Goal: Task Accomplishment & Management: Use online tool/utility

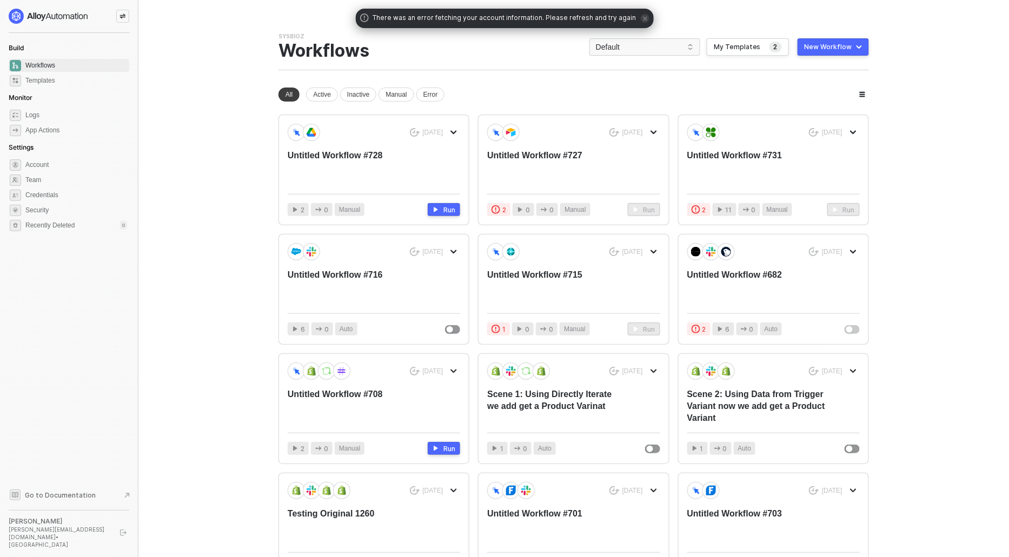
click at [819, 41] on button "New Workflow" at bounding box center [832, 46] width 71 height 17
click at [625, 45] on span "Default" at bounding box center [645, 47] width 98 height 16
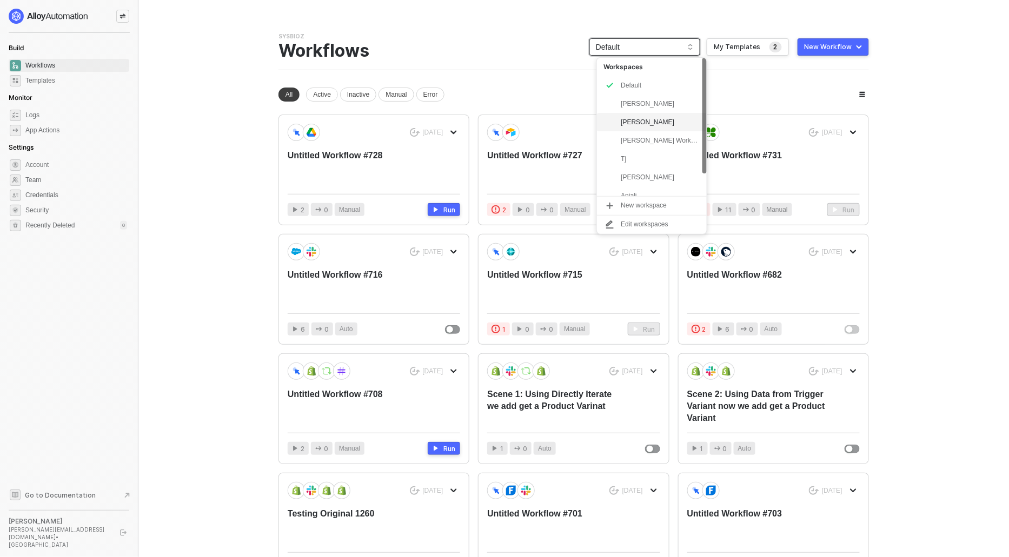
click at [636, 120] on div "Rushin" at bounding box center [660, 122] width 79 height 13
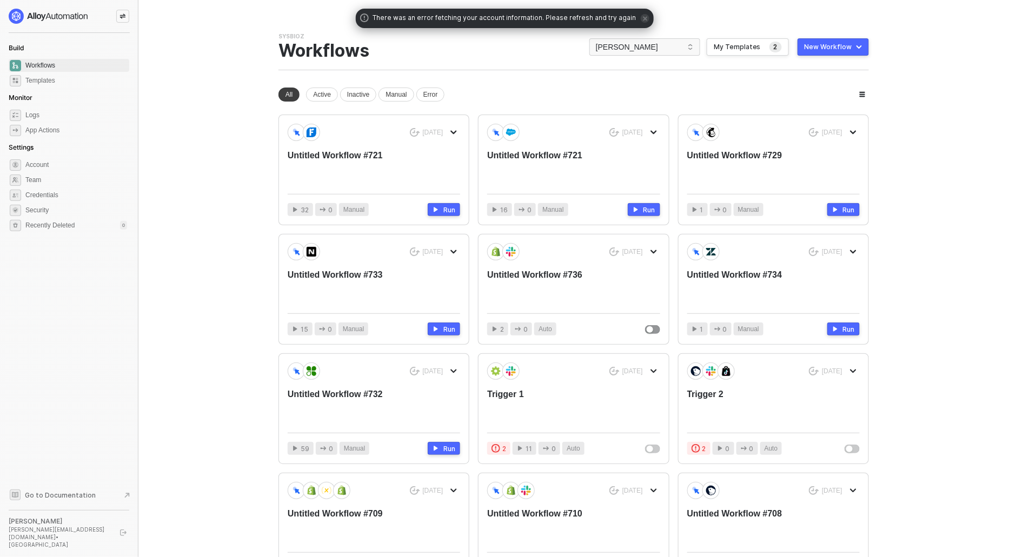
click at [804, 41] on button "New Workflow" at bounding box center [832, 46] width 71 height 17
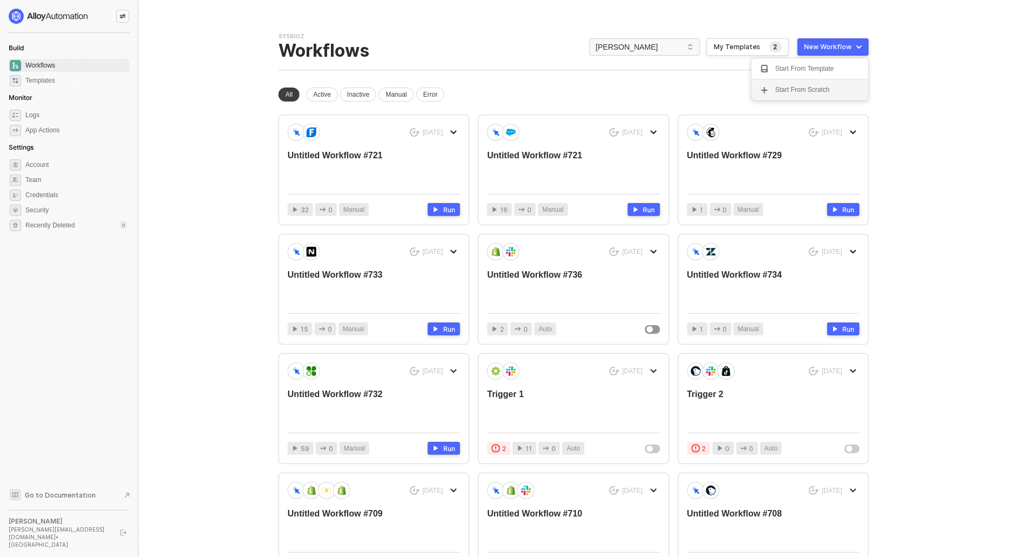
click at [812, 91] on div "Start From Scratch" at bounding box center [802, 90] width 55 height 10
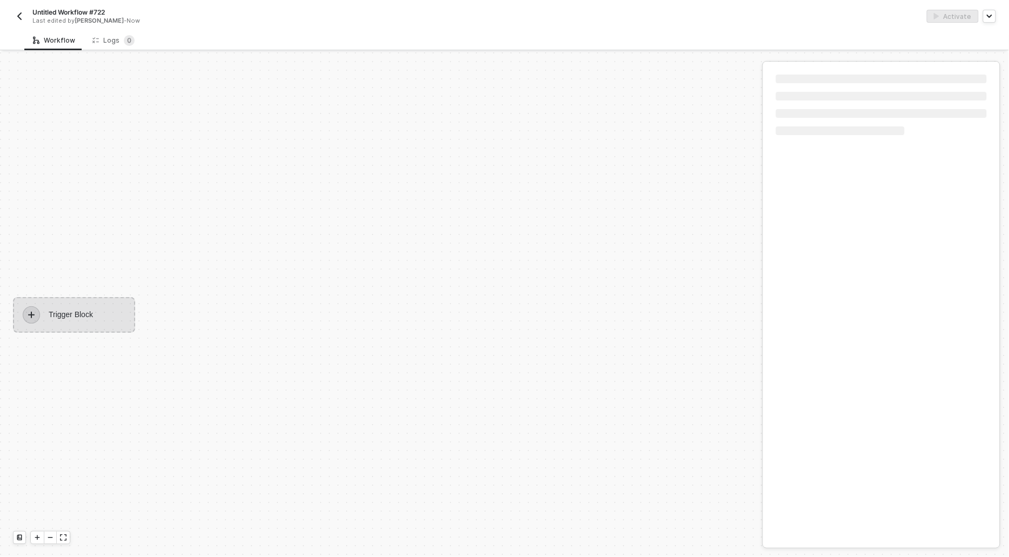
scroll to position [20, 0]
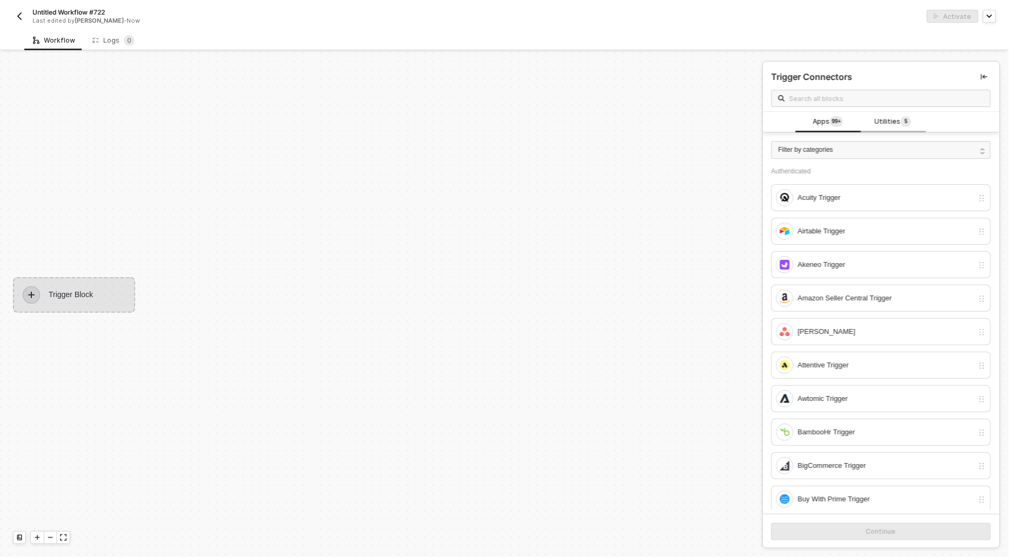
click at [882, 118] on span "Utilities 5" at bounding box center [893, 122] width 37 height 12
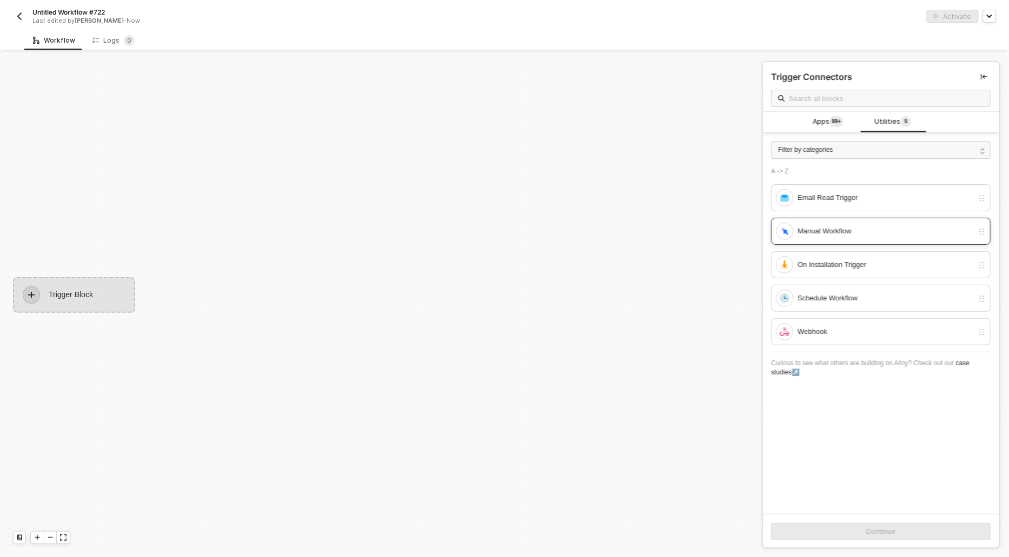
click at [774, 224] on div "Manual Workflow" at bounding box center [880, 231] width 219 height 27
click at [899, 525] on button "Continue" at bounding box center [880, 531] width 219 height 17
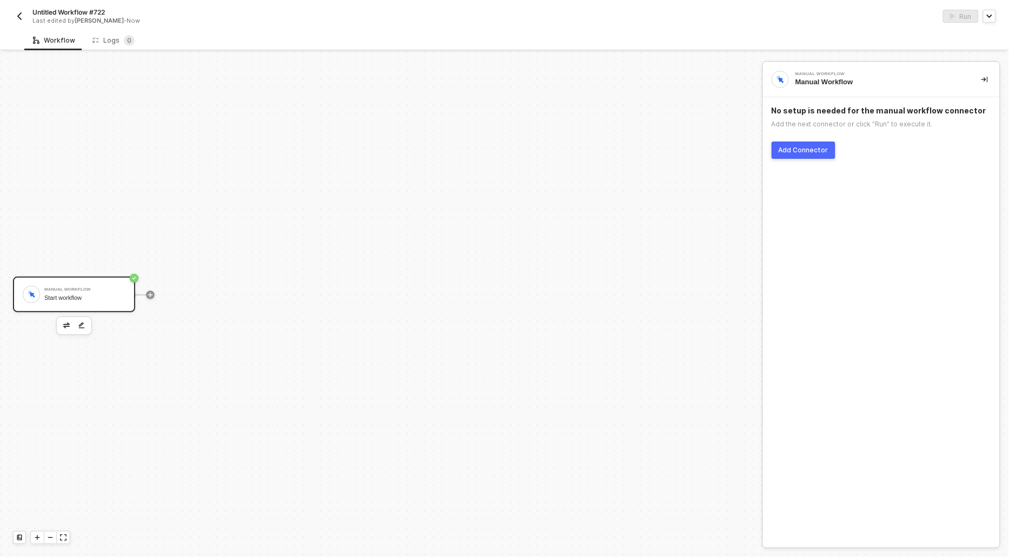
click at [824, 146] on div "Add Connector" at bounding box center [803, 150] width 50 height 9
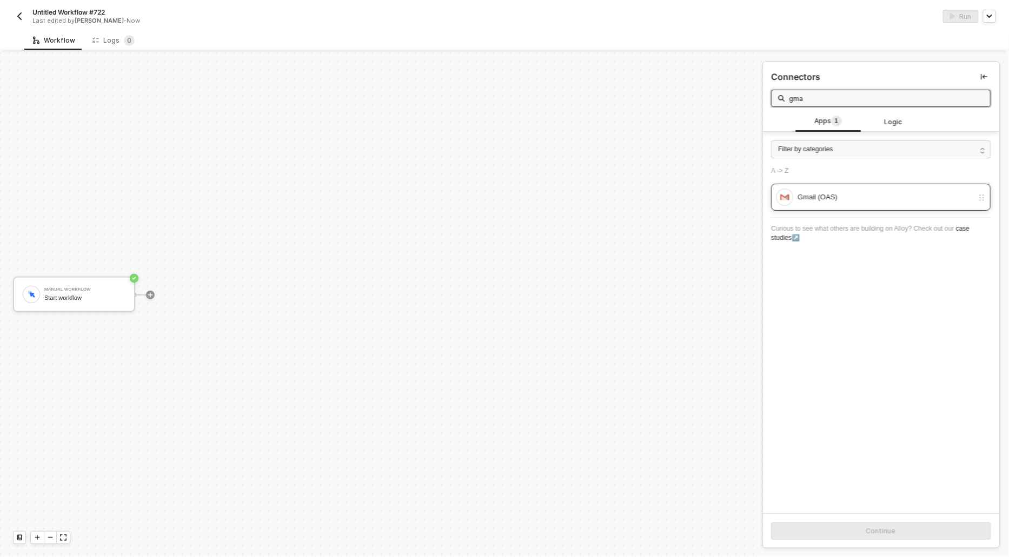
type input "gma"
click at [828, 203] on div "Gmail (OAS)" at bounding box center [874, 197] width 197 height 17
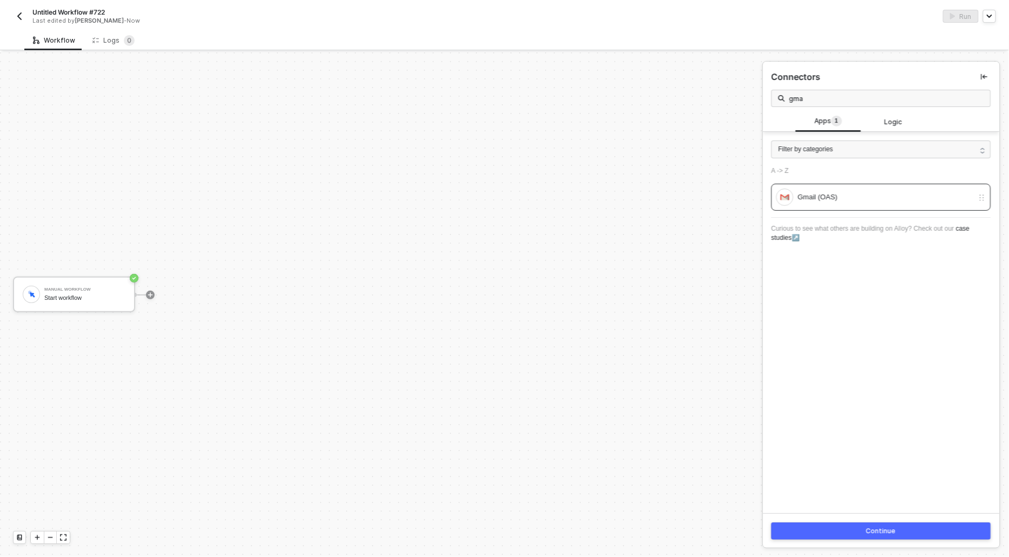
click at [873, 521] on div "Continue" at bounding box center [881, 531] width 237 height 35
click at [874, 530] on div "Continue" at bounding box center [882, 531] width 30 height 9
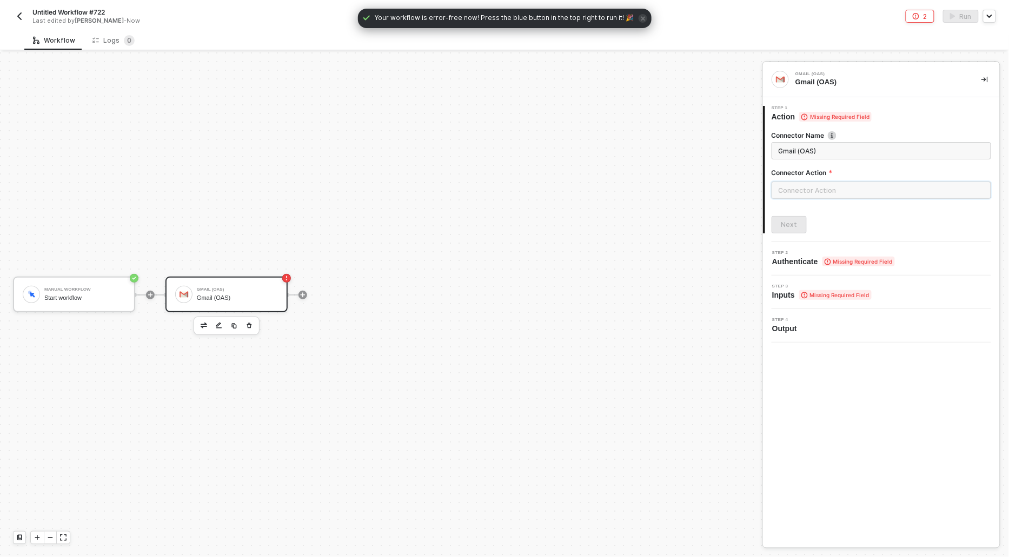
click at [825, 194] on input "text" at bounding box center [880, 190] width 219 height 17
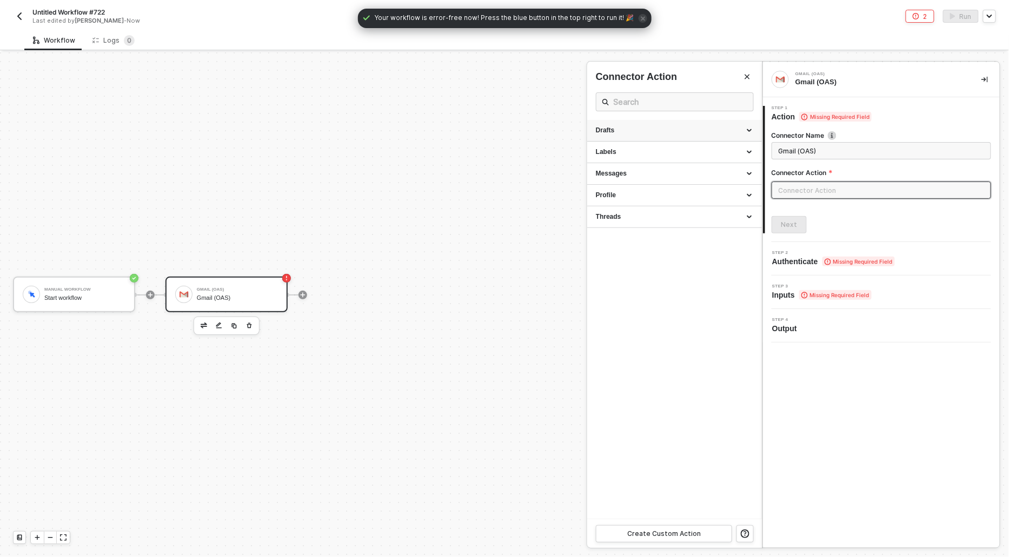
click at [619, 128] on div "Drafts" at bounding box center [674, 130] width 157 height 9
click at [609, 154] on div "List drafts" at bounding box center [674, 150] width 157 height 9
type input "Lists the drafts in the user's mailbox."
type input "Drafts - List drafts"
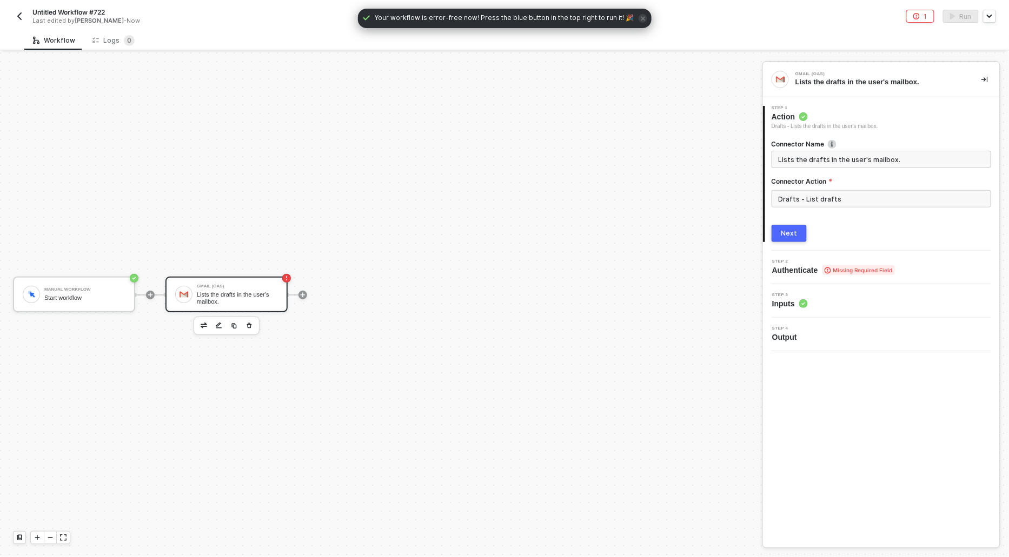
click at [791, 227] on button "Next" at bounding box center [788, 233] width 35 height 17
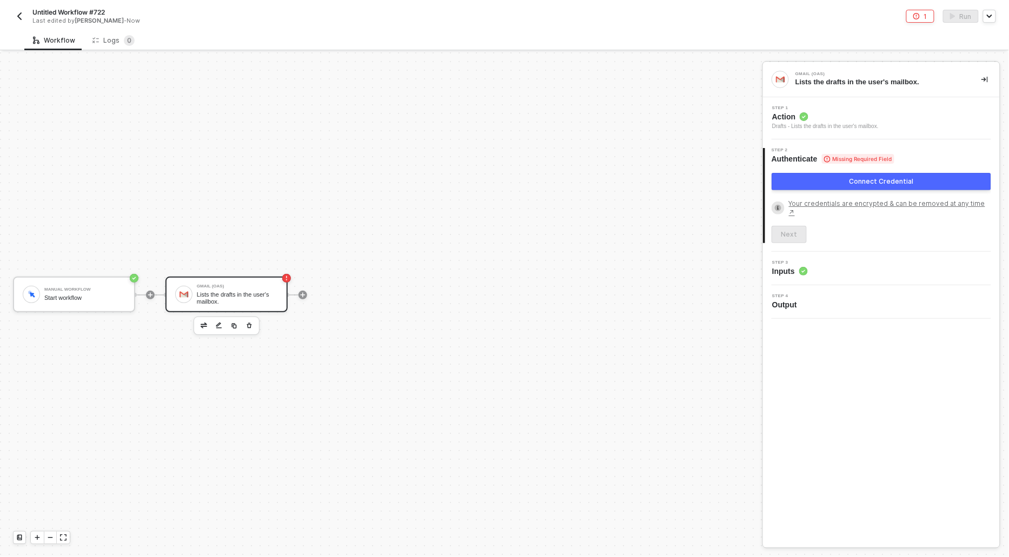
click at [799, 185] on button "Connect Credential" at bounding box center [880, 181] width 219 height 17
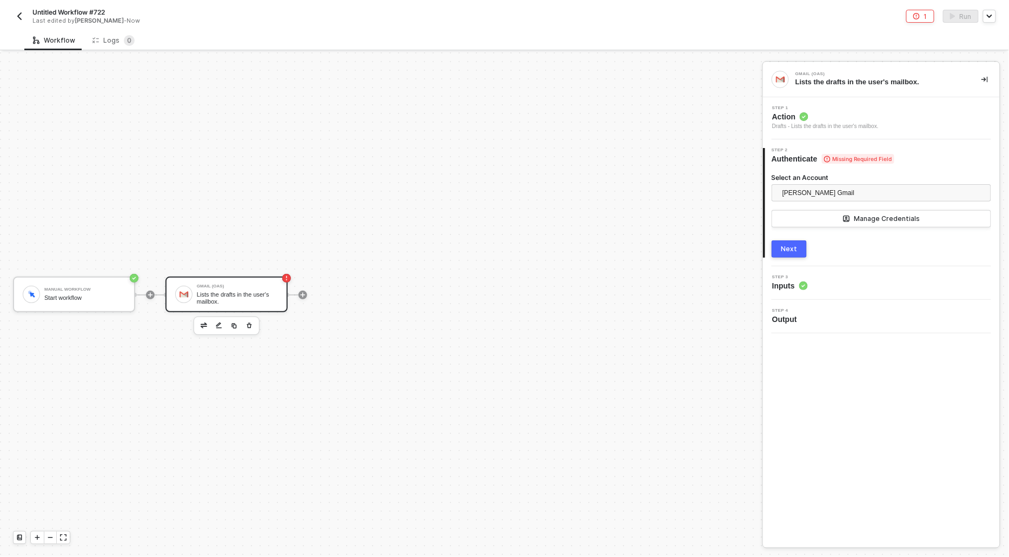
click at [789, 249] on div "Next" at bounding box center [789, 249] width 16 height 9
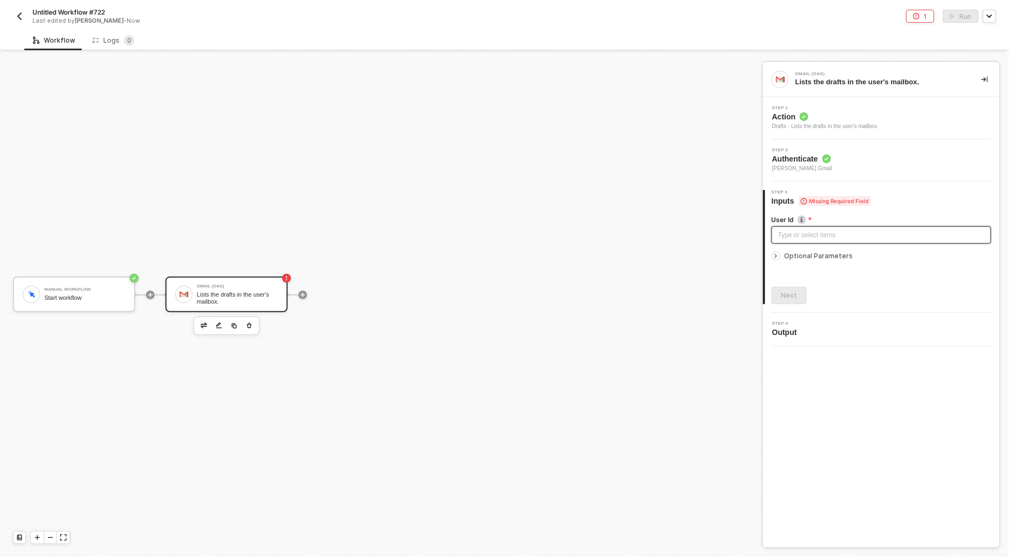
click at [782, 237] on div "Type or select items ﻿" at bounding box center [881, 235] width 206 height 10
click at [775, 255] on icon "icon-arrow-right-small" at bounding box center [776, 256] width 2 height 3
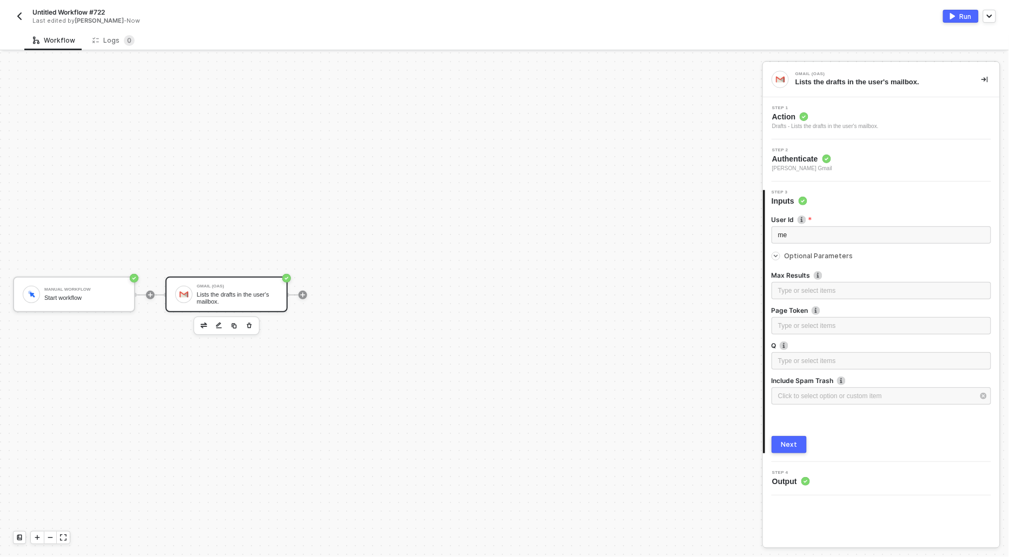
click at [784, 445] on div "Next" at bounding box center [789, 445] width 16 height 9
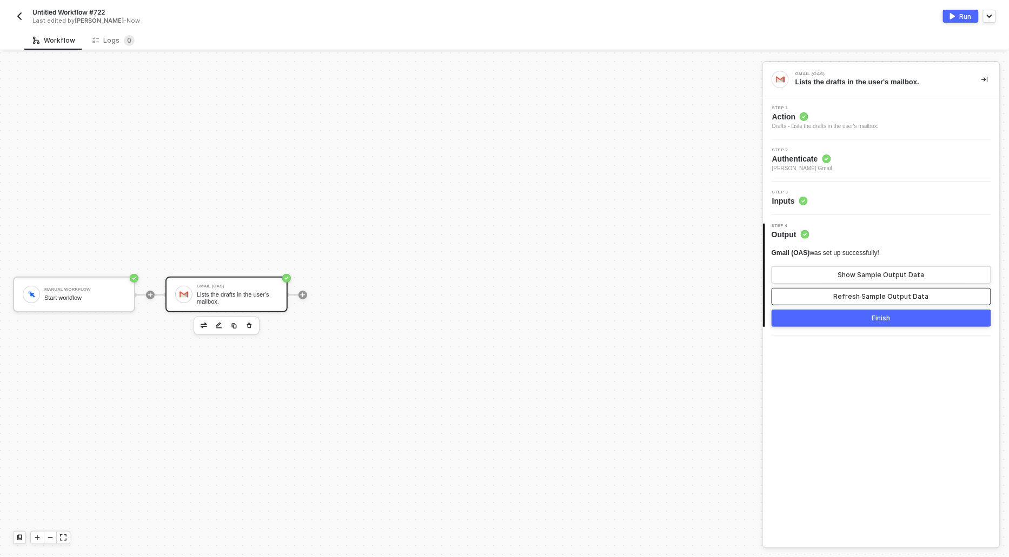
click at [851, 294] on div "Refresh Sample Output Data" at bounding box center [881, 296] width 95 height 9
click at [848, 276] on div "Show Sample Output Data" at bounding box center [881, 275] width 86 height 9
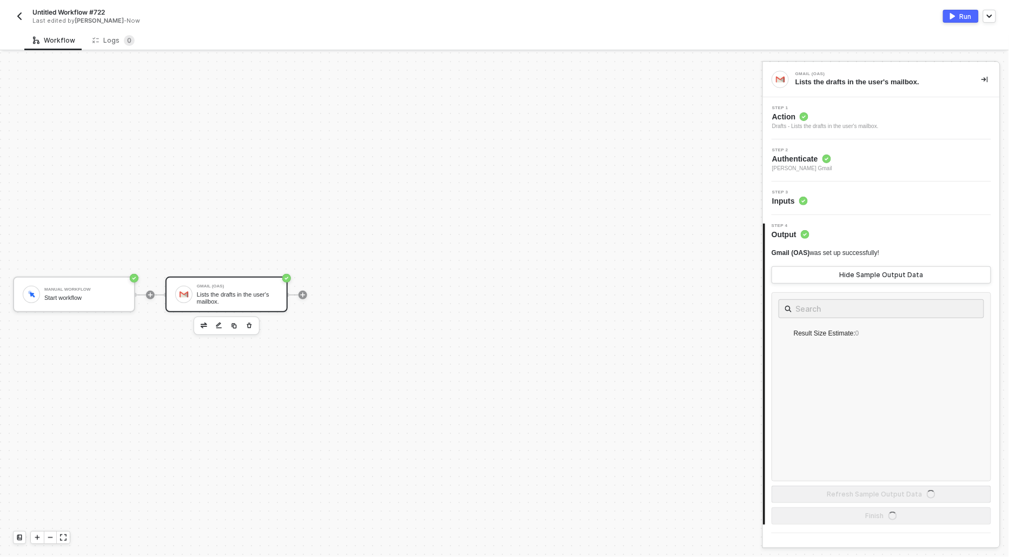
click at [955, 10] on button "Run" at bounding box center [961, 16] width 36 height 13
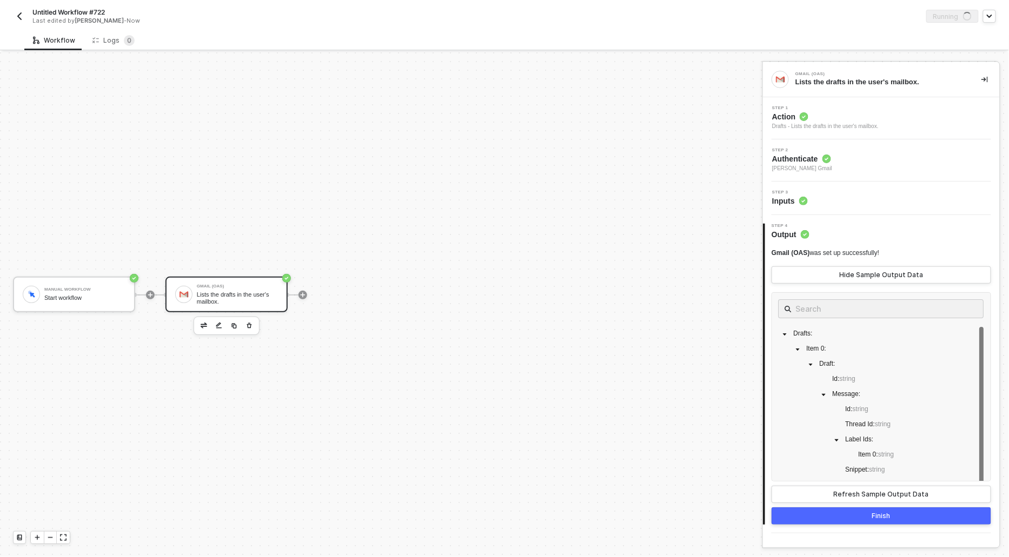
click at [794, 105] on div "Step 1 Action Drafts - Lists the drafts in the user's mailbox." at bounding box center [881, 118] width 237 height 42
click at [788, 122] on div "Drafts - Lists the drafts in the user's mailbox." at bounding box center [825, 126] width 106 height 9
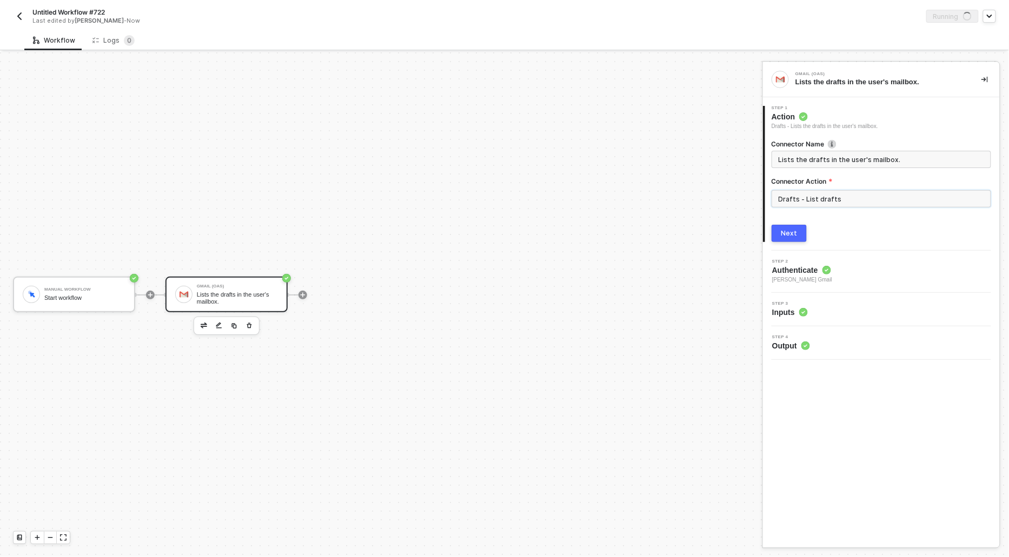
click at [835, 196] on input "Drafts - List drafts" at bounding box center [880, 198] width 219 height 17
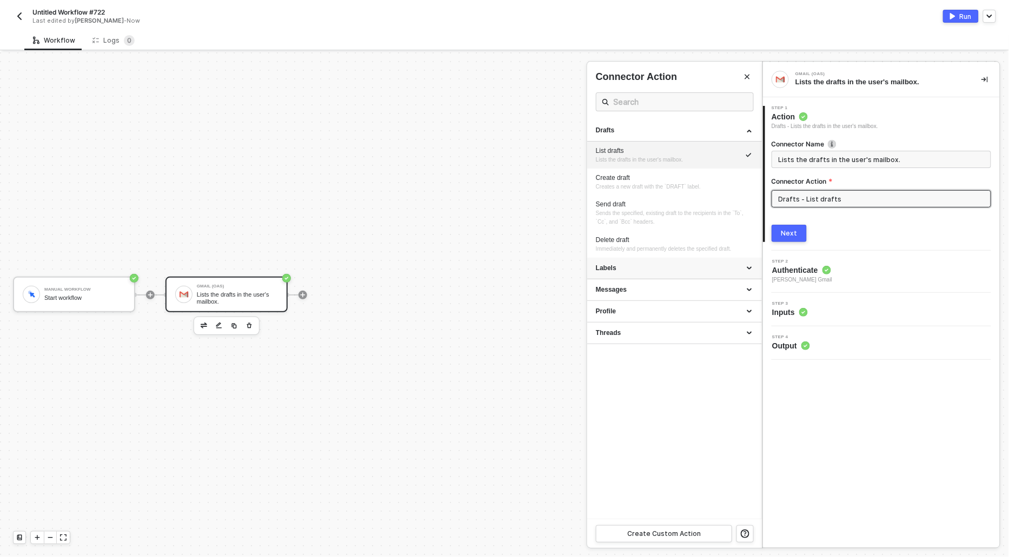
click at [611, 265] on div "Labels" at bounding box center [674, 268] width 157 height 9
click at [609, 410] on div "Messages" at bounding box center [674, 406] width 157 height 9
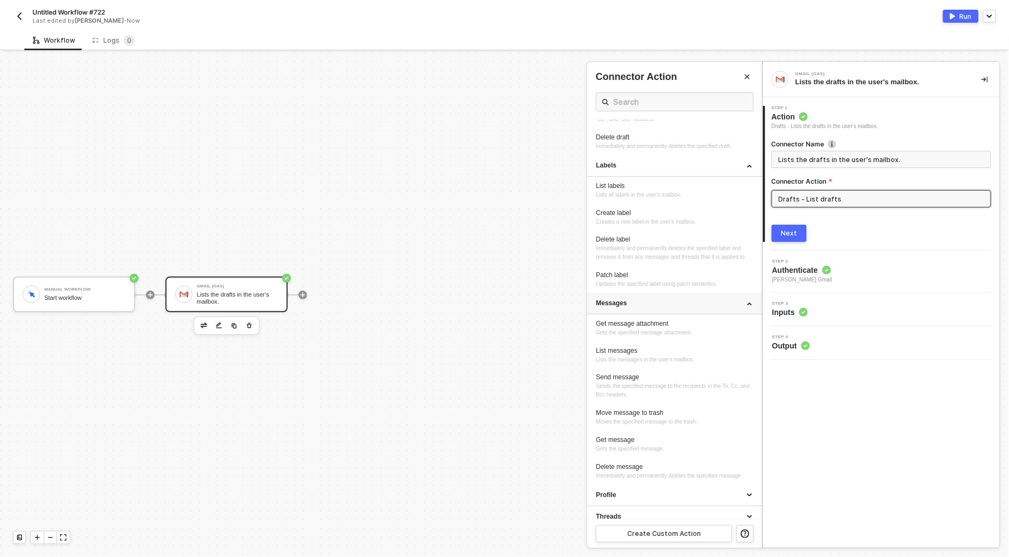
scroll to position [127, 0]
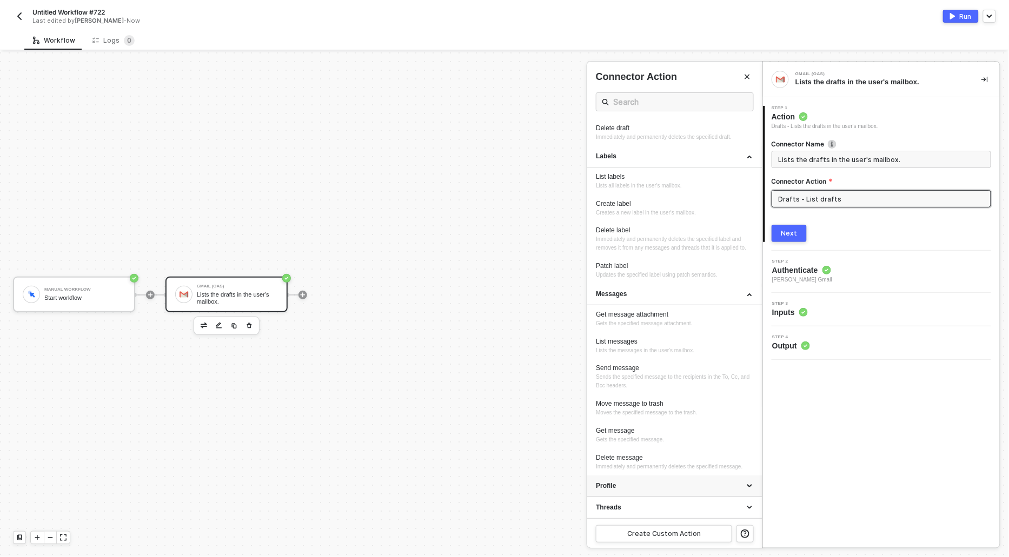
click at [611, 483] on div "Profile" at bounding box center [674, 486] width 157 height 9
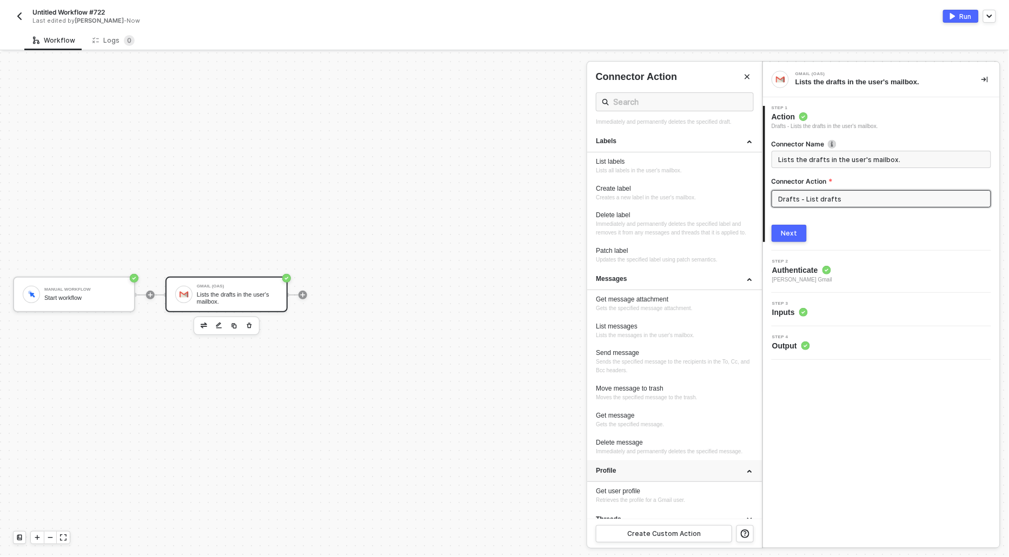
scroll to position [154, 0]
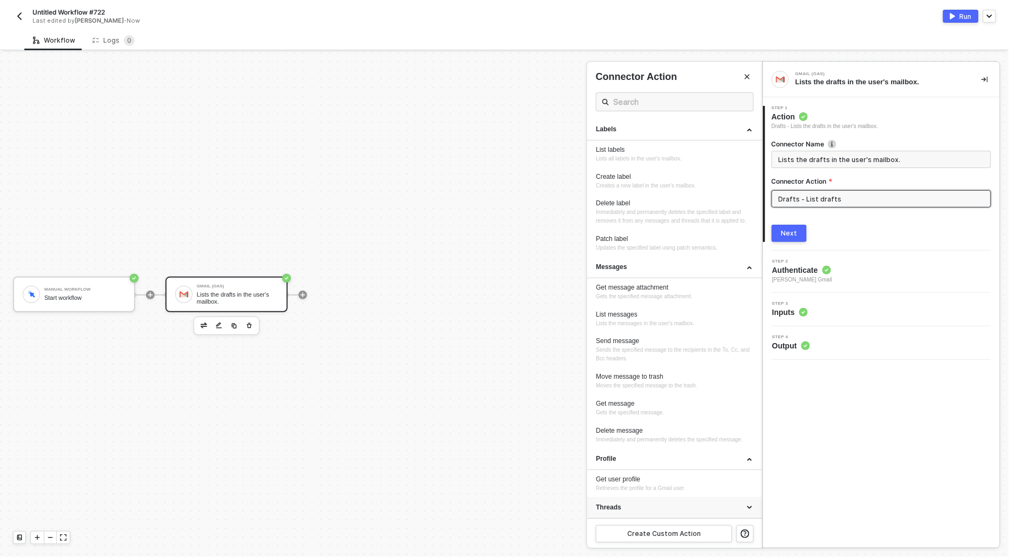
click at [609, 506] on div "Threads" at bounding box center [674, 507] width 157 height 9
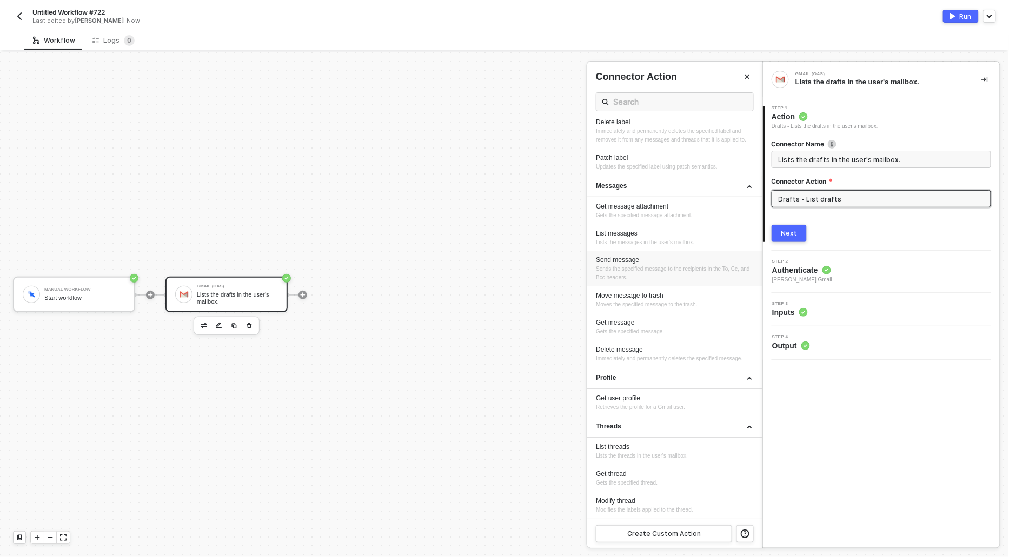
scroll to position [224, 0]
click at [627, 361] on span "Immediately and permanently deletes the specified message." at bounding box center [669, 359] width 146 height 6
type input "Immediately and permanently deletes the specified message."
type input "Messages - Delete message"
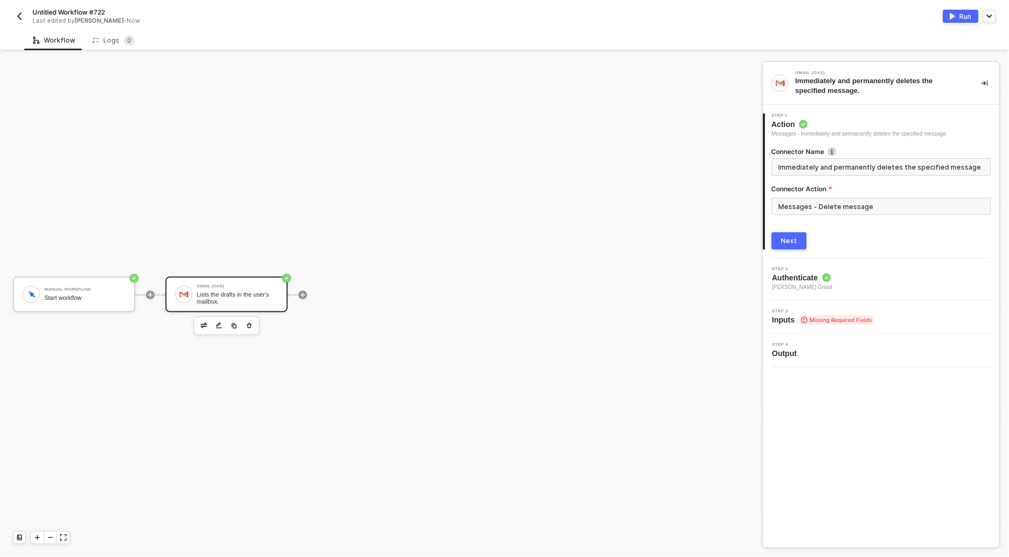
click at [787, 238] on div "Next" at bounding box center [789, 241] width 16 height 9
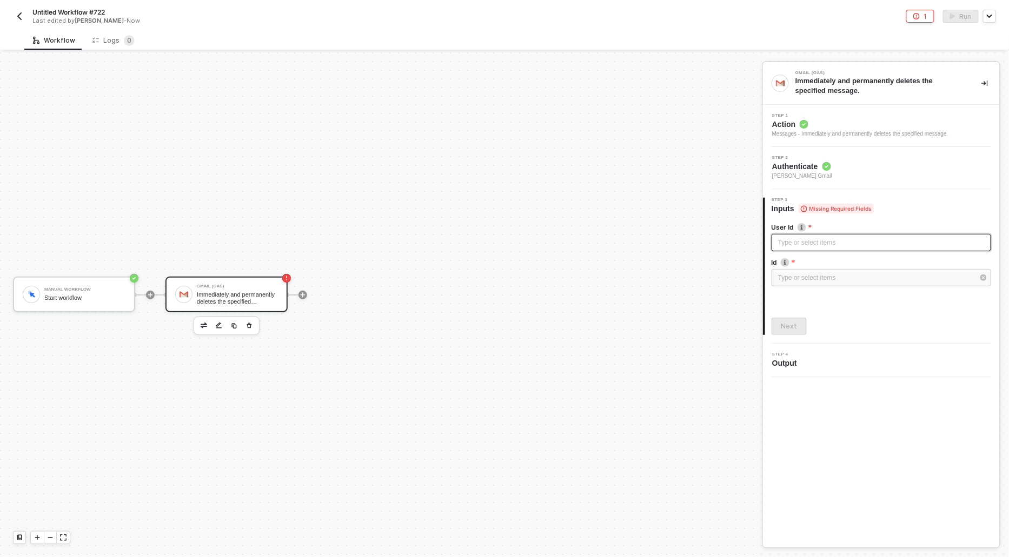
click at [787, 246] on div "Type or select items ﻿" at bounding box center [881, 243] width 206 height 10
click at [796, 277] on div "Type or select items ﻿" at bounding box center [876, 278] width 196 height 10
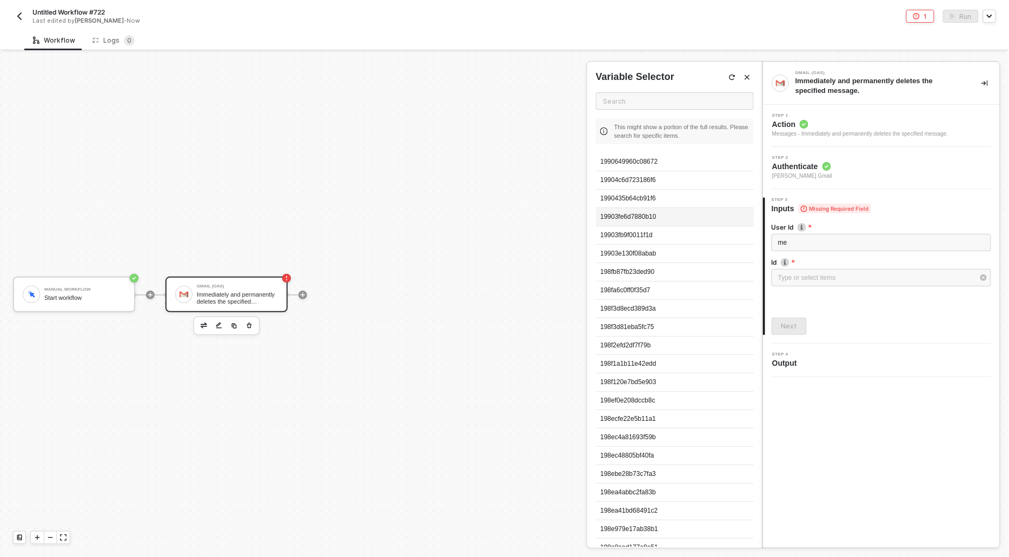
click at [631, 208] on div "19903fe6d7880b10" at bounding box center [675, 217] width 158 height 18
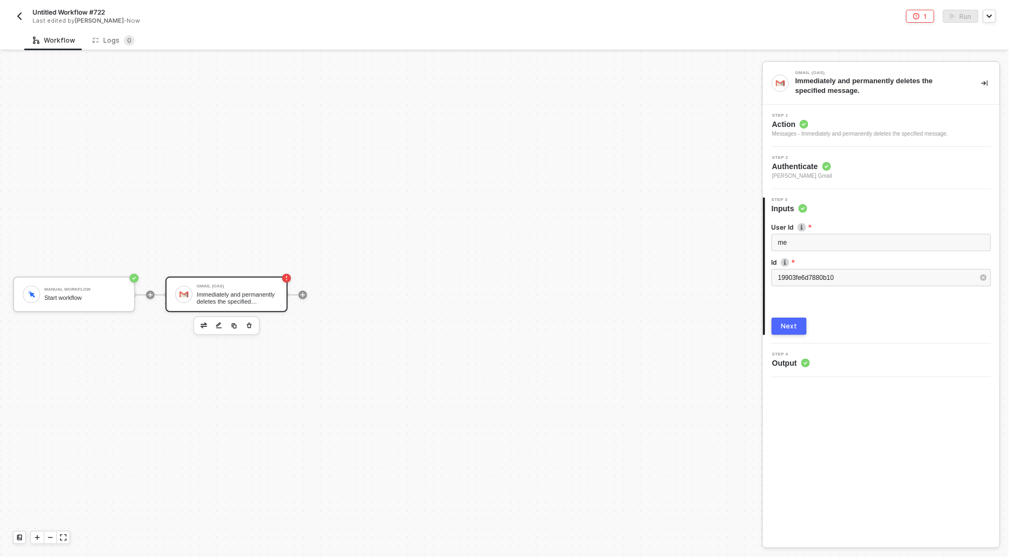
click at [788, 322] on div "Next" at bounding box center [789, 326] width 16 height 9
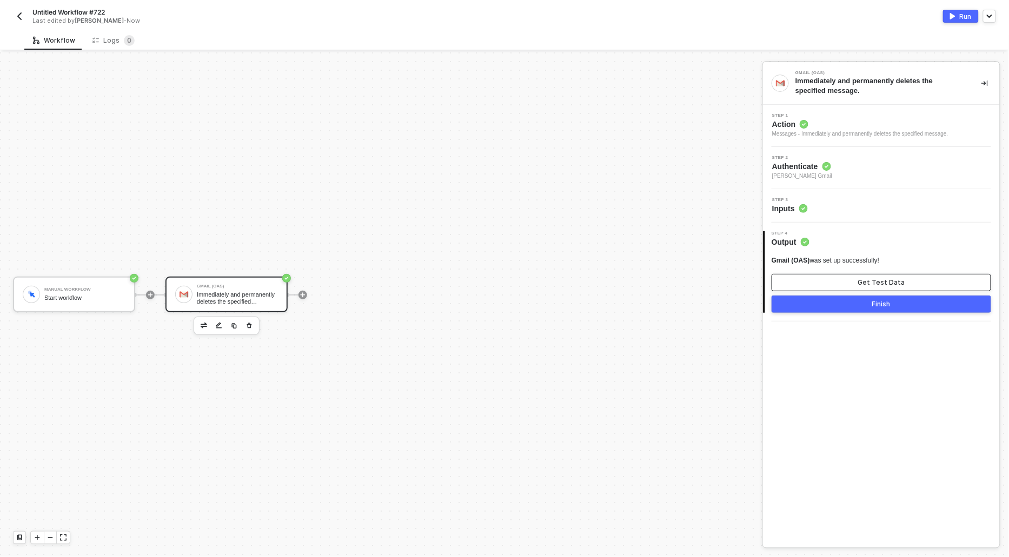
click at [827, 282] on button "Get Test Data" at bounding box center [880, 282] width 219 height 17
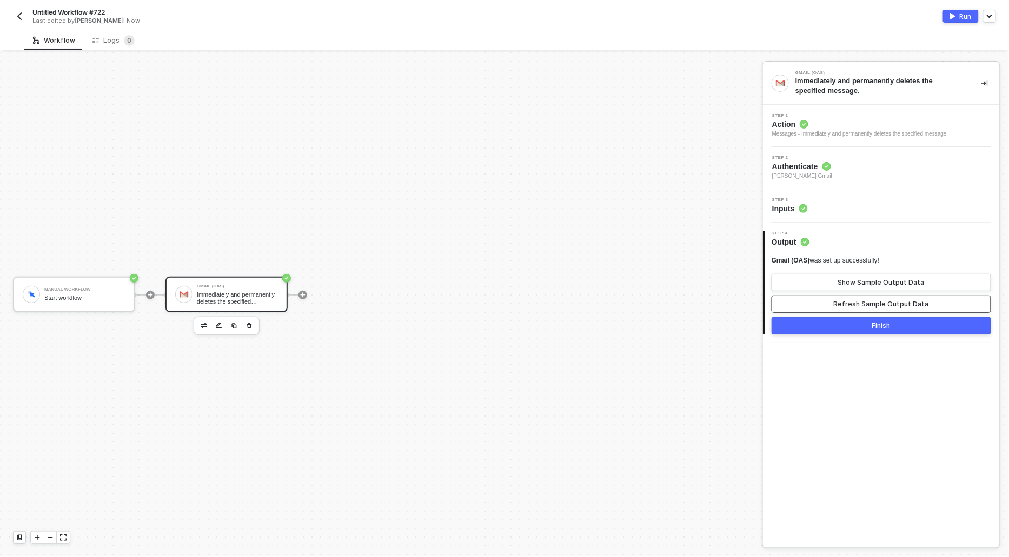
click at [837, 301] on div "Refresh Sample Output Data" at bounding box center [881, 304] width 95 height 9
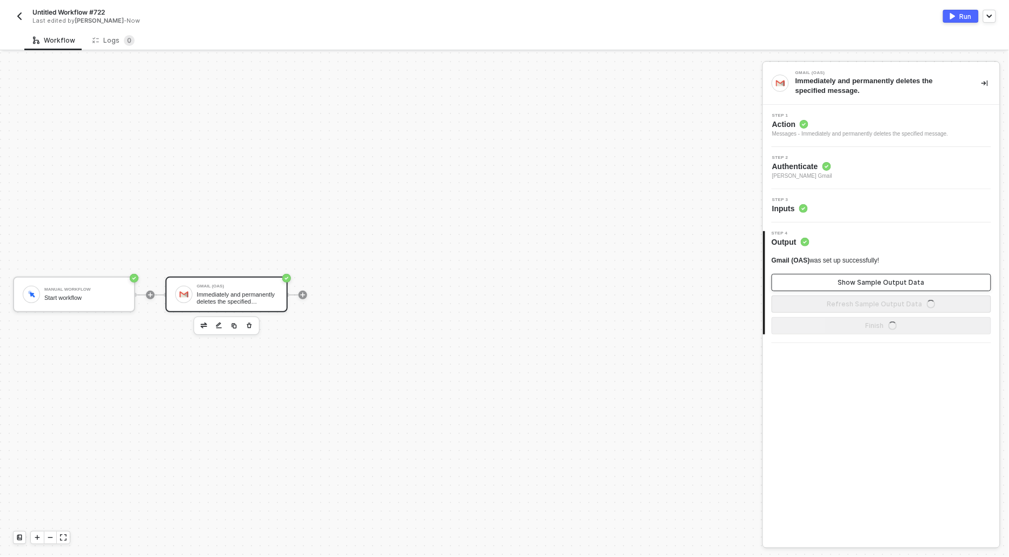
click at [837, 287] on button "Show Sample Output Data" at bounding box center [880, 282] width 219 height 17
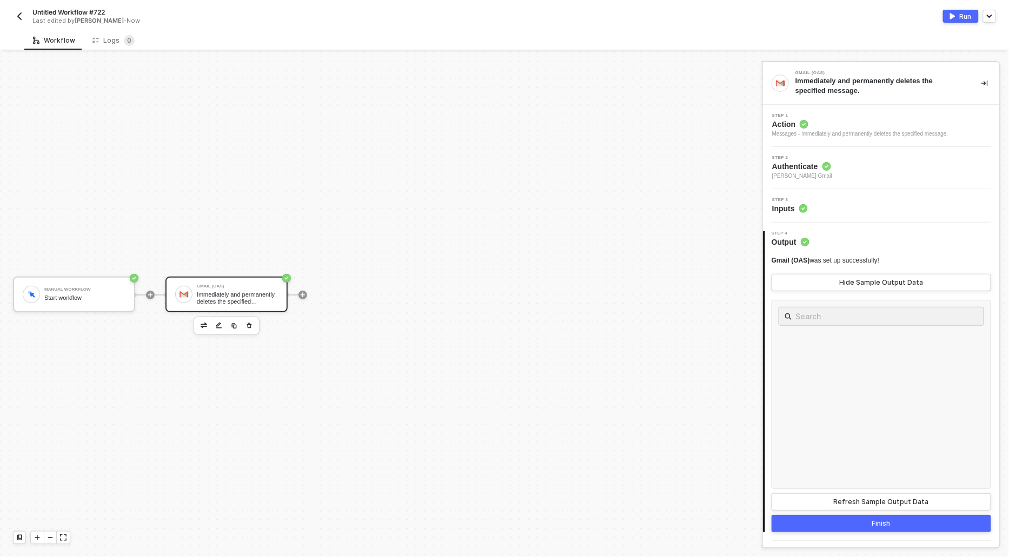
click at [962, 13] on div "Run" at bounding box center [965, 16] width 12 height 9
click at [961, 20] on div "Run" at bounding box center [965, 16] width 12 height 9
click at [959, 17] on button "Run" at bounding box center [961, 16] width 36 height 13
click at [105, 42] on div "Logs 0" at bounding box center [113, 40] width 42 height 11
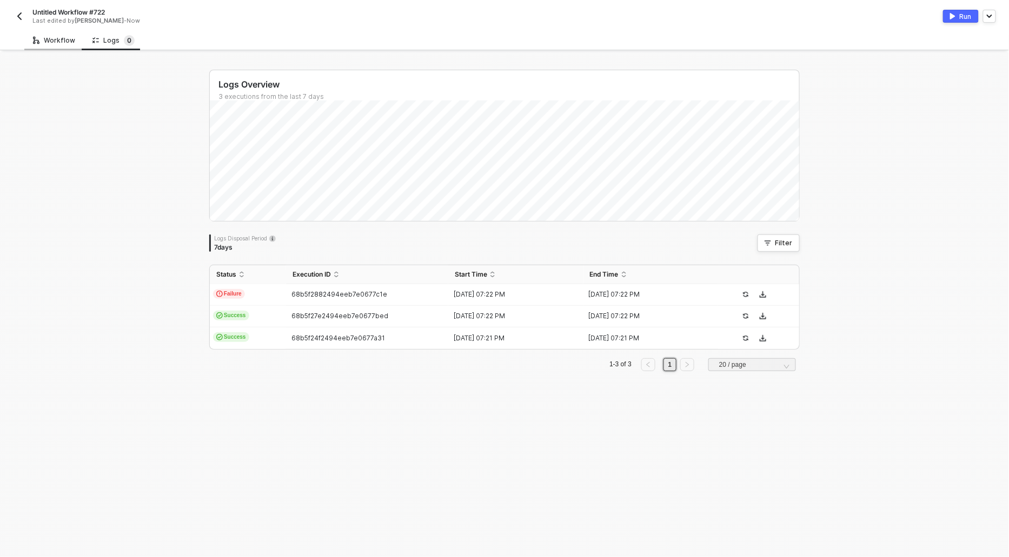
click at [42, 41] on div "Workflow" at bounding box center [54, 40] width 42 height 9
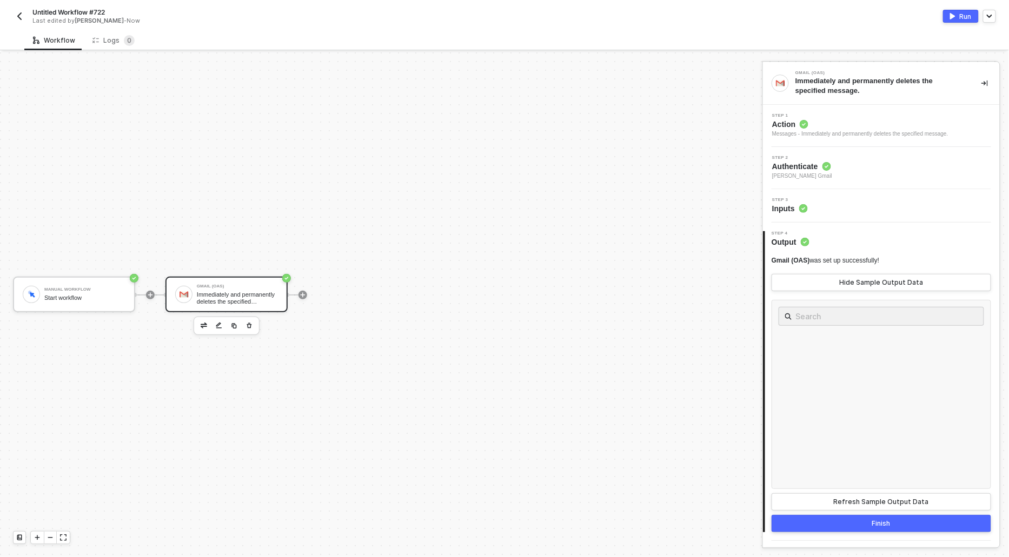
click at [243, 289] on div "Gmail (OAS) Immediately and permanently deletes the specified message." at bounding box center [237, 294] width 81 height 21
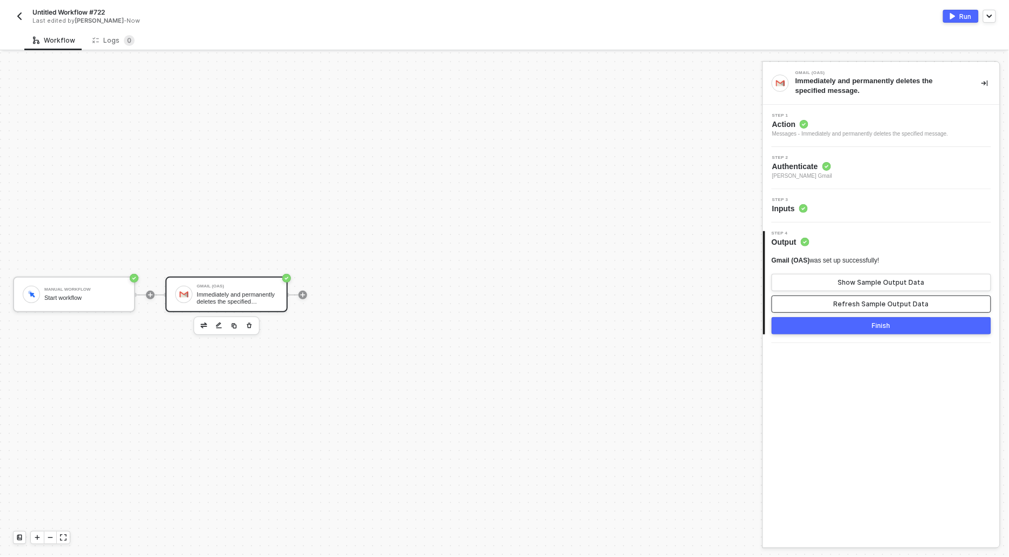
click at [803, 305] on button "Refresh Sample Output Data" at bounding box center [880, 304] width 219 height 17
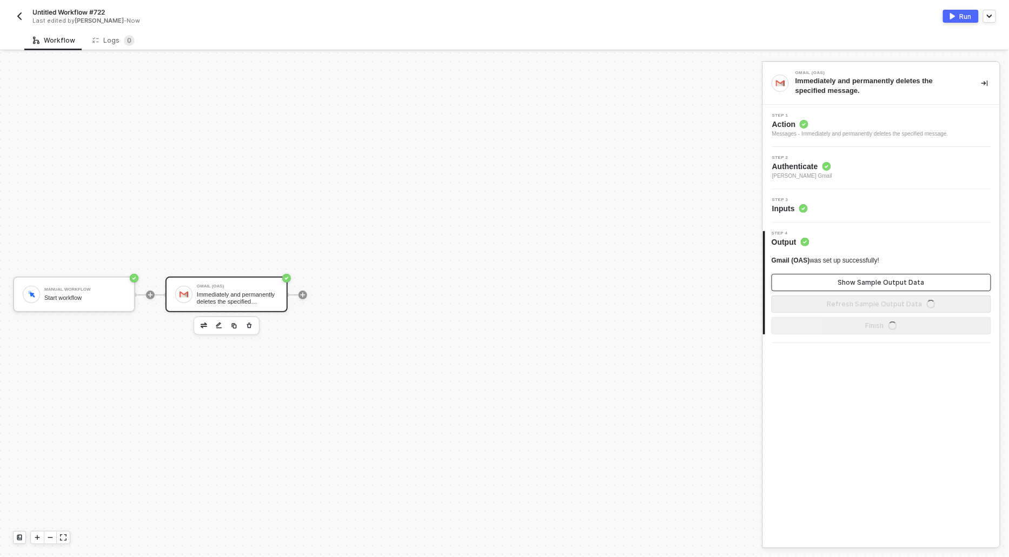
click at [803, 283] on button "Show Sample Output Data" at bounding box center [880, 282] width 219 height 17
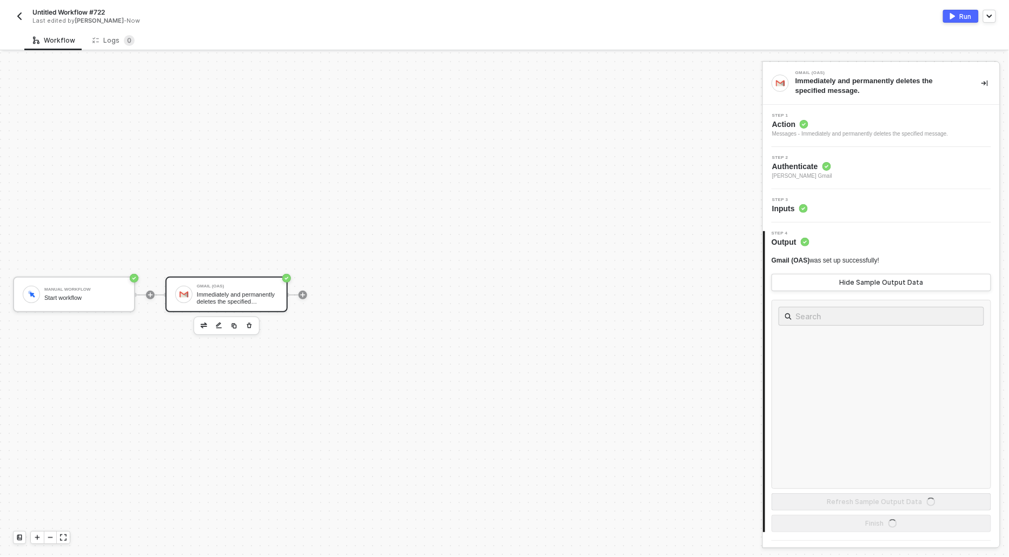
click at [956, 16] on button "Run" at bounding box center [961, 16] width 36 height 13
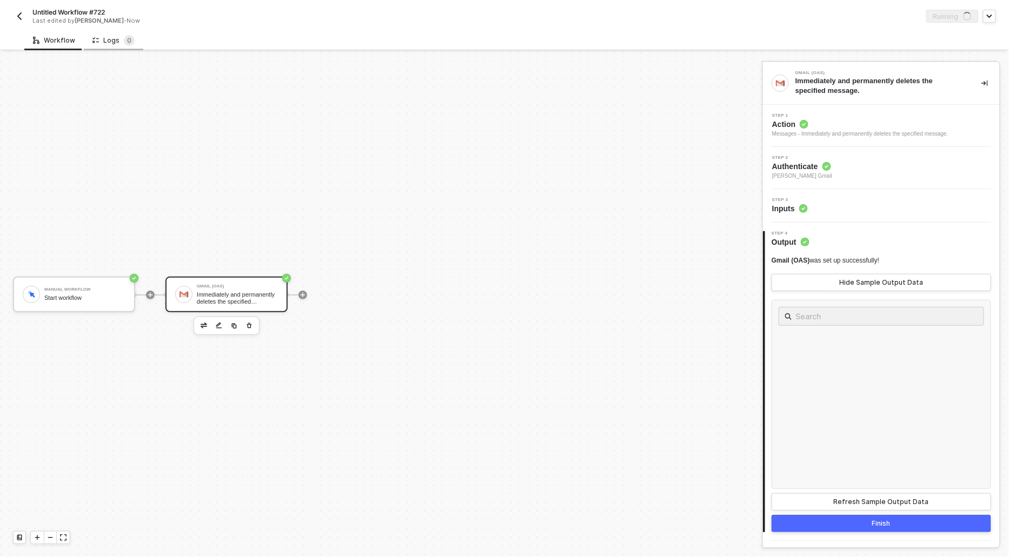
click at [111, 42] on div "Logs 0" at bounding box center [113, 40] width 42 height 11
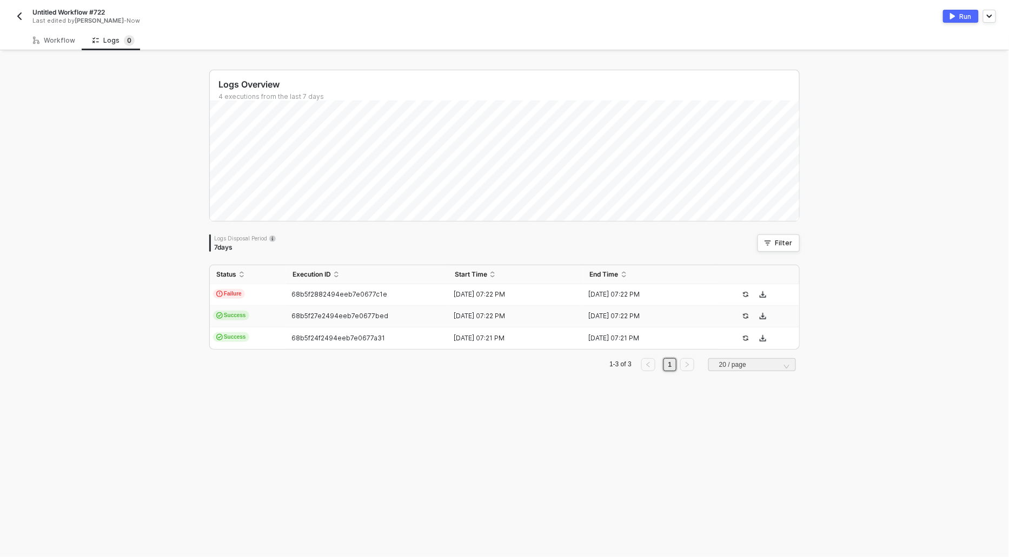
click at [236, 317] on span "Success" at bounding box center [231, 316] width 36 height 10
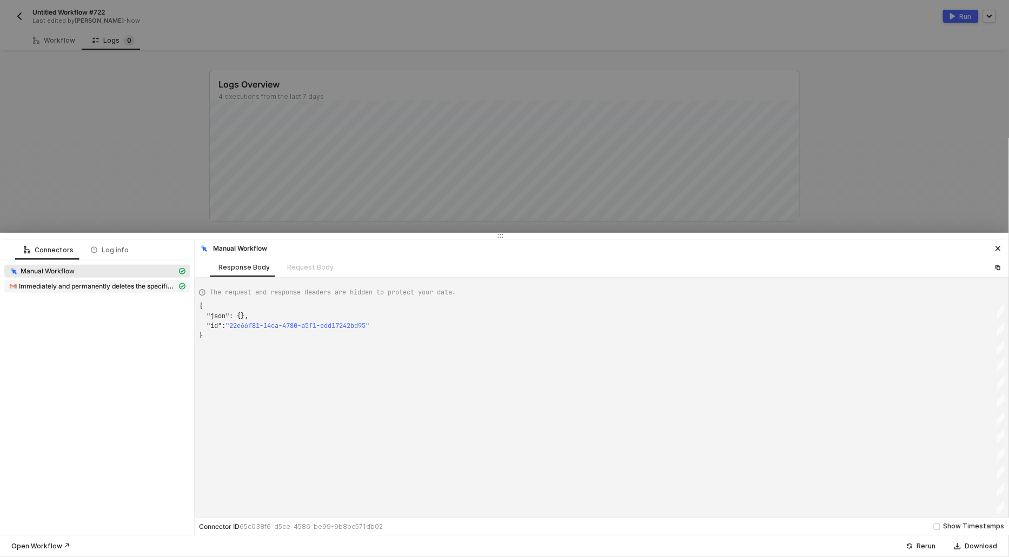
click at [85, 286] on span "Immediately and permanently deletes the specified message." at bounding box center [98, 286] width 158 height 9
click at [305, 265] on div "Request Body" at bounding box center [310, 267] width 46 height 9
type textarea "{ "id": "19903fe6d7880b10", "userId": "me", "sampleDataLimit": 3 }"
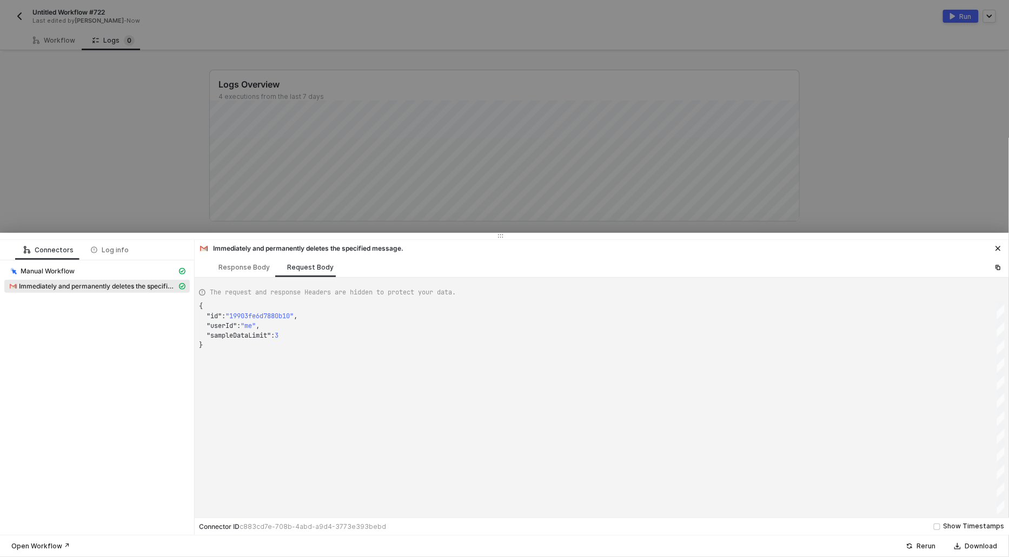
click at [139, 160] on div at bounding box center [504, 278] width 1009 height 557
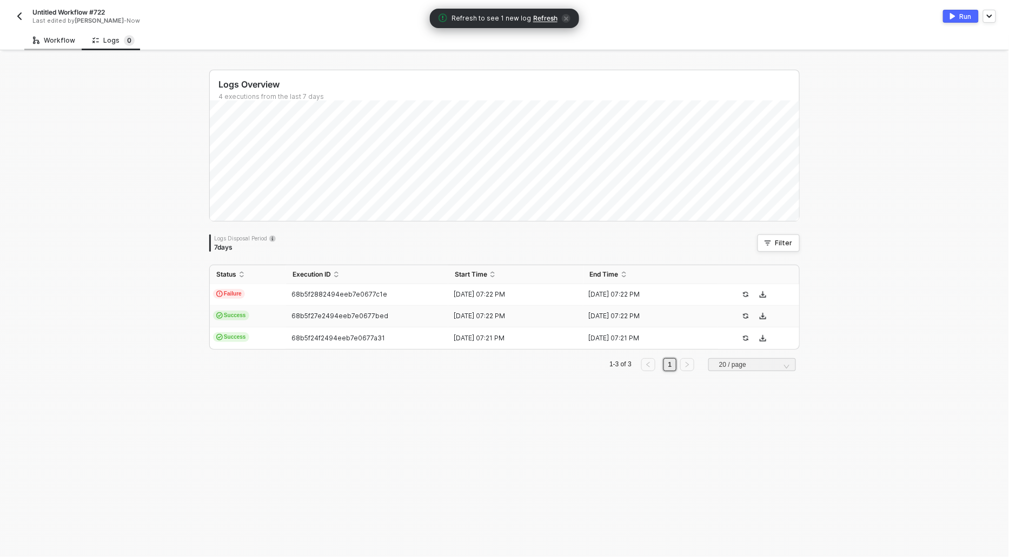
click at [46, 41] on div "Workflow" at bounding box center [54, 40] width 42 height 9
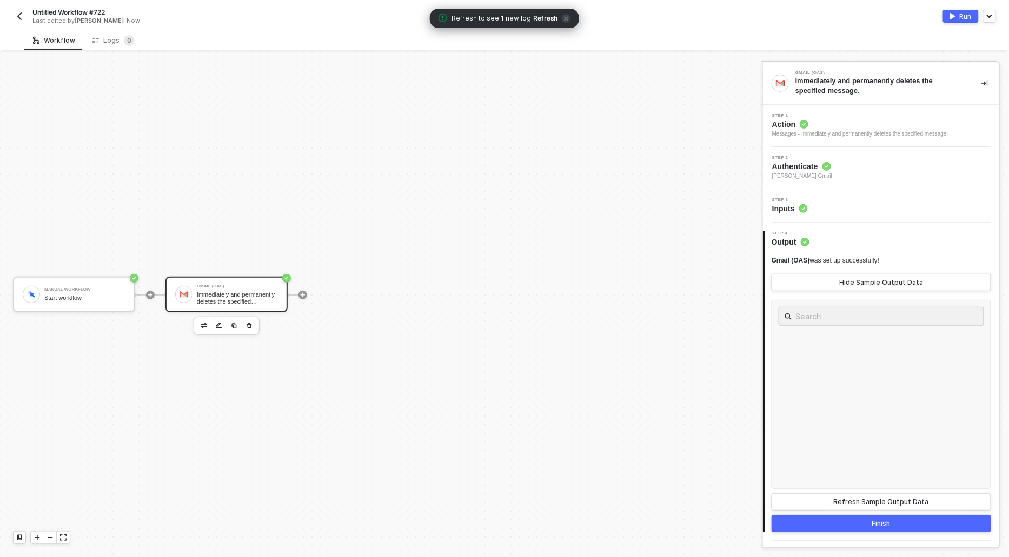
click at [778, 130] on div "Messages - Immediately and permanently deletes the specified message." at bounding box center [860, 134] width 176 height 9
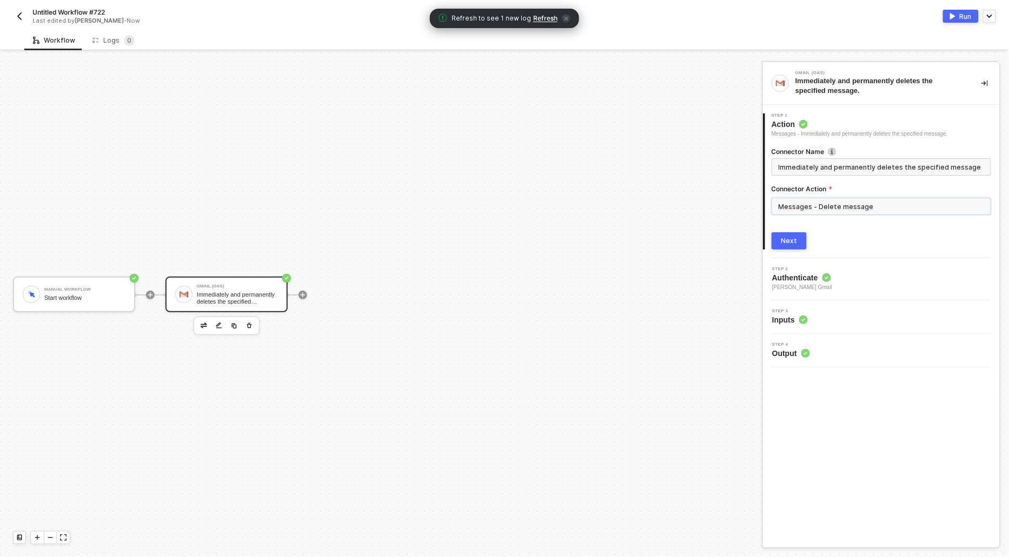
click at [852, 204] on input "Messages - Delete message" at bounding box center [880, 206] width 219 height 17
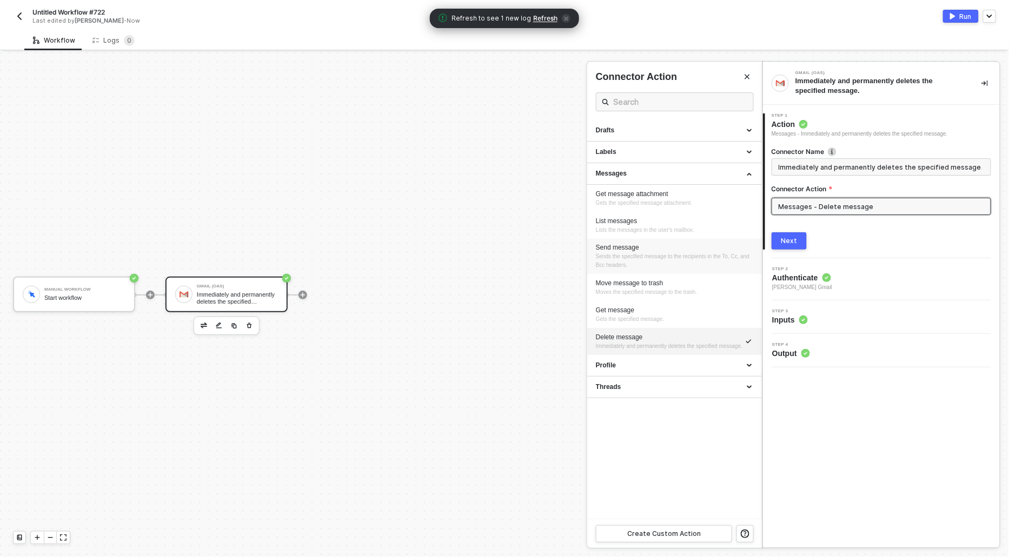
click at [615, 255] on span "Sends the specified message to the recipients in the To, Cc, and Bcc headers." at bounding box center [673, 261] width 155 height 15
type input "Sends the specified message to the recipients in the To, Cc, and Bcc headers."
type input "Messages - Send message"
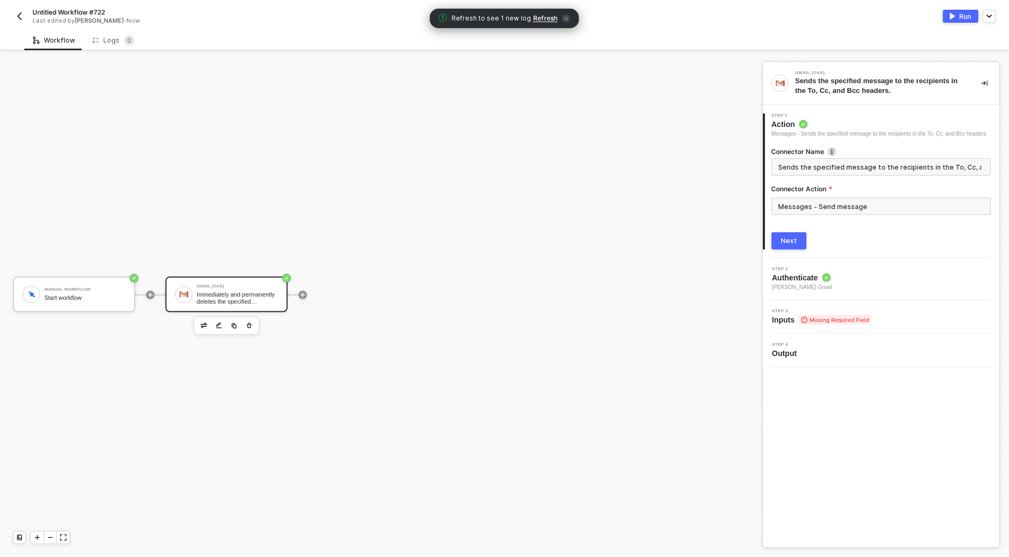
click at [796, 245] on div "Next" at bounding box center [789, 241] width 16 height 9
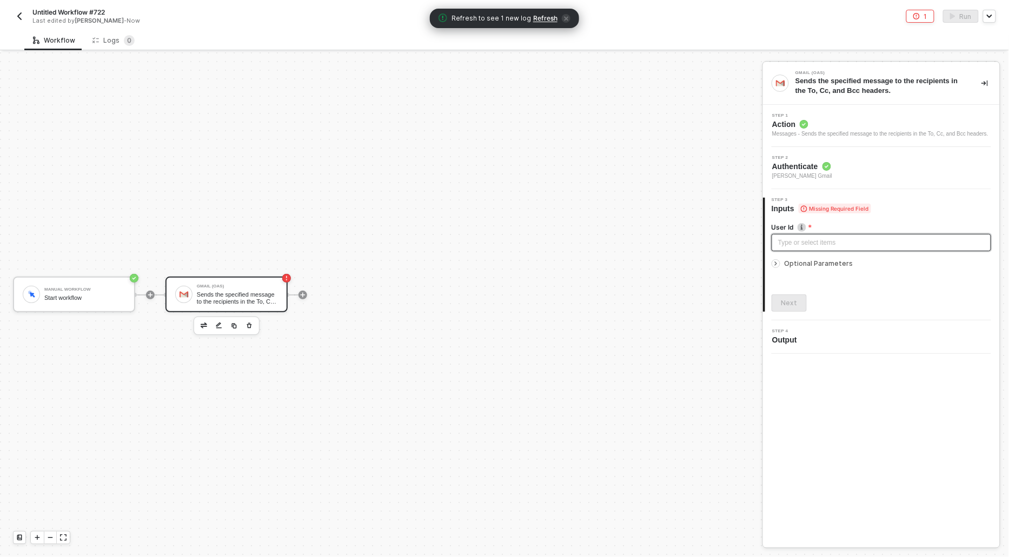
click at [792, 248] on div "Type or select items ﻿" at bounding box center [881, 243] width 206 height 10
click at [773, 268] on div at bounding box center [775, 263] width 9 height 9
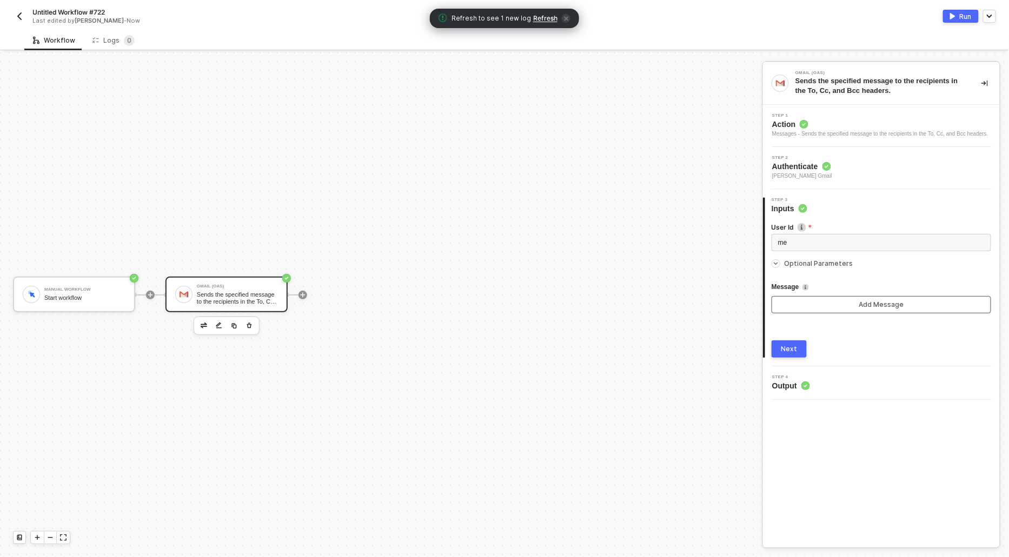
click at [805, 309] on button "Add Message" at bounding box center [880, 304] width 219 height 17
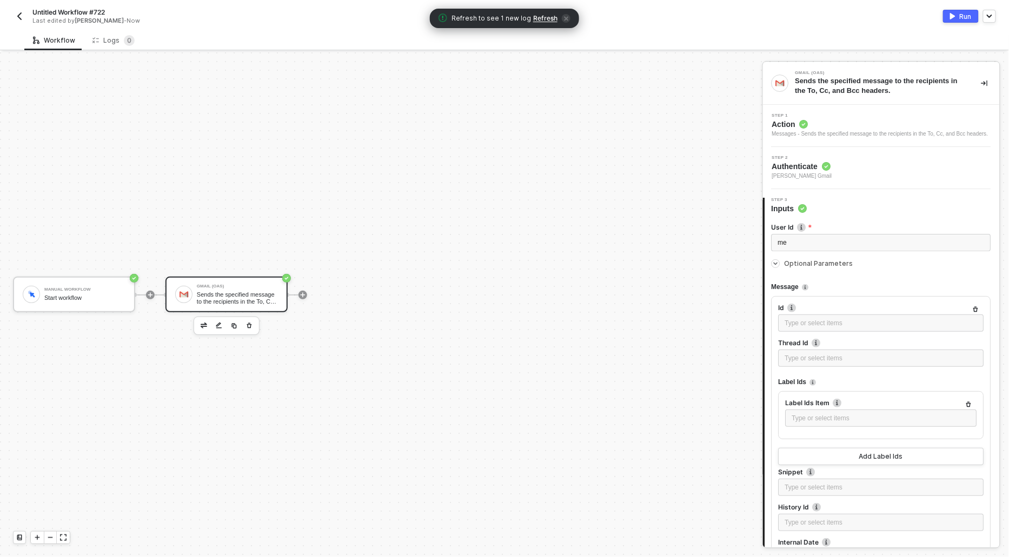
scroll to position [21, 0]
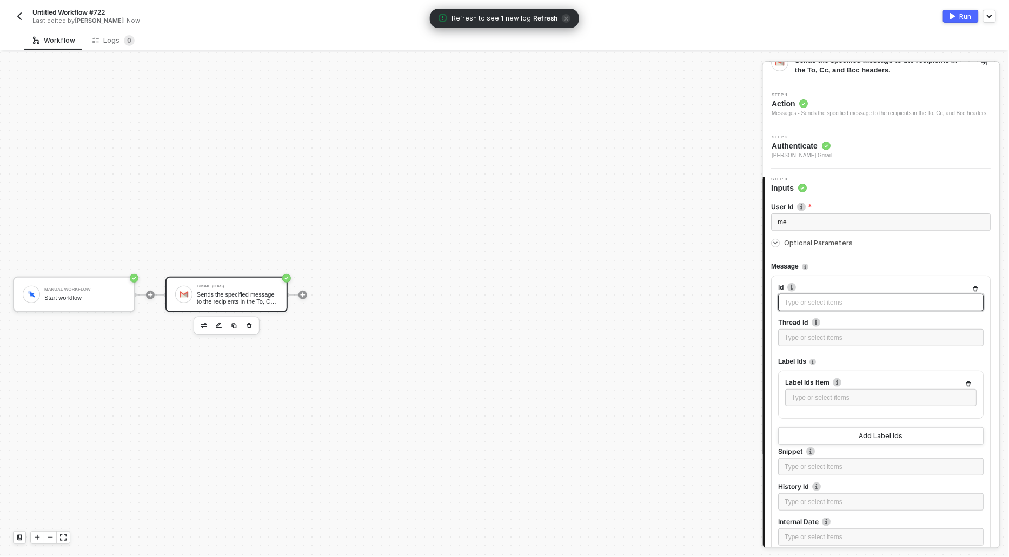
click at [804, 308] on div "Type or select items ﻿" at bounding box center [881, 303] width 192 height 10
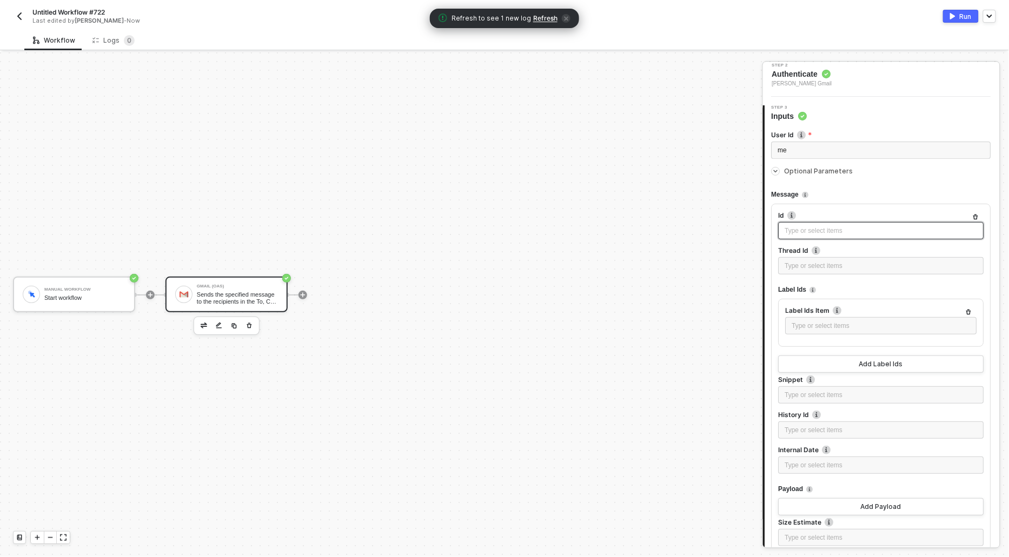
scroll to position [100, 0]
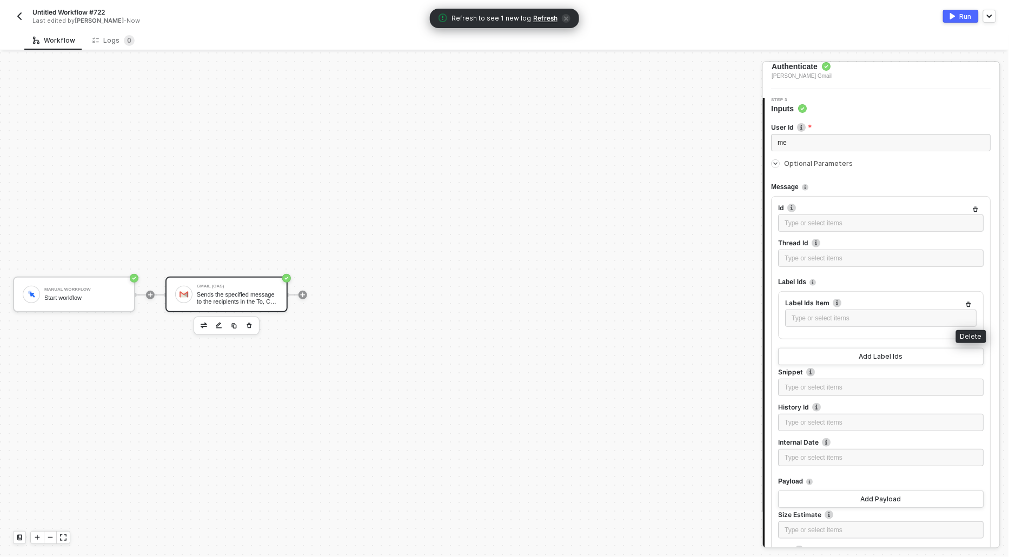
click at [969, 308] on icon "button" at bounding box center [969, 304] width 5 height 5
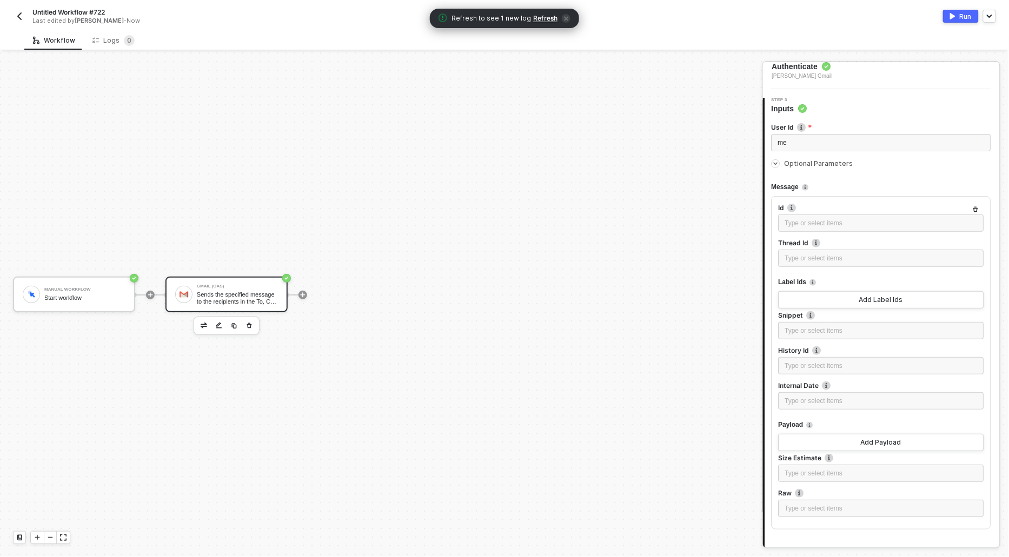
scroll to position [134, 0]
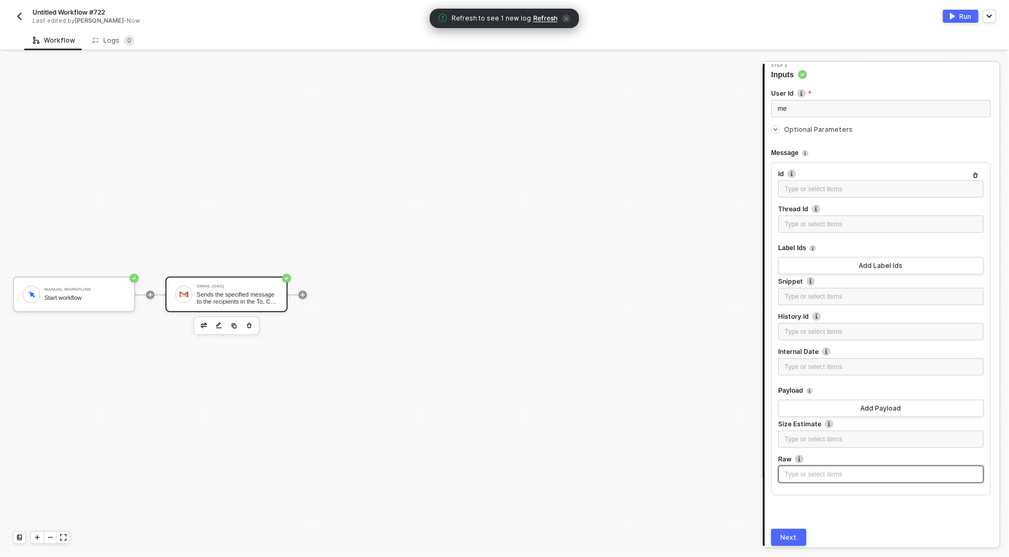
click at [805, 480] on div "Type or select items ﻿" at bounding box center [881, 475] width 192 height 10
click at [822, 230] on div "Type or select items ﻿" at bounding box center [881, 224] width 192 height 10
click at [789, 542] on div "Next" at bounding box center [789, 538] width 16 height 9
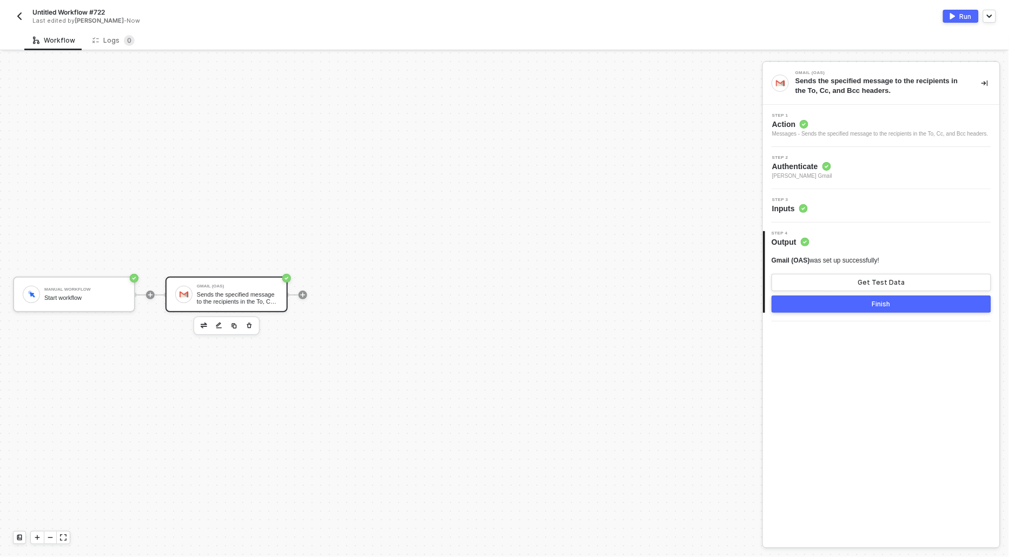
scroll to position [0, 0]
click at [863, 285] on button "Get Test Data" at bounding box center [880, 282] width 219 height 17
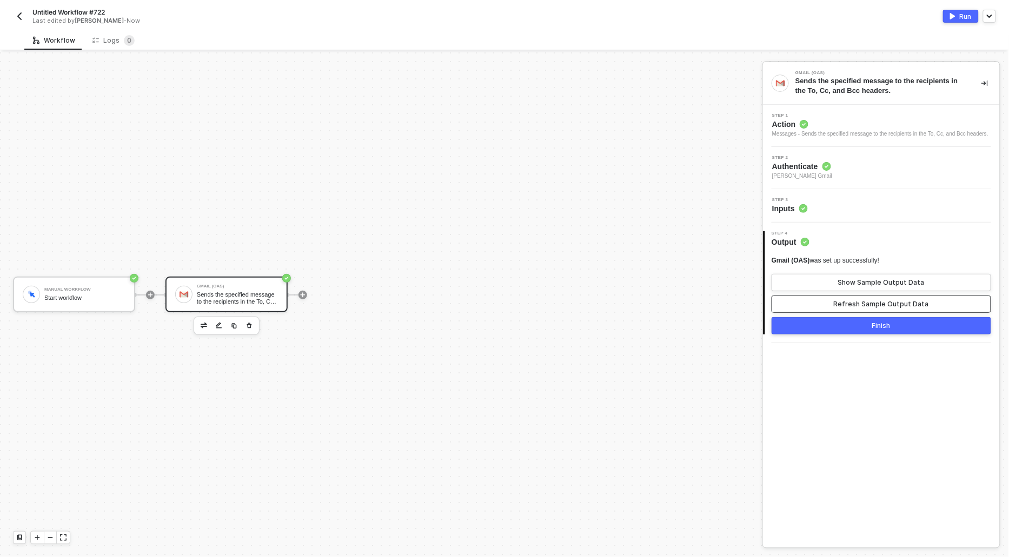
click at [854, 309] on div "Refresh Sample Output Data" at bounding box center [881, 304] width 95 height 9
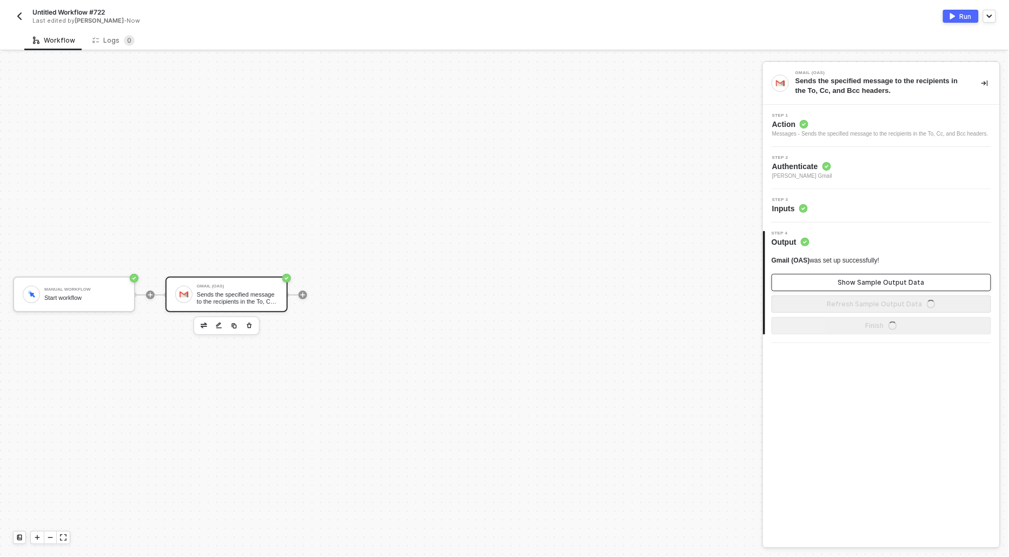
click at [852, 287] on div "Show Sample Output Data" at bounding box center [881, 282] width 86 height 9
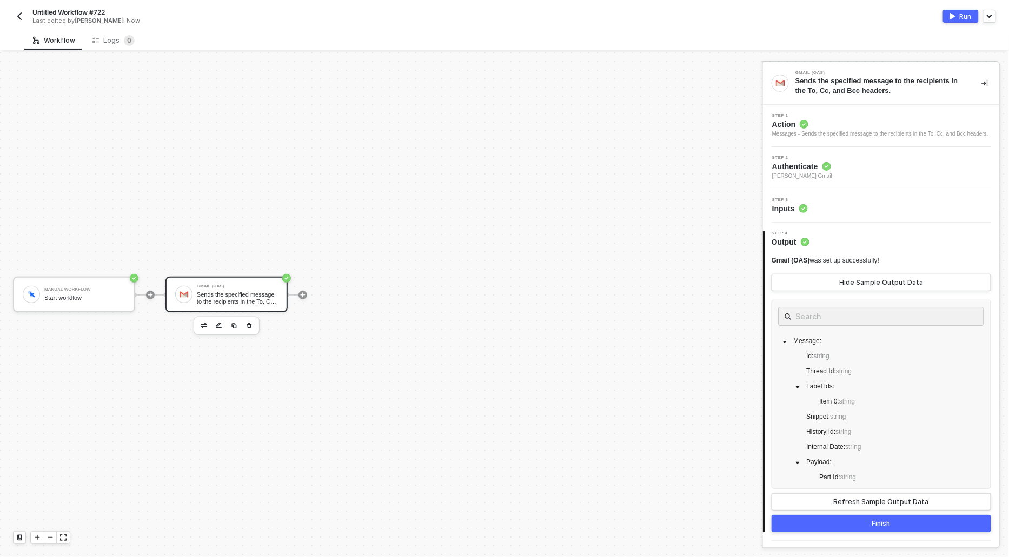
click at [960, 16] on div "Run" at bounding box center [965, 16] width 12 height 9
click at [111, 44] on div "Logs 0" at bounding box center [113, 40] width 42 height 11
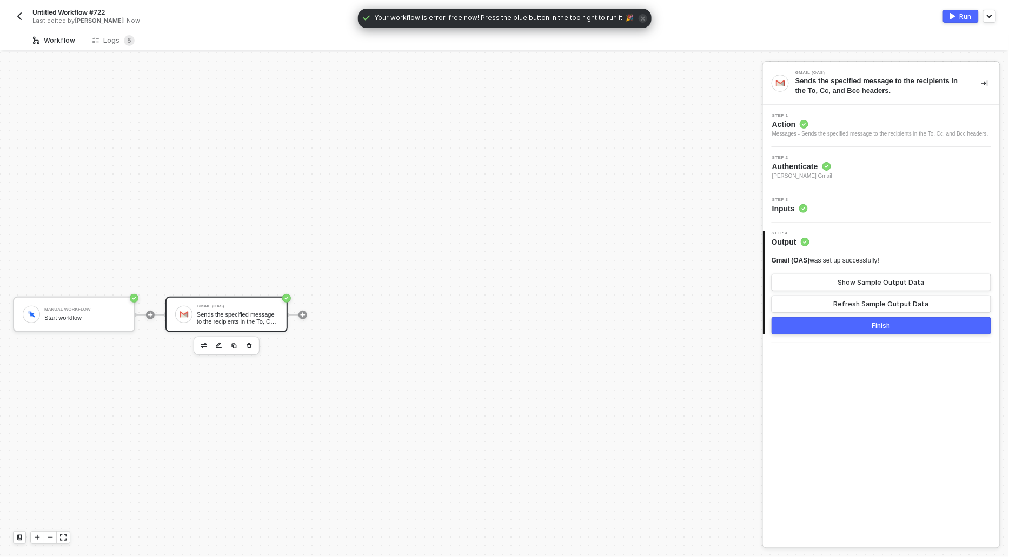
scroll to position [20, 0]
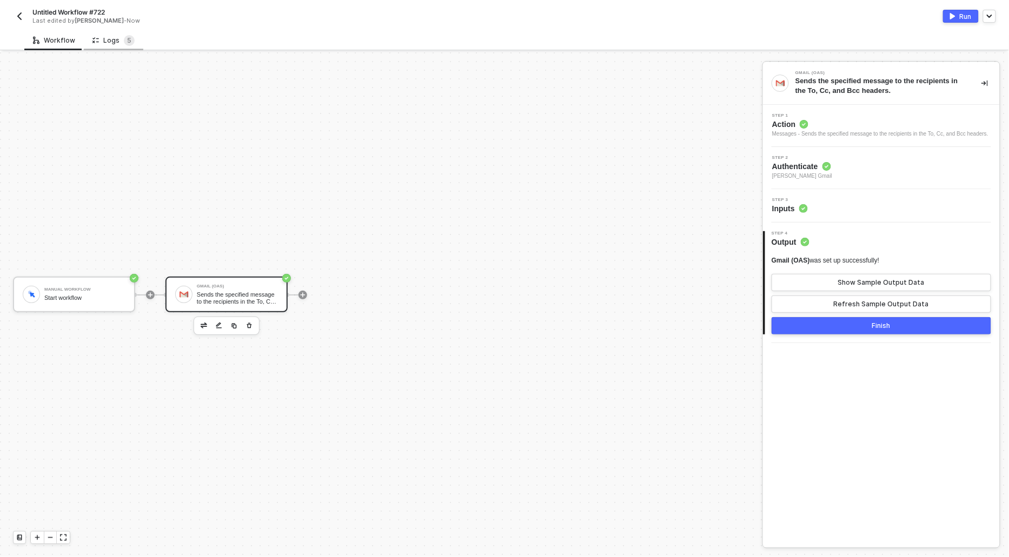
click at [106, 34] on div "Logs 5" at bounding box center [113, 40] width 59 height 20
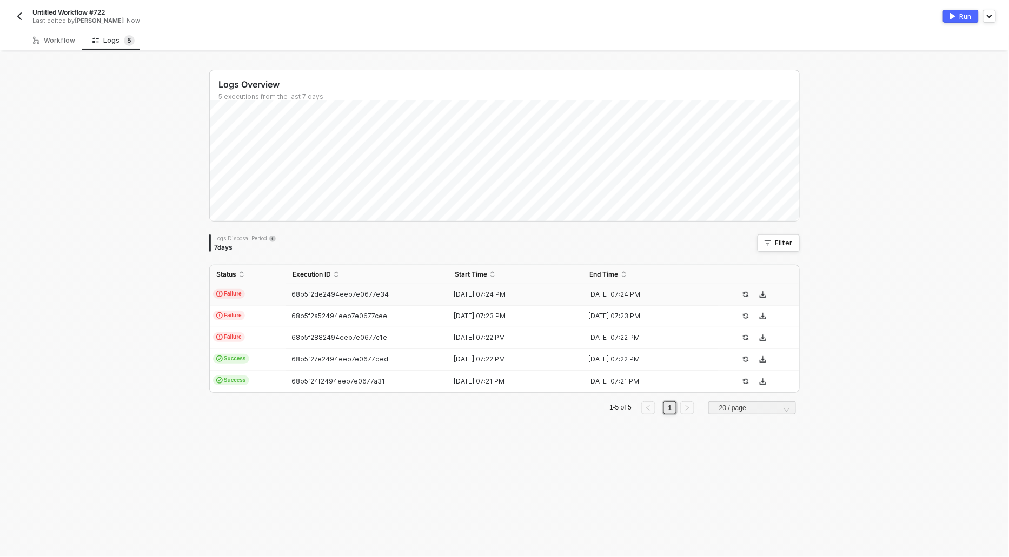
click at [230, 294] on span "Failure" at bounding box center [229, 294] width 32 height 10
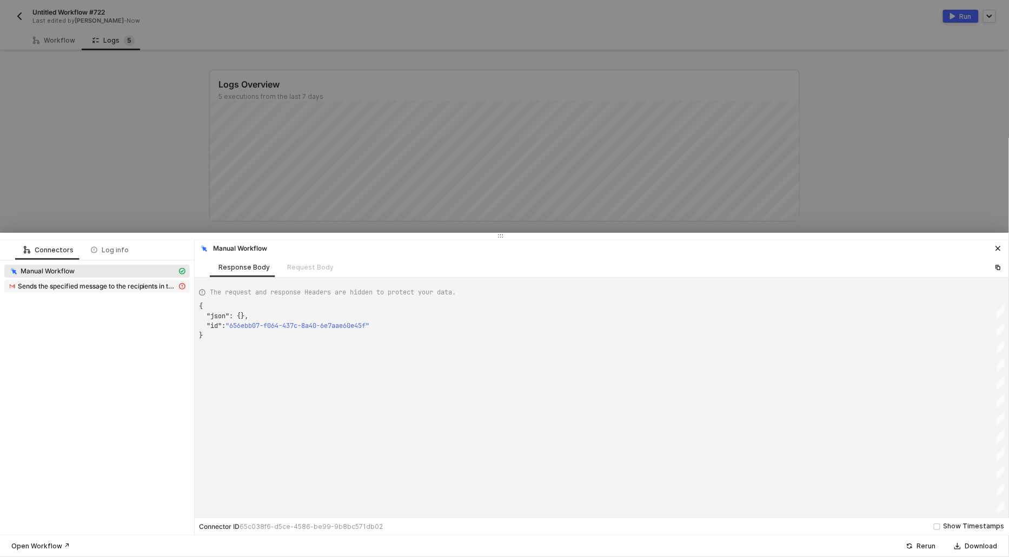
click at [64, 283] on span "Sends the specified message to the recipients in the To, Cc, and Bcc headers." at bounding box center [97, 286] width 159 height 9
type textarea "{ "message": "Error: {\"error\":{\"code\":400,\"message\":\"'raw' RFC822 payloa…"
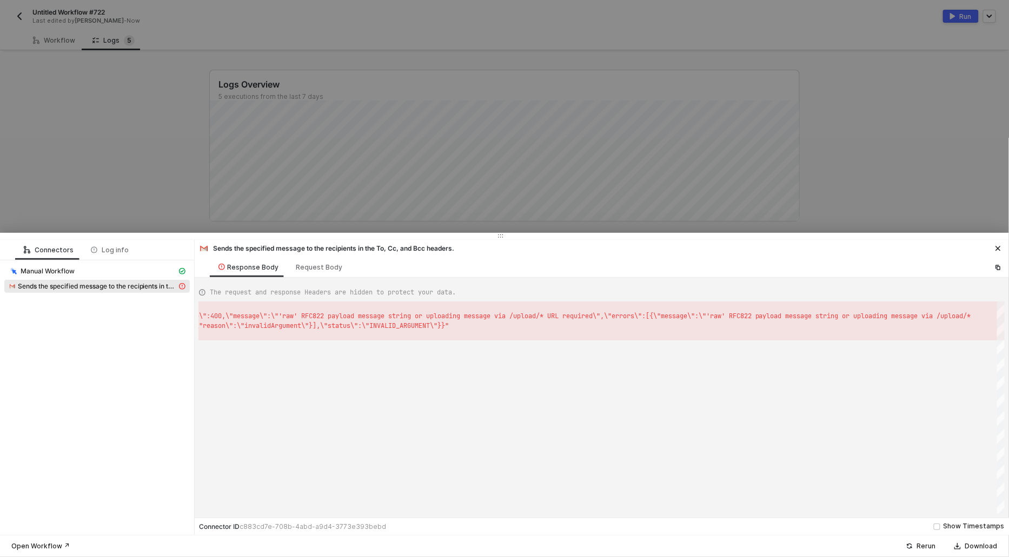
click at [99, 129] on div at bounding box center [504, 278] width 1009 height 557
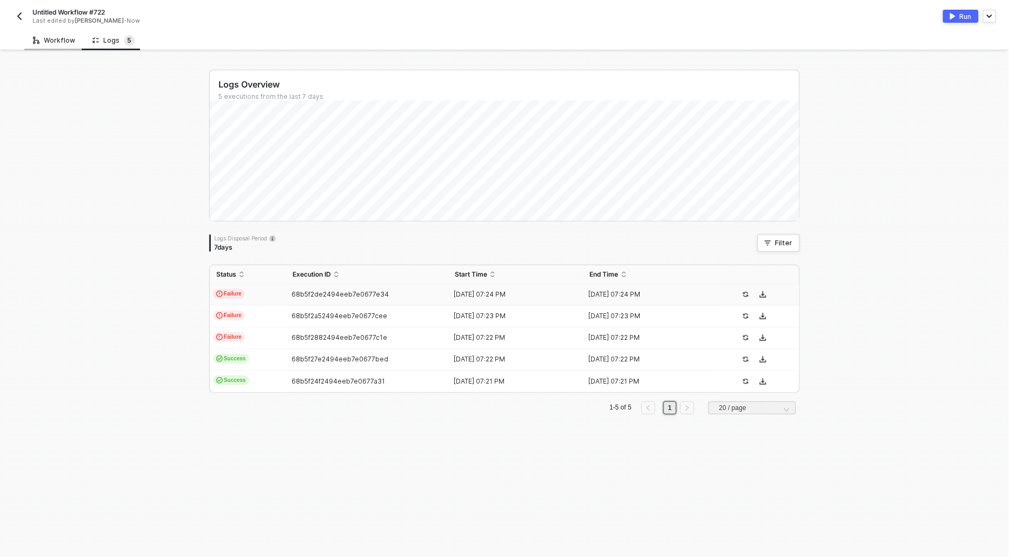
click at [49, 46] on div "Workflow" at bounding box center [53, 40] width 59 height 20
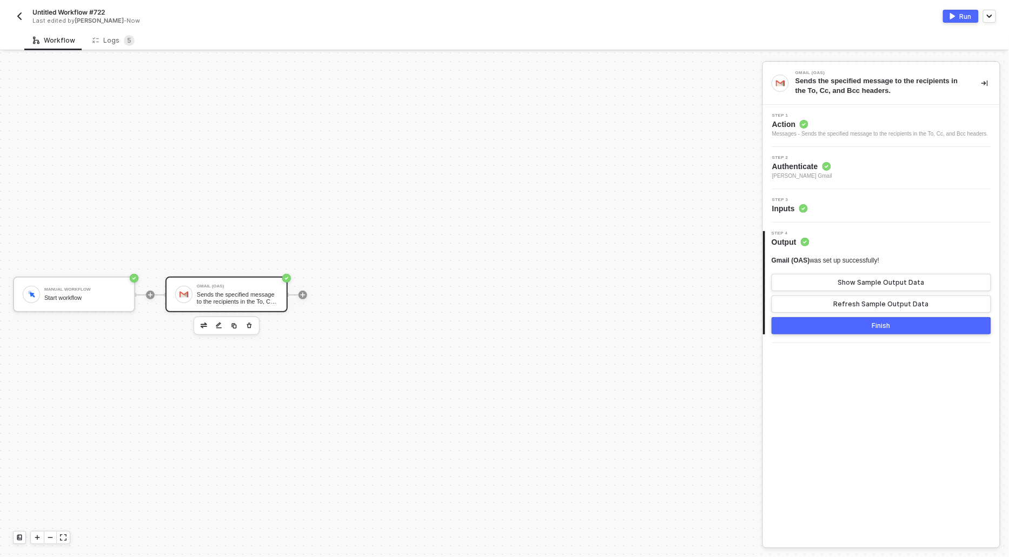
click at [802, 210] on div "Step 3 Inputs" at bounding box center [790, 206] width 36 height 16
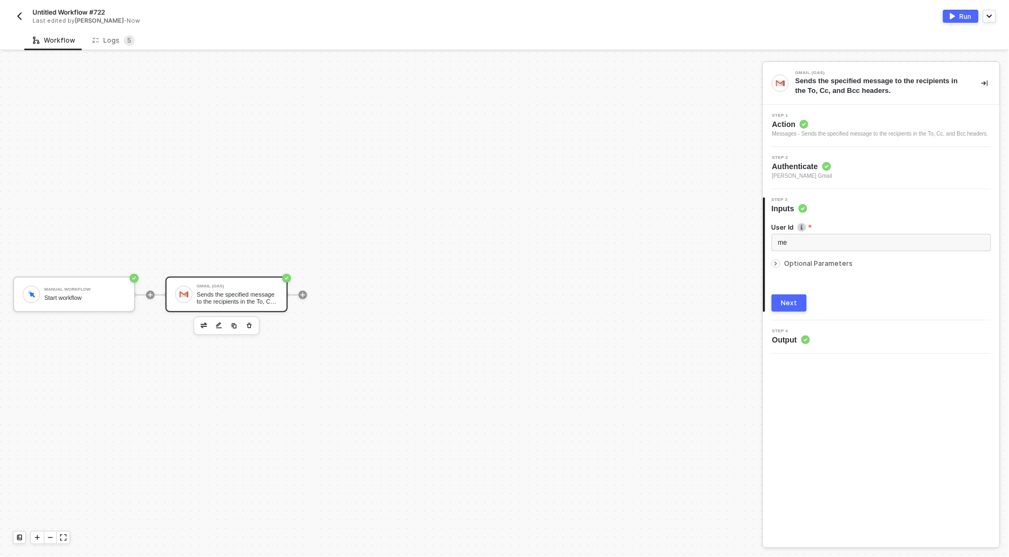
click at [774, 267] on icon "icon-arrow-right-small" at bounding box center [775, 264] width 6 height 6
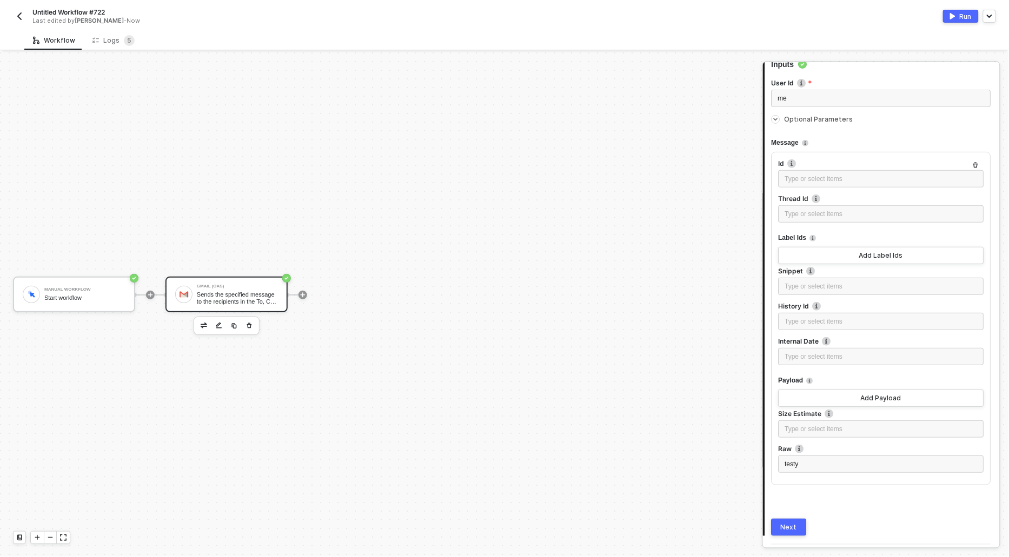
scroll to position [145, 0]
click at [800, 402] on button "Add Payload" at bounding box center [880, 397] width 205 height 17
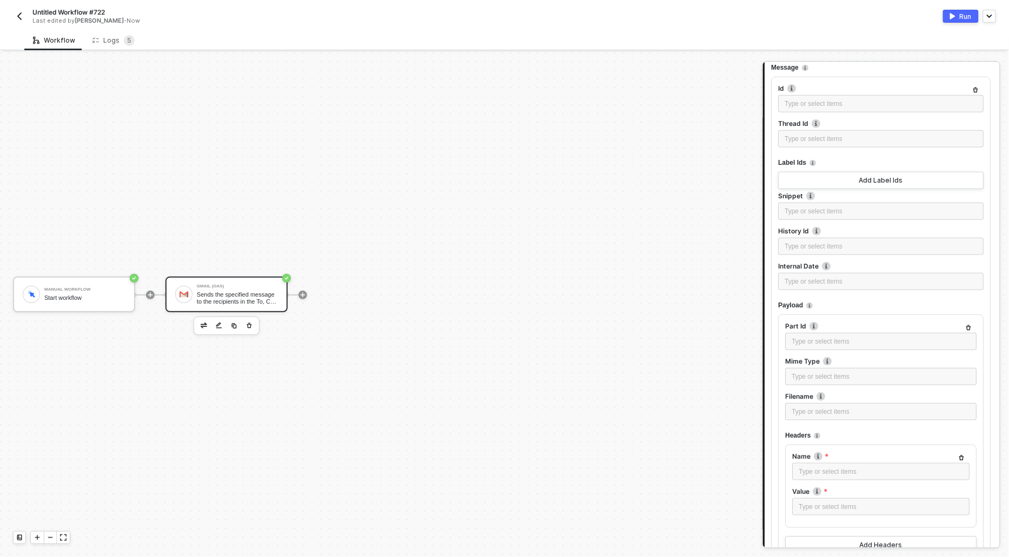
scroll to position [0, 0]
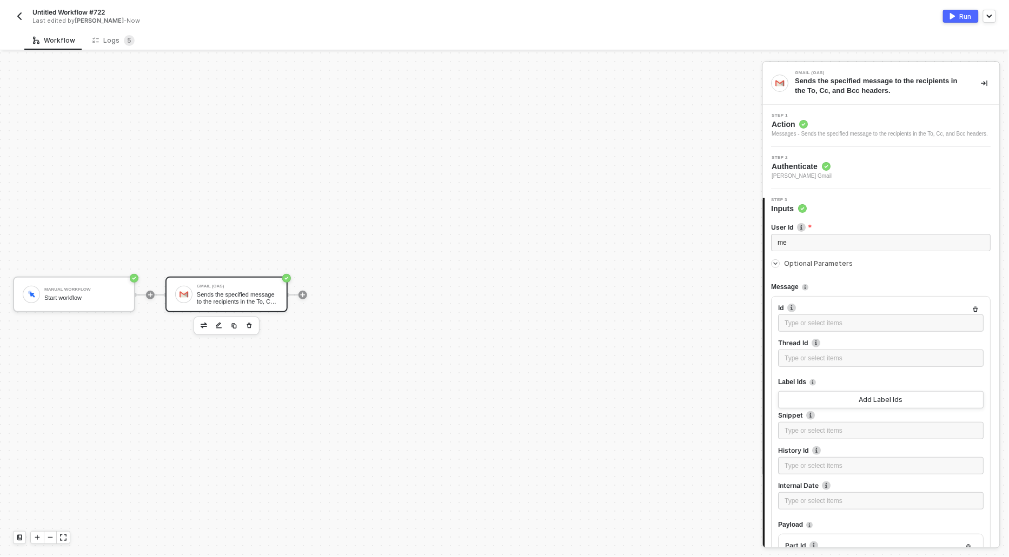
click at [784, 132] on div "Messages - Sends the specified message to the recipients in the To, Cc, and Bcc…" at bounding box center [880, 134] width 216 height 9
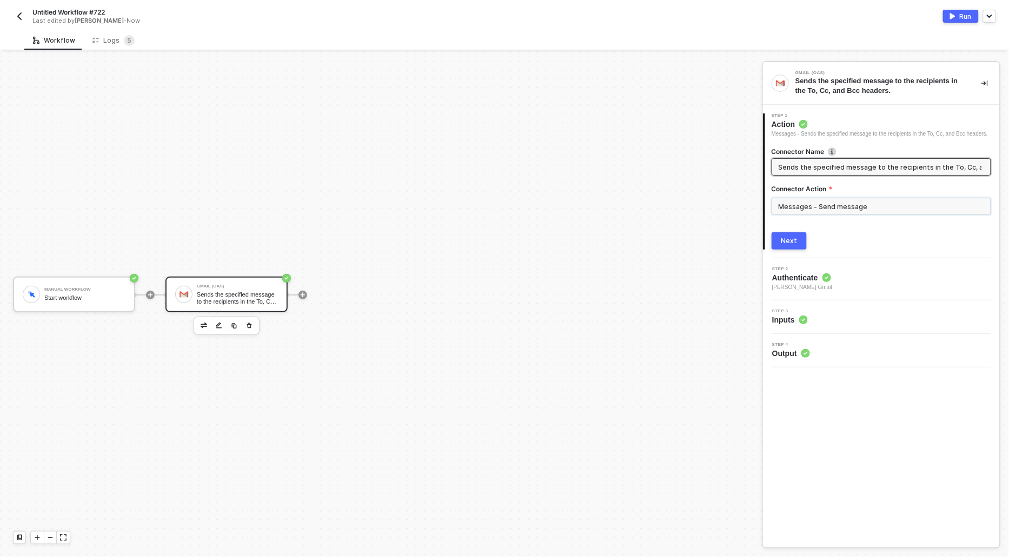
click at [809, 212] on input "Messages - Send message" at bounding box center [880, 206] width 219 height 17
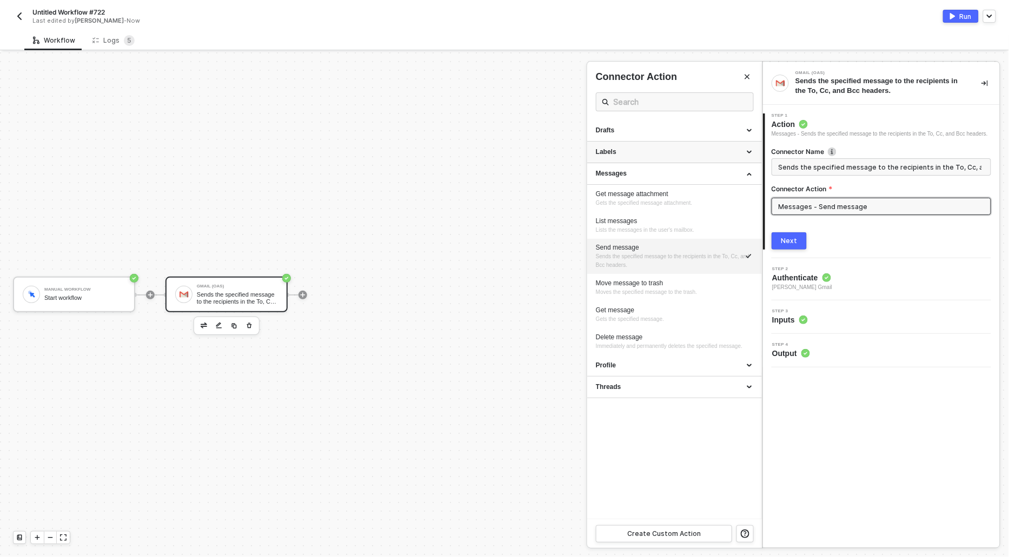
click at [627, 155] on div "Labels" at bounding box center [674, 152] width 157 height 9
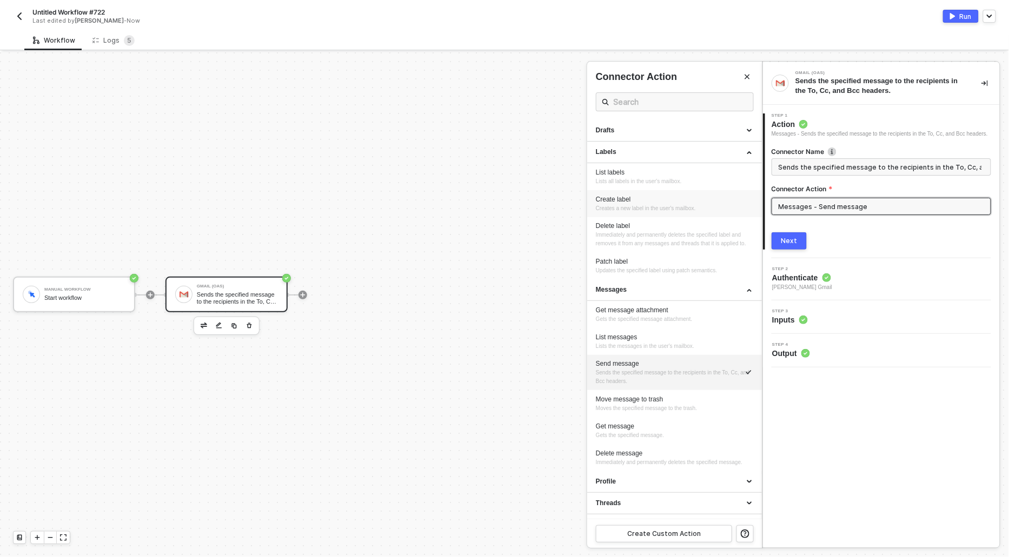
click at [627, 198] on div "Create label" at bounding box center [674, 199] width 157 height 9
type input "Creates a new label in the user's mailbox."
type input "Labels - Create label"
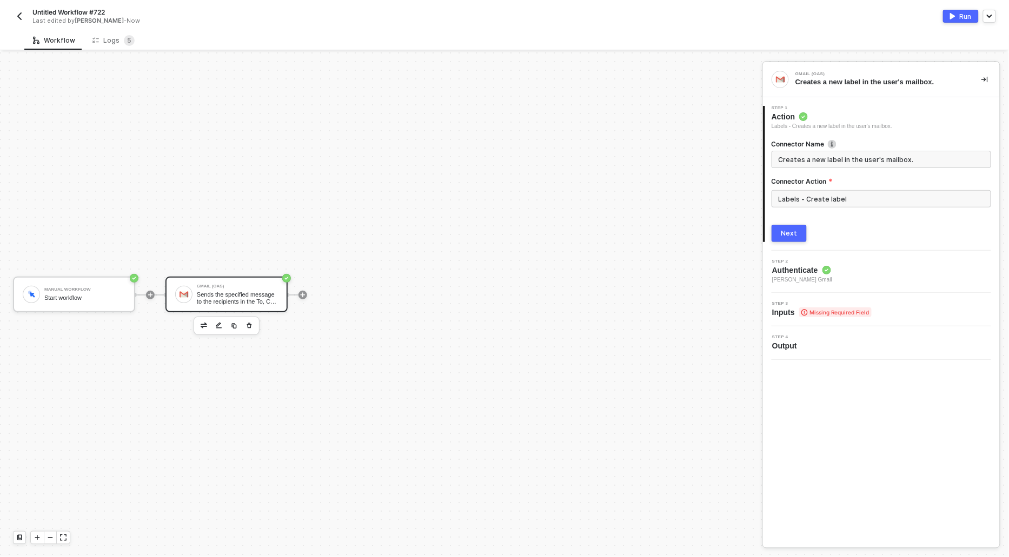
click at [789, 233] on div "Next" at bounding box center [789, 233] width 16 height 9
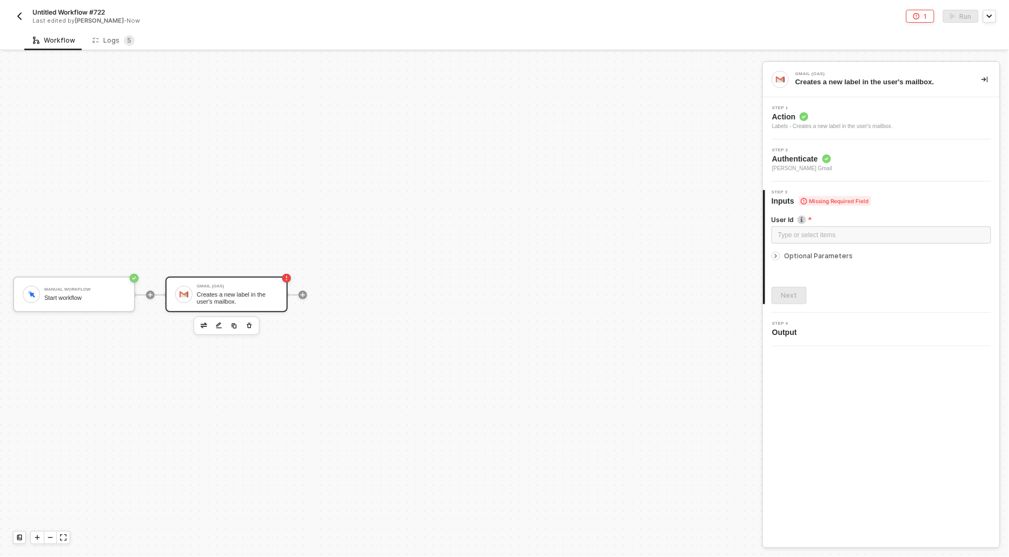
click at [777, 253] on icon "icon-arrow-right-small" at bounding box center [775, 256] width 6 height 6
click at [790, 237] on div "Type or select items ﻿" at bounding box center [881, 235] width 206 height 10
click at [811, 295] on button "Add Label" at bounding box center [880, 297] width 219 height 17
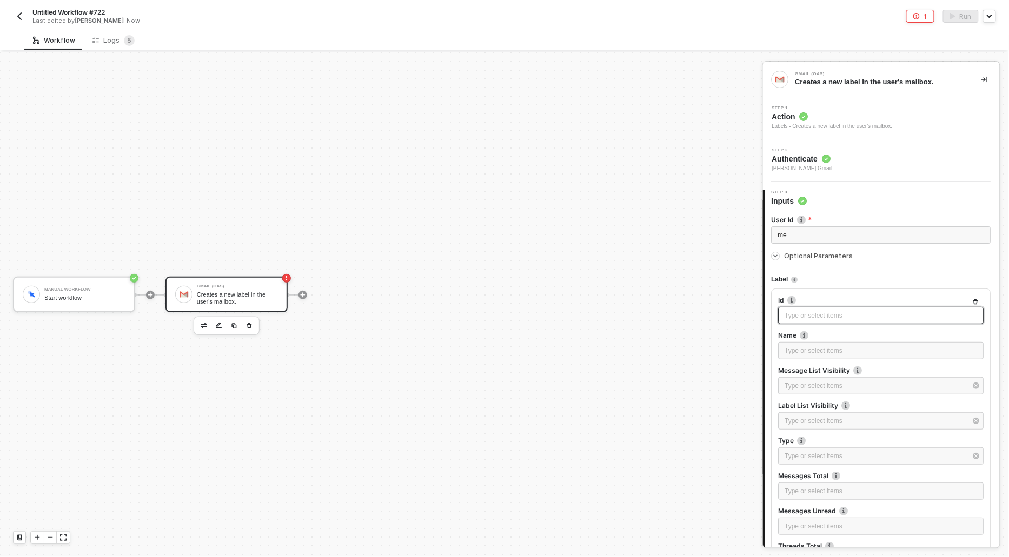
click at [794, 313] on div "Type or select items ﻿" at bounding box center [881, 316] width 192 height 10
click at [799, 354] on div "Type or select items ﻿" at bounding box center [881, 351] width 192 height 10
click at [803, 463] on div "Type or select items ﻿" at bounding box center [880, 456] width 205 height 17
click at [630, 139] on div "User" at bounding box center [675, 146] width 158 height 18
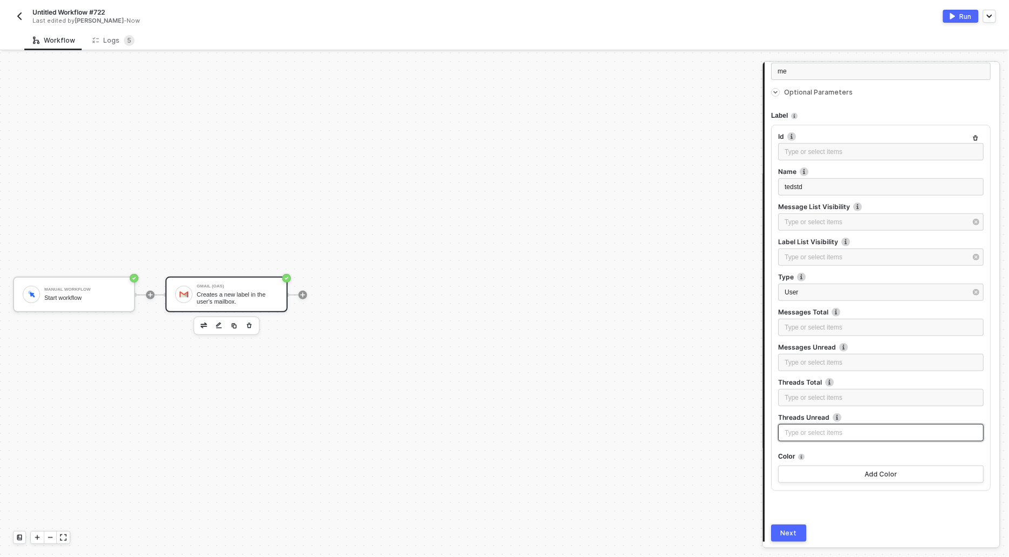
scroll to position [172, 0]
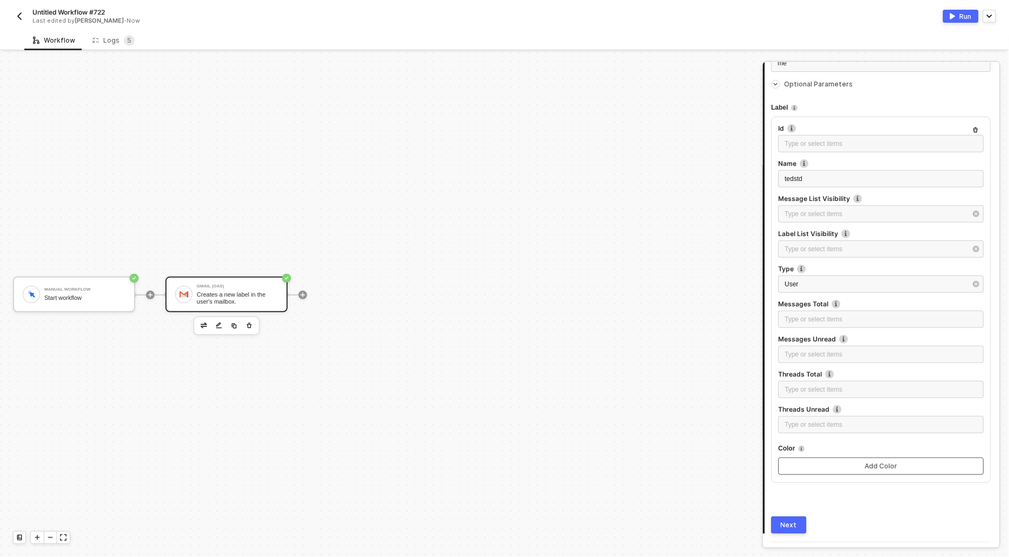
click at [802, 462] on button "Add Color" at bounding box center [880, 466] width 205 height 17
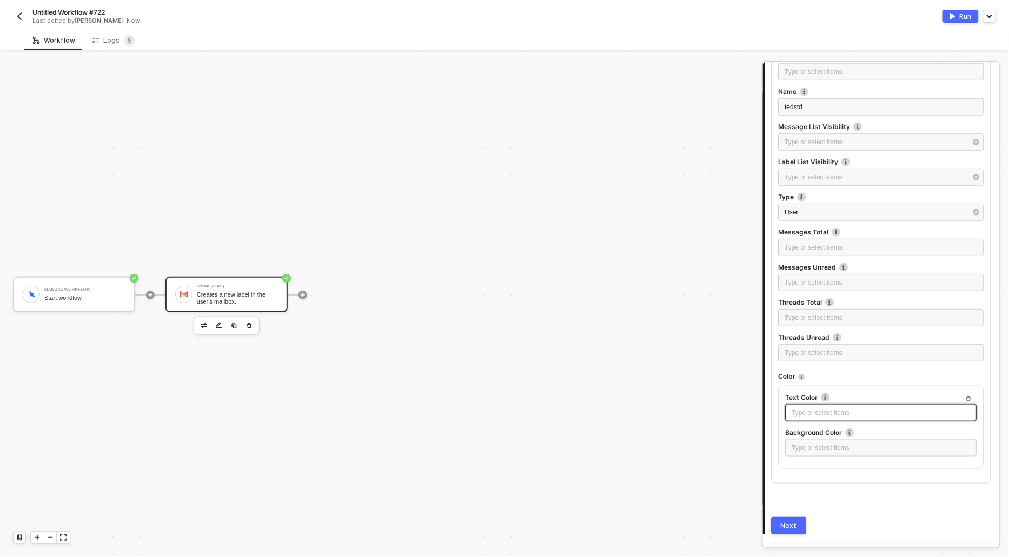
click at [799, 416] on div "Type or select items ﻿" at bounding box center [881, 413] width 178 height 10
click at [818, 446] on div "Type or select items ﻿" at bounding box center [881, 448] width 178 height 10
click at [807, 321] on div "Type or select items ﻿" at bounding box center [881, 318] width 192 height 10
click at [808, 284] on div "Type or select items ﻿" at bounding box center [881, 283] width 192 height 10
click at [799, 251] on div "Type or select items ﻿" at bounding box center [881, 248] width 192 height 10
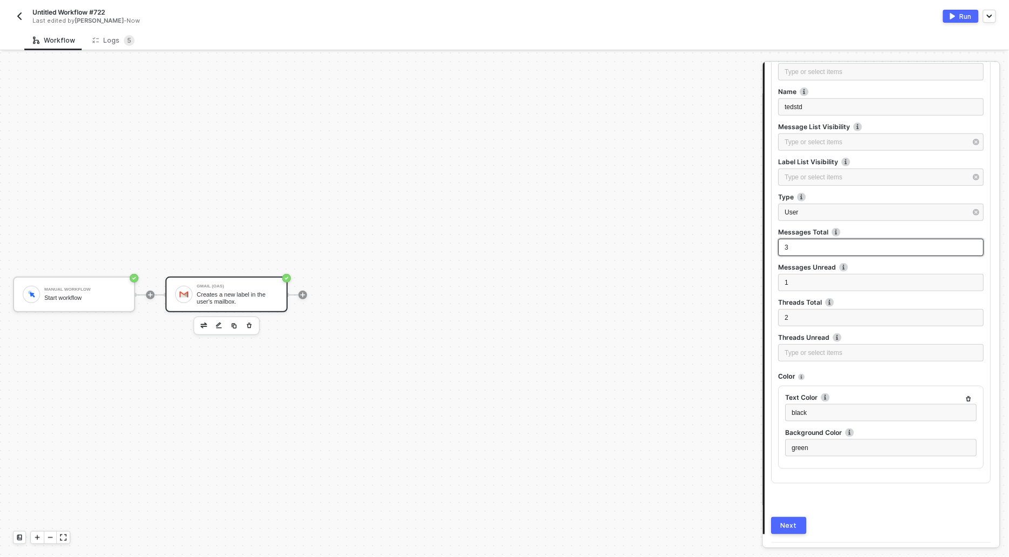
scroll to position [271, 0]
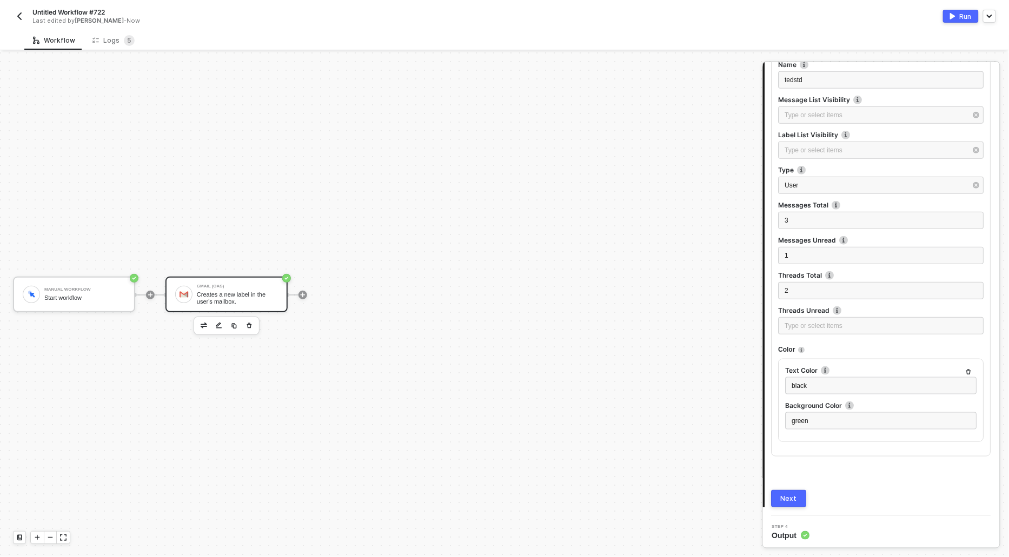
click at [791, 495] on div "Next" at bounding box center [789, 499] width 16 height 9
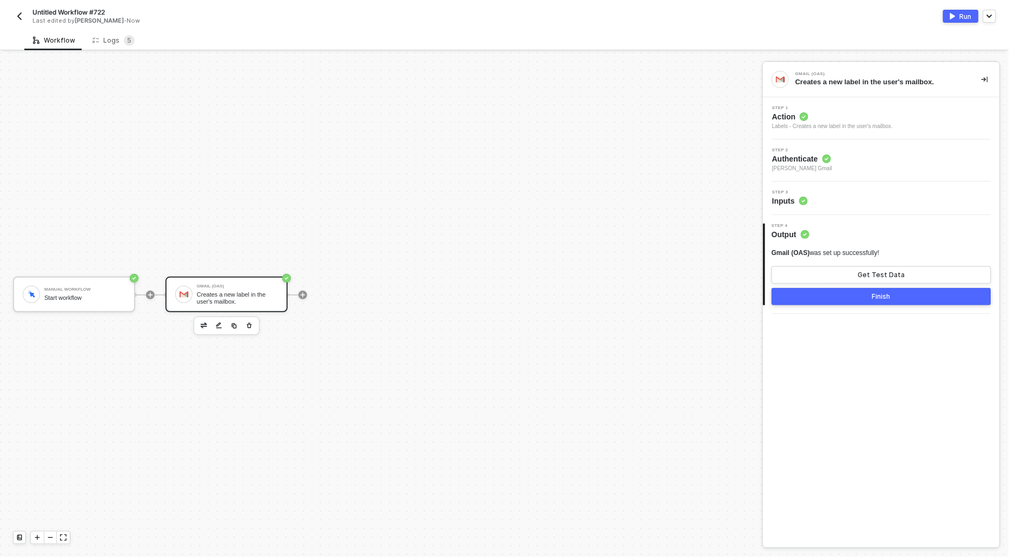
scroll to position [0, 0]
click at [825, 279] on button "Get Test Data" at bounding box center [880, 274] width 219 height 17
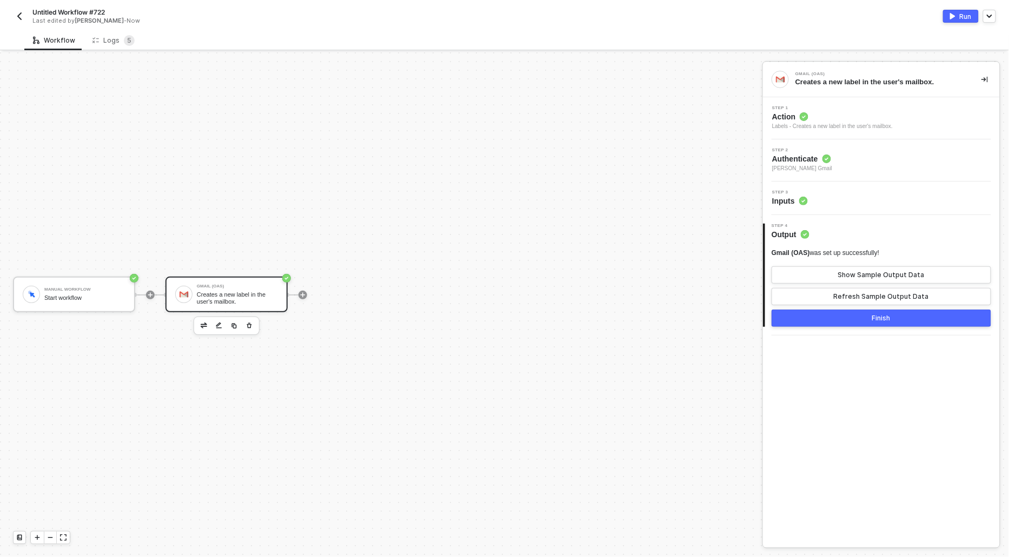
click at [969, 14] on div "Run" at bounding box center [965, 16] width 12 height 9
click at [837, 272] on button "Show Sample Output Data" at bounding box center [880, 274] width 219 height 17
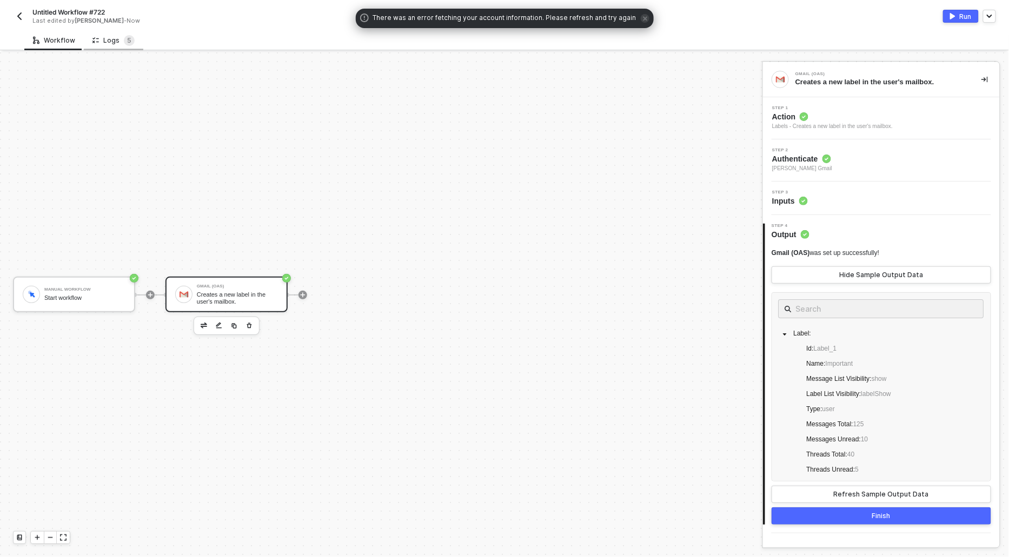
click at [117, 40] on div "Logs 5" at bounding box center [113, 40] width 42 height 11
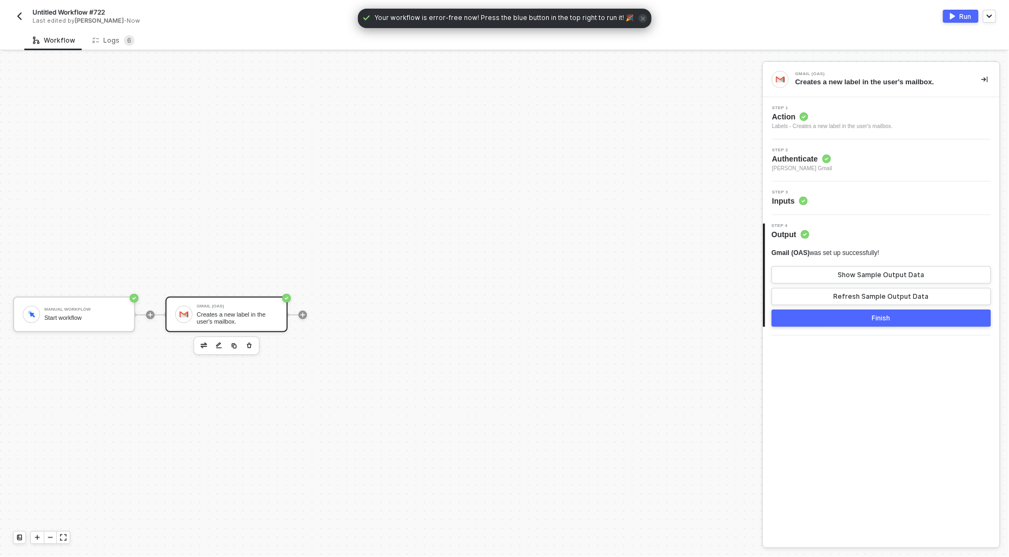
scroll to position [20, 0]
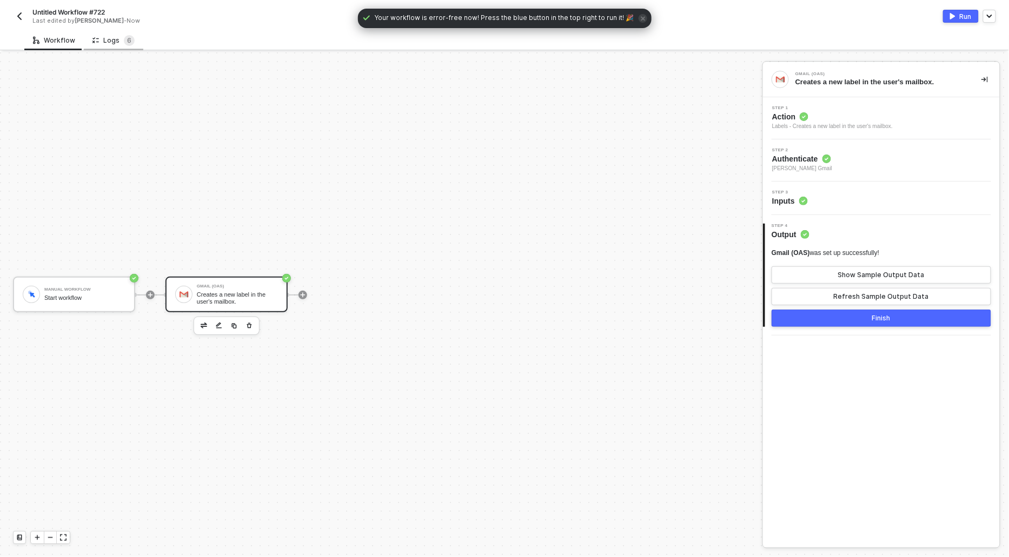
click at [106, 38] on div "Logs 6" at bounding box center [113, 40] width 42 height 11
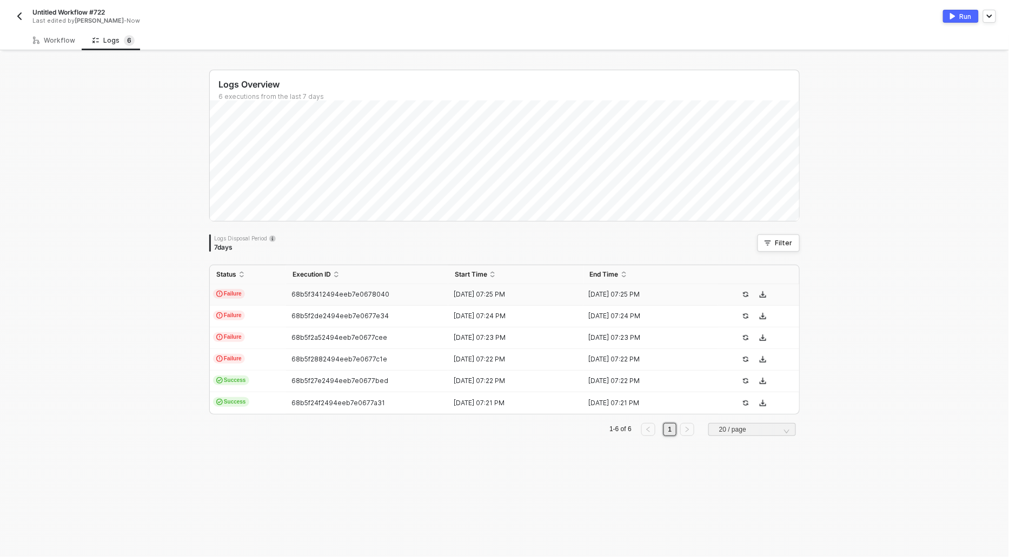
click at [234, 284] on td "Failure" at bounding box center [248, 295] width 76 height 22
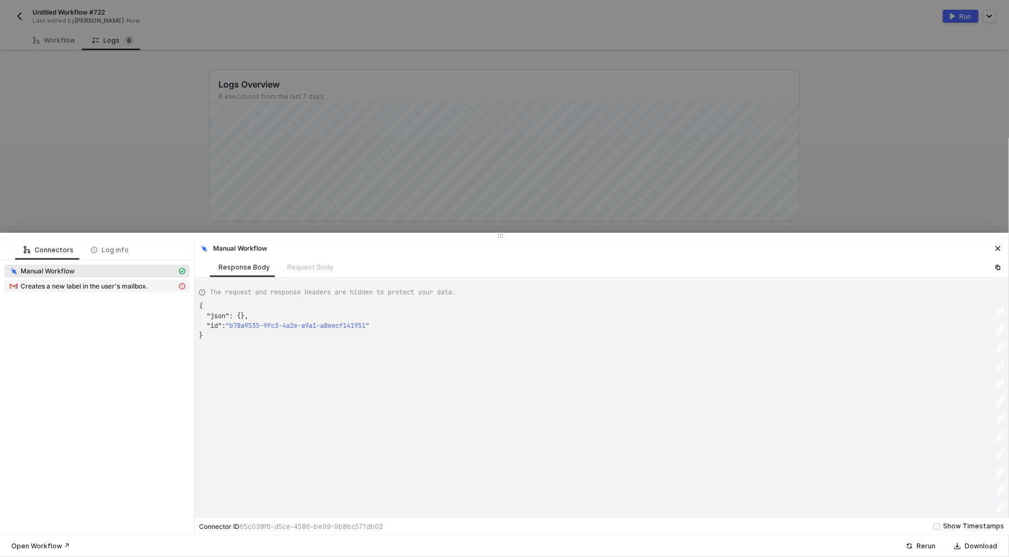
click at [46, 288] on span "Creates a new label in the user's mailbox." at bounding box center [85, 286] width 128 height 9
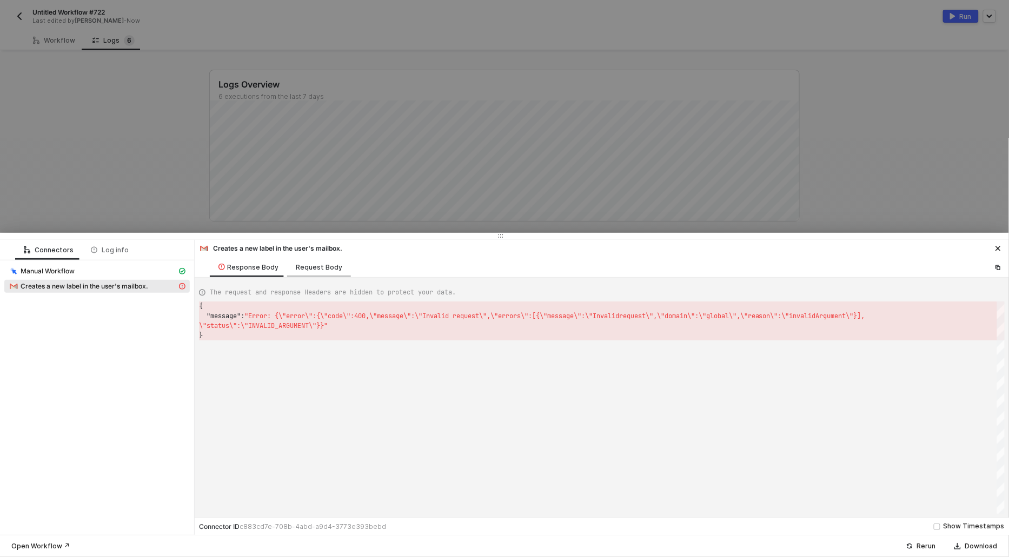
click at [309, 262] on div "Request Body" at bounding box center [319, 267] width 64 height 20
type textarea "{ "sampleDataLimit": 3, "userId": "me", "Label": [ { "uuid": "005bf202-00a2-45a…"
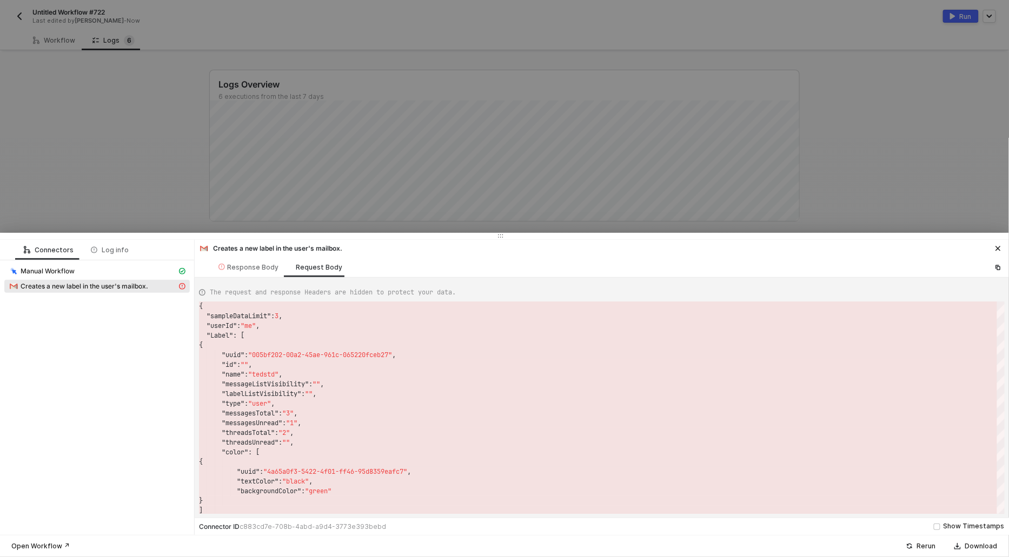
click at [117, 116] on div at bounding box center [504, 278] width 1009 height 557
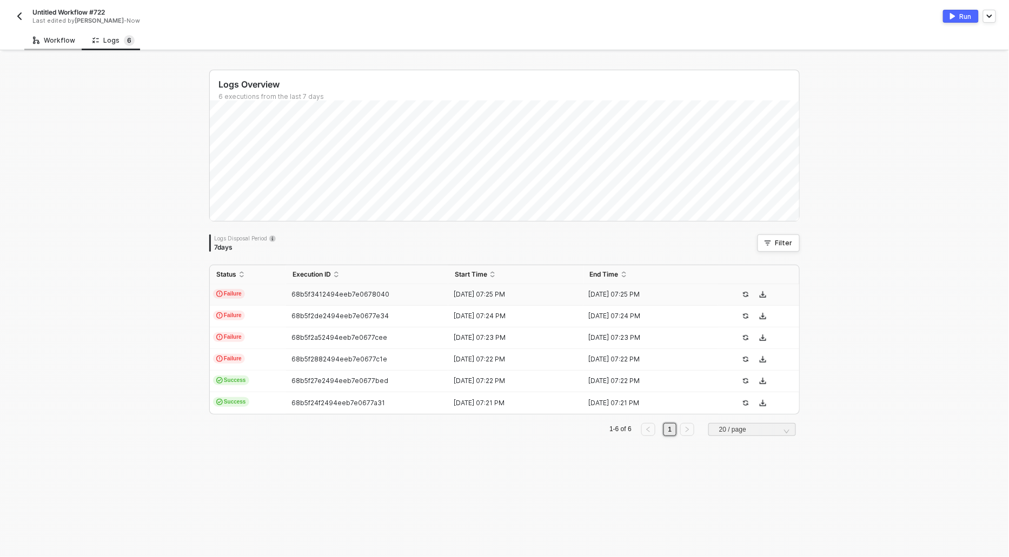
click at [56, 38] on div "Workflow" at bounding box center [54, 40] width 42 height 9
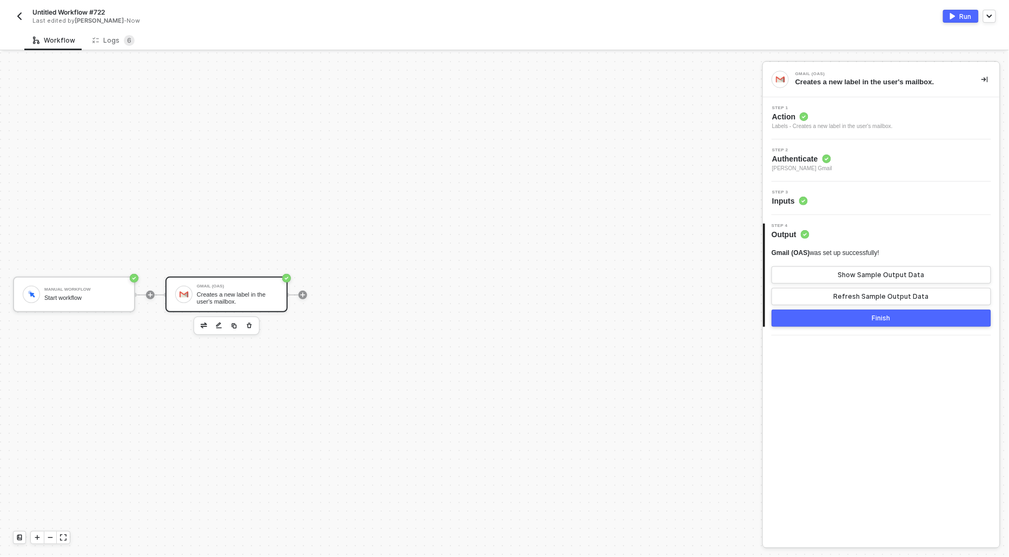
click at [796, 121] on span "Action" at bounding box center [832, 116] width 121 height 11
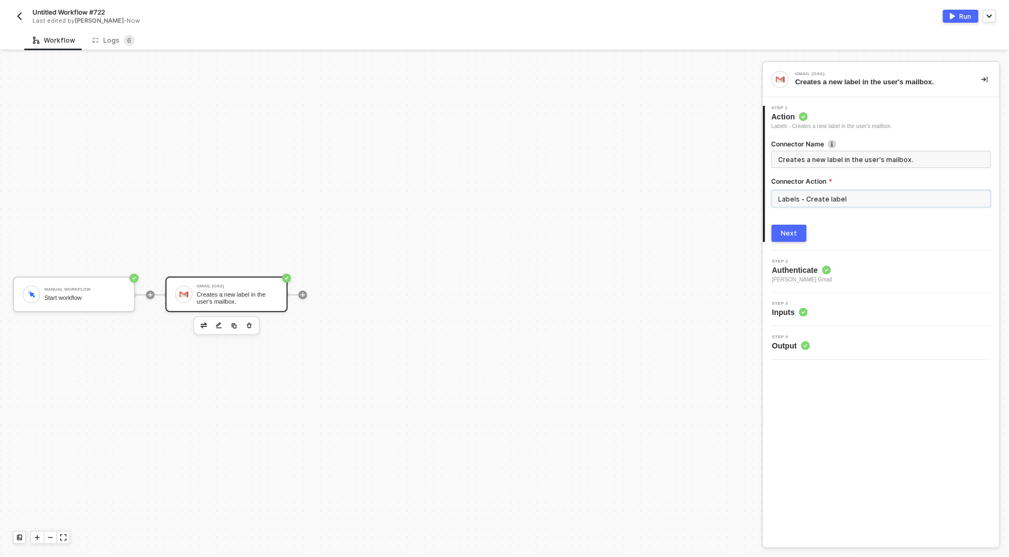
click at [808, 195] on input "Labels - Create label" at bounding box center [880, 198] width 219 height 17
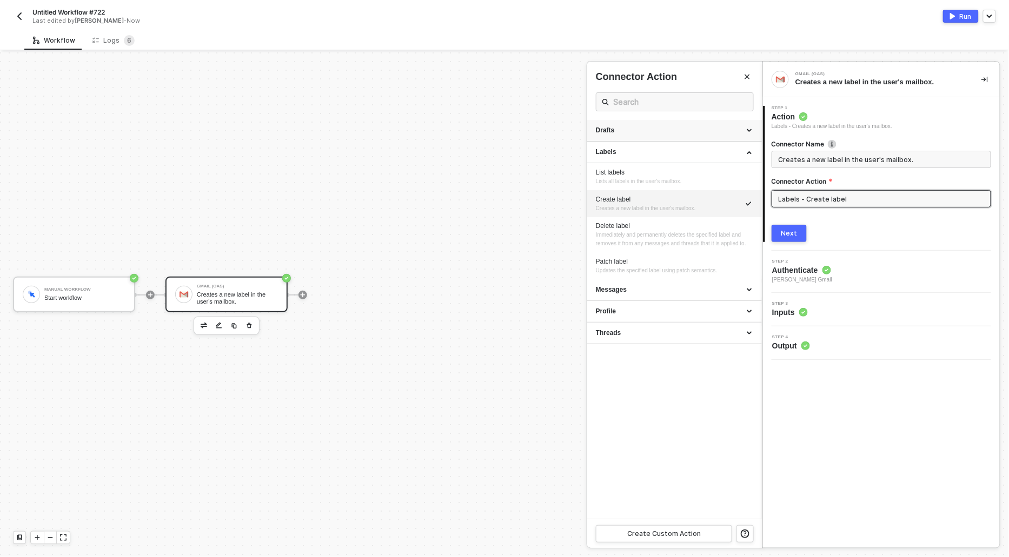
click at [603, 131] on div "Drafts" at bounding box center [674, 130] width 157 height 9
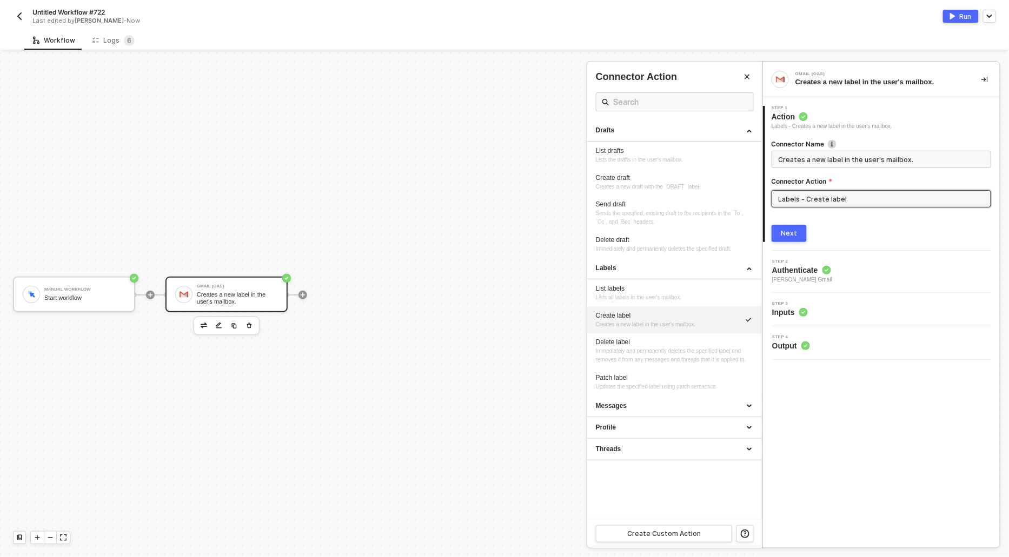
click at [441, 101] on div at bounding box center [504, 304] width 1009 height 505
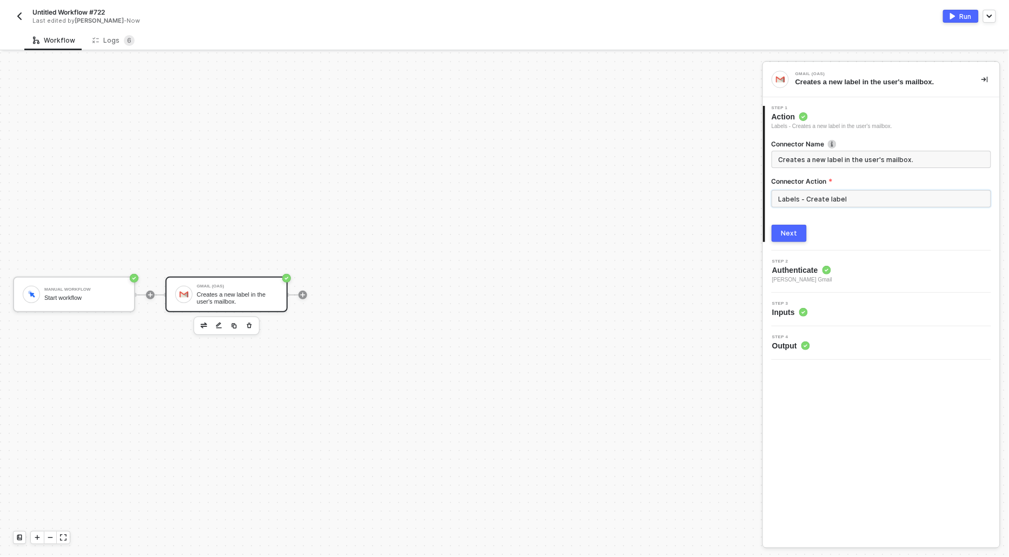
click at [798, 202] on input "Labels - Create label" at bounding box center [880, 198] width 219 height 17
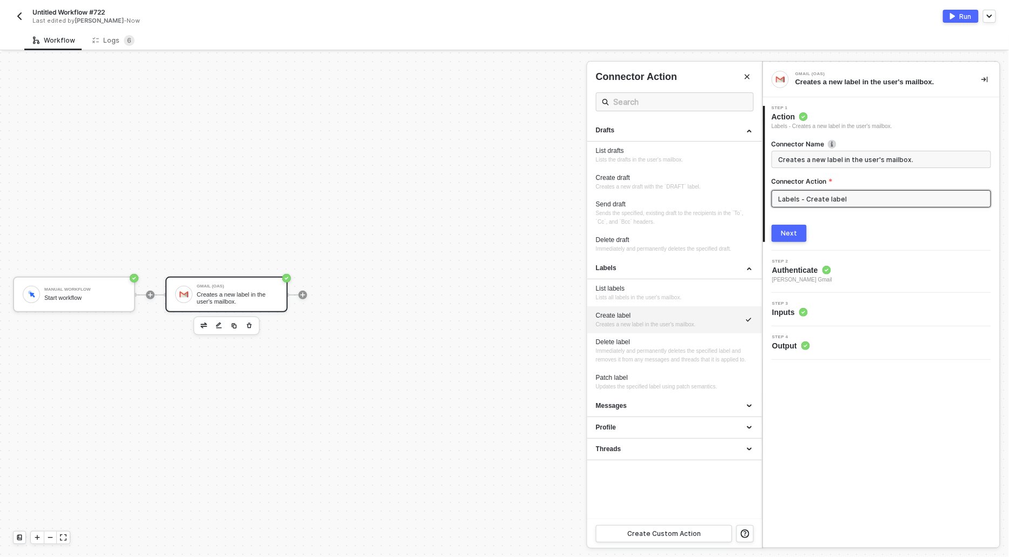
click at [482, 159] on div at bounding box center [504, 304] width 1009 height 505
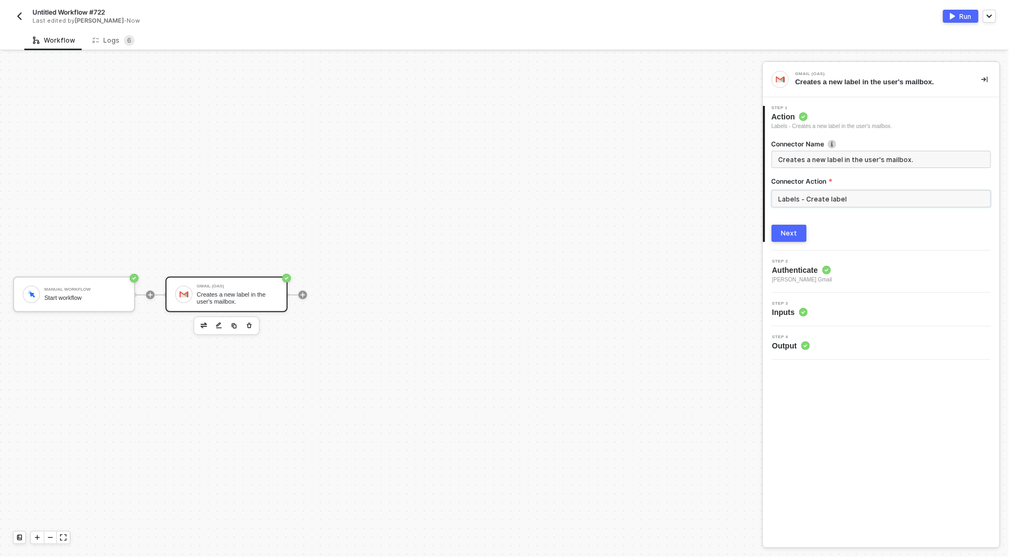
click at [803, 200] on input "Labels - Create label" at bounding box center [880, 198] width 219 height 17
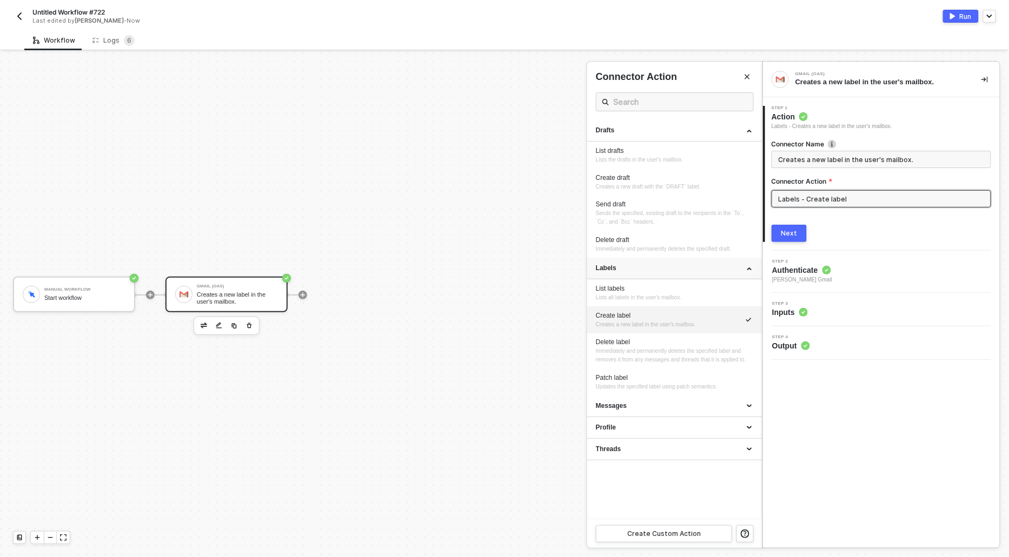
click at [742, 268] on div "Labels" at bounding box center [674, 268] width 157 height 9
click at [431, 204] on div at bounding box center [504, 304] width 1009 height 505
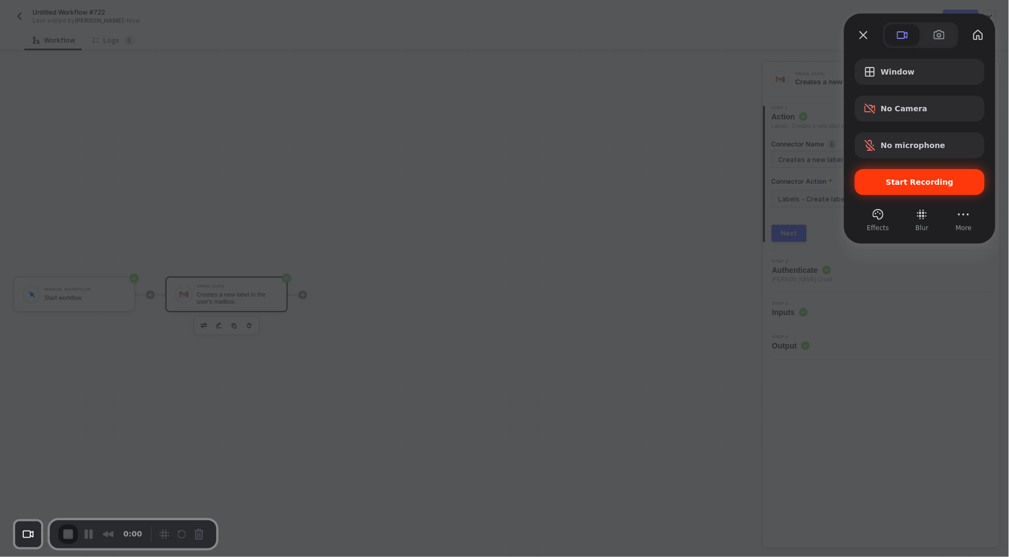
click at [875, 183] on span "Start Recording" at bounding box center [919, 182] width 112 height 9
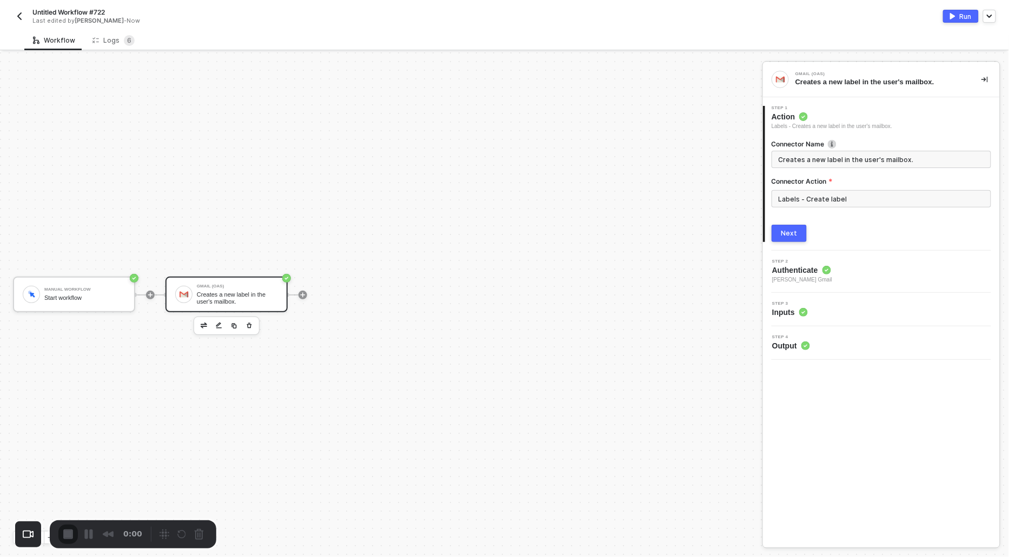
click at [822, 197] on input "Labels - Create label" at bounding box center [880, 198] width 219 height 17
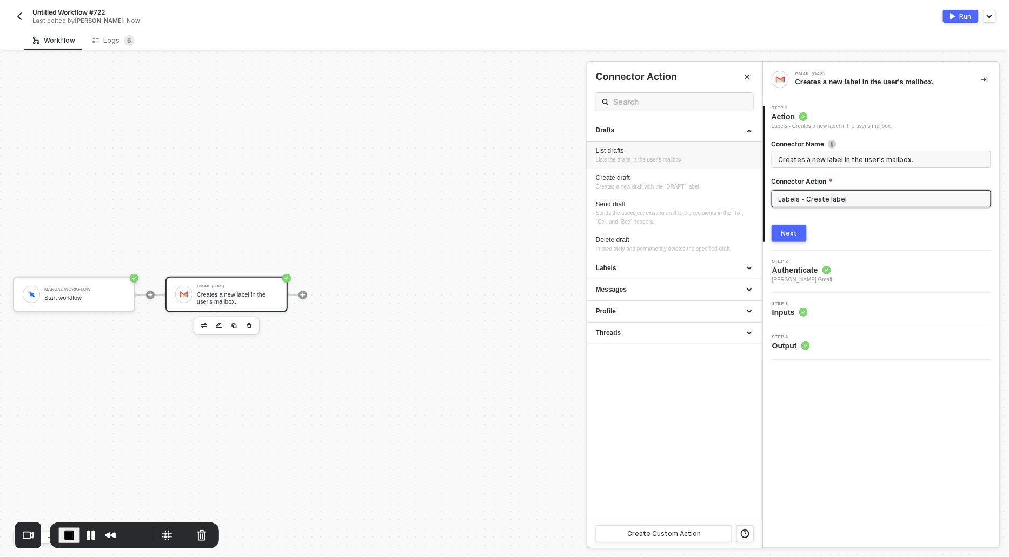
click at [608, 157] on span "Lists the drafts in the user's mailbox." at bounding box center [639, 160] width 87 height 6
type input "Lists the drafts in the user's mailbox."
type input "Drafts - List drafts"
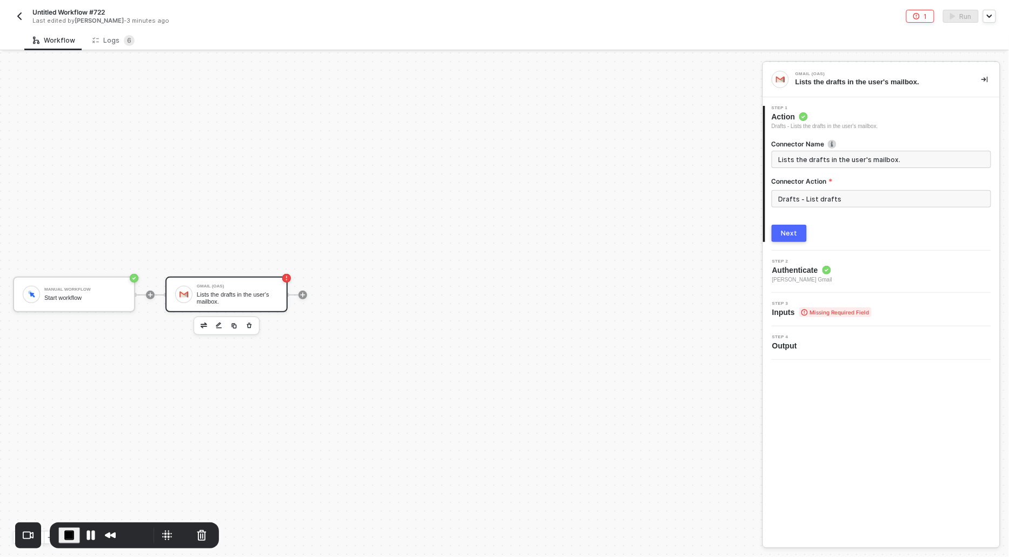
click at [796, 226] on button "Next" at bounding box center [788, 233] width 35 height 17
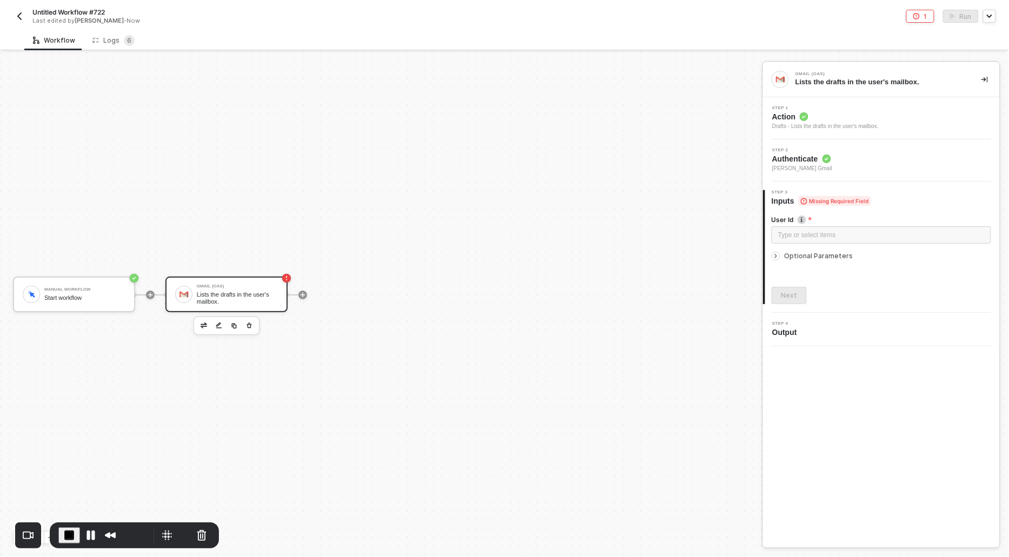
click at [774, 253] on icon "icon-arrow-right-small" at bounding box center [775, 256] width 6 height 6
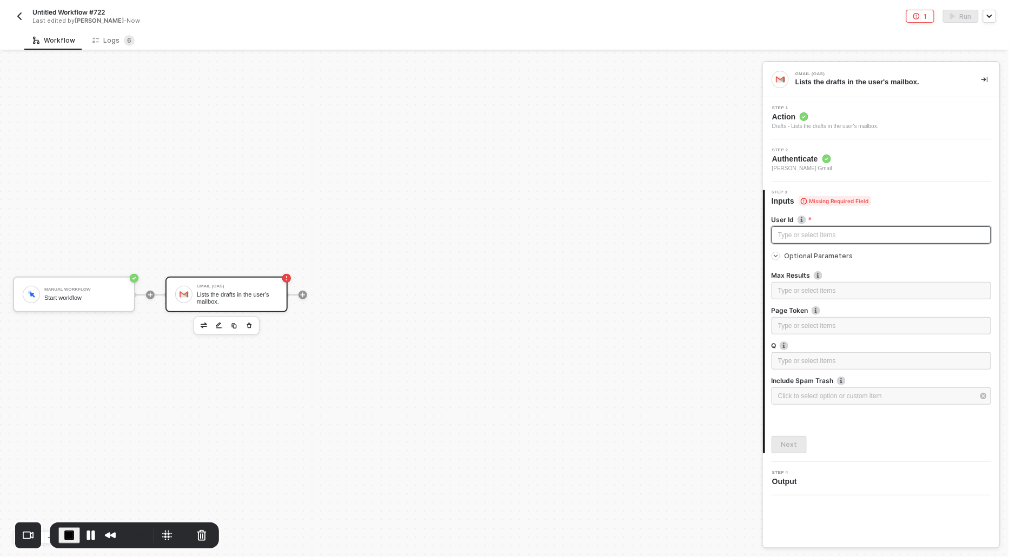
click at [785, 239] on div "Type or select items ﻿" at bounding box center [881, 235] width 206 height 10
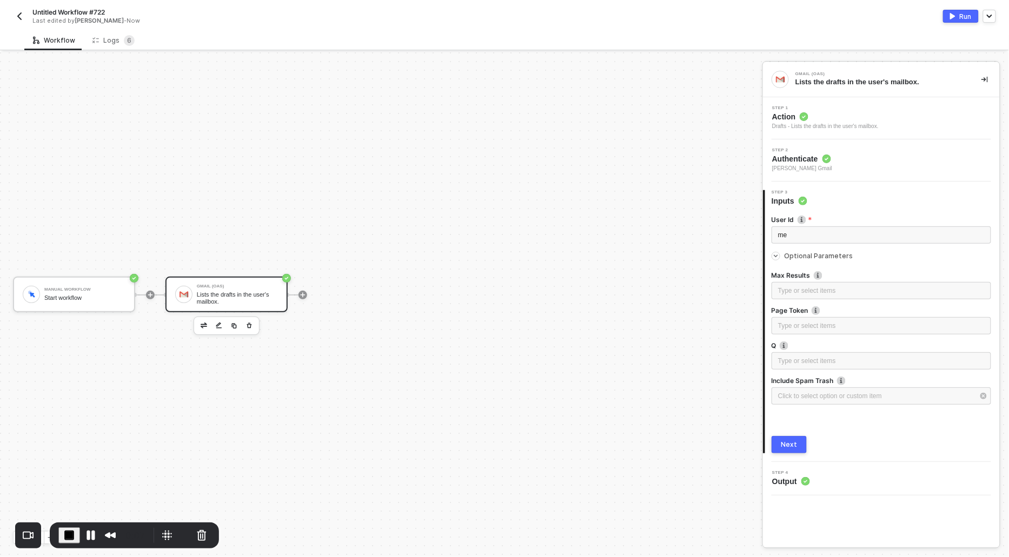
click at [785, 447] on div "Next" at bounding box center [789, 445] width 16 height 9
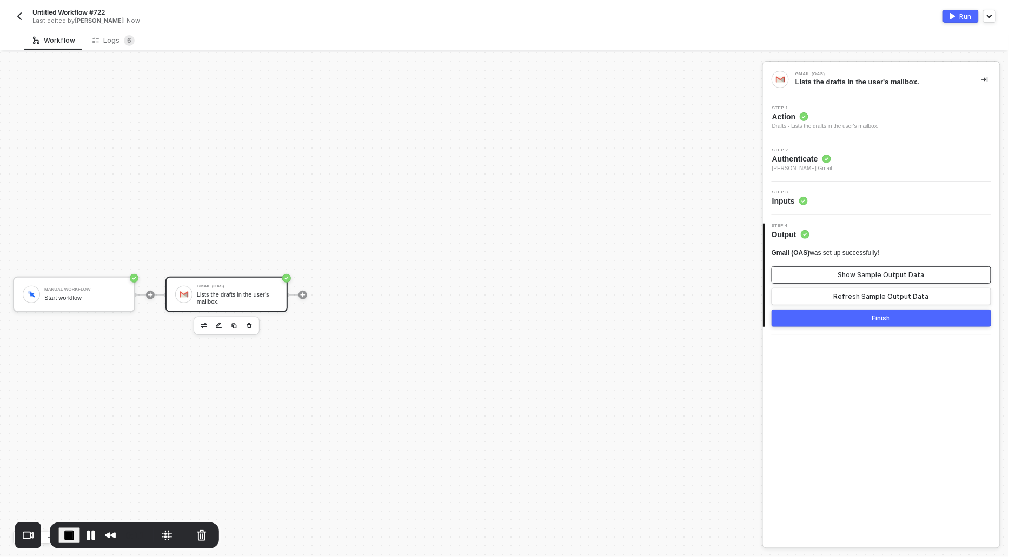
click at [812, 274] on button "Show Sample Output Data" at bounding box center [880, 274] width 219 height 17
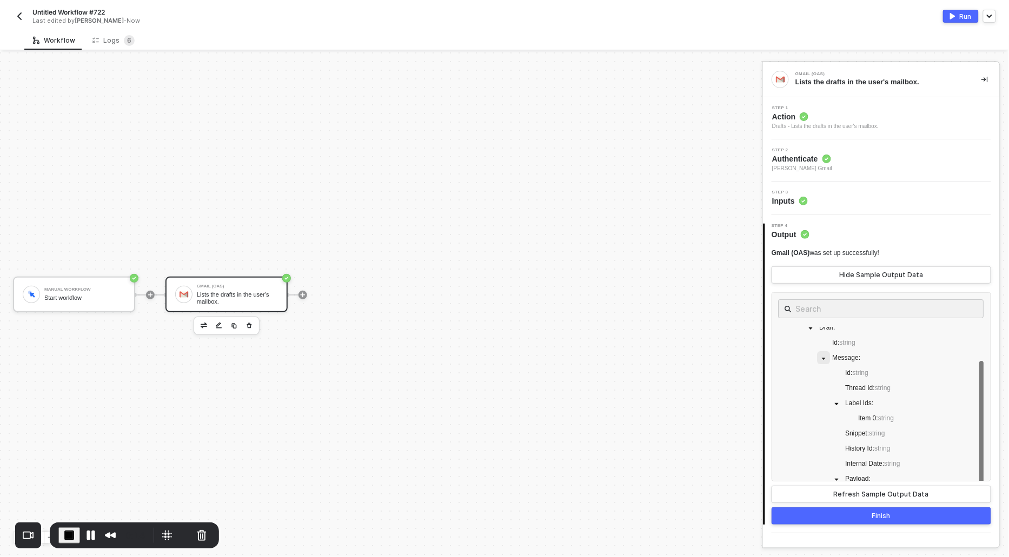
scroll to position [0, 0]
click at [778, 115] on span "Action" at bounding box center [825, 116] width 106 height 11
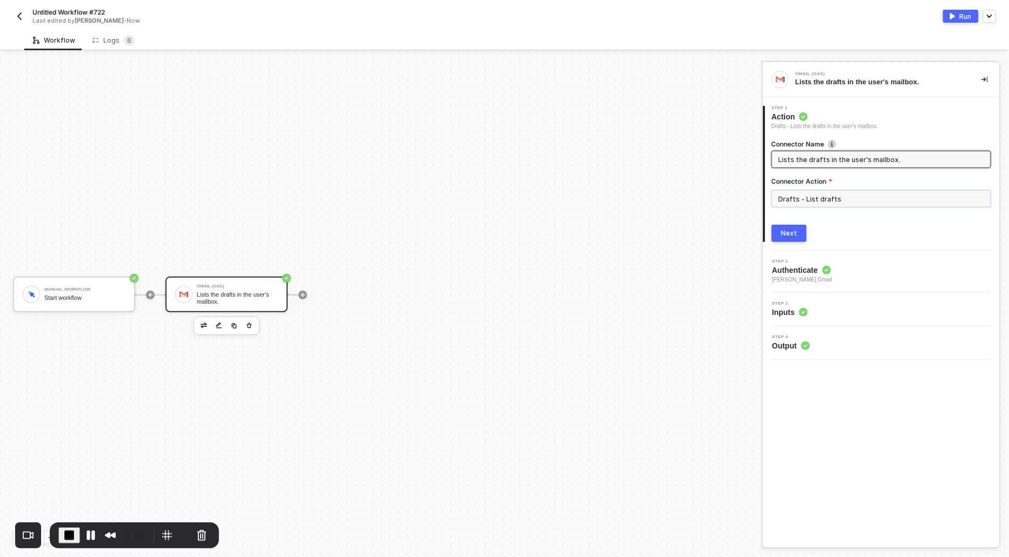
click at [820, 204] on input "Drafts - List drafts" at bounding box center [880, 198] width 219 height 17
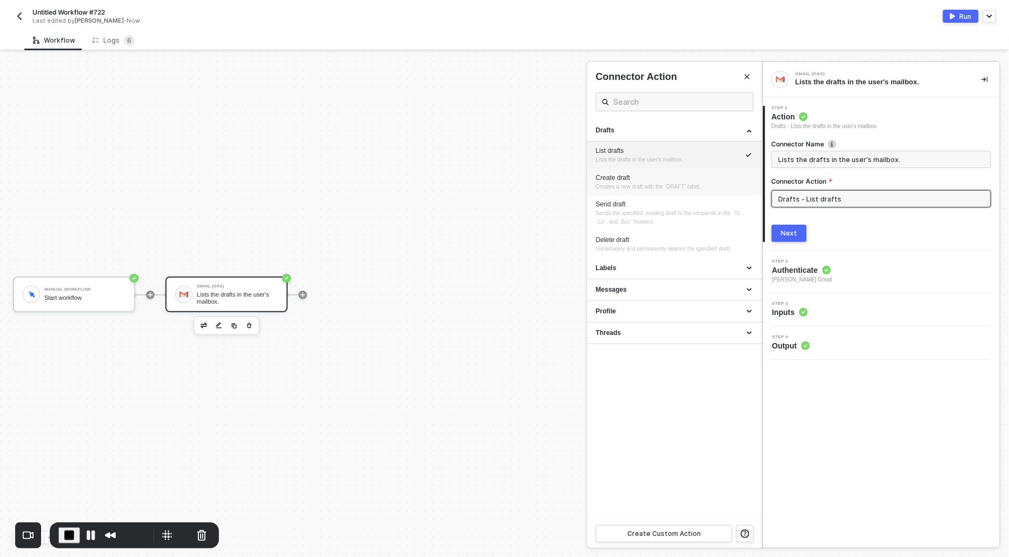
click at [633, 184] on span "Creates a new draft with the `DRAFT` label." at bounding box center [648, 187] width 105 height 6
type input "Creates a new draft with the `DRAFT` label."
type input "Drafts - Create draft"
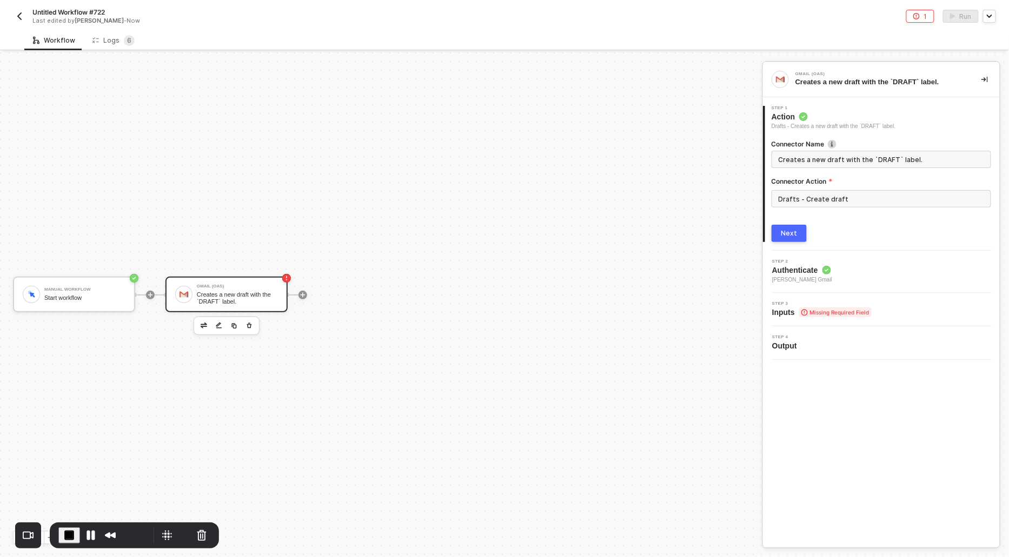
click at [783, 230] on div "Next" at bounding box center [789, 233] width 16 height 9
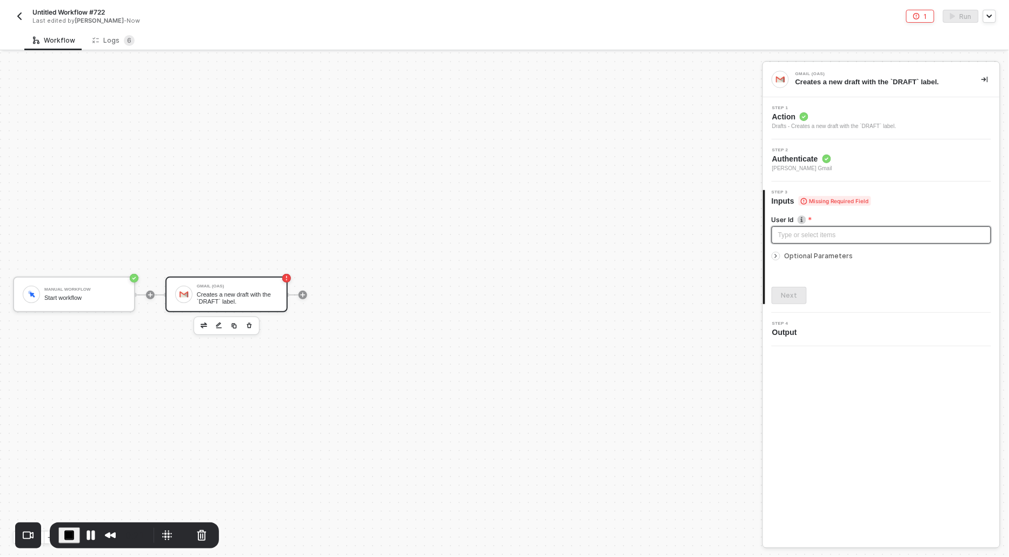
click at [783, 230] on div "Type or select items ﻿" at bounding box center [881, 235] width 206 height 10
click at [772, 260] on div at bounding box center [777, 256] width 13 height 12
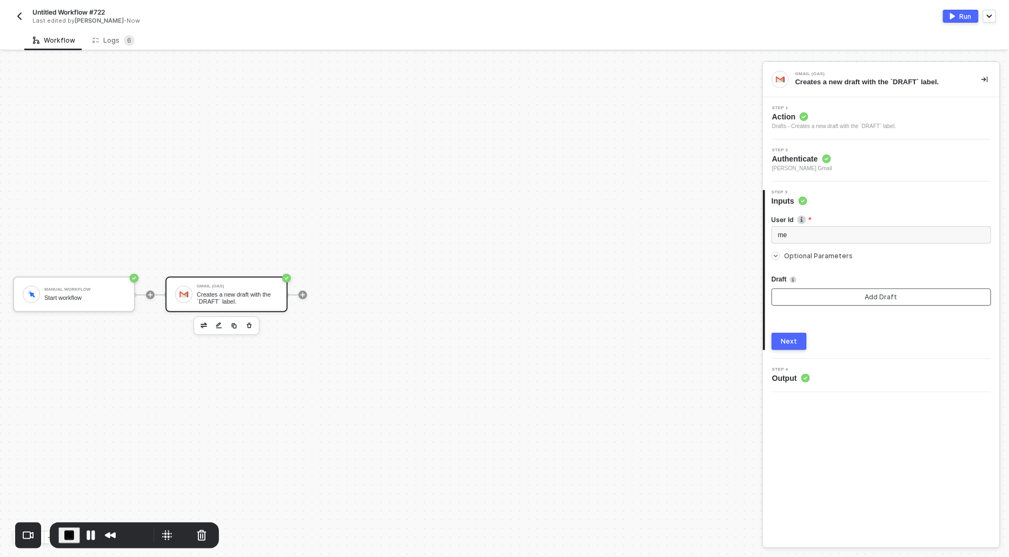
click at [789, 290] on button "Add Draft" at bounding box center [880, 297] width 219 height 17
click at [797, 354] on button "Add Message" at bounding box center [880, 357] width 205 height 17
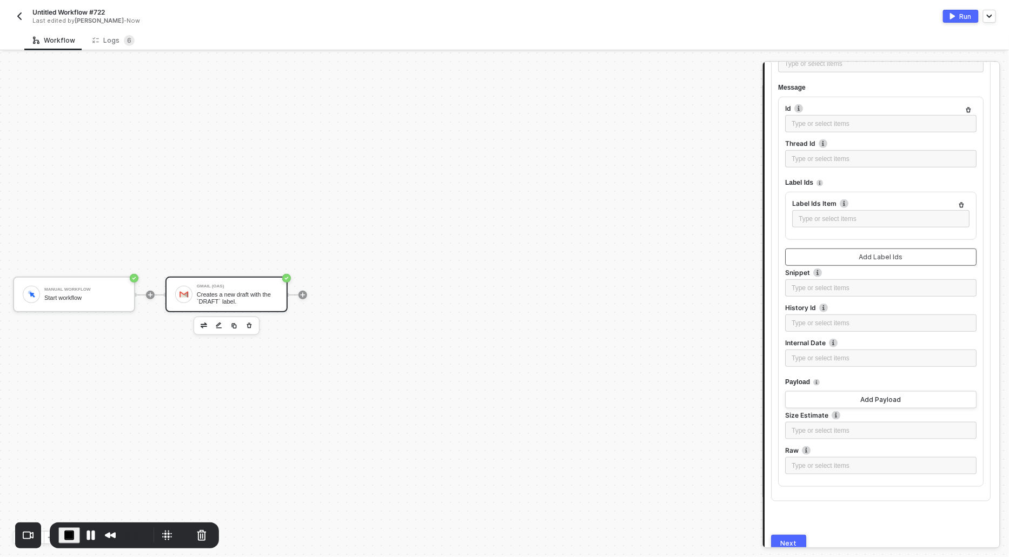
scroll to position [258, 0]
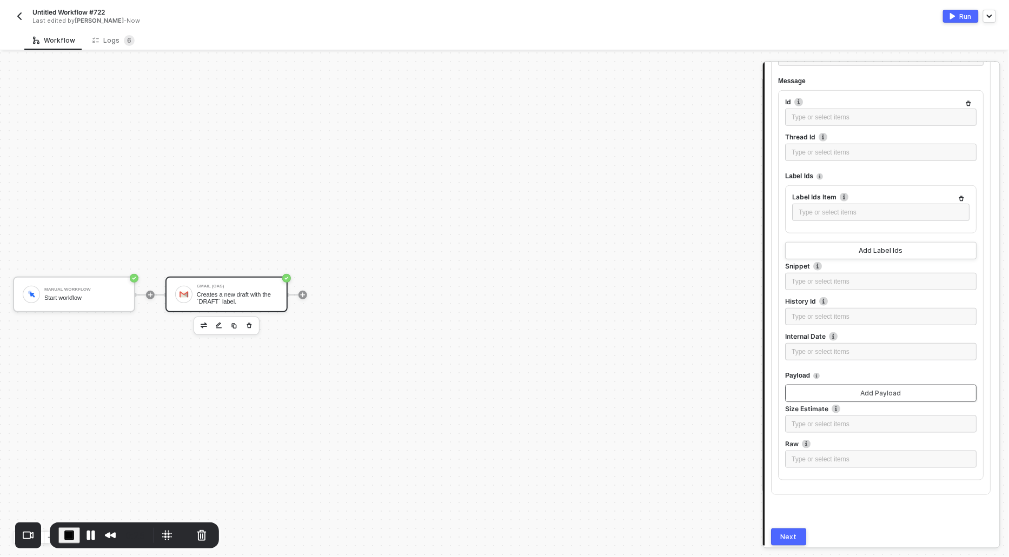
click at [816, 391] on button "Add Payload" at bounding box center [880, 393] width 191 height 17
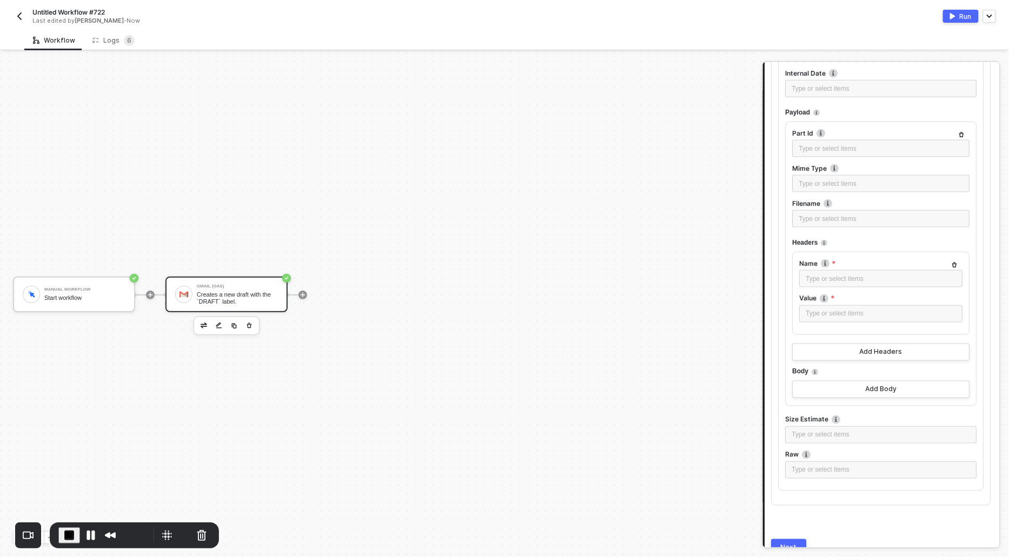
scroll to position [548, 0]
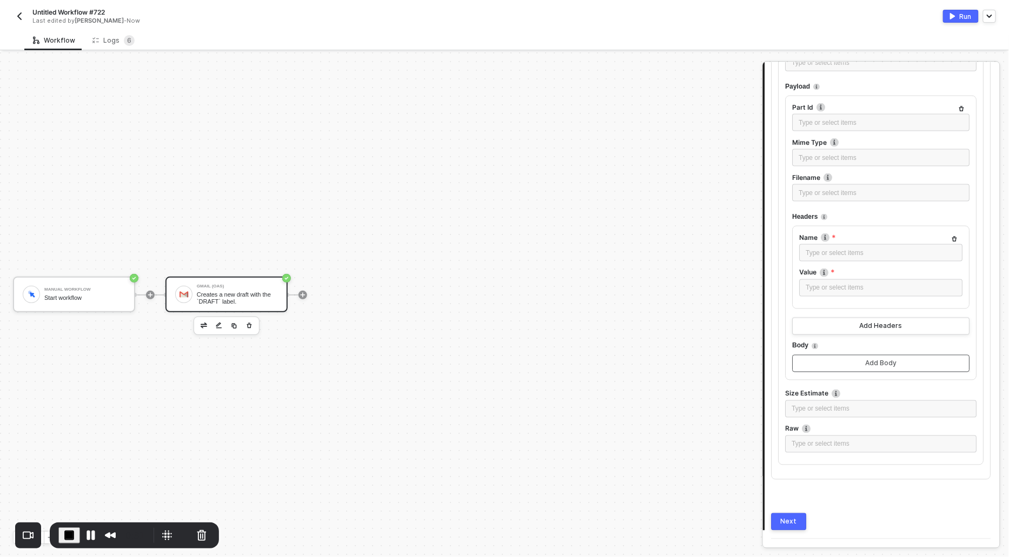
click at [817, 364] on button "Add Body" at bounding box center [880, 363] width 177 height 17
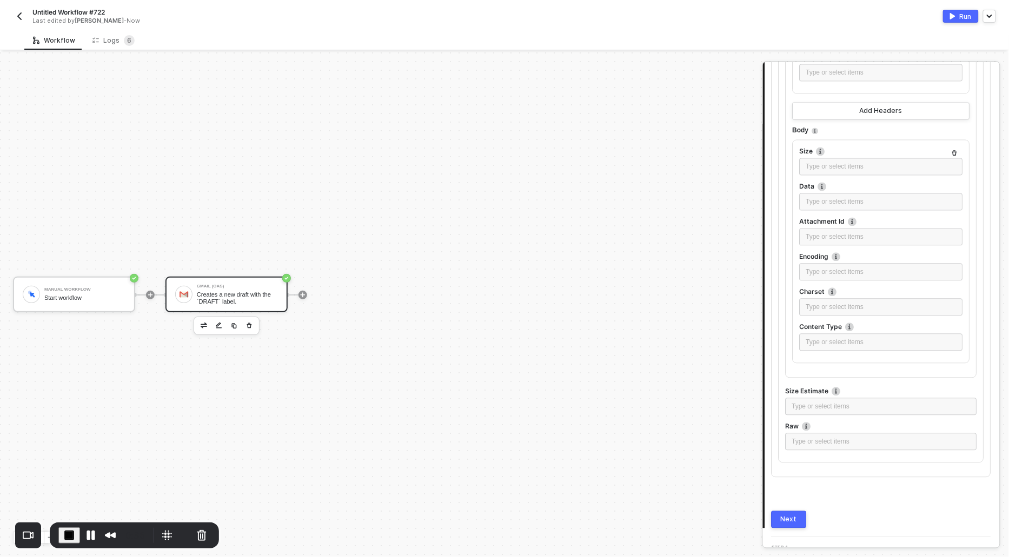
scroll to position [782, 0]
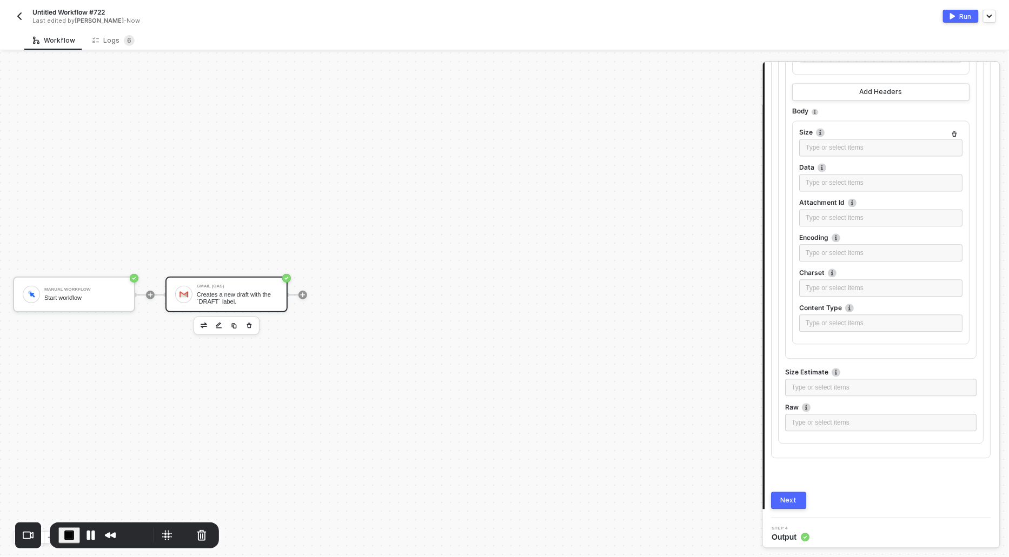
click at [793, 492] on button "Next" at bounding box center [788, 500] width 35 height 17
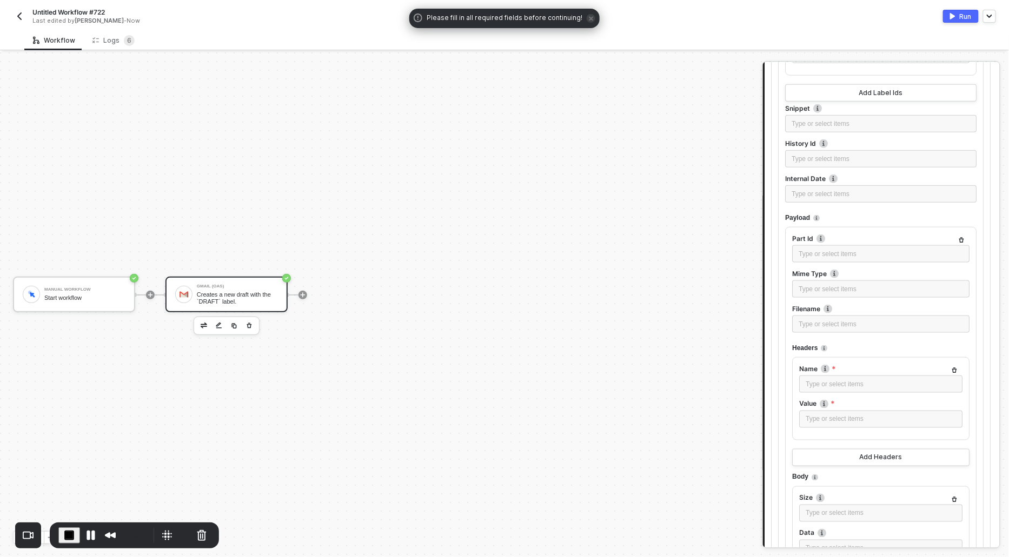
scroll to position [420, 0]
click at [816, 376] on div "Type or select items ﻿" at bounding box center [881, 381] width 150 height 10
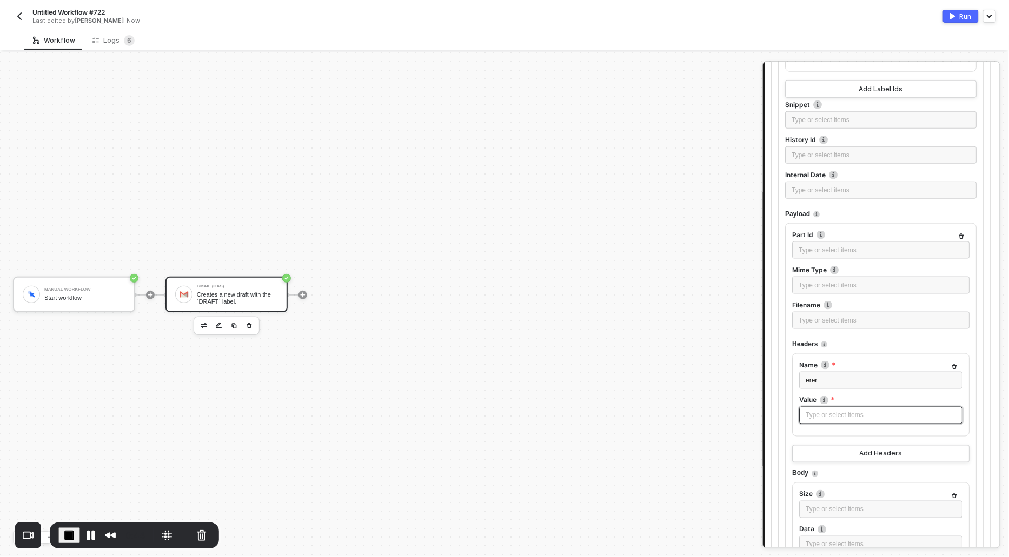
click at [811, 415] on div "Type or select items ﻿" at bounding box center [881, 416] width 150 height 10
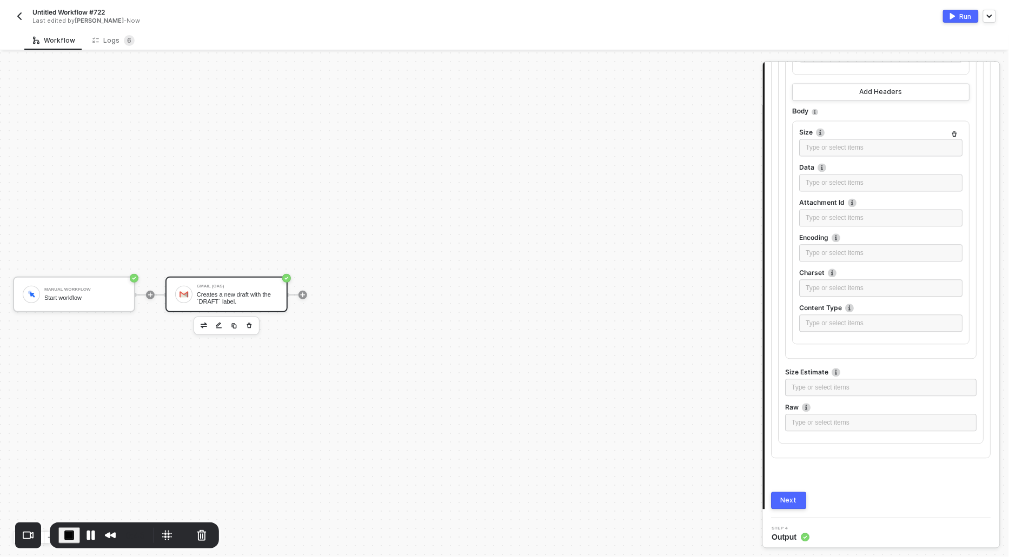
click at [794, 497] on div "Next" at bounding box center [789, 501] width 16 height 9
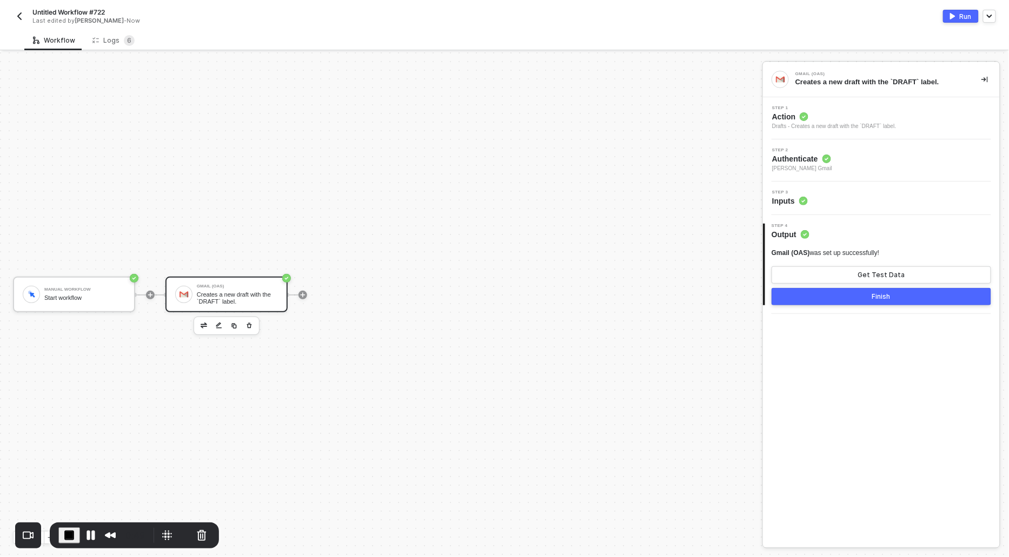
scroll to position [0, 0]
click at [827, 282] on button "Get Test Data" at bounding box center [880, 274] width 219 height 17
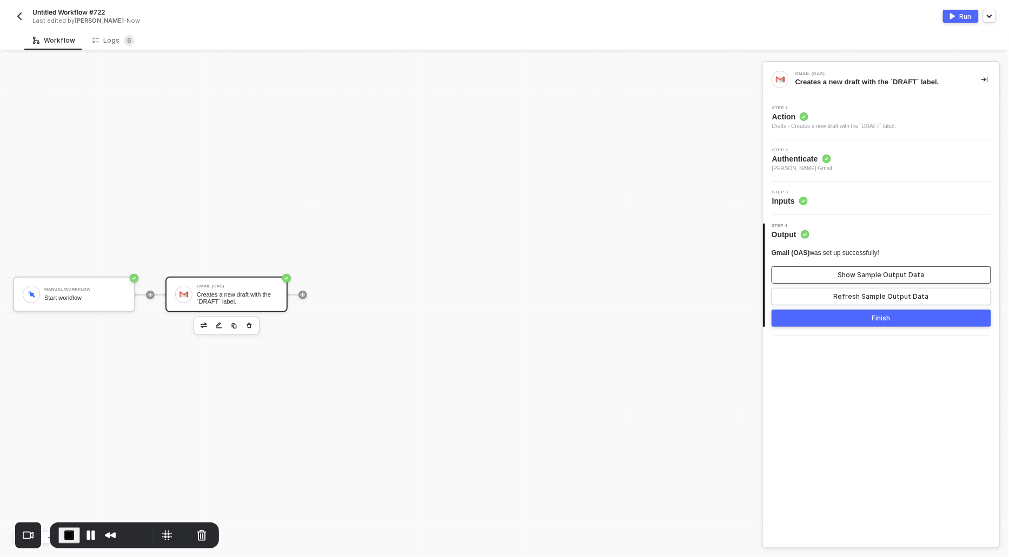
click at [846, 275] on div "Show Sample Output Data" at bounding box center [881, 275] width 86 height 9
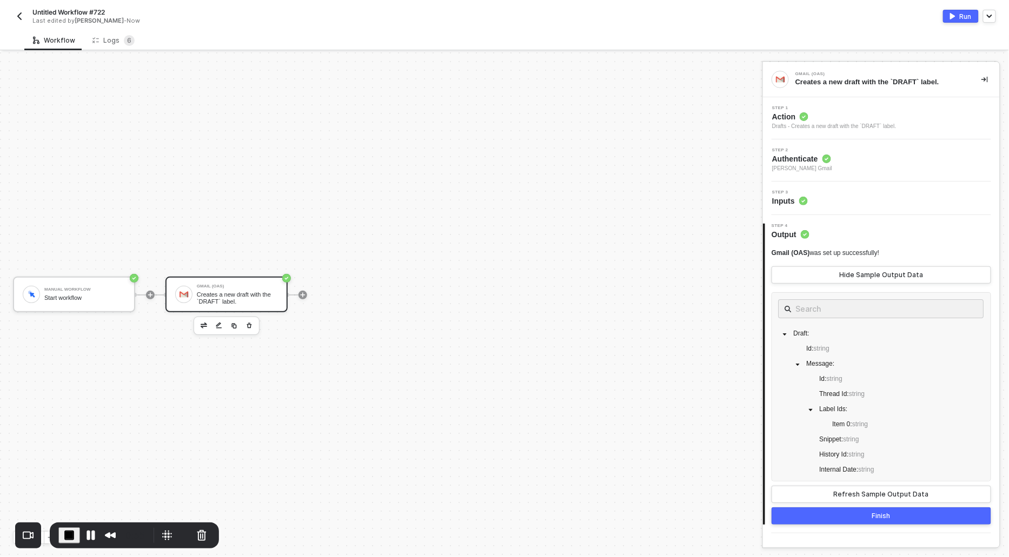
click at [791, 115] on span "Action" at bounding box center [834, 116] width 124 height 11
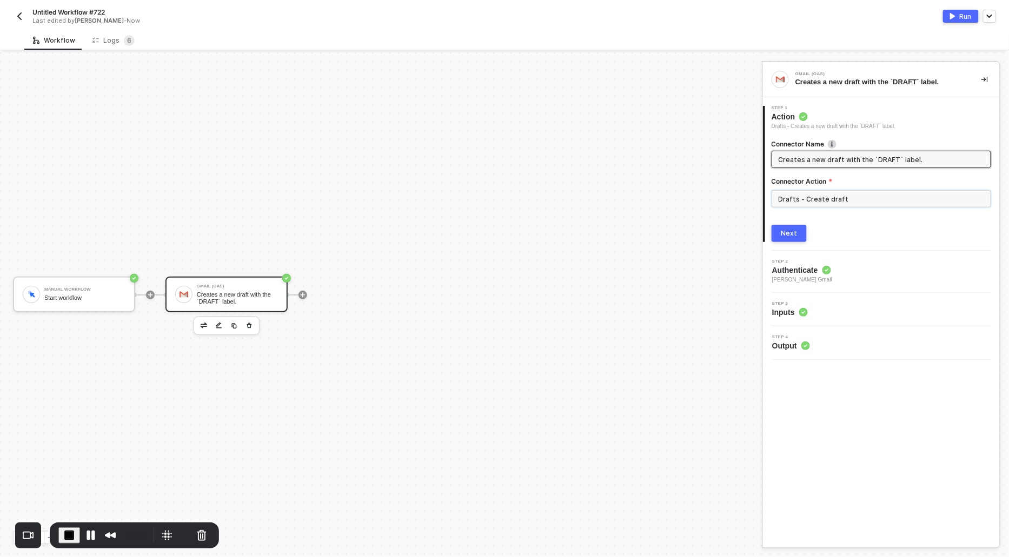
click at [827, 203] on input "Drafts - Create draft" at bounding box center [880, 198] width 219 height 17
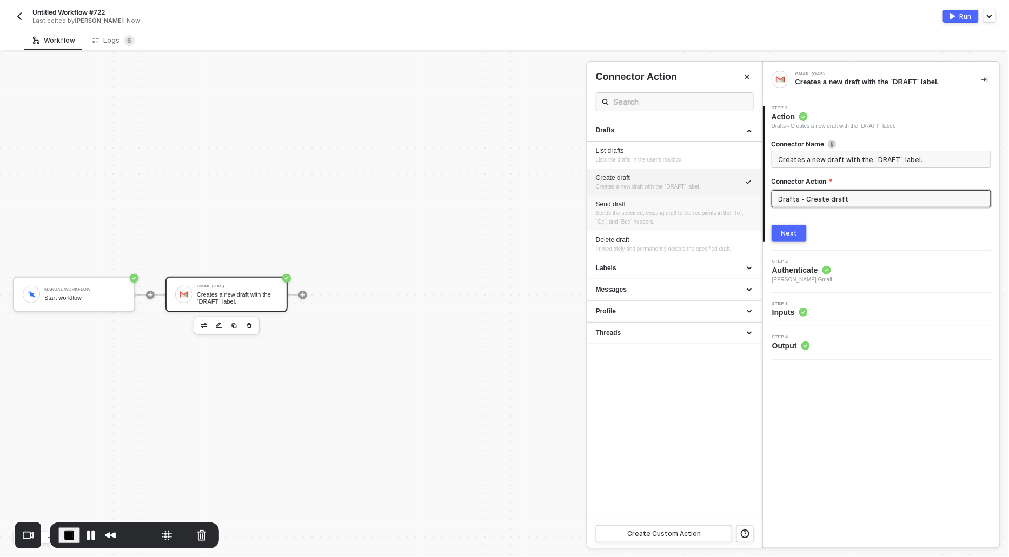
click at [623, 210] on span "Sends the specified, existing draft to the recipients in the `To`, `Cc`, and `B…" at bounding box center [670, 217] width 149 height 15
type input "Sends the specified, existing draft to the recipients in the `To`, `Cc`, and `B…"
type input "Drafts - Send draft"
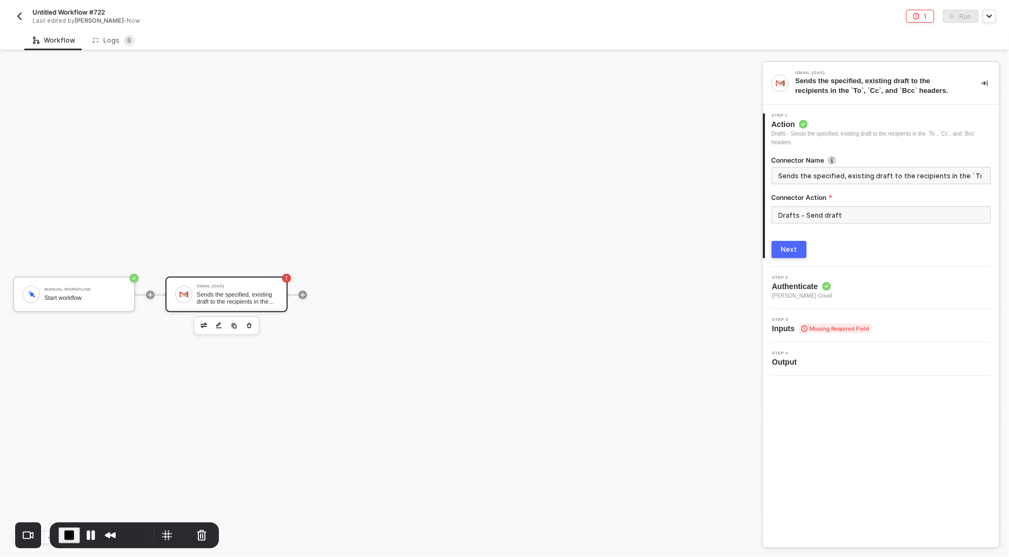
click at [781, 254] on button "Next" at bounding box center [788, 249] width 35 height 17
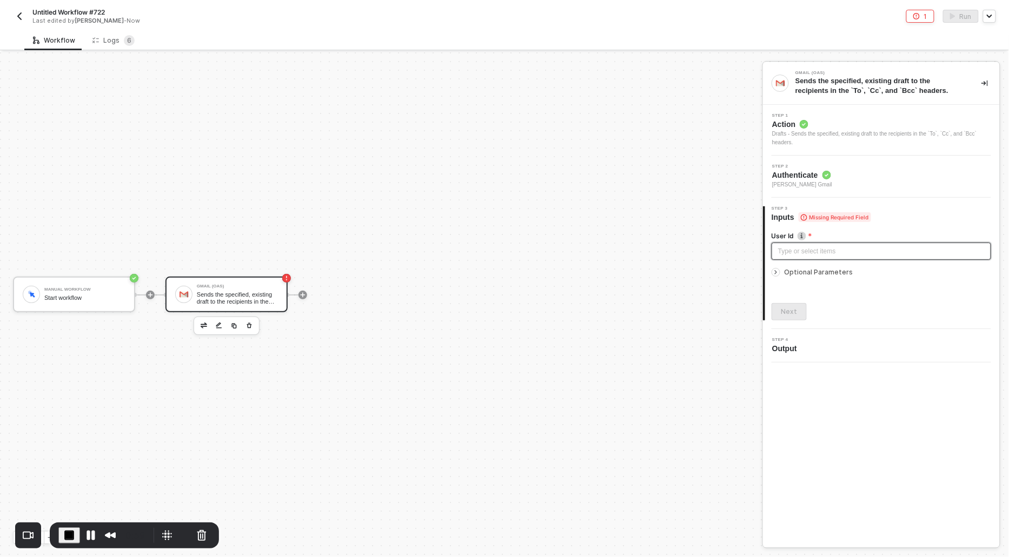
click at [781, 254] on div "Type or select items ﻿" at bounding box center [881, 251] width 206 height 10
click at [776, 267] on div at bounding box center [777, 272] width 13 height 12
click at [801, 317] on button "Add Draft" at bounding box center [880, 313] width 219 height 17
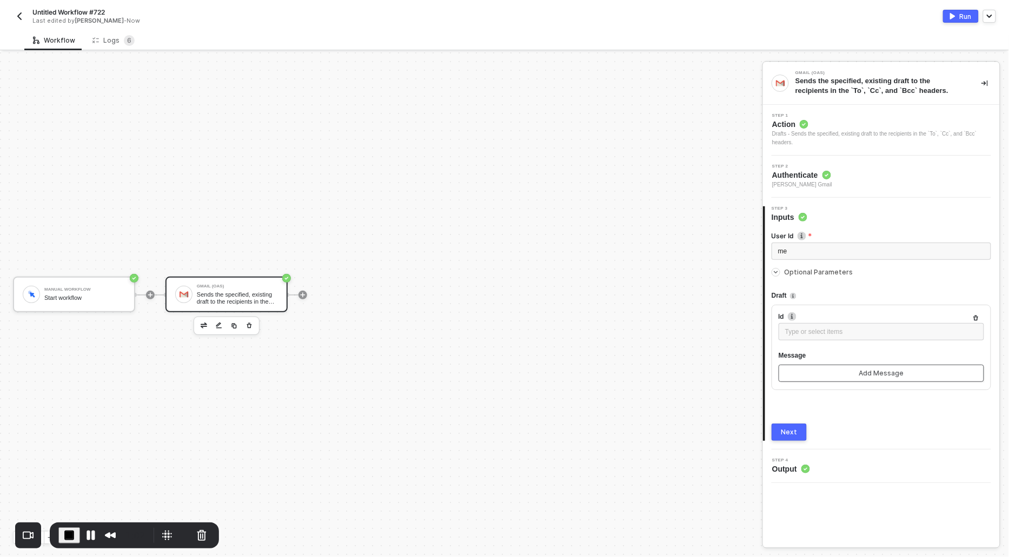
click at [799, 374] on button "Add Message" at bounding box center [880, 373] width 205 height 17
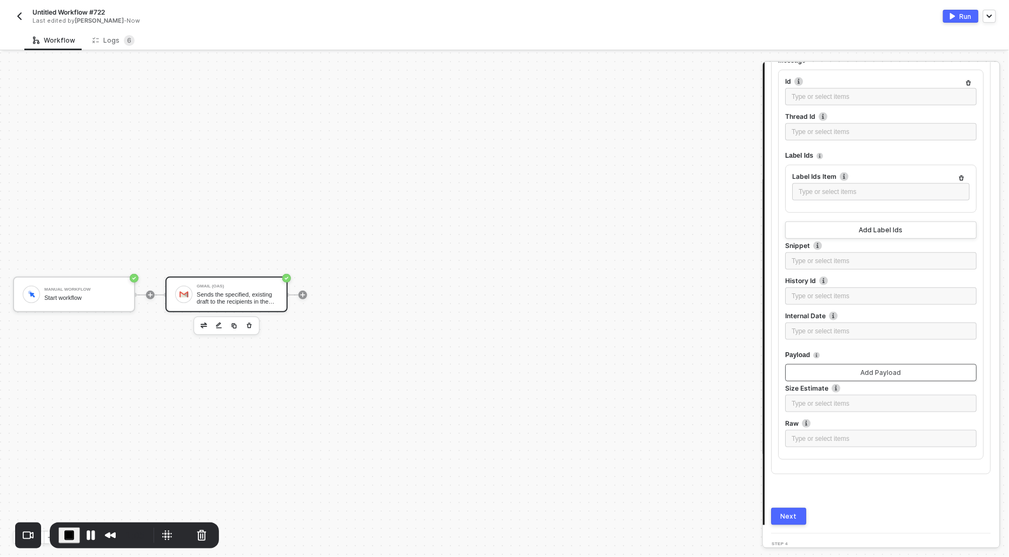
click at [810, 375] on button "Add Payload" at bounding box center [880, 372] width 191 height 17
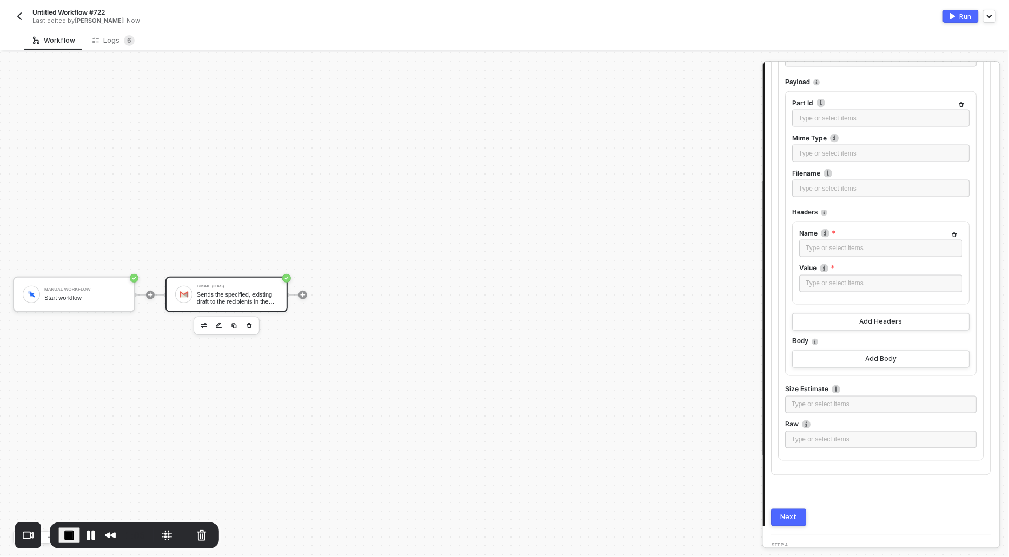
scroll to position [585, 0]
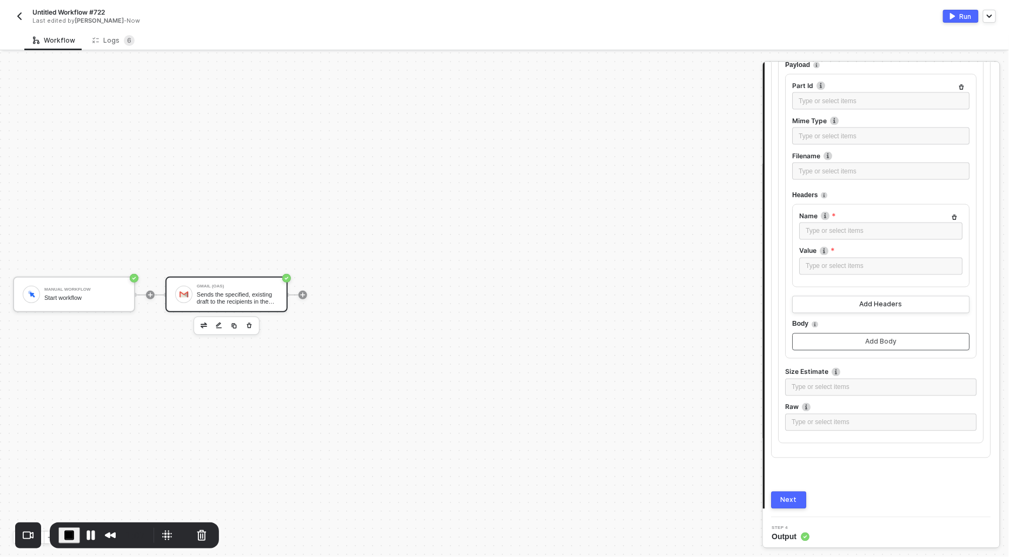
click at [815, 336] on button "Add Body" at bounding box center [880, 342] width 177 height 17
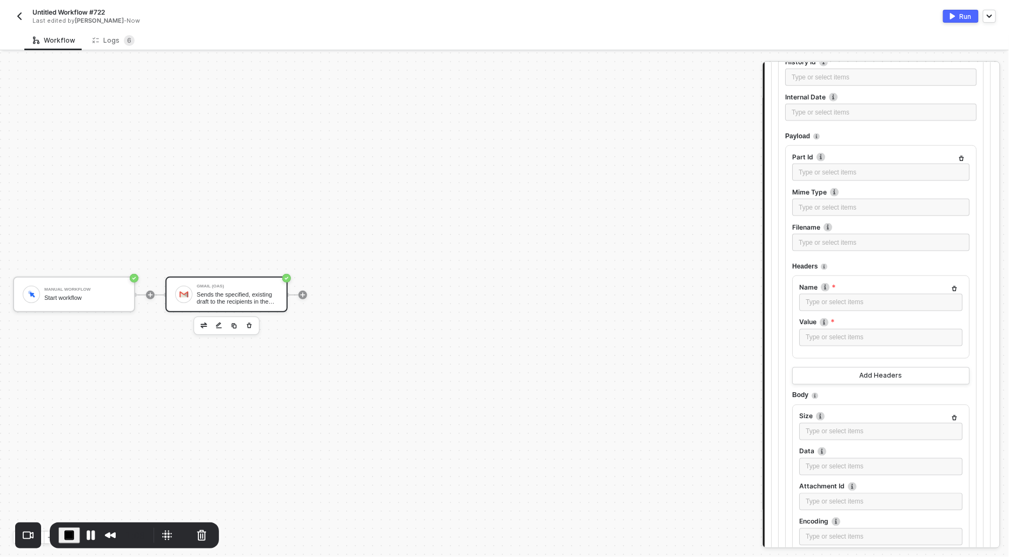
scroll to position [455, 0]
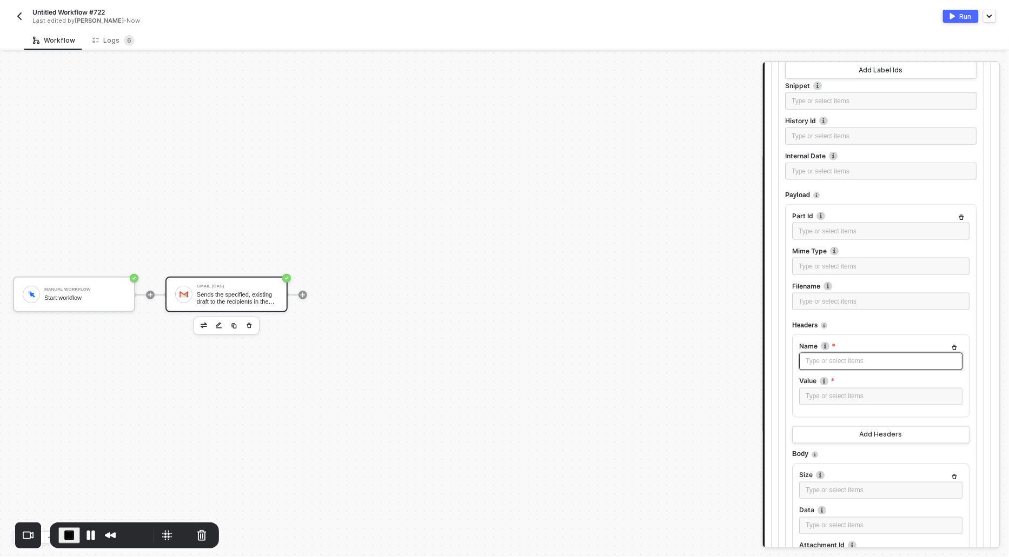
click at [815, 361] on div "Type or select items ﻿" at bounding box center [881, 362] width 150 height 10
click at [812, 395] on div "Type or select items ﻿" at bounding box center [881, 397] width 150 height 10
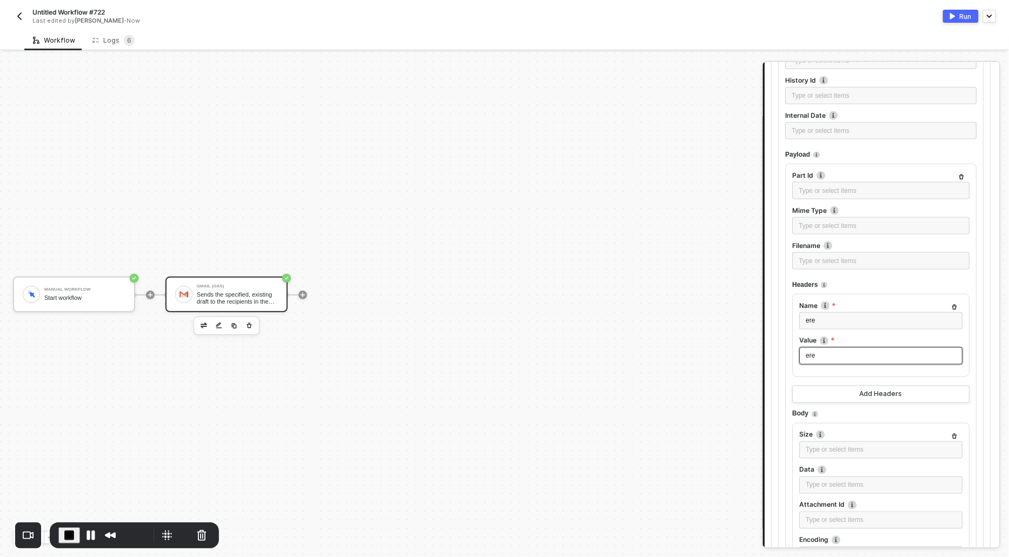
scroll to position [798, 0]
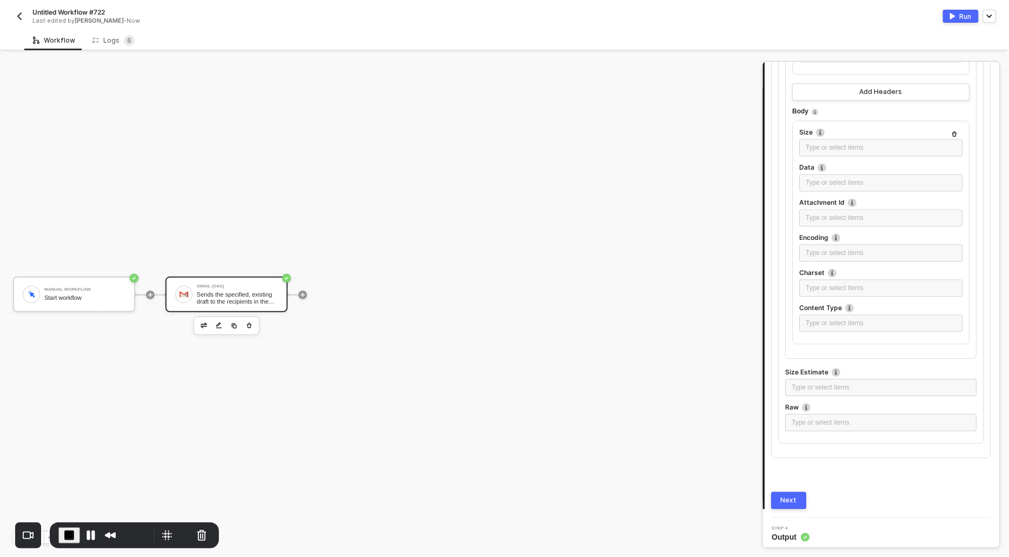
click at [794, 492] on button "Next" at bounding box center [788, 500] width 35 height 17
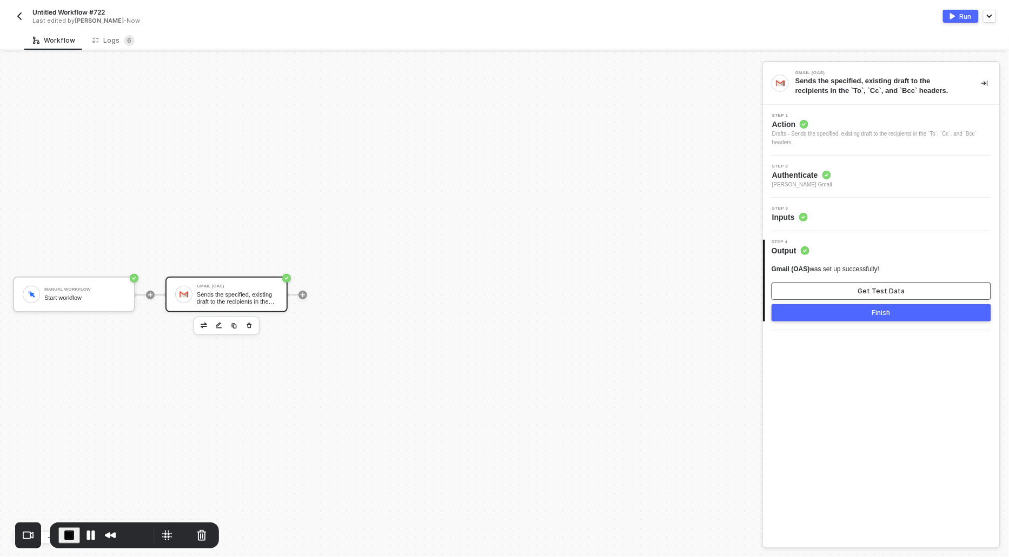
click at [832, 290] on button "Get Test Data" at bounding box center [880, 291] width 219 height 17
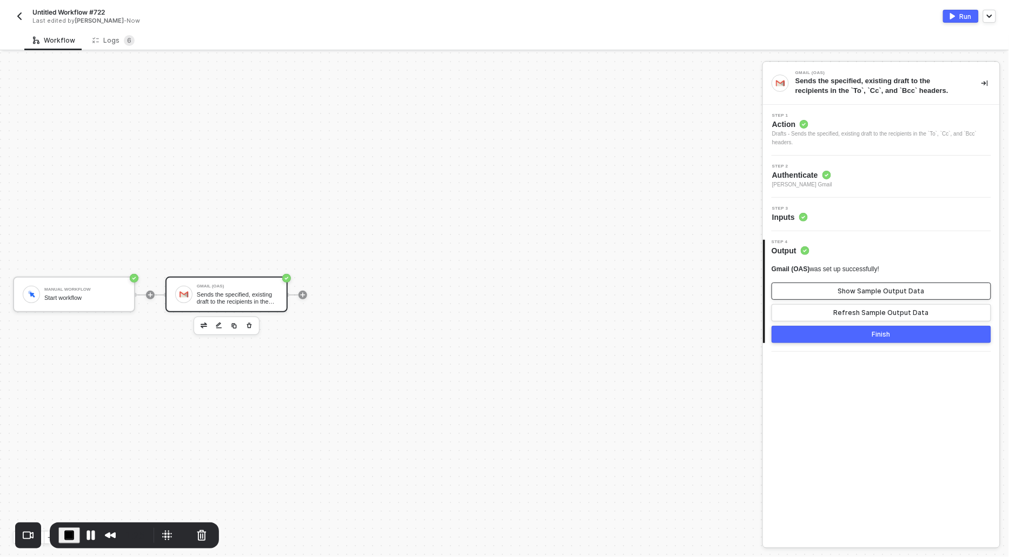
click at [831, 290] on button "Show Sample Output Data" at bounding box center [880, 291] width 219 height 17
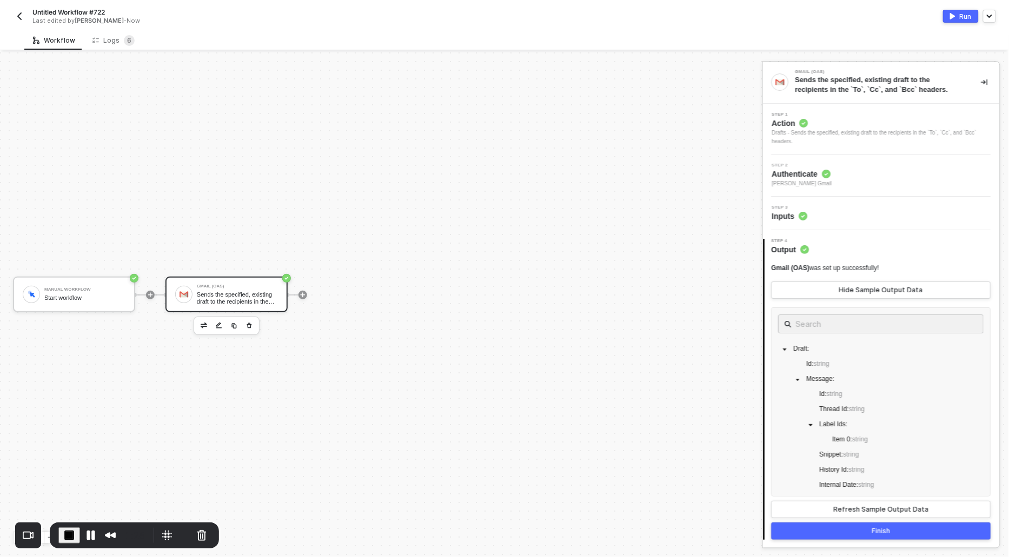
click at [785, 120] on span "Action" at bounding box center [881, 123] width 219 height 11
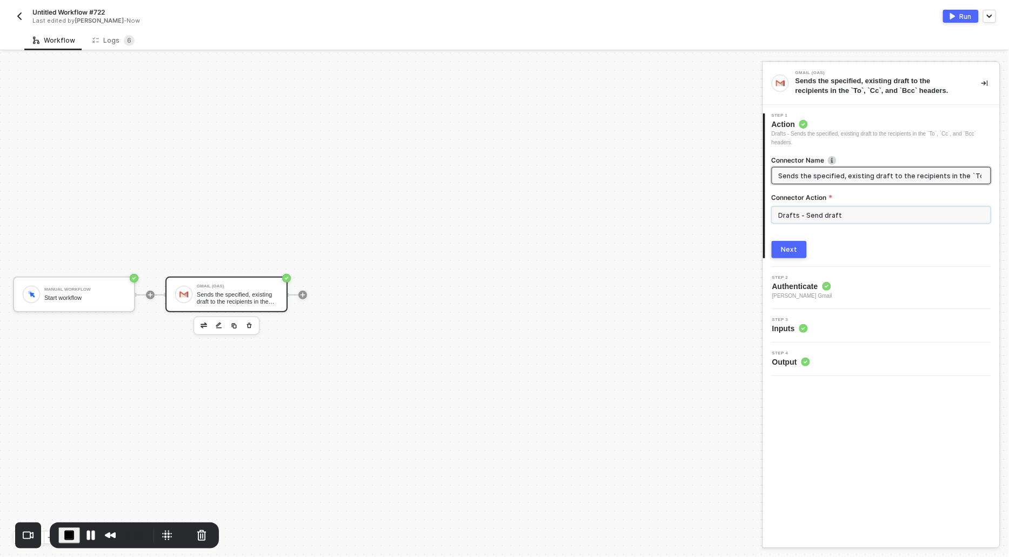
click at [847, 217] on input "Drafts - Send draft" at bounding box center [880, 214] width 219 height 17
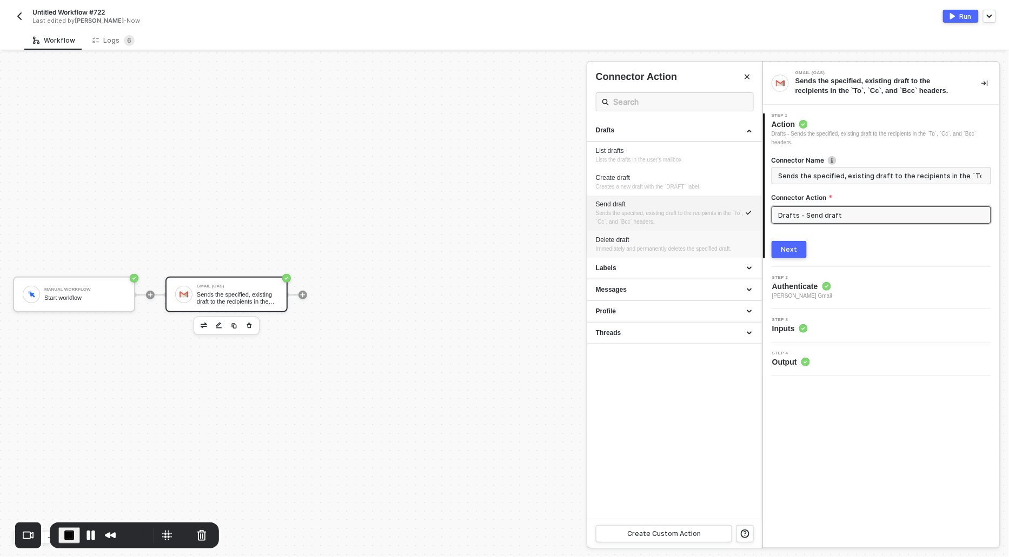
click at [649, 237] on div "Delete draft" at bounding box center [674, 240] width 157 height 9
type input "Immediately and permanently deletes the specified draft."
type input "Drafts - Delete draft"
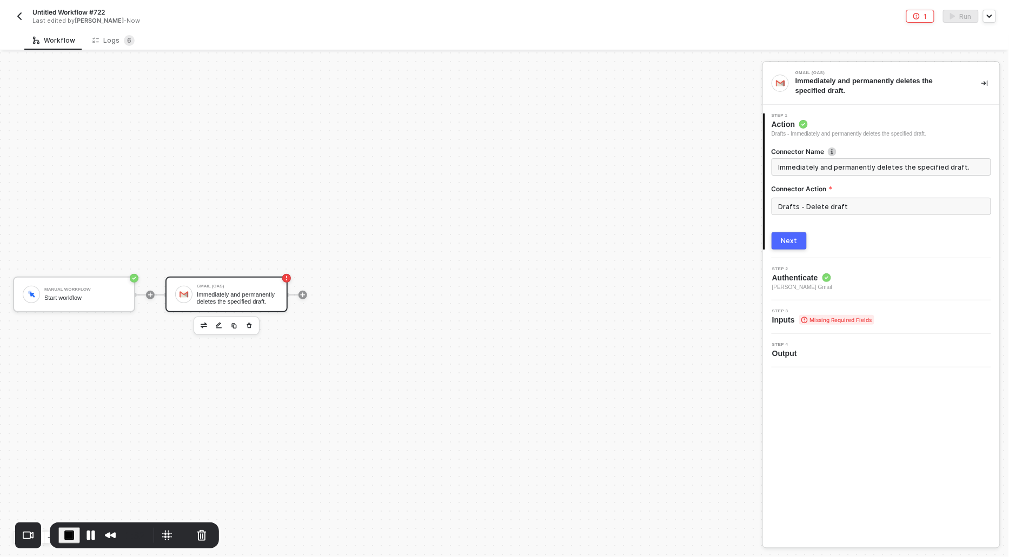
click at [798, 234] on button "Next" at bounding box center [788, 240] width 35 height 17
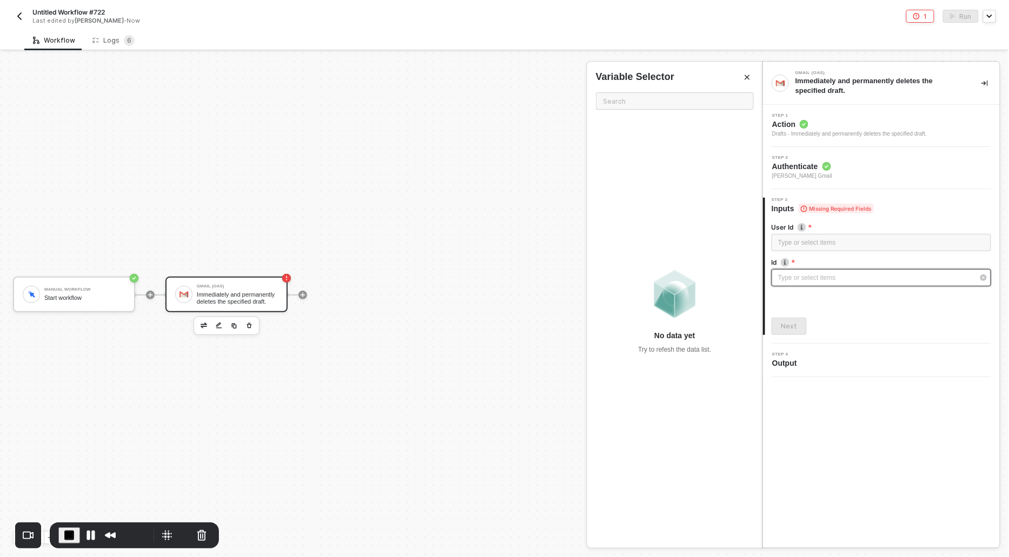
click at [781, 279] on div "Type or select items ﻿" at bounding box center [876, 278] width 196 height 10
click at [787, 243] on div "Type or select items ﻿" at bounding box center [881, 243] width 206 height 10
click at [809, 279] on div "Type or select items ﻿" at bounding box center [876, 278] width 196 height 10
click at [829, 284] on div "Type or select items ﻿" at bounding box center [880, 277] width 219 height 17
click at [95, 529] on button "Pause Recording" at bounding box center [90, 535] width 17 height 17
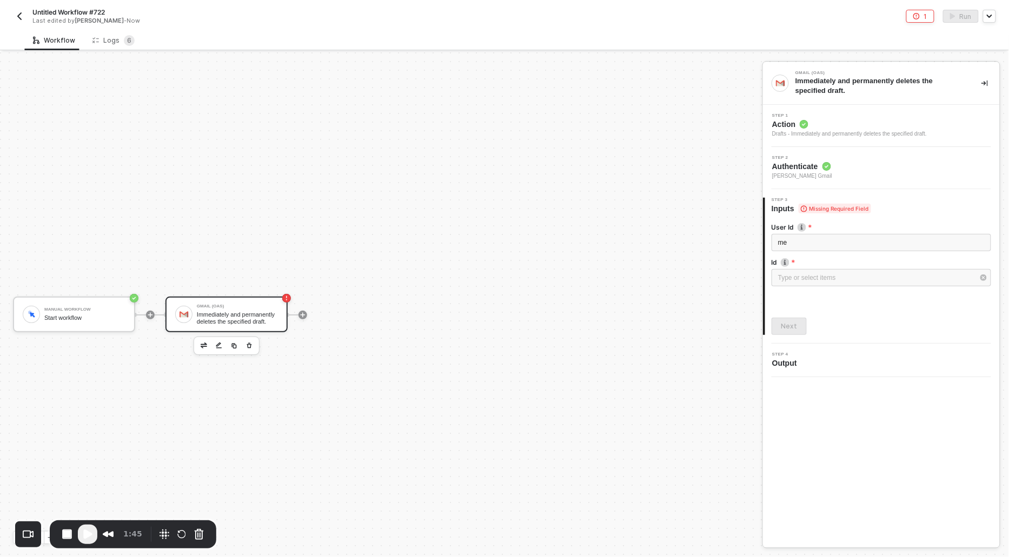
scroll to position [20, 0]
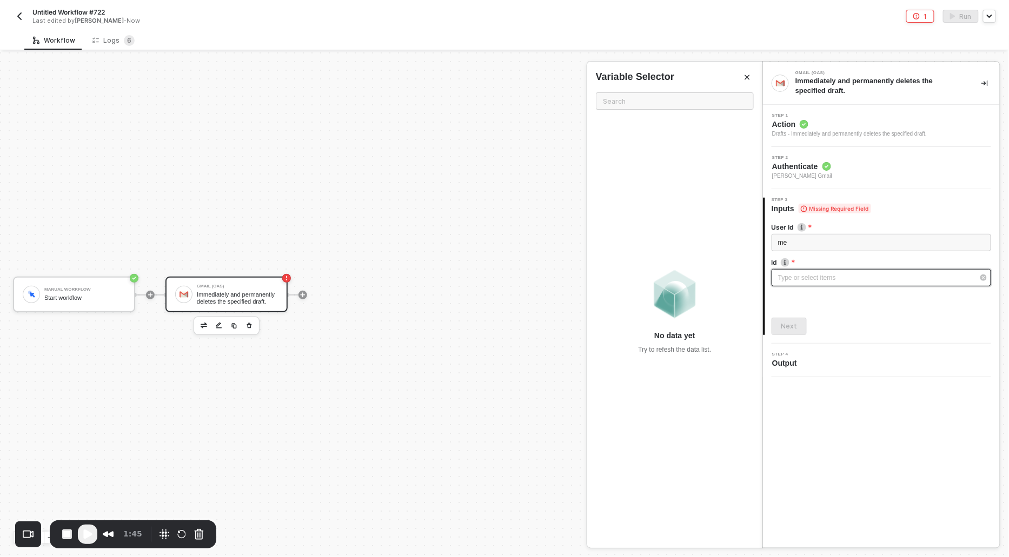
click at [807, 277] on div "Type or select items ﻿" at bounding box center [876, 278] width 196 height 10
click at [83, 536] on span "Play Recording" at bounding box center [87, 534] width 13 height 13
click at [807, 279] on div "Type or select items ﻿" at bounding box center [876, 278] width 196 height 10
click at [799, 281] on div "Type or select items ﻿" at bounding box center [876, 278] width 196 height 10
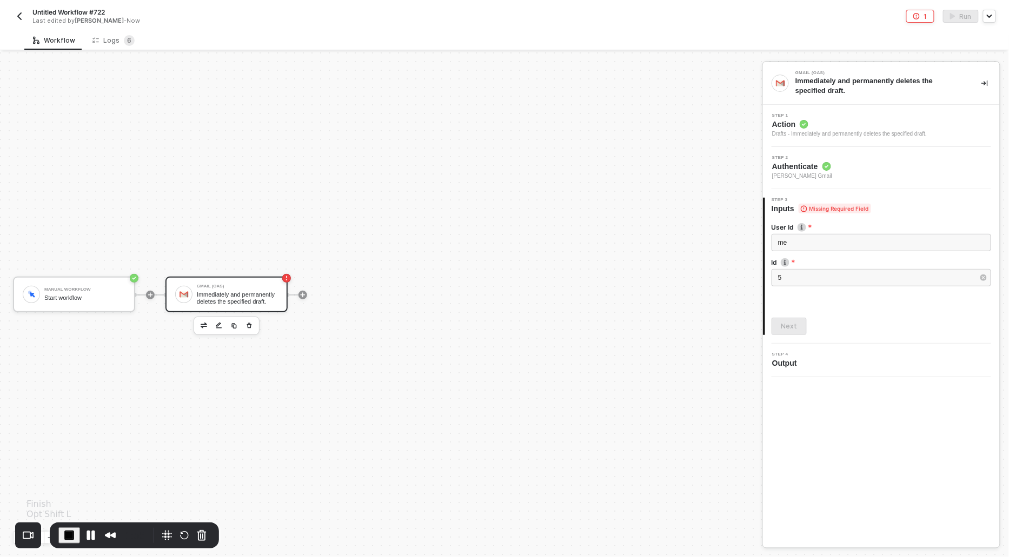
click at [66, 532] on span "End Recording" at bounding box center [69, 535] width 13 height 13
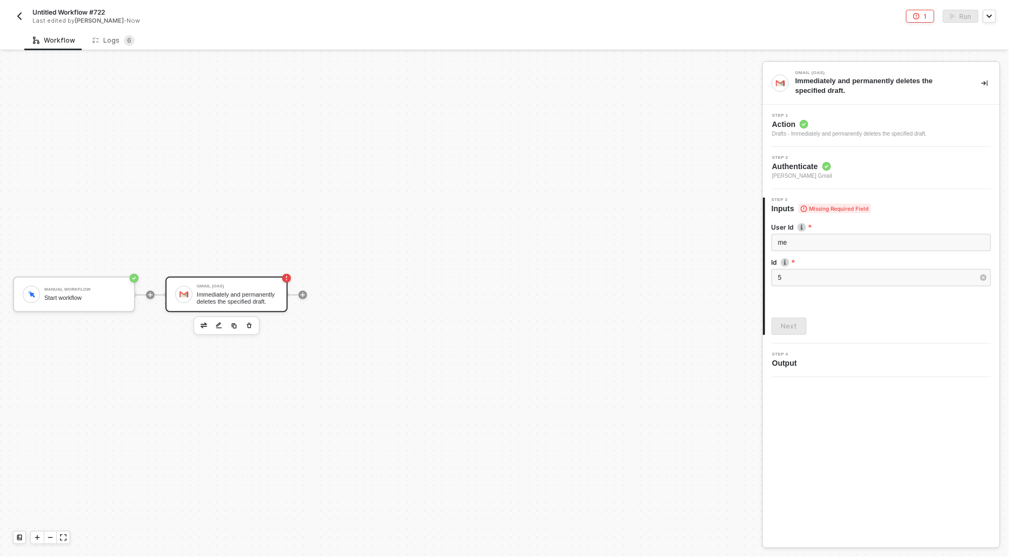
click at [786, 128] on span "Action" at bounding box center [849, 124] width 155 height 11
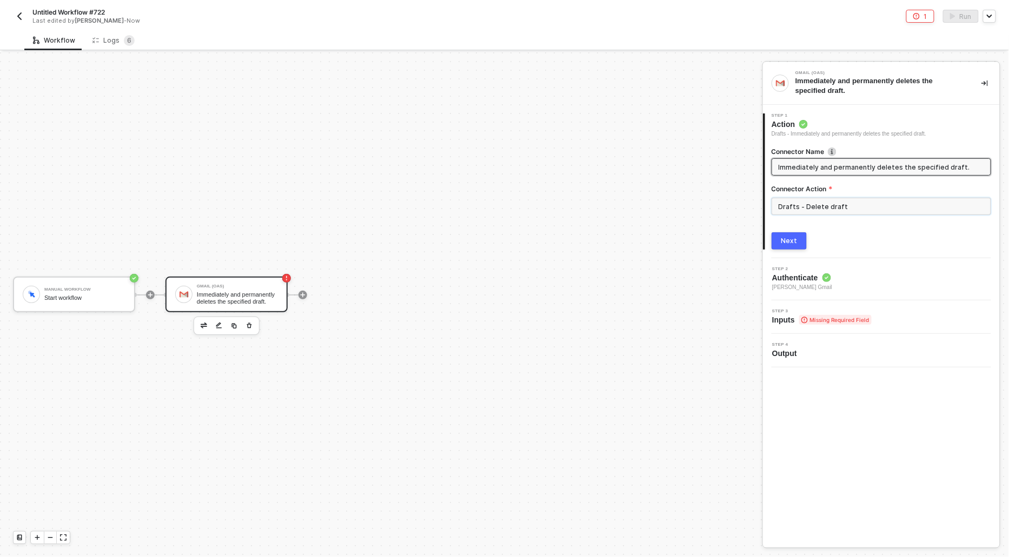
click at [841, 211] on input "Drafts - Delete draft" at bounding box center [880, 206] width 219 height 17
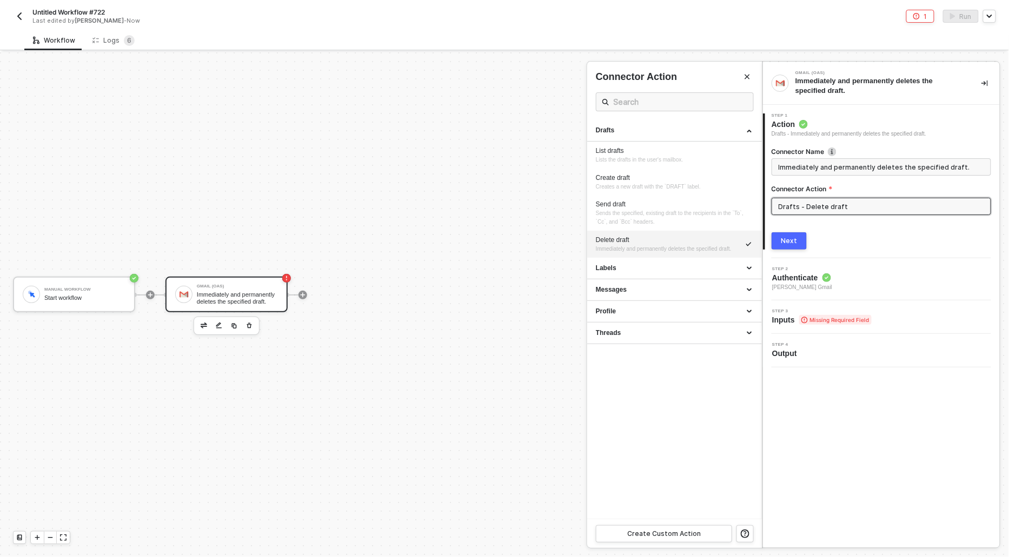
click at [526, 208] on div at bounding box center [504, 304] width 1009 height 505
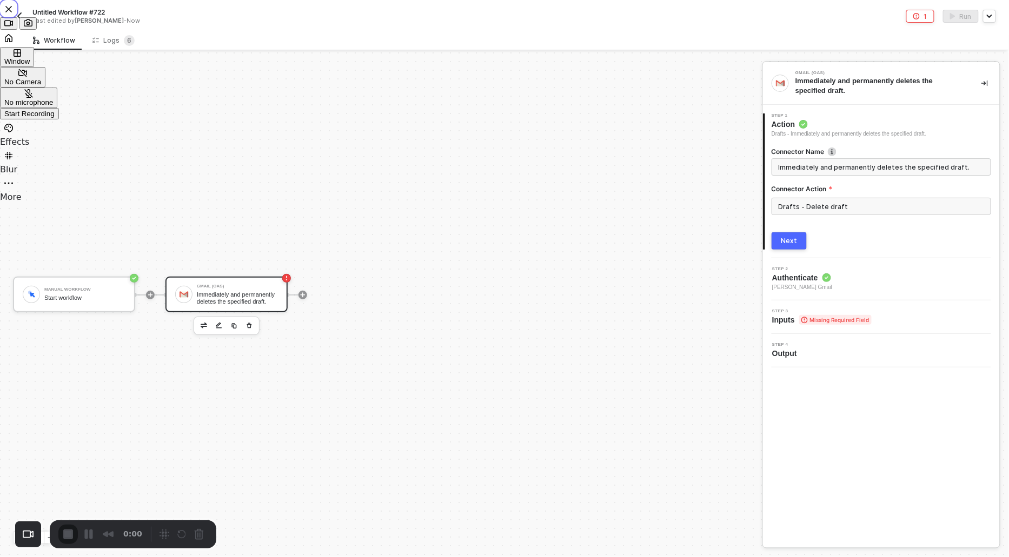
click at [55, 118] on span "Start Recording" at bounding box center [29, 114] width 50 height 8
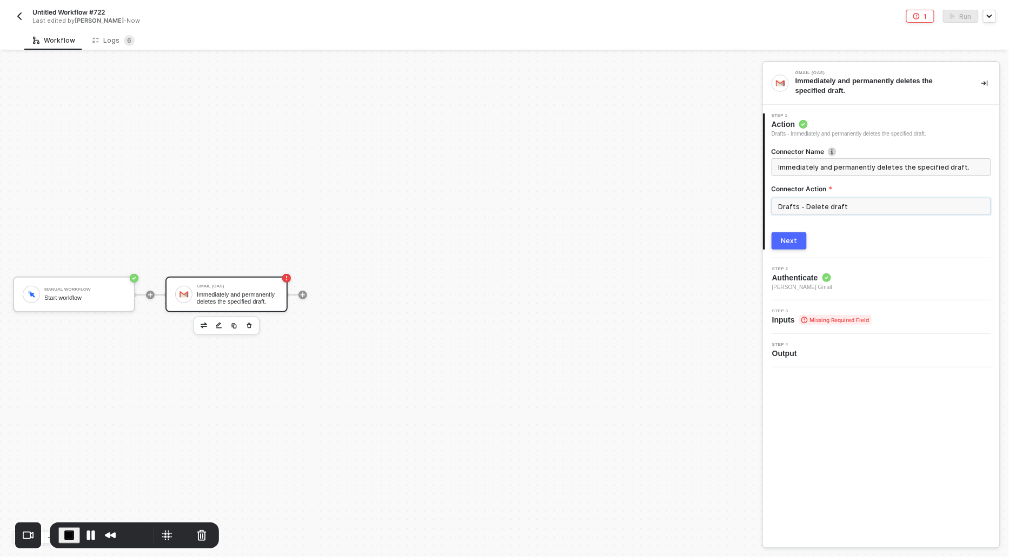
click at [840, 206] on input "Drafts - Delete draft" at bounding box center [880, 206] width 219 height 17
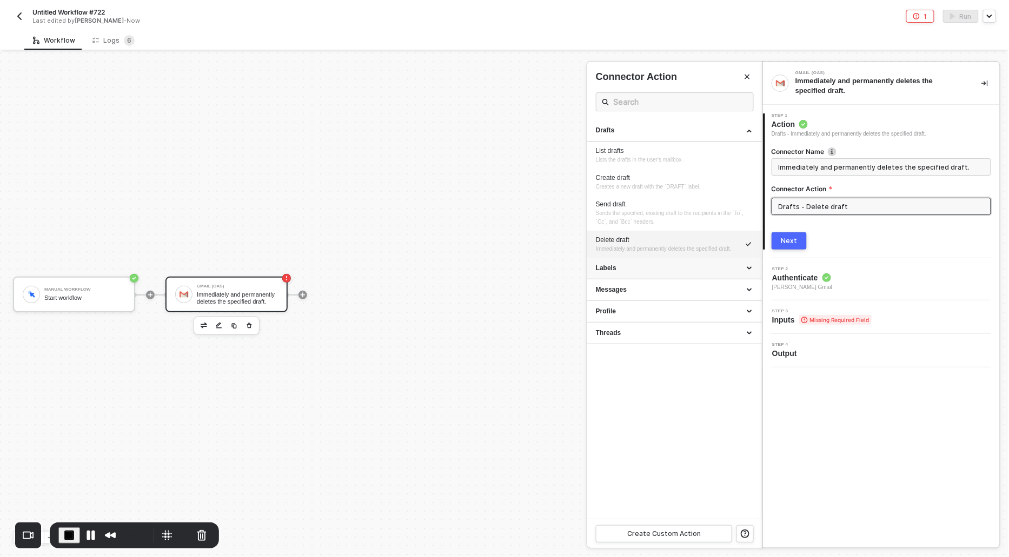
click at [604, 269] on div "Labels" at bounding box center [674, 268] width 157 height 9
click at [631, 122] on div "Drafts" at bounding box center [674, 131] width 175 height 22
click at [619, 176] on div "List labels Lists all labels in the user's mailbox." at bounding box center [674, 177] width 157 height 18
type input "Lists all labels in the user's mailbox."
type input "Labels - List labels"
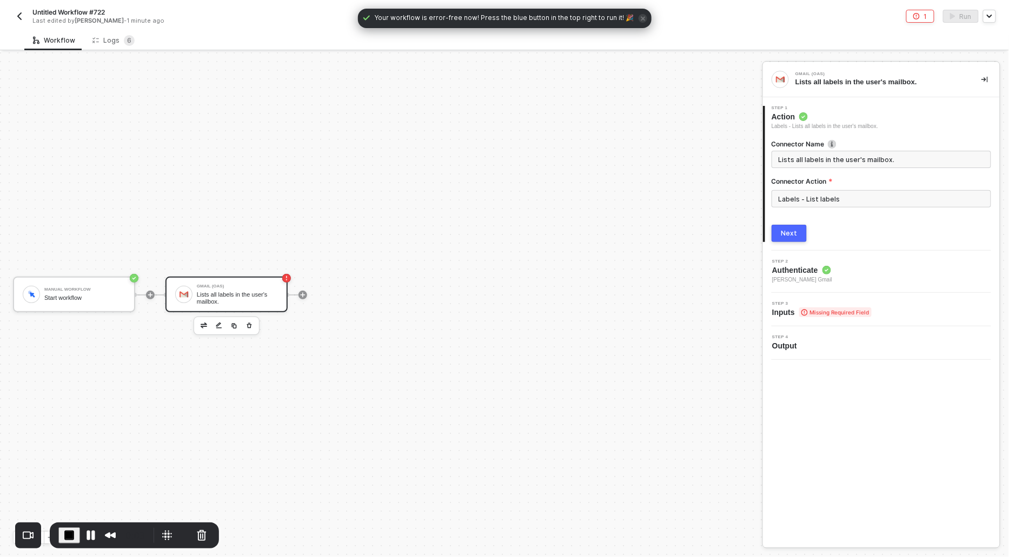
click at [784, 228] on button "Next" at bounding box center [788, 233] width 35 height 17
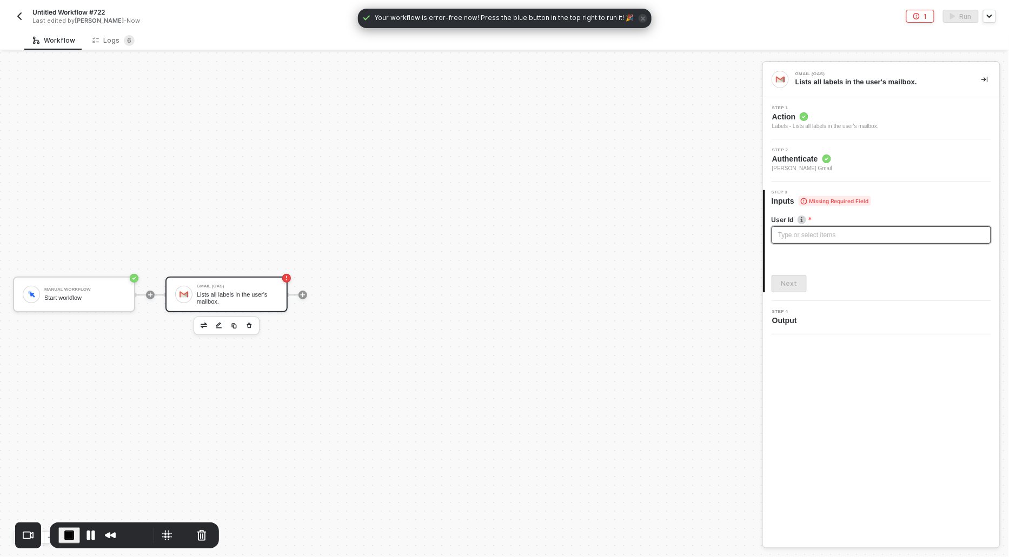
click at [785, 239] on div "Type or select items ﻿" at bounding box center [881, 235] width 206 height 10
click at [783, 291] on button "Next" at bounding box center [788, 283] width 35 height 17
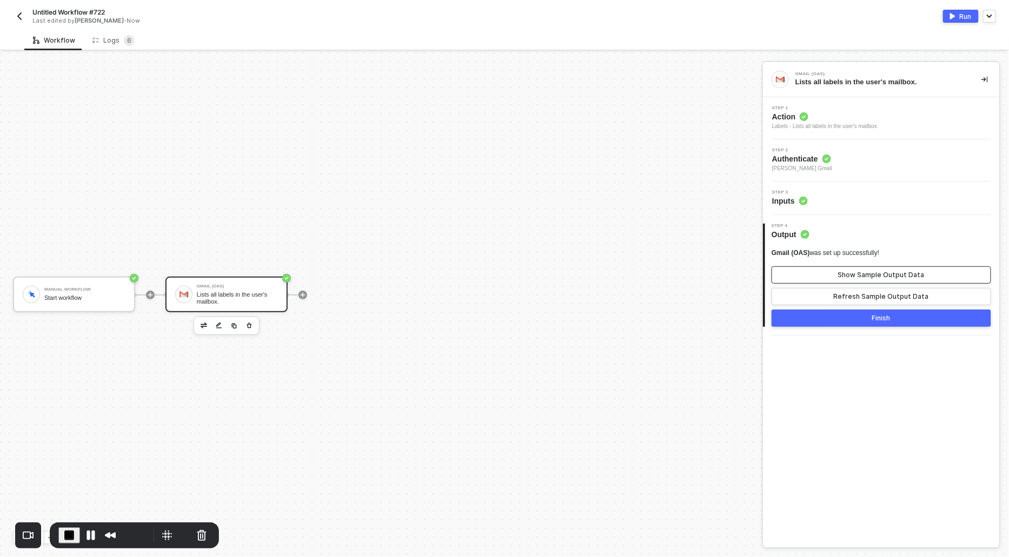
click at [851, 274] on div "Show Sample Output Data" at bounding box center [881, 275] width 86 height 9
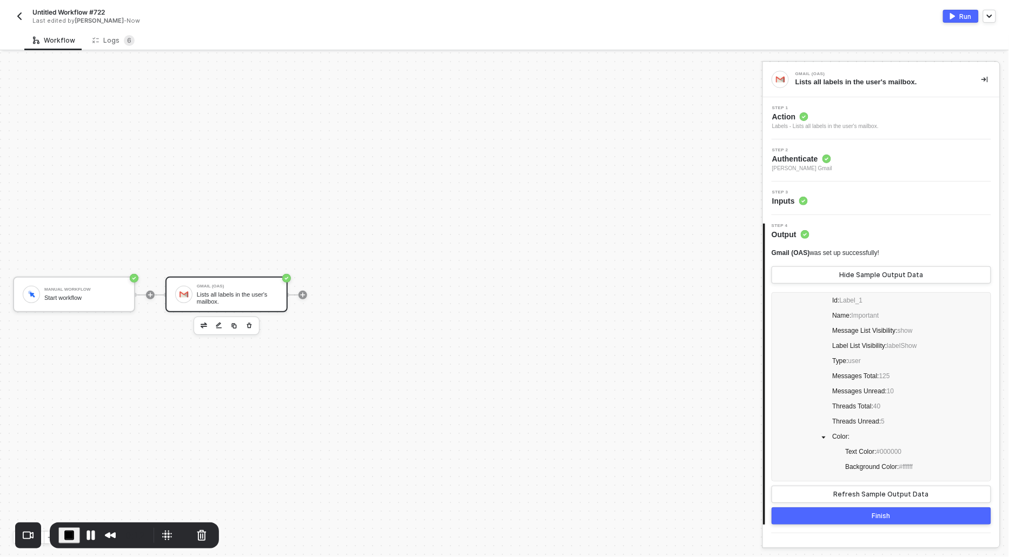
scroll to position [0, 0]
click at [793, 122] on div "Labels - Lists all labels in the user's mailbox." at bounding box center [825, 126] width 106 height 9
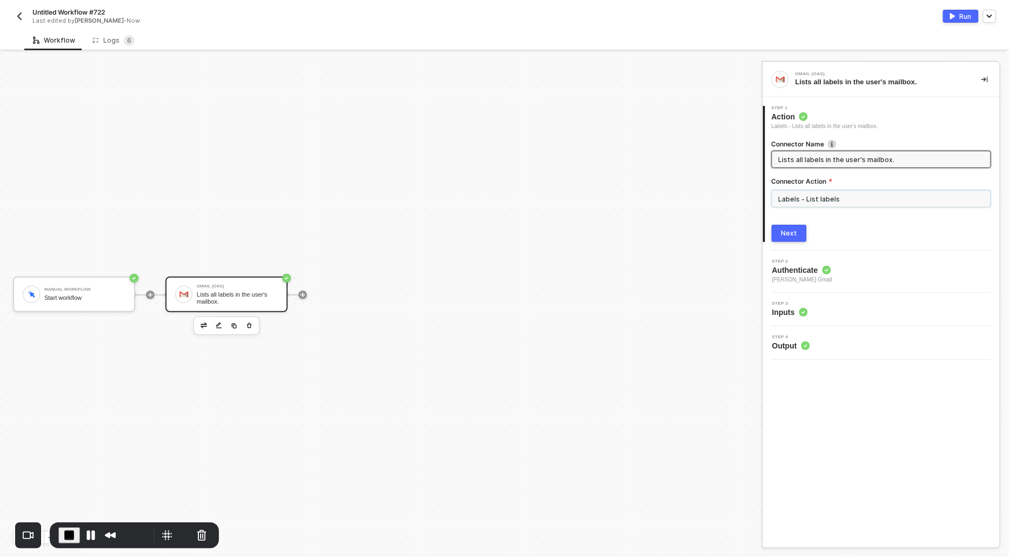
click at [824, 201] on input "Labels - List labels" at bounding box center [880, 198] width 219 height 17
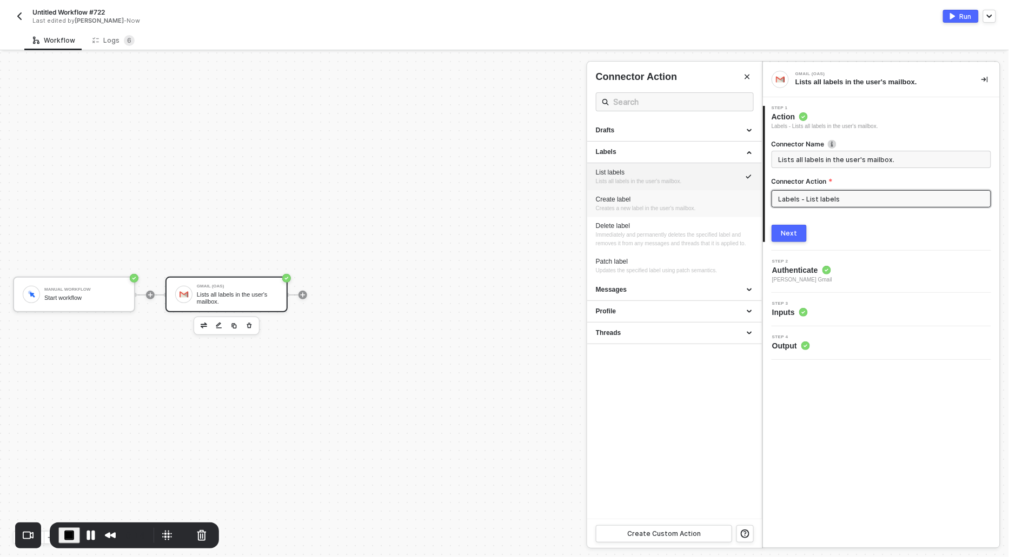
click at [611, 199] on div "Create label" at bounding box center [674, 199] width 157 height 9
type input "Creates a new label in the user's mailbox."
type input "Labels - Create label"
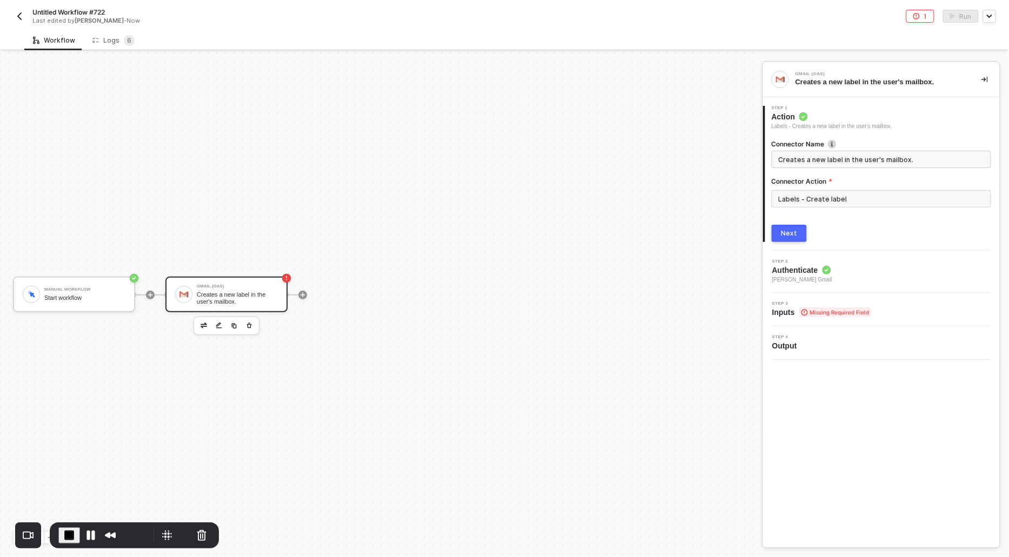
click at [790, 230] on div "Next" at bounding box center [789, 233] width 16 height 9
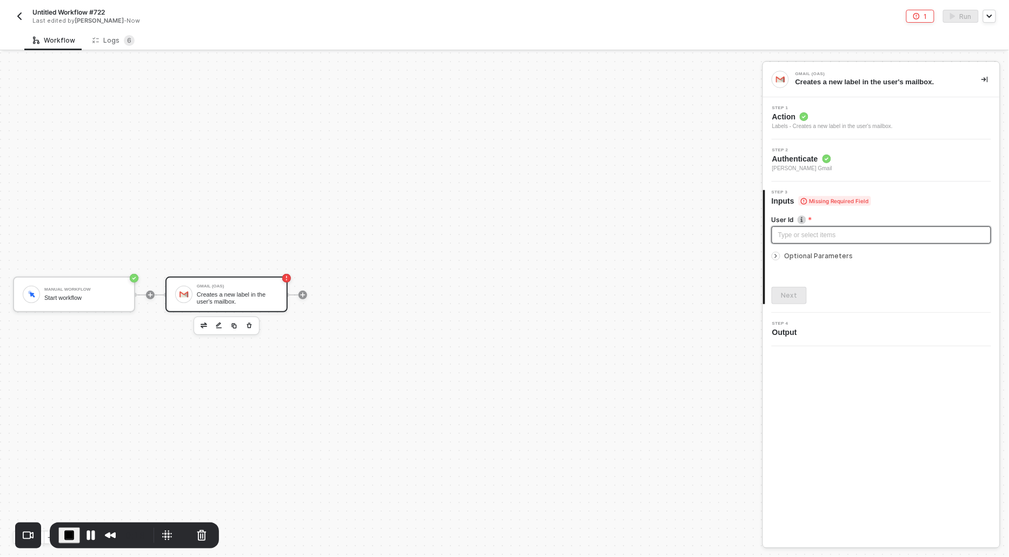
click at [799, 235] on div "Type or select items ﻿" at bounding box center [881, 235] width 206 height 10
click at [776, 256] on icon "icon-arrow-right-small" at bounding box center [776, 256] width 2 height 3
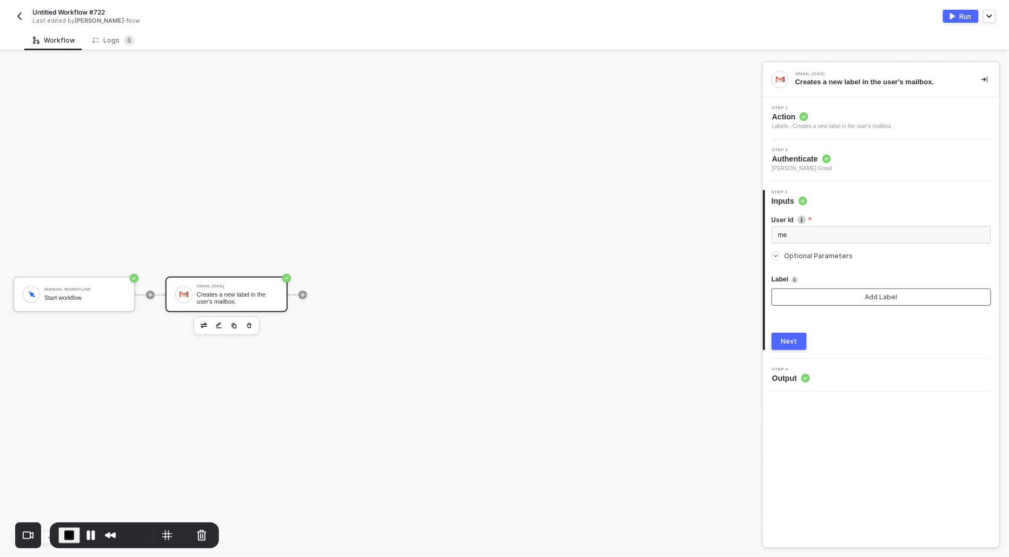
click at [788, 300] on button "Add Label" at bounding box center [880, 297] width 219 height 17
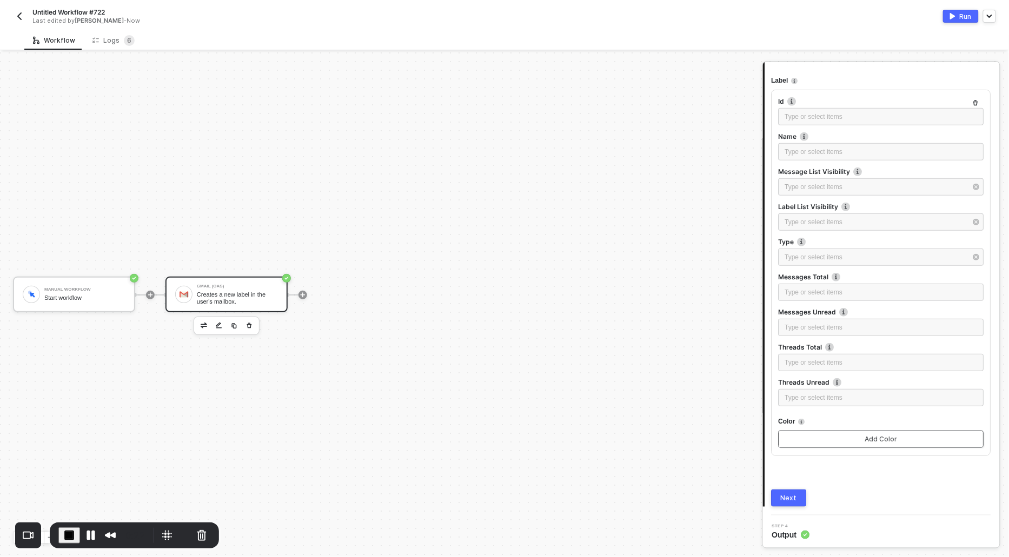
click at [810, 444] on button "Add Color" at bounding box center [880, 439] width 205 height 17
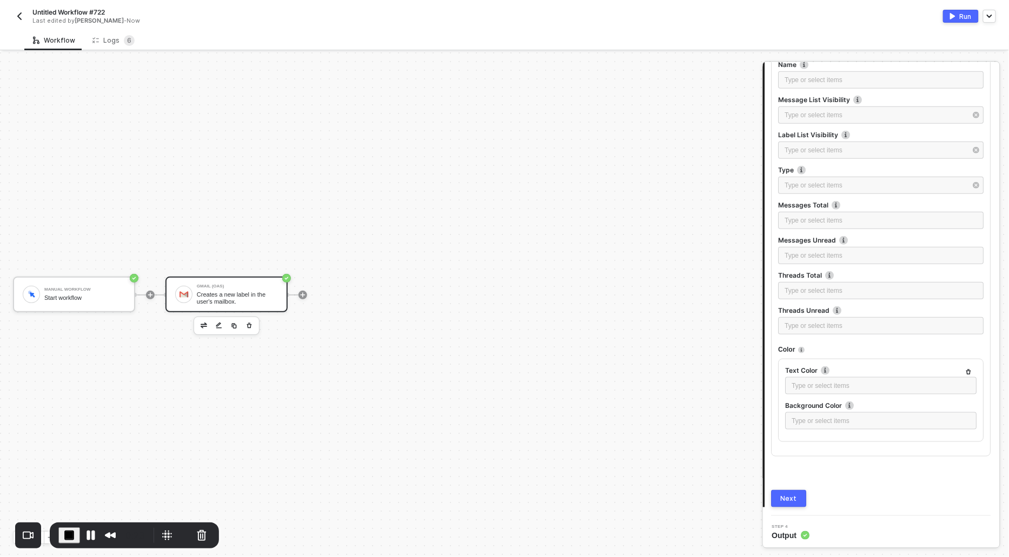
scroll to position [271, 0]
click at [787, 497] on div "Next" at bounding box center [789, 499] width 16 height 9
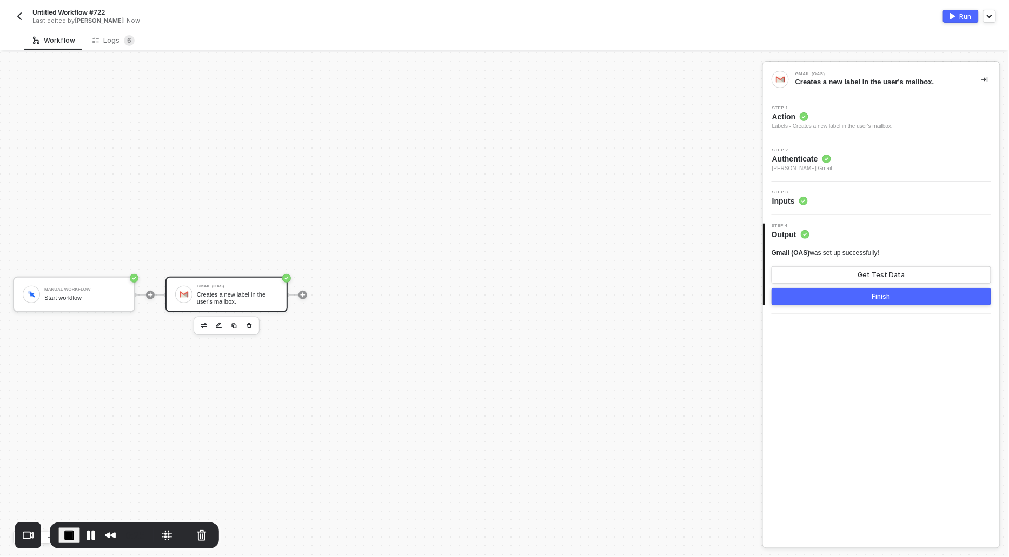
scroll to position [0, 0]
click at [867, 271] on div "Get Test Data" at bounding box center [881, 275] width 47 height 9
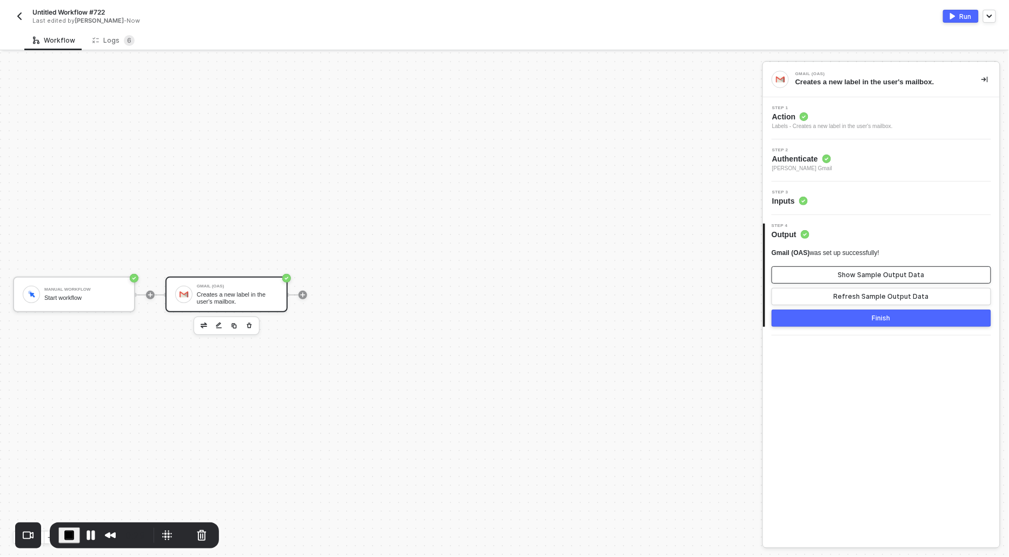
click at [867, 271] on div "Show Sample Output Data" at bounding box center [881, 275] width 86 height 9
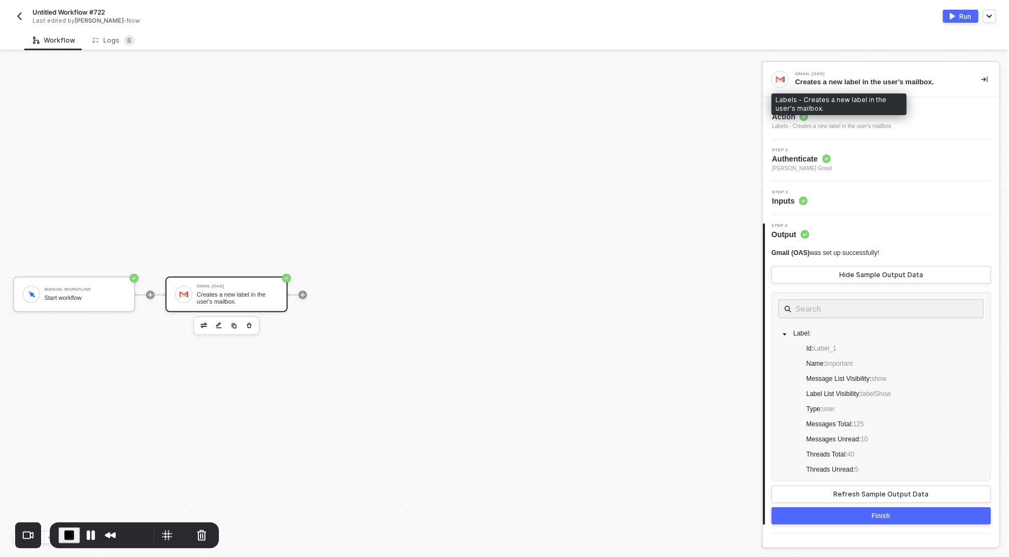
click at [799, 126] on div "Labels - Creates a new label in the user's mailbox." at bounding box center [832, 126] width 121 height 9
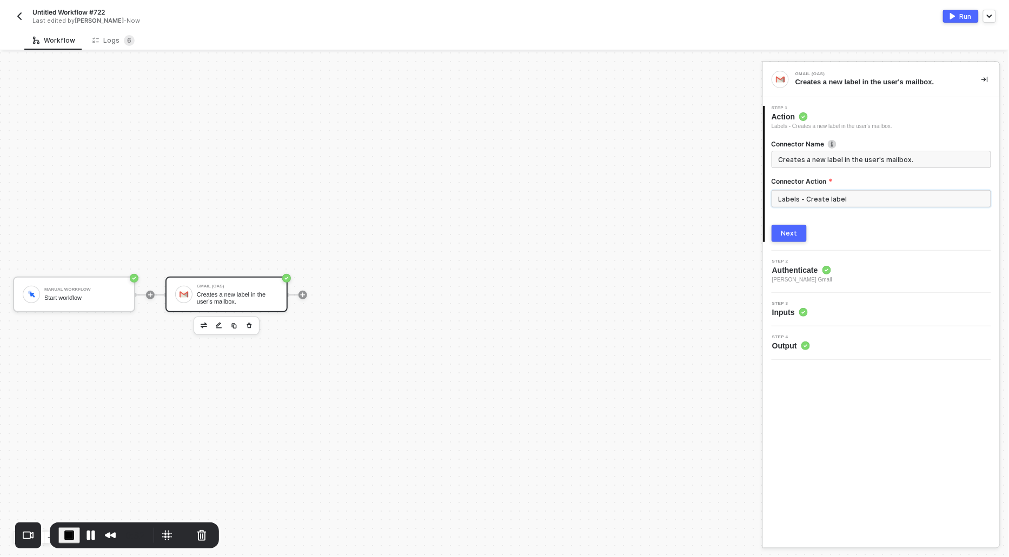
click at [828, 202] on input "Labels - Create label" at bounding box center [880, 198] width 219 height 17
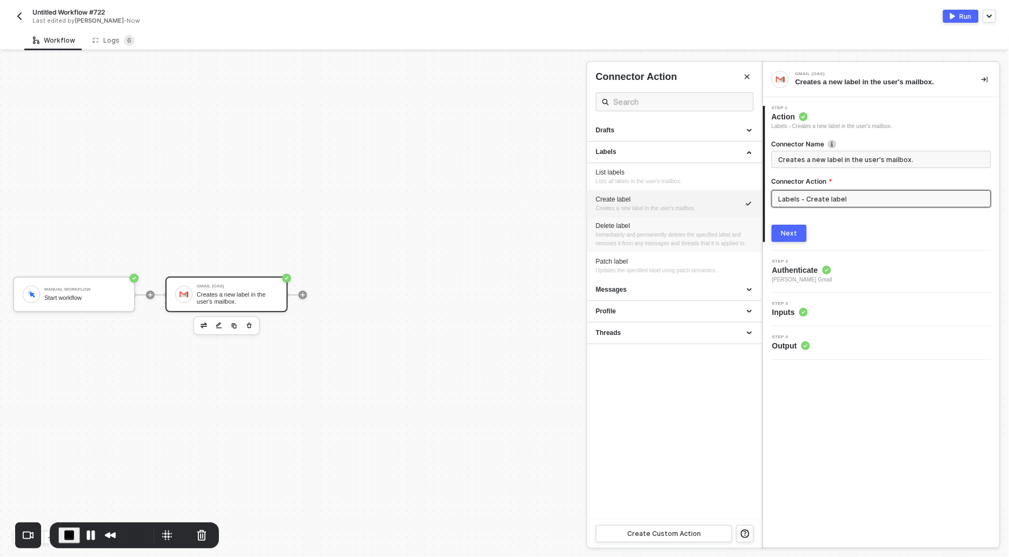
click at [629, 235] on span "Immediately and permanently deletes the specified label and removes it from any…" at bounding box center [671, 239] width 150 height 15
type input "Immediately and permanently deletes the specified label and removes it from any…"
type input "Labels - Delete label"
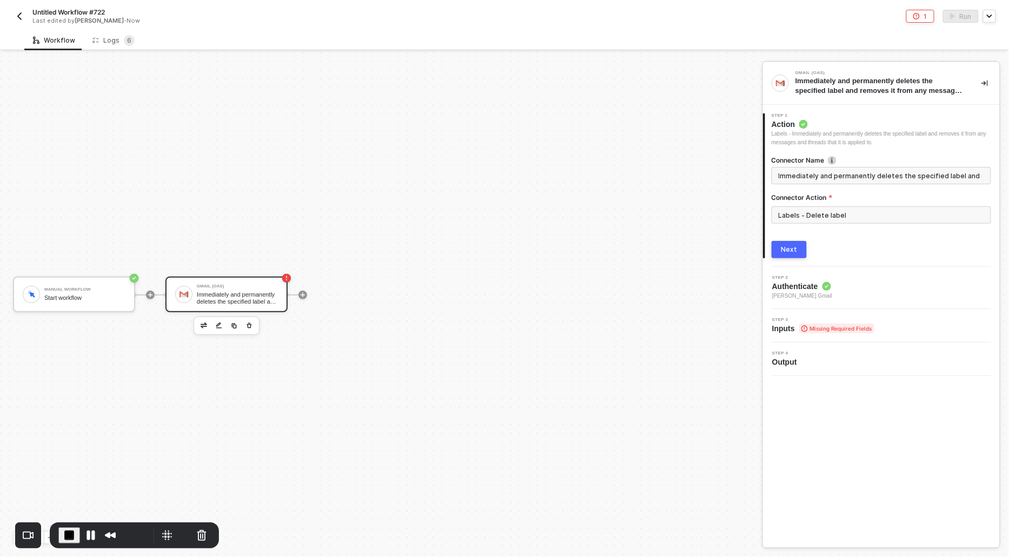
click at [788, 250] on div "Next" at bounding box center [789, 249] width 16 height 9
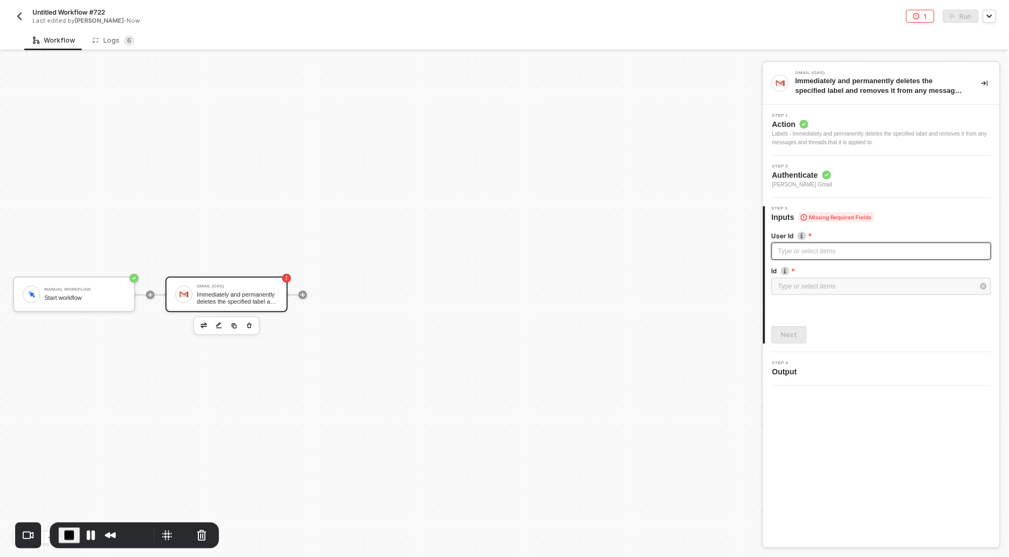
click at [788, 250] on div "Type or select items ﻿" at bounding box center [881, 251] width 206 height 10
click at [804, 290] on div "Type or select items ﻿" at bounding box center [876, 287] width 196 height 10
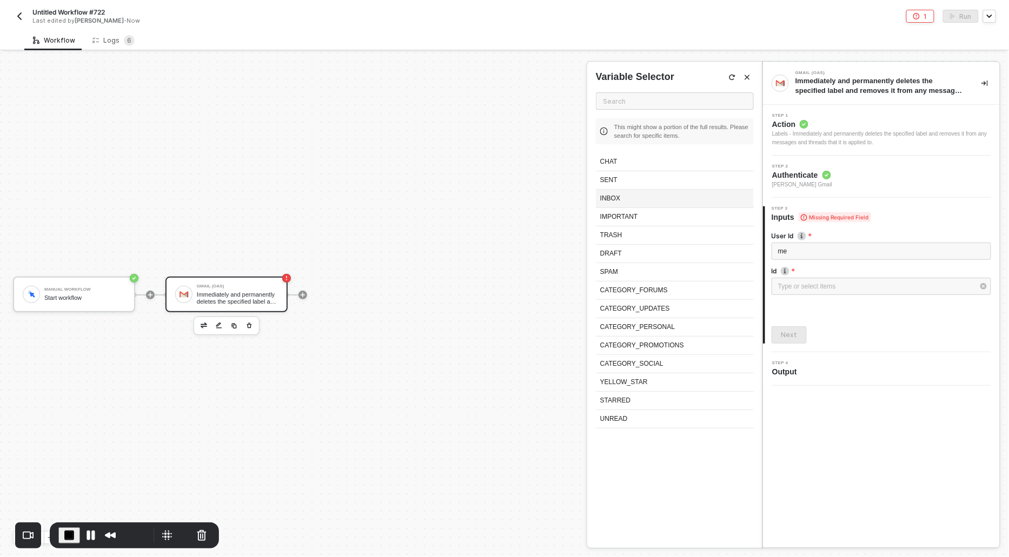
click at [619, 204] on div "INBOX" at bounding box center [675, 199] width 158 height 18
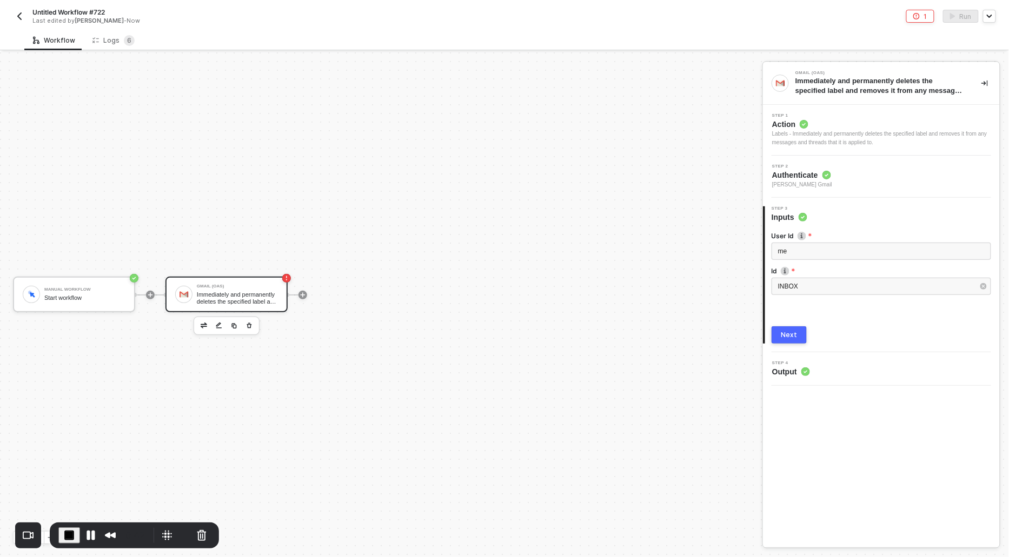
click at [782, 335] on div "Next" at bounding box center [789, 335] width 16 height 9
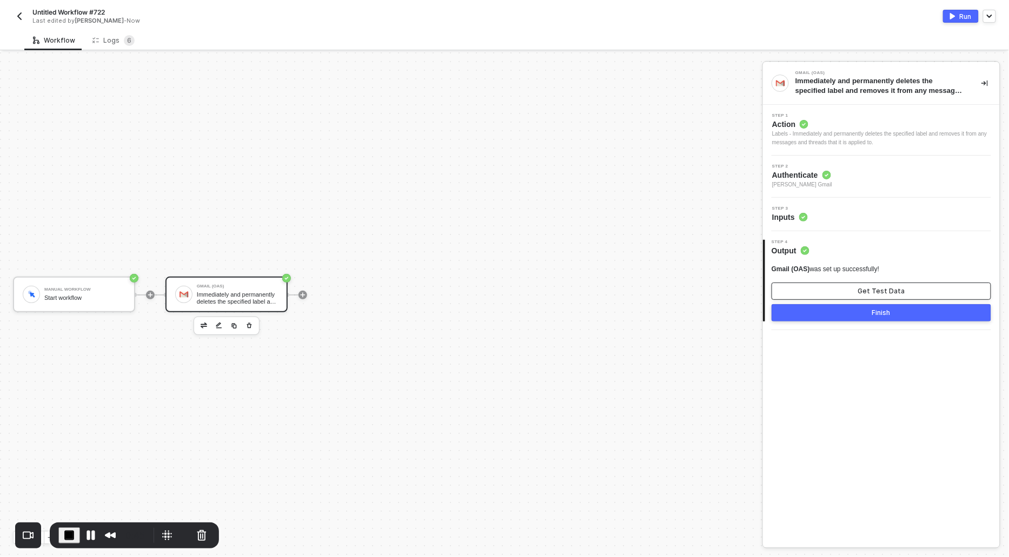
click at [827, 290] on button "Get Test Data" at bounding box center [880, 291] width 219 height 17
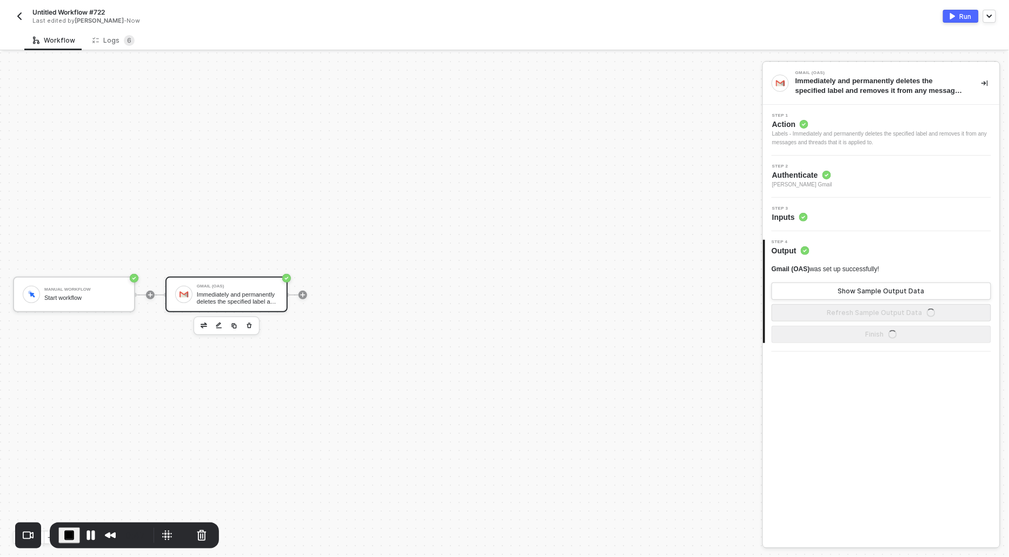
click at [830, 308] on button "Refresh Sample Output Data" at bounding box center [880, 312] width 219 height 17
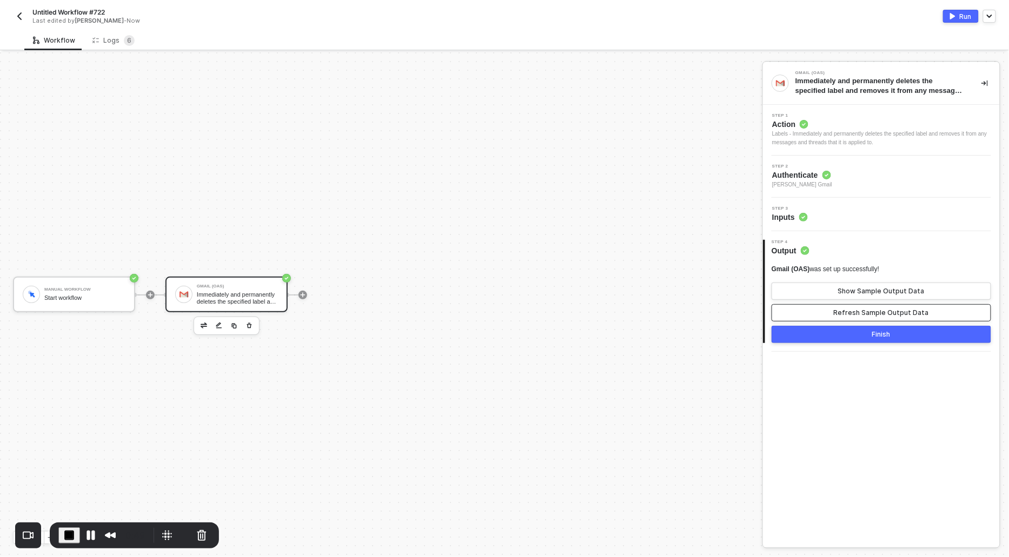
click at [830, 308] on button "Refresh Sample Output Data" at bounding box center [880, 312] width 219 height 17
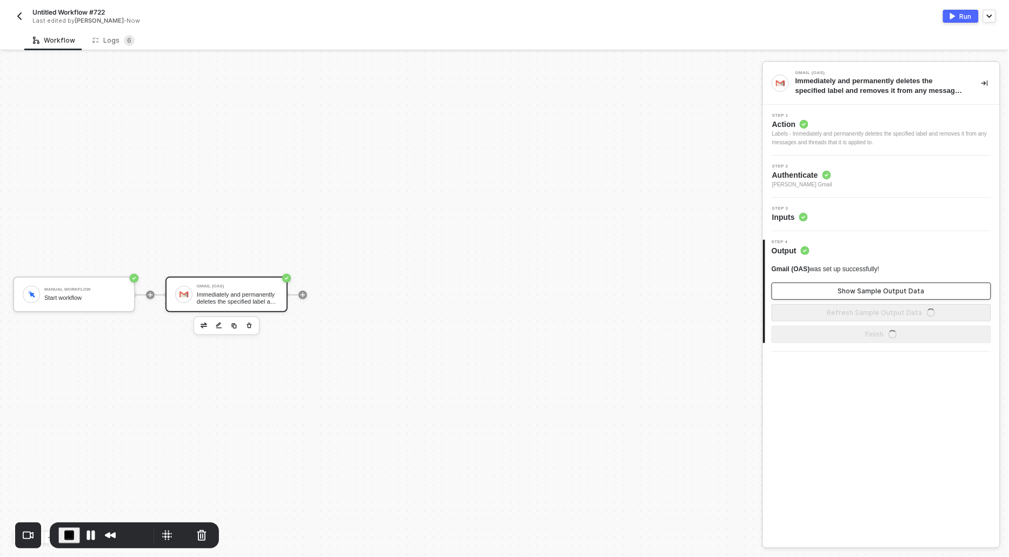
click at [828, 285] on button "Show Sample Output Data" at bounding box center [880, 291] width 219 height 17
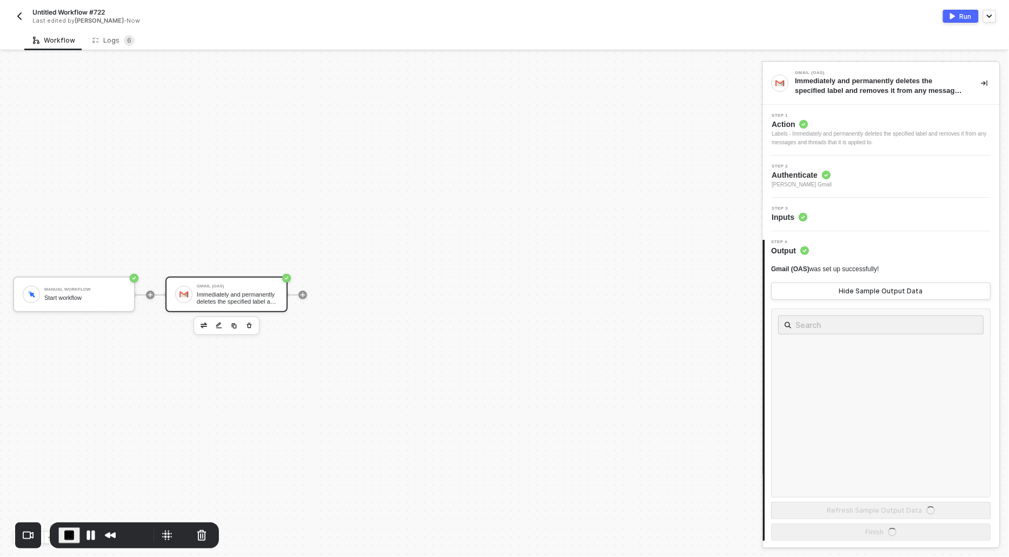
scroll to position [1, 0]
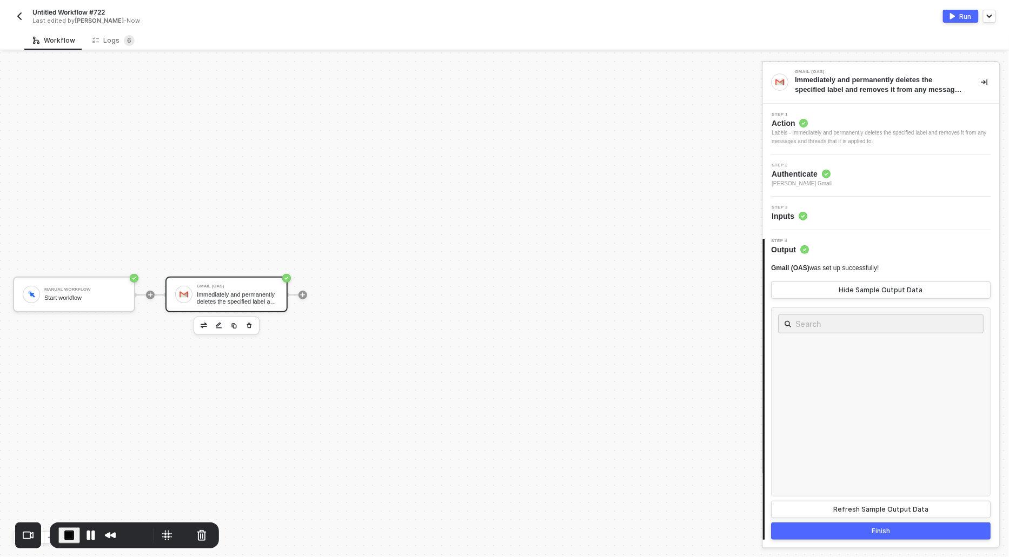
click at [791, 132] on div "Labels - Immediately and permanently deletes the specified label and removes it…" at bounding box center [881, 137] width 219 height 17
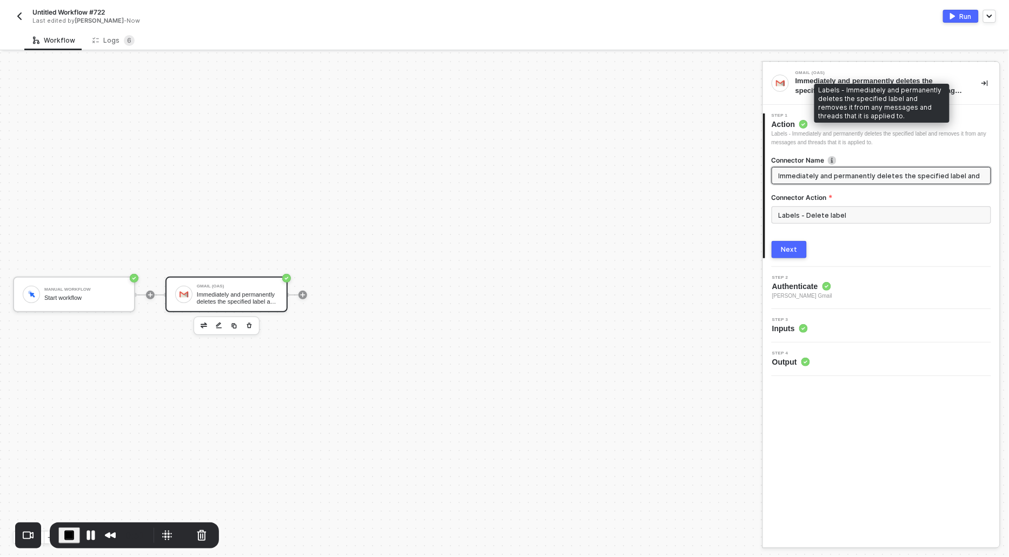
scroll to position [0, 0]
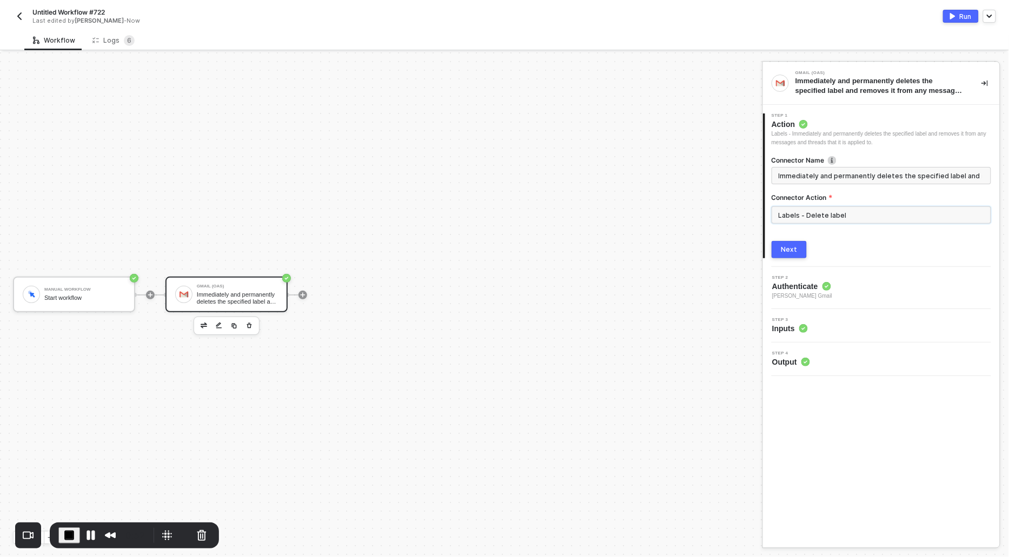
click at [827, 211] on input "Labels - Delete label" at bounding box center [880, 214] width 219 height 17
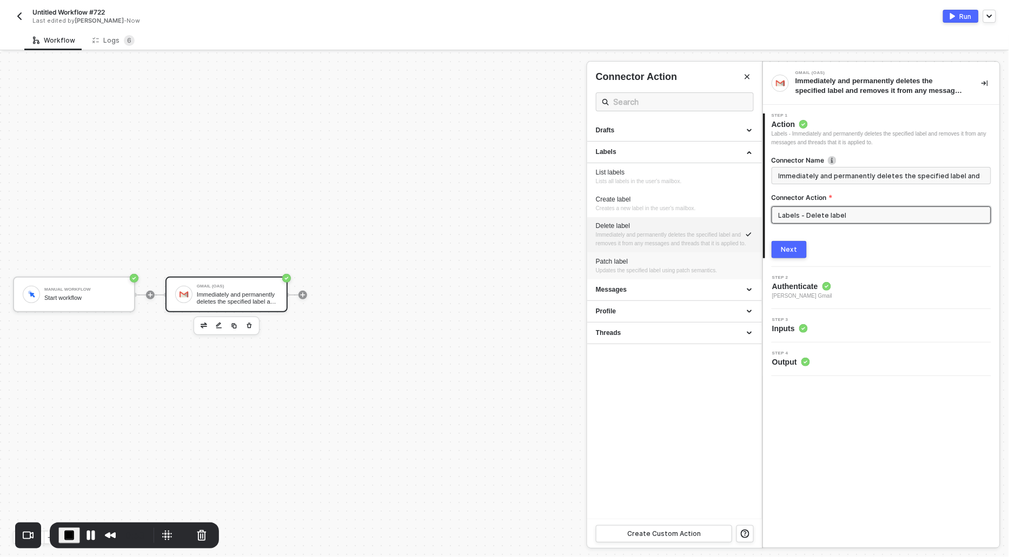
click at [610, 279] on li "Patch label Updates the specified label using patch semantics." at bounding box center [674, 265] width 175 height 27
type input "Updates the specified label using patch semantics."
type input "Labels - Patch label"
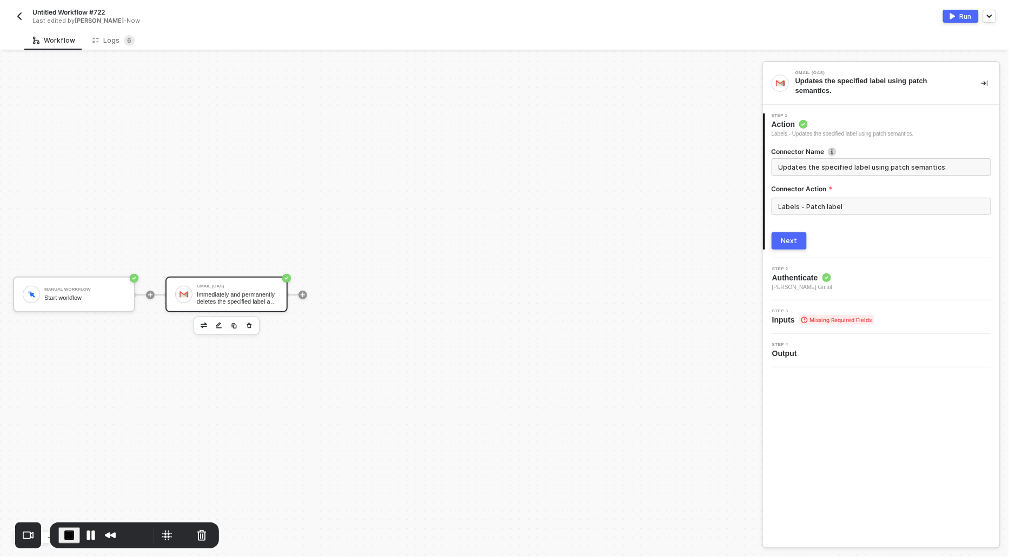
click at [789, 238] on div "Next" at bounding box center [789, 241] width 16 height 9
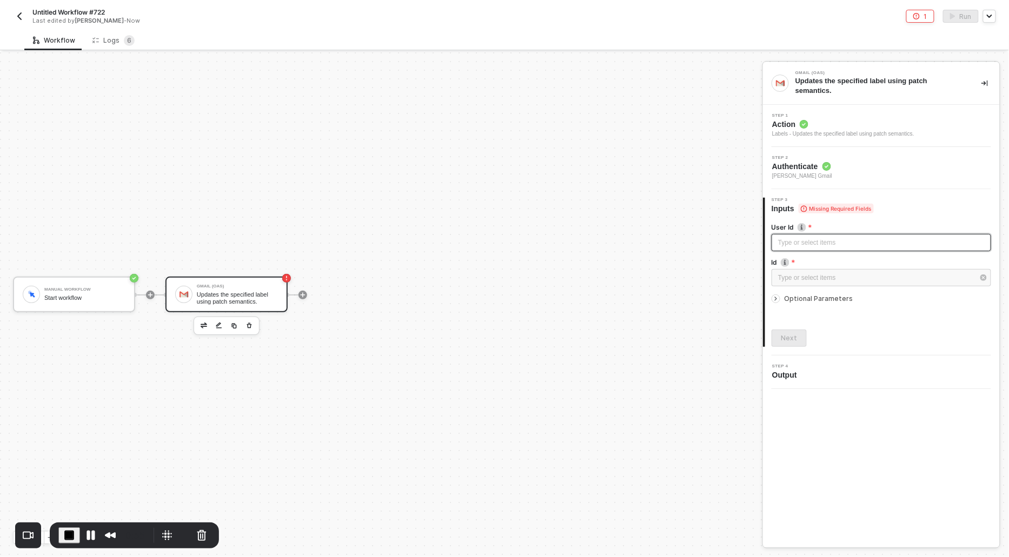
click at [785, 243] on div "Type or select items ﻿" at bounding box center [881, 243] width 206 height 10
click at [802, 281] on div "Type or select items ﻿" at bounding box center [876, 278] width 196 height 10
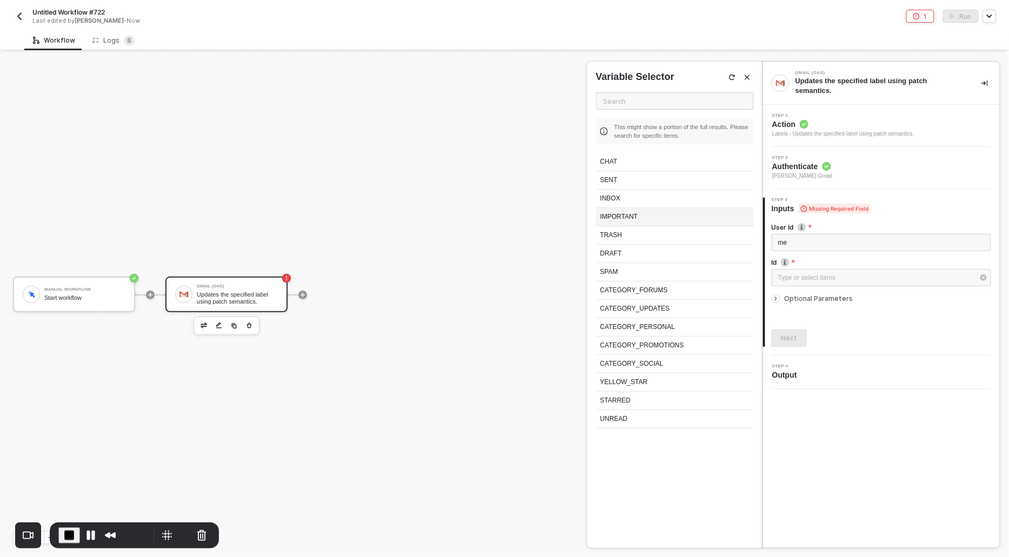
click at [632, 219] on div "IMPORTANT" at bounding box center [675, 217] width 158 height 18
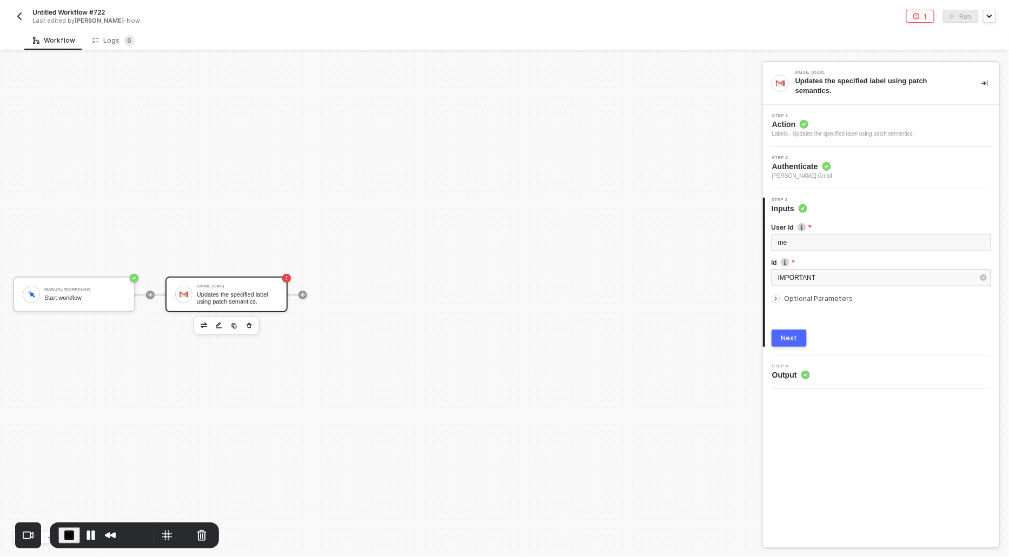
click at [777, 299] on icon "icon-arrow-right-small" at bounding box center [775, 299] width 6 height 6
click at [804, 331] on button "Add Label" at bounding box center [880, 339] width 219 height 17
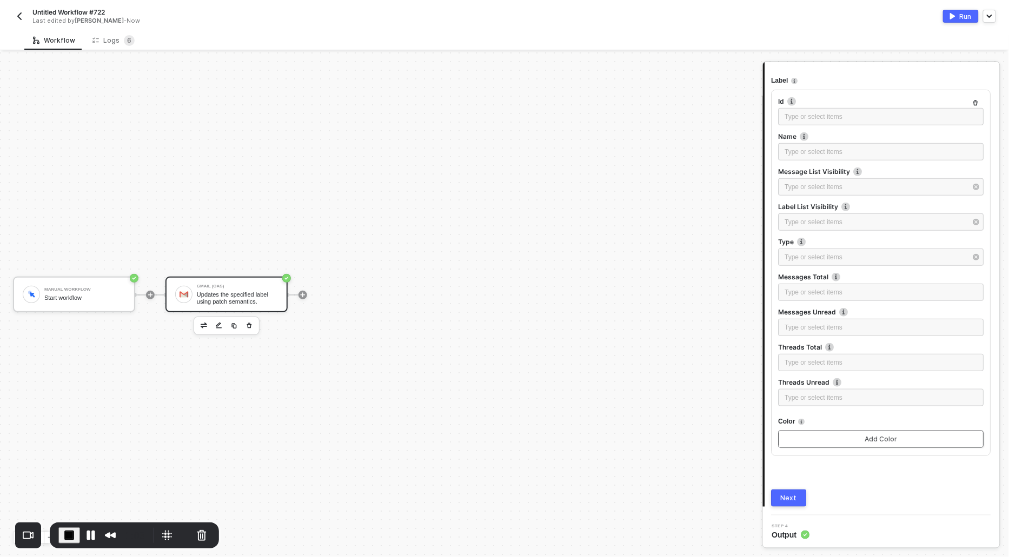
click at [796, 439] on button "Add Color" at bounding box center [880, 439] width 205 height 17
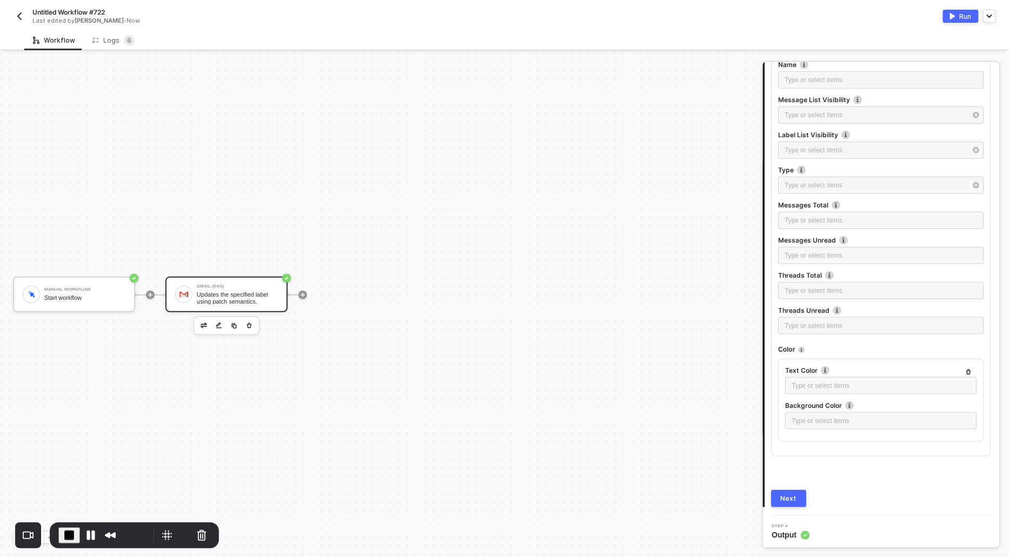
scroll to position [314, 0]
click at [789, 497] on div "Next" at bounding box center [789, 499] width 16 height 9
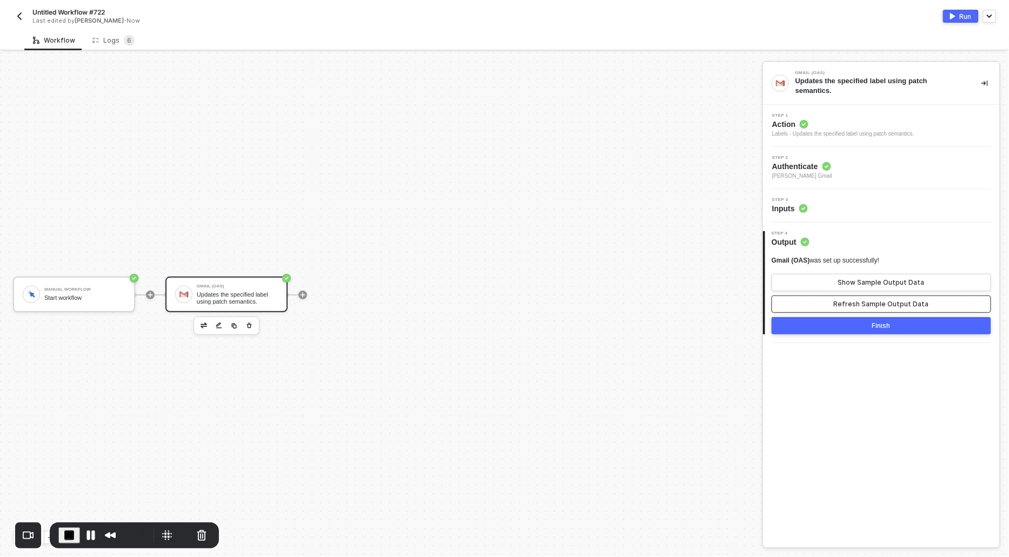
click at [837, 300] on div "Refresh Sample Output Data" at bounding box center [881, 304] width 95 height 9
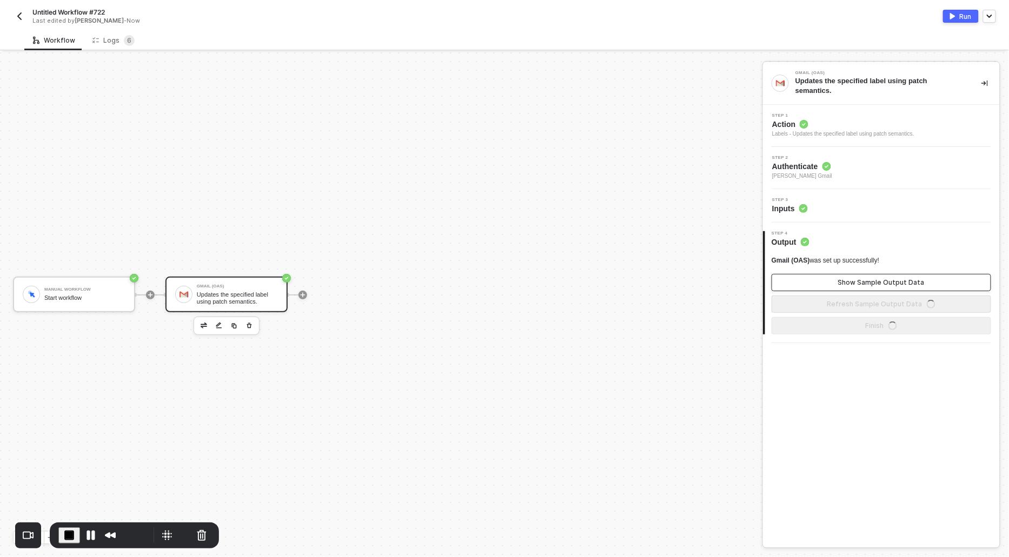
click at [836, 284] on button "Show Sample Output Data" at bounding box center [880, 282] width 219 height 17
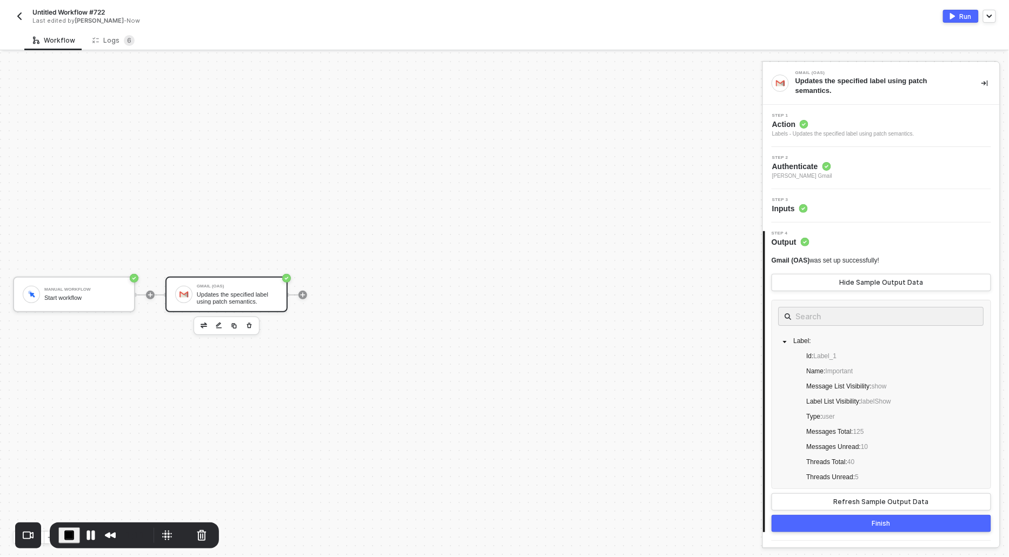
click at [791, 111] on div "Step 1 Action Labels - Updates the specified label using patch semantics." at bounding box center [881, 126] width 237 height 42
click at [792, 121] on span "Action" at bounding box center [843, 124] width 142 height 11
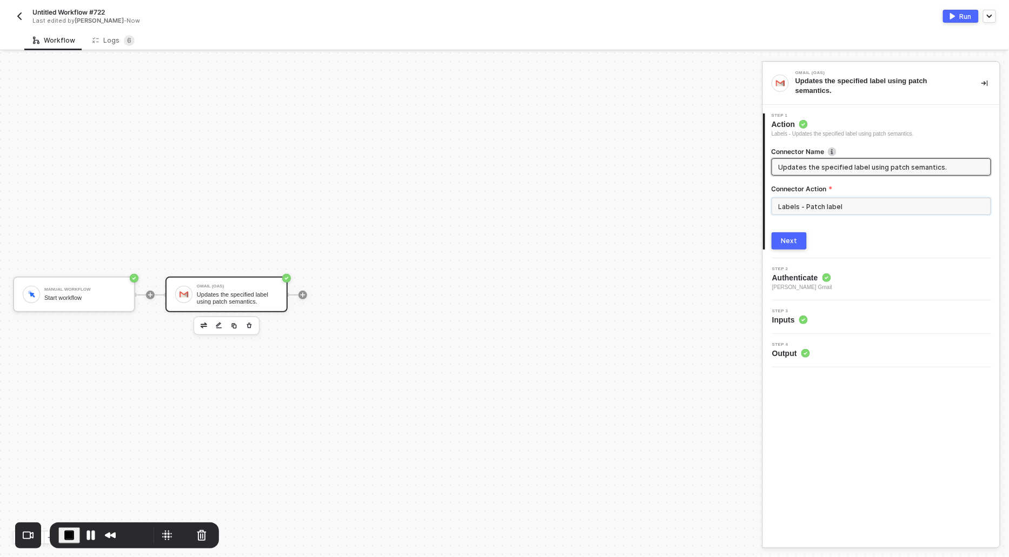
click at [841, 204] on input "Labels - Patch label" at bounding box center [880, 206] width 219 height 17
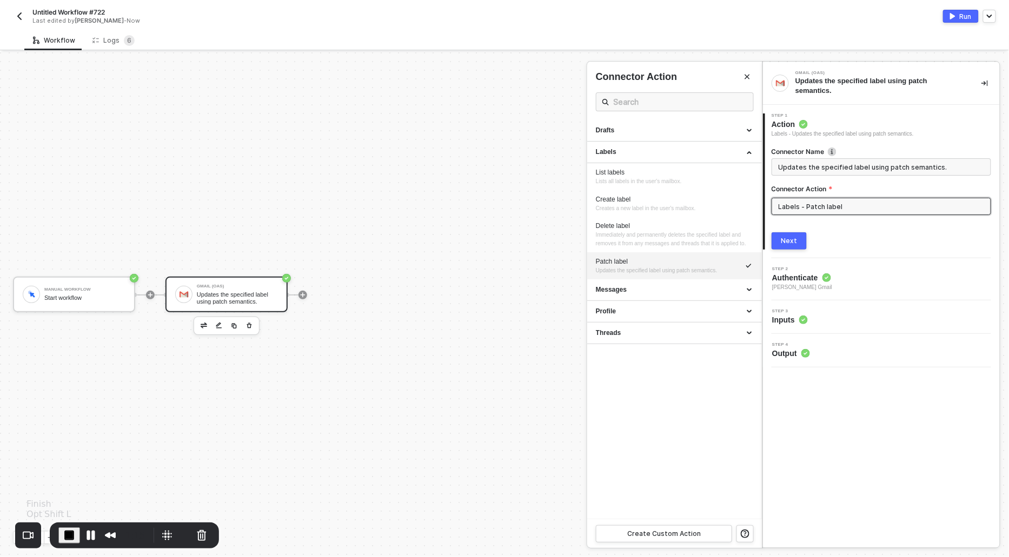
click at [65, 534] on span "End Recording" at bounding box center [69, 535] width 13 height 13
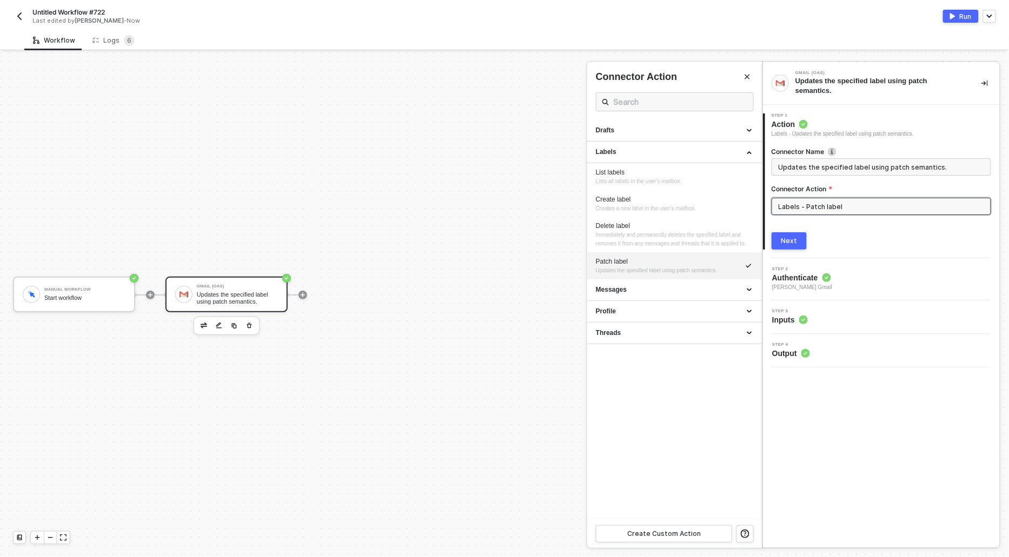
click at [411, 100] on div at bounding box center [504, 304] width 1009 height 505
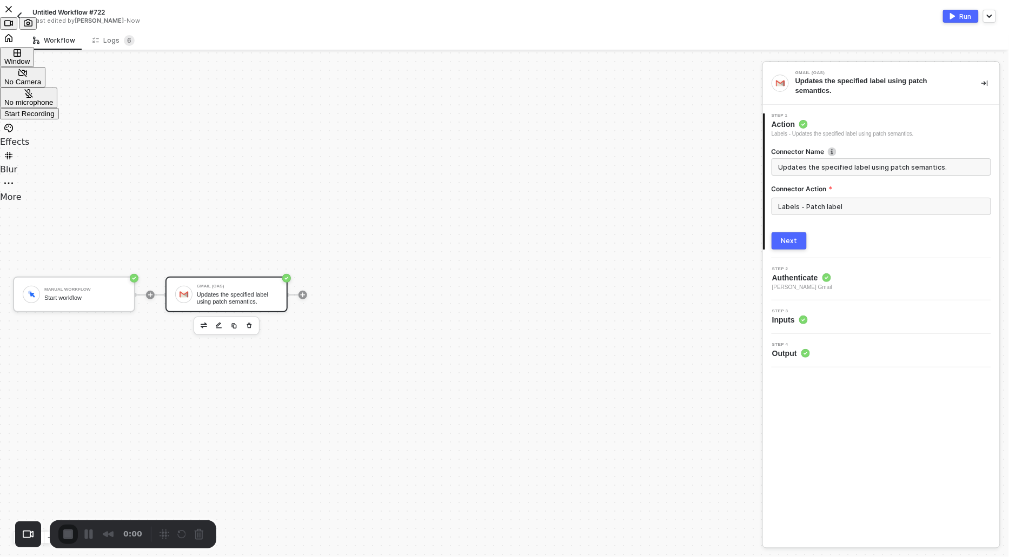
click at [55, 118] on div "Start Recording" at bounding box center [29, 114] width 50 height 8
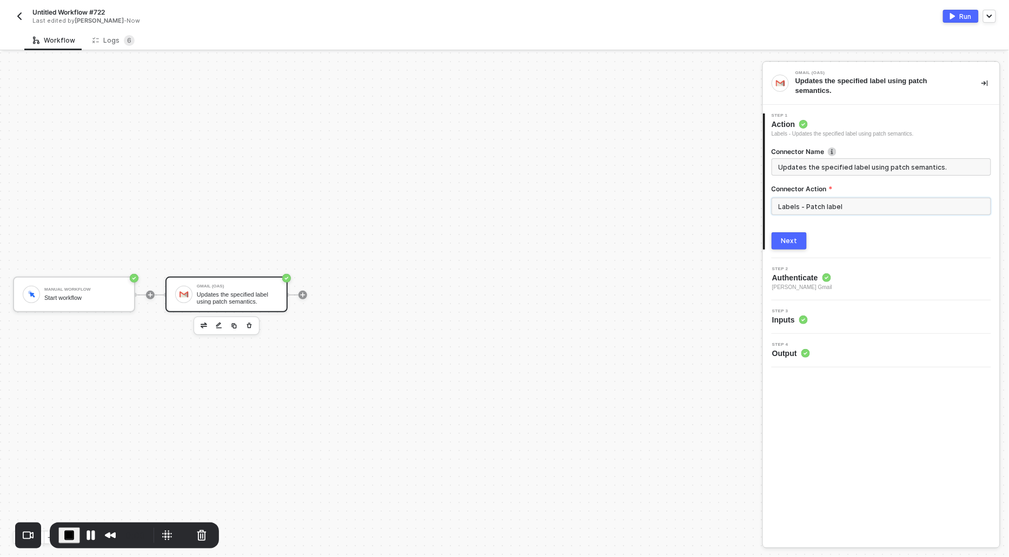
click at [803, 210] on input "Labels - Patch label" at bounding box center [880, 206] width 219 height 17
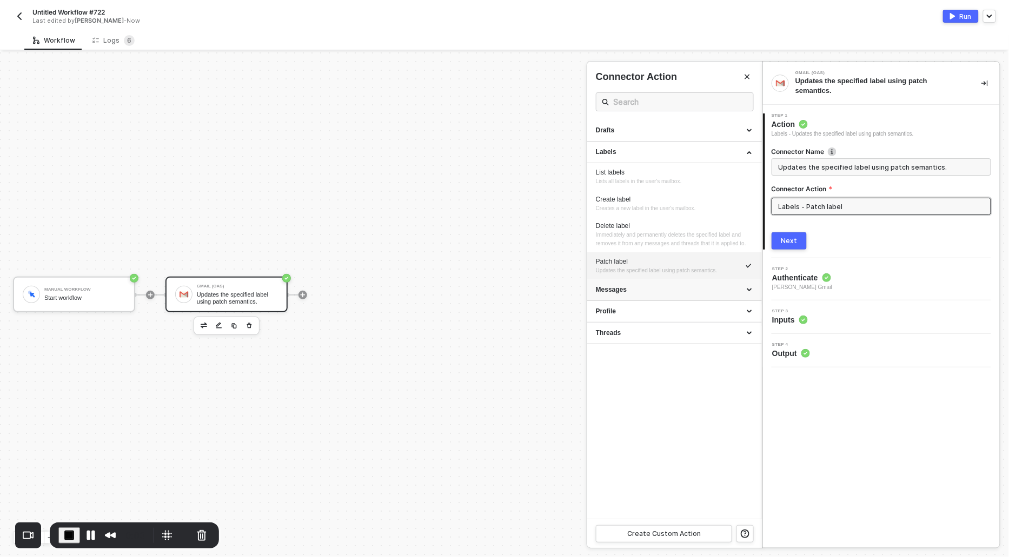
click at [603, 295] on div "Messages" at bounding box center [674, 289] width 157 height 9
click at [606, 315] on div "Get message attachment" at bounding box center [674, 310] width 157 height 9
type input "Gets the specified message attachment."
type input "Messages - Get message attachment"
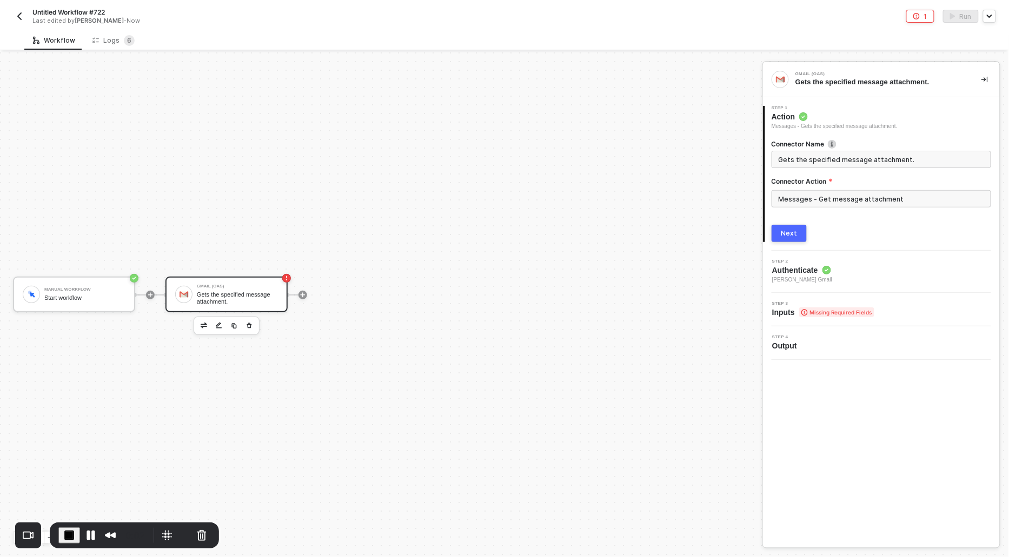
click at [790, 237] on div "Next" at bounding box center [789, 233] width 16 height 9
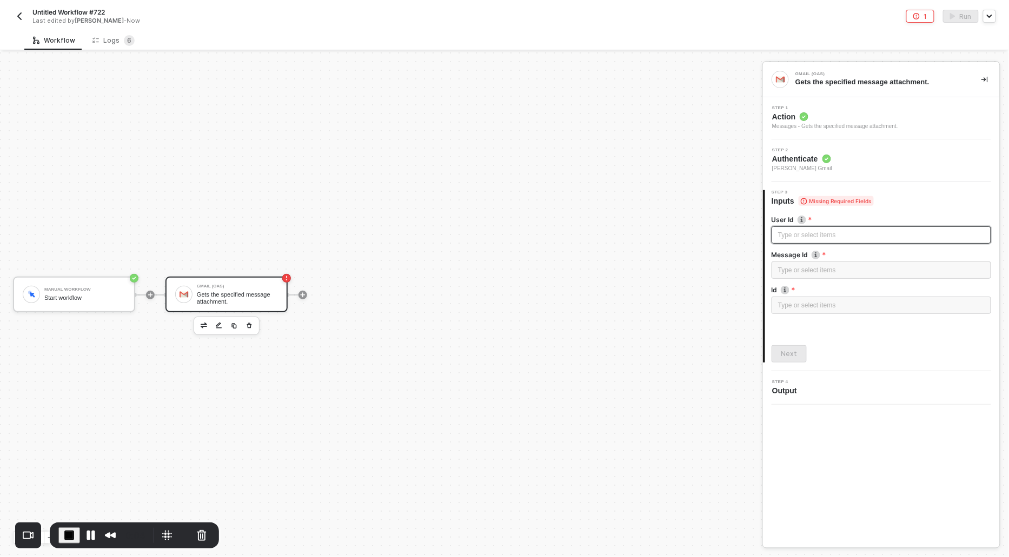
click at [789, 238] on div "Type or select items ﻿" at bounding box center [881, 235] width 206 height 10
click at [788, 271] on div "Type or select items ﻿" at bounding box center [881, 270] width 206 height 10
drag, startPoint x: 791, startPoint y: 267, endPoint x: 733, endPoint y: 266, distance: 57.8
click at [733, 266] on div "Manual Workflow Start workflow Gmail (OAS) Gets the specified message attachmen…" at bounding box center [504, 304] width 1009 height 505
click at [796, 305] on div "Type or select items ﻿" at bounding box center [881, 306] width 206 height 10
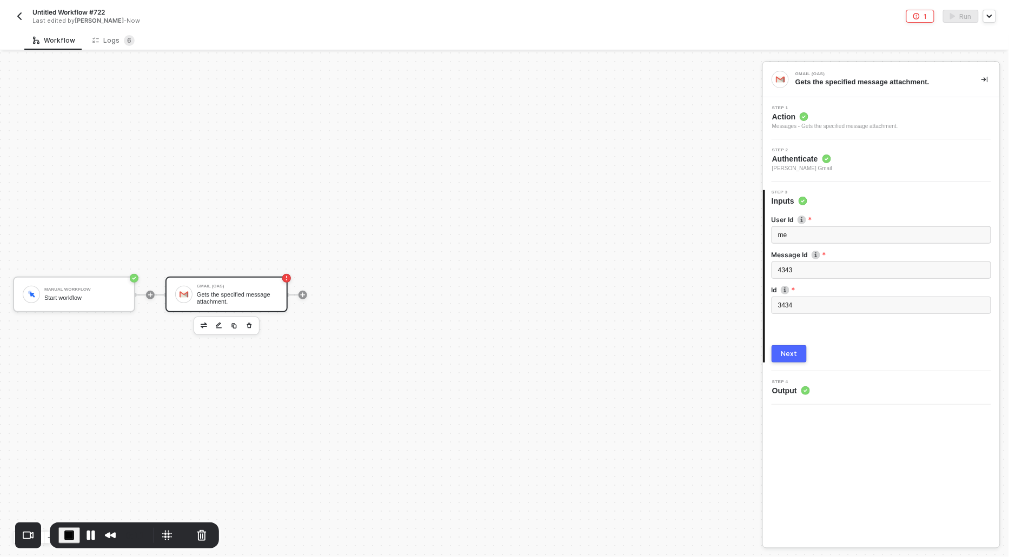
click at [788, 350] on div "Next" at bounding box center [789, 354] width 16 height 9
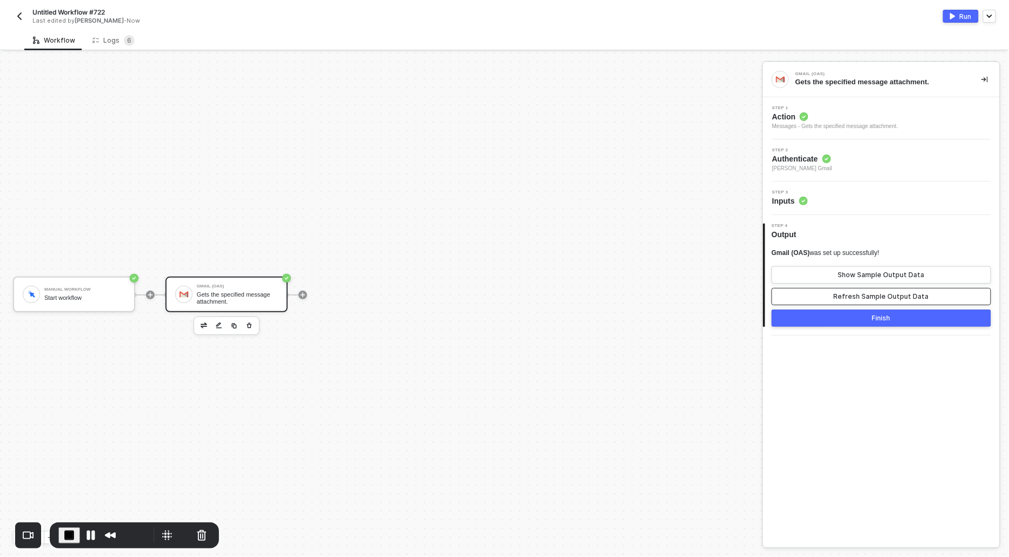
click at [850, 295] on div "Refresh Sample Output Data" at bounding box center [881, 296] width 95 height 9
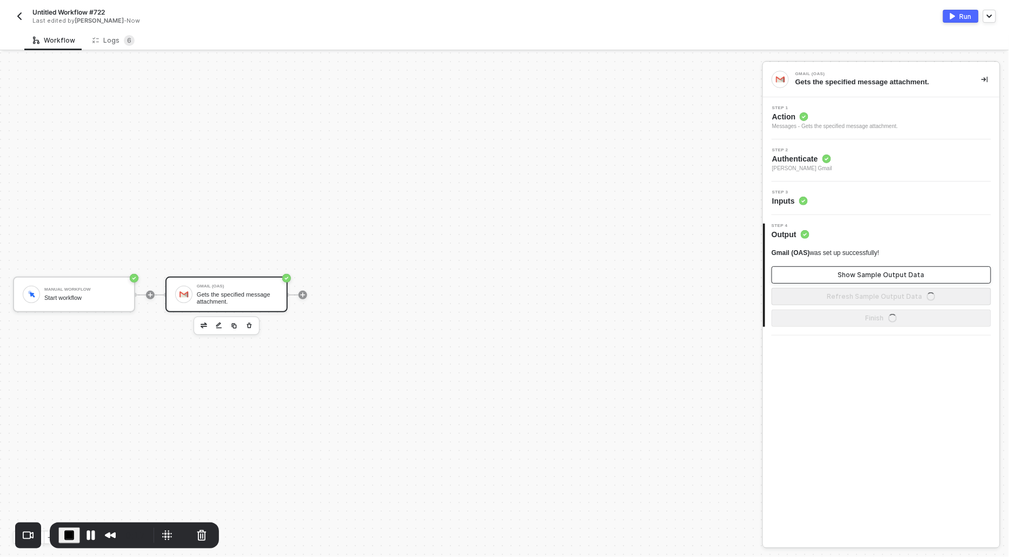
click at [845, 271] on div "Show Sample Output Data" at bounding box center [881, 275] width 86 height 9
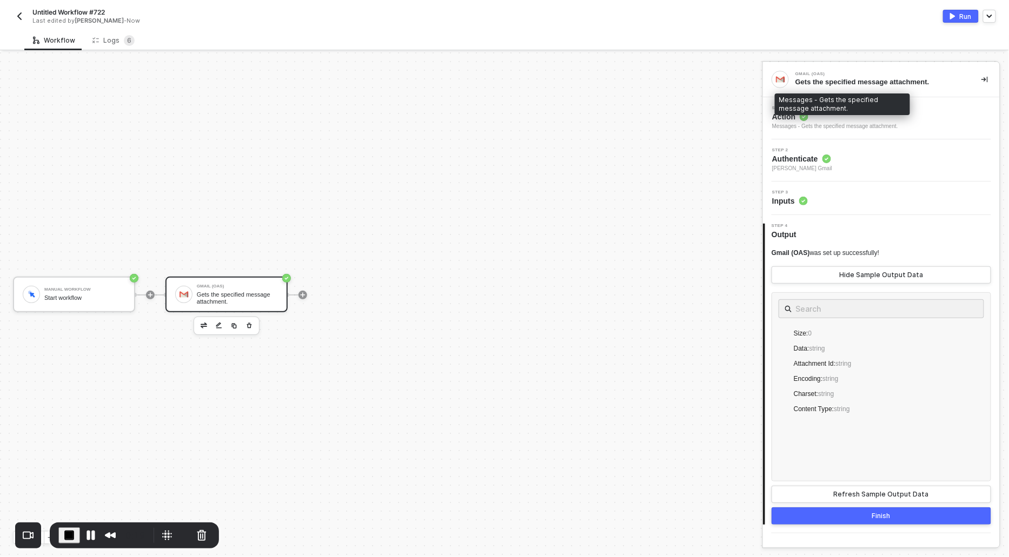
click at [778, 123] on div "Messages - Gets the specified message attachment." at bounding box center [835, 126] width 126 height 9
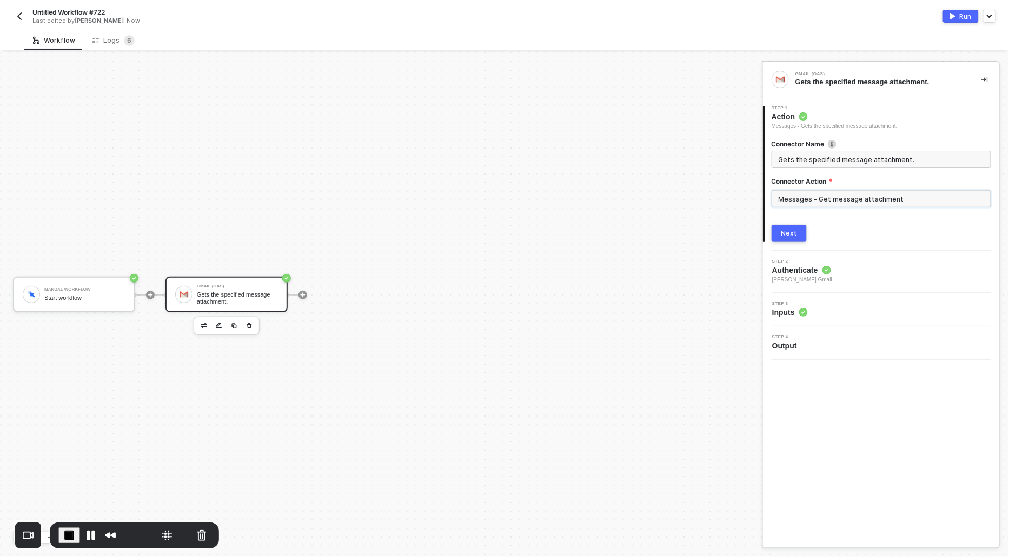
click at [835, 203] on input "Messages - Get message attachment" at bounding box center [880, 198] width 219 height 17
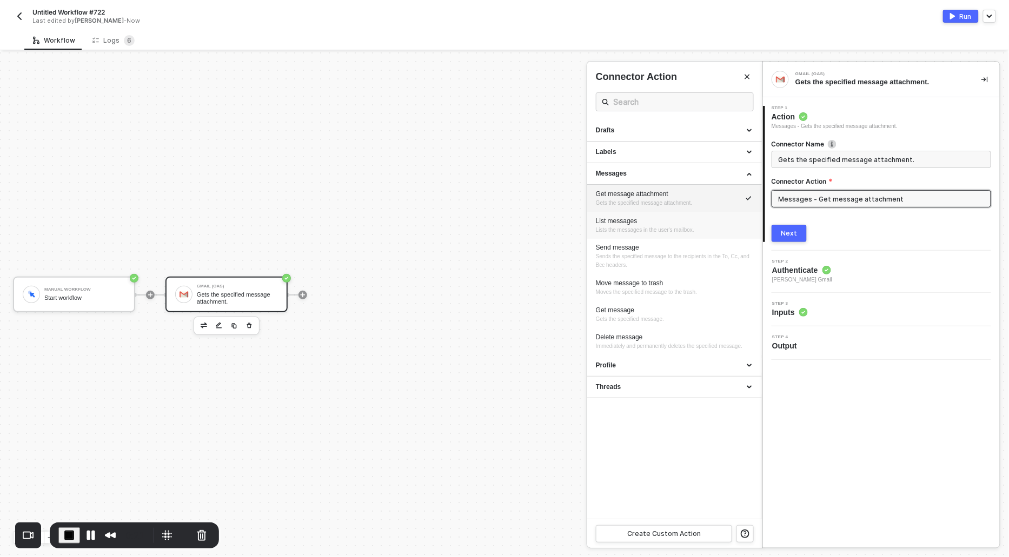
click at [621, 234] on li "List messages Lists the messages in the user's mailbox." at bounding box center [674, 225] width 175 height 27
type input "Lists the messages in the user's mailbox."
type input "Messages - List messages"
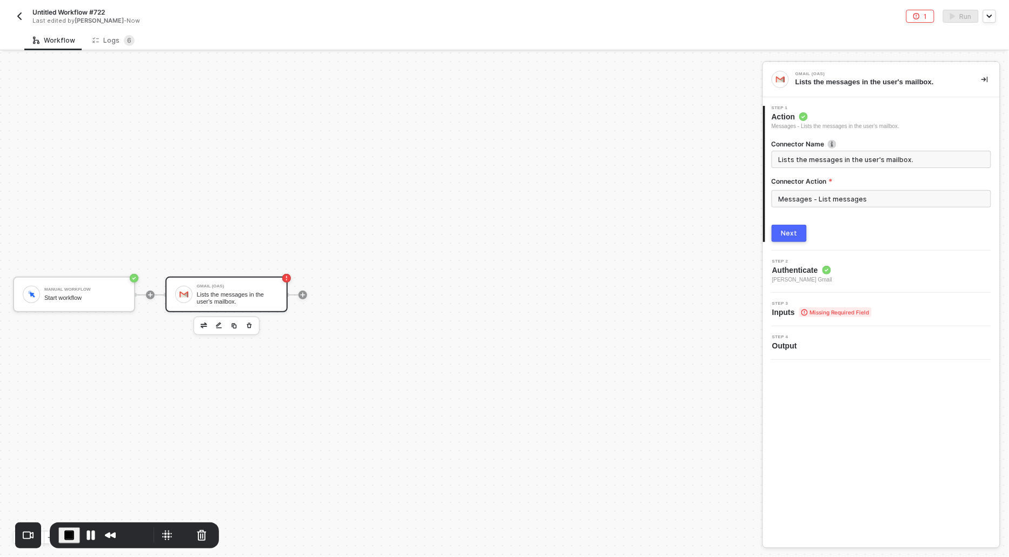
click at [781, 234] on button "Next" at bounding box center [788, 233] width 35 height 17
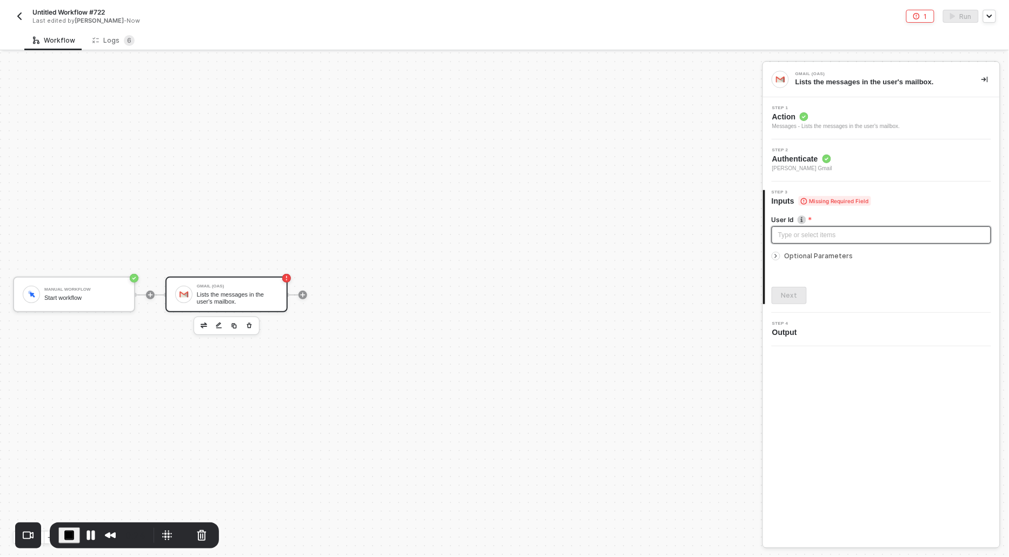
click at [791, 234] on div "Type or select items ﻿" at bounding box center [881, 235] width 206 height 10
click at [779, 254] on icon "icon-arrow-right-small" at bounding box center [775, 256] width 6 height 6
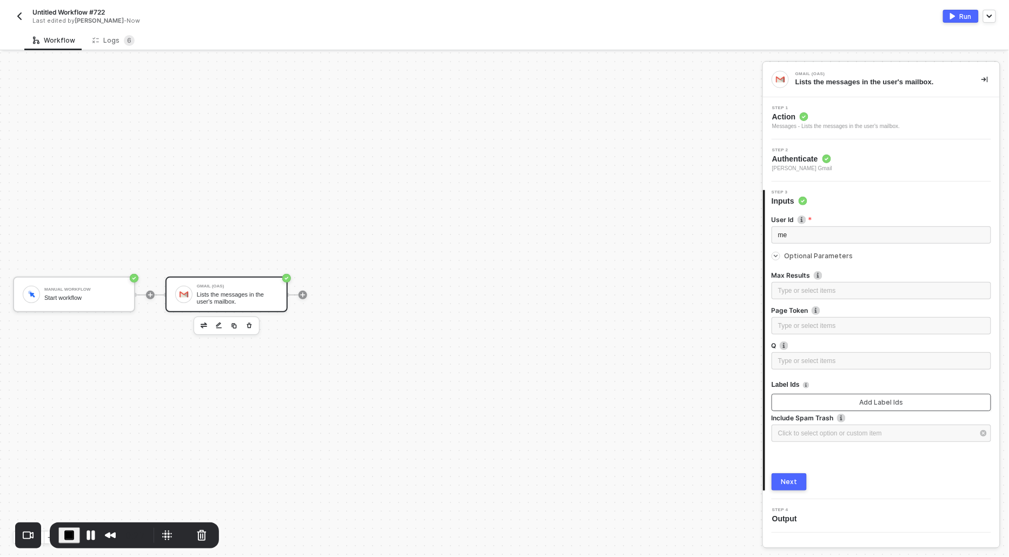
click at [808, 404] on button "Add Label Ids" at bounding box center [880, 402] width 219 height 17
click at [790, 482] on div "Next" at bounding box center [789, 482] width 16 height 9
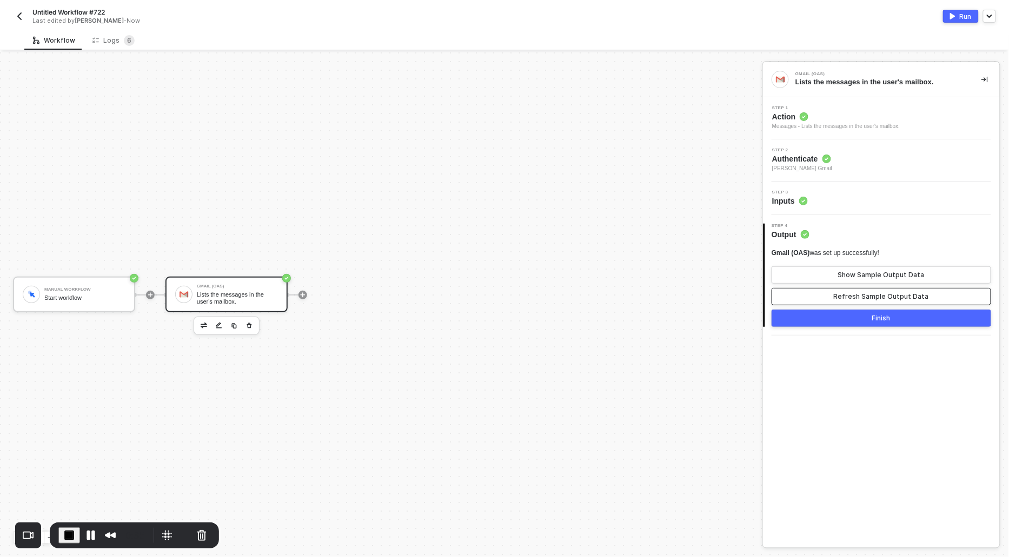
click at [831, 296] on button "Refresh Sample Output Data" at bounding box center [880, 296] width 219 height 17
click at [831, 280] on button "Show Sample Output Data" at bounding box center [880, 274] width 219 height 17
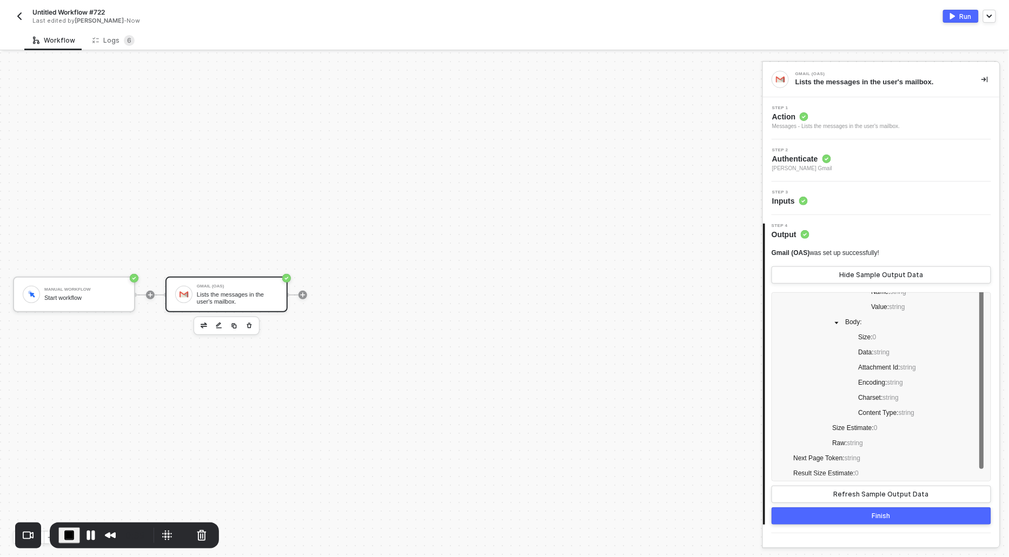
click at [801, 120] on icon at bounding box center [803, 116] width 9 height 9
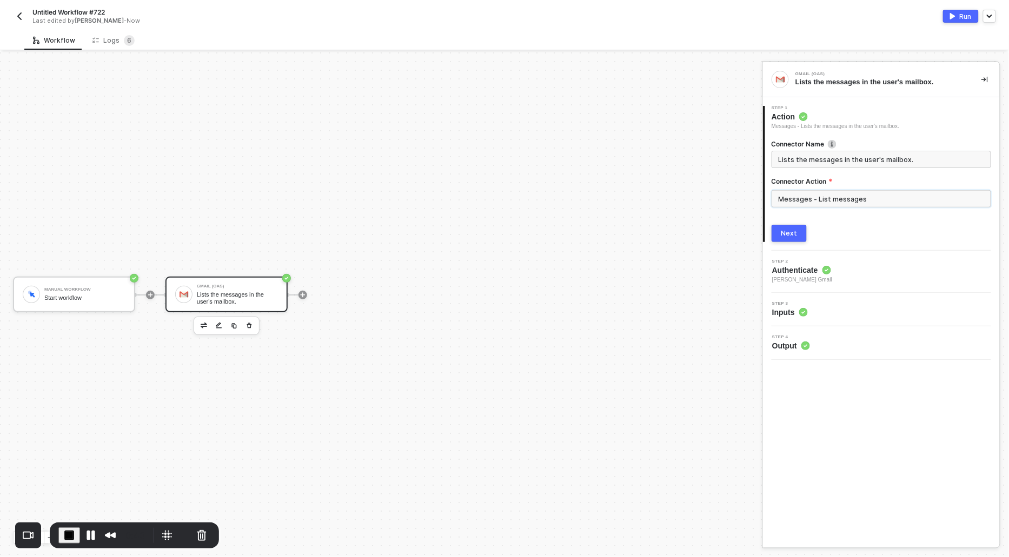
click at [819, 190] on input "Messages - List messages" at bounding box center [880, 198] width 219 height 17
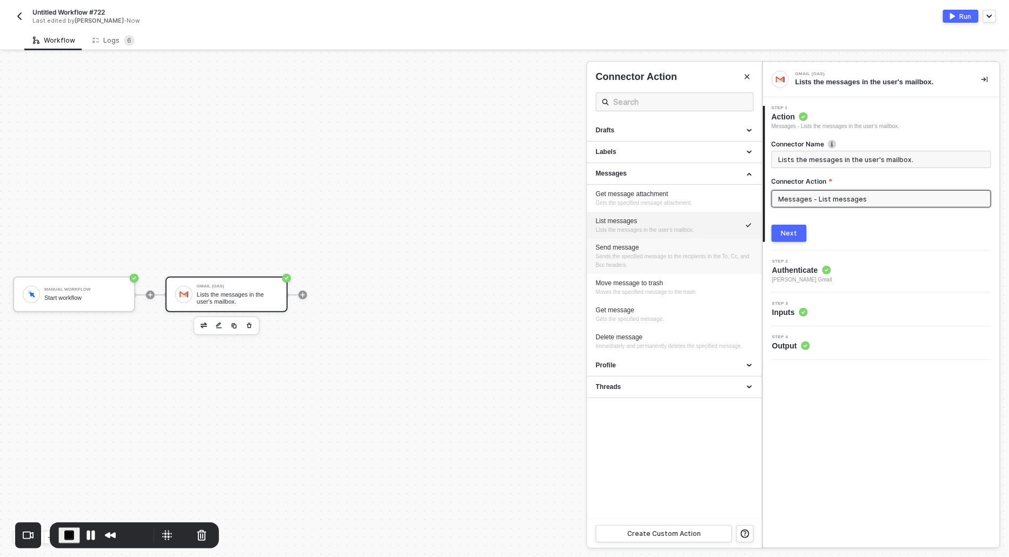
click at [605, 255] on span "Sends the specified message to the recipients in the To, Cc, and Bcc headers." at bounding box center [673, 261] width 155 height 15
type input "Sends the specified message to the recipients in the To, Cc, and Bcc headers."
type input "Messages - Send message"
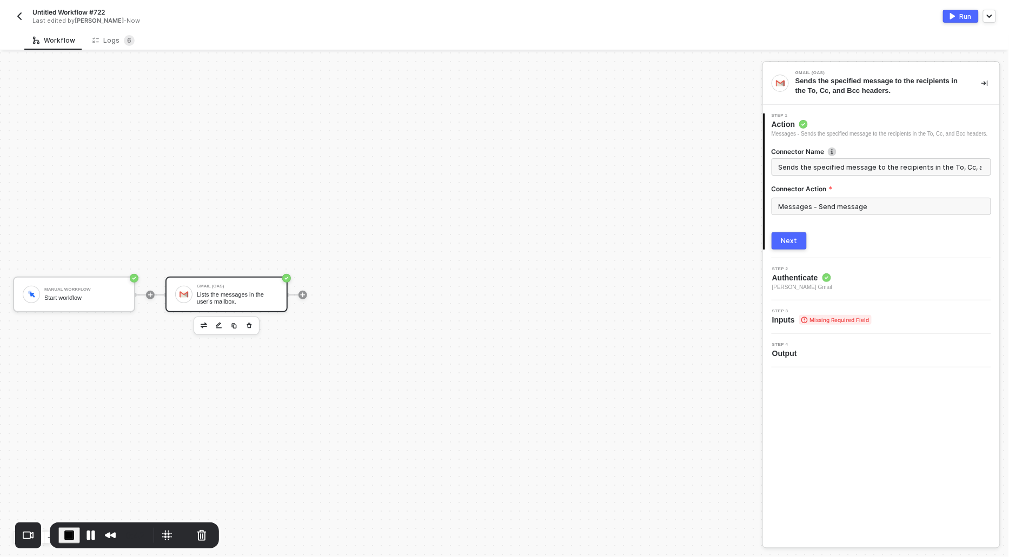
click at [792, 245] on div "Next" at bounding box center [789, 241] width 16 height 9
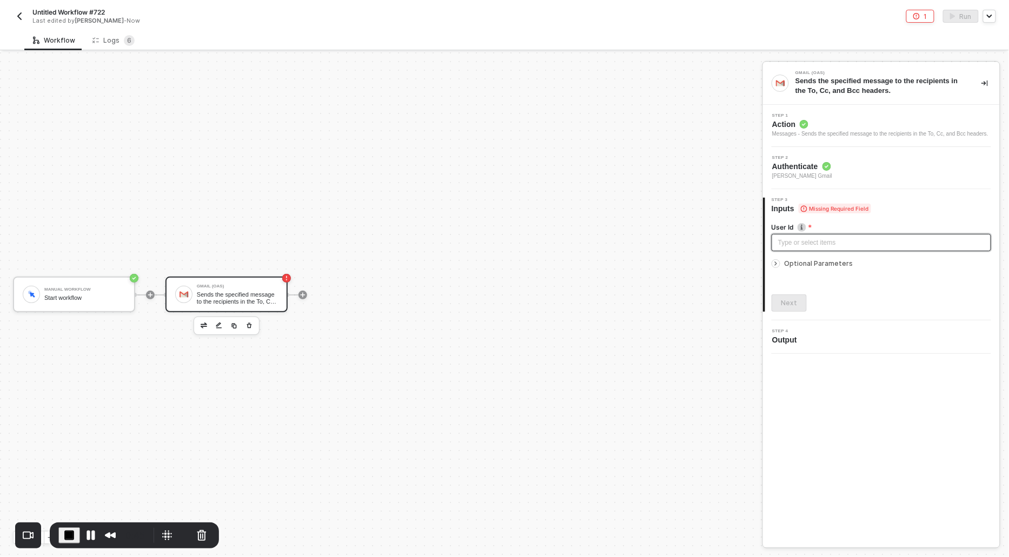
click at [792, 248] on div "Type or select items ﻿" at bounding box center [881, 243] width 206 height 10
click at [774, 267] on icon "icon-arrow-right-small" at bounding box center [775, 264] width 6 height 6
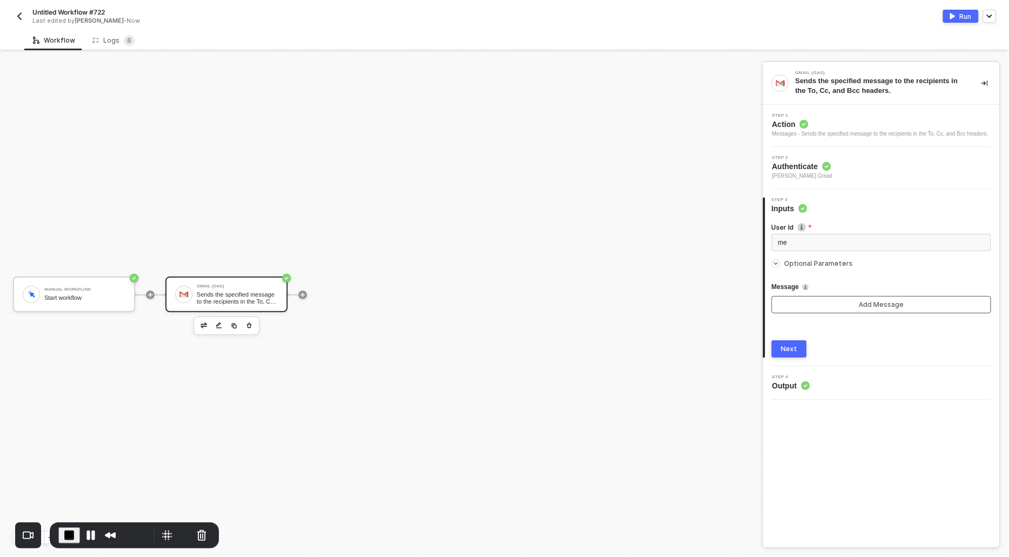
click at [792, 313] on button "Add Message" at bounding box center [880, 304] width 219 height 17
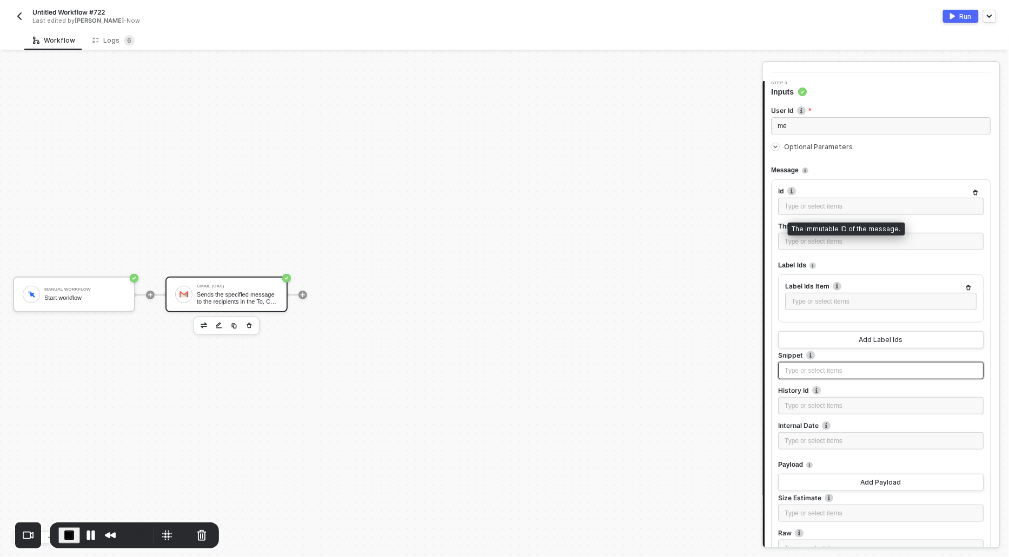
scroll to position [142, 0]
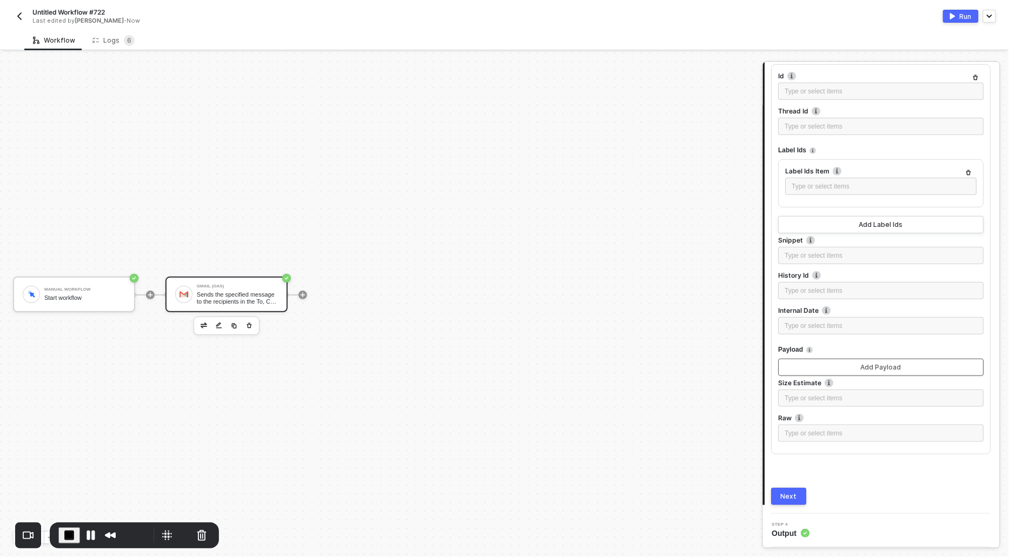
click at [798, 368] on button "Add Payload" at bounding box center [880, 367] width 205 height 17
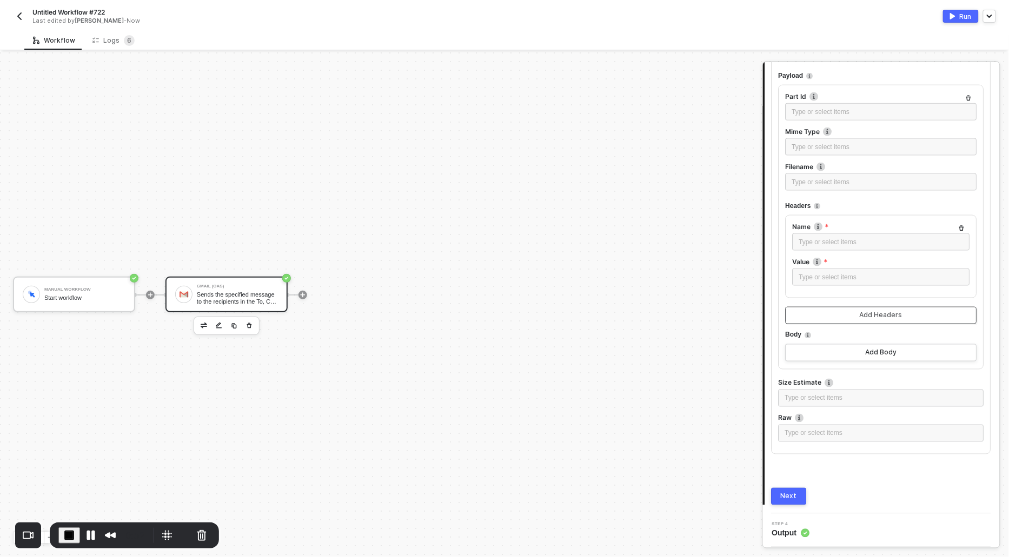
click at [808, 310] on button "Add Headers" at bounding box center [880, 315] width 191 height 17
click at [959, 229] on button "button" at bounding box center [961, 228] width 13 height 13
click at [842, 350] on button "Add Body" at bounding box center [880, 352] width 191 height 17
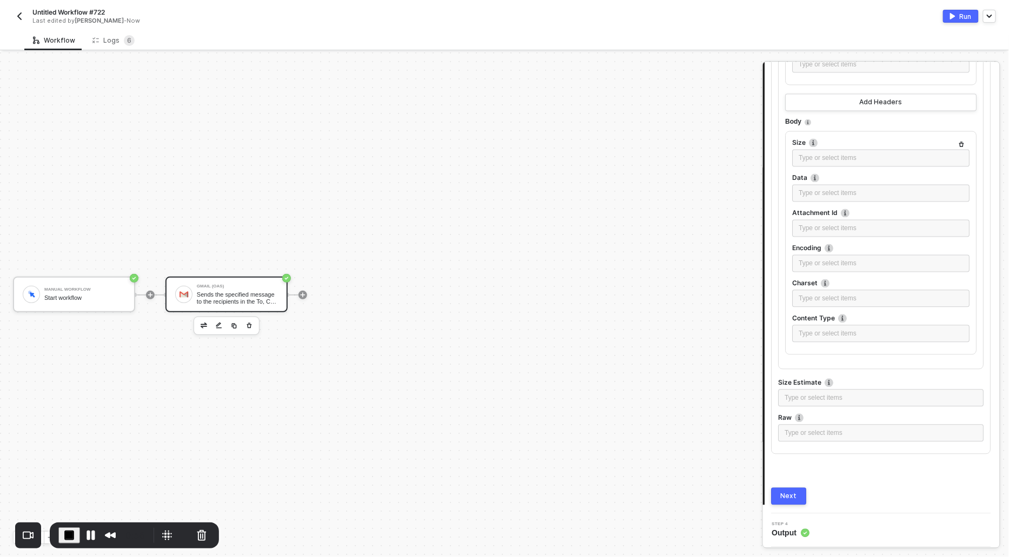
click at [786, 498] on div "Next" at bounding box center [789, 496] width 16 height 9
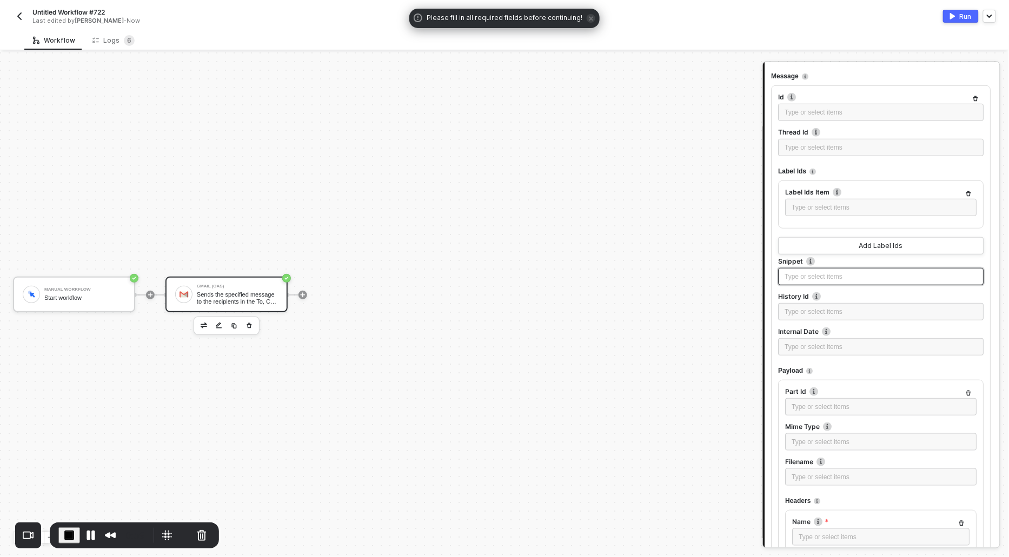
scroll to position [282, 0]
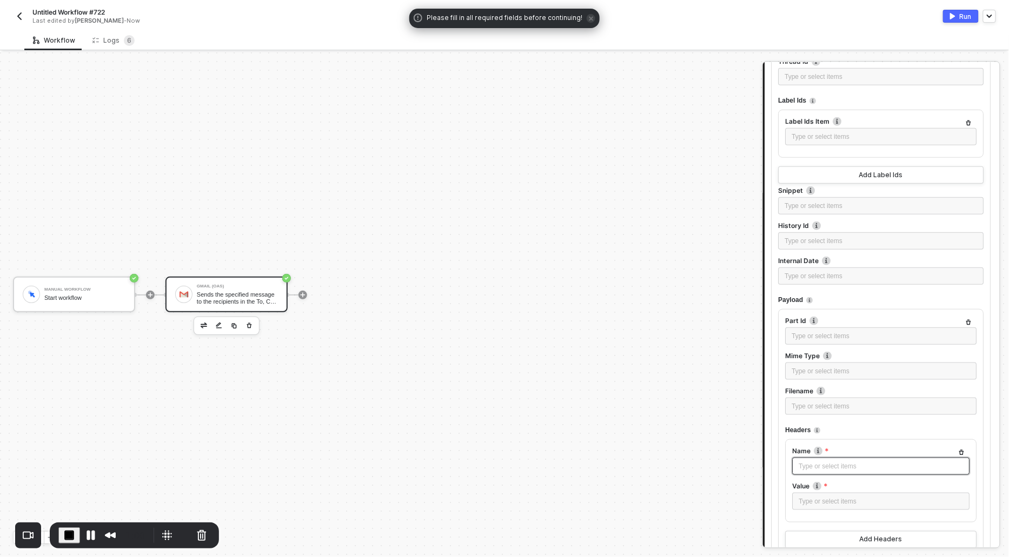
click at [810, 472] on div "Type or select items ﻿" at bounding box center [881, 467] width 164 height 10
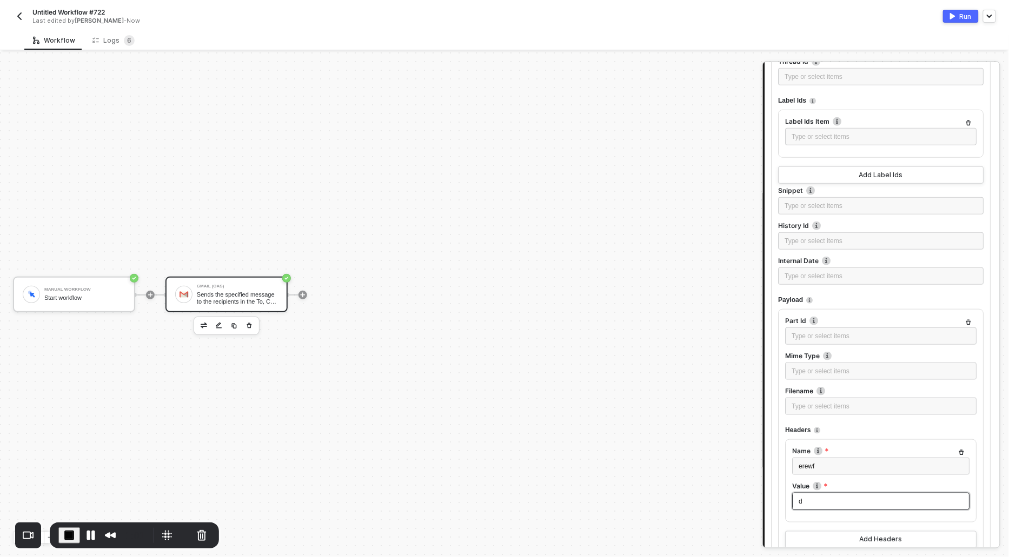
click at [809, 505] on div "d" at bounding box center [881, 502] width 164 height 10
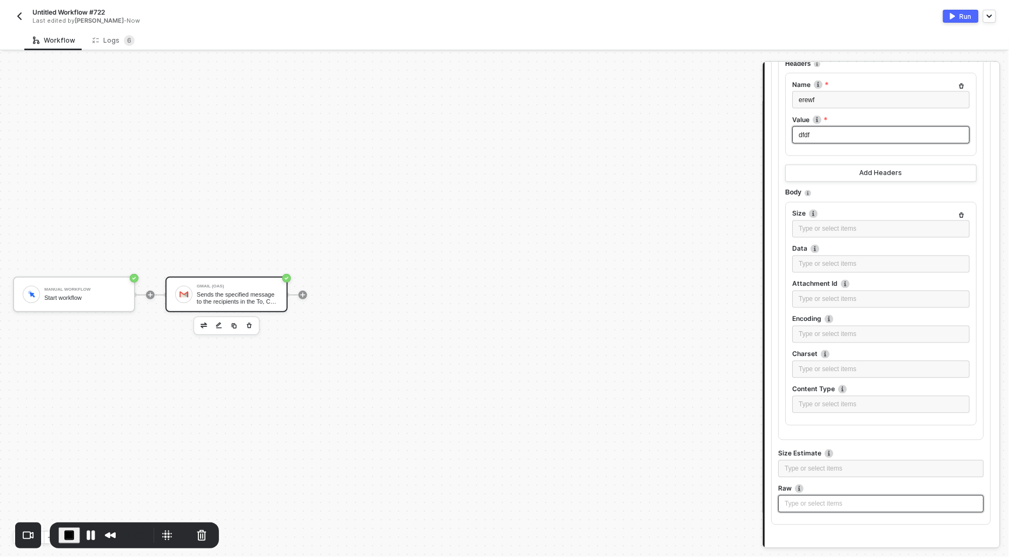
scroll to position [724, 0]
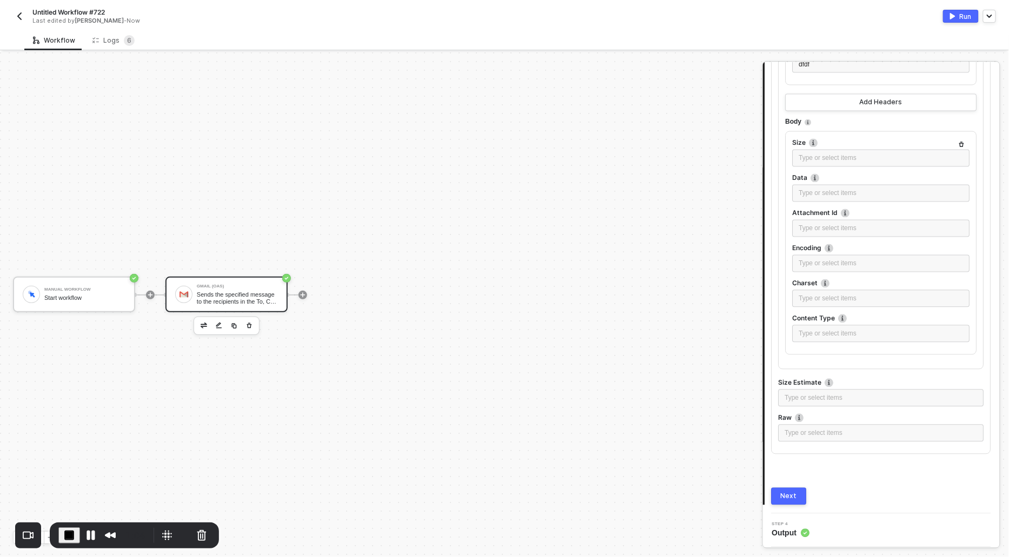
click at [791, 488] on div "User Id me Optional Parameters Message Id The immutable ID of the message. Type…" at bounding box center [880, 0] width 219 height 1010
click at [791, 499] on div "Next" at bounding box center [789, 496] width 16 height 9
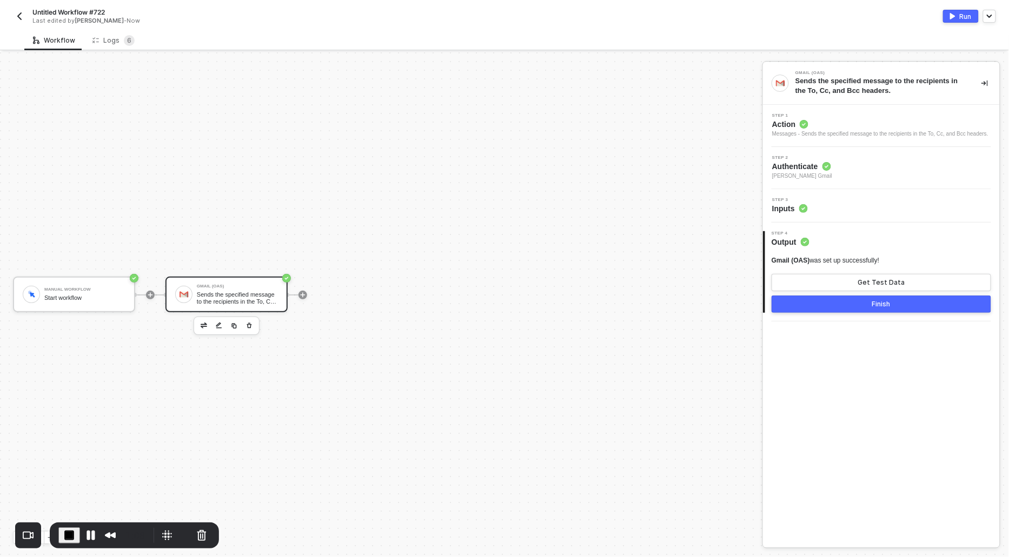
scroll to position [0, 0]
click at [828, 291] on button "Get Test Data" at bounding box center [880, 282] width 219 height 17
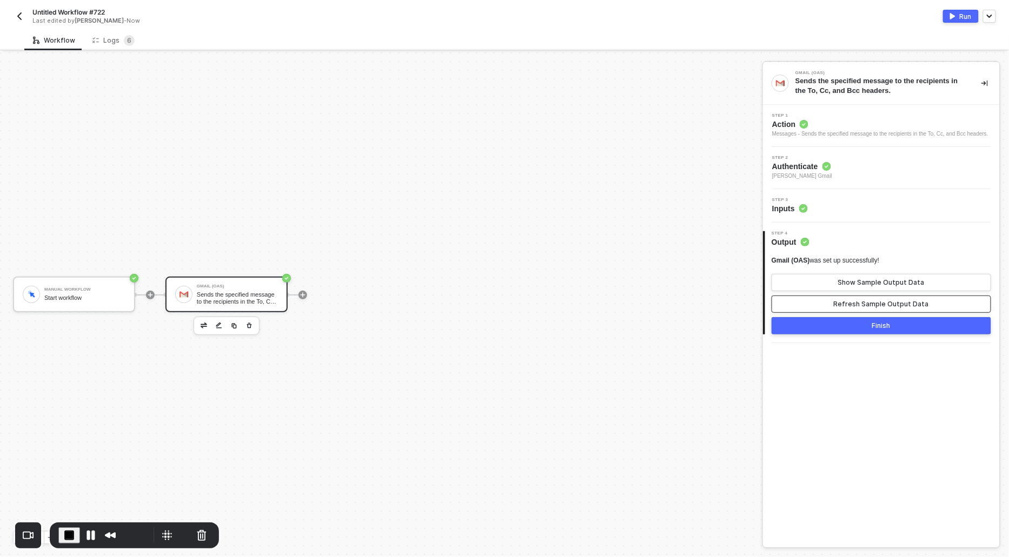
click at [832, 309] on button "Refresh Sample Output Data" at bounding box center [880, 304] width 219 height 17
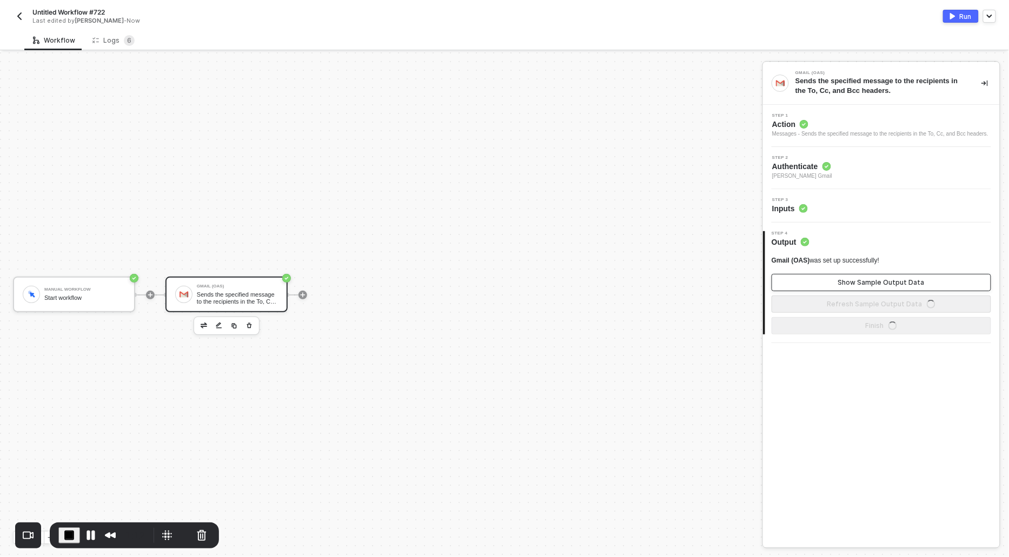
click at [830, 286] on button "Show Sample Output Data" at bounding box center [880, 282] width 219 height 17
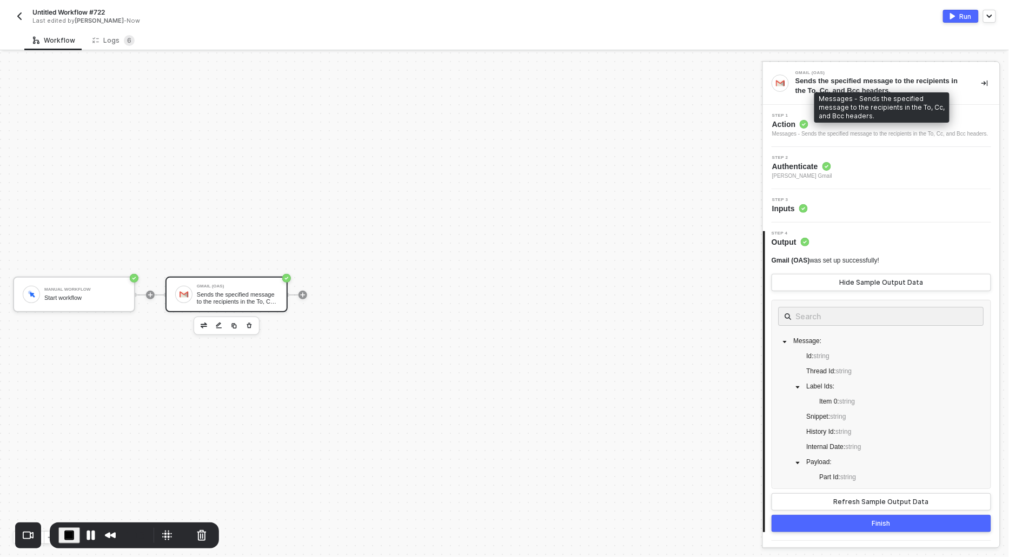
click at [781, 130] on div "Messages - Sends the specified message to the recipients in the To, Cc, and Bcc…" at bounding box center [880, 134] width 216 height 9
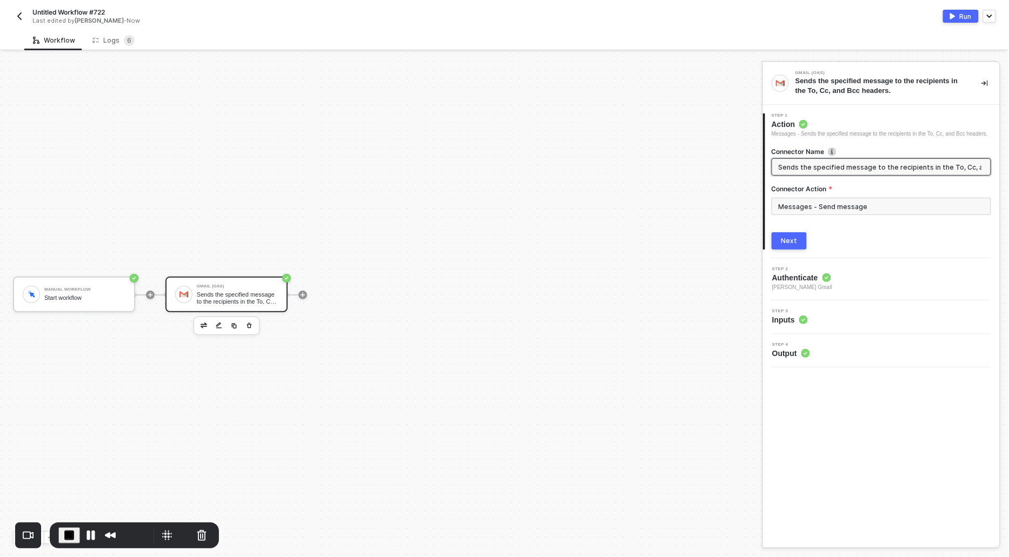
click at [812, 194] on label "Connector Action" at bounding box center [880, 188] width 219 height 9
click at [812, 198] on div "Connector Action" at bounding box center [880, 191] width 219 height 14
click at [812, 215] on input "Messages - Send message" at bounding box center [880, 206] width 219 height 17
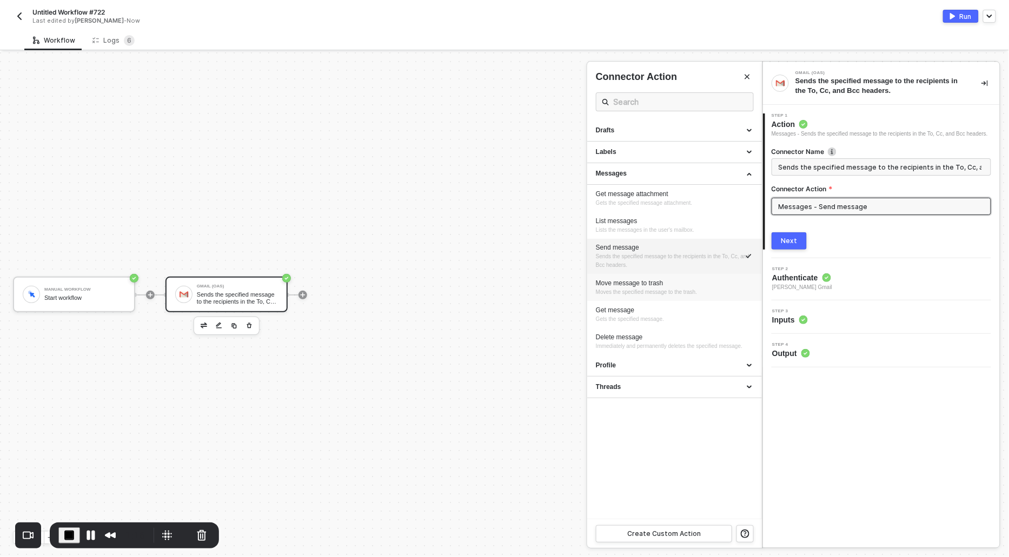
click at [632, 283] on div "Move message to trash" at bounding box center [674, 283] width 157 height 9
type input "Moves the specified message to the trash."
type input "Messages - Move message to trash"
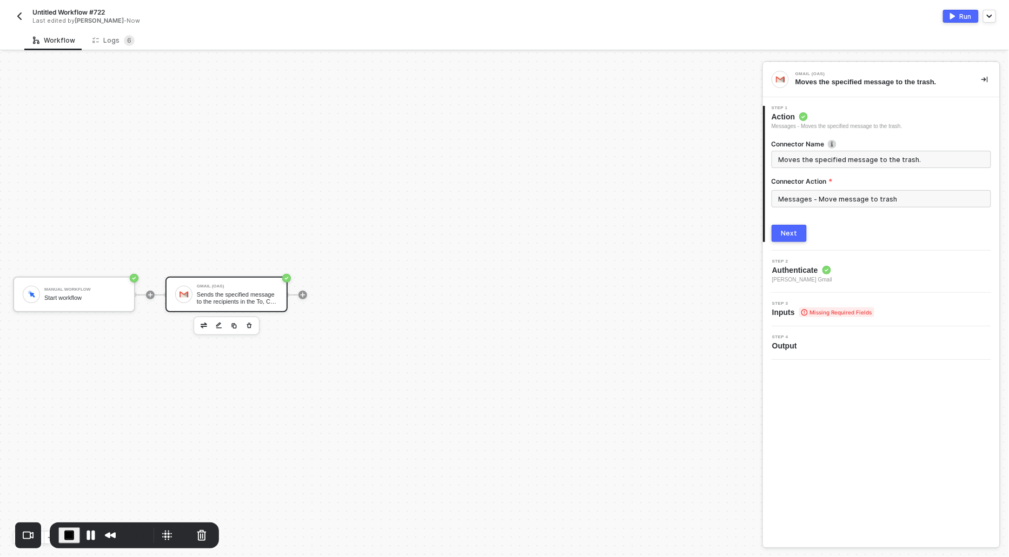
click at [784, 234] on div "Next" at bounding box center [789, 233] width 16 height 9
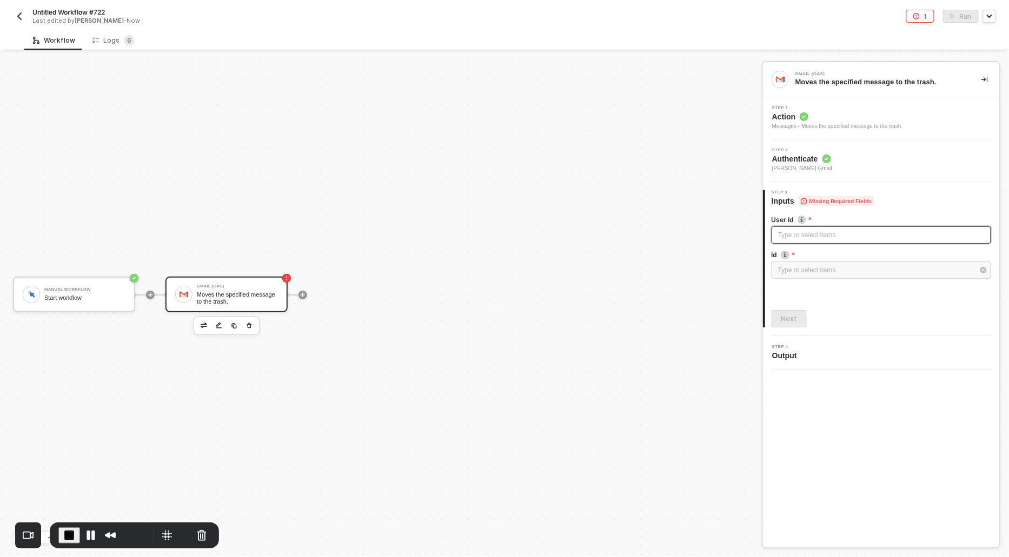
click at [783, 236] on div "Type or select items ﻿" at bounding box center [881, 235] width 206 height 10
click at [795, 263] on div "Type or select items ﻿" at bounding box center [880, 270] width 219 height 17
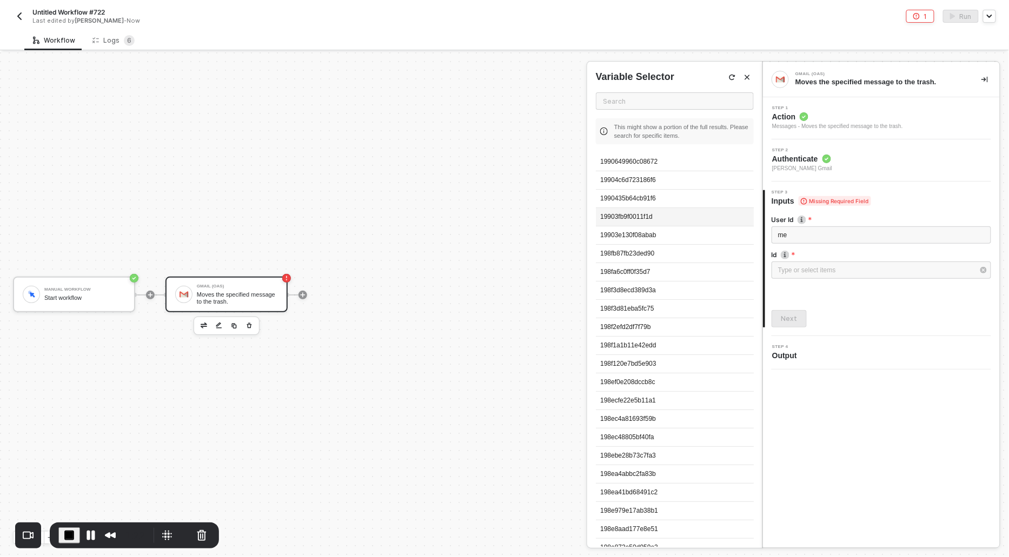
click at [628, 218] on div "19903fb9f0011f1d" at bounding box center [675, 217] width 158 height 18
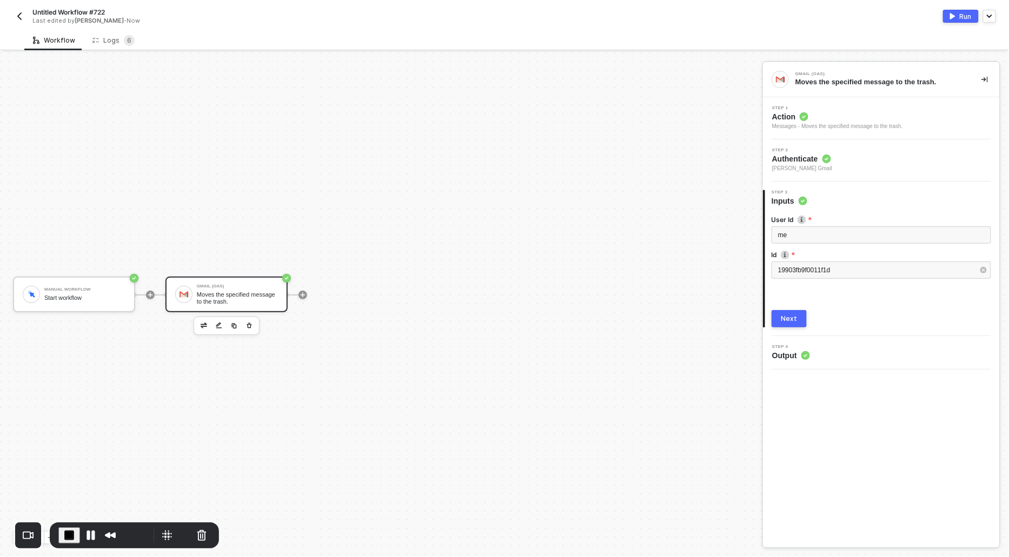
click at [789, 319] on div "Next" at bounding box center [789, 319] width 16 height 9
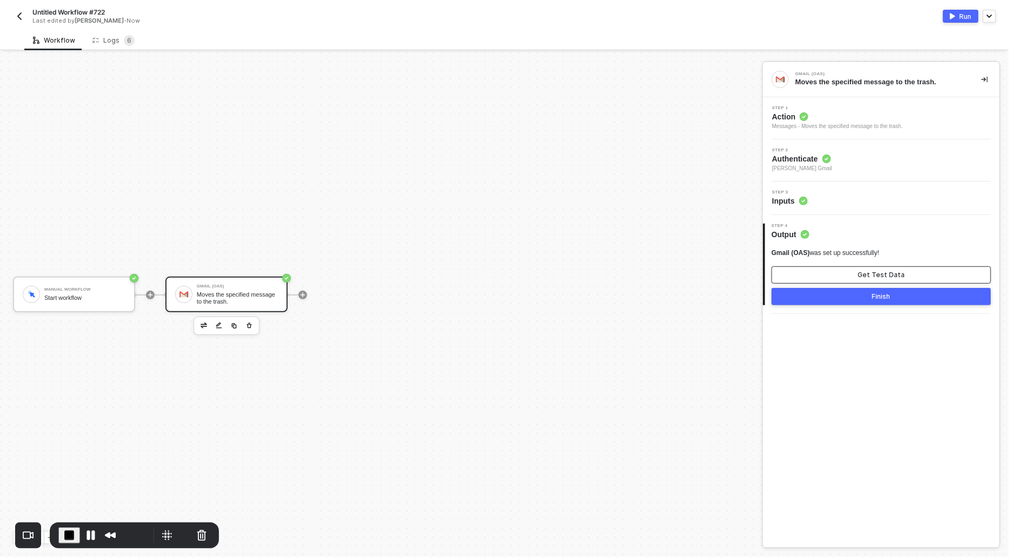
click at [822, 269] on button "Get Test Data" at bounding box center [880, 274] width 219 height 17
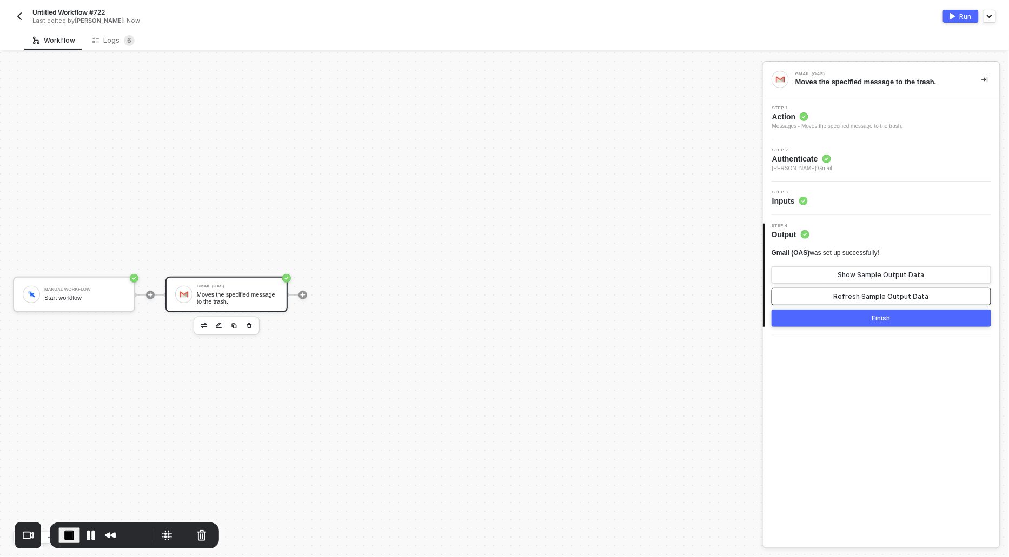
click at [853, 296] on div "Refresh Sample Output Data" at bounding box center [881, 296] width 95 height 9
click at [849, 275] on div "Show Sample Output Data" at bounding box center [881, 275] width 86 height 9
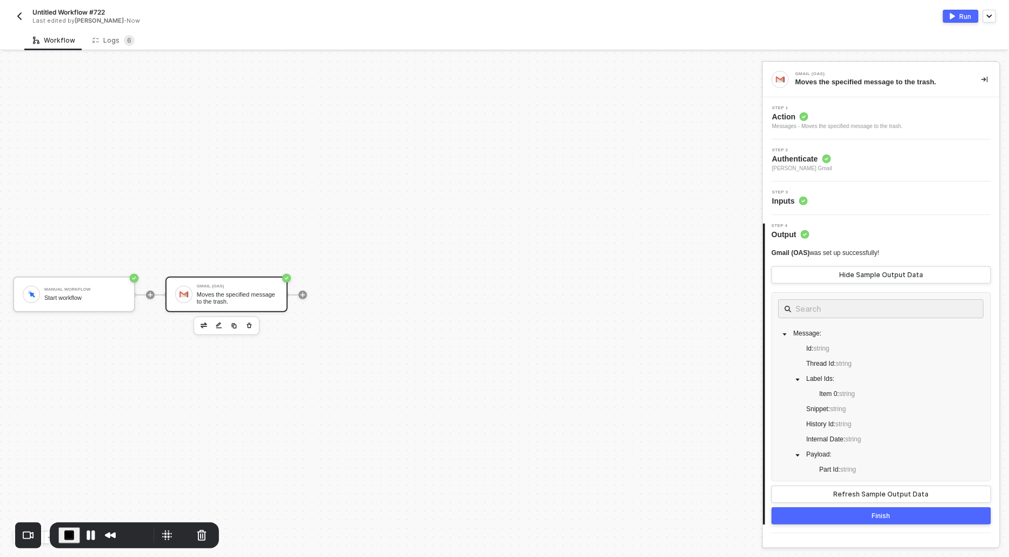
click at [809, 121] on span "Action" at bounding box center [837, 116] width 131 height 11
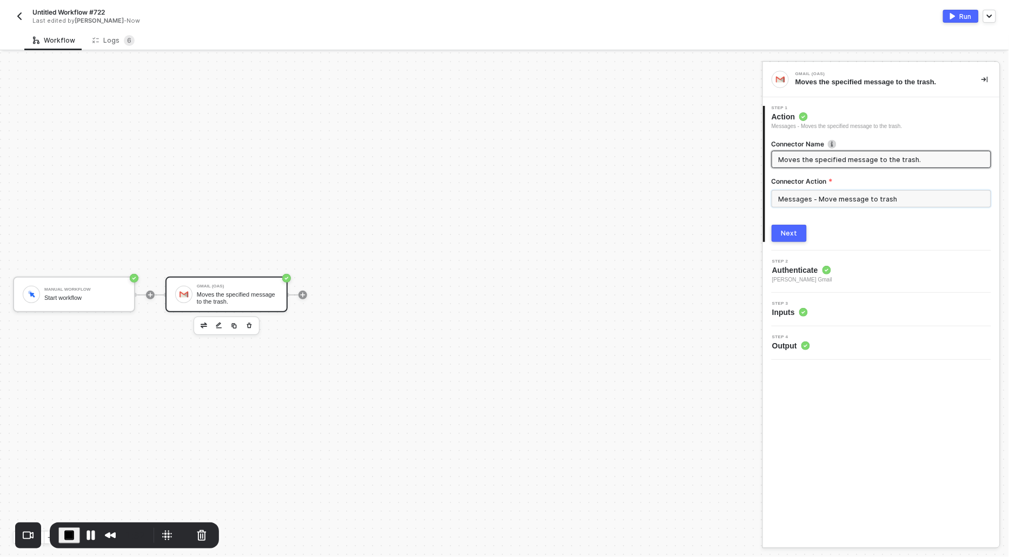
click at [828, 199] on input "Messages - Move message to trash" at bounding box center [880, 198] width 219 height 17
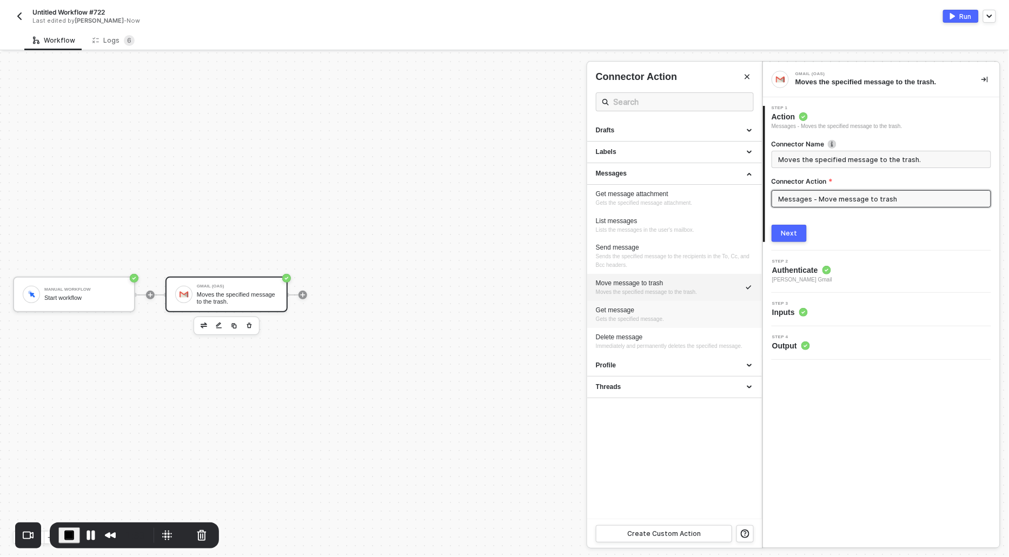
click at [637, 318] on span "Gets the specified message." at bounding box center [630, 319] width 68 height 6
type input "Gets the specified message."
type input "Messages - Get message"
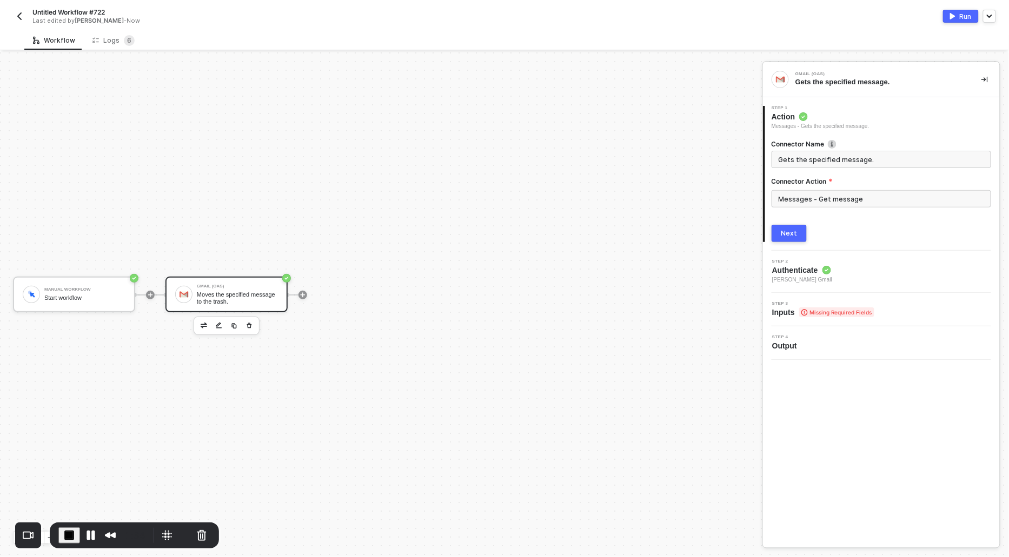
click at [780, 234] on button "Next" at bounding box center [788, 233] width 35 height 17
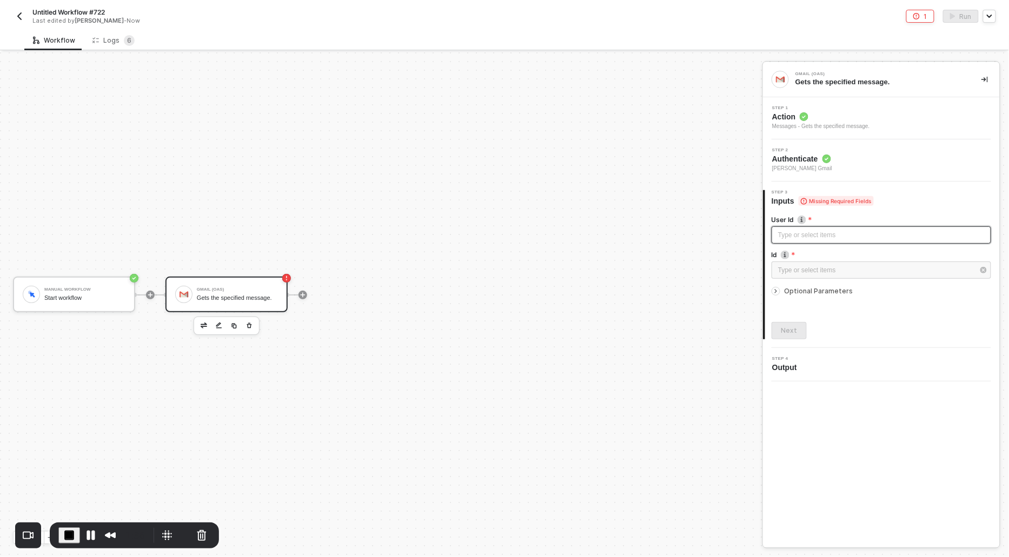
click at [794, 232] on div "Type or select items ﻿" at bounding box center [881, 235] width 206 height 10
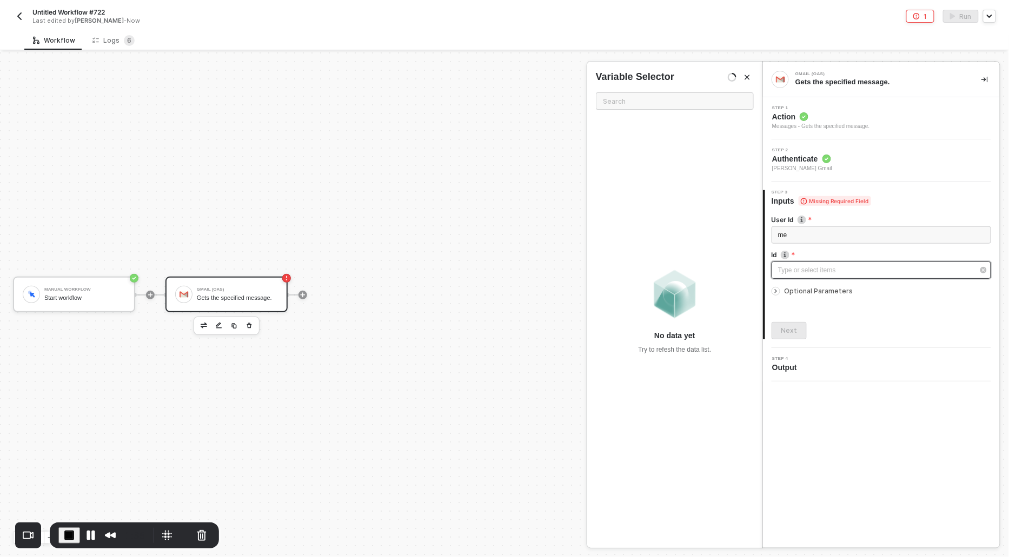
click at [805, 270] on div "Type or select items ﻿" at bounding box center [876, 270] width 196 height 10
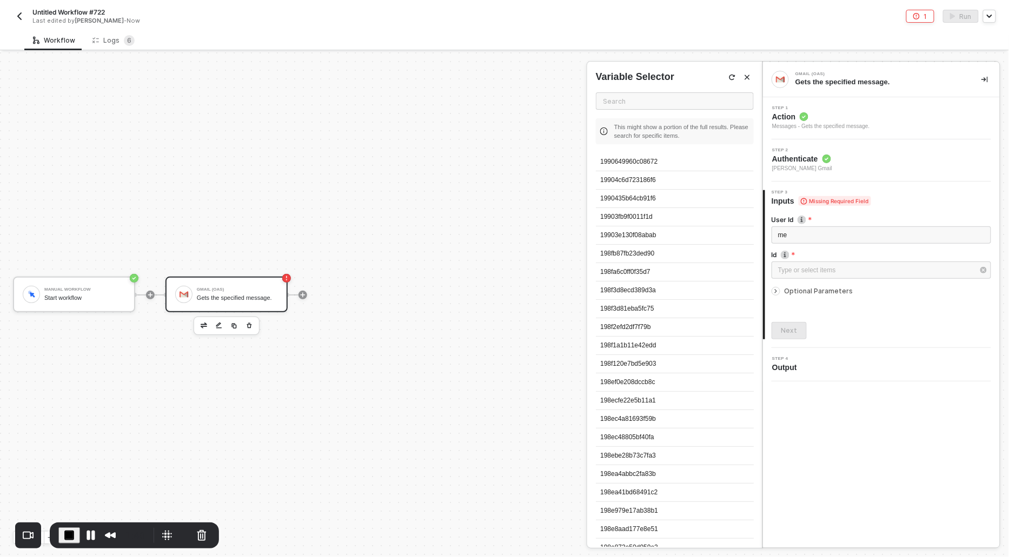
click at [628, 231] on div "19903e130f08abab" at bounding box center [675, 235] width 158 height 18
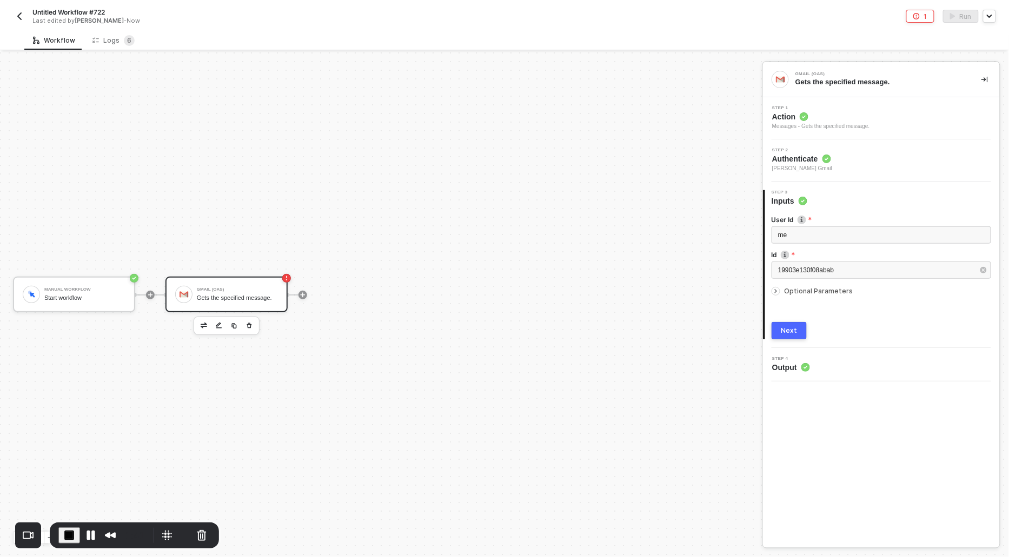
click at [772, 294] on div at bounding box center [777, 291] width 13 height 12
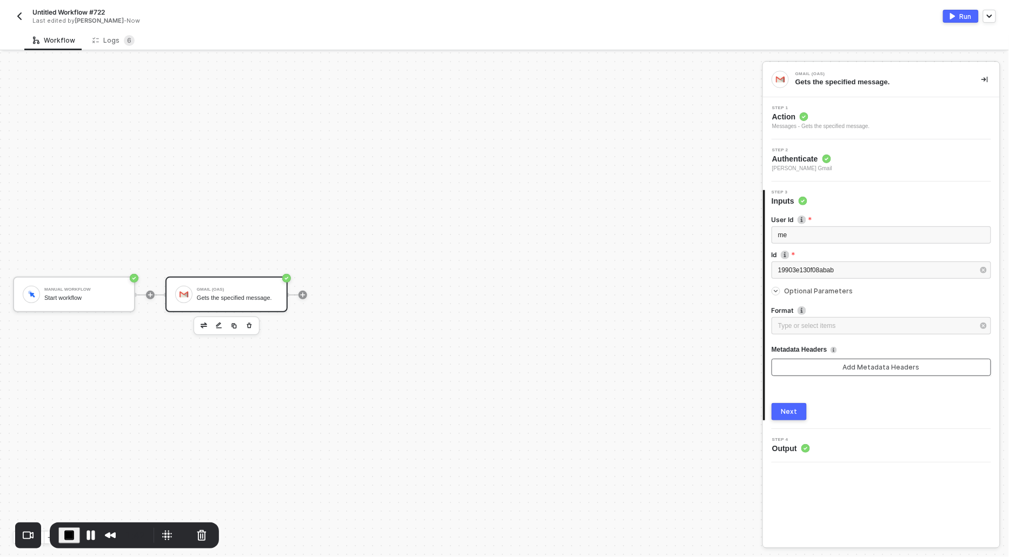
click at [799, 365] on button "Add Metadata Headers" at bounding box center [880, 367] width 219 height 17
click at [784, 410] on div "Next" at bounding box center [789, 412] width 16 height 9
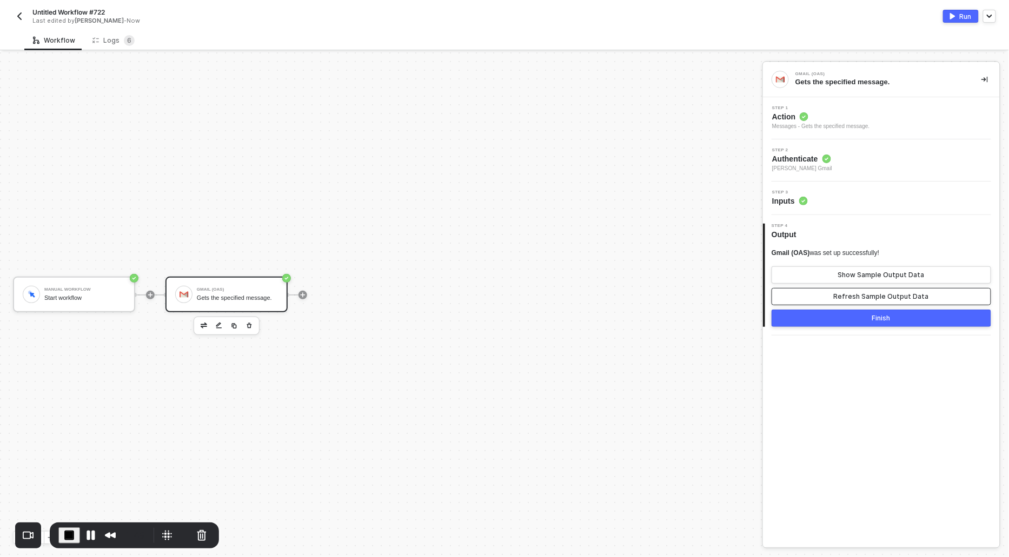
click at [859, 301] on button "Refresh Sample Output Data" at bounding box center [880, 296] width 219 height 17
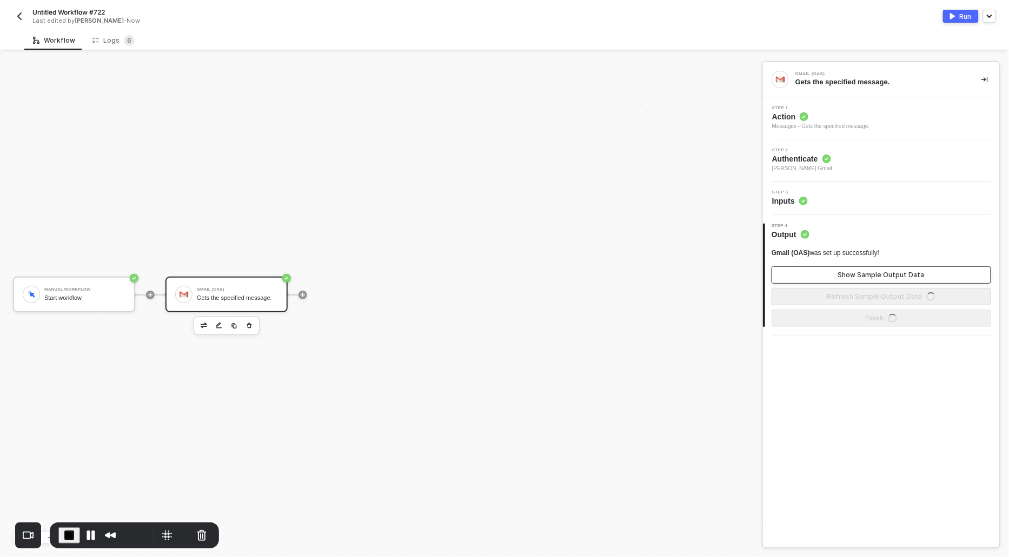
click at [852, 271] on div "Show Sample Output Data" at bounding box center [881, 275] width 86 height 9
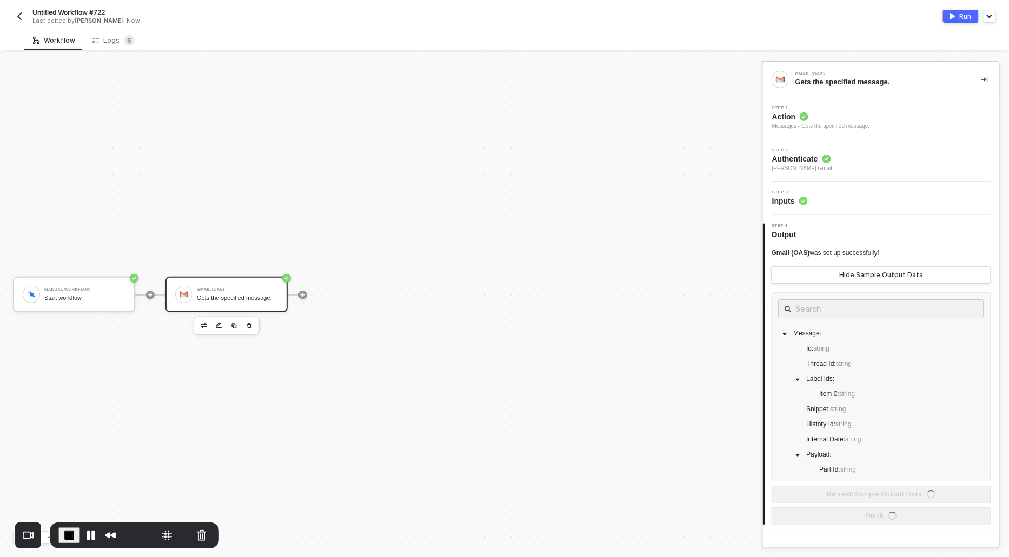
click at [784, 122] on div "Messages - Gets the specified message." at bounding box center [821, 126] width 98 height 9
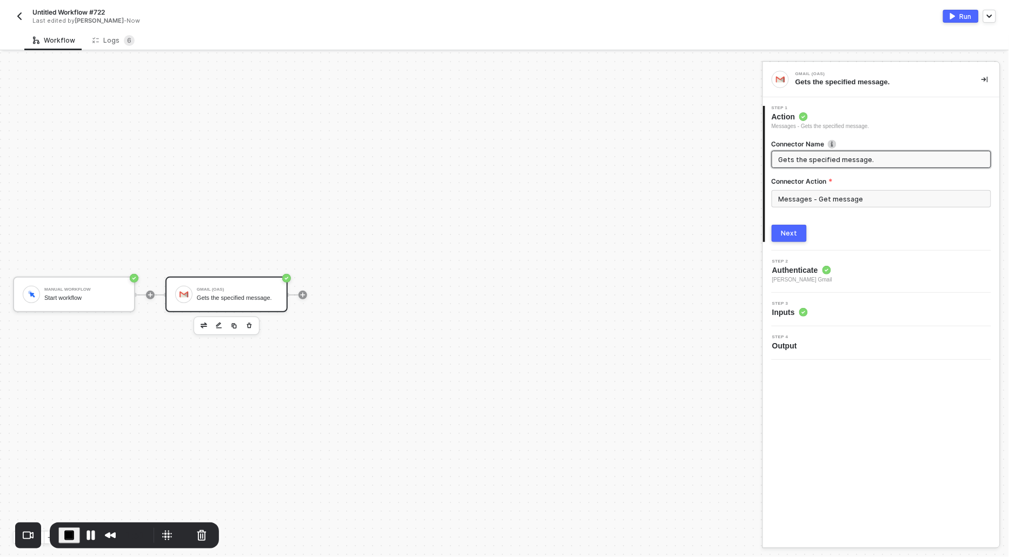
click at [805, 208] on div "Messages - Get message" at bounding box center [880, 203] width 219 height 26
click at [785, 202] on input "Messages - Get message" at bounding box center [880, 198] width 219 height 17
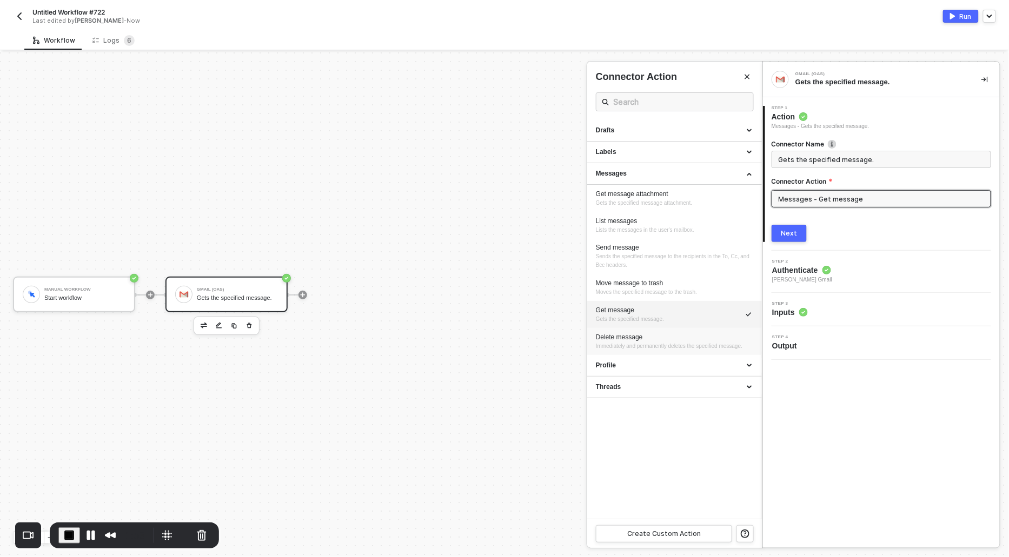
click at [641, 343] on span "Immediately and permanently deletes the specified message." at bounding box center [669, 346] width 146 height 6
type input "Immediately and permanently deletes the specified message."
type input "Messages - Delete message"
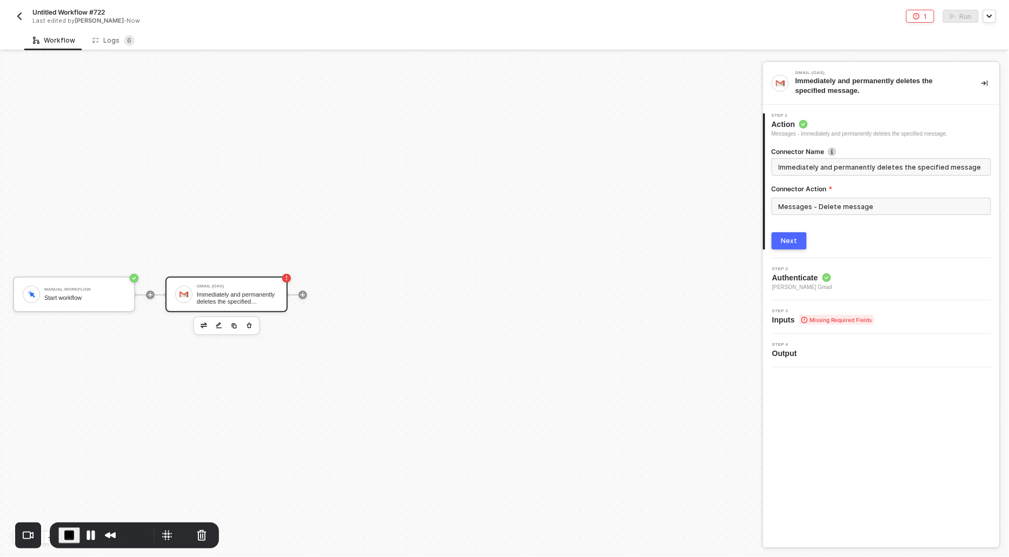
click at [795, 242] on div "Next" at bounding box center [789, 241] width 16 height 9
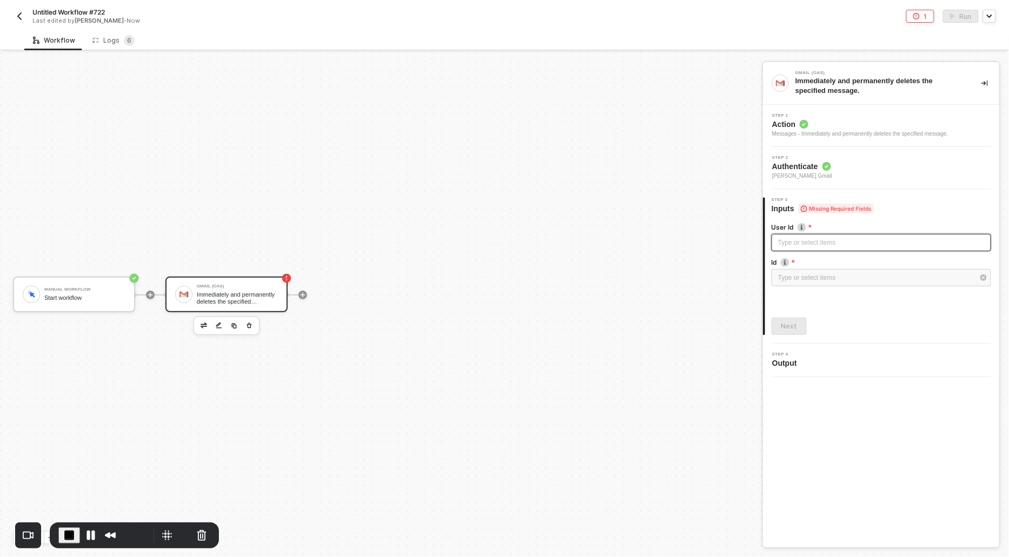
click at [789, 242] on div "Type or select items ﻿" at bounding box center [881, 243] width 206 height 10
click at [795, 275] on div "Type or select items ﻿" at bounding box center [876, 278] width 196 height 10
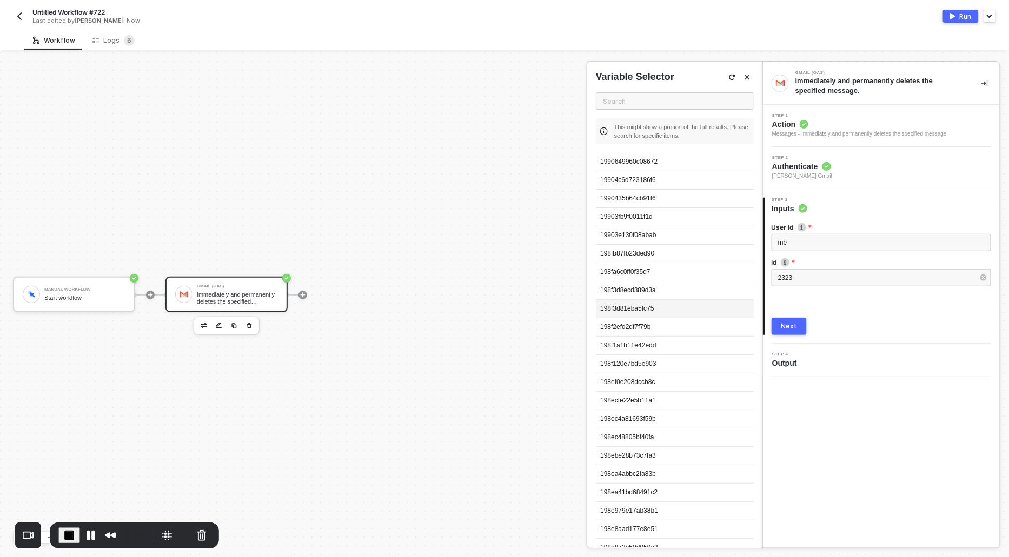
click at [695, 304] on div "198f3d81eba5fc75" at bounding box center [675, 309] width 158 height 18
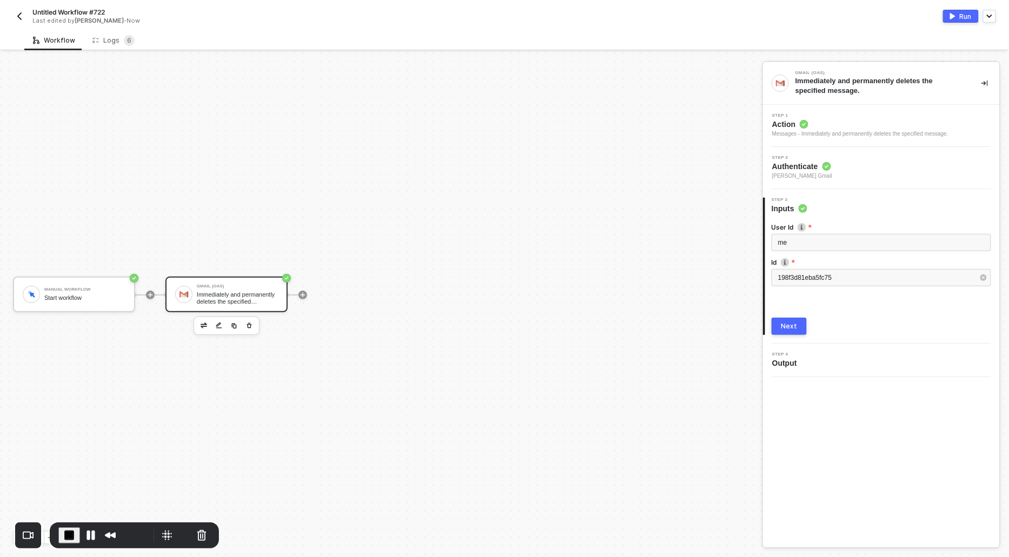
click at [787, 323] on div "Next" at bounding box center [789, 326] width 16 height 9
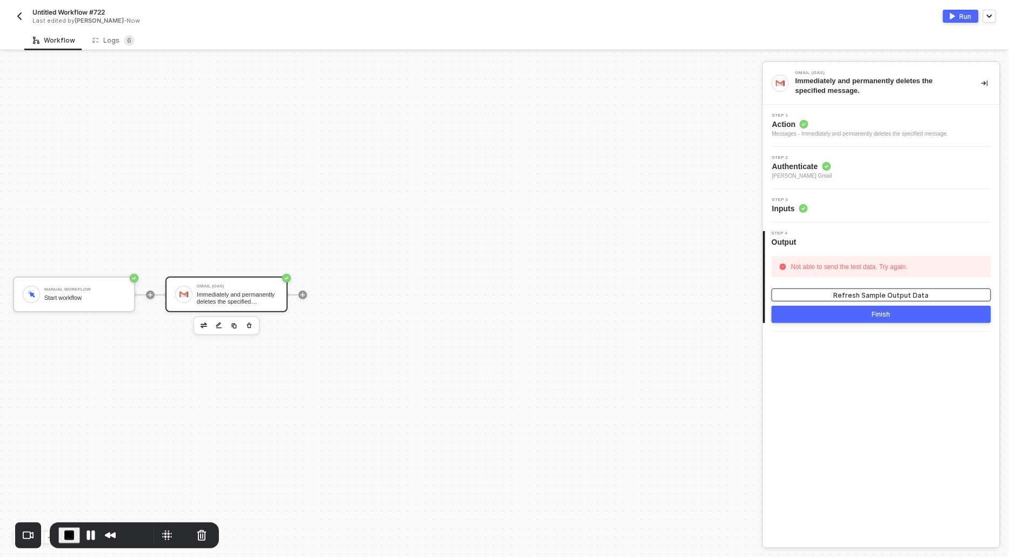
click at [839, 294] on div "Refresh Sample Output Data" at bounding box center [881, 295] width 95 height 9
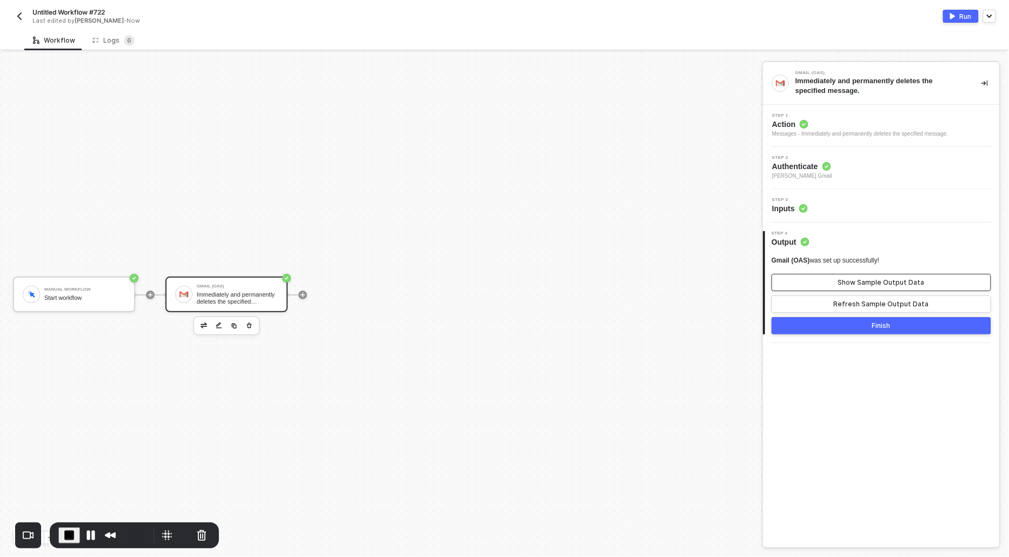
click at [851, 284] on div "Show Sample Output Data" at bounding box center [881, 282] width 86 height 9
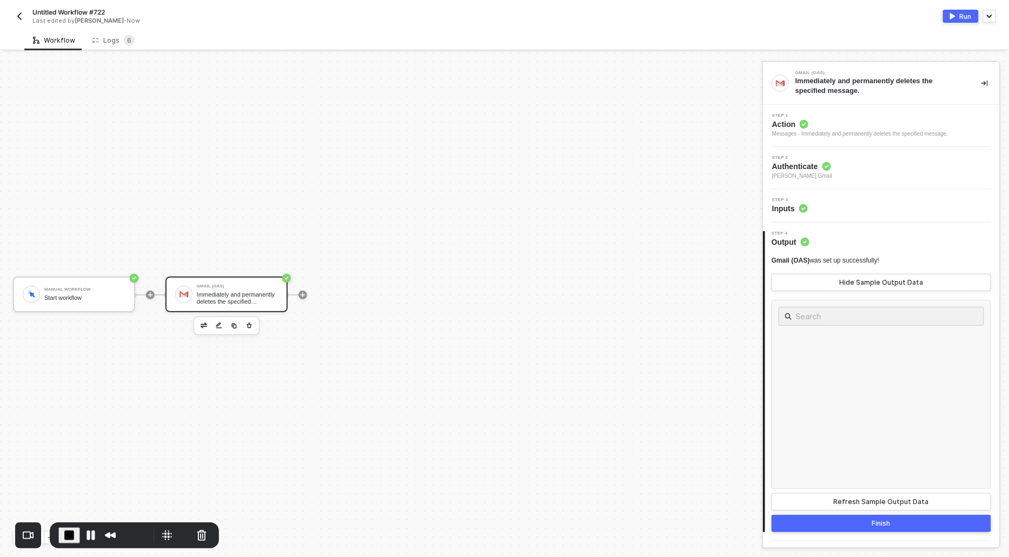
click at [796, 126] on span "Action" at bounding box center [860, 124] width 176 height 11
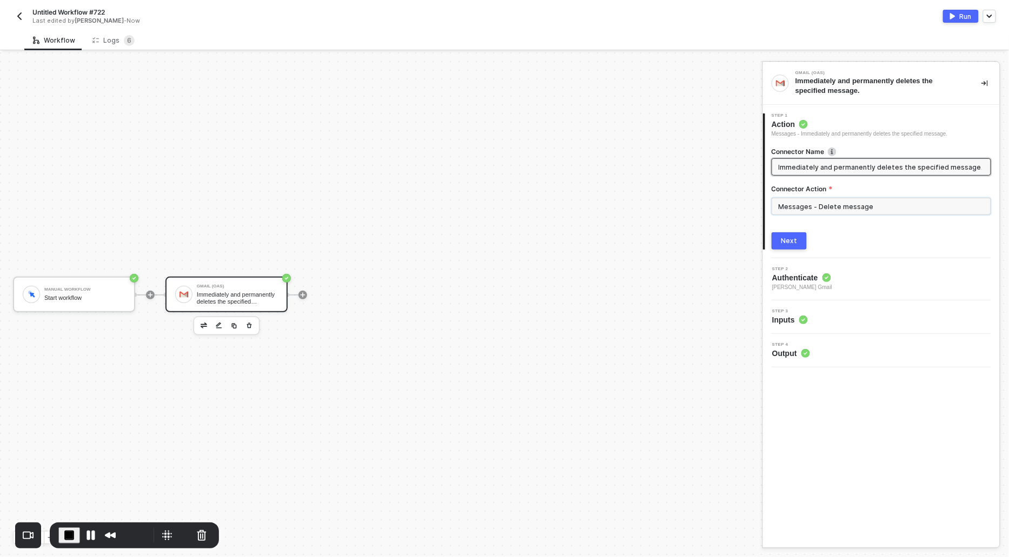
click at [827, 199] on input "Messages - Delete message" at bounding box center [880, 206] width 219 height 17
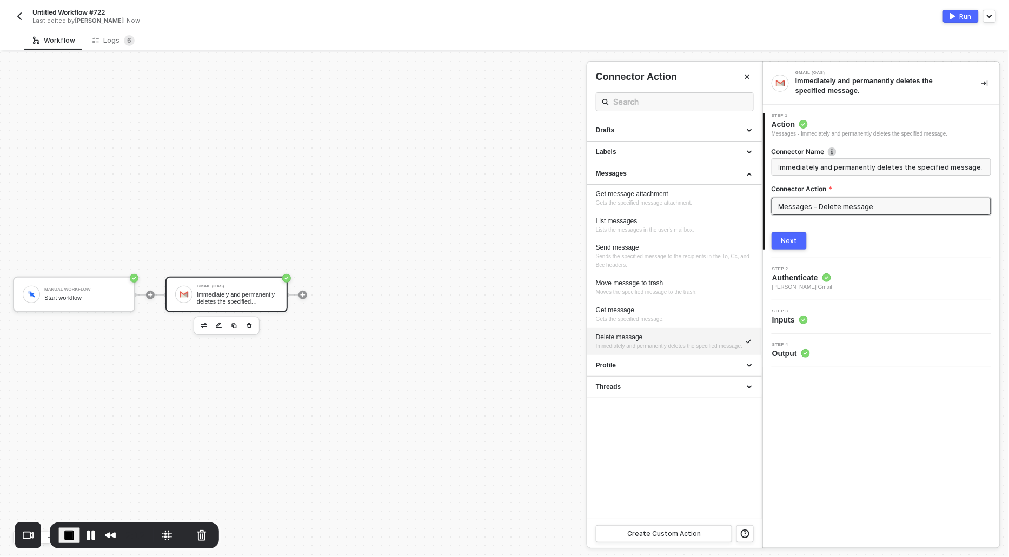
click at [534, 275] on div at bounding box center [504, 304] width 1009 height 505
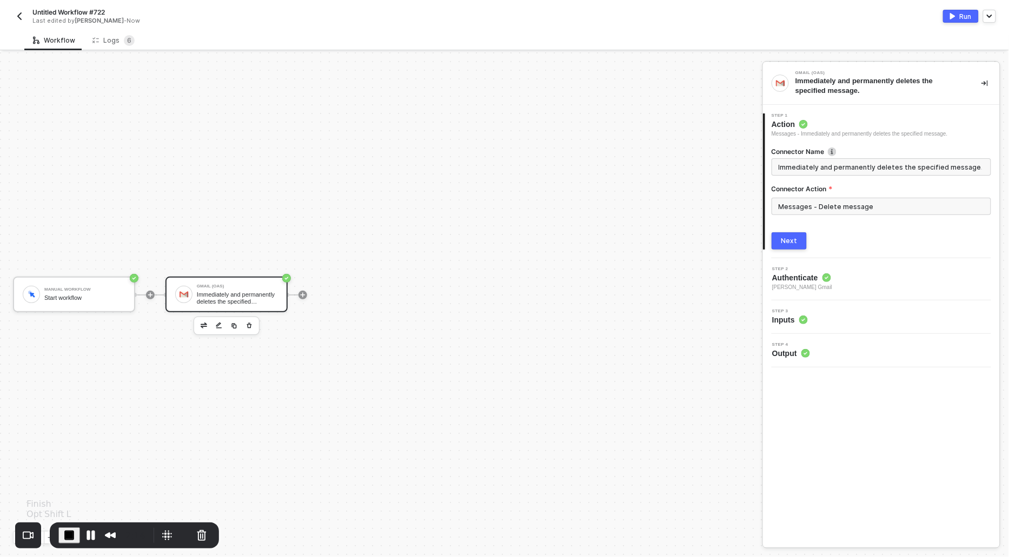
click at [71, 531] on span "End Recording" at bounding box center [69, 535] width 13 height 13
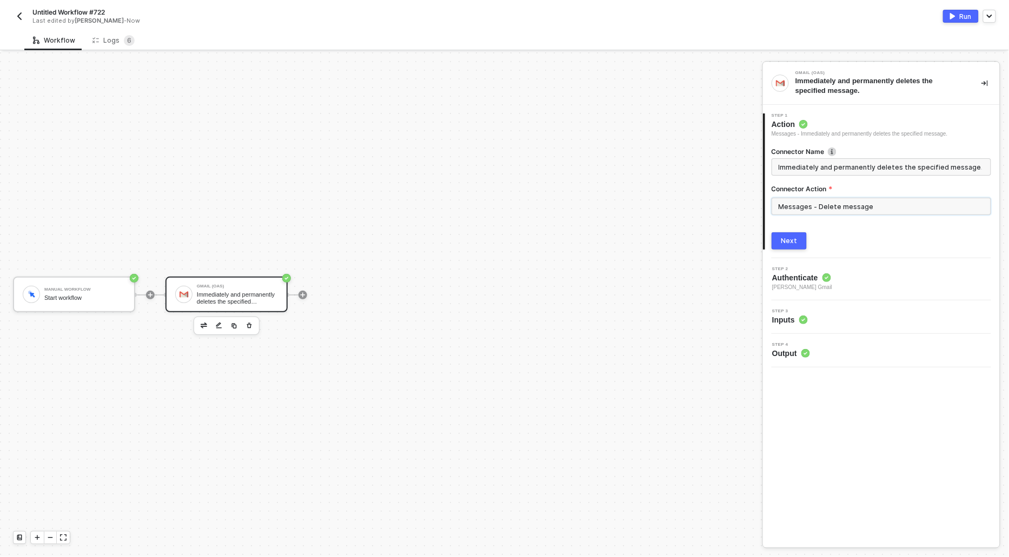
click at [805, 202] on input "Messages - Delete message" at bounding box center [880, 206] width 219 height 17
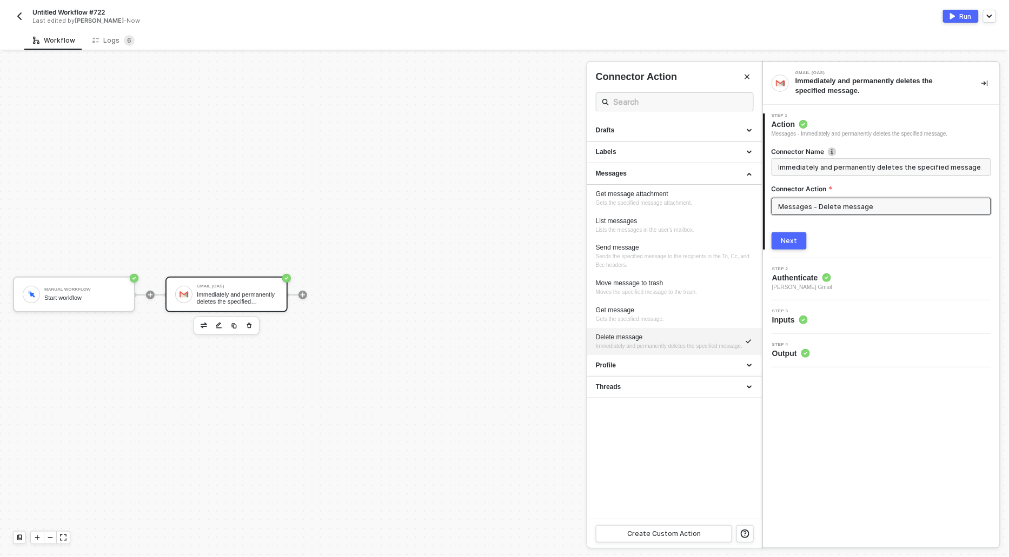
click at [449, 213] on div at bounding box center [504, 304] width 1009 height 505
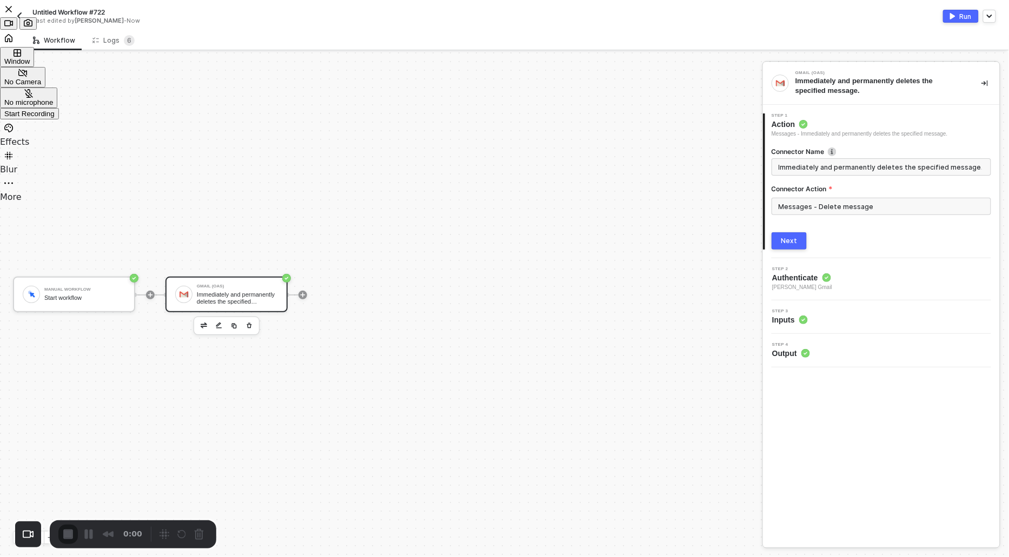
click at [55, 118] on div "Start Recording" at bounding box center [29, 114] width 50 height 8
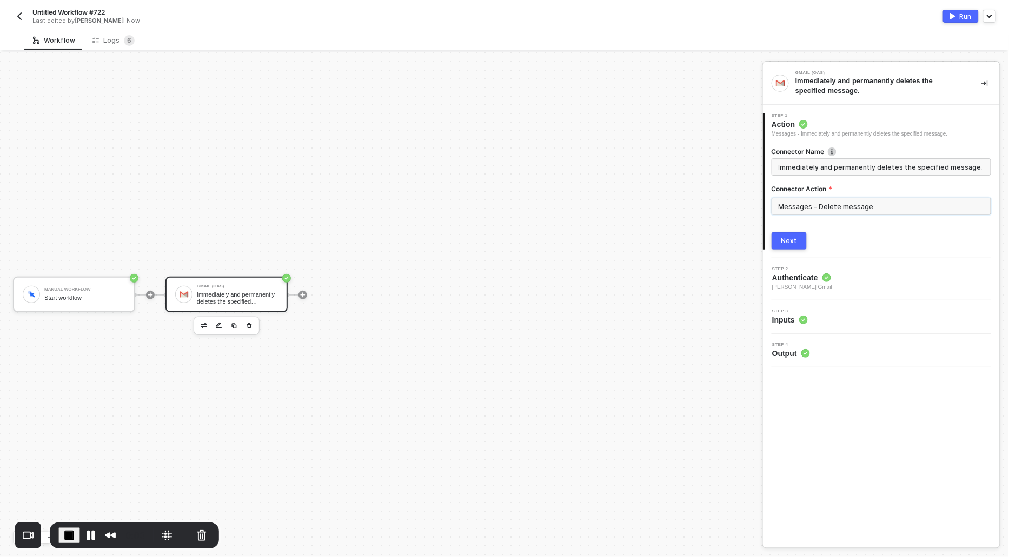
click at [791, 214] on input "Messages - Delete message" at bounding box center [880, 206] width 219 height 17
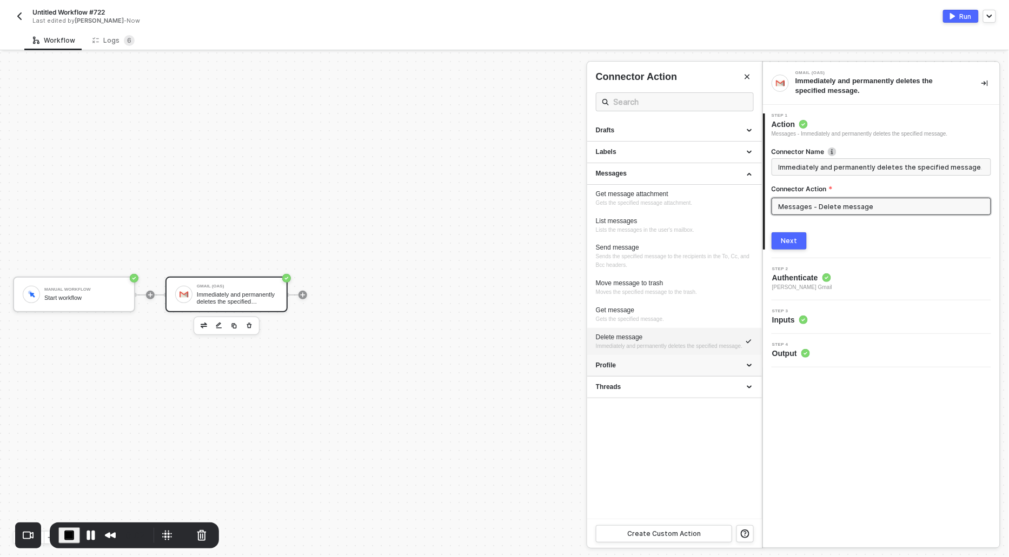
click at [607, 370] on div "Profile" at bounding box center [674, 365] width 157 height 9
click at [604, 386] on li "Get user profile Retrieves the profile for a Gmail user." at bounding box center [674, 390] width 175 height 27
type input "Retrieves the profile for a Gmail user."
type input "Profile - Get user profile"
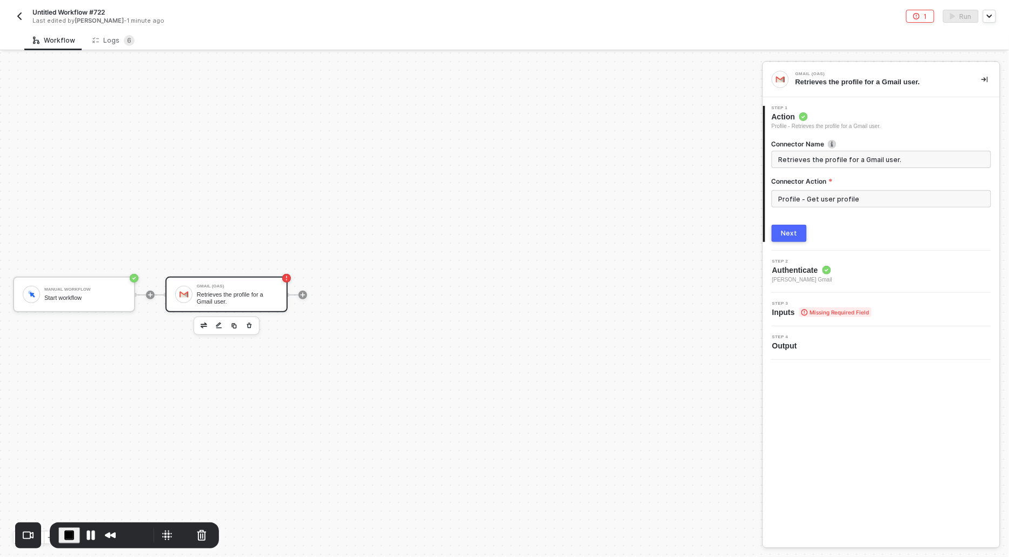
click at [788, 230] on div "Next" at bounding box center [789, 233] width 16 height 9
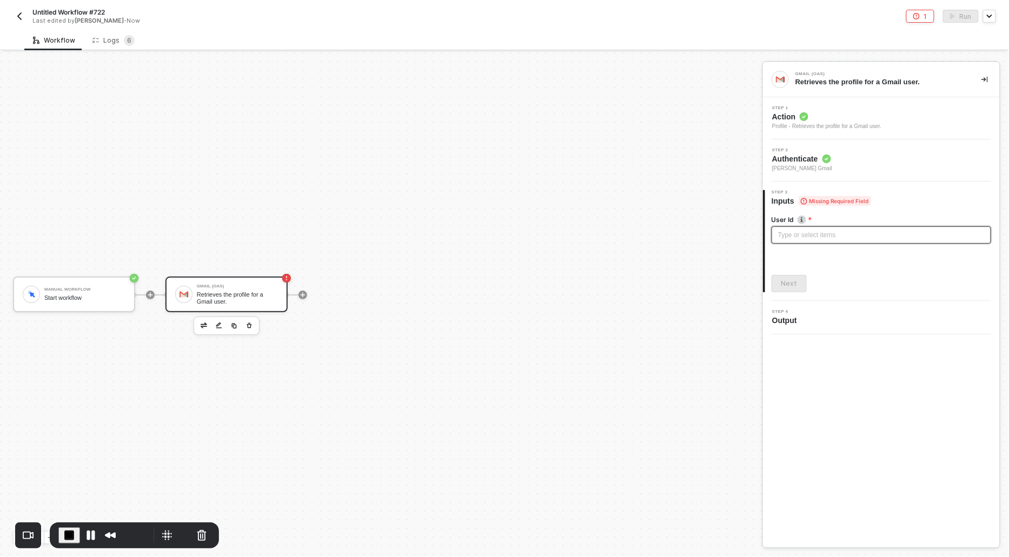
click at [785, 242] on div "Type or select items ﻿" at bounding box center [880, 234] width 219 height 17
click at [787, 279] on div "Next" at bounding box center [789, 283] width 16 height 9
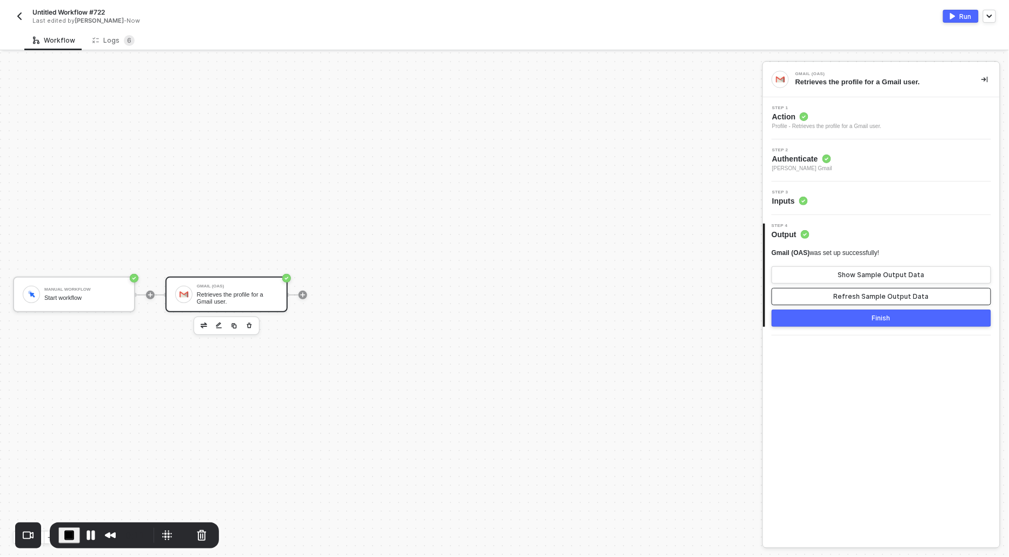
click at [813, 294] on button "Refresh Sample Output Data" at bounding box center [880, 296] width 219 height 17
click at [812, 271] on button "Show Sample Output Data" at bounding box center [880, 274] width 219 height 17
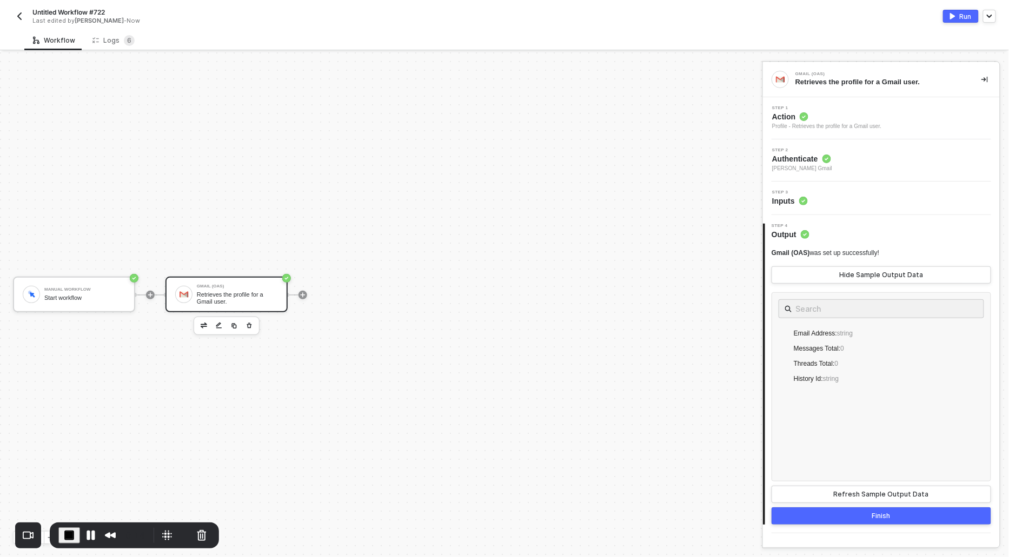
click at [957, 17] on button "Run" at bounding box center [961, 16] width 36 height 13
click at [91, 541] on button "Pause Recording" at bounding box center [90, 535] width 17 height 17
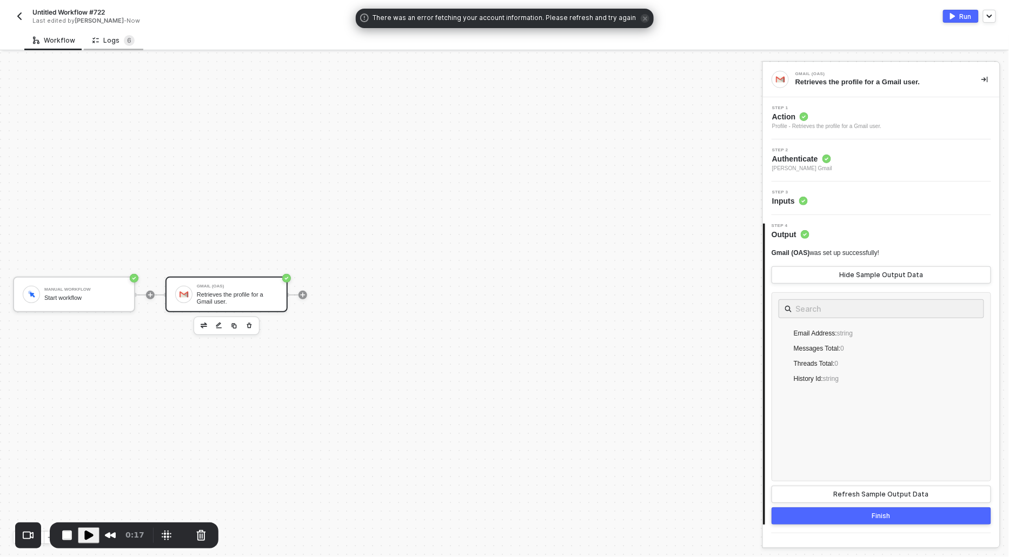
click at [103, 36] on div "Logs 6" at bounding box center [113, 40] width 42 height 11
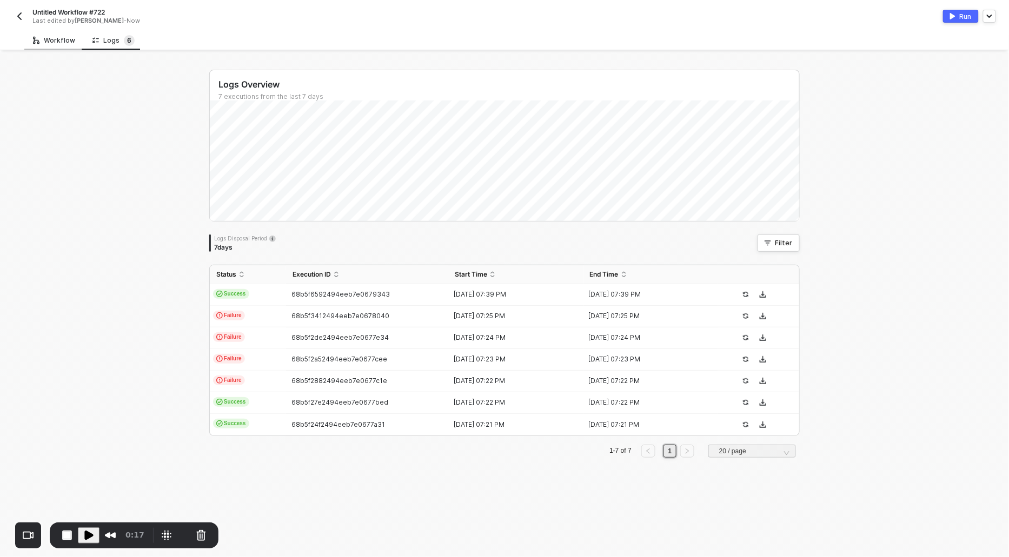
click at [54, 50] on div "Workflow" at bounding box center [53, 40] width 59 height 20
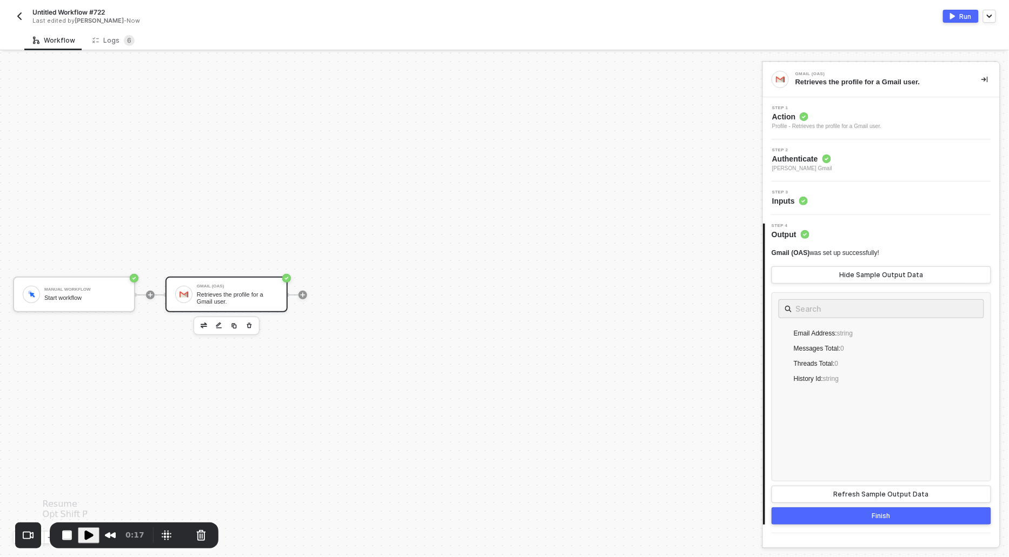
click at [91, 534] on span "Play Recording" at bounding box center [88, 535] width 13 height 13
click at [112, 41] on div "Logs 6" at bounding box center [113, 40] width 42 height 11
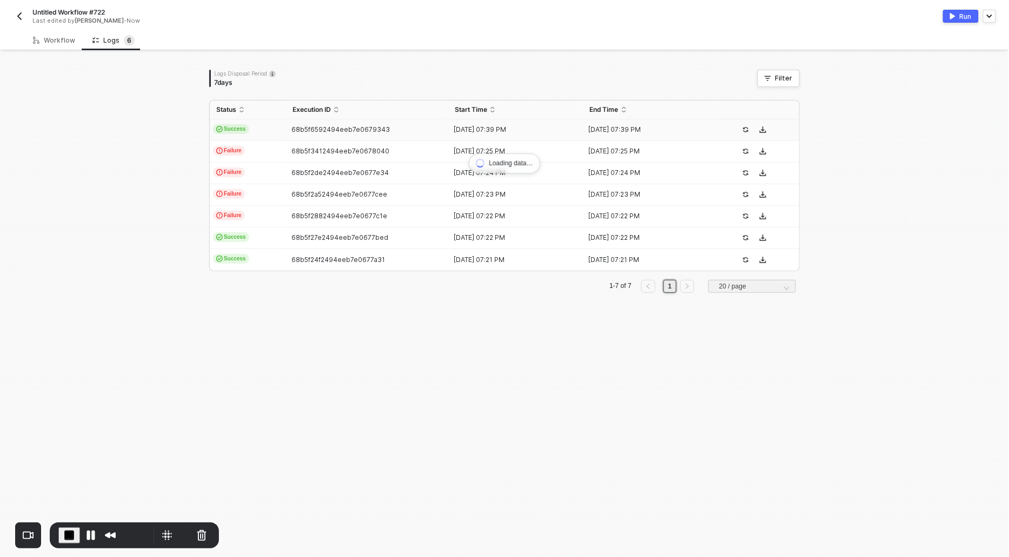
click at [243, 128] on span "Success" at bounding box center [231, 129] width 36 height 10
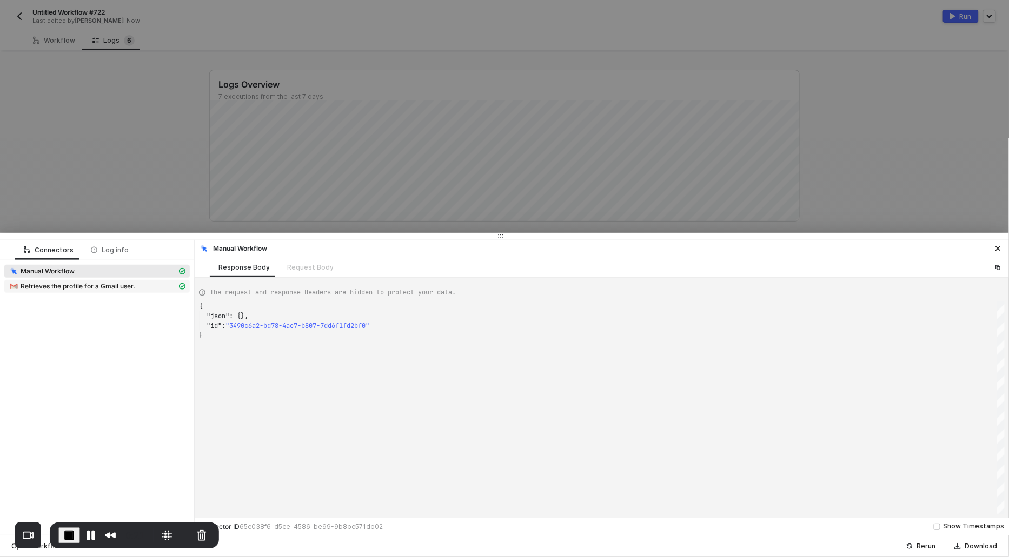
click at [63, 290] on div "Retrieves the profile for a Gmail user." at bounding box center [93, 287] width 168 height 10
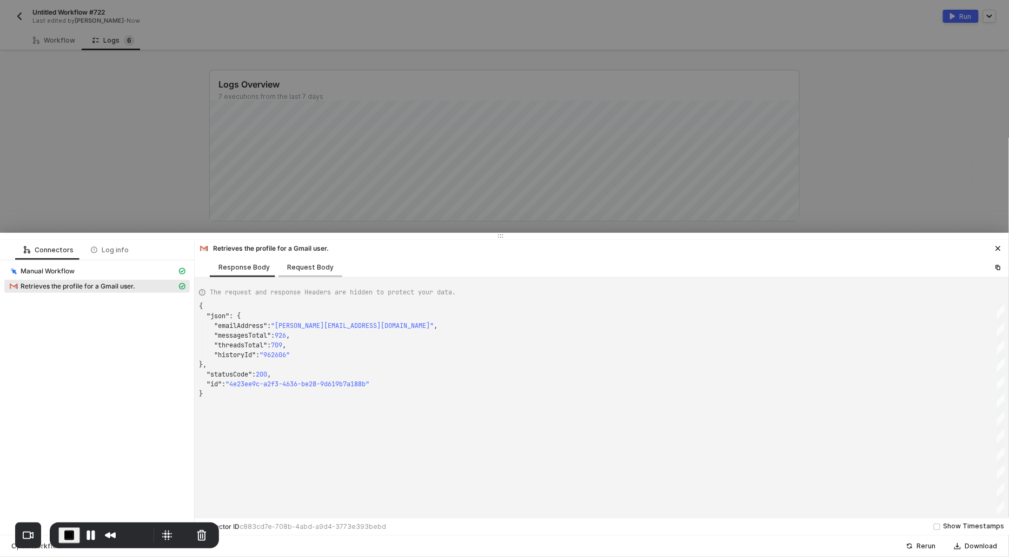
click at [304, 266] on div "Request Body" at bounding box center [310, 267] width 46 height 9
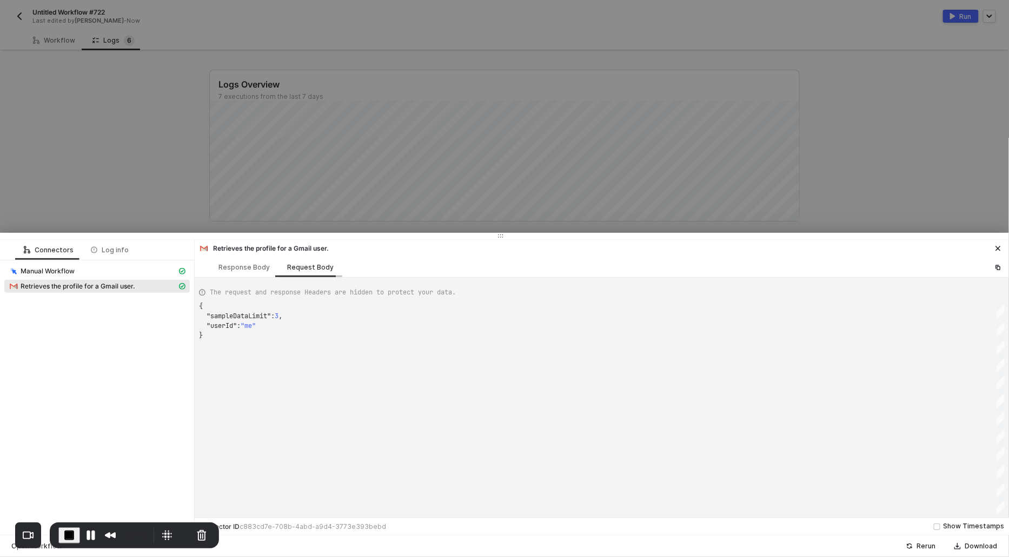
scroll to position [29, 0]
click at [252, 270] on div "Response Body" at bounding box center [243, 267] width 51 height 9
type textarea "{ "json": { "emailAddress": "rushin@runalloy.com", "messagesTotal": 926, "threa…"
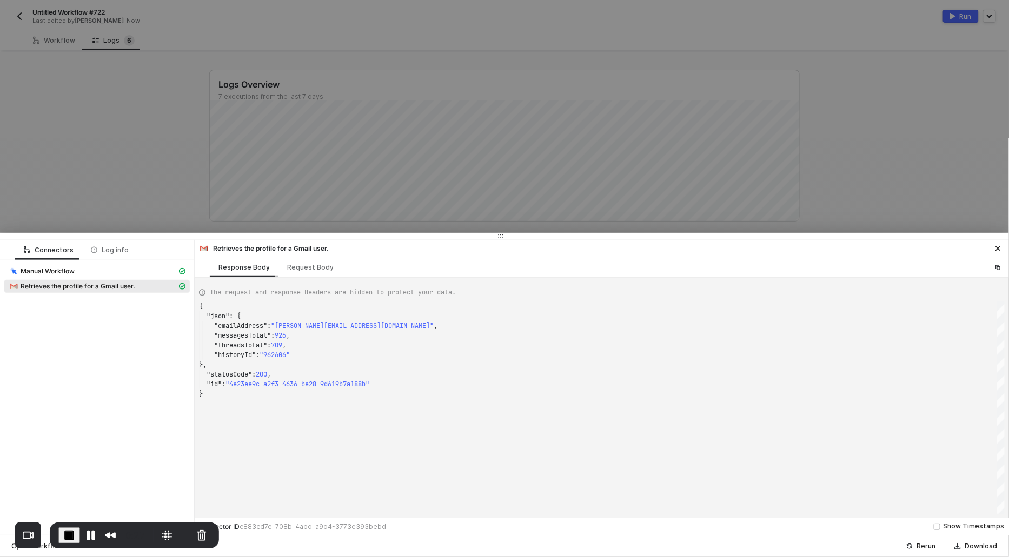
scroll to position [88, 0]
click at [169, 118] on div at bounding box center [504, 278] width 1009 height 557
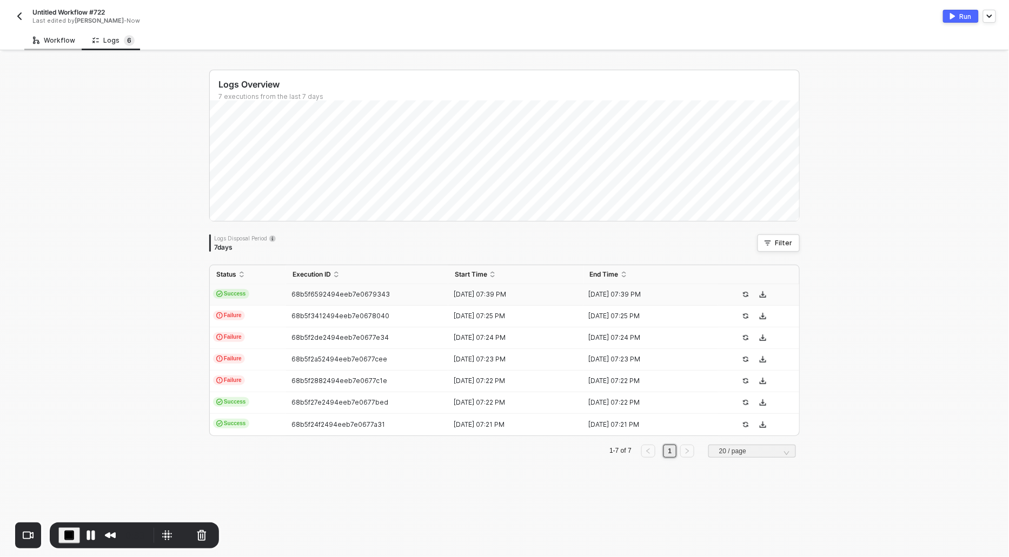
click at [70, 31] on div "Workflow" at bounding box center [53, 40] width 59 height 20
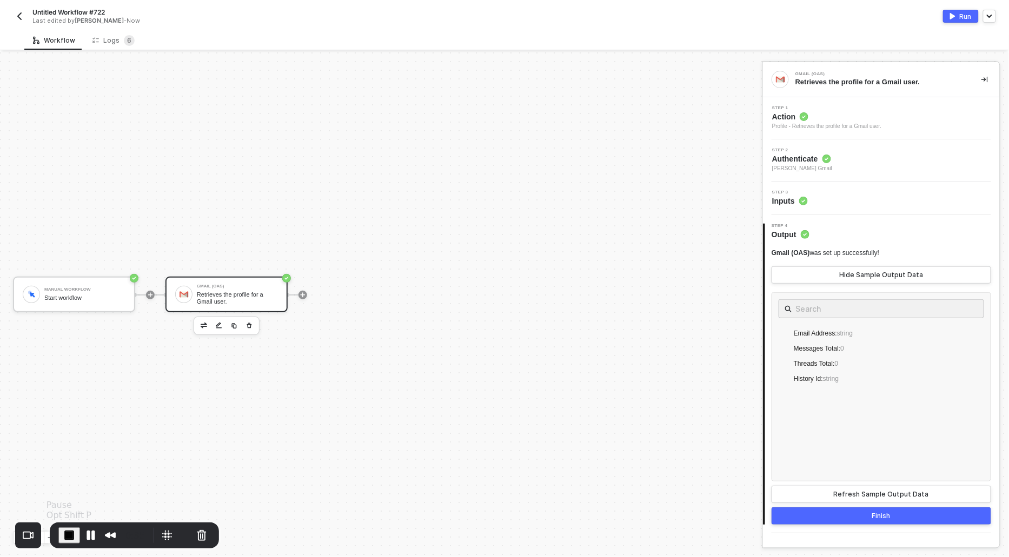
click at [70, 529] on span "End Recording" at bounding box center [69, 535] width 13 height 13
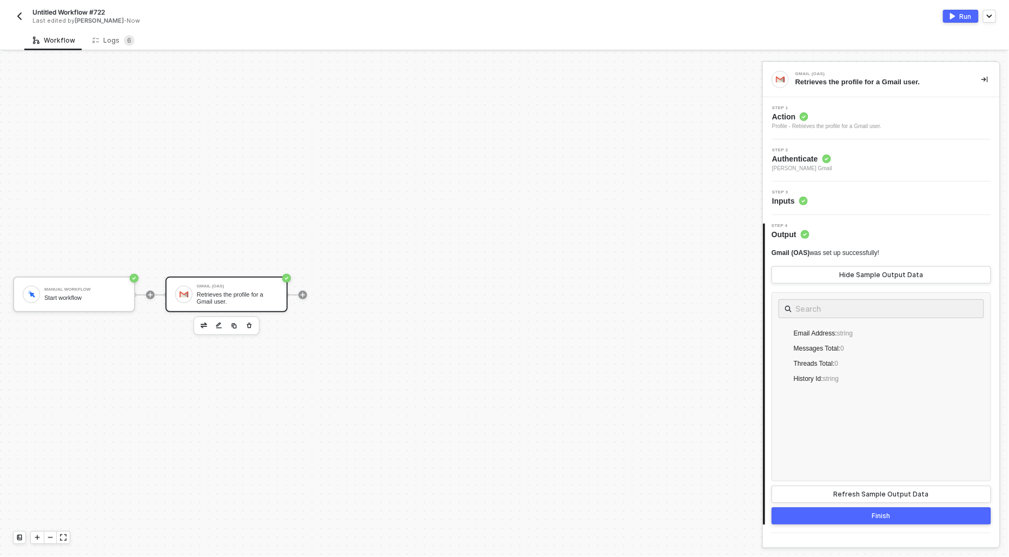
click at [798, 122] on div "Profile - Retrieves the profile for a Gmail user." at bounding box center [826, 126] width 109 height 9
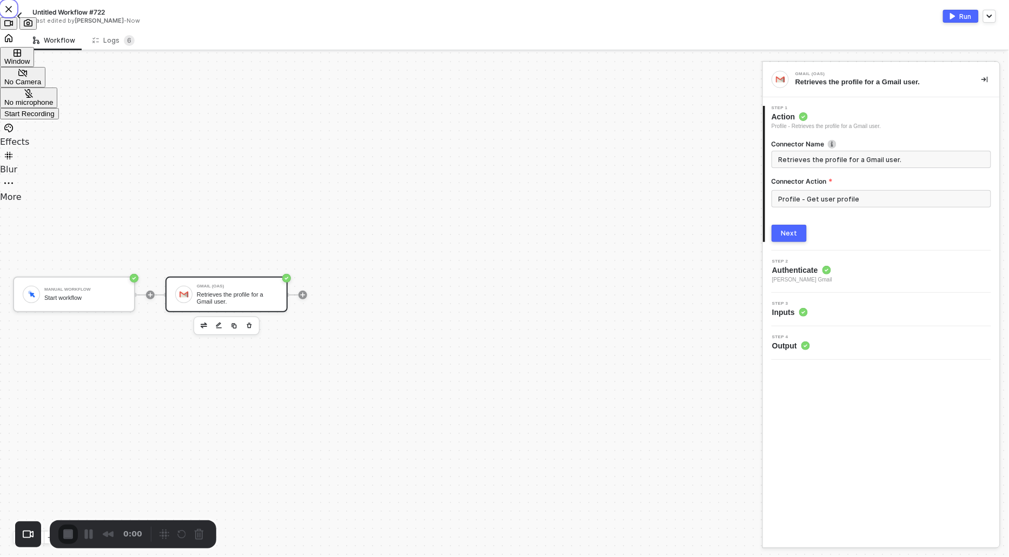
click at [55, 118] on span "Start Recording" at bounding box center [29, 114] width 50 height 8
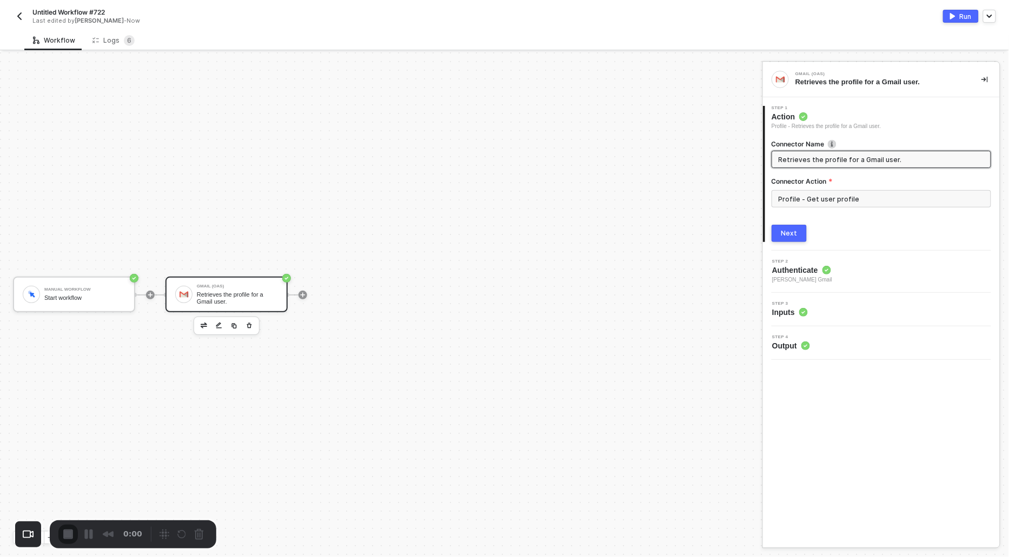
click at [812, 199] on input "Profile - Get user profile" at bounding box center [880, 198] width 219 height 17
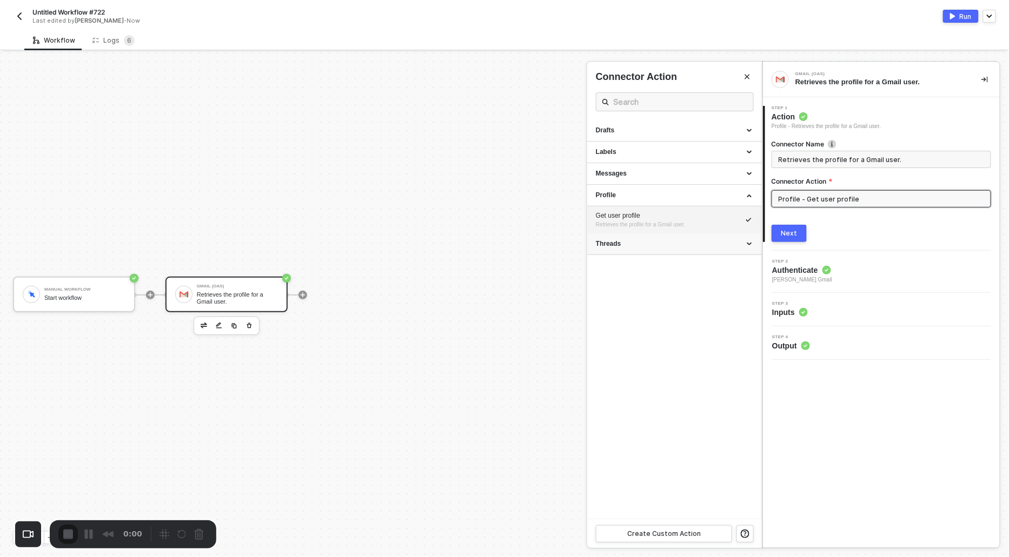
click at [618, 242] on div "Threads" at bounding box center [674, 243] width 157 height 9
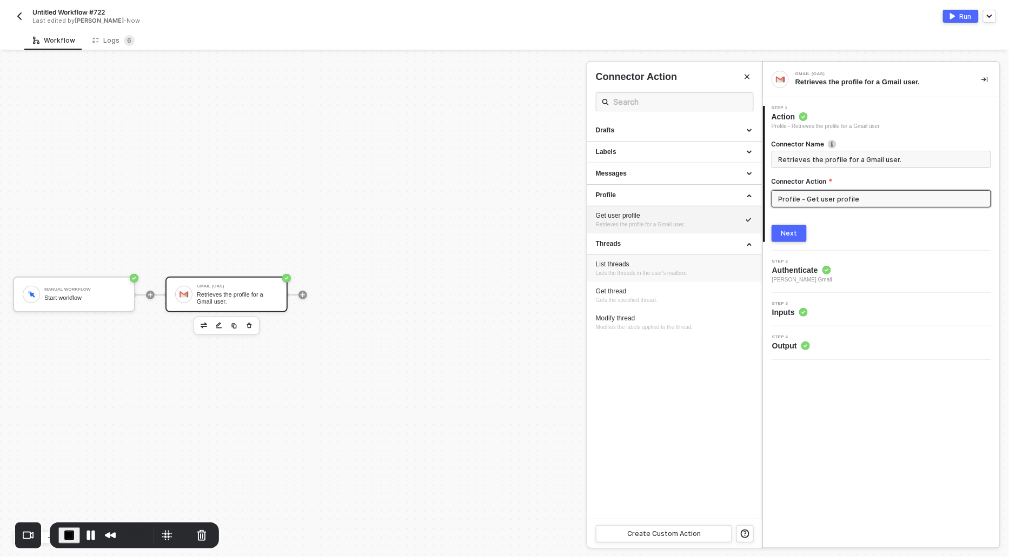
click at [616, 270] on span "Lists the threads in the user's mailbox." at bounding box center [642, 273] width 92 height 6
type input "Lists the threads in the user's mailbox."
type input "Threads - List threads"
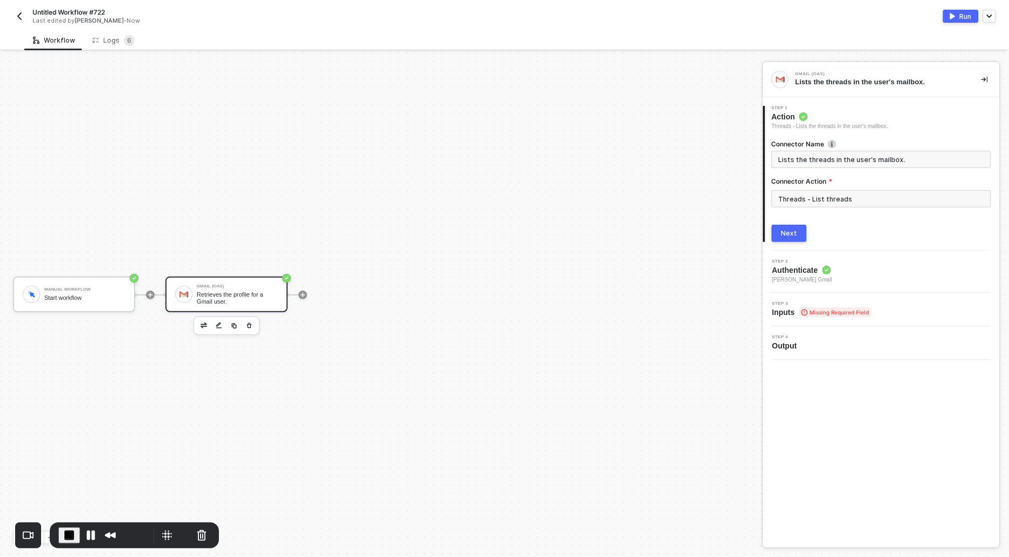
click at [780, 238] on button "Next" at bounding box center [788, 233] width 35 height 17
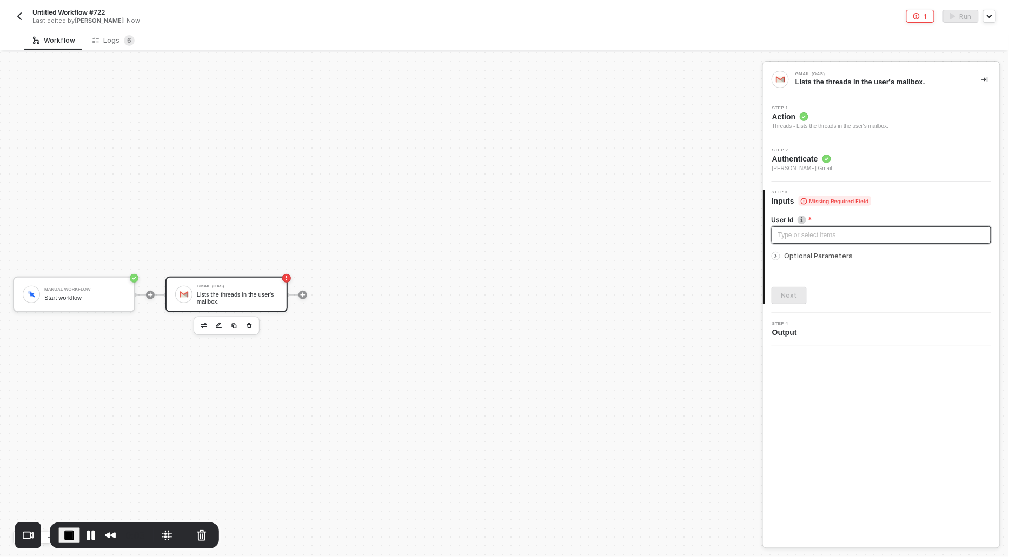
click at [779, 236] on div "Type or select items ﻿" at bounding box center [881, 235] width 206 height 10
click at [775, 255] on icon "icon-arrow-right-small" at bounding box center [776, 256] width 2 height 3
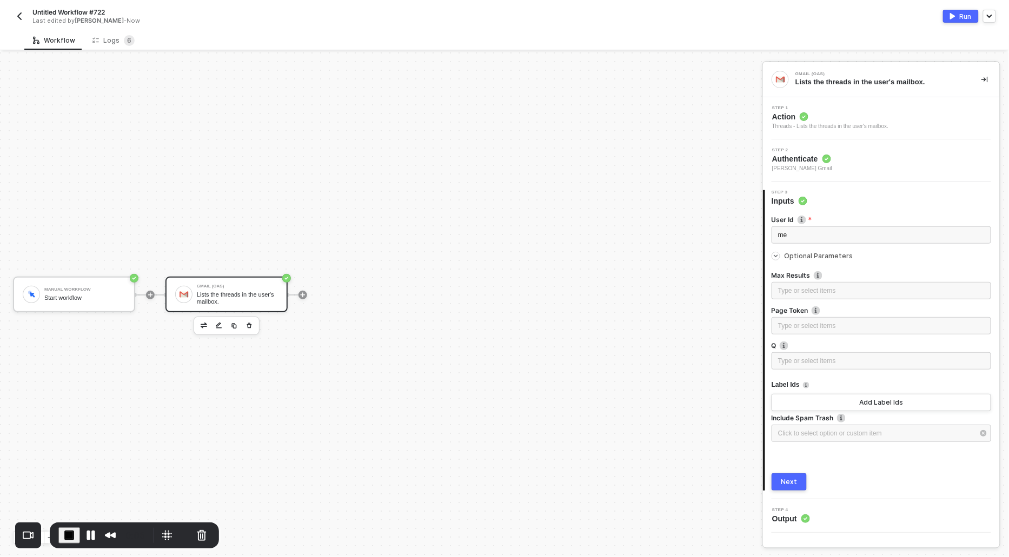
click at [795, 478] on div "Next" at bounding box center [789, 482] width 16 height 9
click at [804, 401] on button "Add Label Ids" at bounding box center [880, 402] width 219 height 17
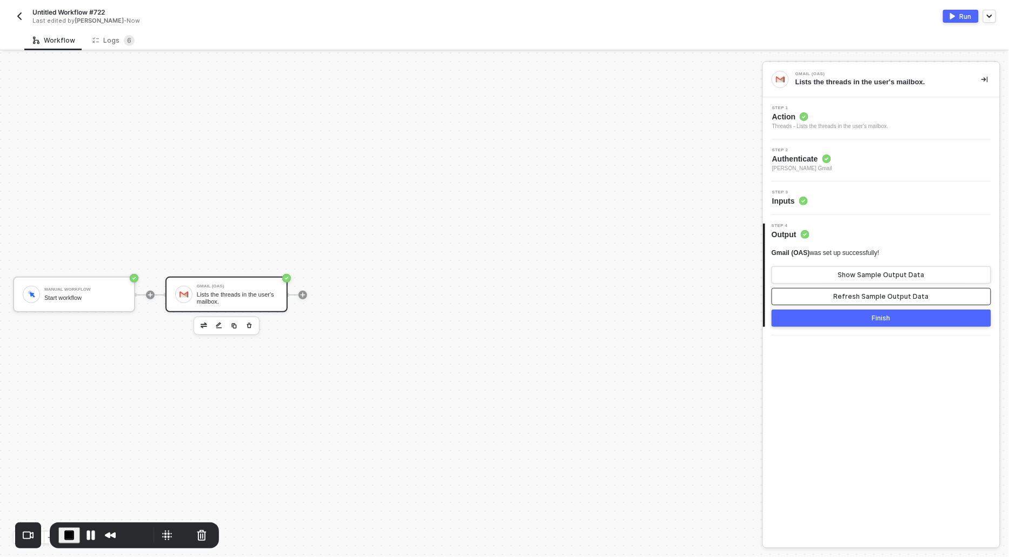
click at [838, 292] on div "Refresh Sample Output Data" at bounding box center [881, 296] width 95 height 9
click at [836, 273] on button "Show Sample Output Data" at bounding box center [880, 274] width 219 height 17
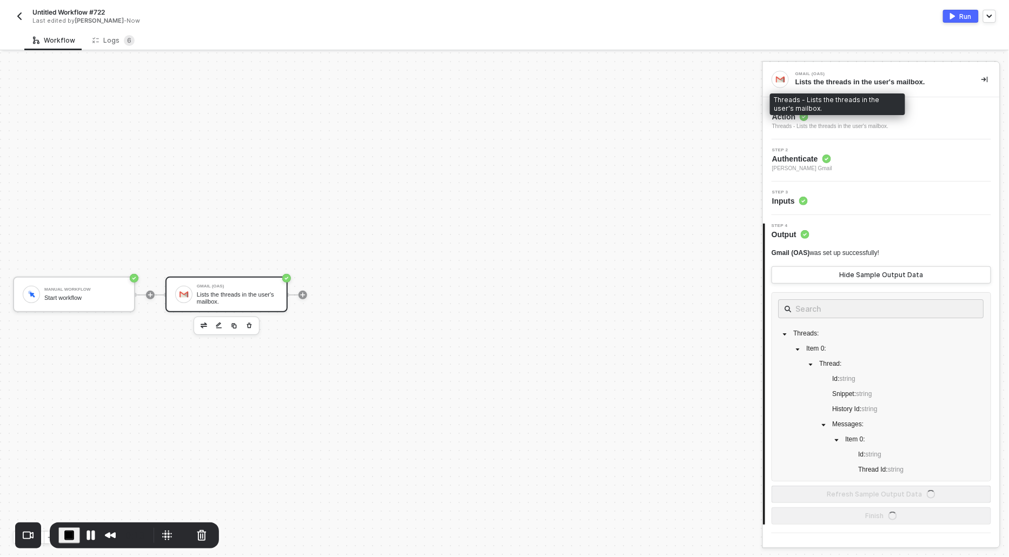
click at [794, 119] on span "Action" at bounding box center [830, 116] width 116 height 11
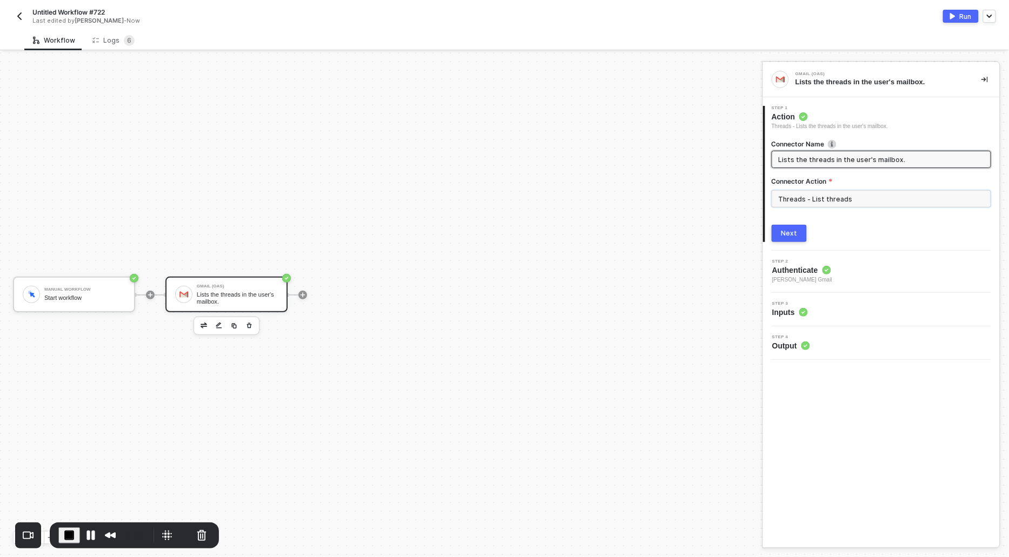
click at [813, 204] on input "Threads - List threads" at bounding box center [880, 198] width 219 height 17
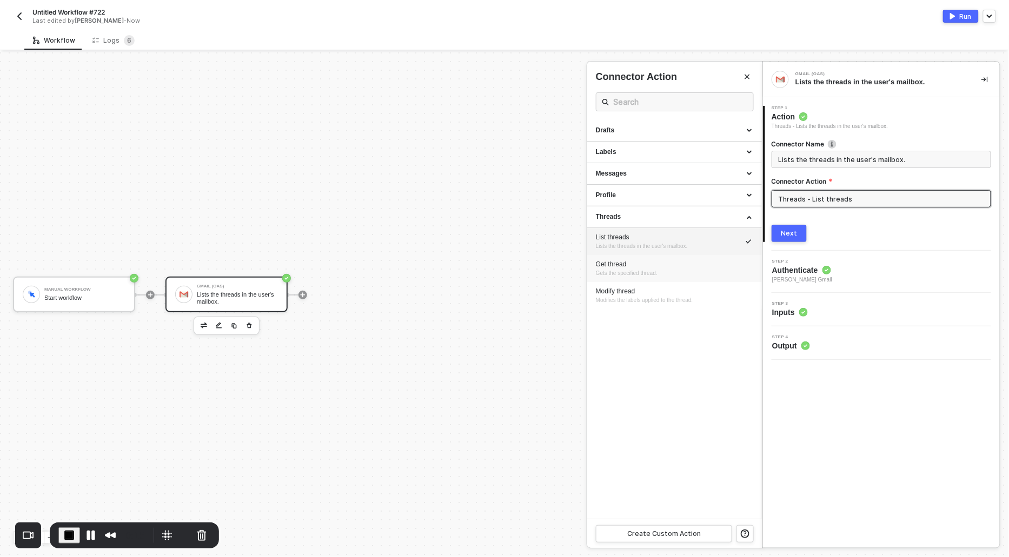
click at [613, 270] on span "Gets the specified thread." at bounding box center [627, 273] width 62 height 6
type input "Gets the specified thread."
type input "Threads - Get thread"
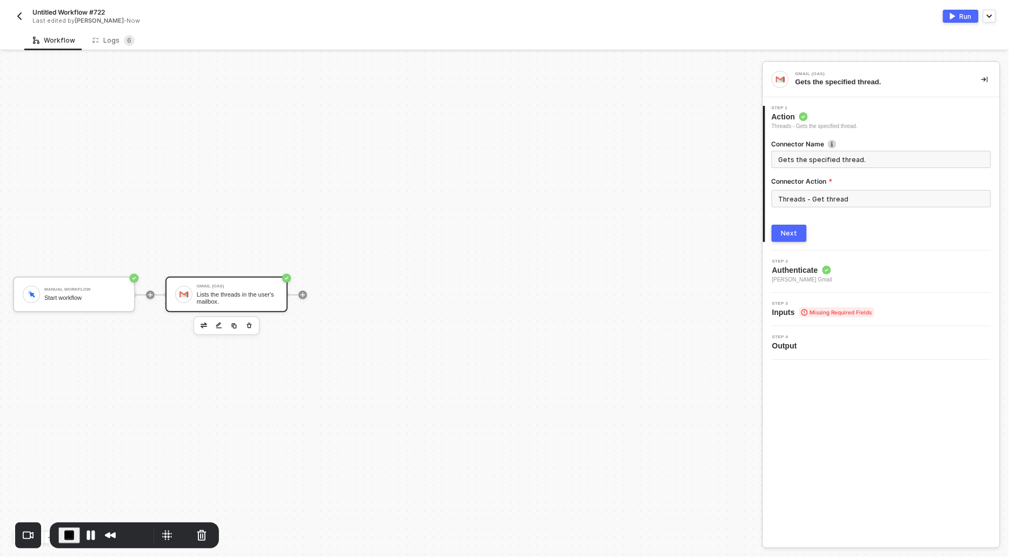
click at [790, 229] on div "Next" at bounding box center [789, 233] width 16 height 9
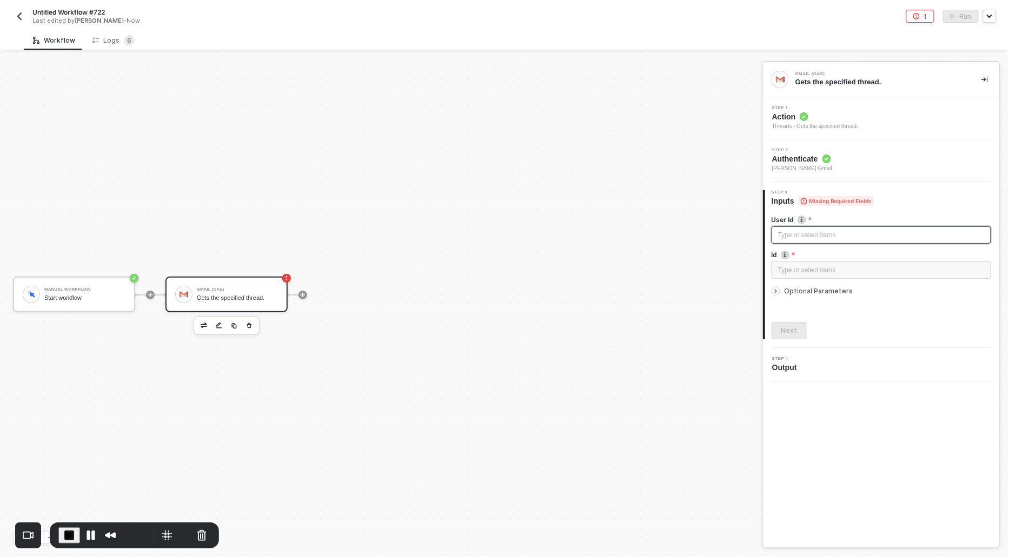
click at [790, 230] on div "Type or select items ﻿" at bounding box center [881, 235] width 206 height 10
click at [792, 265] on div "Type or select items ﻿" at bounding box center [881, 270] width 206 height 10
click at [777, 289] on icon "icon-arrow-right-small" at bounding box center [775, 291] width 6 height 6
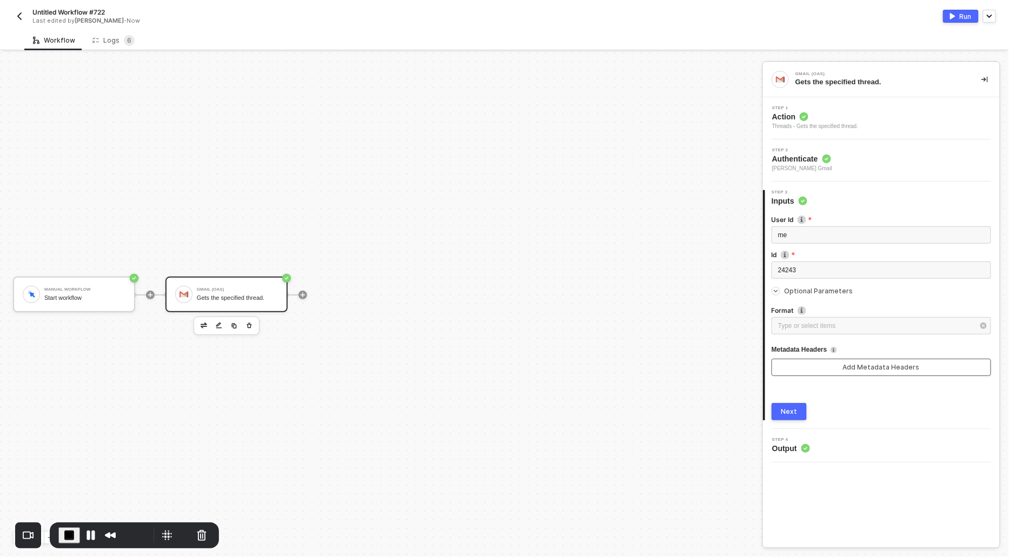
click at [791, 370] on button "Add Metadata Headers" at bounding box center [880, 367] width 219 height 17
click at [785, 415] on div "Next" at bounding box center [789, 412] width 16 height 9
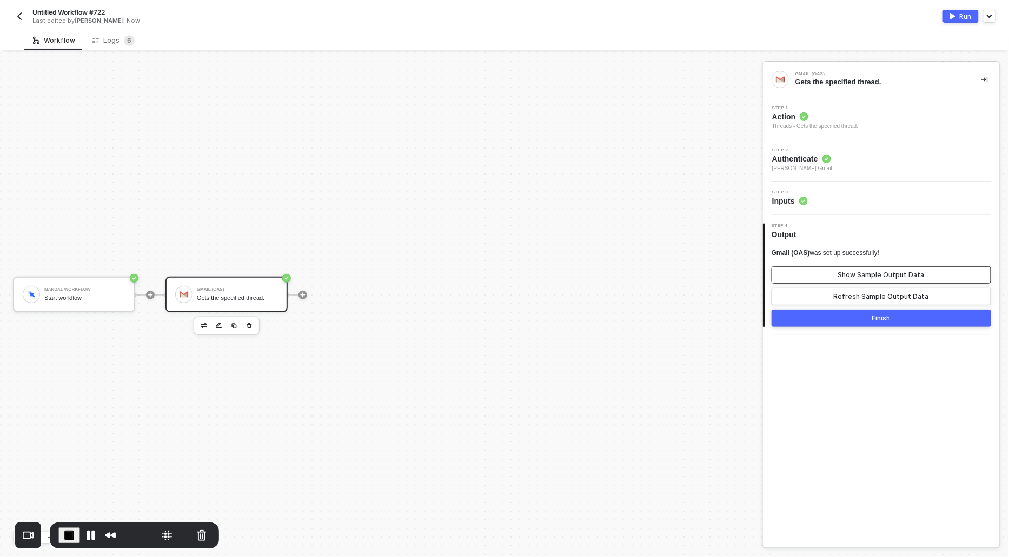
click at [840, 274] on button "Show Sample Output Data" at bounding box center [880, 274] width 219 height 17
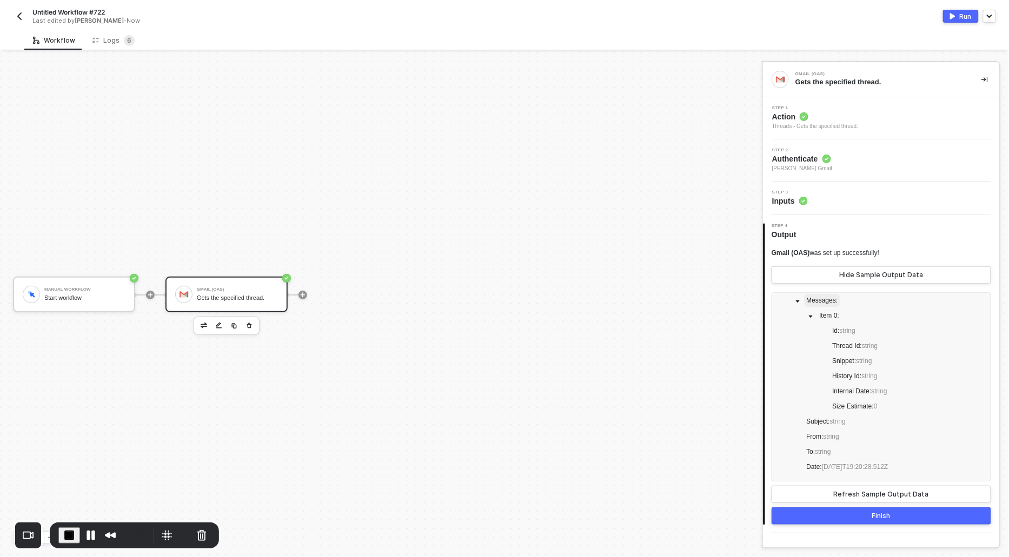
scroll to position [0, 0]
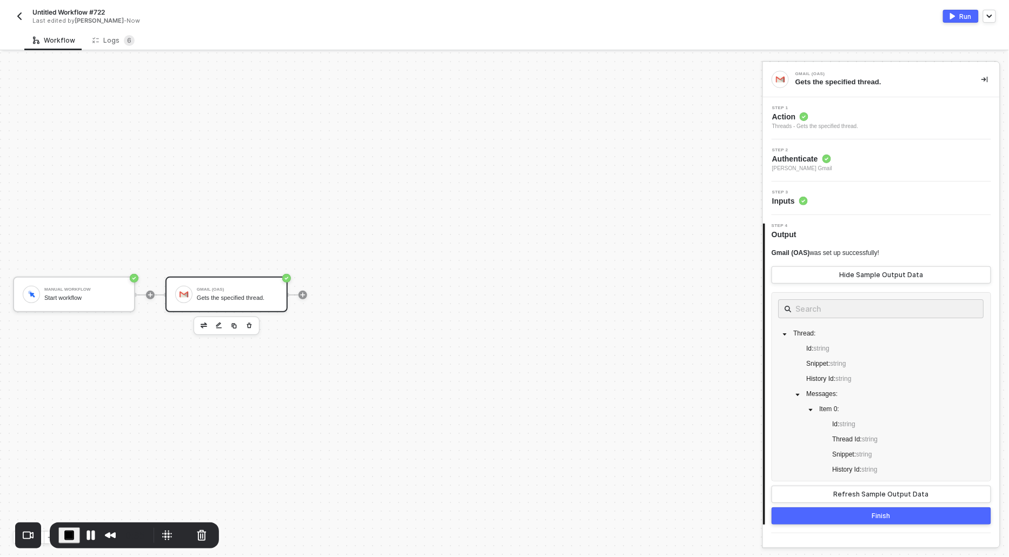
click at [793, 119] on span "Action" at bounding box center [815, 116] width 86 height 11
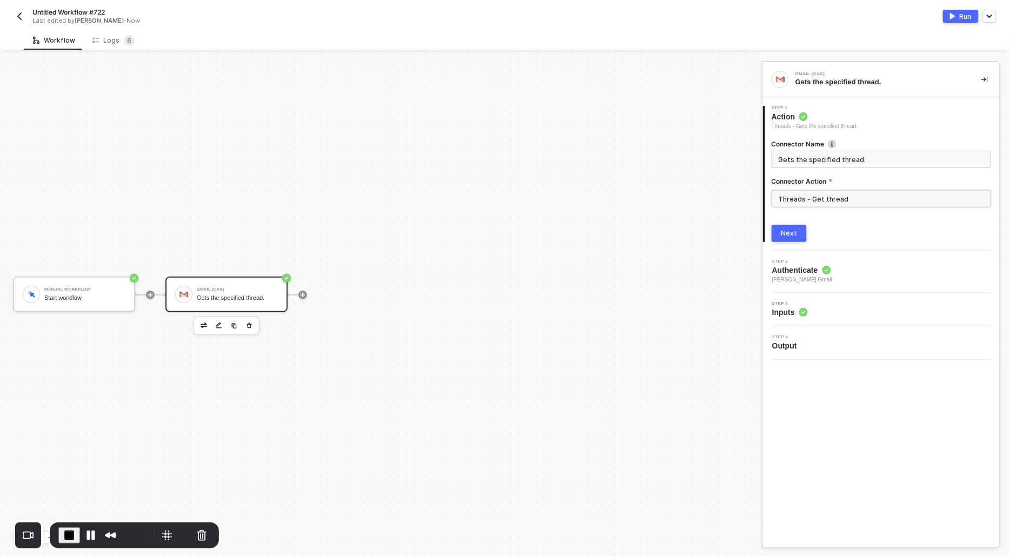
click at [821, 194] on input "Threads - Get thread" at bounding box center [880, 198] width 219 height 17
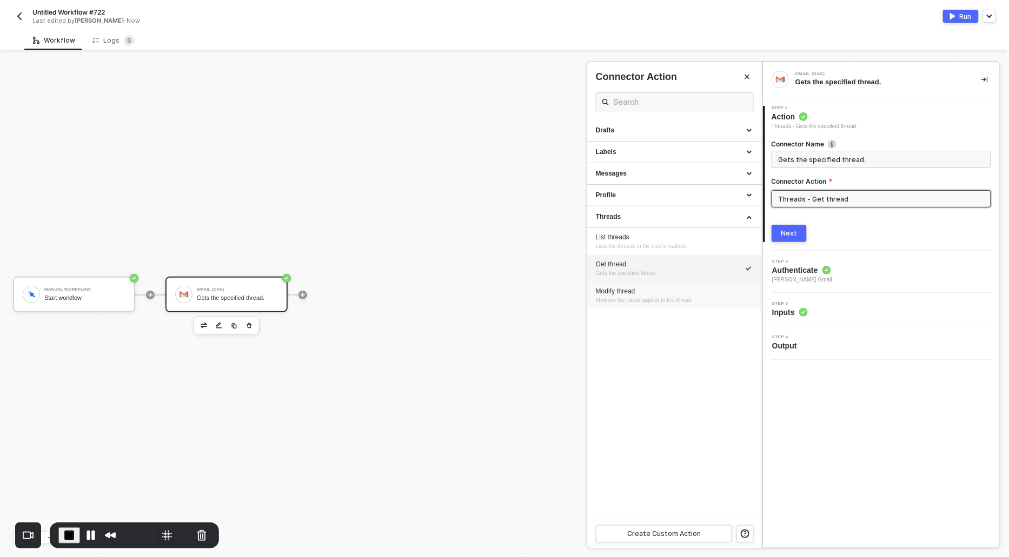
click at [621, 302] on span "Modifies the labels applied to the thread." at bounding box center [644, 300] width 97 height 6
type input "Modifies the labels applied to the thread."
type input "Threads - Modify thread"
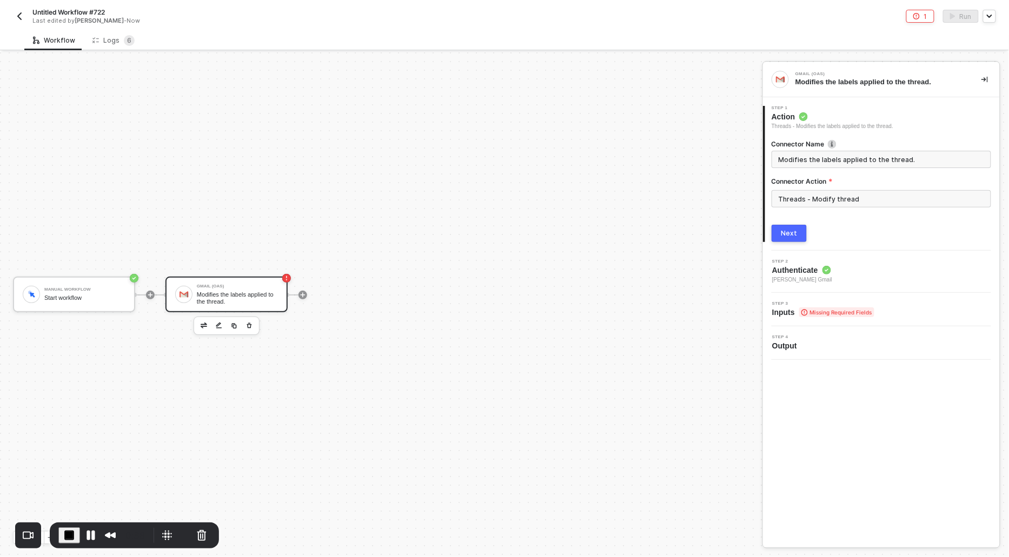
click at [778, 236] on button "Next" at bounding box center [788, 233] width 35 height 17
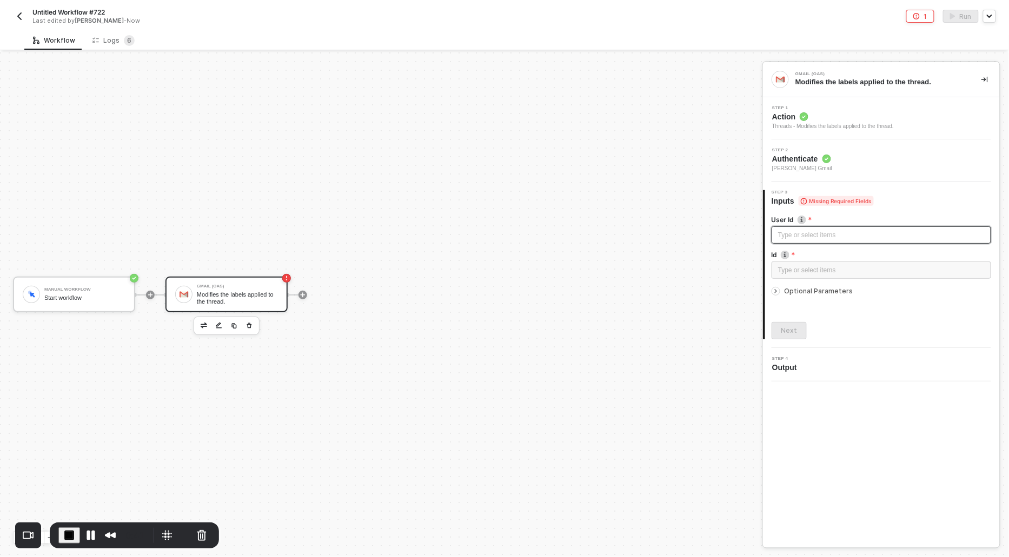
click at [778, 236] on div "Type or select items ﻿" at bounding box center [881, 235] width 206 height 10
click at [793, 275] on div "Type or select items ﻿" at bounding box center [880, 270] width 219 height 17
click at [776, 289] on icon "icon-arrow-right-small" at bounding box center [775, 291] width 6 height 6
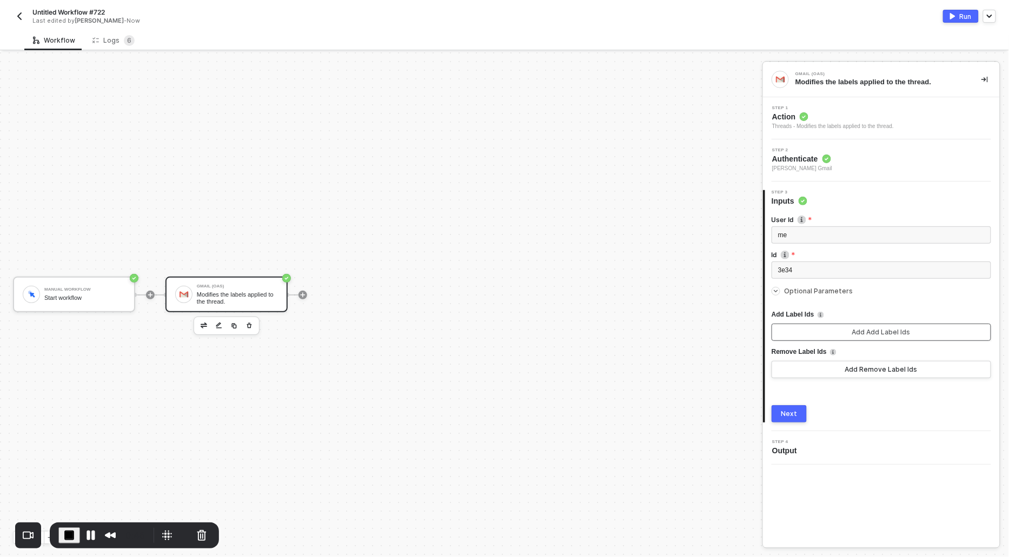
click at [791, 332] on button "Add Add Label Ids" at bounding box center [880, 332] width 219 height 17
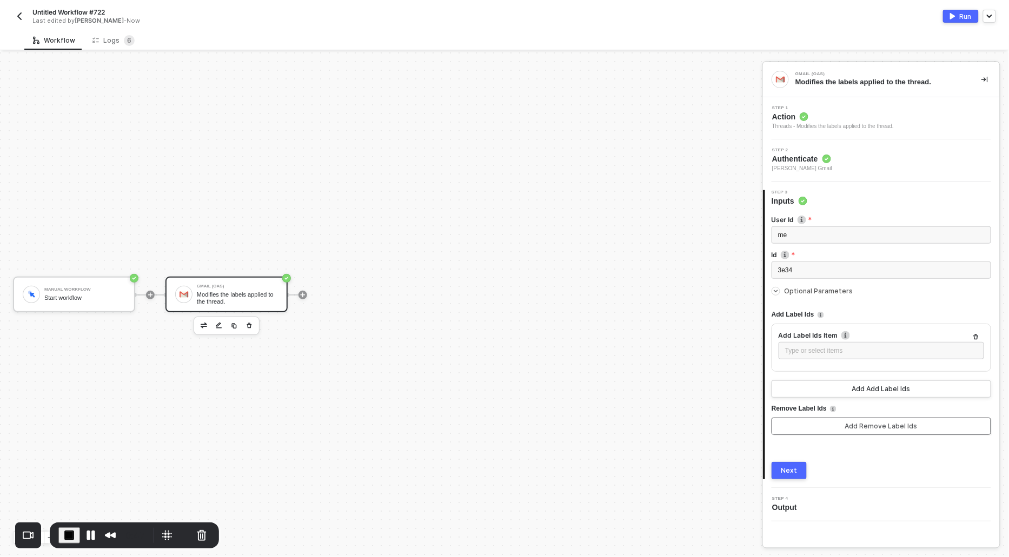
click at [799, 423] on button "Add Remove Label Ids" at bounding box center [880, 426] width 219 height 17
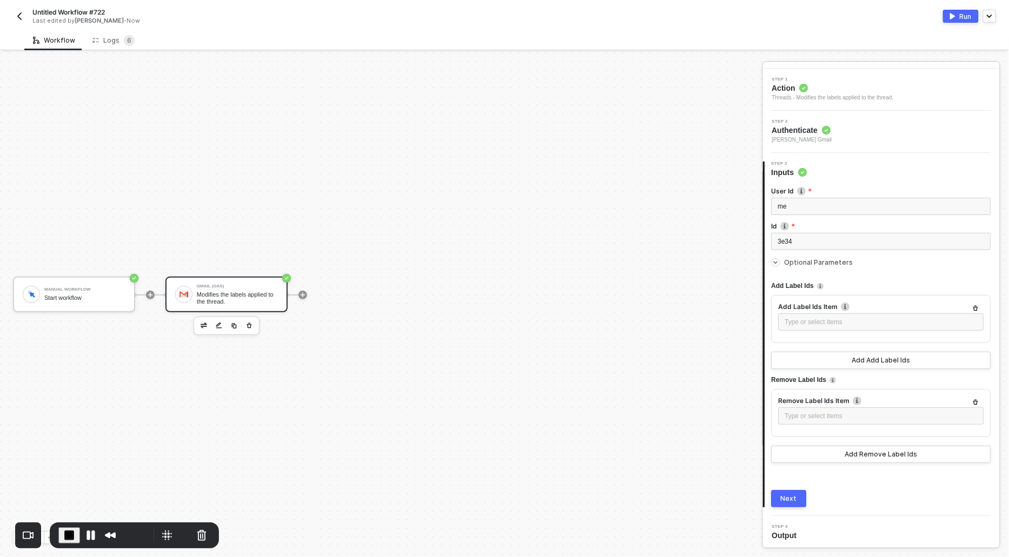
click at [787, 498] on div "Next" at bounding box center [789, 499] width 16 height 9
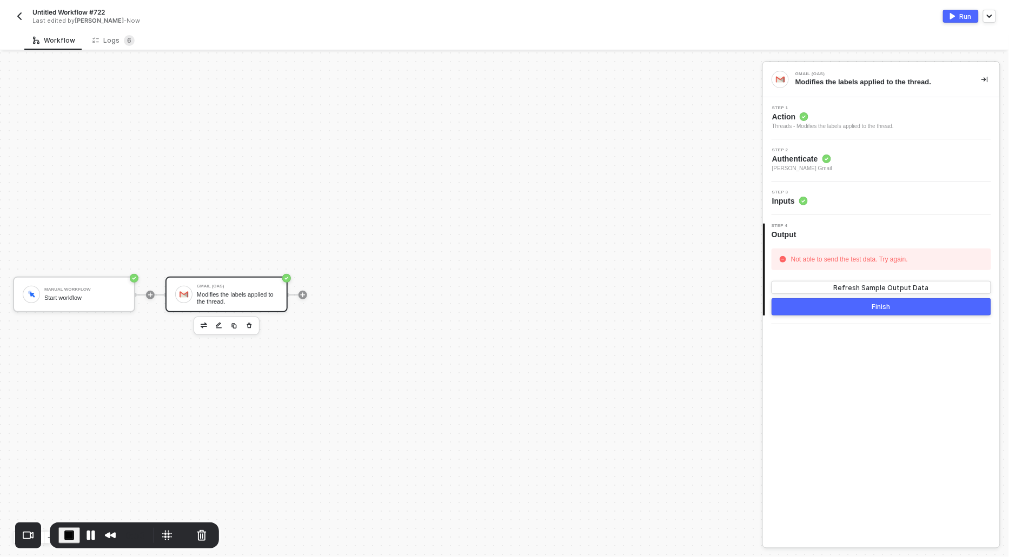
scroll to position [0, 0]
click at [831, 287] on button "Refresh Sample Output Data" at bounding box center [880, 287] width 219 height 13
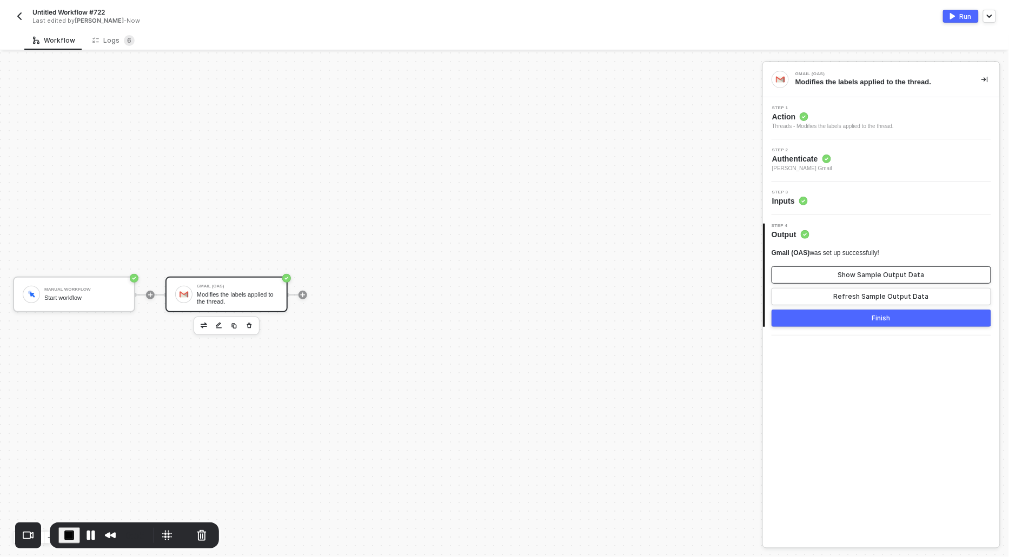
click at [829, 277] on button "Show Sample Output Data" at bounding box center [880, 274] width 219 height 17
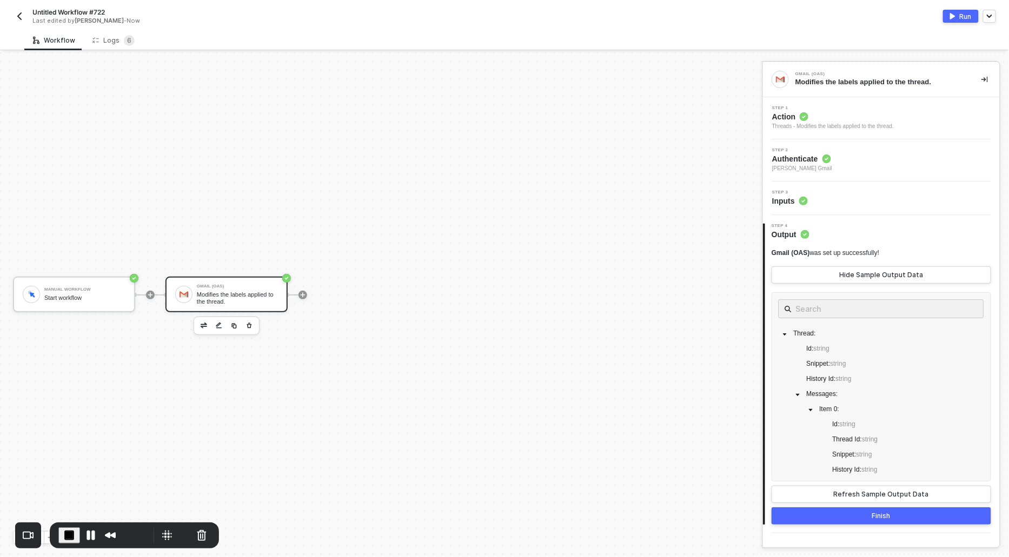
click at [801, 120] on icon at bounding box center [803, 116] width 9 height 9
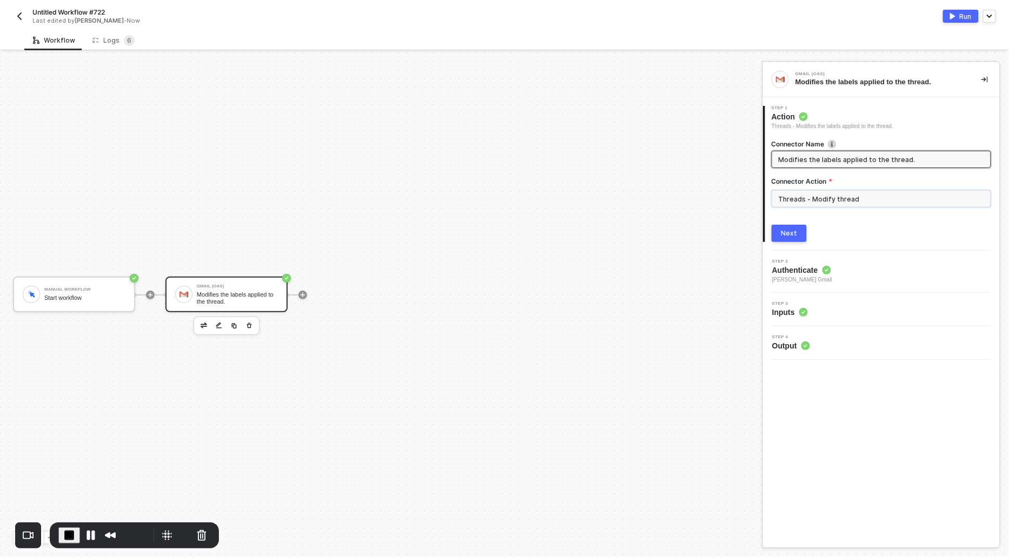
click at [818, 202] on input "Threads - Modify thread" at bounding box center [880, 198] width 219 height 17
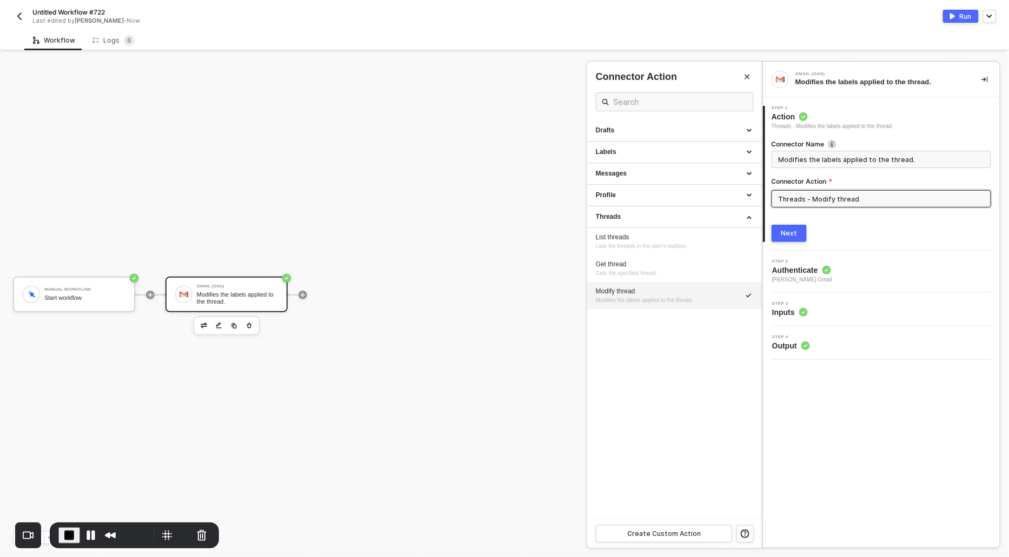
click at [568, 243] on div at bounding box center [504, 304] width 1009 height 505
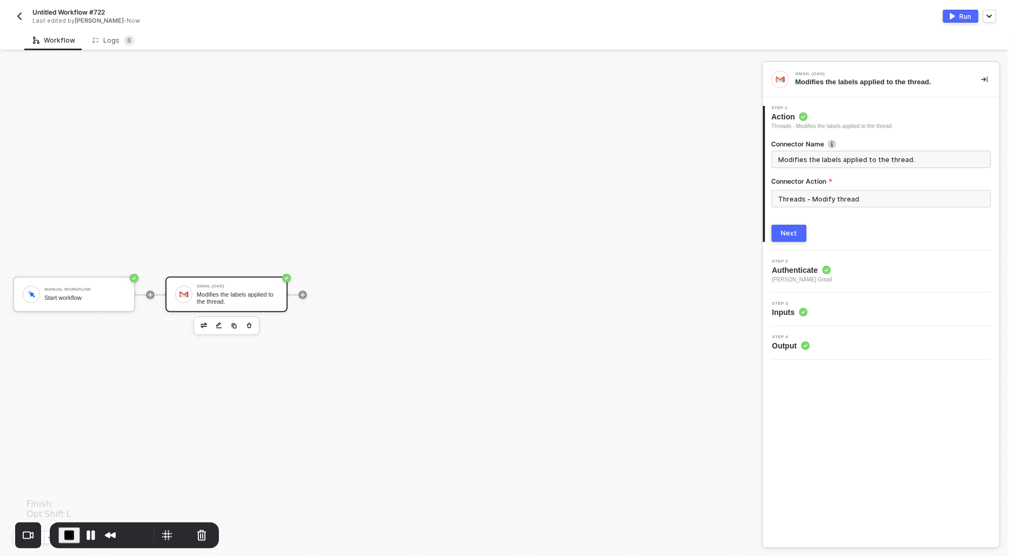
click at [69, 529] on span "End Recording" at bounding box center [69, 535] width 13 height 13
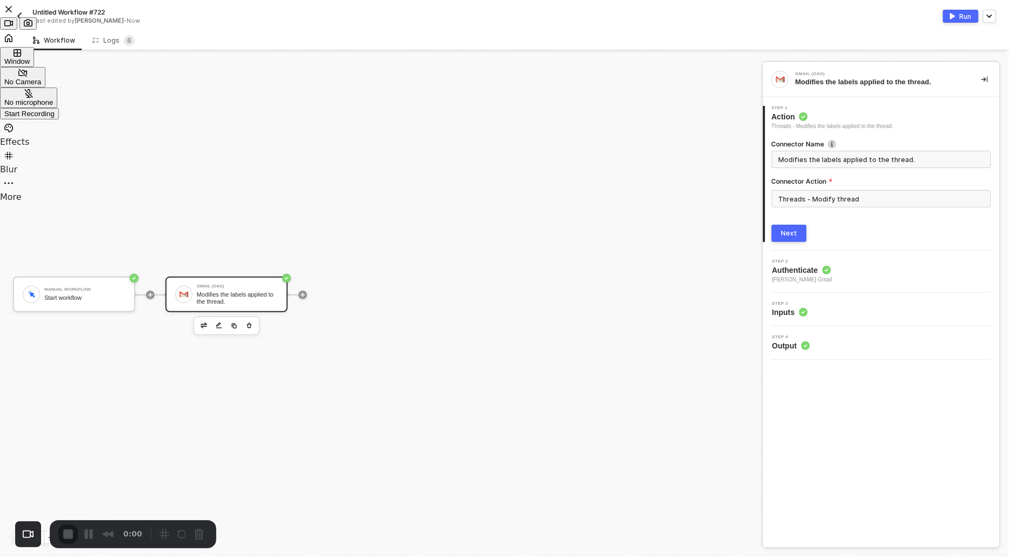
click at [55, 118] on div "Start Recording" at bounding box center [29, 114] width 50 height 8
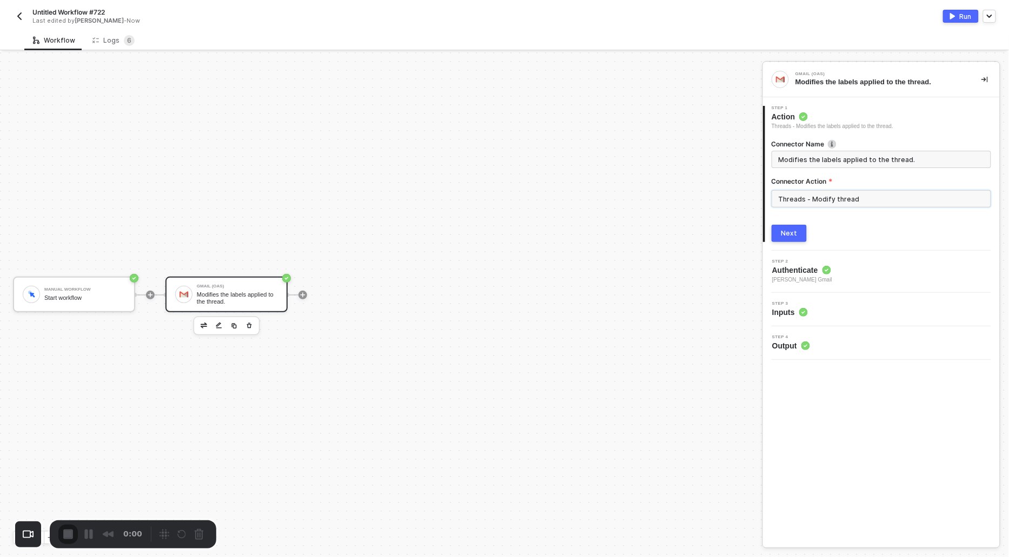
click at [851, 197] on input "Threads - Modify thread" at bounding box center [880, 198] width 219 height 17
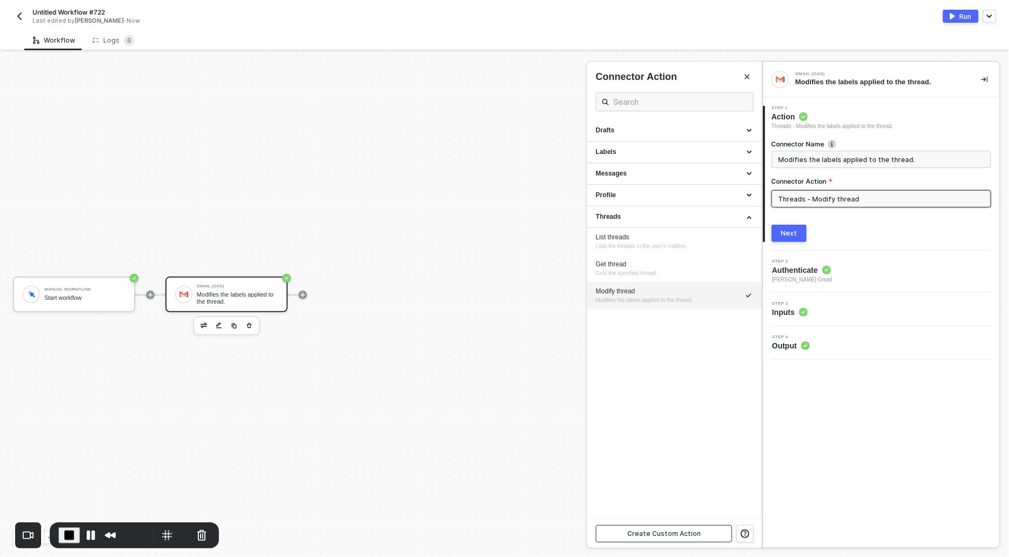
click at [699, 540] on button "Create Custom Action" at bounding box center [664, 533] width 136 height 17
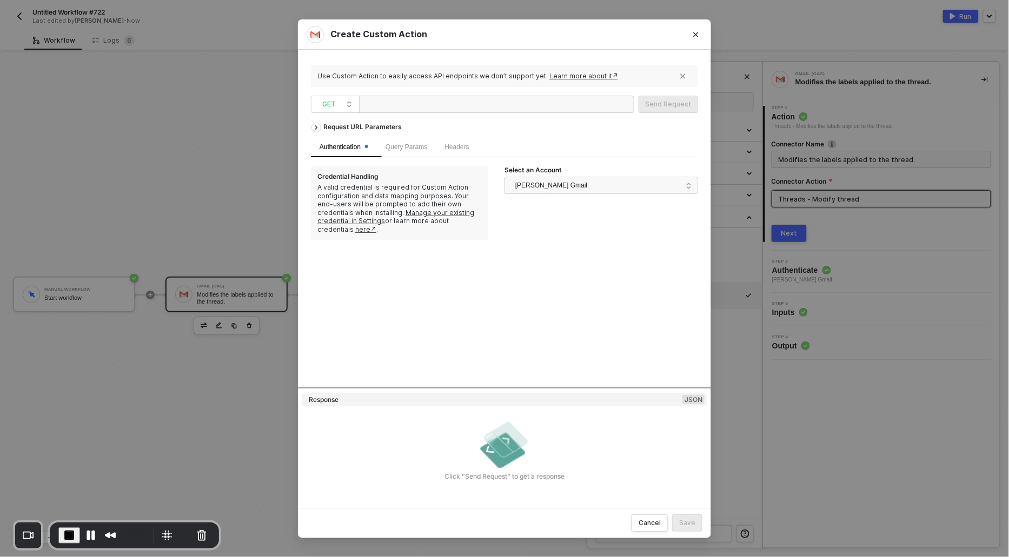
click at [398, 103] on div at bounding box center [417, 104] width 108 height 17
paste div
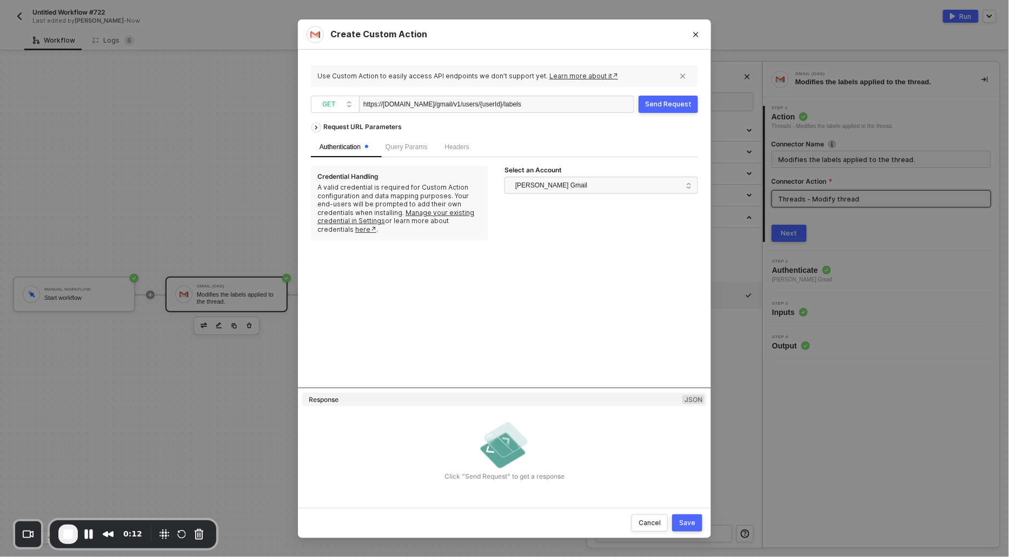
click at [521, 102] on div "https://gmail.googleapis.com/gmail/v1/users/{userId}/labels" at bounding box center [442, 104] width 158 height 17
click at [651, 106] on div "Send Request" at bounding box center [668, 104] width 46 height 9
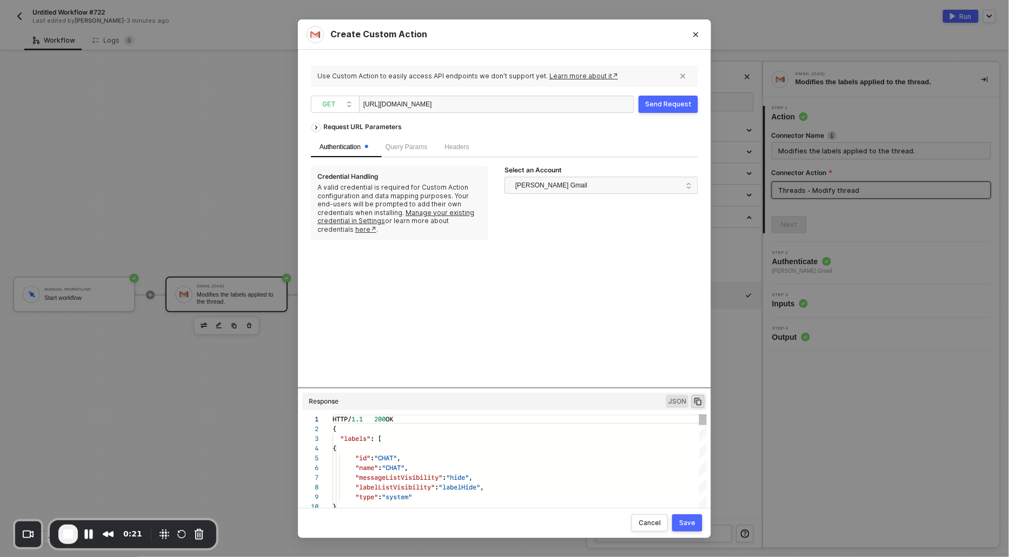
scroll to position [97, 0]
click at [697, 524] on button "Save" at bounding box center [687, 523] width 30 height 17
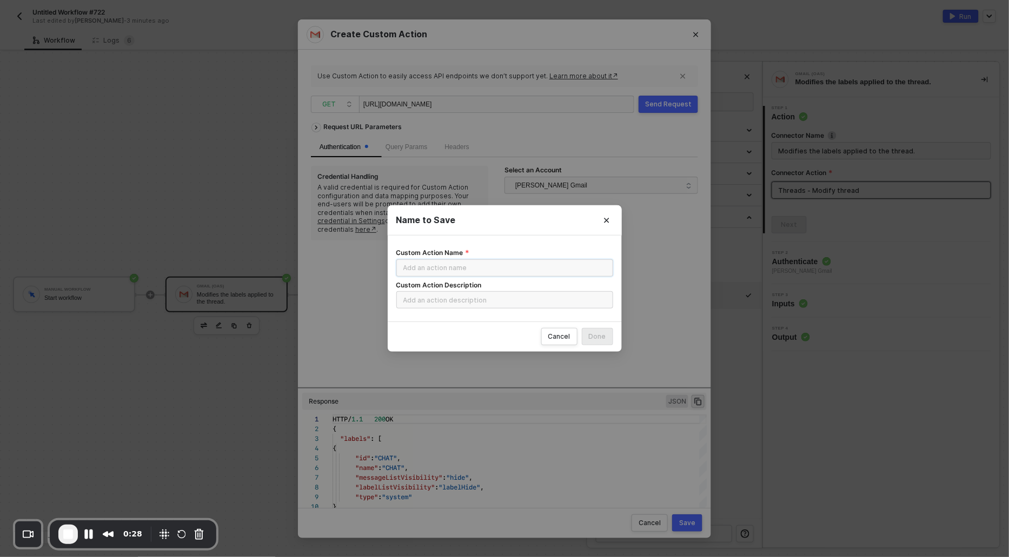
click at [479, 264] on input "Custom Action Name" at bounding box center [504, 267] width 217 height 17
type input "Get"
click at [452, 303] on input "Custom Action Description" at bounding box center [504, 299] width 217 height 17
type input "get"
click at [603, 333] on div "Done" at bounding box center [597, 336] width 17 height 9
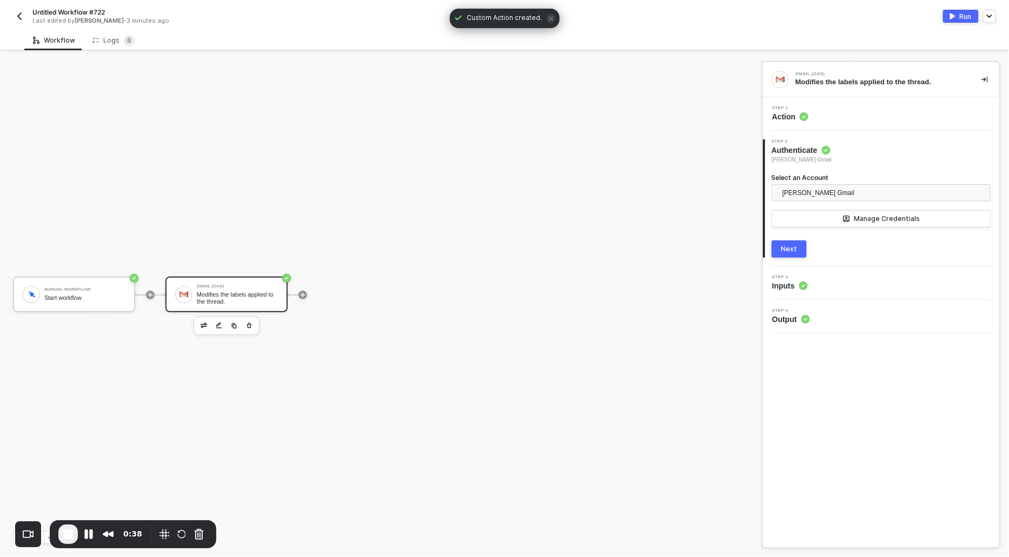
click at [787, 112] on span "Action" at bounding box center [790, 116] width 36 height 11
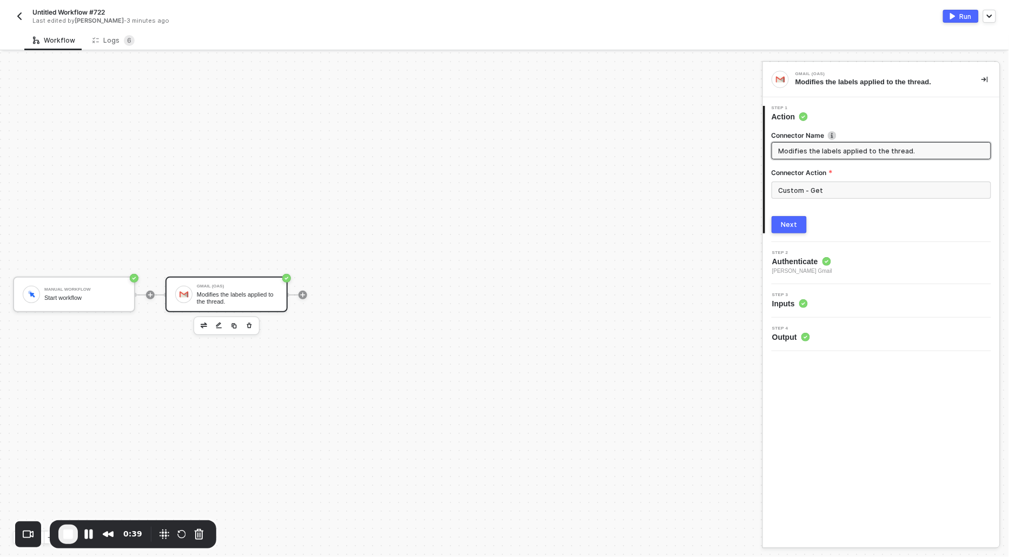
click at [776, 221] on button "Next" at bounding box center [788, 224] width 35 height 17
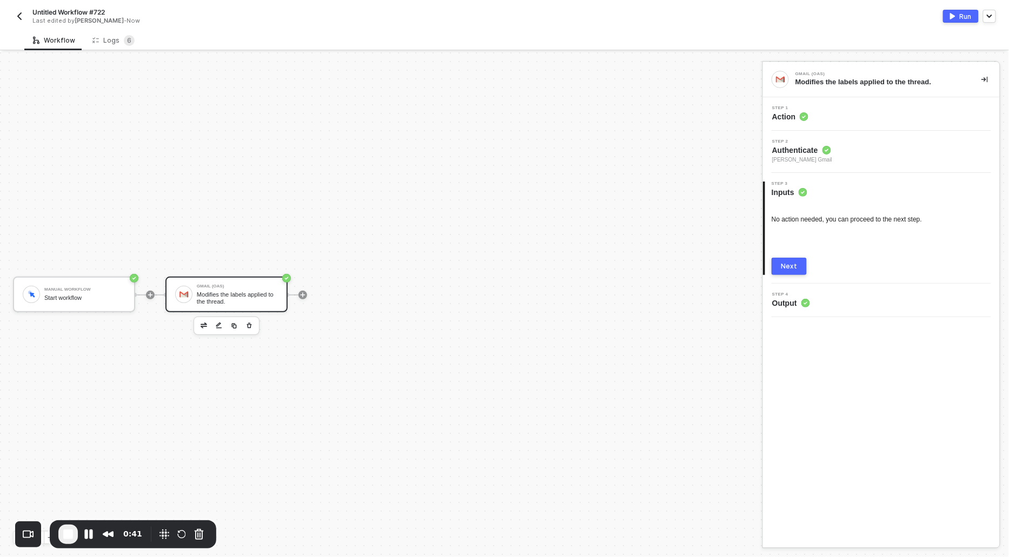
click at [787, 262] on div "Next" at bounding box center [789, 266] width 16 height 9
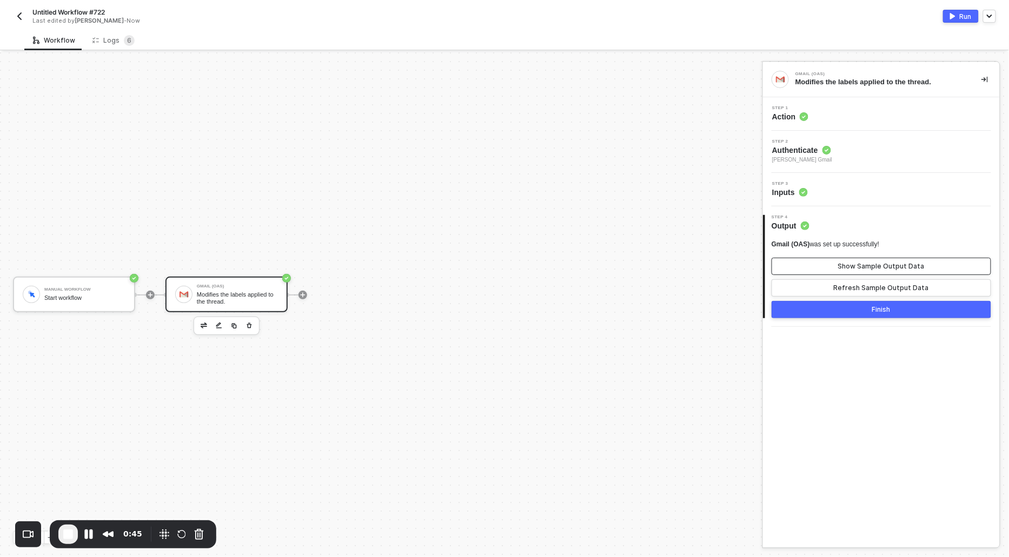
click at [888, 259] on button "Show Sample Output Data" at bounding box center [880, 266] width 219 height 17
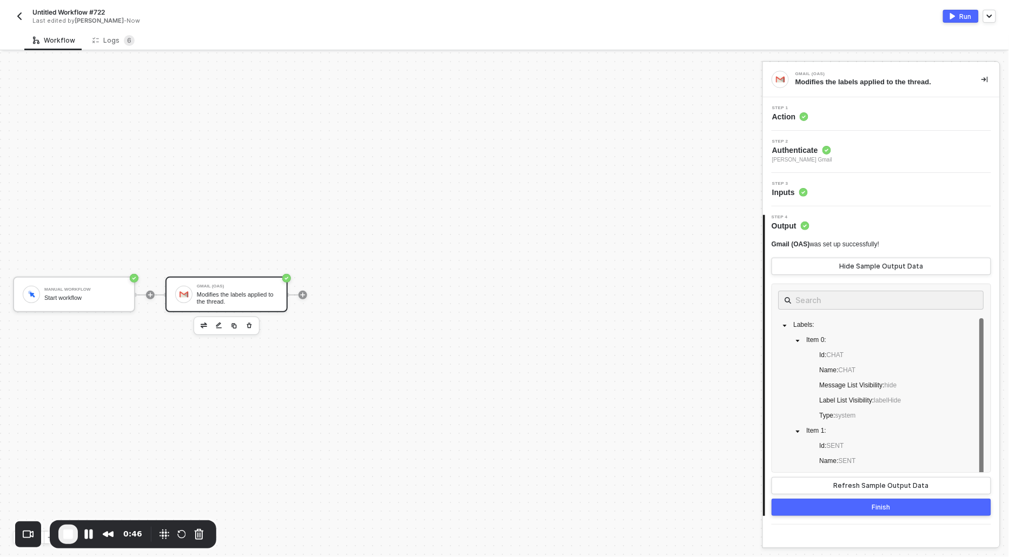
click at [961, 8] on div "Untitled Workflow #722 Last edited by [PERSON_NAME] - Now Run" at bounding box center [504, 15] width 983 height 30
click at [961, 13] on div "Run" at bounding box center [965, 16] width 12 height 9
click at [88, 538] on button "Pause Recording" at bounding box center [88, 534] width 17 height 17
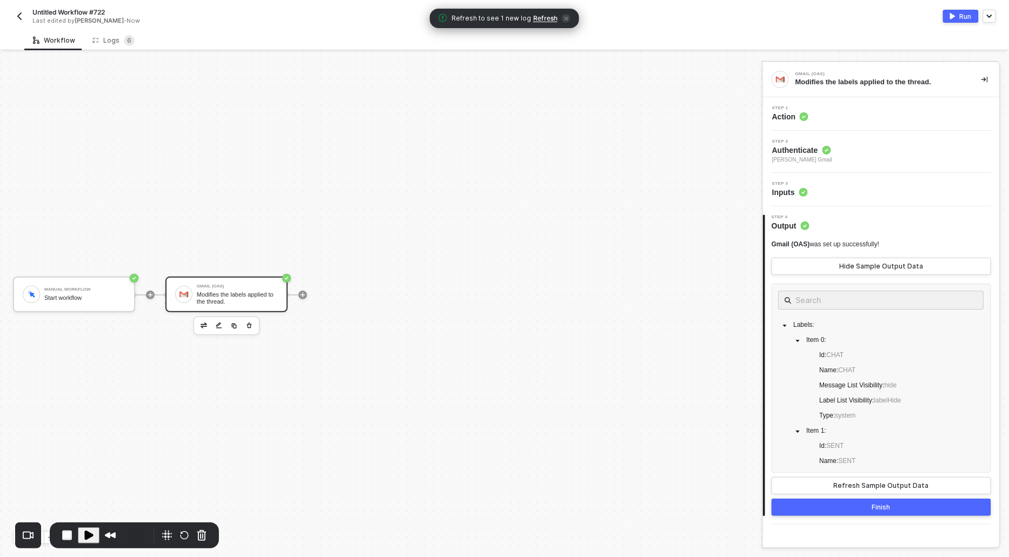
click at [539, 19] on span "Refresh" at bounding box center [545, 18] width 24 height 9
click at [103, 37] on div "Logs 6" at bounding box center [113, 40] width 42 height 11
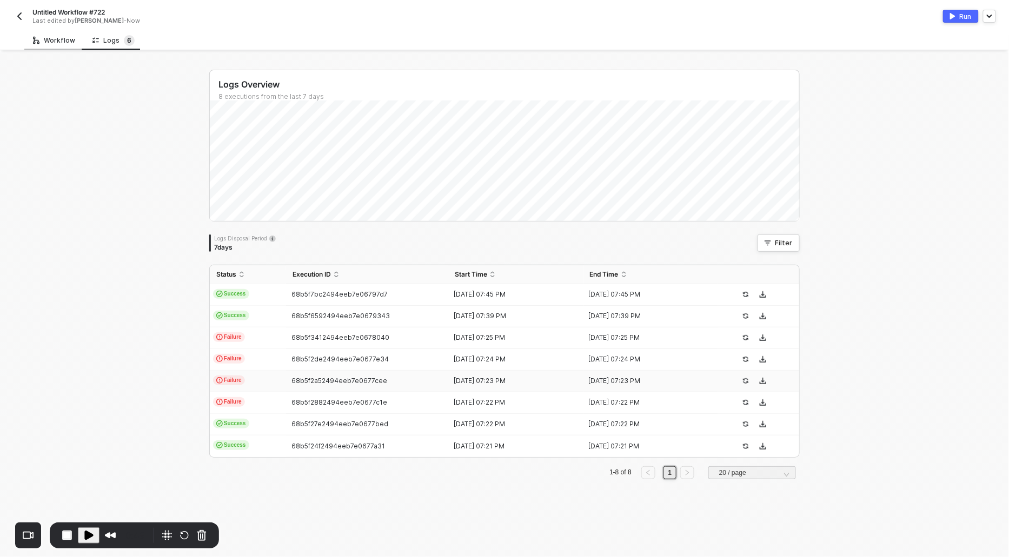
click at [50, 38] on div "Workflow" at bounding box center [54, 40] width 42 height 9
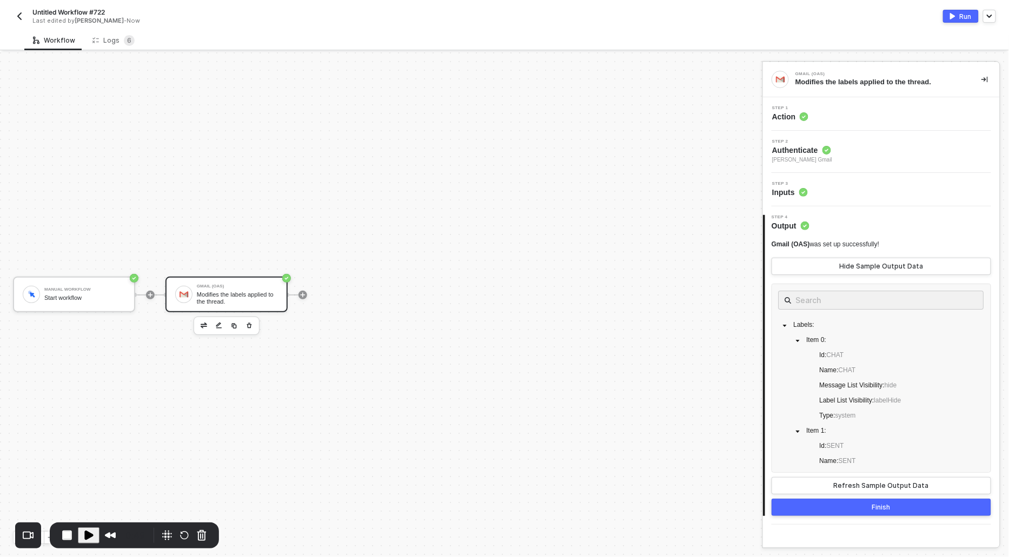
click at [89, 542] on button "Play Recording" at bounding box center [89, 536] width 22 height 16
click at [115, 41] on div "Logs 6" at bounding box center [113, 40] width 42 height 11
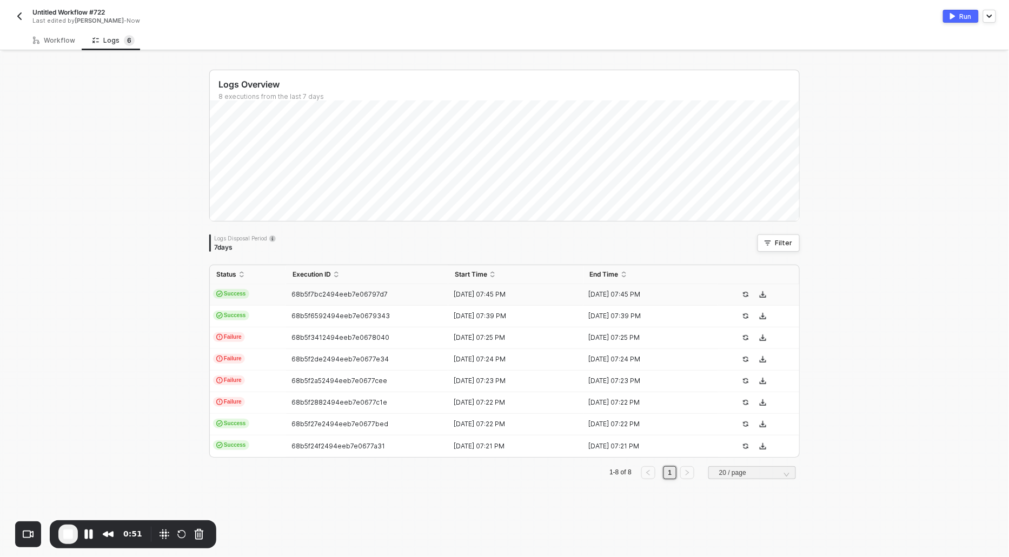
click at [228, 292] on span "Success" at bounding box center [231, 294] width 36 height 10
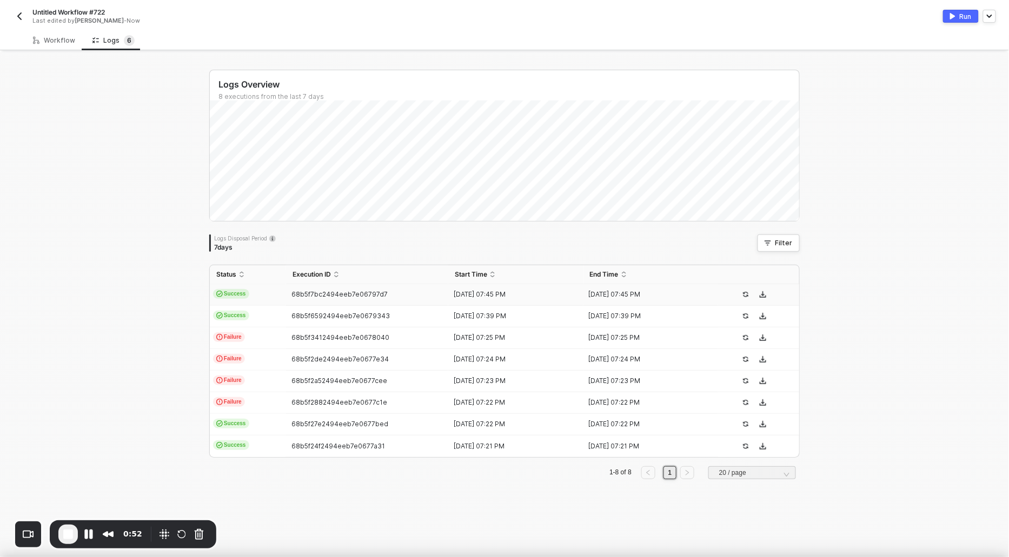
scroll to position [29, 0]
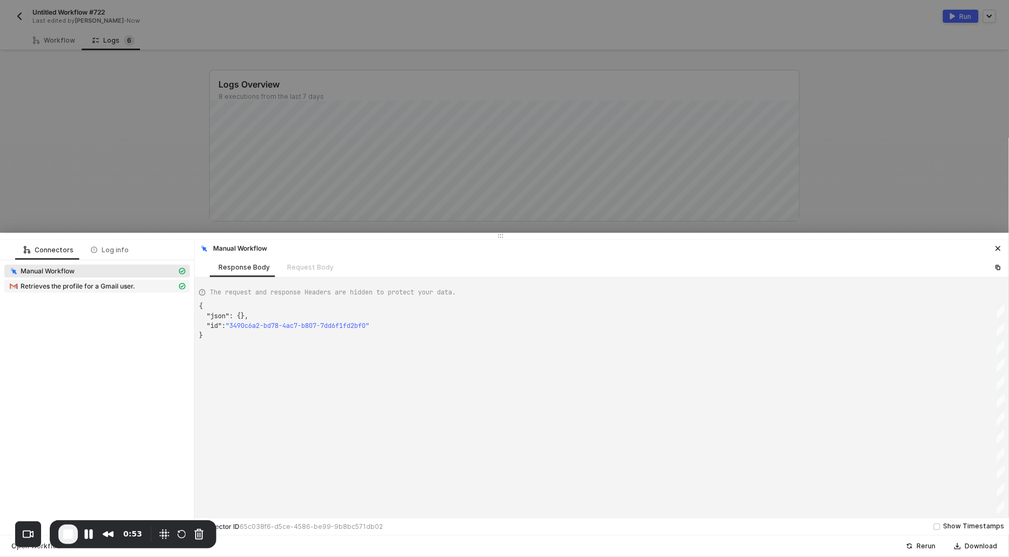
click at [51, 286] on span "Retrieves the profile for a Gmail user." at bounding box center [78, 286] width 115 height 9
click at [114, 288] on span "Modifies the labels applied to the thread." at bounding box center [83, 286] width 124 height 9
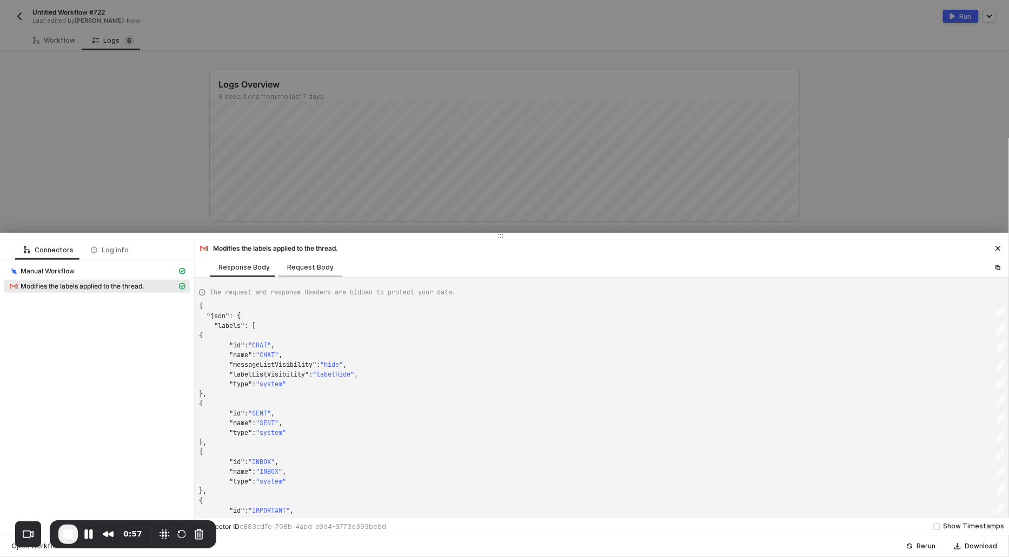
click at [310, 274] on div "Request Body" at bounding box center [310, 267] width 64 height 20
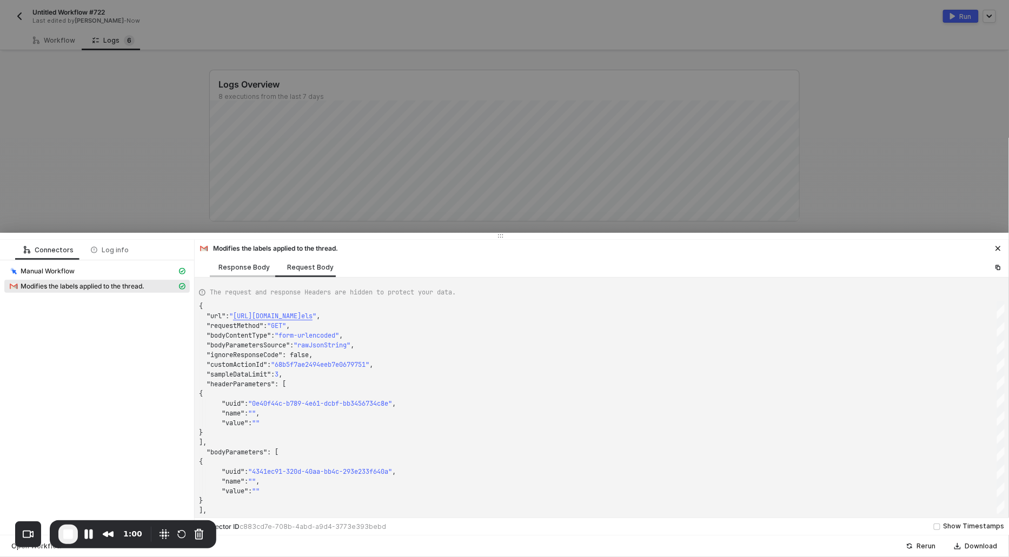
click at [243, 268] on div "Response Body" at bounding box center [243, 267] width 51 height 9
type textarea "{ "json": { "labels": [ { "id": "CHAT", "name": "CHAT", "messageListVisibility"…"
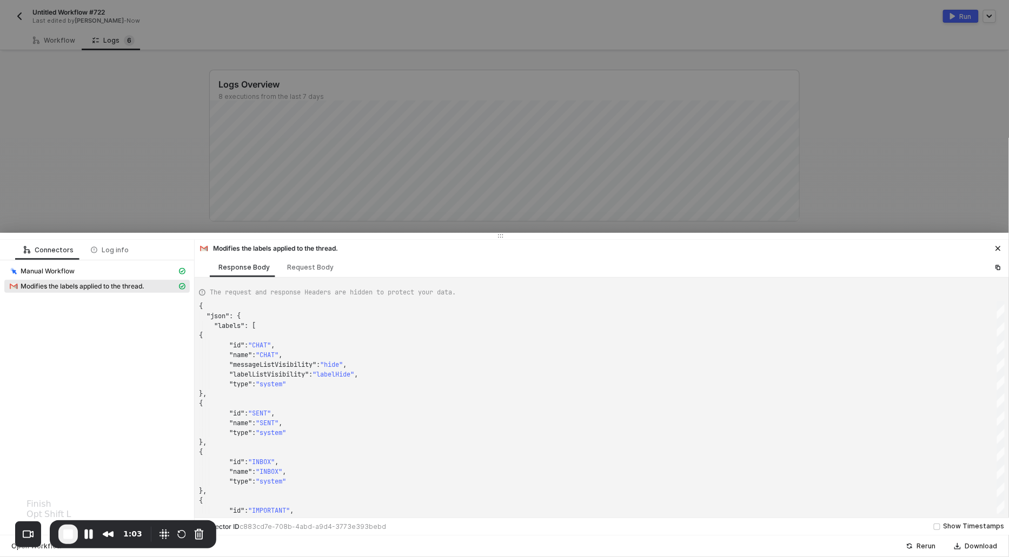
click at [66, 533] on span "End Recording" at bounding box center [68, 534] width 13 height 13
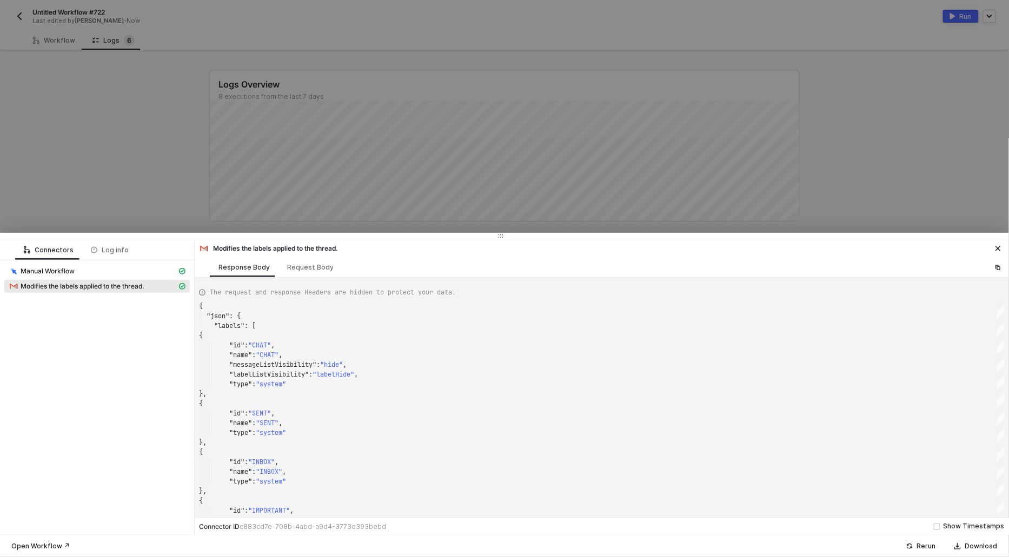
click at [122, 82] on div at bounding box center [504, 278] width 1009 height 557
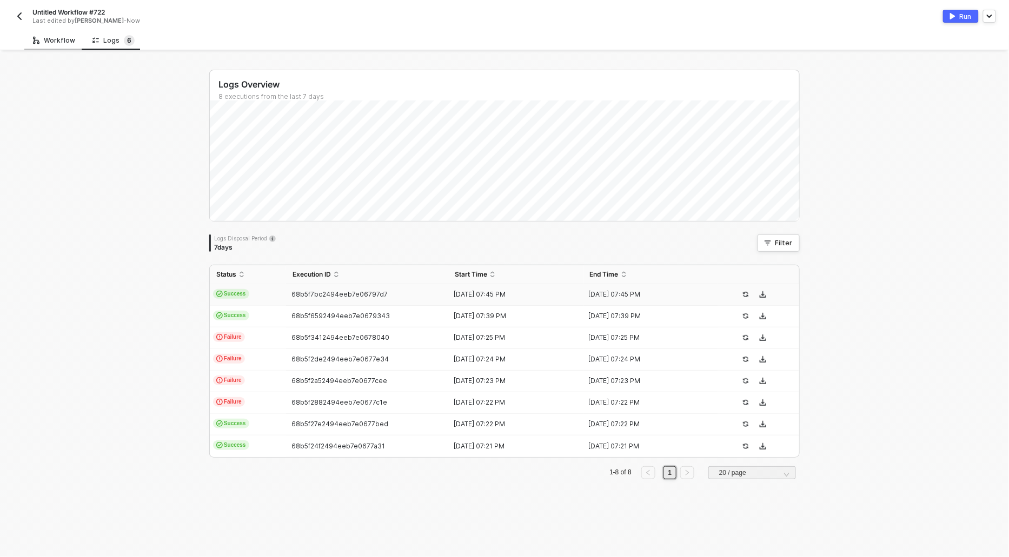
click at [51, 38] on div "Workflow" at bounding box center [54, 40] width 42 height 9
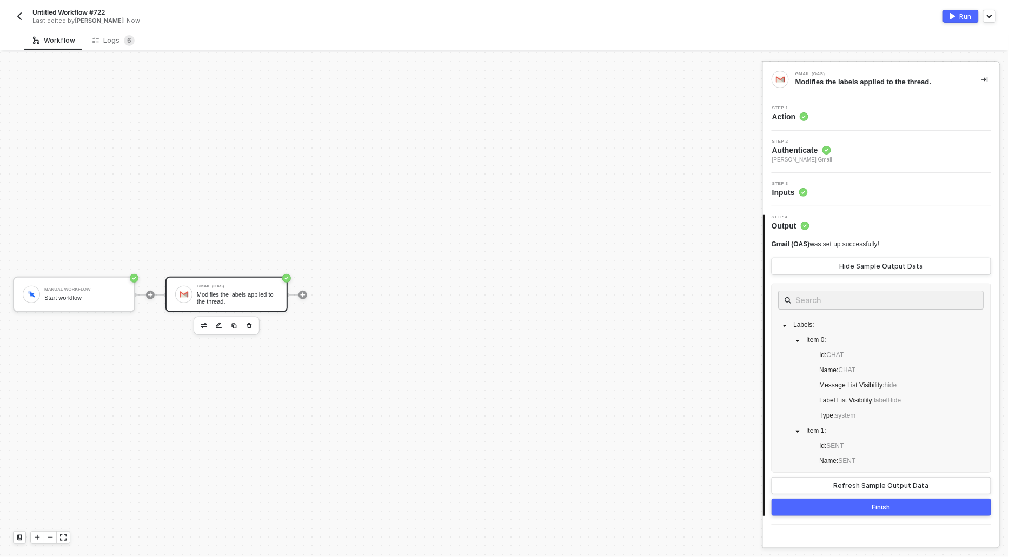
click at [789, 110] on div "Step 1 Action" at bounding box center [790, 114] width 36 height 16
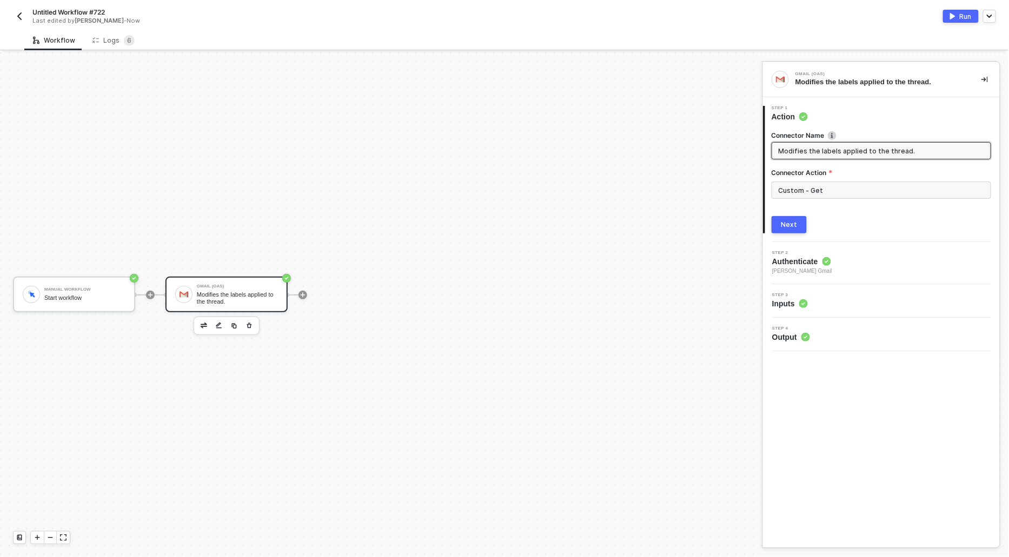
click at [107, 29] on div "Untitled Workflow #722 Last edited by [PERSON_NAME] - Now Run" at bounding box center [504, 15] width 983 height 30
click at [107, 37] on div "Logs 6" at bounding box center [113, 40] width 42 height 11
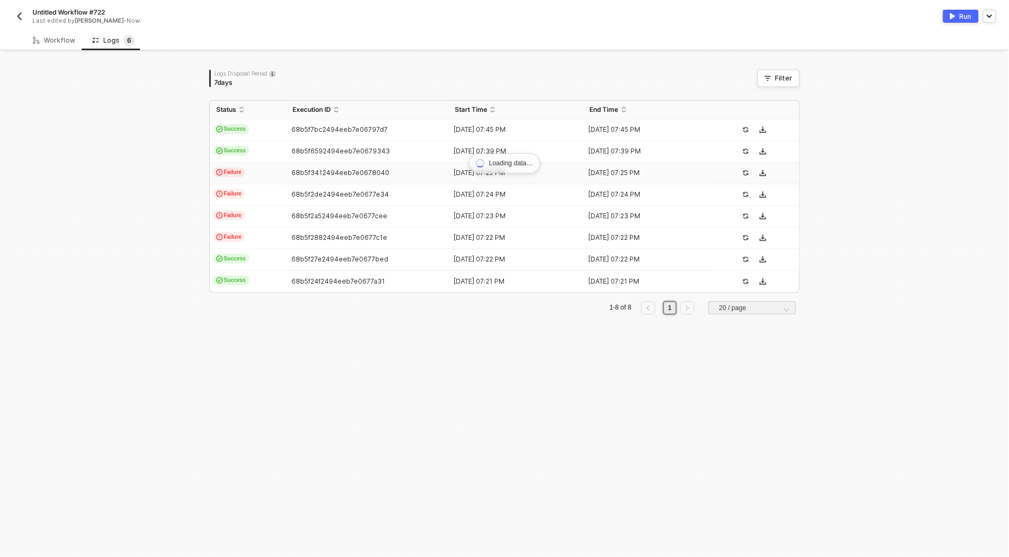
click at [232, 170] on span "Failure" at bounding box center [229, 173] width 32 height 10
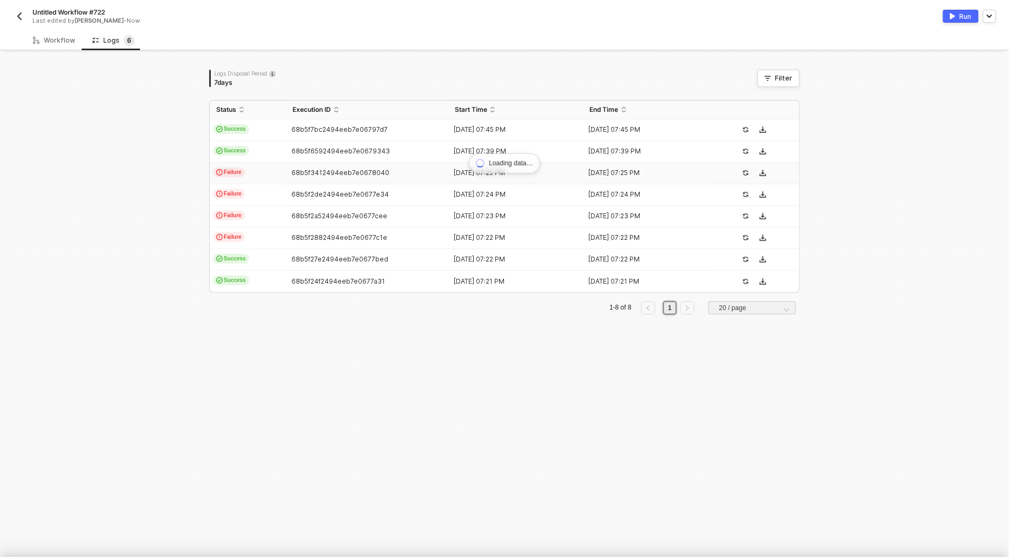
scroll to position [29, 0]
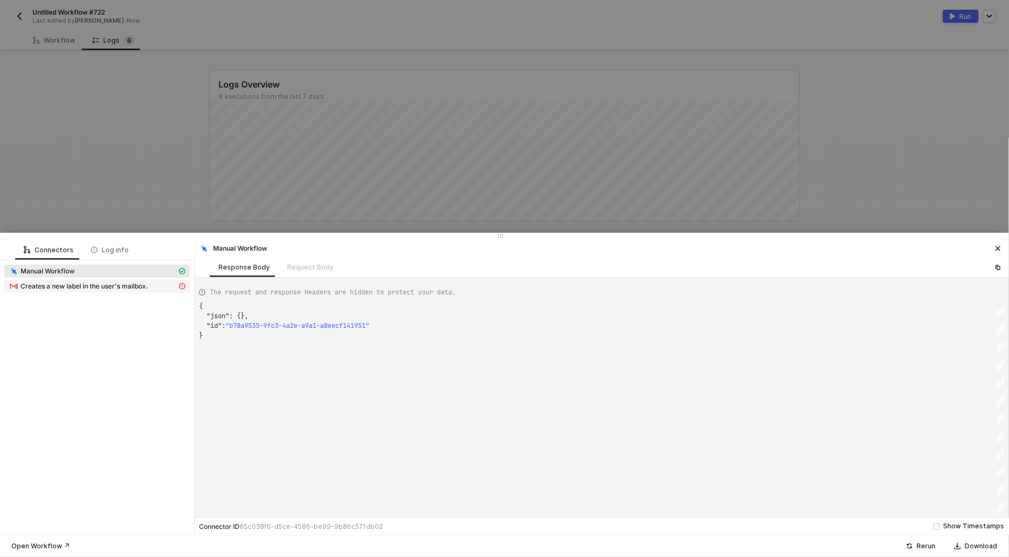
click at [105, 288] on span "Creates a new label in the user's mailbox." at bounding box center [85, 286] width 128 height 9
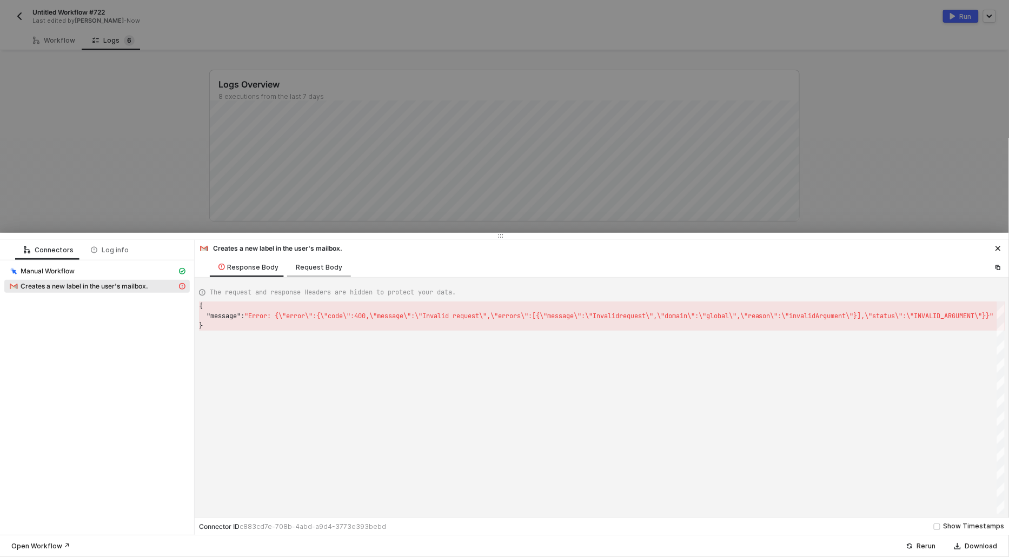
click at [311, 268] on div "Request Body" at bounding box center [319, 267] width 46 height 9
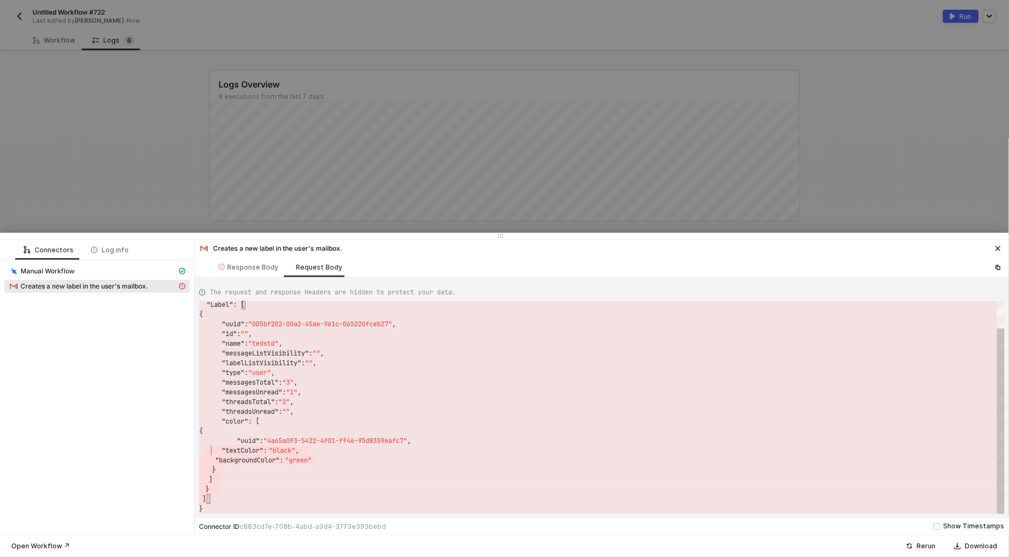
type textarea "{ "sampleDataLimit": 3, "userId": "me", "Label": [ { "uuid": "005bf202-00a2-45a…"
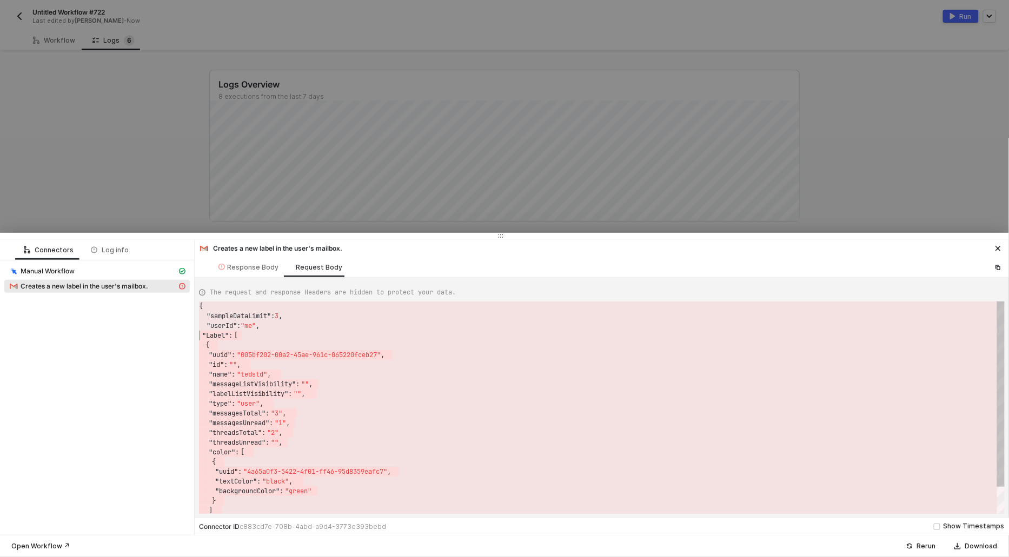
scroll to position [29, 0]
drag, startPoint x: 212, startPoint y: 499, endPoint x: 201, endPoint y: 333, distance: 166.9
click at [115, 128] on div at bounding box center [504, 278] width 1009 height 557
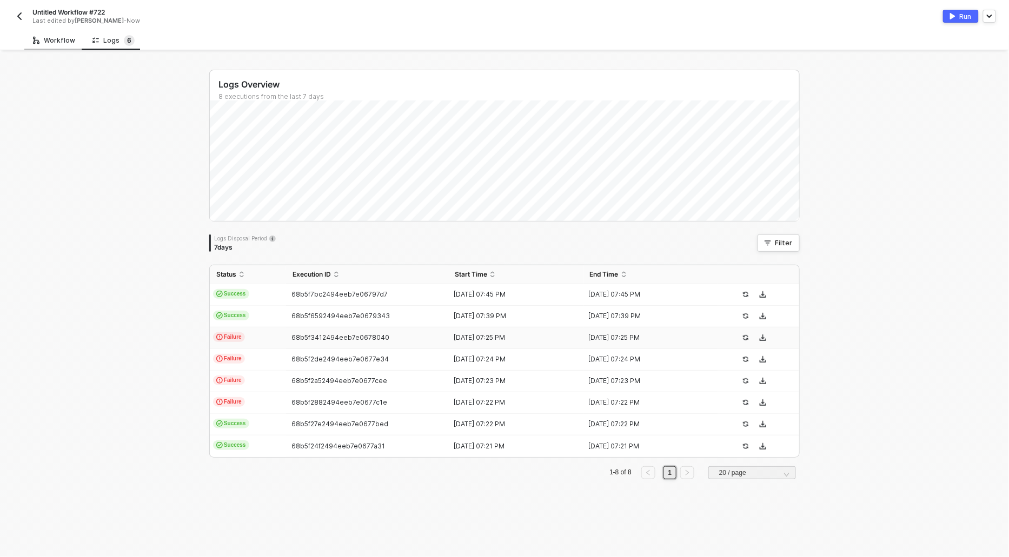
click at [57, 32] on div "Workflow" at bounding box center [53, 40] width 59 height 20
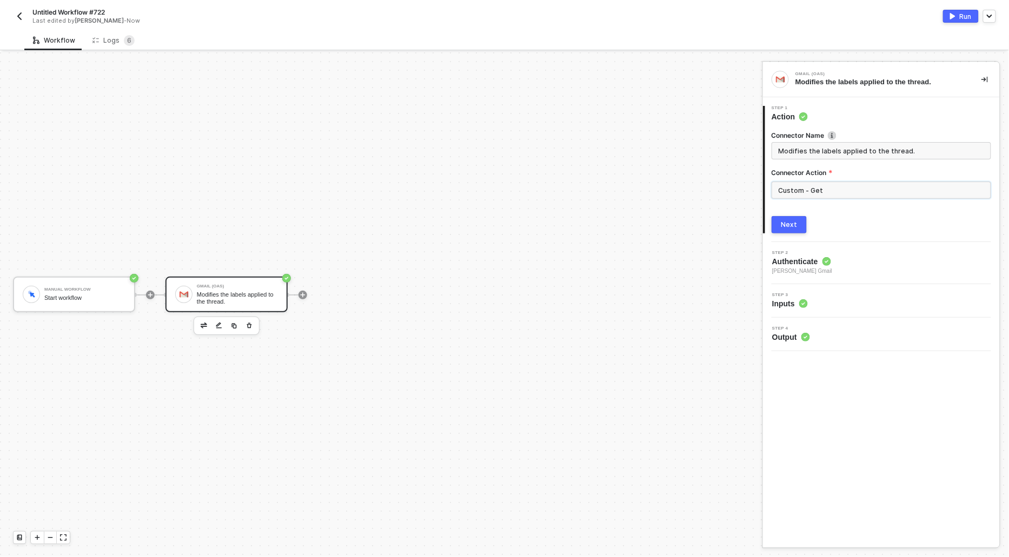
click at [808, 198] on input "Custom - Get" at bounding box center [880, 190] width 219 height 17
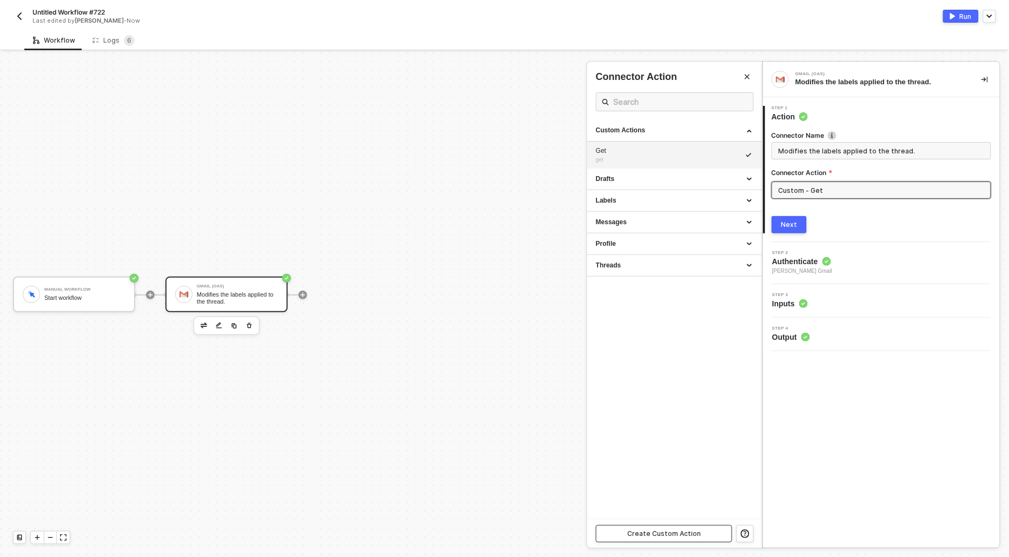
click at [654, 536] on div "Create Custom Action" at bounding box center [664, 534] width 74 height 9
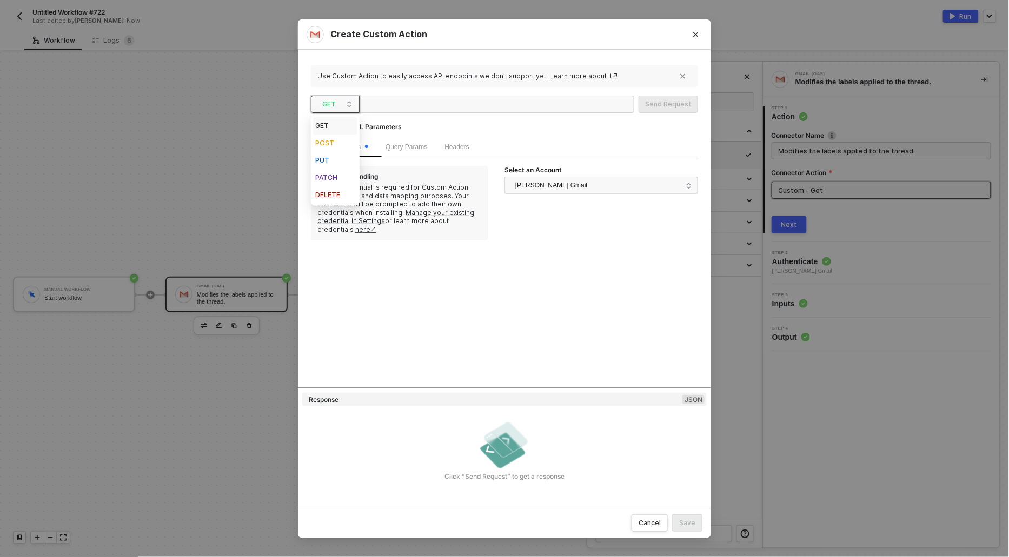
click at [326, 110] on span "GET" at bounding box center [337, 104] width 30 height 16
click at [326, 142] on div "POST" at bounding box center [335, 143] width 40 height 13
click at [498, 145] on span "Body" at bounding box center [493, 147] width 15 height 8
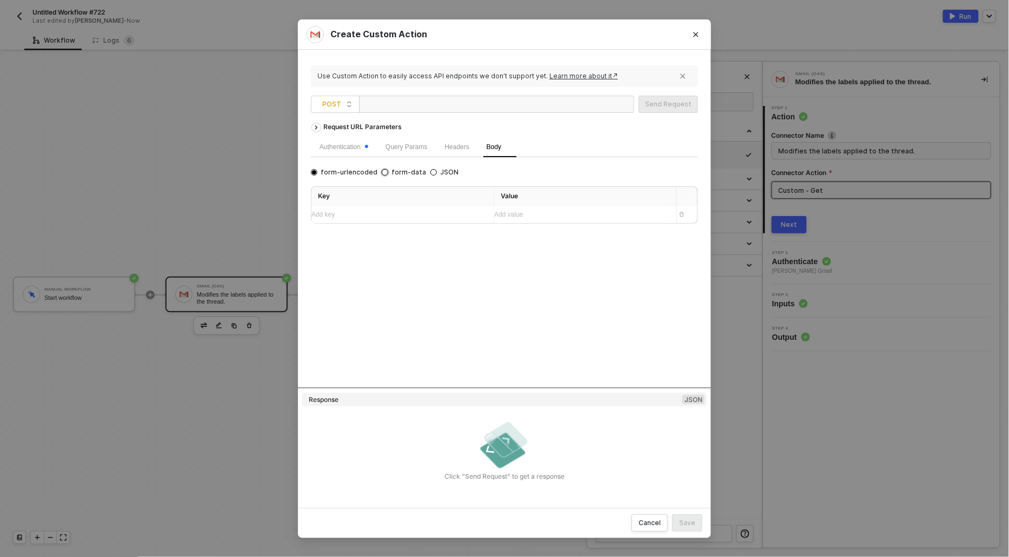
click at [418, 173] on span "form-data" at bounding box center [407, 172] width 38 height 9
click at [388, 173] on input "form-data" at bounding box center [385, 172] width 6 height 6
radio input "true"
radio input "false"
click at [419, 173] on div "form-urlencoded form-data JSON" at bounding box center [387, 172] width 152 height 9
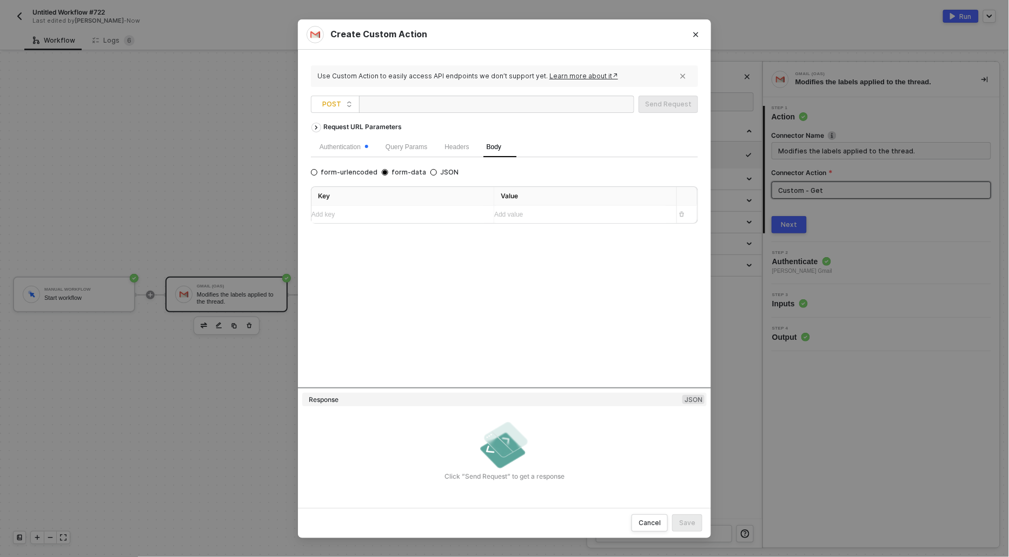
click at [421, 173] on div "form-urlencoded form-data JSON" at bounding box center [387, 172] width 152 height 9
click at [430, 171] on input "JSON" at bounding box center [433, 172] width 6 height 6
radio input "true"
radio input "false"
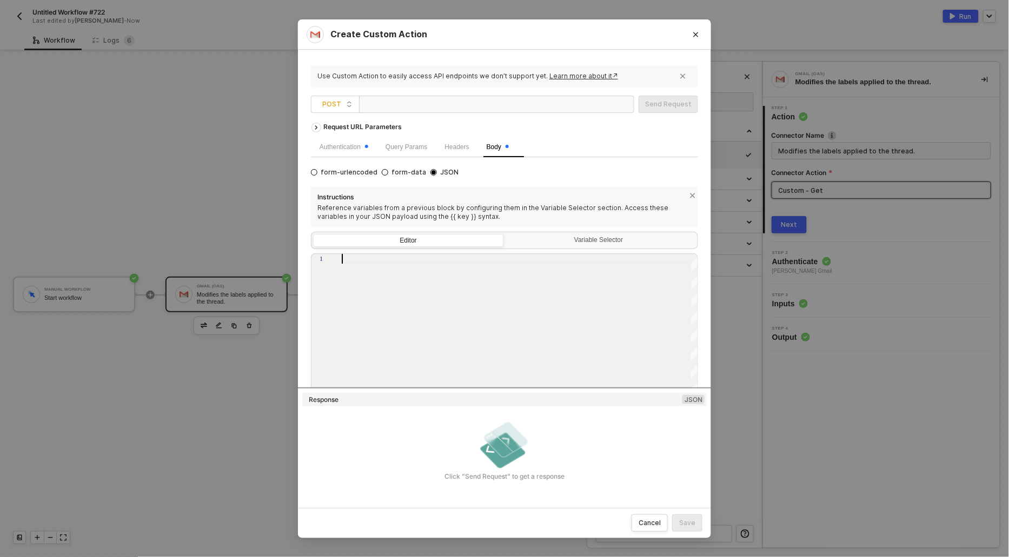
click at [366, 282] on div at bounding box center [520, 328] width 357 height 149
paste textarea "]"
type textarea "]"
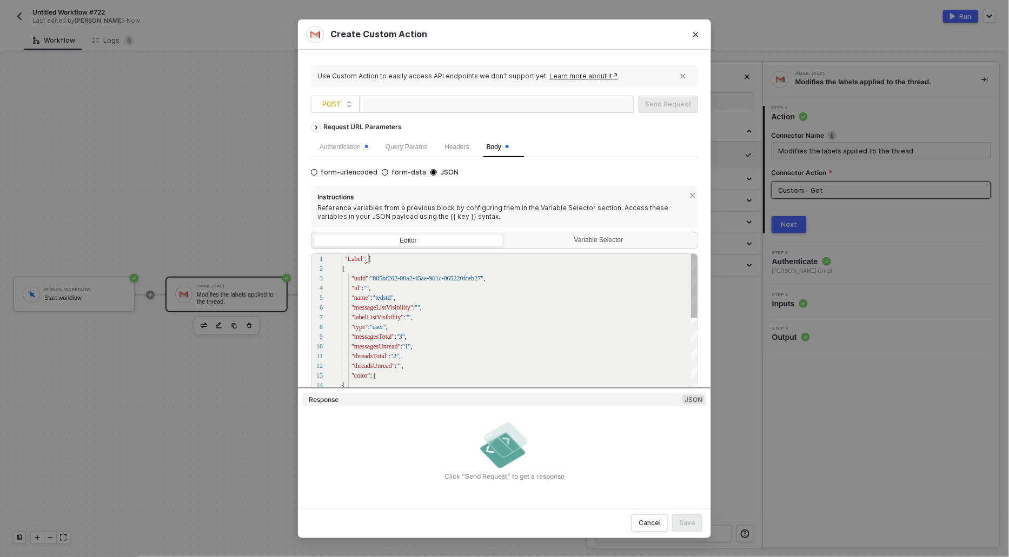
scroll to position [0, 0]
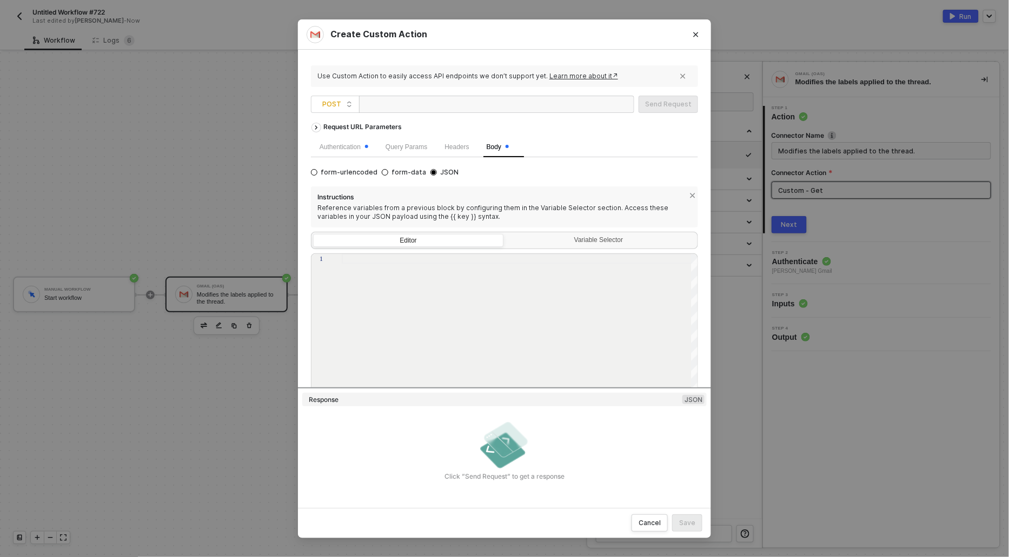
click at [416, 268] on div at bounding box center [520, 328] width 357 height 149
paste textarea "]"
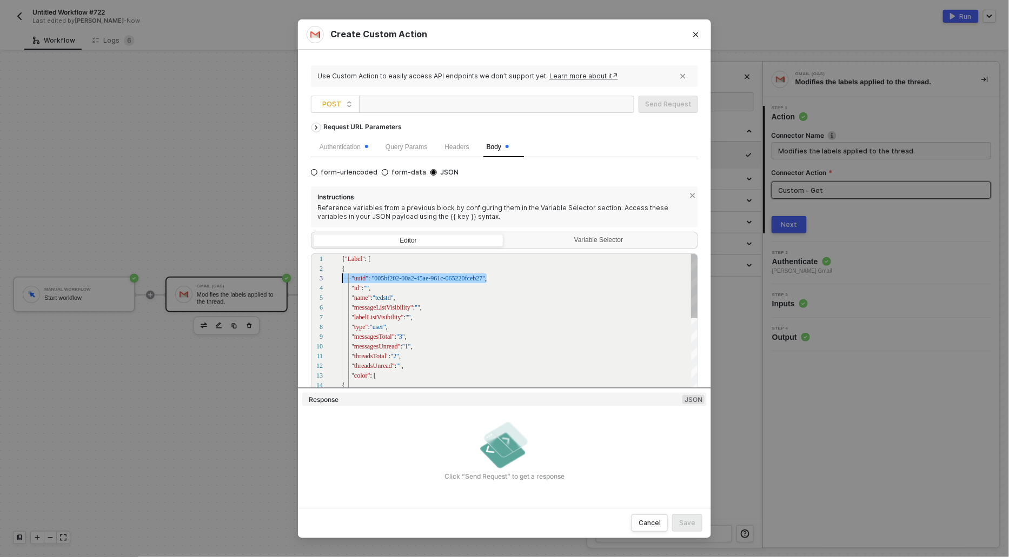
scroll to position [19, 0]
drag, startPoint x: 501, startPoint y: 279, endPoint x: 344, endPoint y: 272, distance: 156.9
click at [378, 261] on div "{ "Label" : [" at bounding box center [520, 259] width 357 height 10
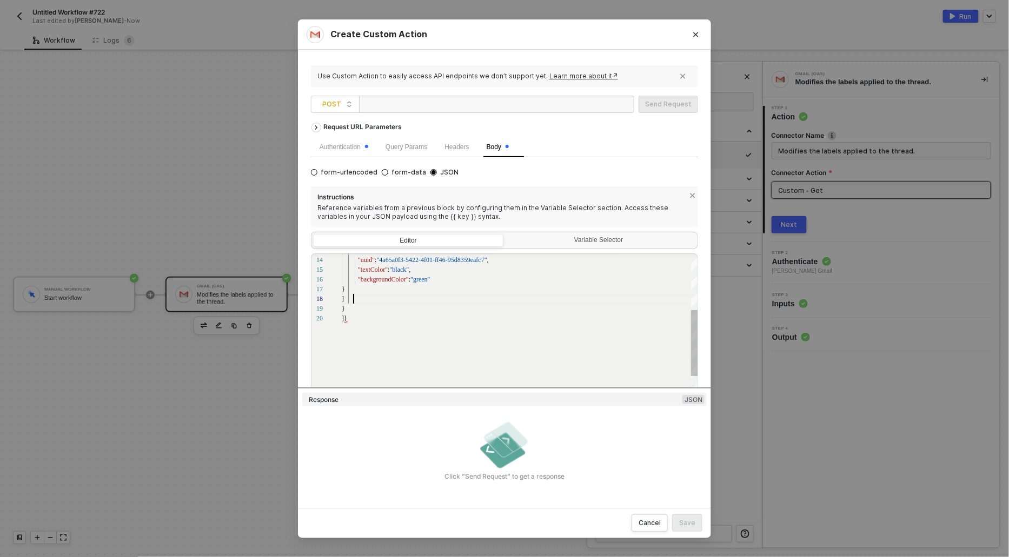
click at [356, 302] on div "]" at bounding box center [520, 299] width 357 height 10
click at [346, 346] on div "16 15 14 13 12 11 17 19 18 20 "backgroundColor" : "green" "textColor" : "black"…" at bounding box center [504, 328] width 387 height 149
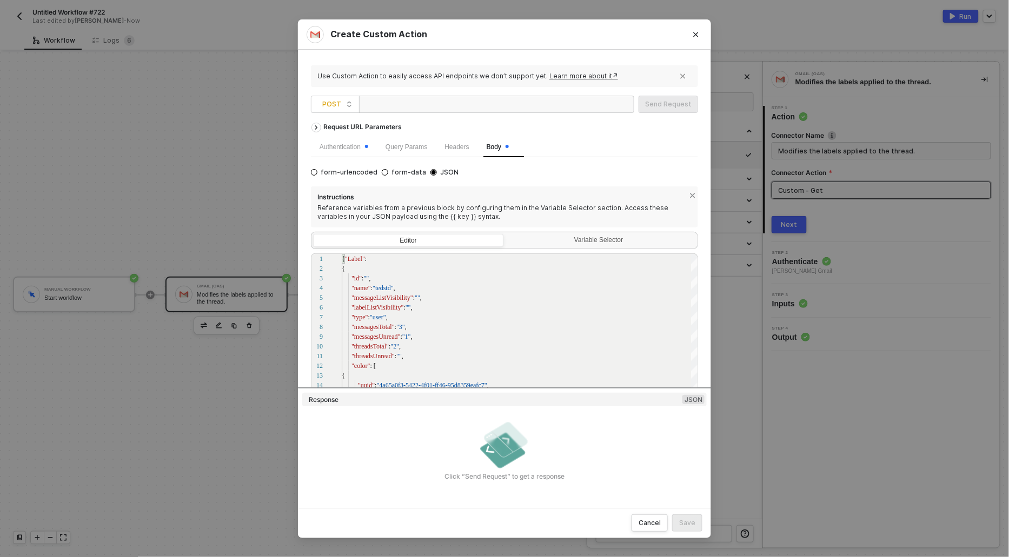
type textarea ""threadsUnread": "", "color": [ { "uuid": "4a65a0f3-5422-4f01-ff46-95d8359eafc7…"
click at [388, 104] on div at bounding box center [417, 104] width 108 height 17
paste div
click at [521, 102] on div "https://gmail.googleapis.com/gmail/v1/users/{userId}/labels" at bounding box center [442, 104] width 158 height 17
click at [676, 104] on div "Send Request" at bounding box center [668, 104] width 46 height 9
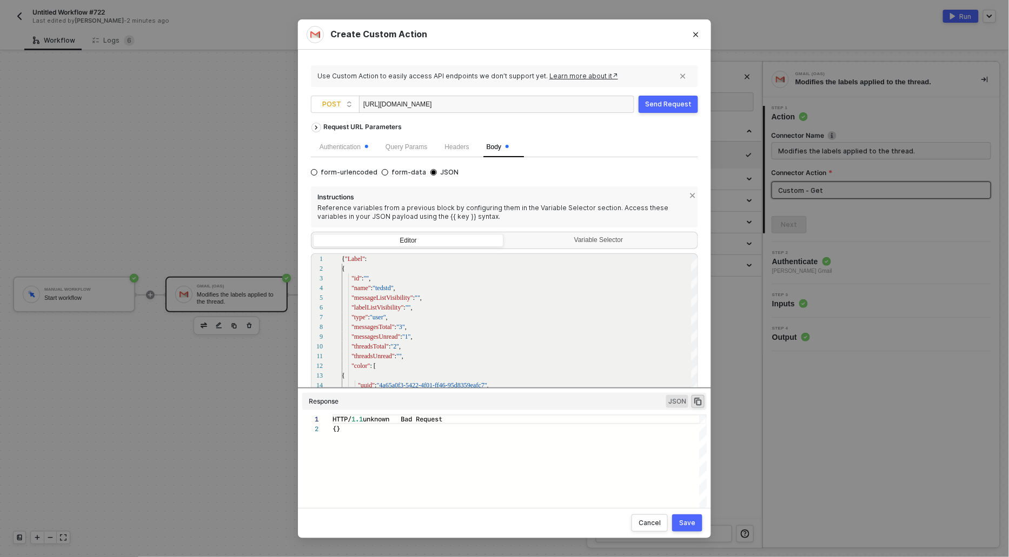
scroll to position [9, 0]
click at [696, 521] on button "Save" at bounding box center [687, 523] width 30 height 17
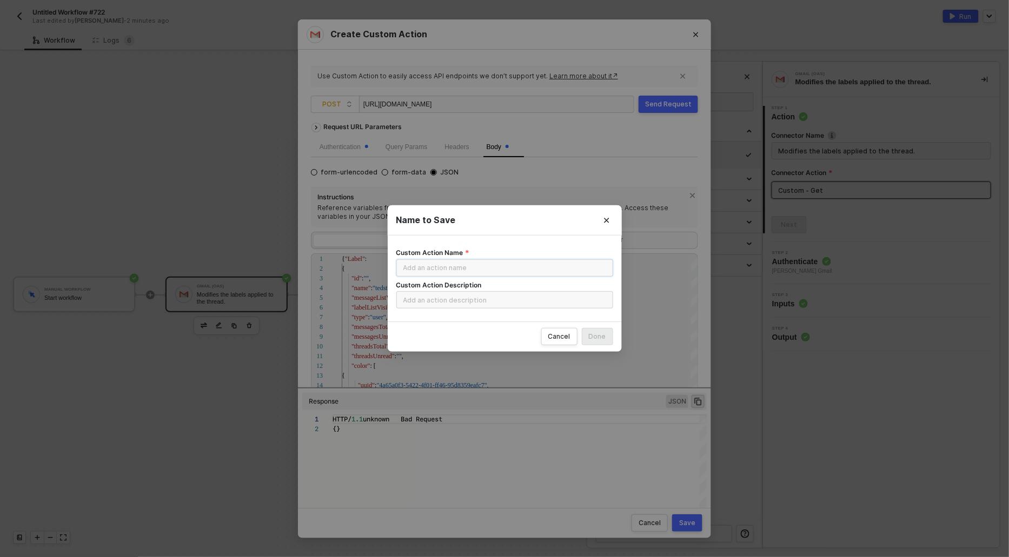
click at [496, 265] on input "Custom Action Name" at bounding box center [504, 267] width 217 height 17
type input "Post"
click at [474, 304] on input "Custom Action Description" at bounding box center [504, 299] width 217 height 17
type input "Post"
click at [609, 338] on button "Done" at bounding box center [597, 336] width 31 height 17
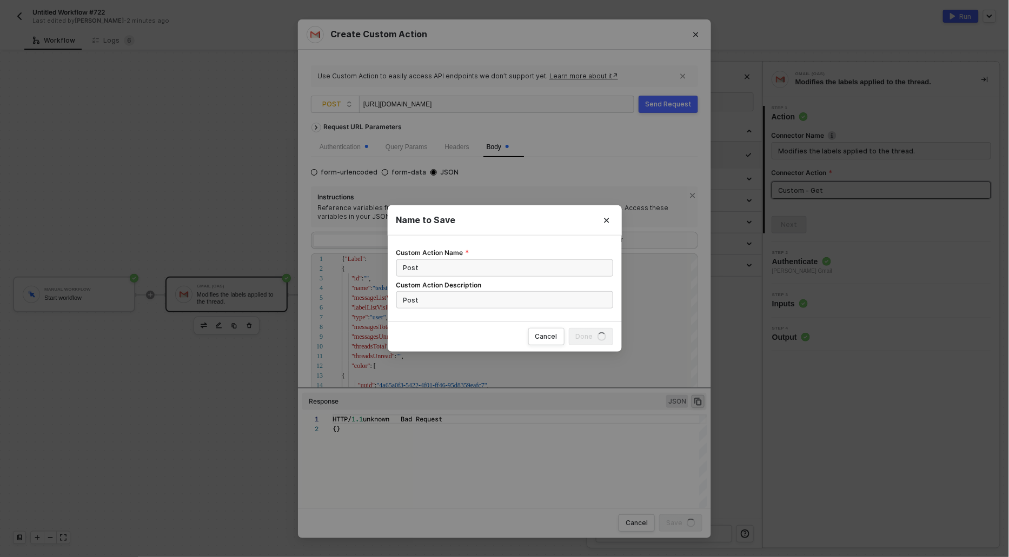
radio input "true"
radio input "false"
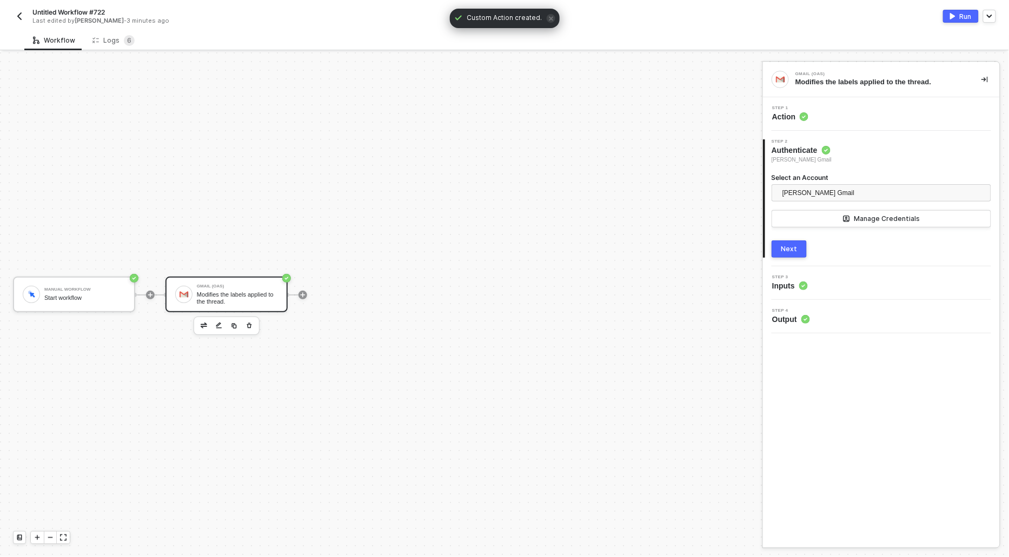
click at [787, 116] on span "Action" at bounding box center [790, 116] width 36 height 11
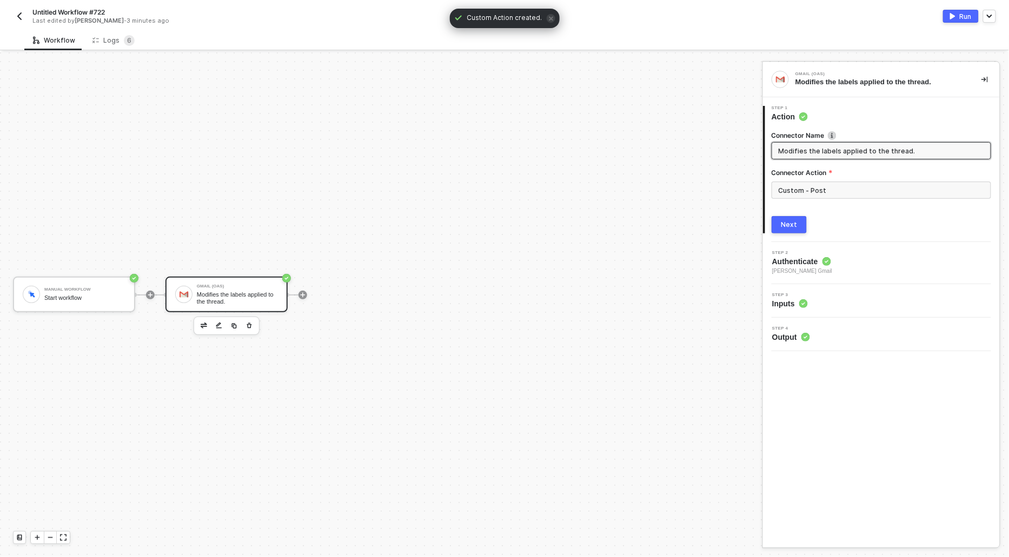
click at [804, 198] on div "Custom - Post" at bounding box center [880, 195] width 219 height 26
click at [787, 221] on div "Next" at bounding box center [789, 225] width 16 height 9
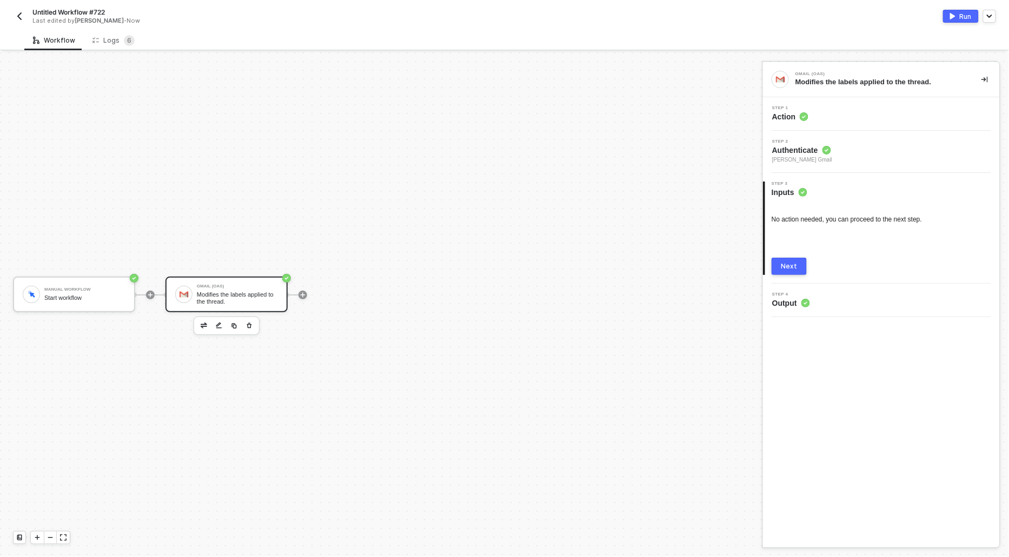
click at [778, 264] on button "Next" at bounding box center [788, 266] width 35 height 17
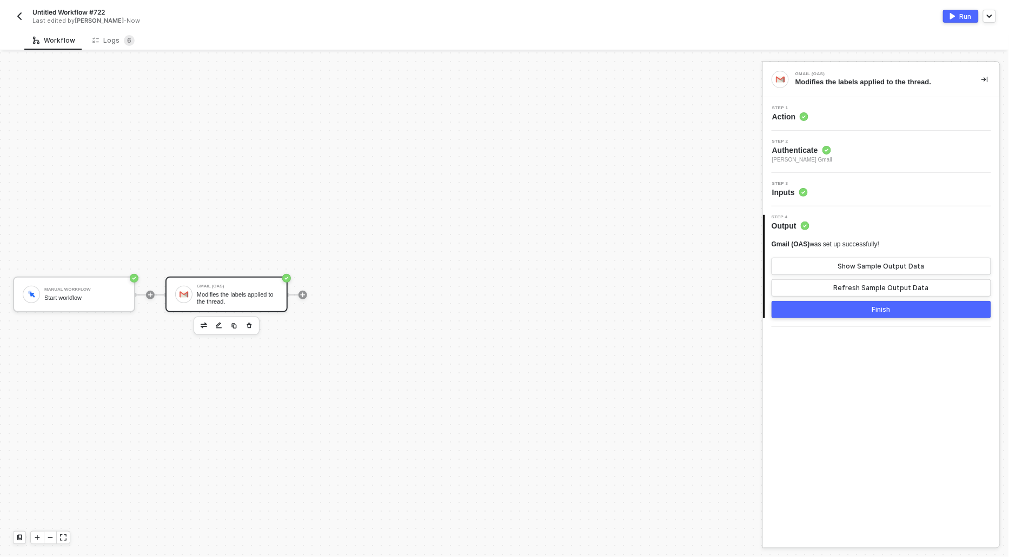
click at [962, 14] on div "Run" at bounding box center [965, 16] width 12 height 9
click at [119, 48] on div "Logs 6" at bounding box center [113, 40] width 59 height 20
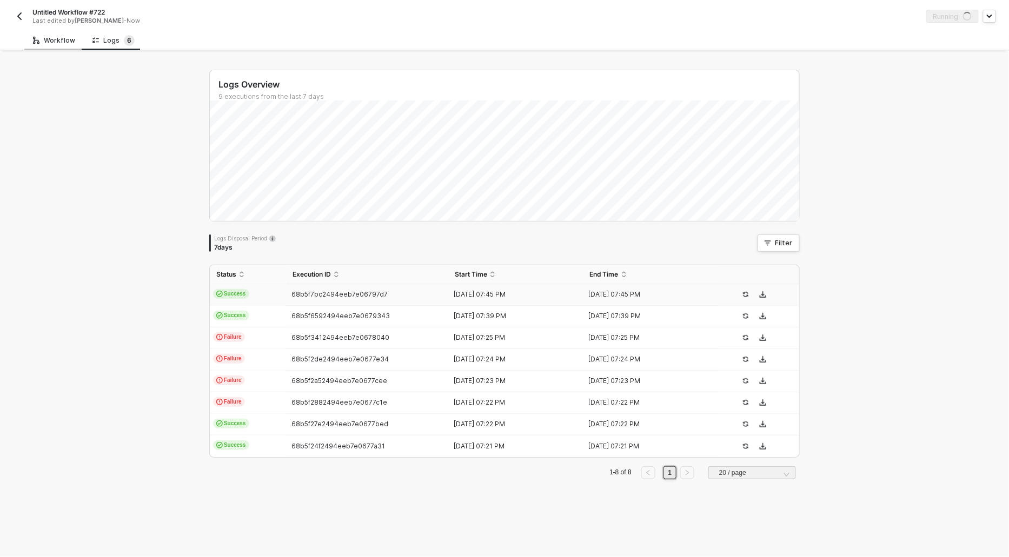
click at [51, 38] on div "Workflow" at bounding box center [54, 40] width 42 height 9
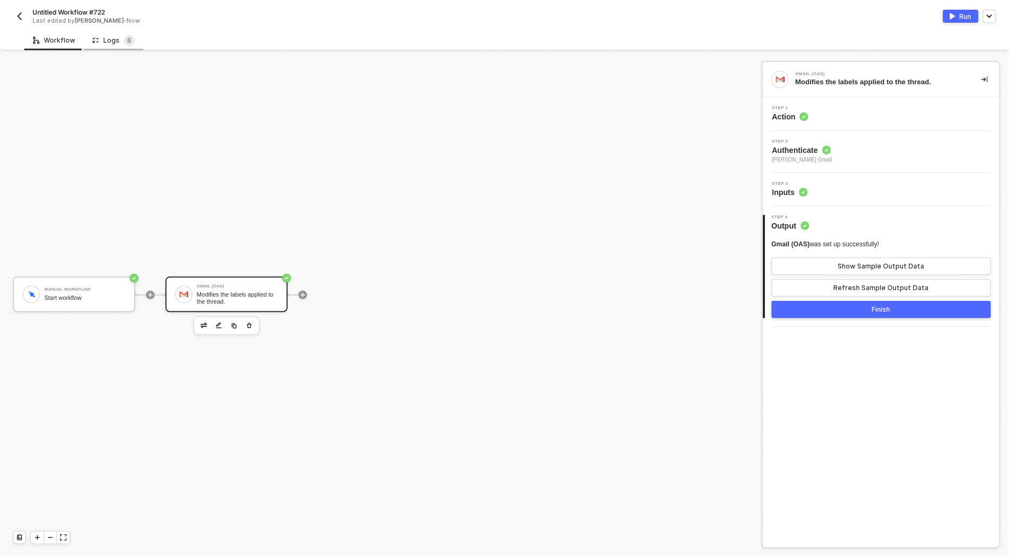
click at [114, 36] on div "Logs 6" at bounding box center [113, 40] width 42 height 11
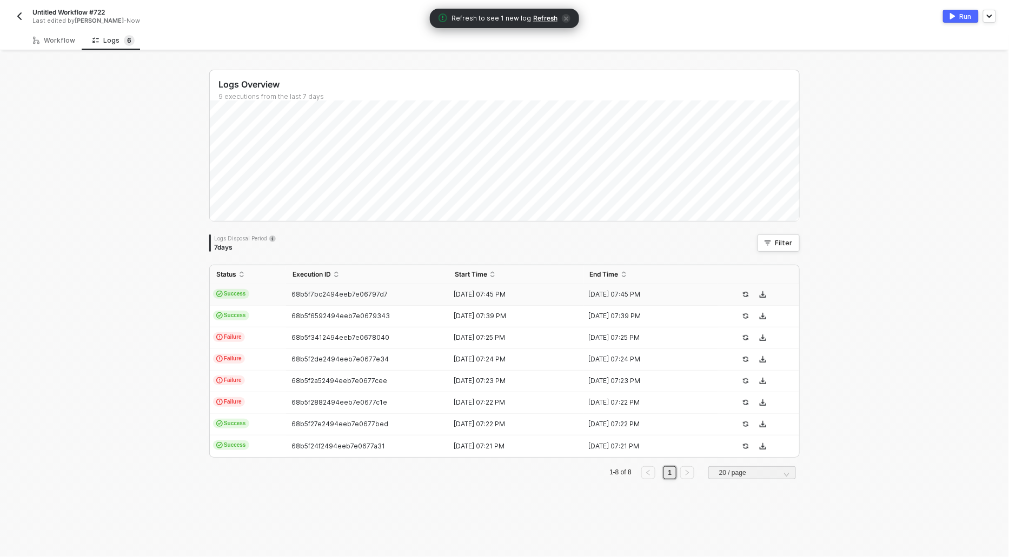
click at [539, 22] on span "Refresh" at bounding box center [545, 18] width 24 height 9
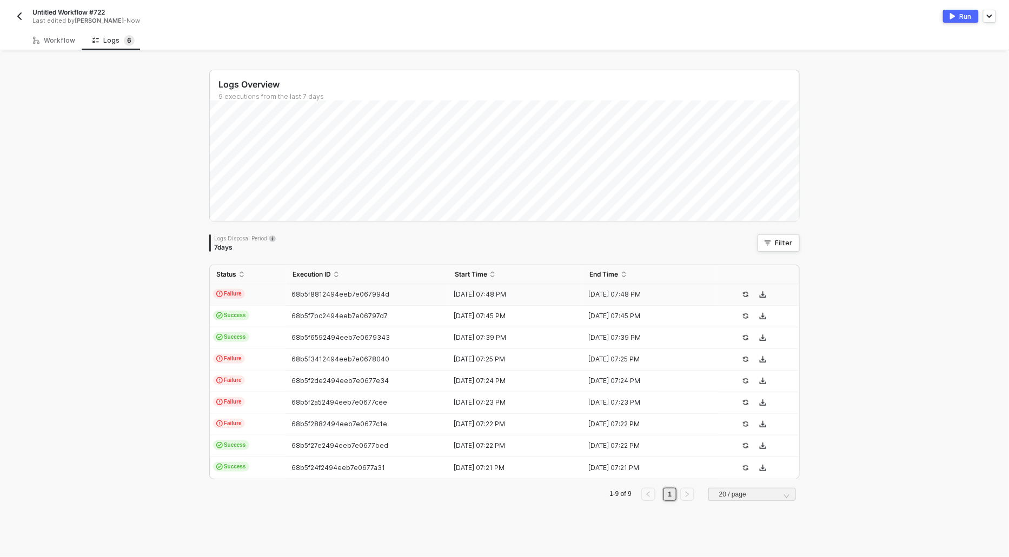
click at [223, 294] on span "Failure" at bounding box center [229, 294] width 32 height 10
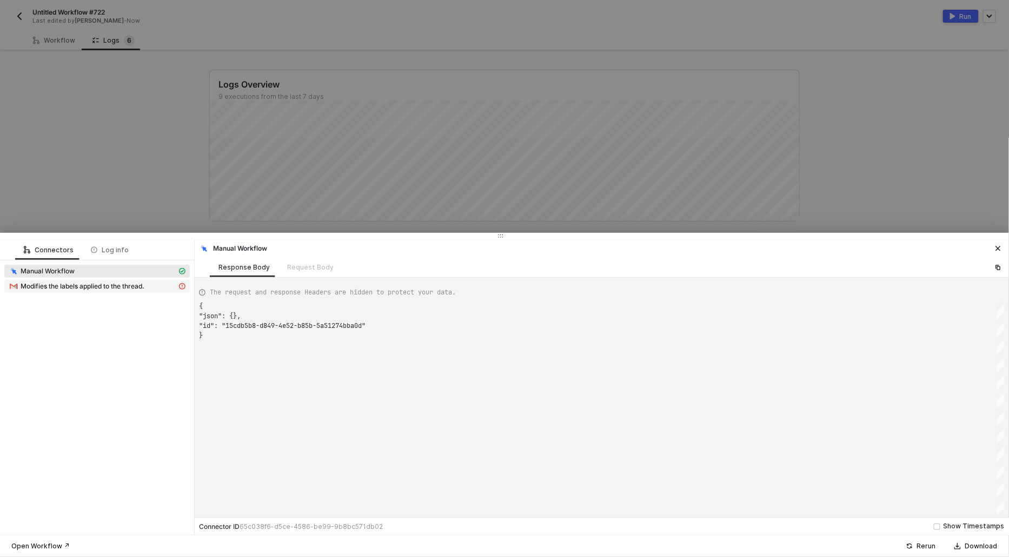
click at [95, 288] on span "Modifies the labels applied to the thread." at bounding box center [83, 286] width 124 height 9
type textarea "{ "message": "{\"error\":{\"code\":400,\"message\":\"Invalid request\",\"errors…"
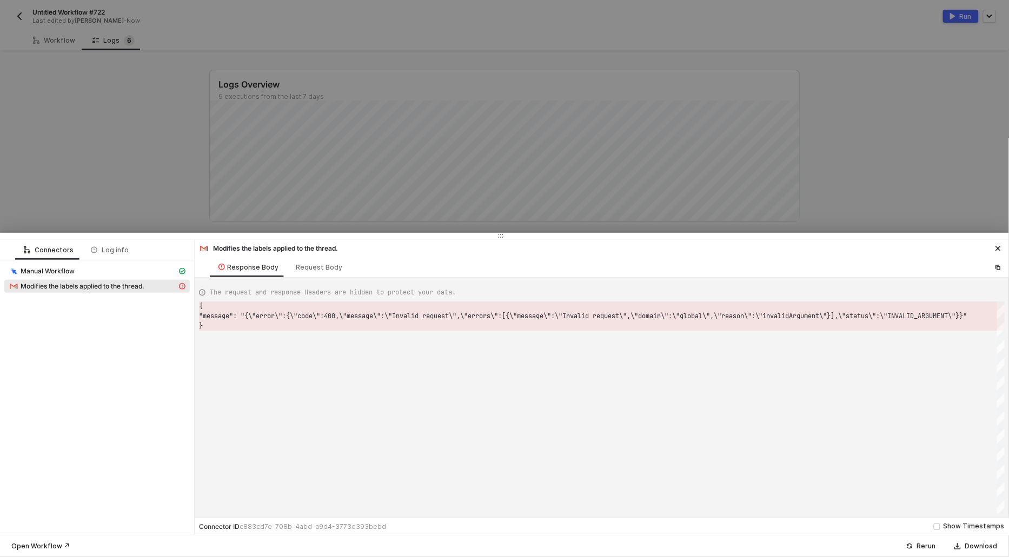
scroll to position [19, 0]
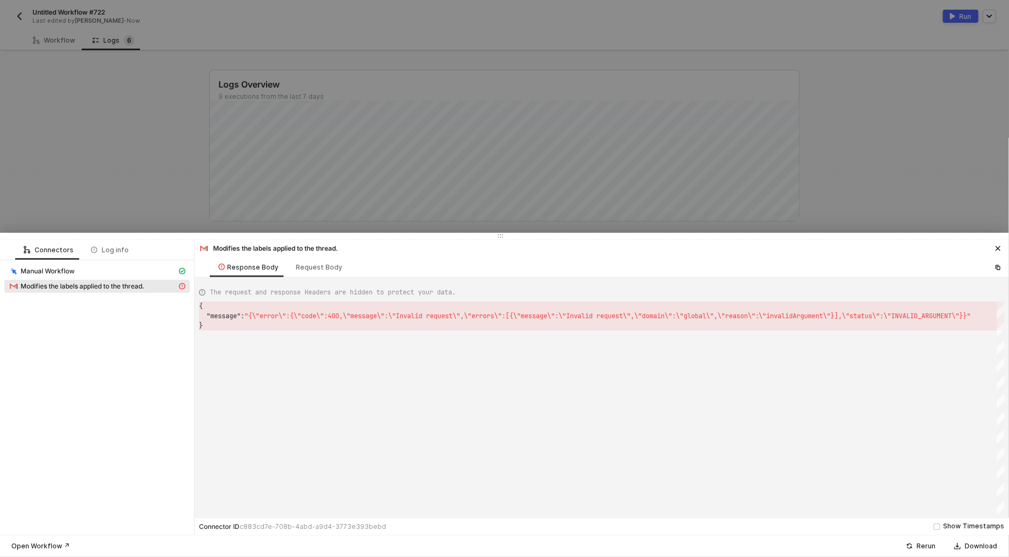
click at [248, 191] on div at bounding box center [504, 278] width 1009 height 557
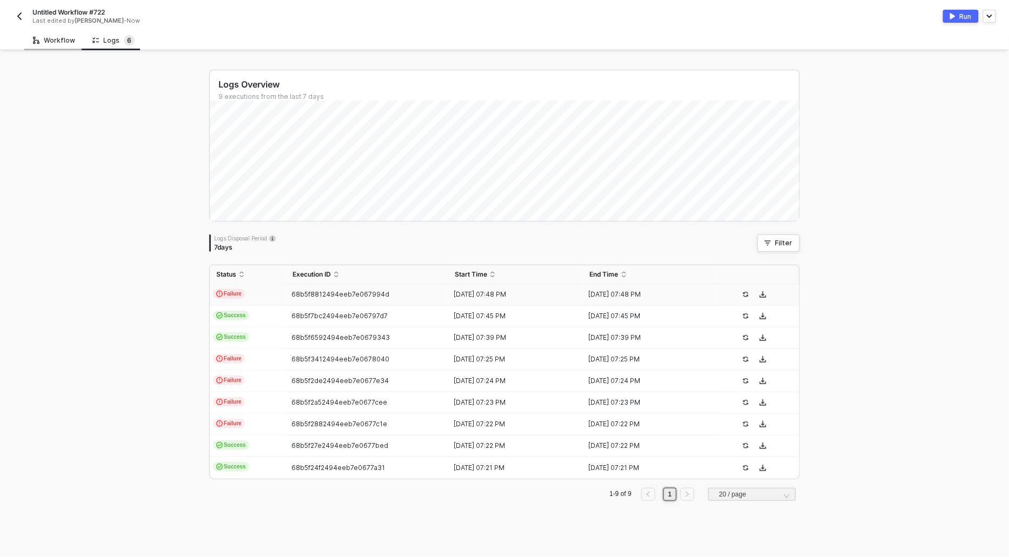
click at [63, 39] on div "Workflow" at bounding box center [54, 40] width 42 height 9
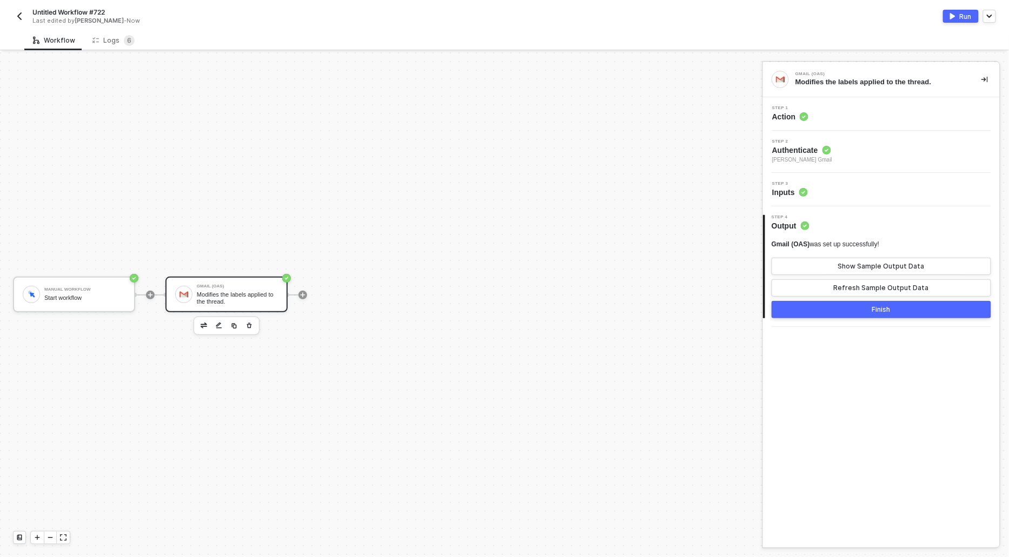
click at [782, 112] on span "Action" at bounding box center [790, 116] width 36 height 11
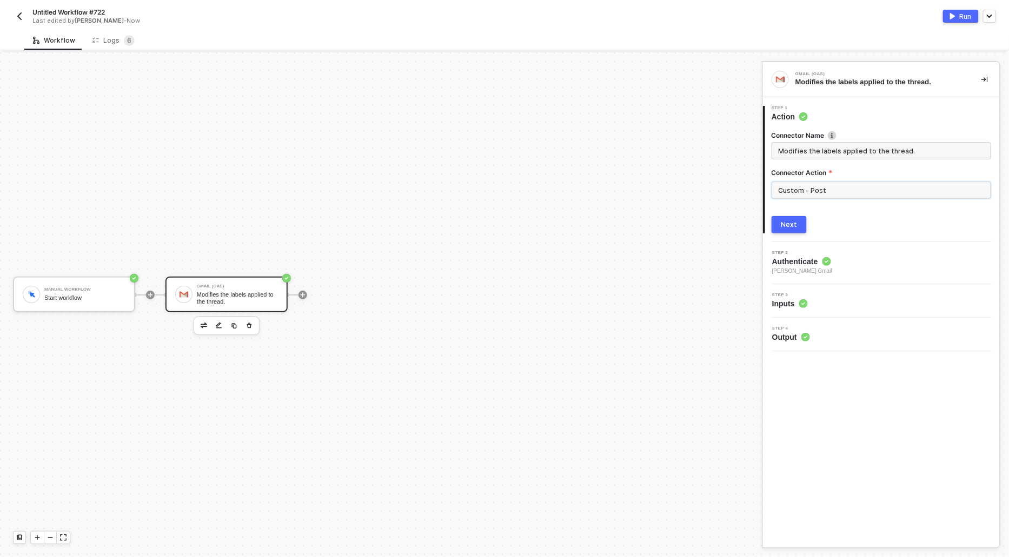
click at [829, 189] on input "Custom - Post" at bounding box center [880, 190] width 219 height 17
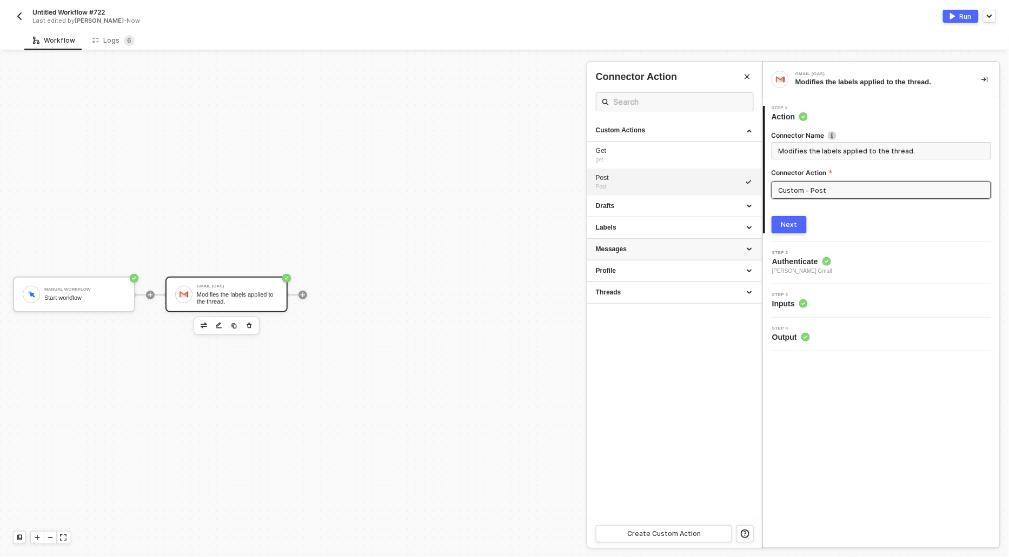
click at [614, 250] on div "Messages" at bounding box center [674, 249] width 157 height 9
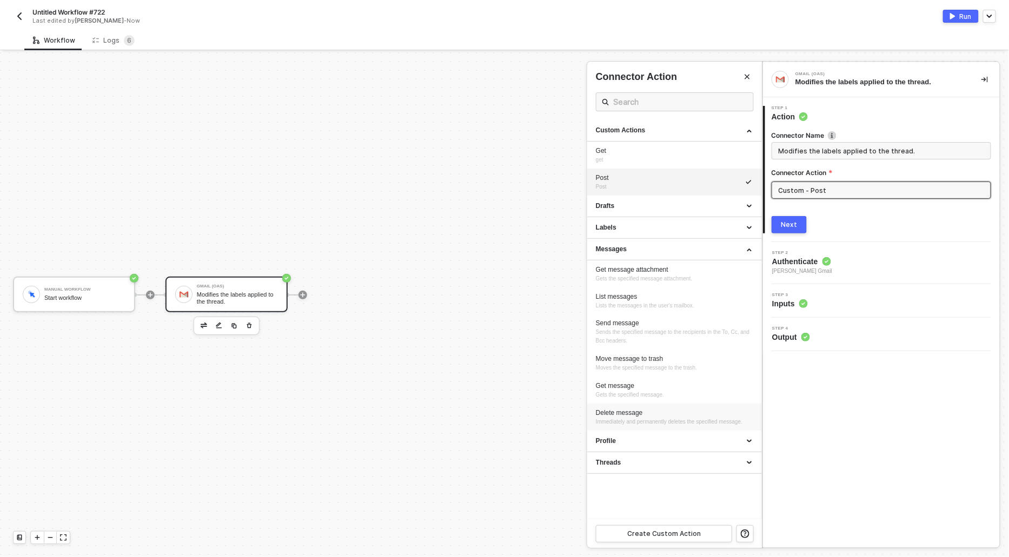
click at [610, 412] on div "Delete message" at bounding box center [674, 413] width 157 height 9
type input "Messages - Delete message"
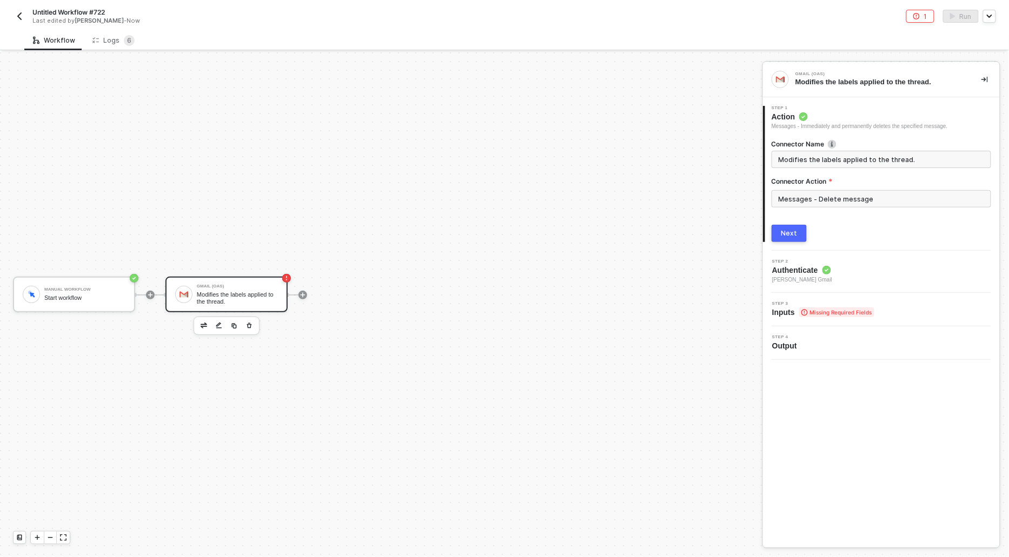
click at [787, 235] on div "Next" at bounding box center [789, 233] width 16 height 9
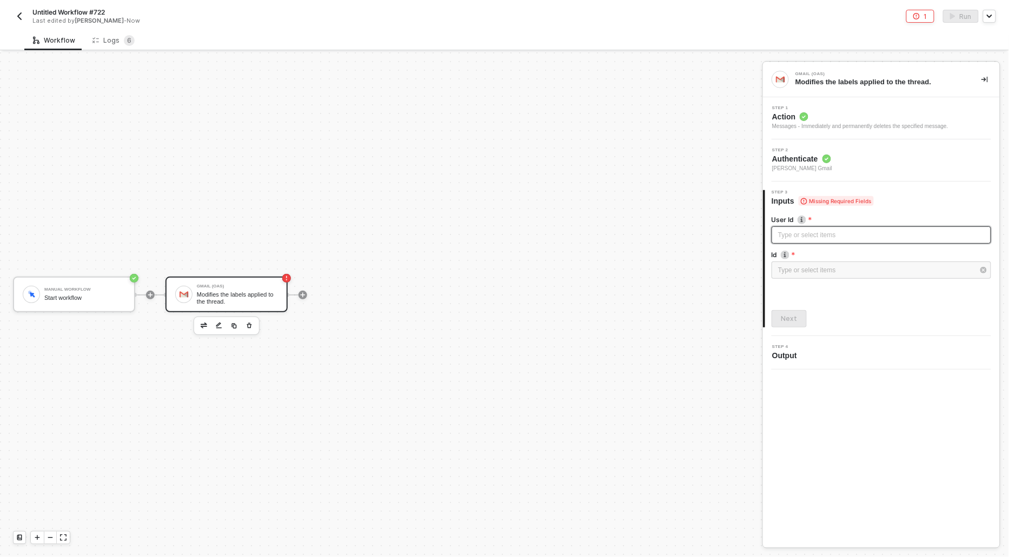
click at [787, 235] on div "Type or select items ﻿" at bounding box center [881, 235] width 206 height 10
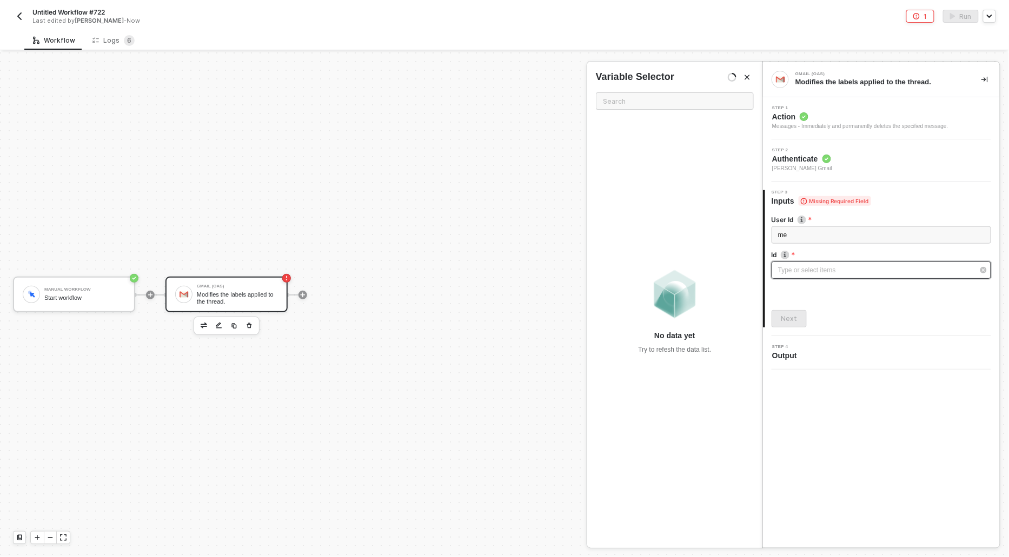
click at [785, 266] on div "Type or select items ﻿" at bounding box center [876, 270] width 196 height 10
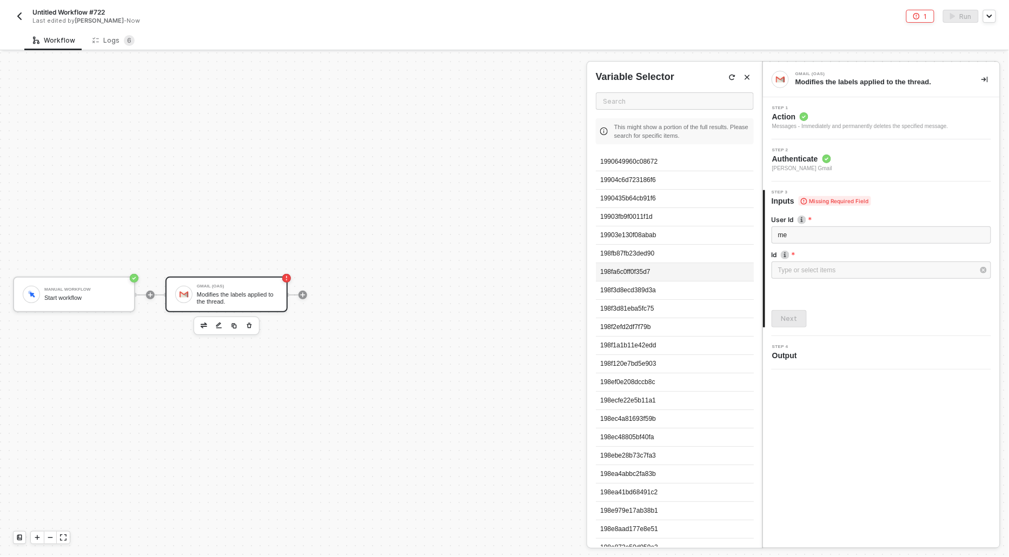
click at [649, 264] on div "198fa6c0ff0f35d7" at bounding box center [675, 272] width 158 height 18
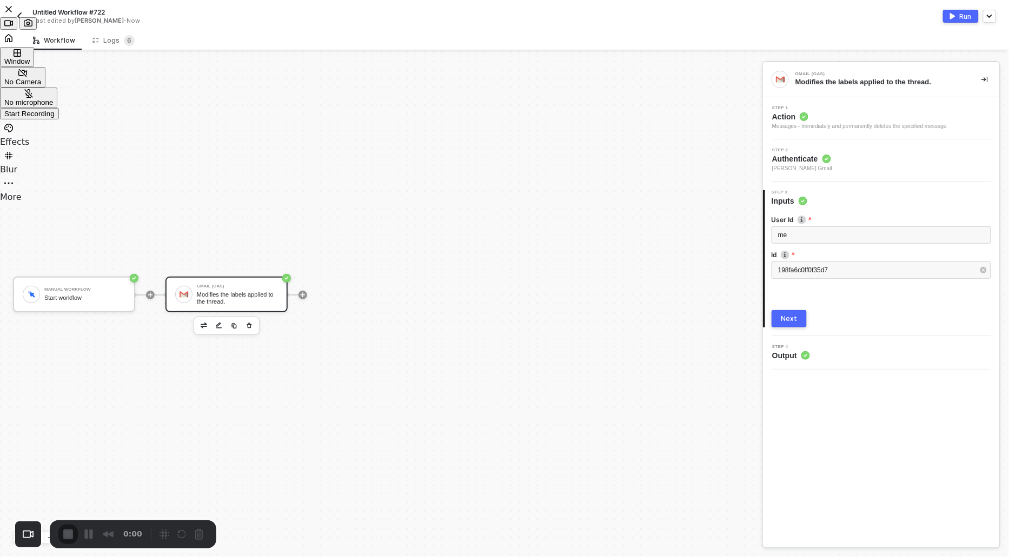
click at [55, 118] on div "Start Recording" at bounding box center [29, 114] width 50 height 8
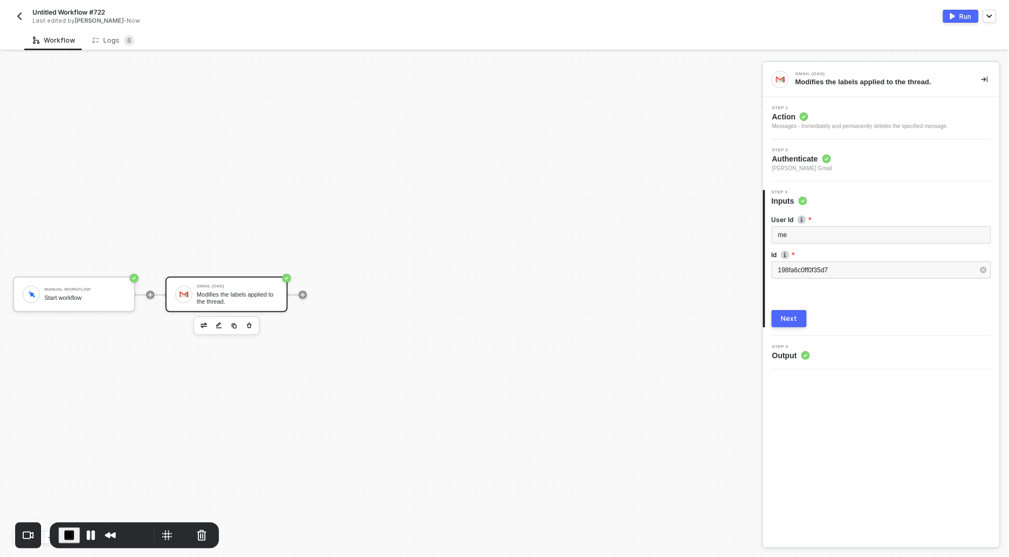
click at [801, 121] on icon at bounding box center [803, 116] width 9 height 9
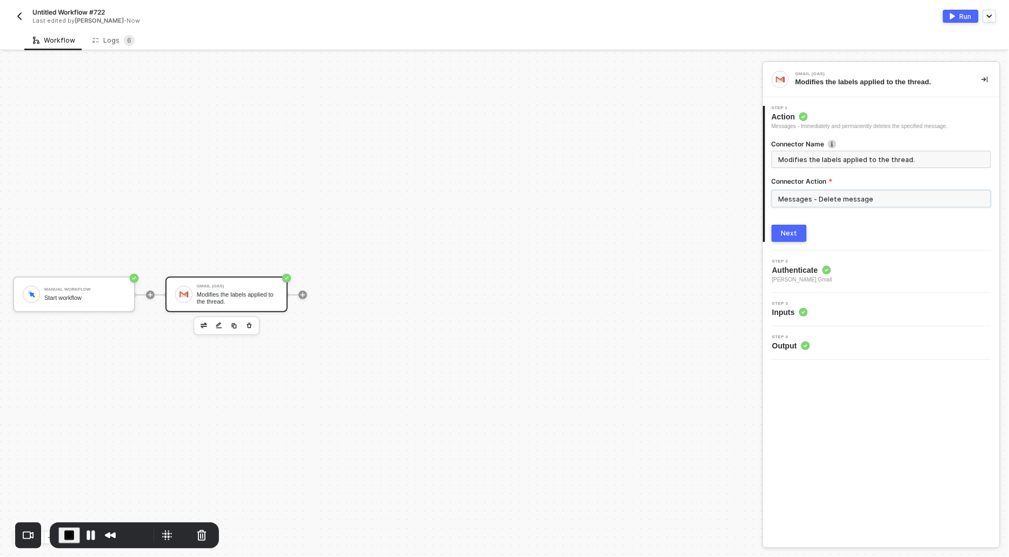
click at [832, 198] on input "Messages - Delete message" at bounding box center [880, 198] width 219 height 17
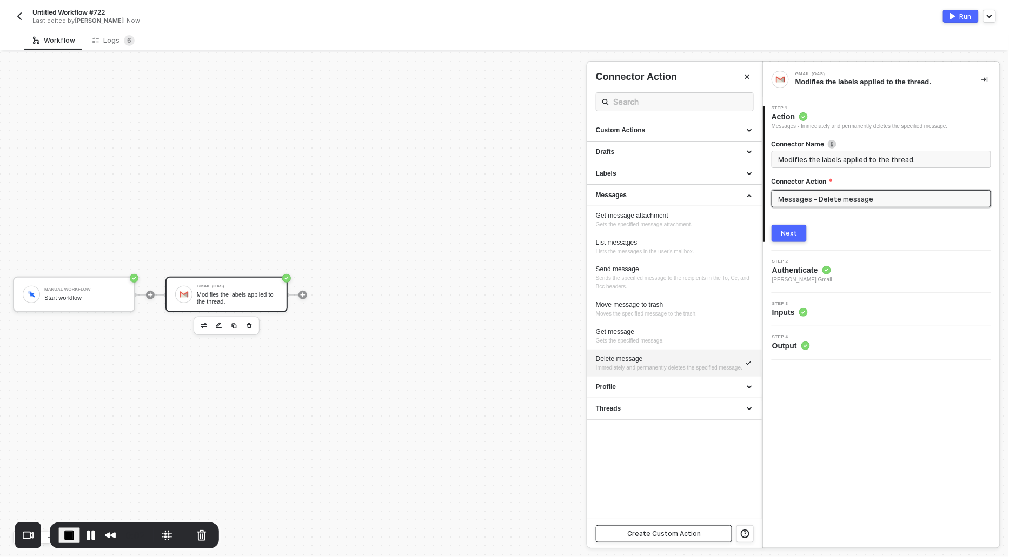
click at [708, 531] on button "Create Custom Action" at bounding box center [664, 533] width 136 height 17
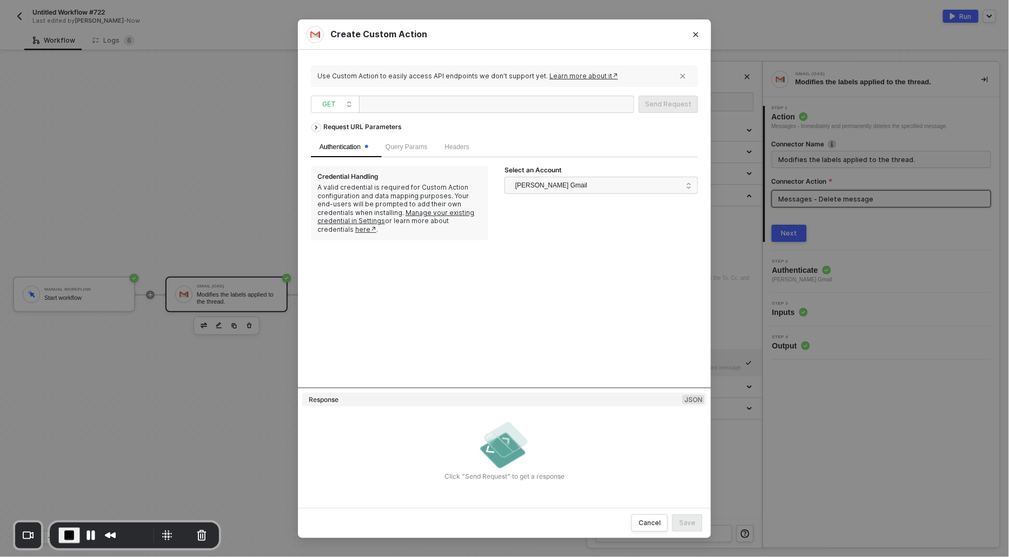
click at [443, 96] on div at bounding box center [417, 104] width 108 height 17
click at [314, 99] on div "GET" at bounding box center [335, 104] width 49 height 17
click at [331, 190] on div "DELETE" at bounding box center [335, 195] width 40 height 13
click at [496, 105] on div at bounding box center [496, 104] width 275 height 17
paste div
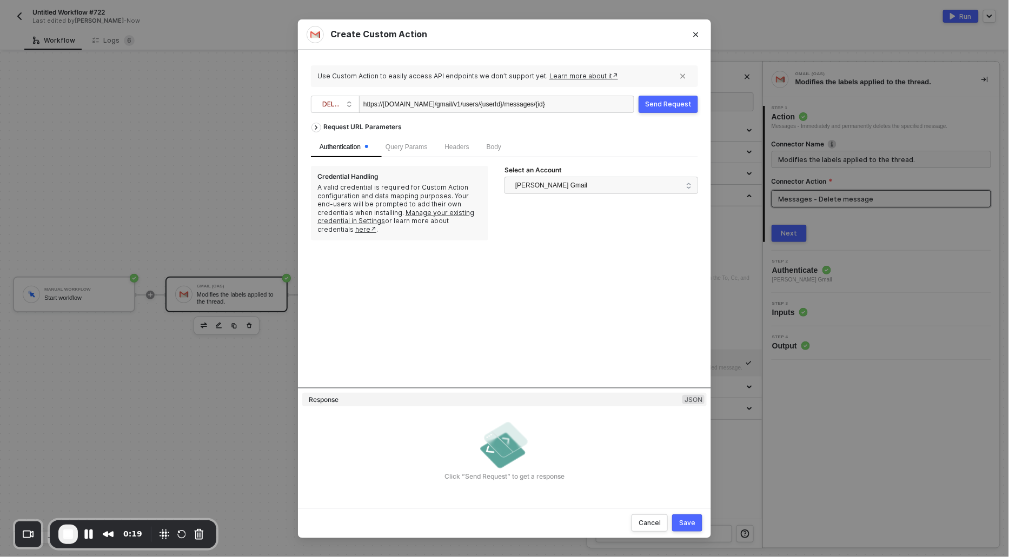
scroll to position [0, 16]
drag, startPoint x: 512, startPoint y: 102, endPoint x: 489, endPoint y: 103, distance: 23.3
click at [489, 103] on div "https://gmail.googleapis.com/gmail/v1/users/{userId}/messages/{id}" at bounding box center [454, 104] width 182 height 17
click at [501, 144] on span "Body" at bounding box center [493, 147] width 15 height 8
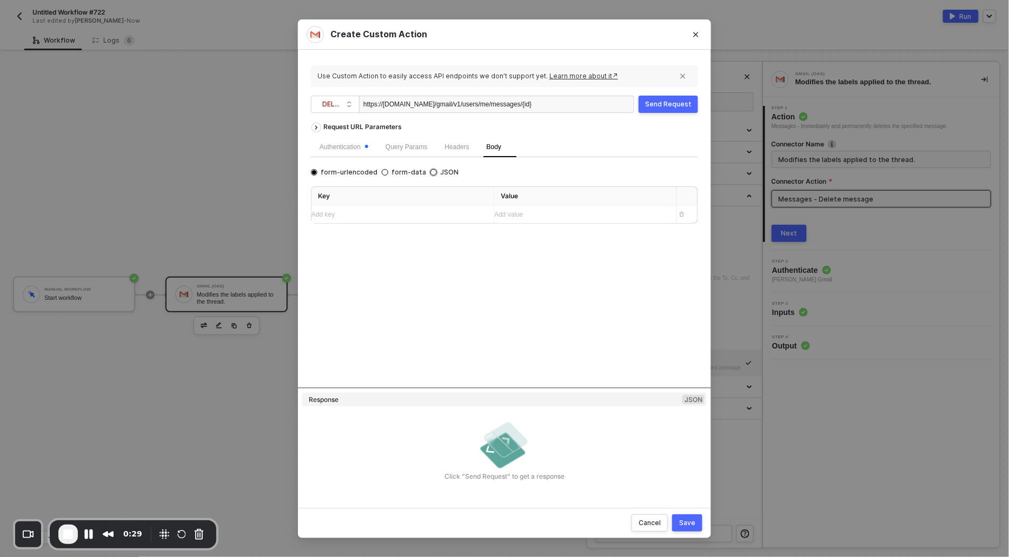
click at [430, 170] on input "JSON" at bounding box center [433, 172] width 6 height 6
radio input "true"
radio input "false"
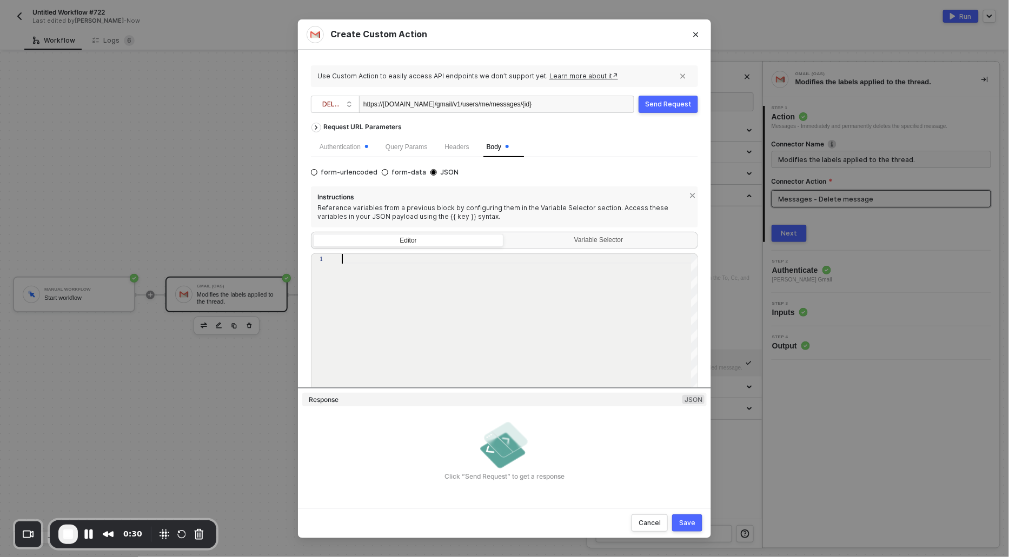
click at [377, 283] on div at bounding box center [520, 328] width 357 height 149
click at [696, 525] on button "Save" at bounding box center [687, 523] width 30 height 17
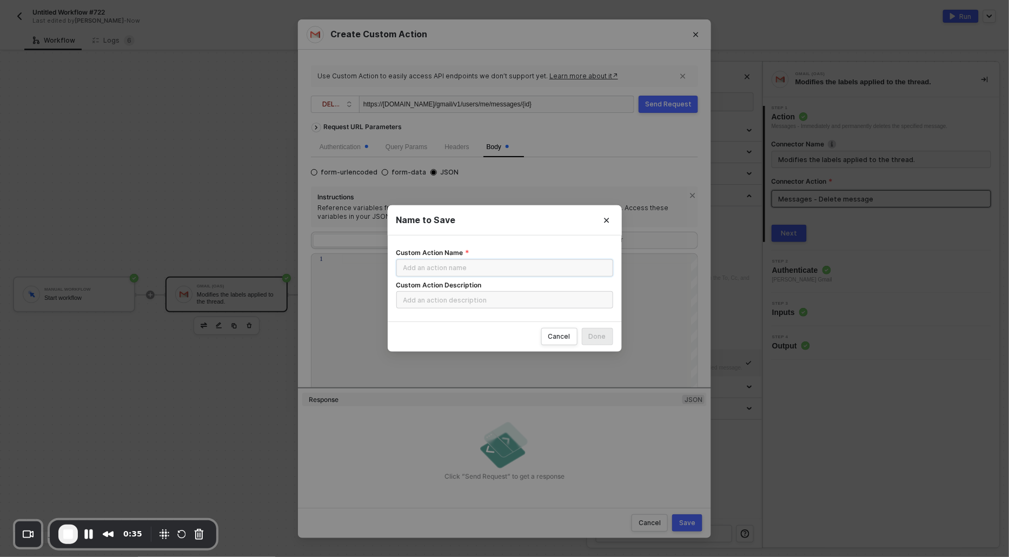
click at [471, 268] on input "Custom Action Name" at bounding box center [504, 267] width 217 height 17
drag, startPoint x: 438, startPoint y: 263, endPoint x: 422, endPoint y: 271, distance: 18.1
click at [422, 272] on input "Delete" at bounding box center [504, 267] width 217 height 17
type input "Delete"
click at [414, 304] on input "Custom Action Description" at bounding box center [504, 299] width 217 height 17
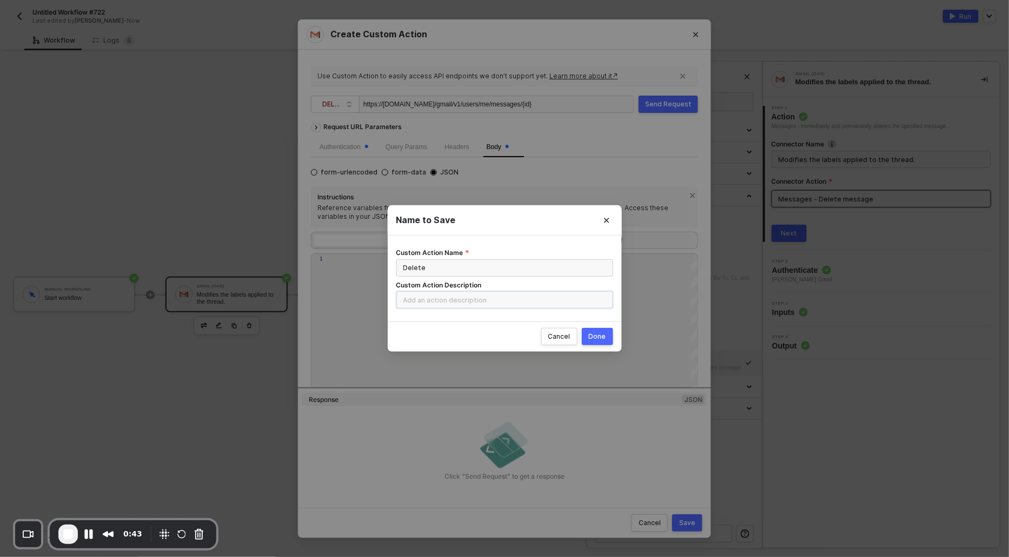
paste input "Delete"
type input "Delete"
click at [601, 332] on div "Done" at bounding box center [597, 336] width 17 height 9
radio input "true"
radio input "false"
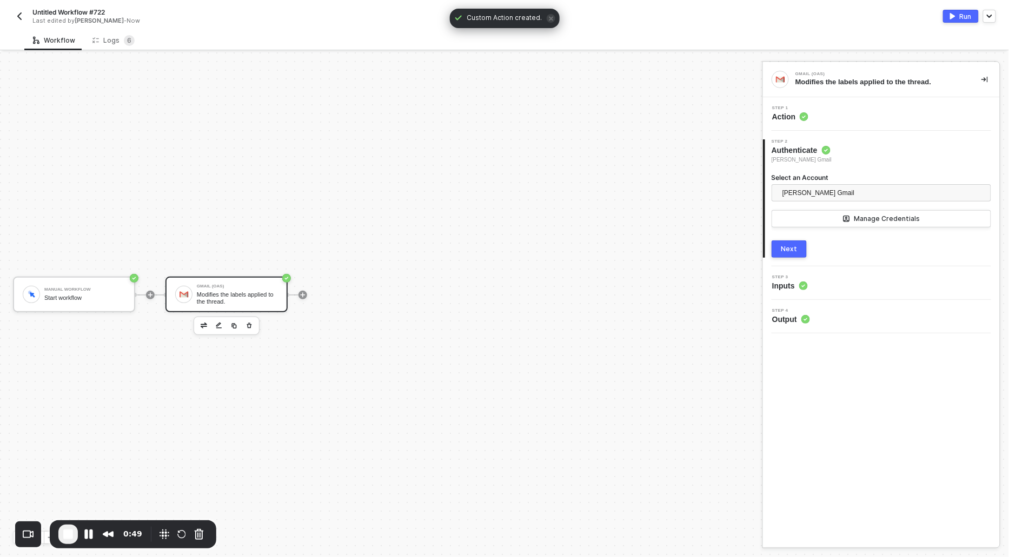
click at [787, 250] on div "Next" at bounding box center [789, 249] width 16 height 9
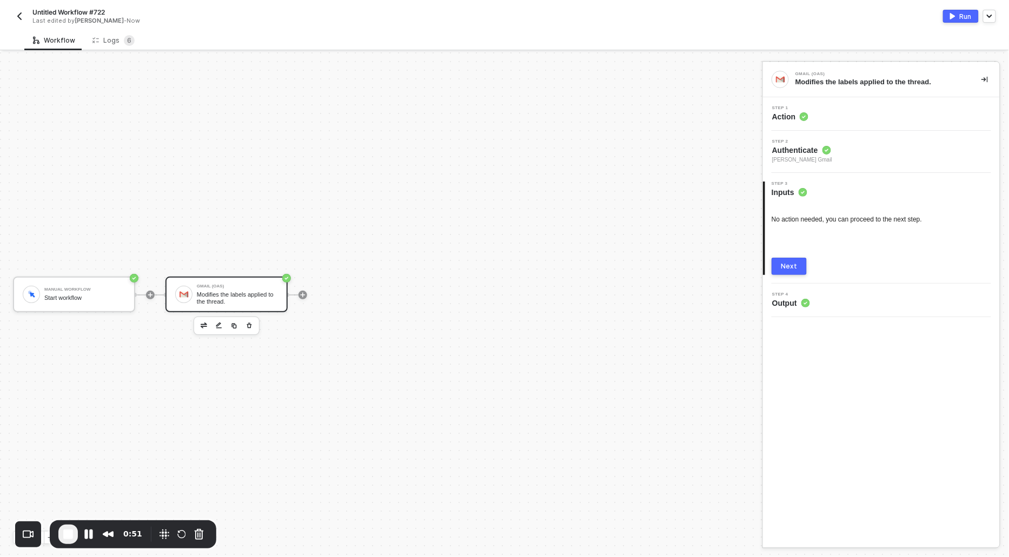
click at [794, 116] on span "Action" at bounding box center [790, 116] width 36 height 11
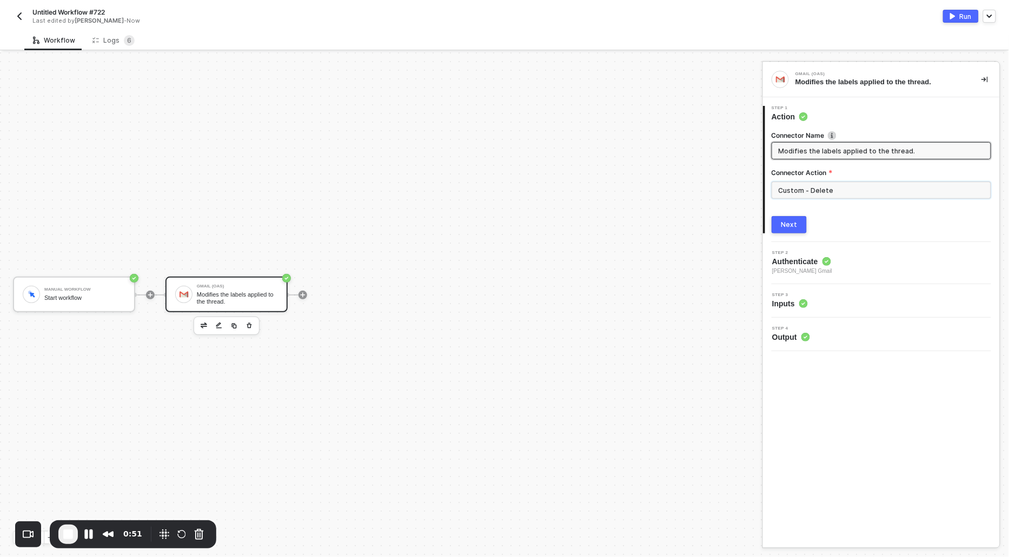
click at [824, 182] on input "Custom - Delete" at bounding box center [880, 190] width 219 height 17
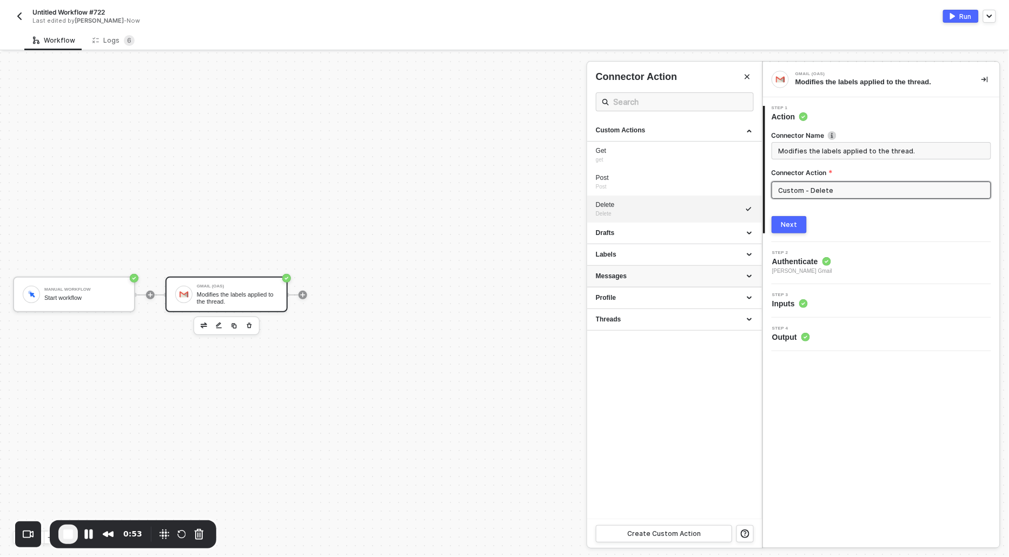
click at [615, 284] on div "Messages" at bounding box center [674, 277] width 175 height 22
click at [624, 411] on div "Get message" at bounding box center [674, 413] width 157 height 9
type input "Messages - Get message"
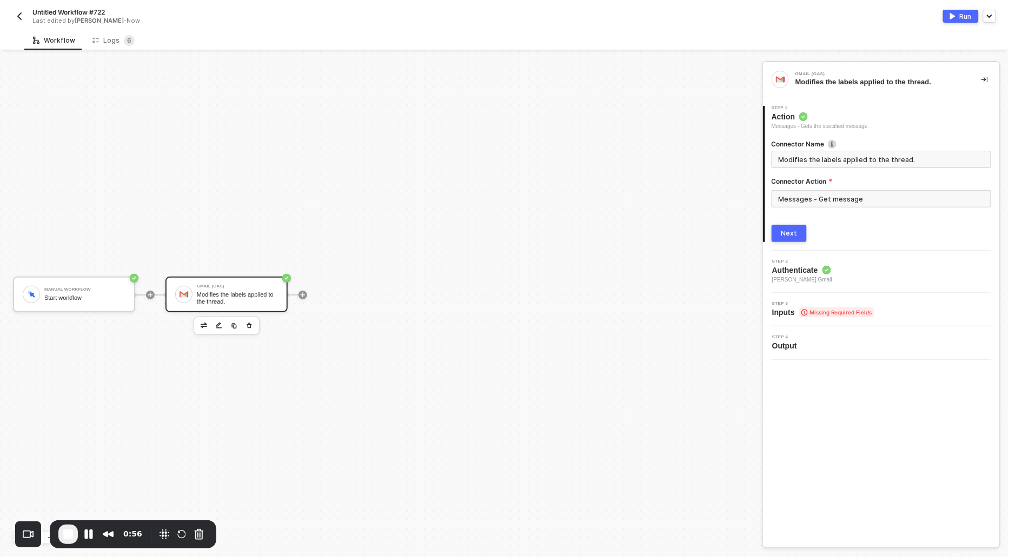
click at [781, 238] on button "Next" at bounding box center [788, 233] width 35 height 17
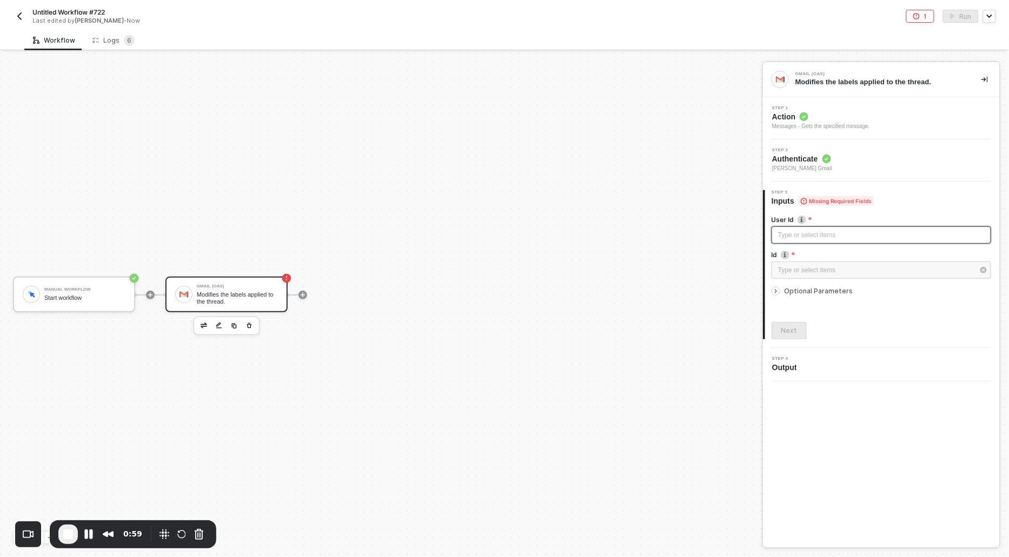
click at [788, 237] on div "Type or select items ﻿" at bounding box center [881, 235] width 206 height 10
click at [818, 270] on div "Type or select items ﻿" at bounding box center [876, 270] width 196 height 10
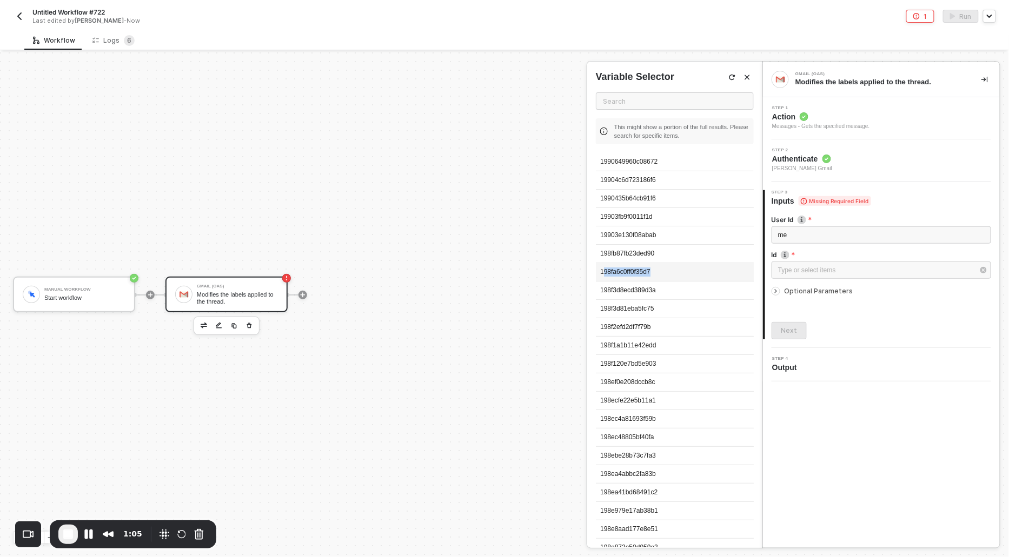
copy div "98fa6c0ff0f35d7"
drag, startPoint x: 664, startPoint y: 271, endPoint x: 602, endPoint y: 271, distance: 62.7
click at [602, 271] on div "198fa6c0ff0f35d7" at bounding box center [675, 272] width 158 height 18
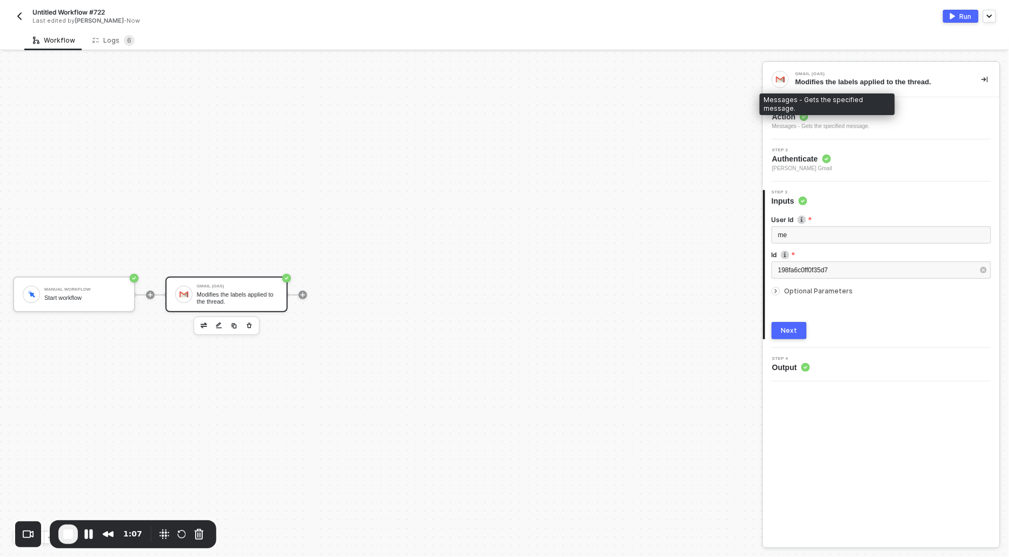
click at [793, 120] on span "Action" at bounding box center [821, 116] width 98 height 11
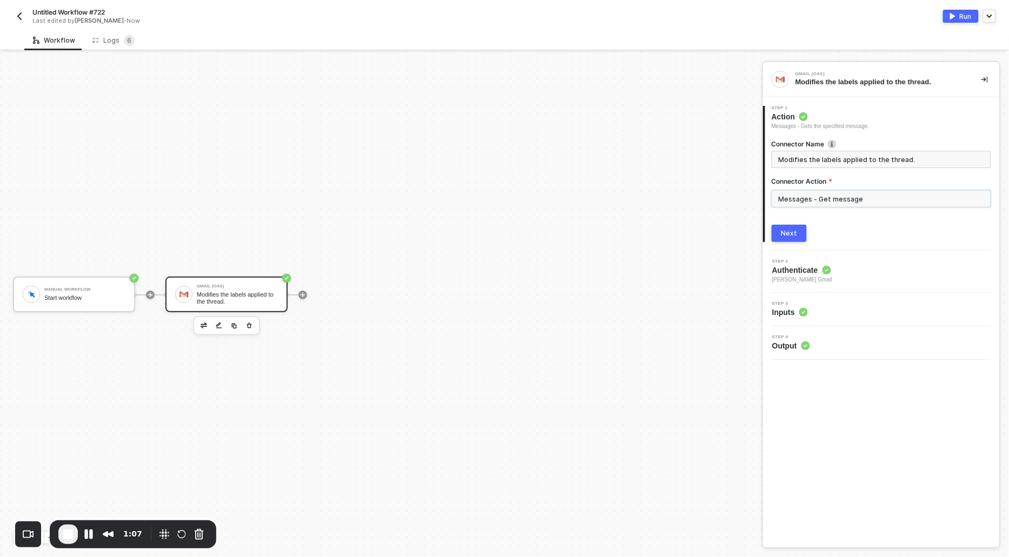
click at [838, 198] on input "Messages - Get message" at bounding box center [880, 198] width 219 height 17
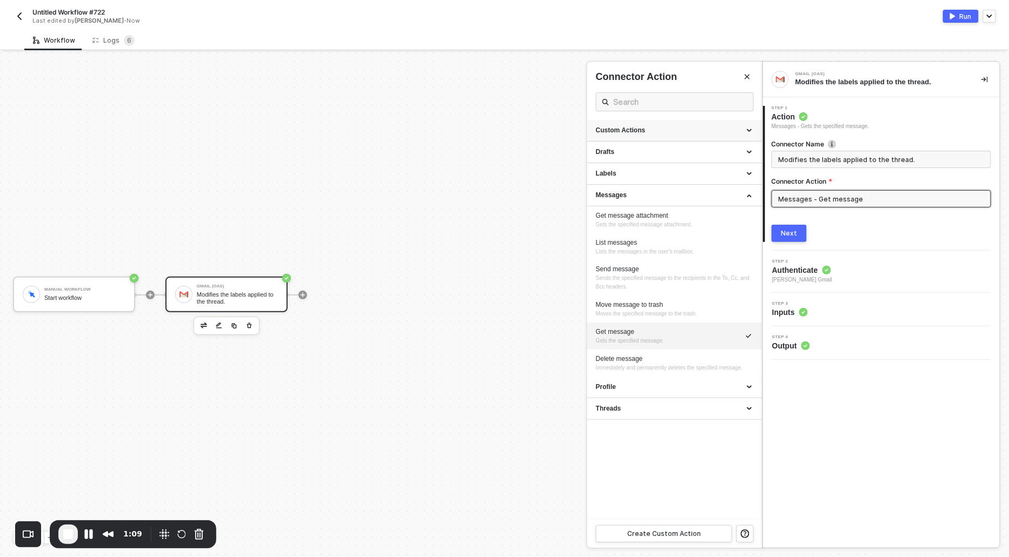
click at [661, 126] on div "Custom Actions" at bounding box center [674, 130] width 157 height 9
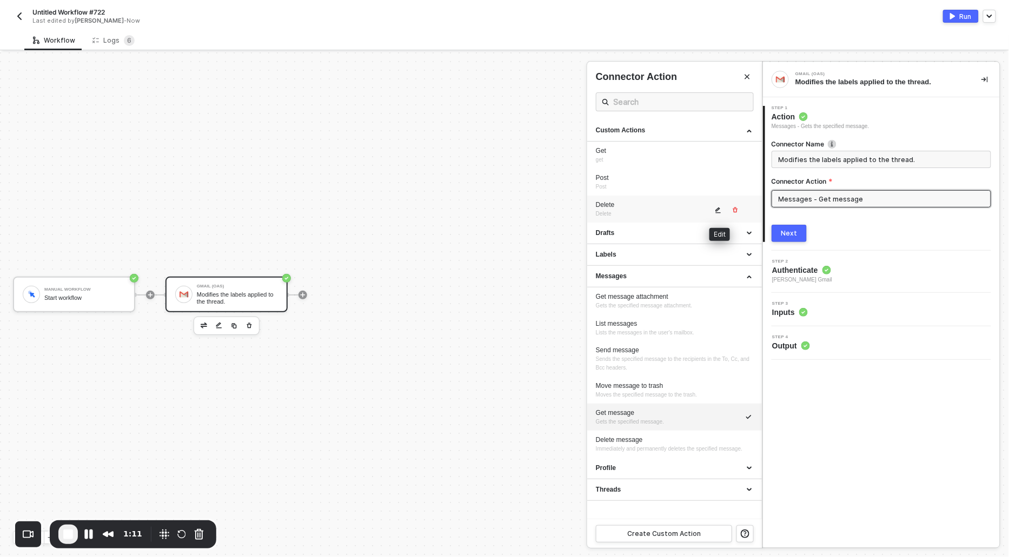
click at [713, 210] on button "button" at bounding box center [718, 210] width 13 height 13
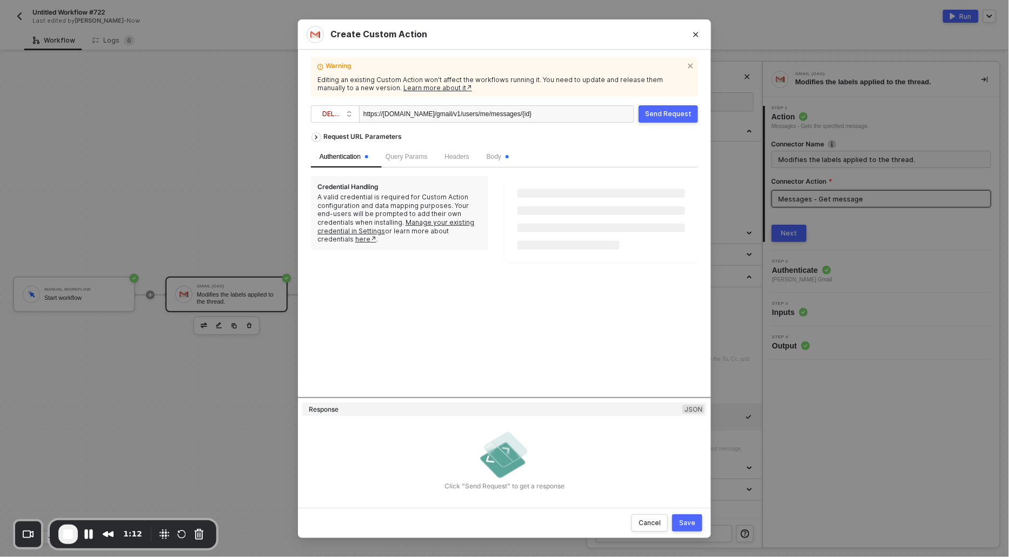
click at [574, 115] on div "https://gmail.googleapis.com/gmail/v1/users/me/messages/{id}" at bounding box center [496, 113] width 275 height 17
click at [559, 114] on div "https://gmail.googleapis.com/gmail/v1/users/me/messages/{id}" at bounding box center [496, 113] width 275 height 17
click at [531, 113] on div "https://gmail.googleapis.com/gmail/v1/users/me/messages/{id}" at bounding box center [447, 114] width 168 height 17
click at [695, 521] on div "Save" at bounding box center [687, 523] width 16 height 9
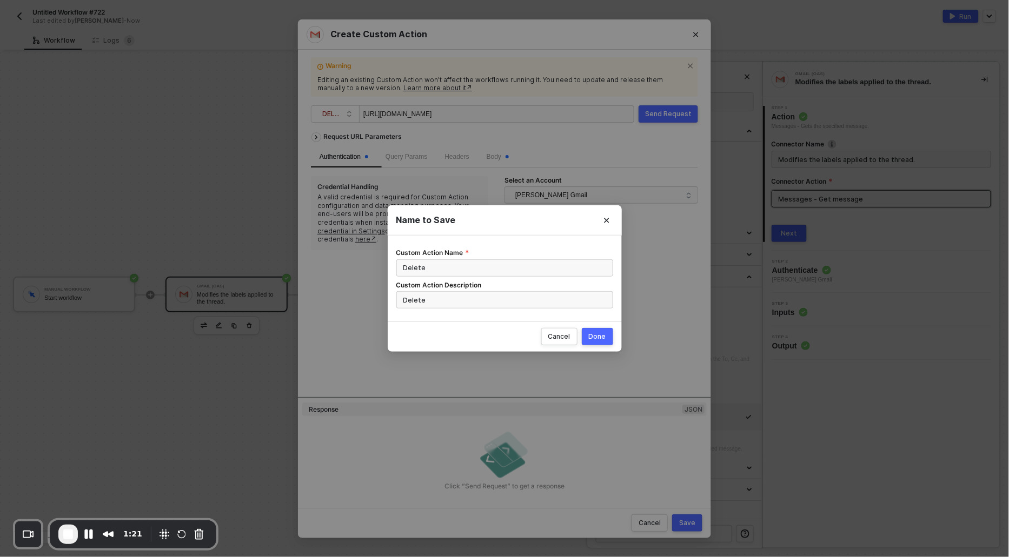
click at [599, 339] on div "Done" at bounding box center [597, 336] width 17 height 9
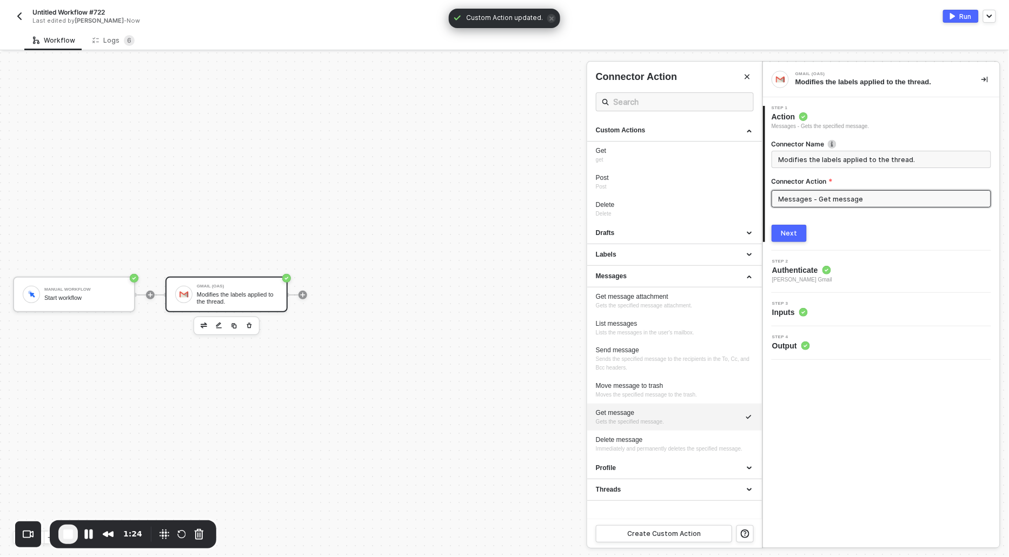
click at [790, 235] on div "Next" at bounding box center [789, 233] width 16 height 9
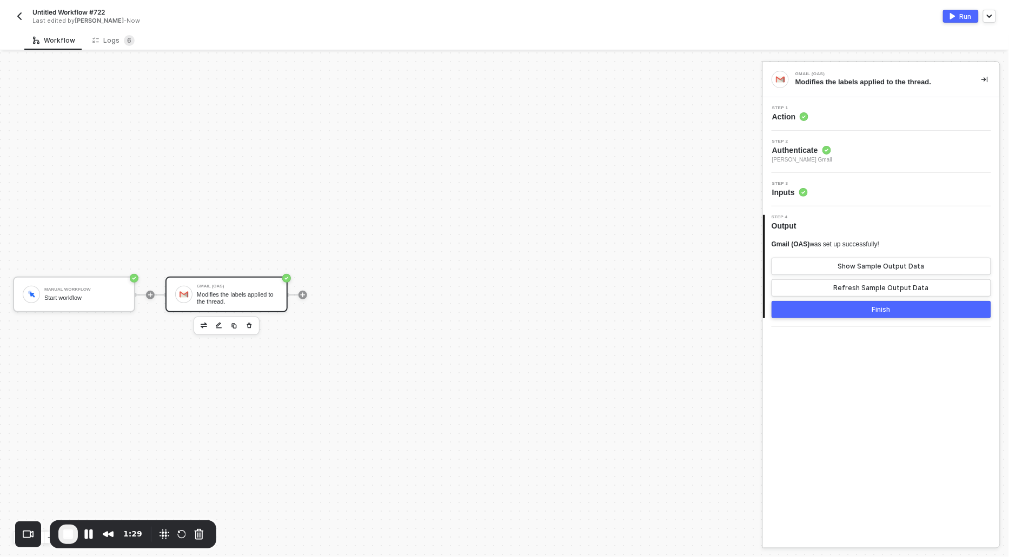
click at [961, 18] on div "Run" at bounding box center [965, 16] width 12 height 9
click at [964, 15] on div "Run" at bounding box center [965, 16] width 12 height 9
click at [66, 529] on span "End Recording" at bounding box center [68, 534] width 13 height 13
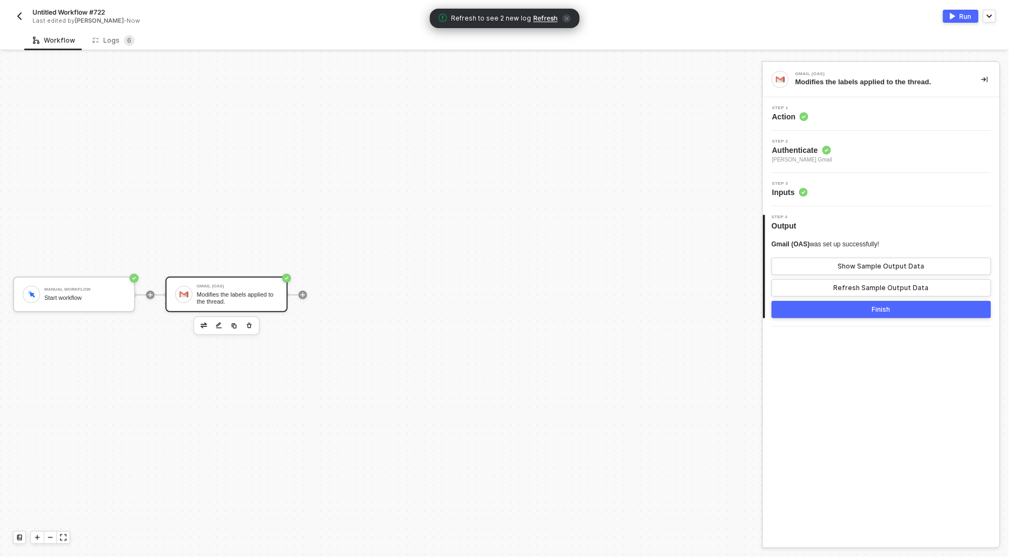
click at [564, 16] on icon "icon-close" at bounding box center [566, 18] width 4 height 4
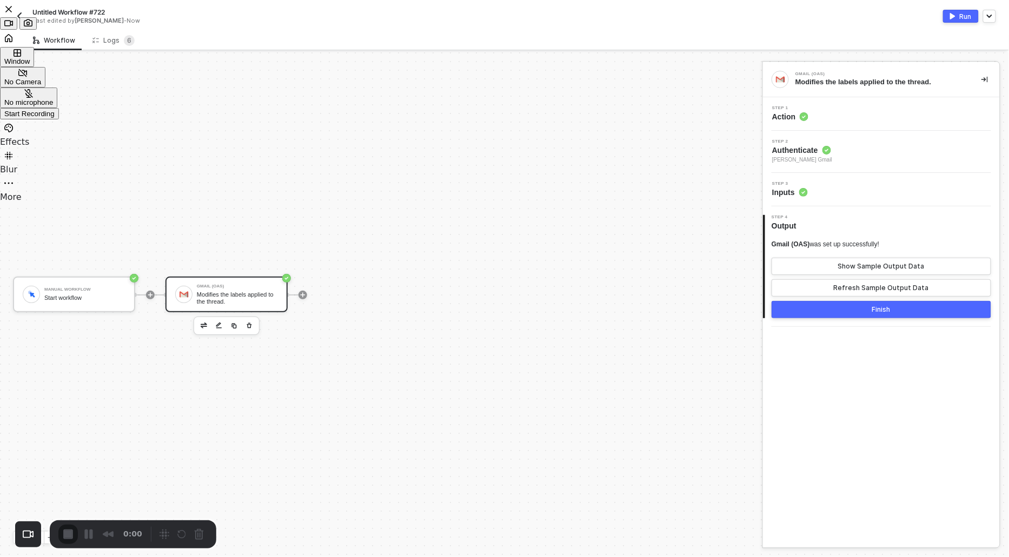
click at [55, 118] on div "Start Recording" at bounding box center [29, 114] width 50 height 8
click at [795, 115] on span "Action" at bounding box center [790, 116] width 36 height 11
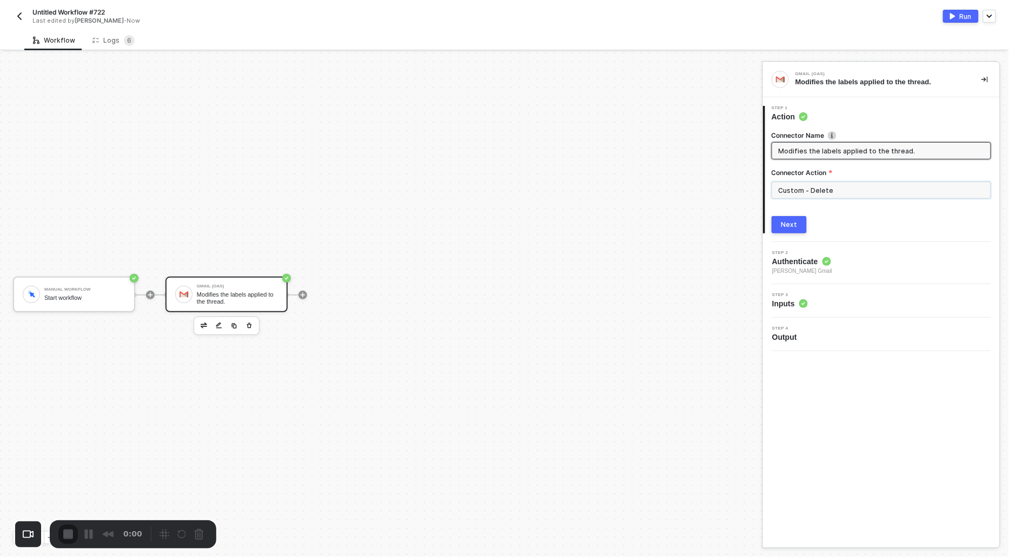
click at [827, 191] on input "Custom - Delete" at bounding box center [880, 190] width 219 height 17
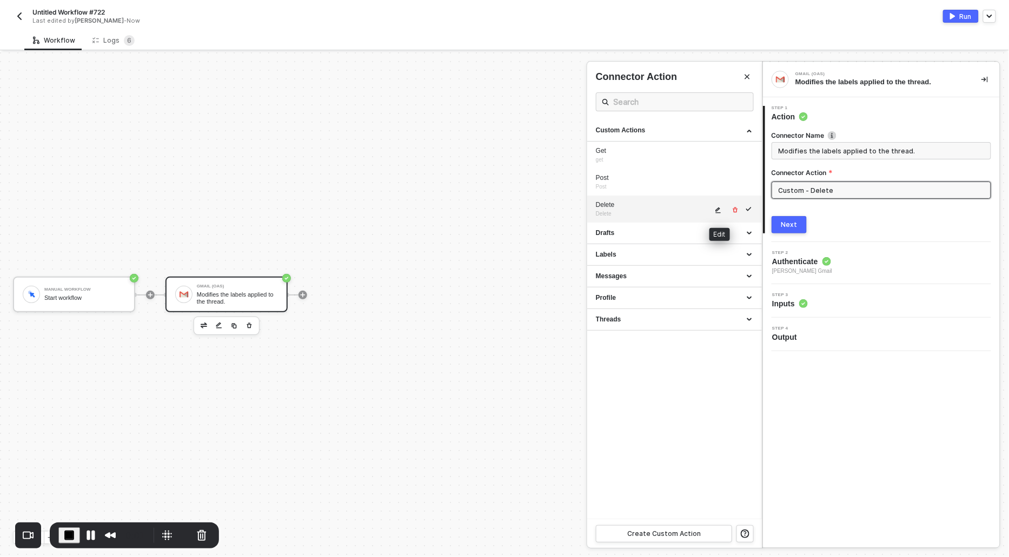
click at [721, 213] on button "button" at bounding box center [718, 210] width 13 height 13
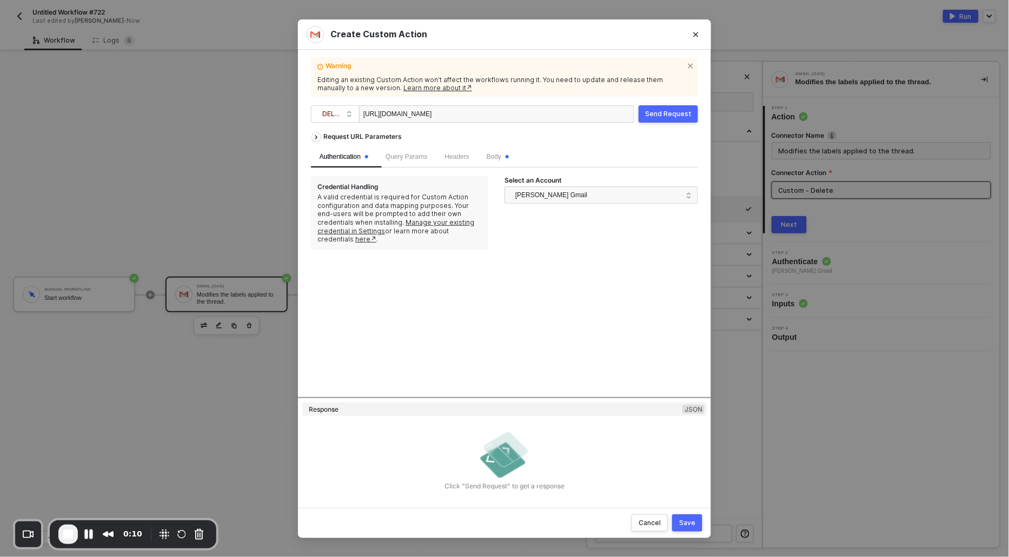
scroll to position [0, 0]
click at [236, 111] on div "Create Custom Action Warning Editing an existing Custom Action won’t affect the…" at bounding box center [504, 278] width 1009 height 557
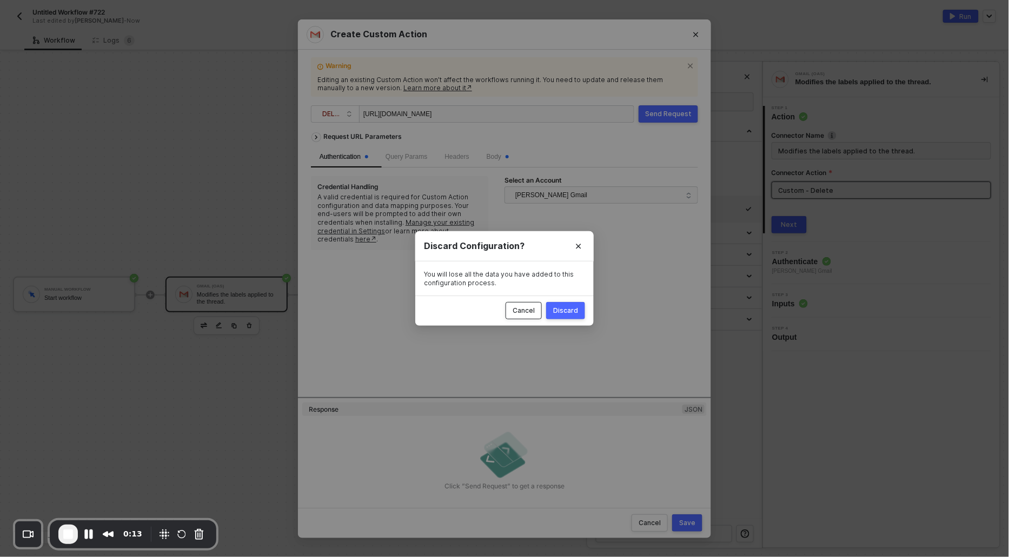
click at [538, 311] on button "Cancel" at bounding box center [523, 310] width 36 height 17
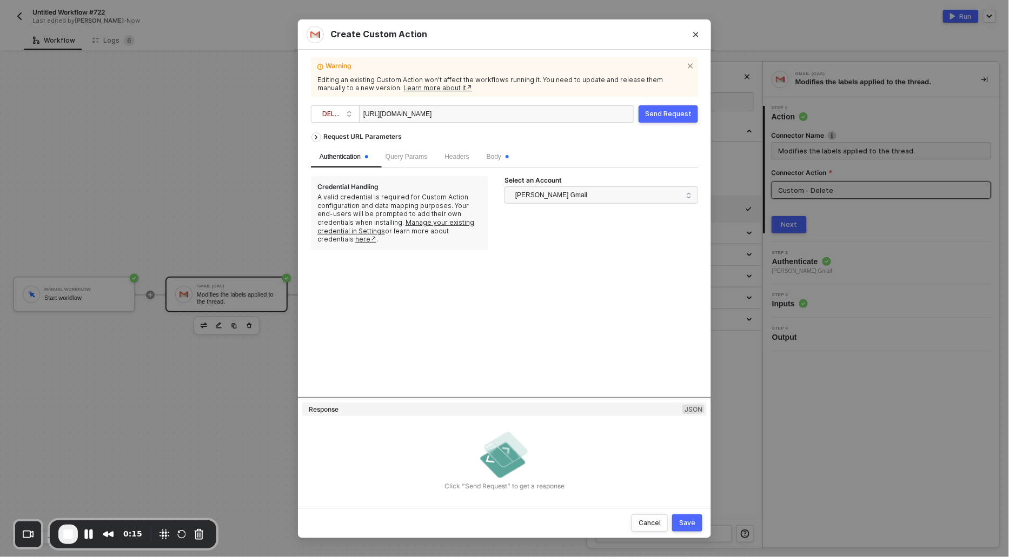
click at [692, 523] on div "Save" at bounding box center [687, 523] width 16 height 9
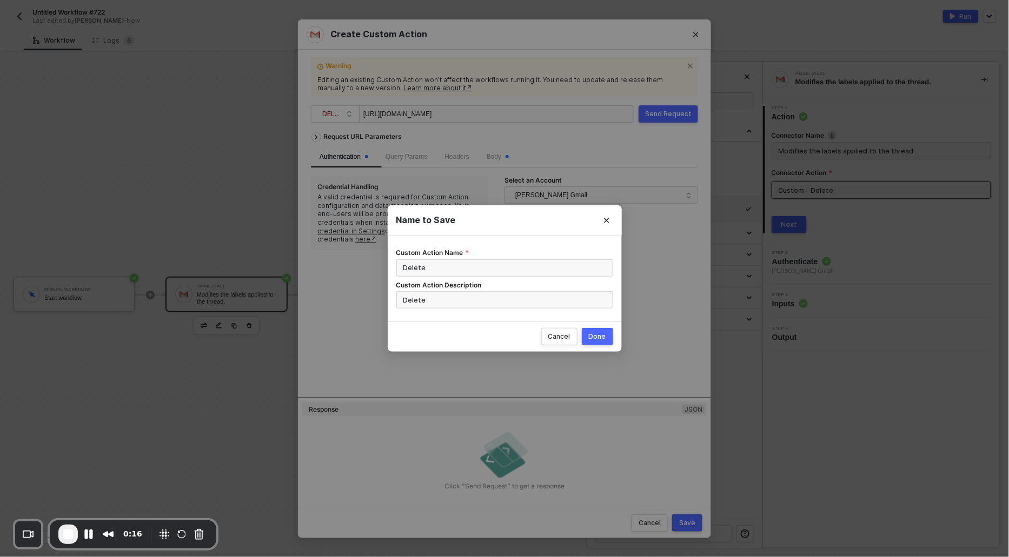
click at [600, 337] on div "Done" at bounding box center [597, 336] width 17 height 9
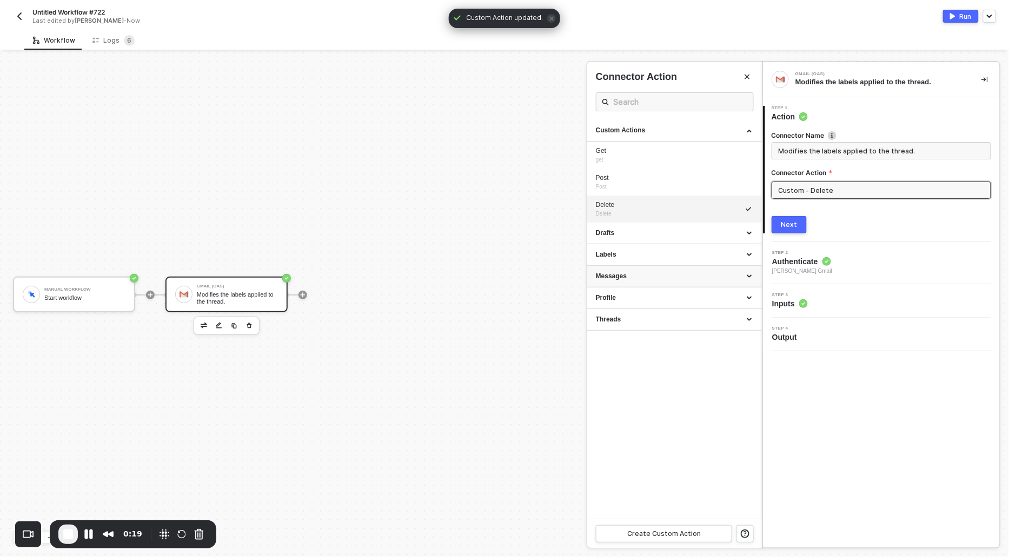
click at [610, 274] on div "Messages" at bounding box center [674, 276] width 157 height 9
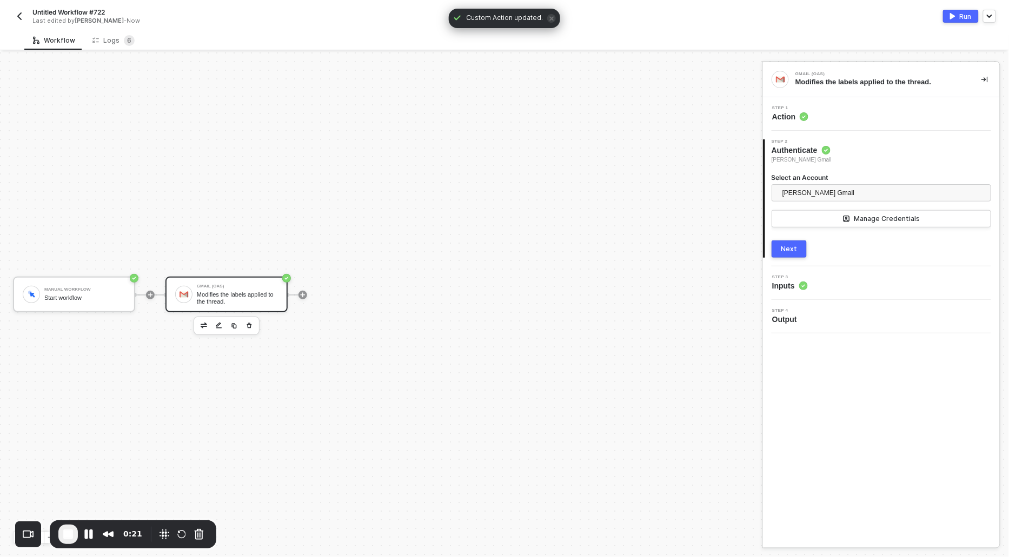
click at [798, 118] on span "Action" at bounding box center [790, 116] width 36 height 11
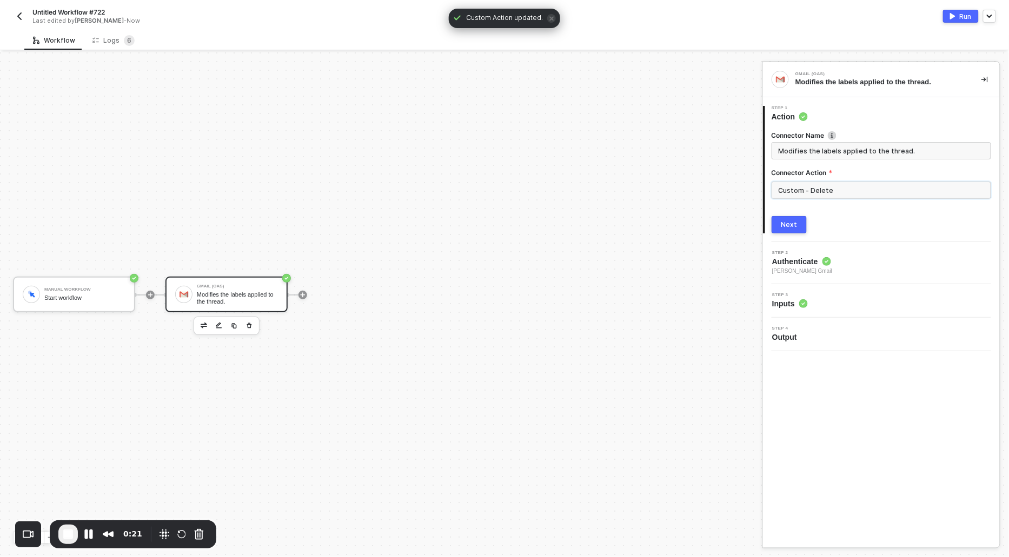
click at [802, 192] on input "Custom - Delete" at bounding box center [880, 190] width 219 height 17
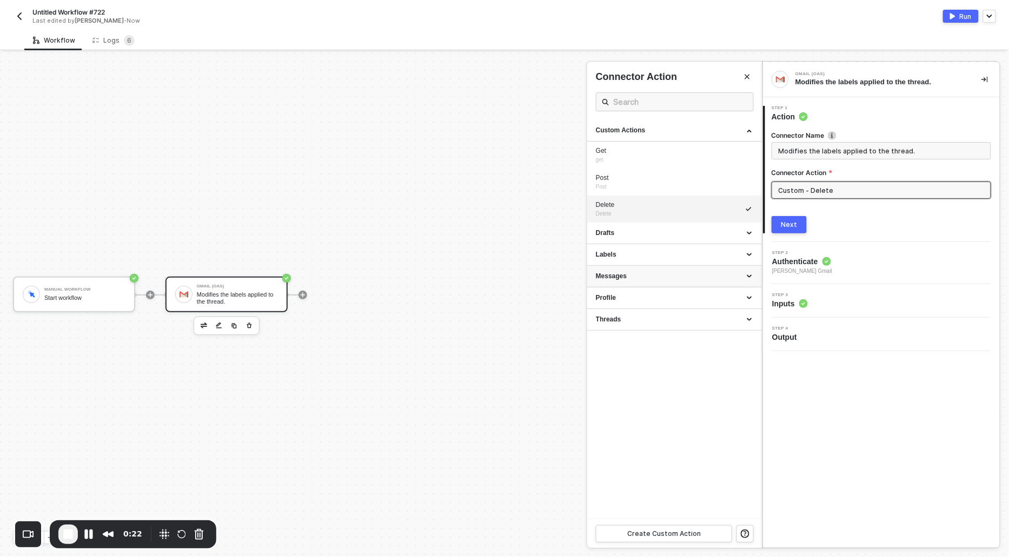
click at [624, 272] on div "Messages" at bounding box center [674, 276] width 157 height 9
click at [609, 413] on div "Get message" at bounding box center [674, 413] width 157 height 9
type input "Messages - Get message"
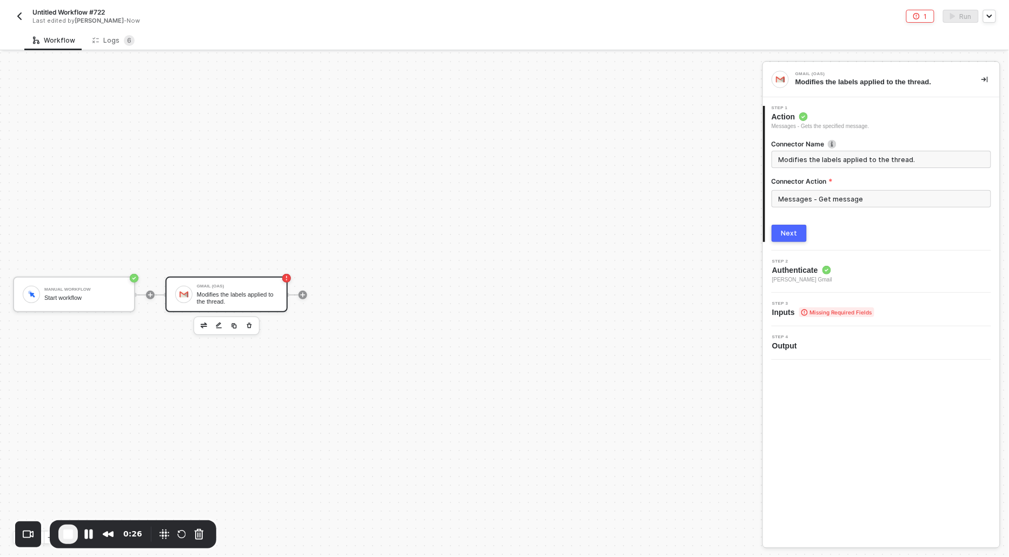
click at [788, 223] on div "Connector Name Modifies the labels applied to the thread. Connector Action Mess…" at bounding box center [880, 186] width 219 height 111
click at [787, 240] on button "Next" at bounding box center [788, 233] width 35 height 17
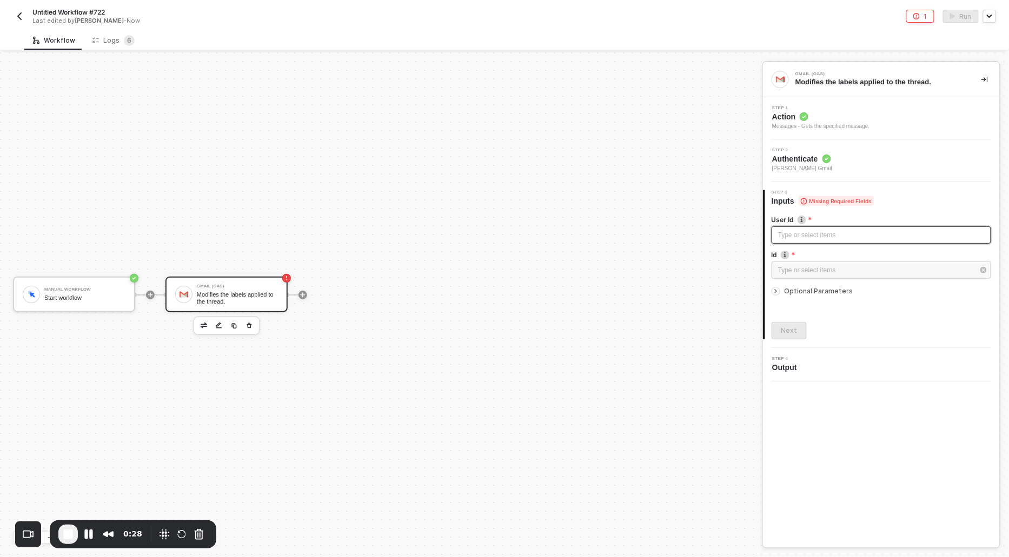
click at [789, 234] on div "Type or select items ﻿" at bounding box center [881, 235] width 206 height 10
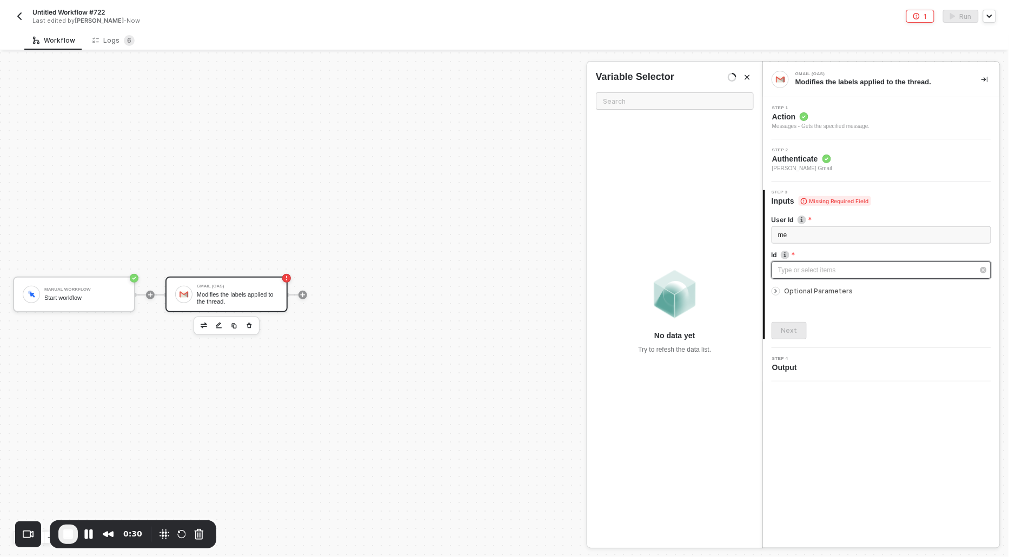
click at [789, 264] on div "Type or select items ﻿" at bounding box center [880, 270] width 219 height 17
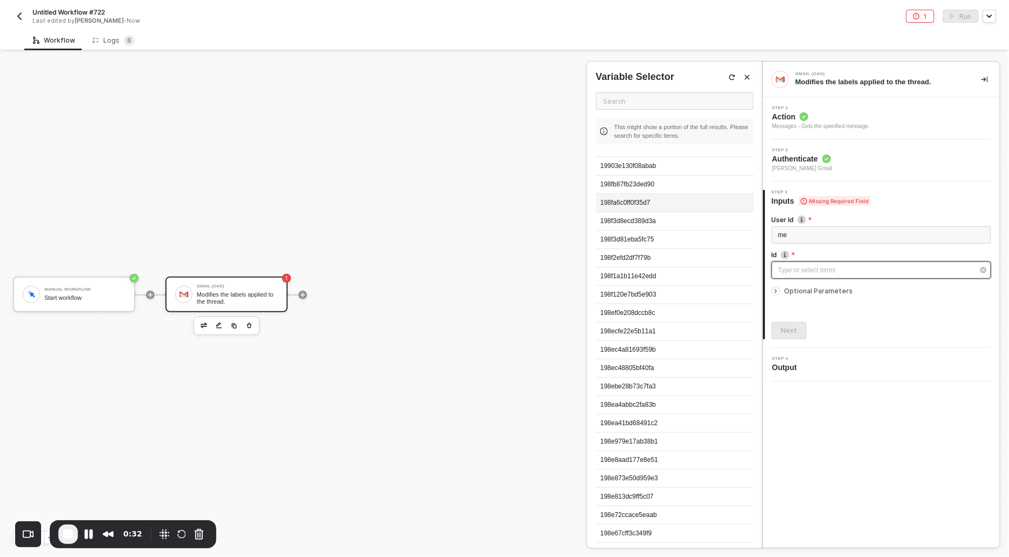
scroll to position [104, 0]
copy div "198ef0e208dccb8c"
drag, startPoint x: 668, startPoint y: 274, endPoint x: 590, endPoint y: 274, distance: 77.8
click at [590, 274] on div "This might show a portion of the full results. Please search for specific items…" at bounding box center [674, 316] width 175 height 464
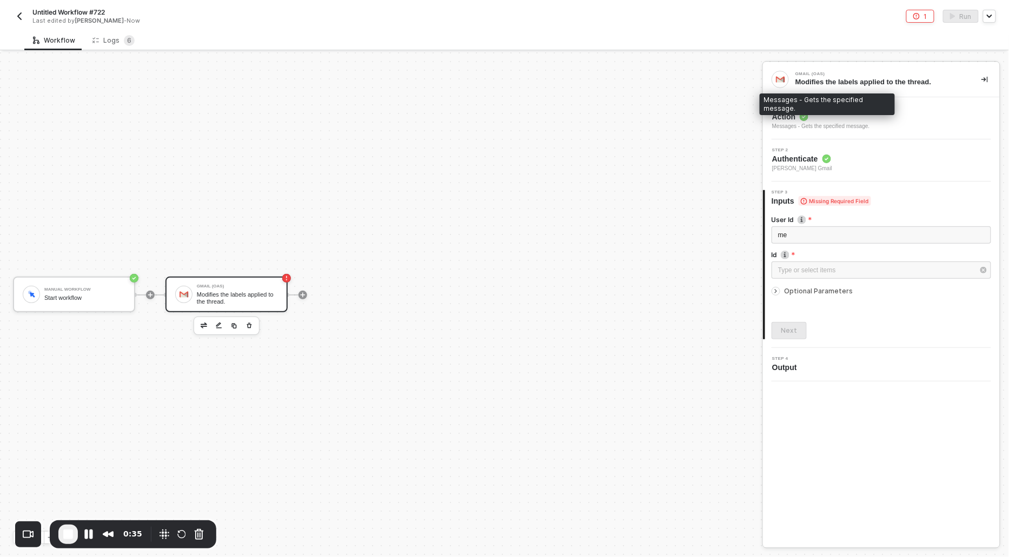
click at [807, 122] on div "Messages - Gets the specified message." at bounding box center [821, 126] width 98 height 9
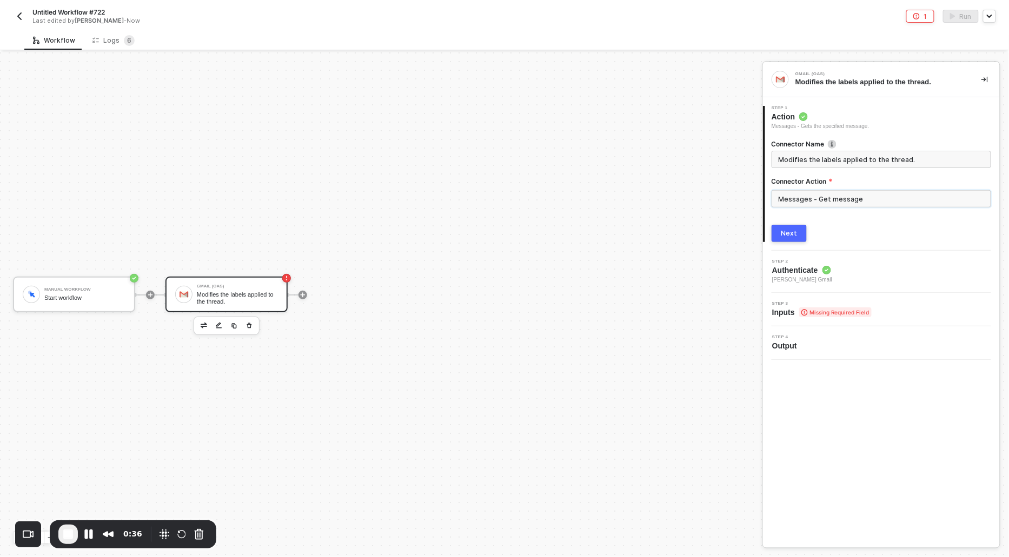
click at [820, 205] on input "Messages - Get message" at bounding box center [880, 198] width 219 height 17
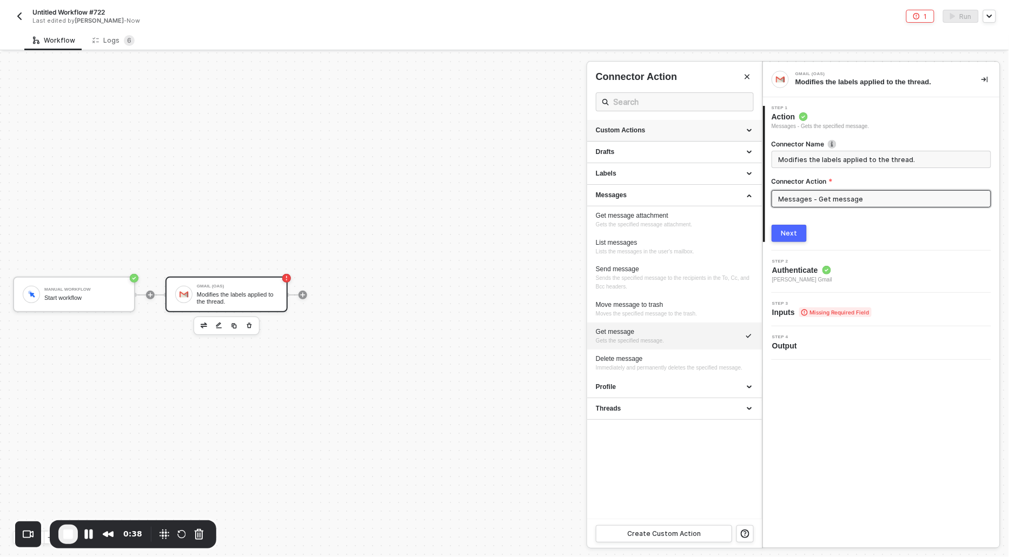
click at [670, 129] on div "Custom Actions" at bounding box center [674, 130] width 157 height 9
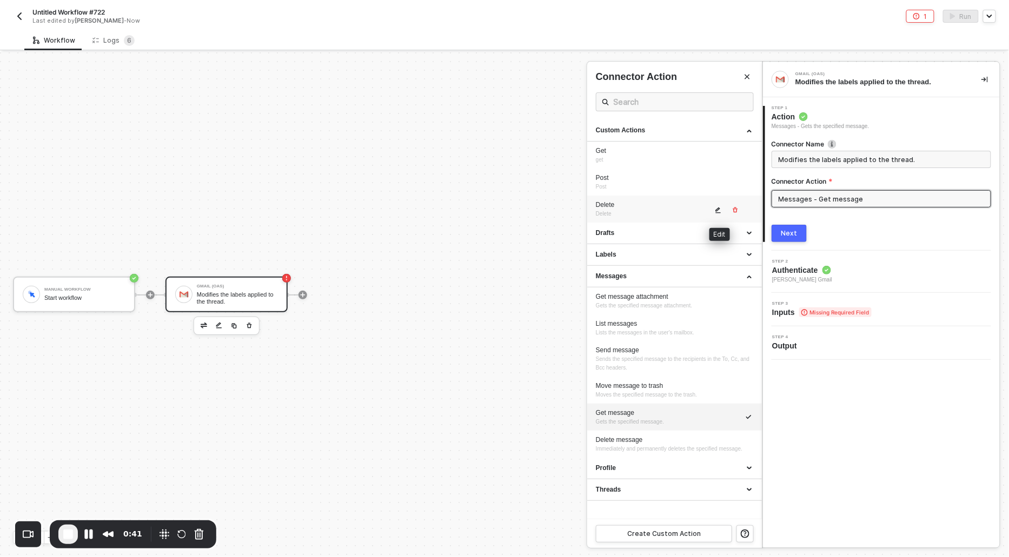
click at [718, 208] on icon "icon-edit" at bounding box center [718, 211] width 5 height 6
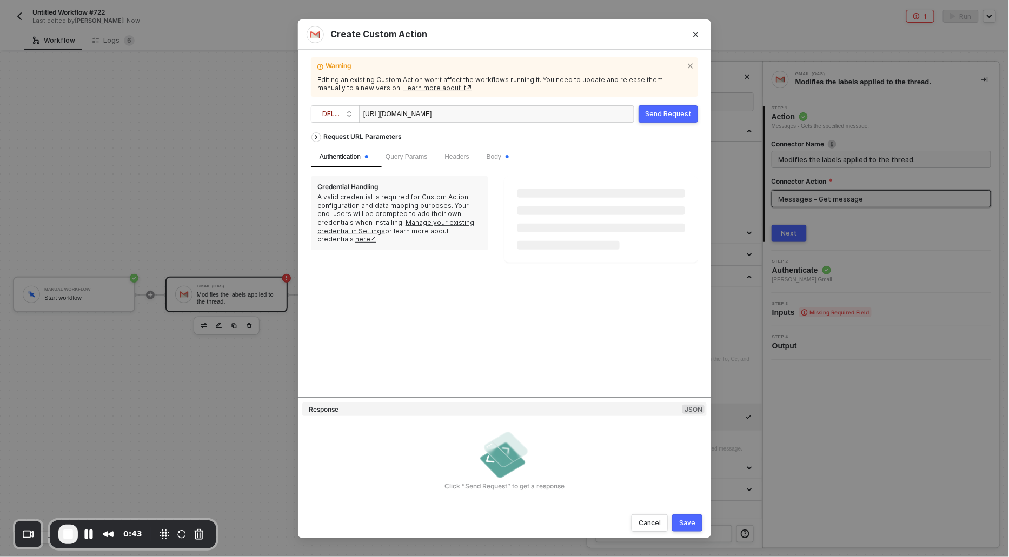
scroll to position [0, 44]
click at [471, 114] on div "https://gmail.googleapis.com/gmail/v1/users/me/messages/98fa6c0ff0f35d7" at bounding box center [417, 114] width 108 height 17
click at [684, 519] on div "Save" at bounding box center [687, 523] width 16 height 9
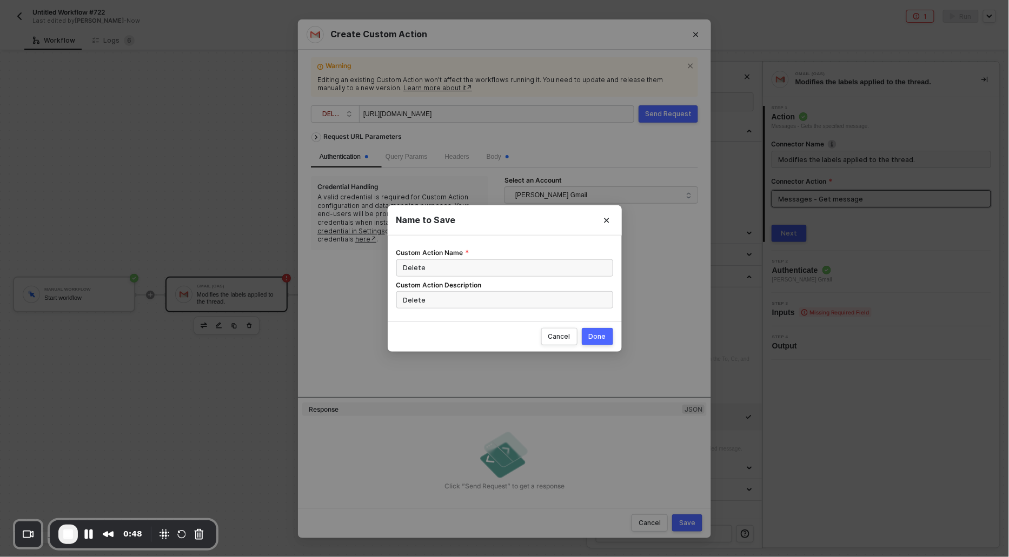
click at [604, 332] on div "Done" at bounding box center [597, 336] width 17 height 9
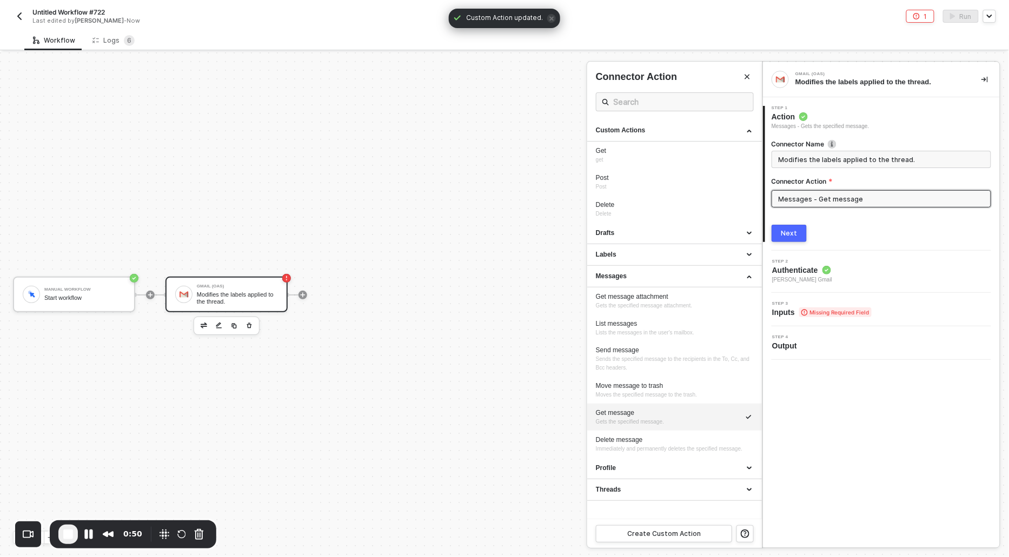
click at [786, 229] on div "Next" at bounding box center [789, 233] width 16 height 9
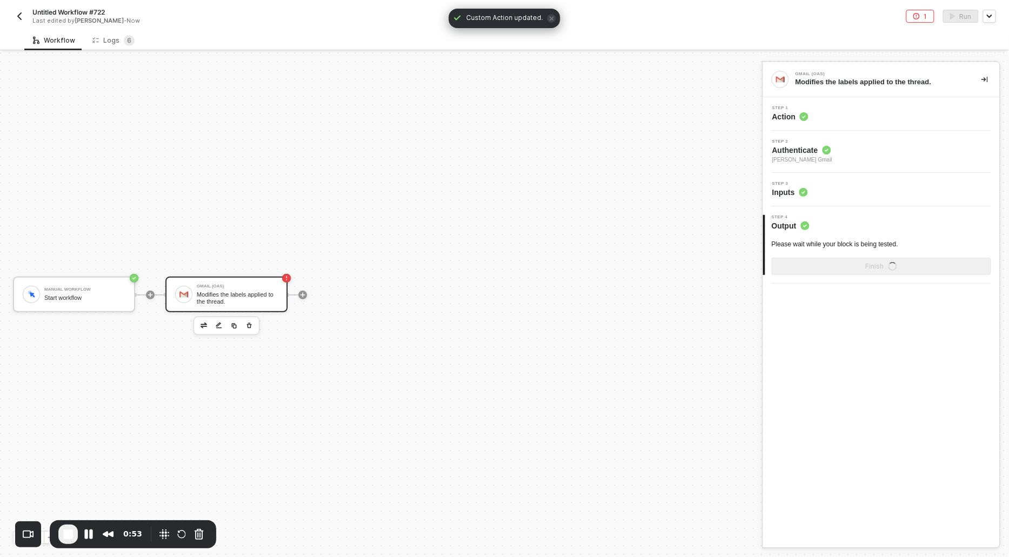
click at [791, 114] on span "Action" at bounding box center [790, 116] width 36 height 11
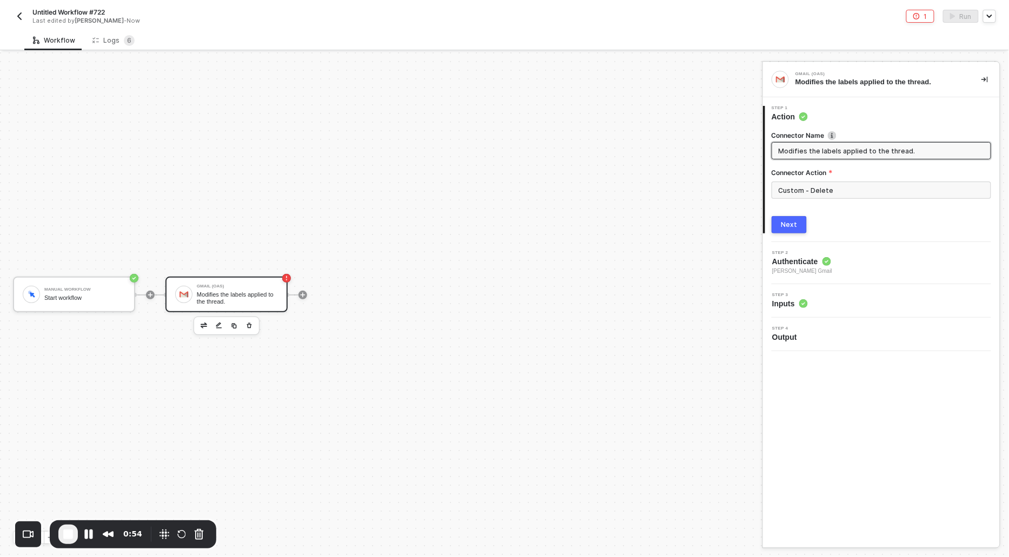
click at [786, 230] on button "Next" at bounding box center [788, 224] width 35 height 17
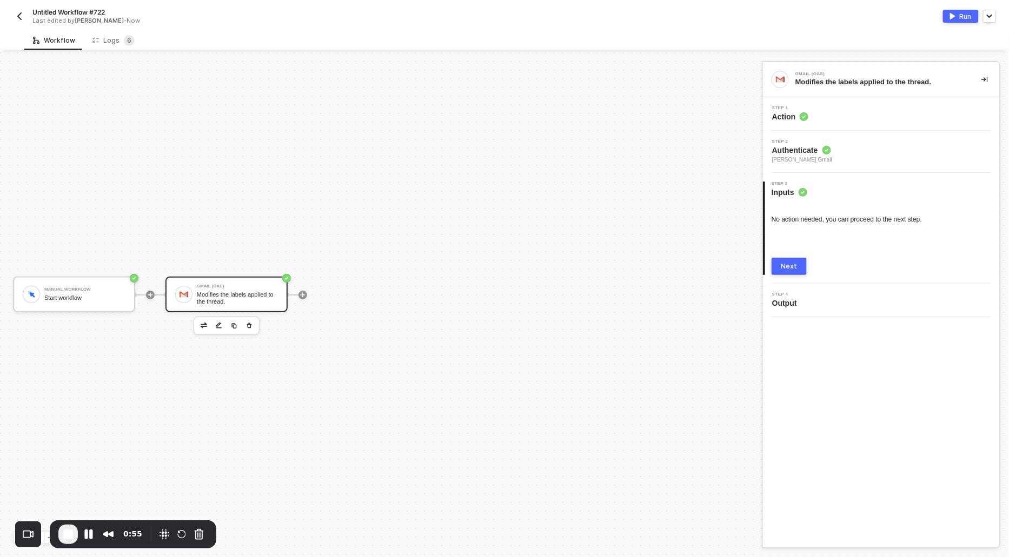
click at [777, 271] on button "Next" at bounding box center [788, 266] width 35 height 17
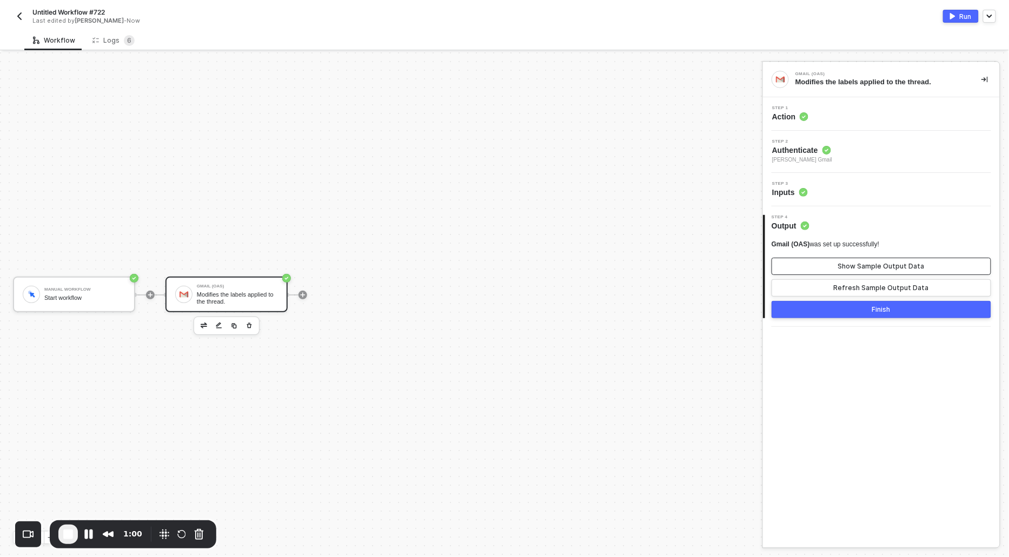
click at [832, 263] on button "Show Sample Output Data" at bounding box center [880, 266] width 219 height 17
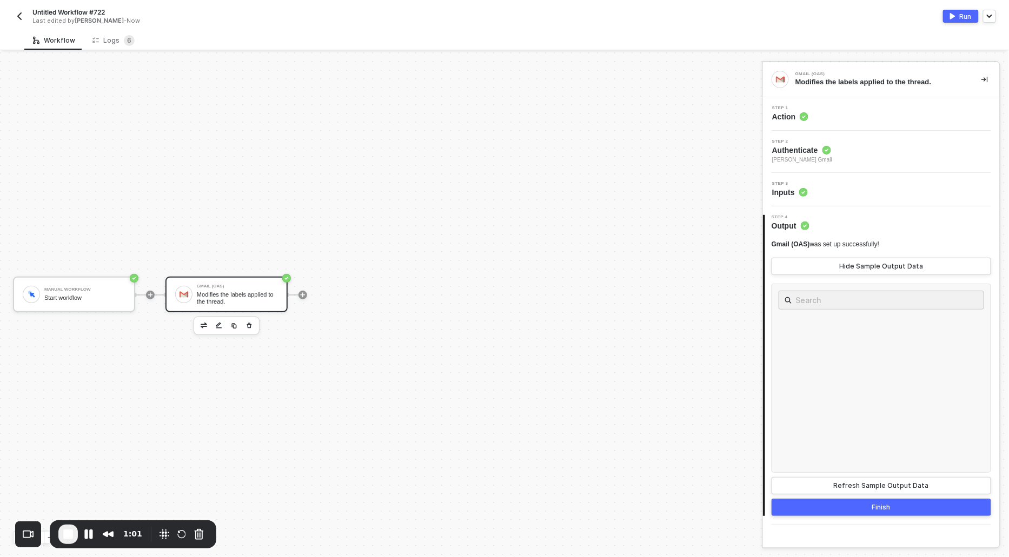
click at [962, 14] on div "Run" at bounding box center [965, 16] width 12 height 9
click at [90, 531] on button "Pause Recording" at bounding box center [88, 534] width 17 height 17
click at [102, 50] on div "Workflow Logs 6 Manual Workflow Start workflow Gmail (OAS) Modifies the labels …" at bounding box center [504, 293] width 1009 height 527
click at [101, 37] on div "Logs 6" at bounding box center [113, 40] width 42 height 11
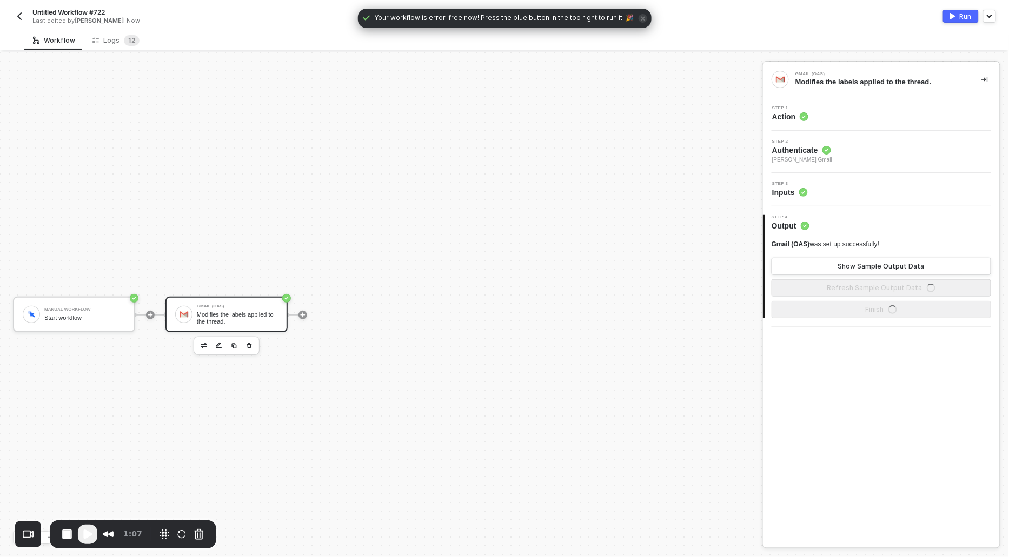
scroll to position [20, 0]
click at [101, 43] on div "Logs 1 2" at bounding box center [115, 40] width 47 height 11
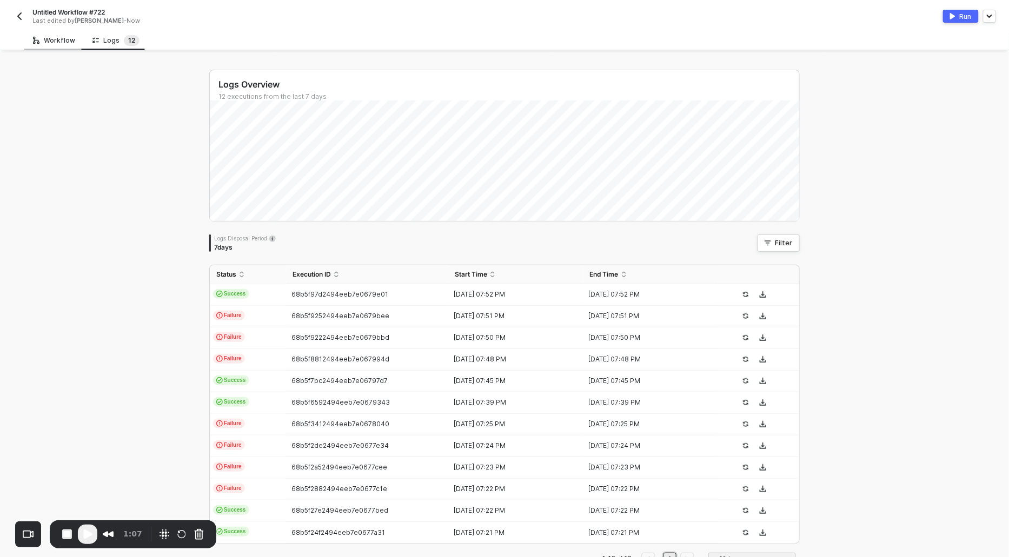
click at [49, 43] on div "Workflow" at bounding box center [54, 40] width 42 height 9
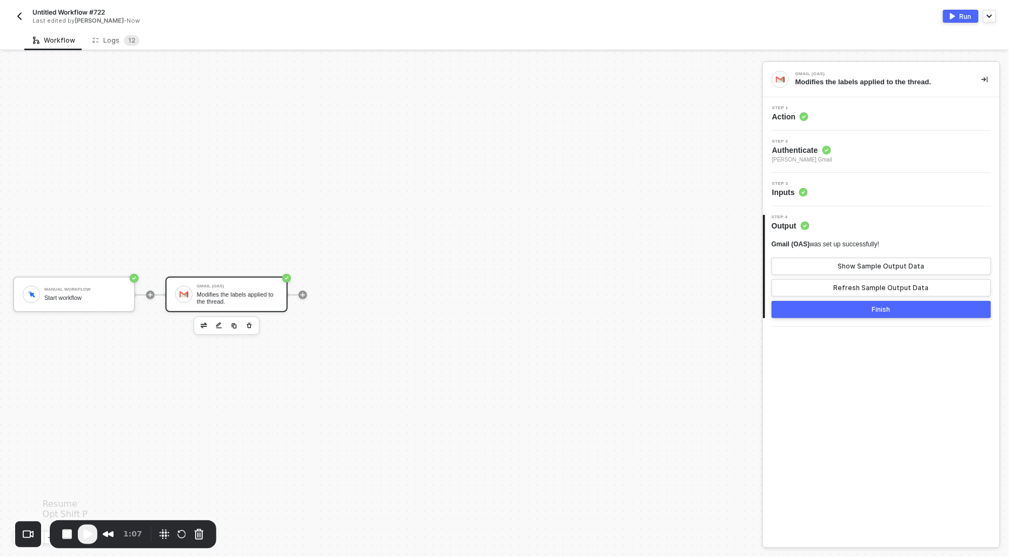
click at [89, 529] on span "Play Recording" at bounding box center [87, 534] width 13 height 13
click at [115, 30] on div "Untitled Workflow #722 Last edited by [PERSON_NAME] - Now Run" at bounding box center [504, 15] width 983 height 30
click at [110, 43] on div "Logs 1 2" at bounding box center [115, 40] width 47 height 11
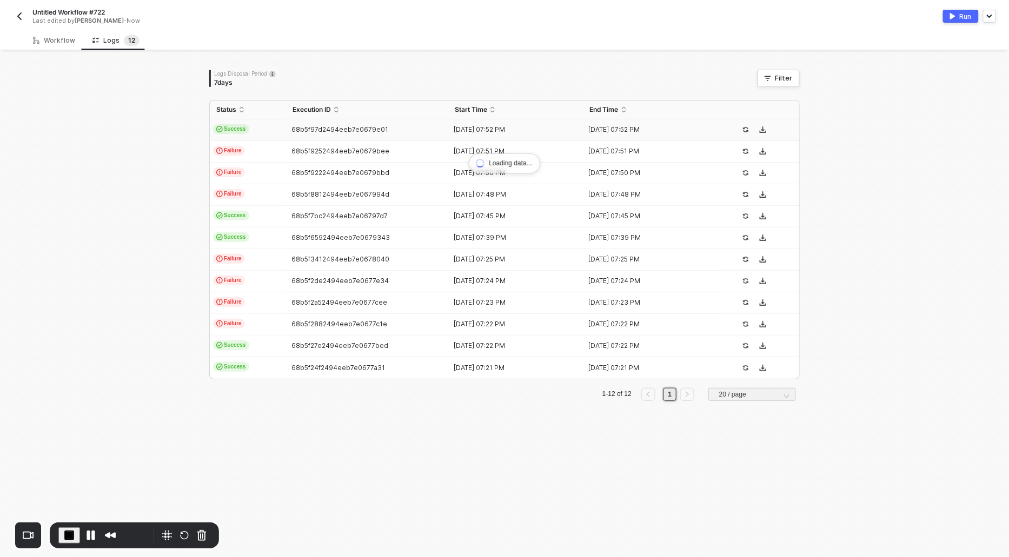
click at [237, 127] on span "Success" at bounding box center [231, 129] width 36 height 10
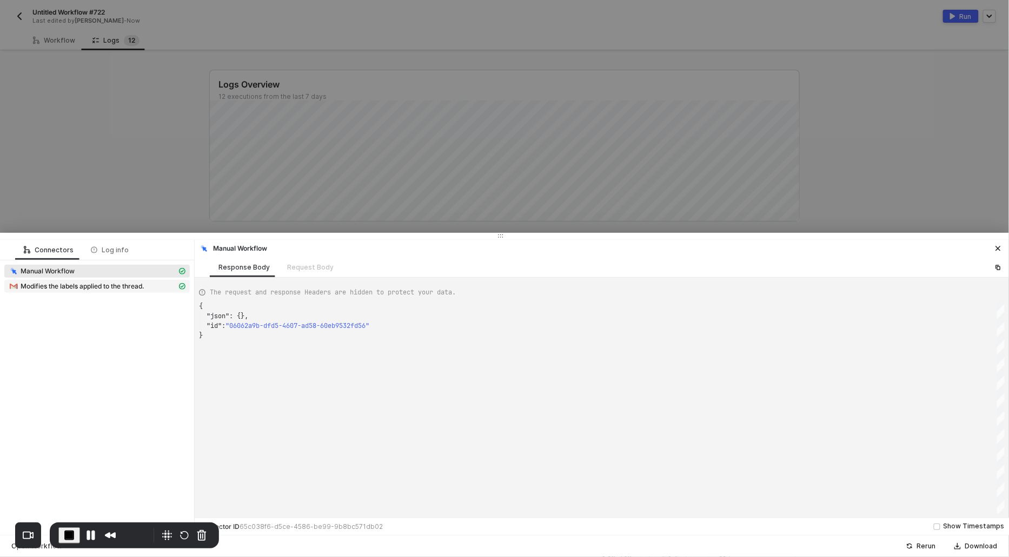
click at [52, 287] on span "Modifies the labels applied to the thread." at bounding box center [83, 286] width 124 height 9
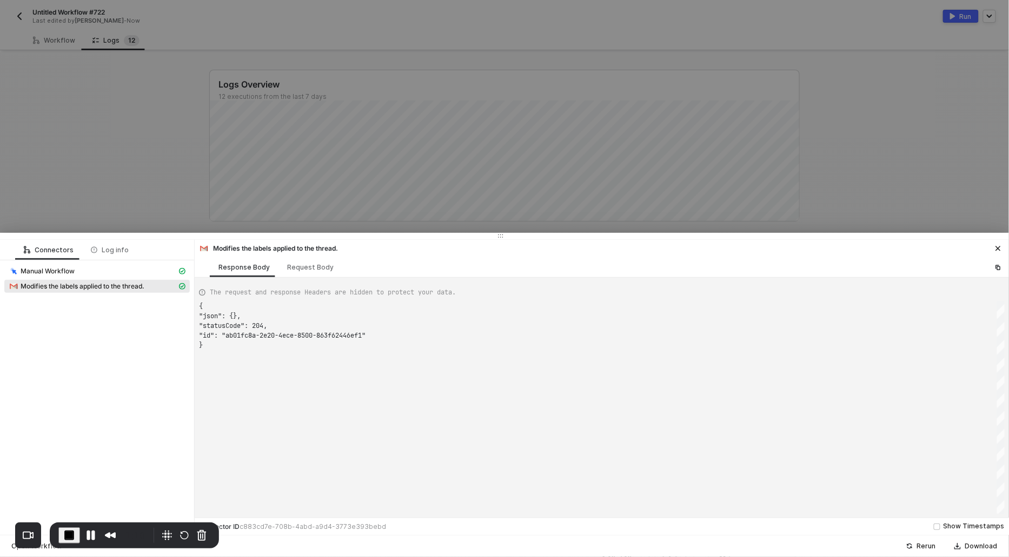
scroll to position [39, 0]
click at [314, 269] on div "Request Body" at bounding box center [310, 267] width 46 height 9
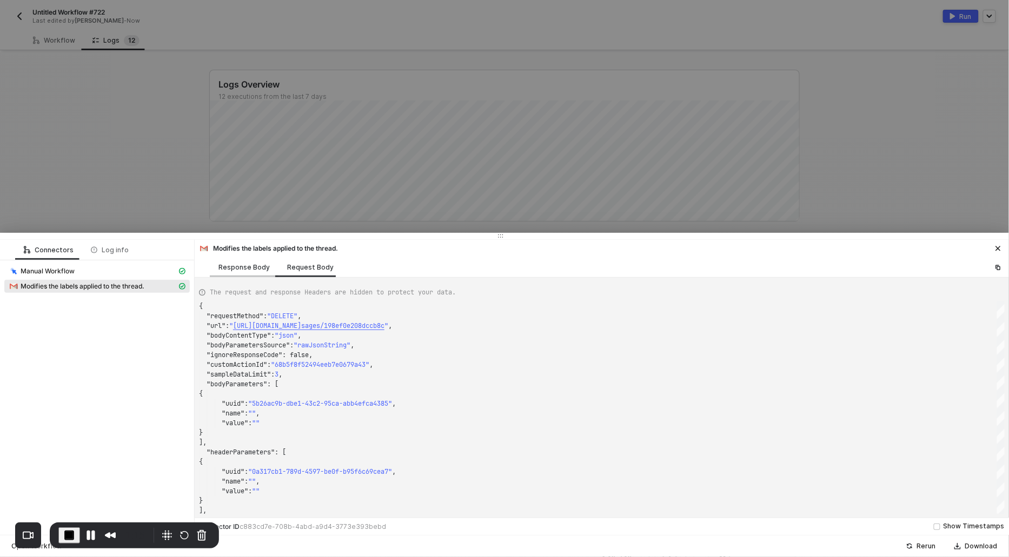
click at [243, 263] on div "Response Body" at bounding box center [243, 267] width 51 height 9
type textarea "{ "json": {}, "statusCode": 204, "id": "ab01fc8a-2e20-4ece-8500-863f62446ef1" }"
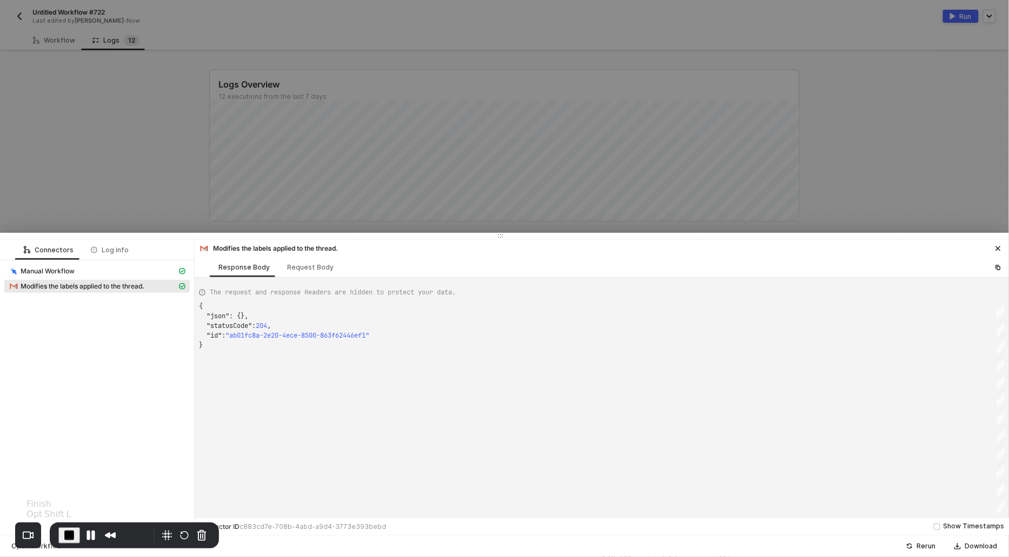
click at [66, 531] on span "End Recording" at bounding box center [69, 535] width 13 height 13
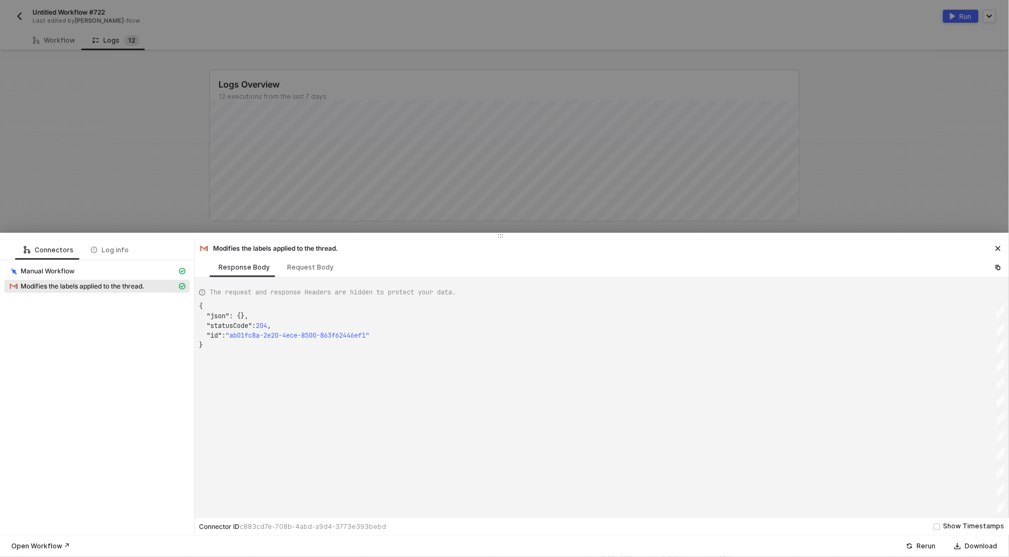
click at [127, 129] on div at bounding box center [504, 278] width 1009 height 557
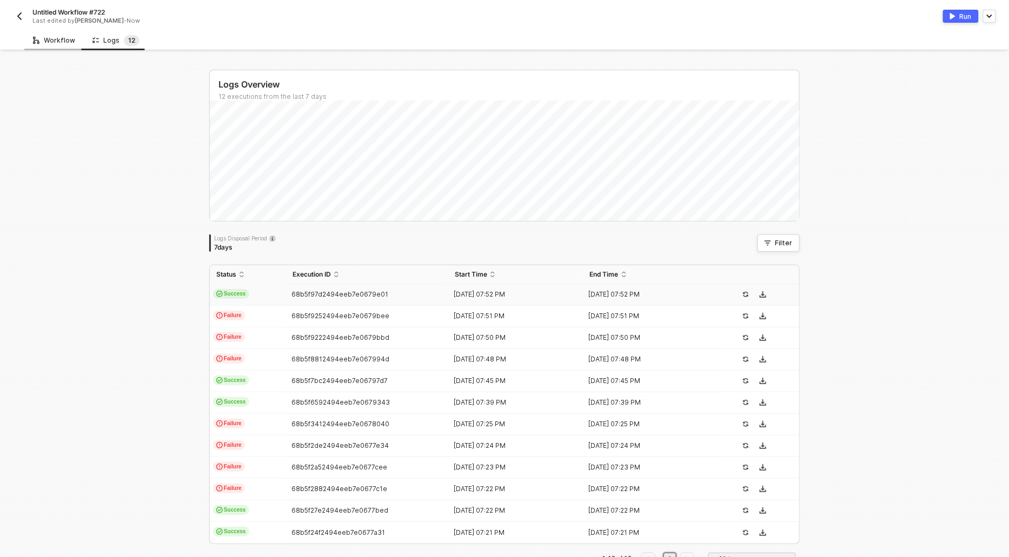
click at [48, 46] on div "Workflow" at bounding box center [53, 40] width 59 height 20
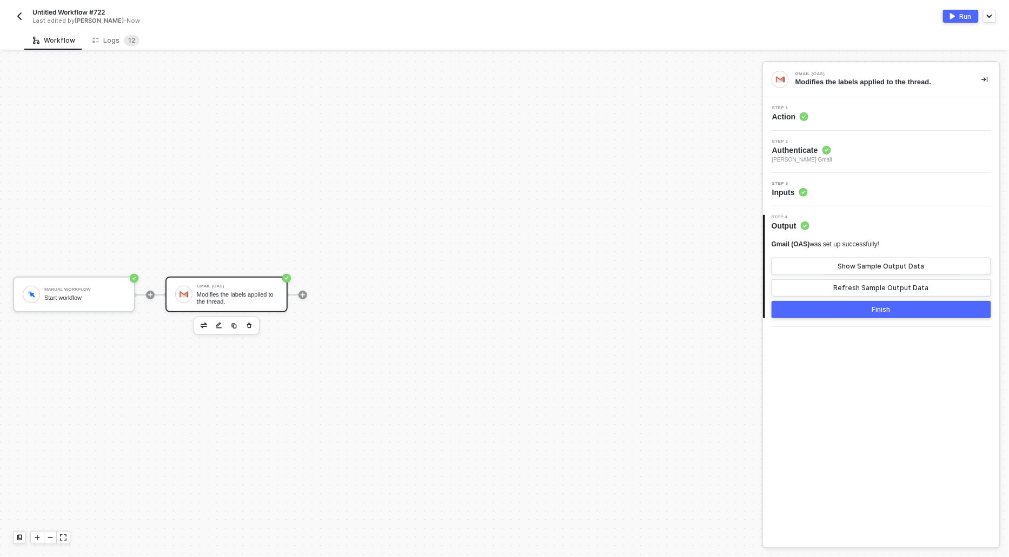
click at [788, 122] on div "Step 1 Action" at bounding box center [881, 114] width 237 height 34
click at [110, 42] on div "Logs 1 2" at bounding box center [115, 40] width 47 height 11
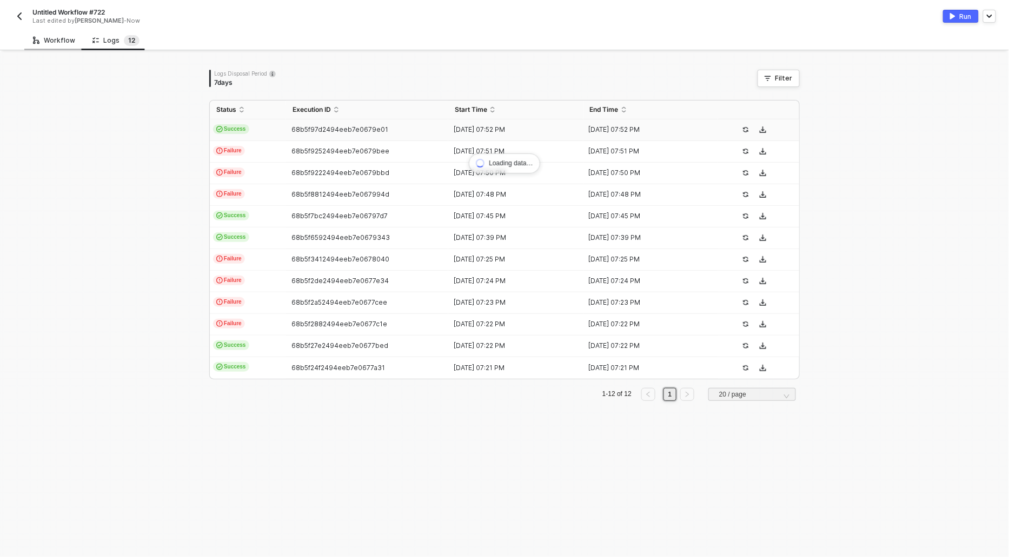
click at [65, 47] on div "Workflow" at bounding box center [53, 40] width 59 height 20
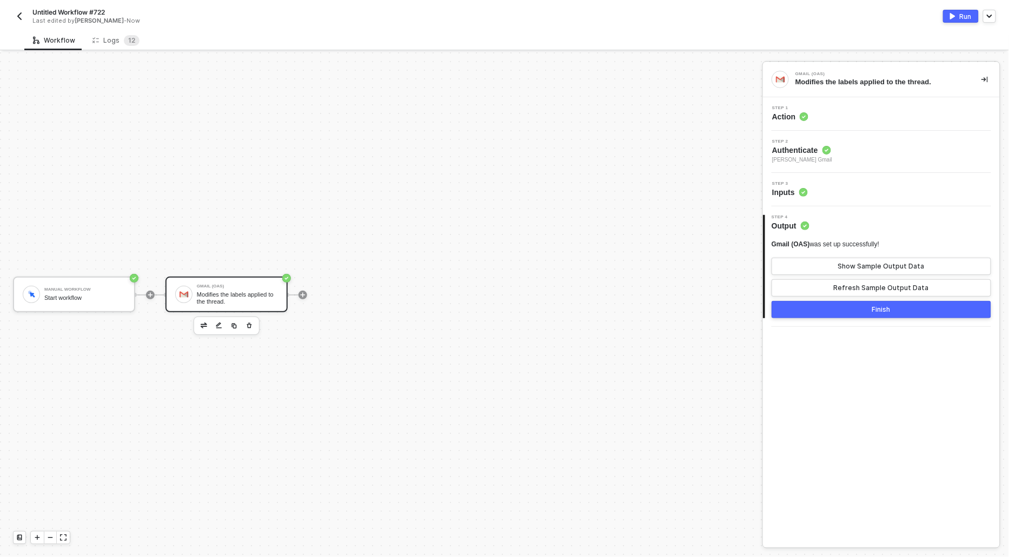
click at [788, 108] on span "Step 1" at bounding box center [790, 108] width 36 height 4
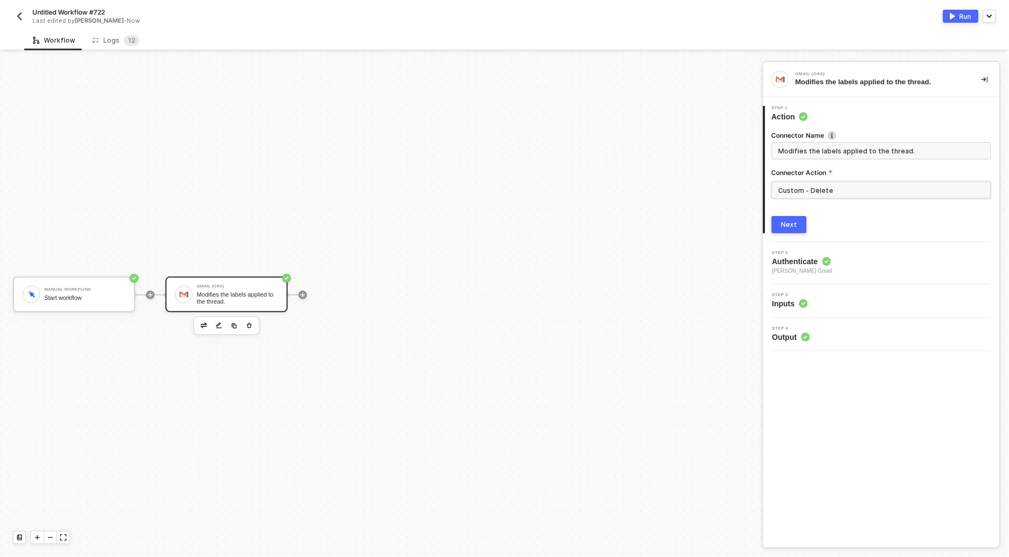
click at [810, 189] on input "Custom - Delete" at bounding box center [880, 190] width 219 height 17
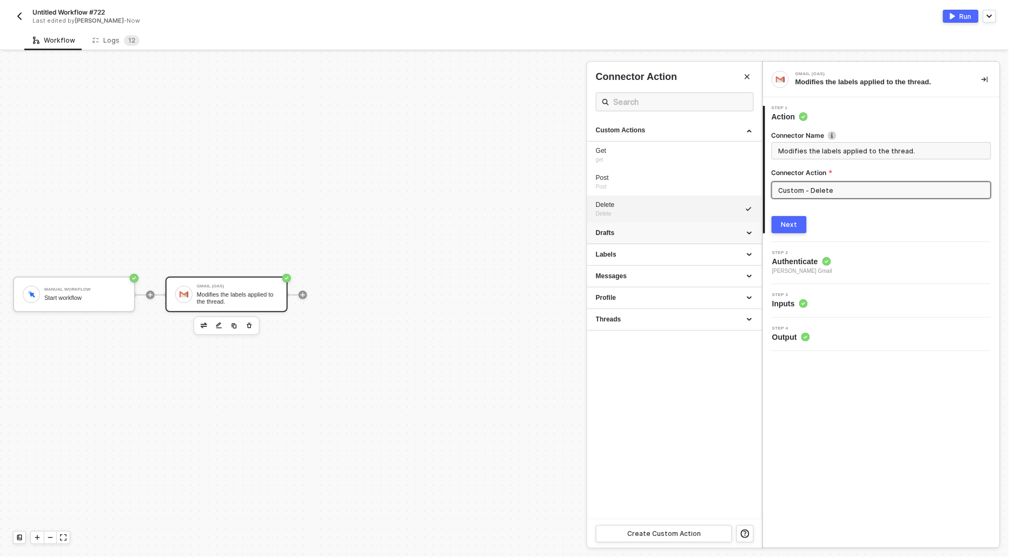
click at [624, 234] on div "Drafts" at bounding box center [674, 233] width 157 height 9
click at [609, 252] on div "List drafts" at bounding box center [674, 253] width 157 height 9
type input "Drafts - List drafts"
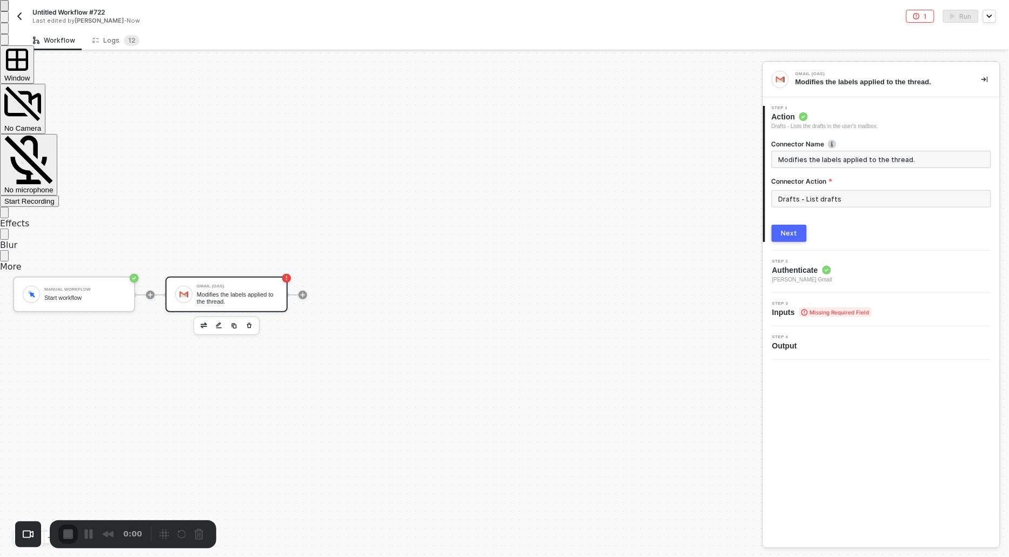
click at [55, 197] on div "Start Recording" at bounding box center [29, 201] width 50 height 8
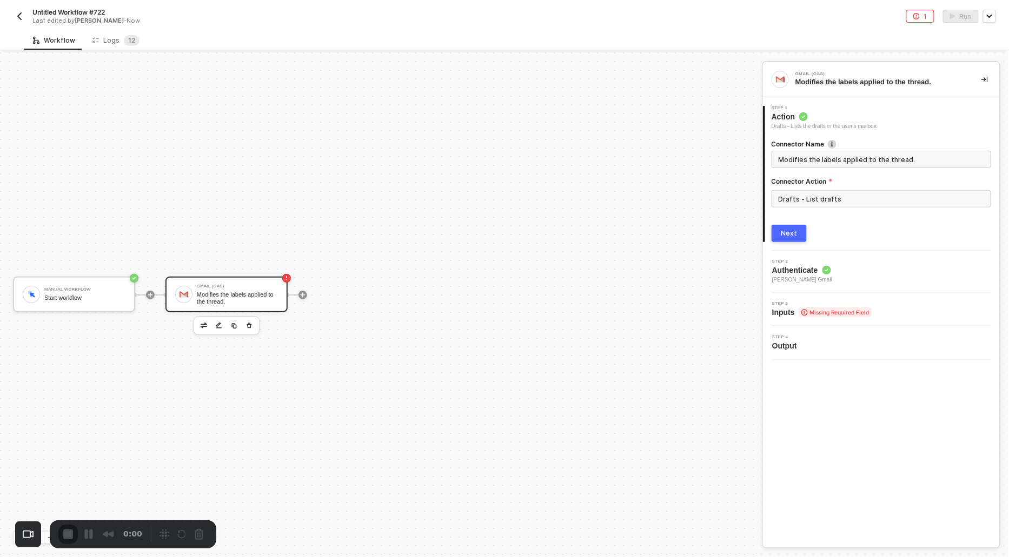
click at [799, 199] on input "Drafts - List drafts" at bounding box center [880, 198] width 219 height 17
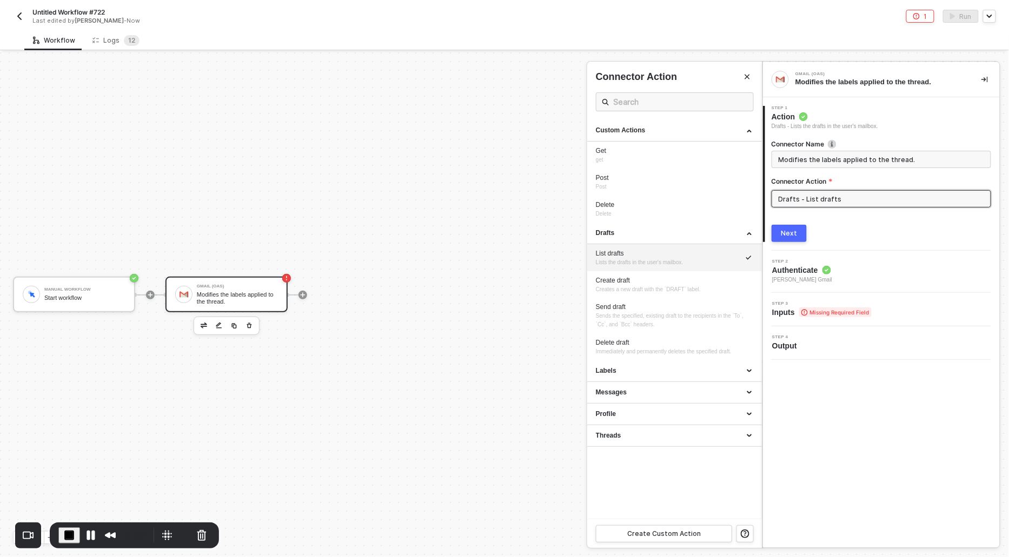
click at [477, 210] on div at bounding box center [504, 304] width 1009 height 505
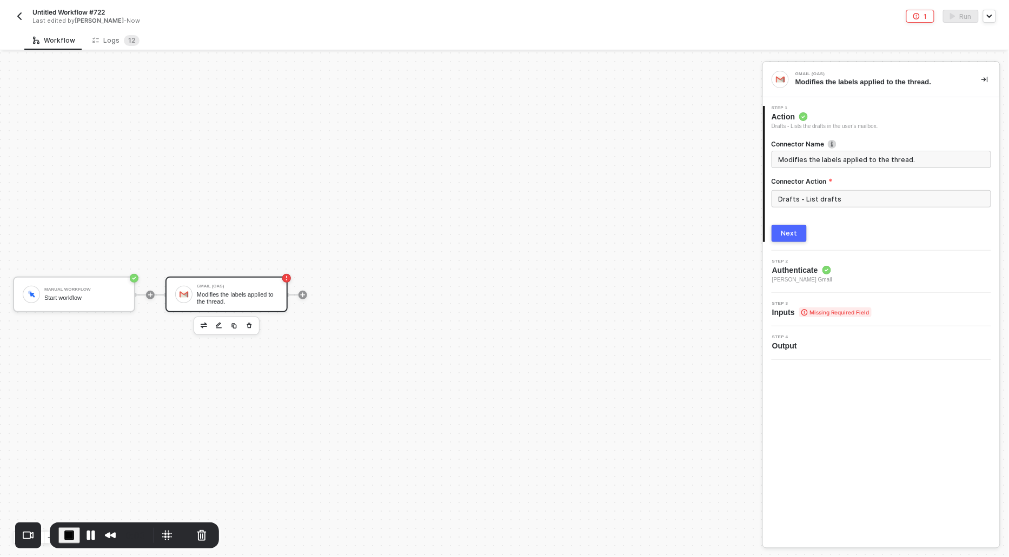
click at [787, 229] on div "Next" at bounding box center [789, 233] width 16 height 9
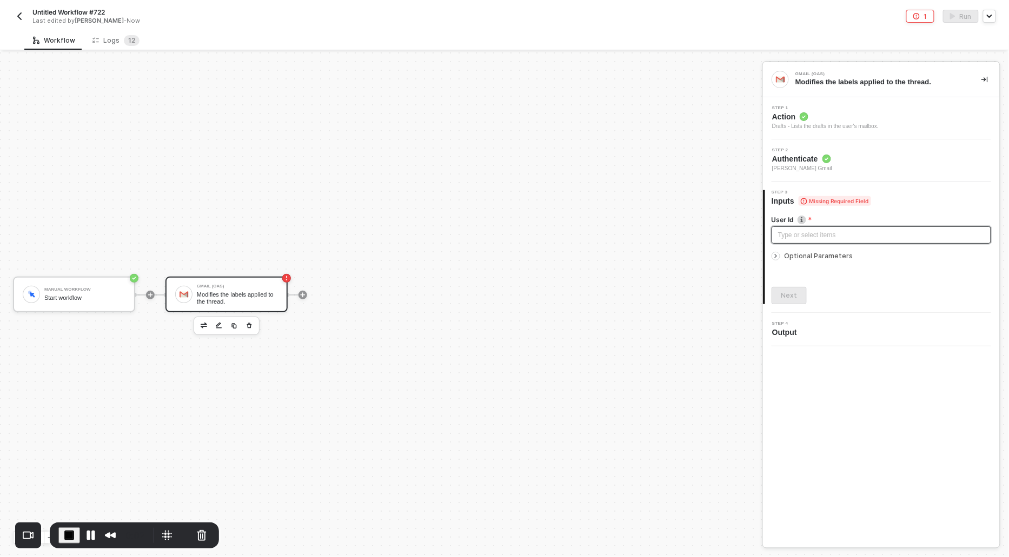
click at [784, 239] on div "Type or select items ﻿" at bounding box center [881, 235] width 206 height 10
click at [782, 154] on span "Authenticate" at bounding box center [802, 159] width 60 height 11
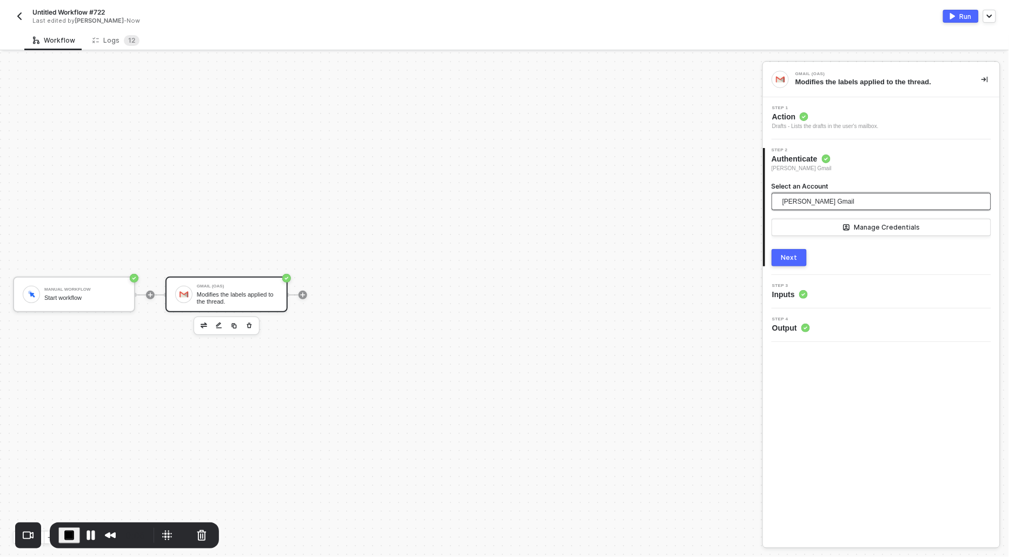
click at [817, 202] on span "[PERSON_NAME] Gmail" at bounding box center [818, 202] width 72 height 16
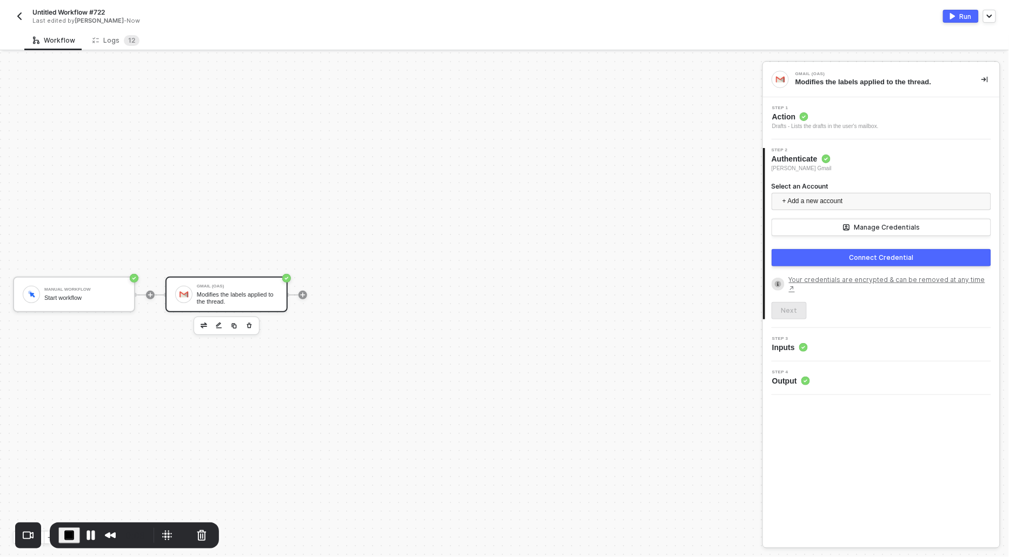
click at [827, 260] on button "Connect Credential" at bounding box center [880, 257] width 219 height 17
click at [827, 200] on span "+ Add a new account" at bounding box center [883, 201] width 202 height 17
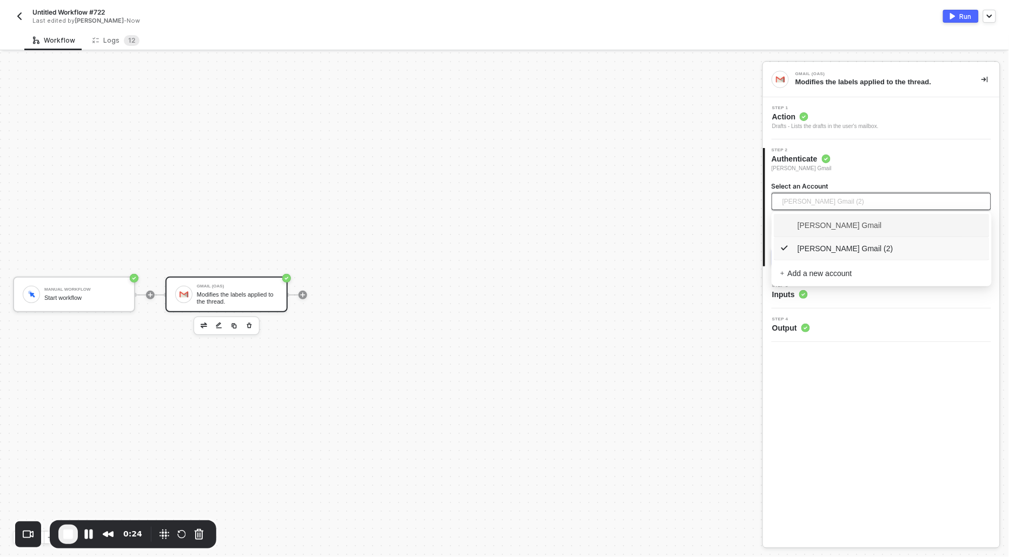
click at [818, 226] on span "[PERSON_NAME] Gmail" at bounding box center [831, 225] width 102 height 12
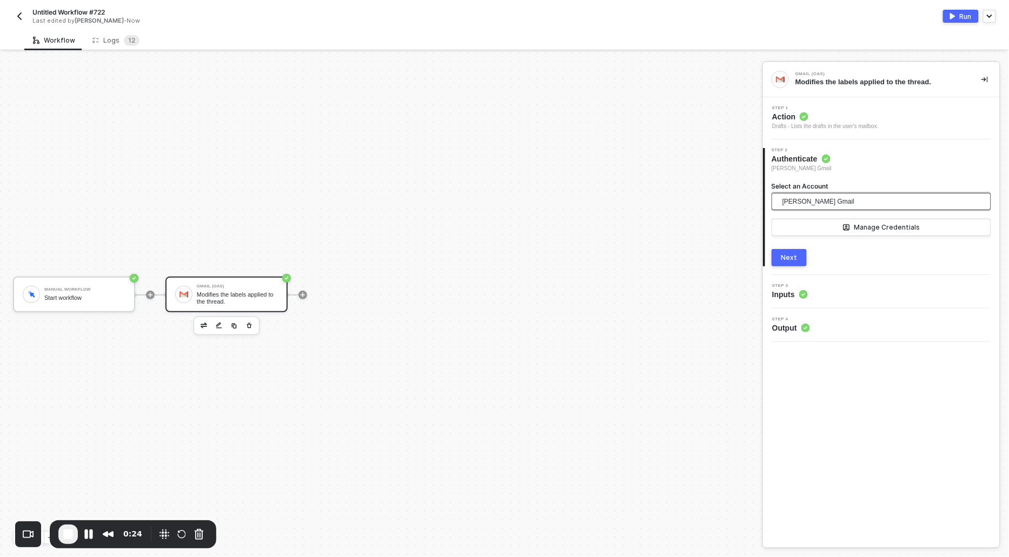
click at [815, 208] on span "[PERSON_NAME] Gmail" at bounding box center [818, 202] width 72 height 16
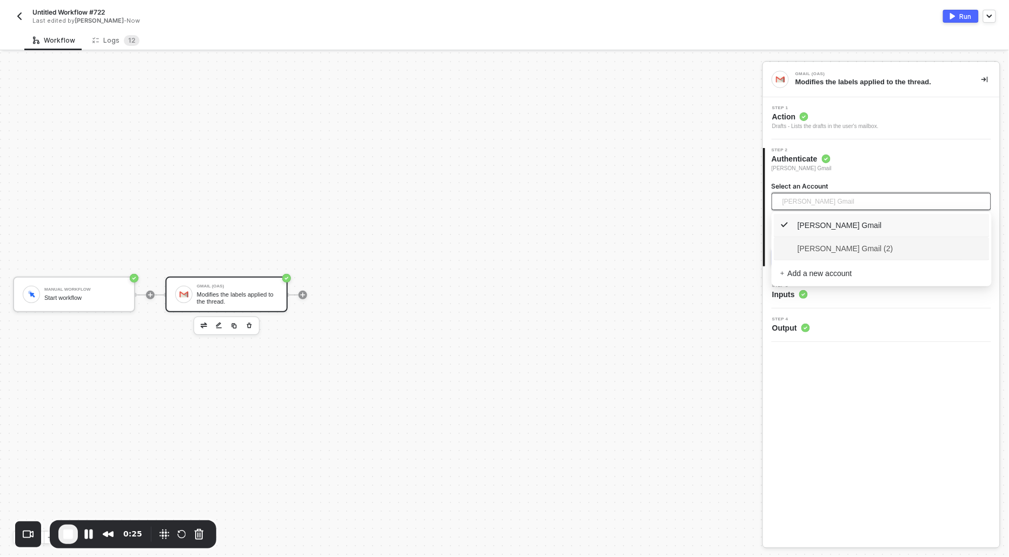
click at [820, 246] on span "[PERSON_NAME] Gmail (2)" at bounding box center [836, 249] width 113 height 12
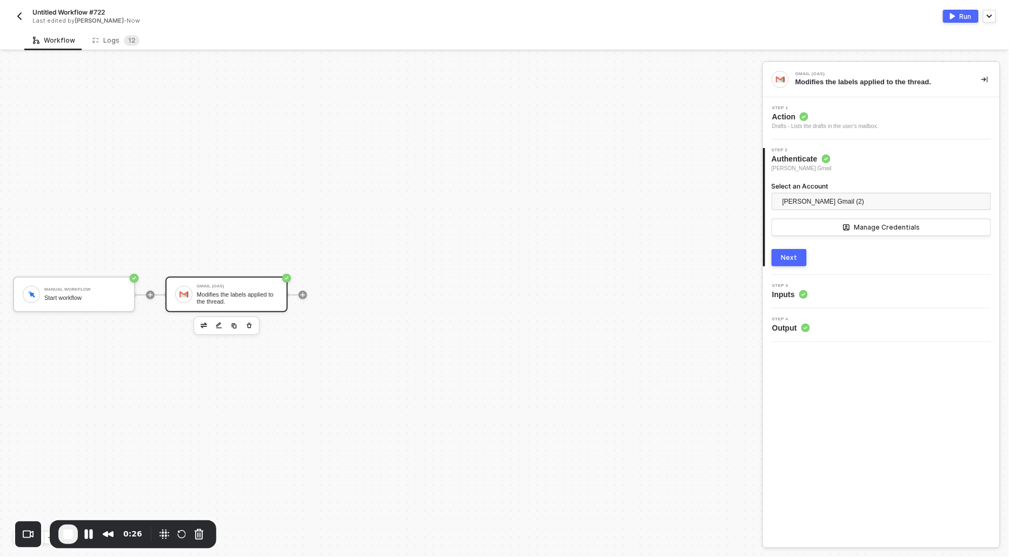
click at [794, 255] on div "Next" at bounding box center [789, 258] width 16 height 9
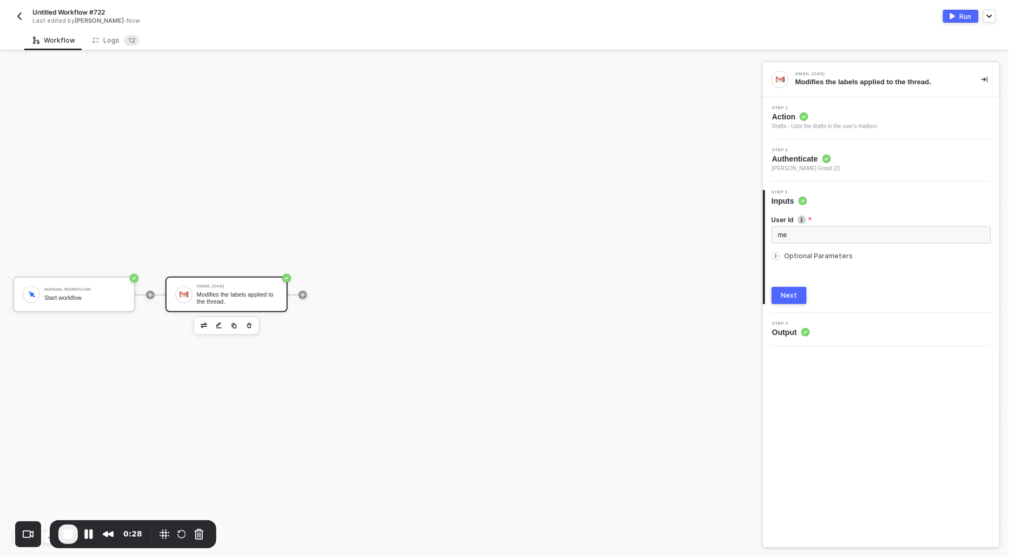
click at [769, 258] on div "User Id me Optional Parameters Next" at bounding box center [882, 255] width 235 height 98
click at [774, 258] on icon "icon-arrow-right-small" at bounding box center [775, 256] width 6 height 6
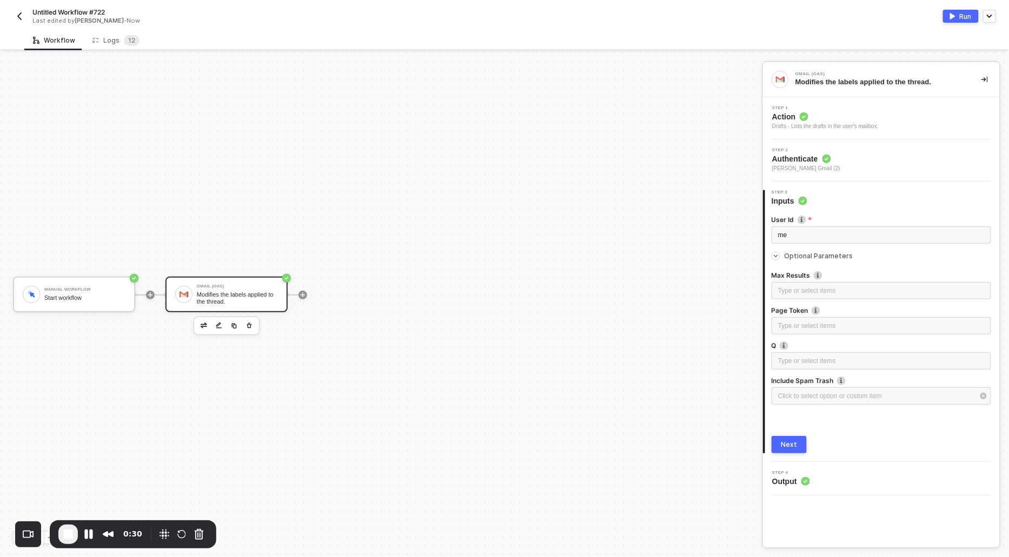
click at [787, 442] on div "Next" at bounding box center [789, 445] width 16 height 9
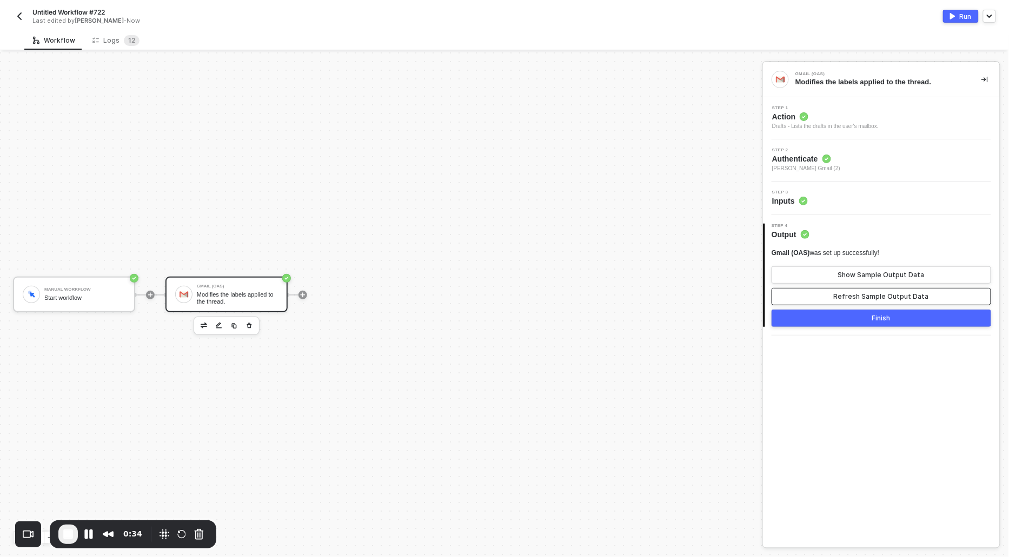
click at [800, 290] on button "Refresh Sample Output Data" at bounding box center [880, 296] width 219 height 17
click at [799, 275] on button "Show Sample Output Data" at bounding box center [880, 274] width 219 height 17
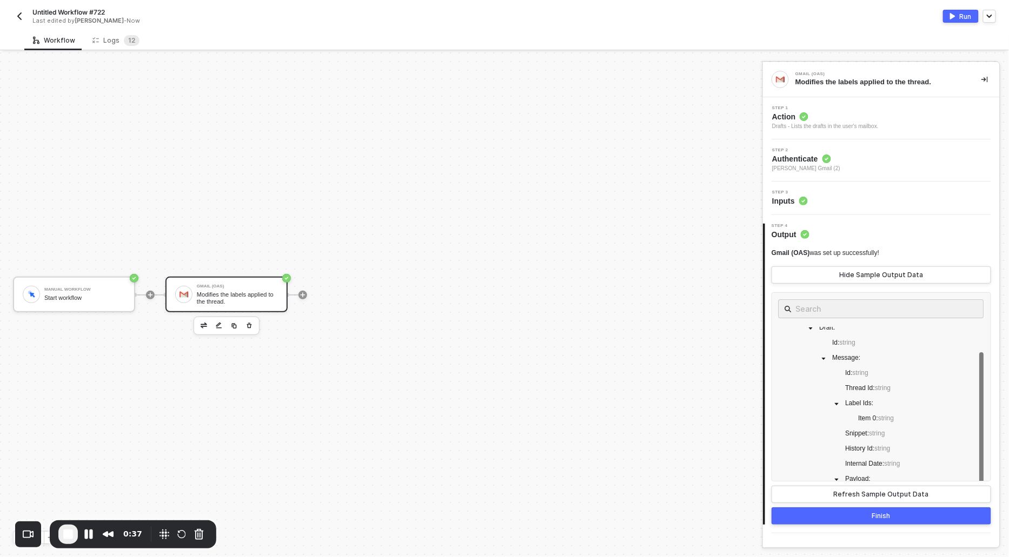
scroll to position [0, 0]
click at [955, 12] on button "Run" at bounding box center [961, 16] width 36 height 13
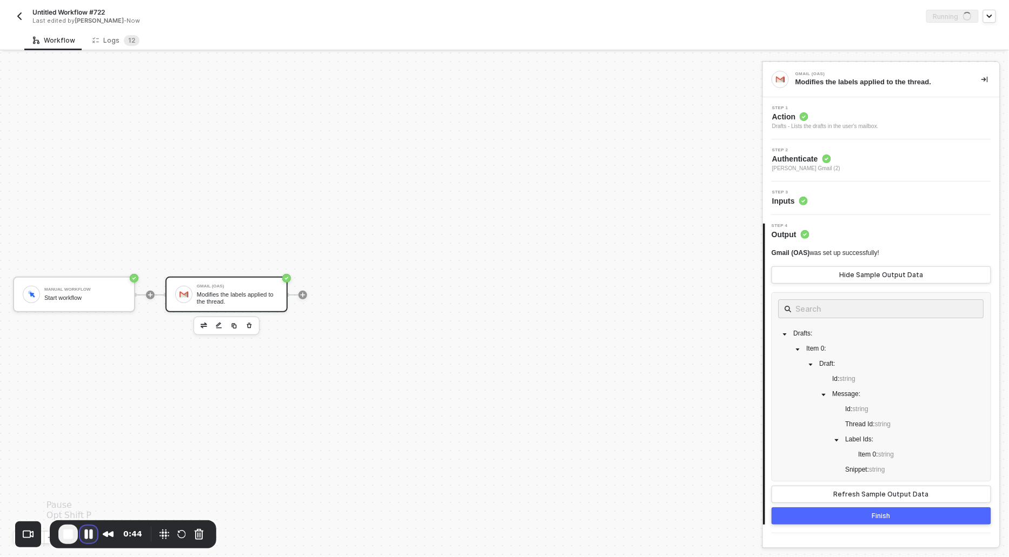
click at [89, 532] on button "Pause Recording" at bounding box center [88, 534] width 17 height 17
click at [104, 36] on div "Logs 1 2" at bounding box center [115, 40] width 47 height 11
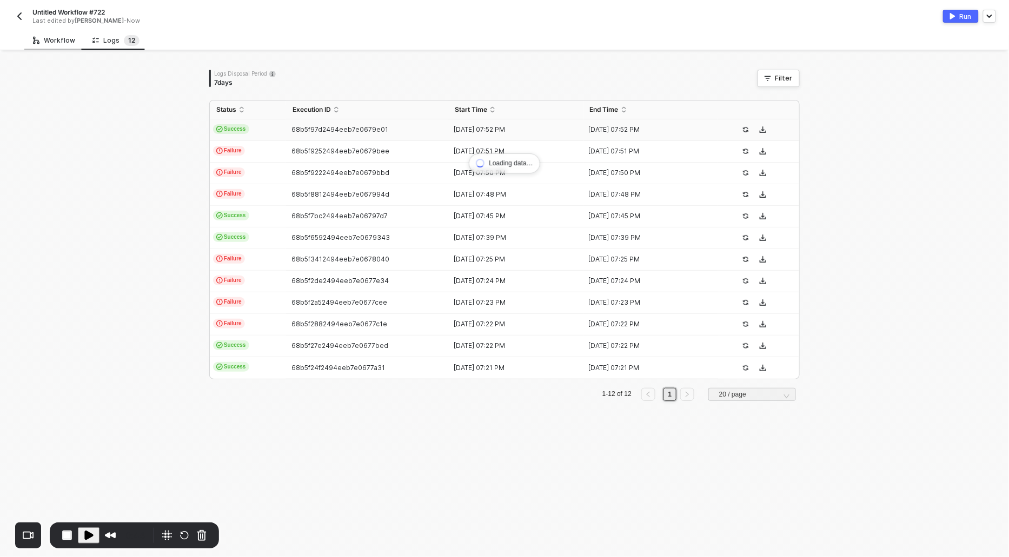
click at [55, 37] on div "Workflow" at bounding box center [54, 40] width 42 height 9
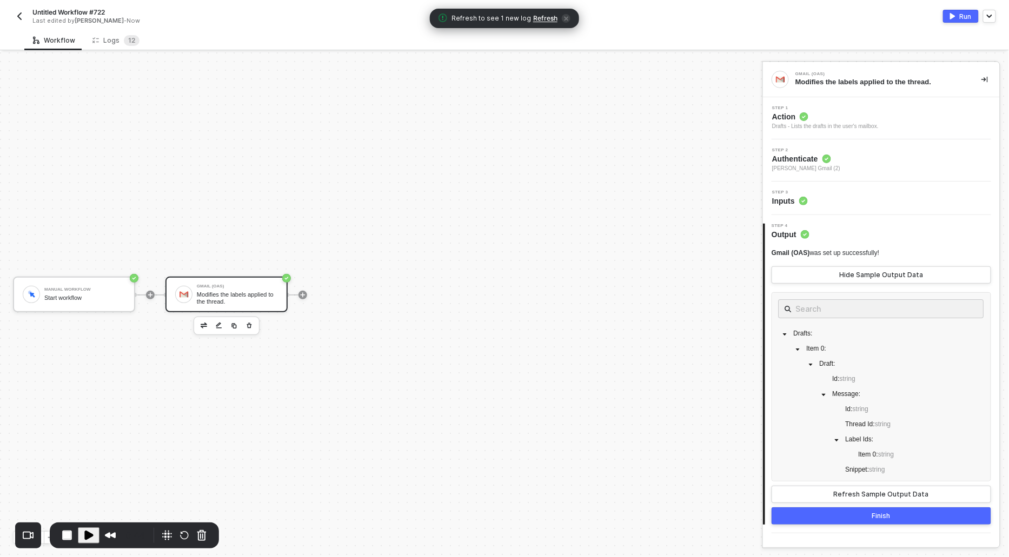
click at [543, 19] on span "Refresh" at bounding box center [545, 18] width 24 height 9
click at [109, 39] on div "Logs 1 2" at bounding box center [115, 40] width 47 height 11
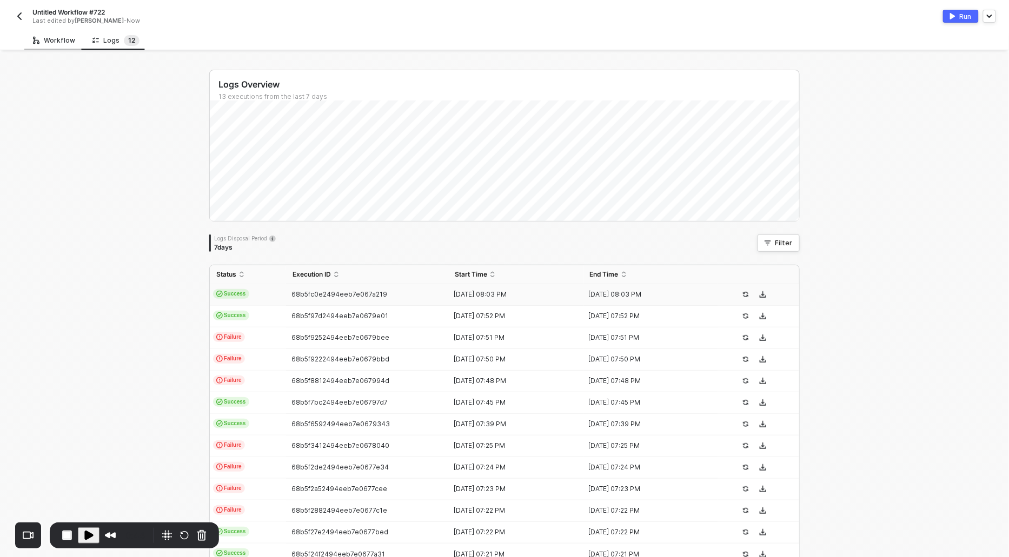
click at [53, 42] on div "Workflow" at bounding box center [54, 40] width 42 height 9
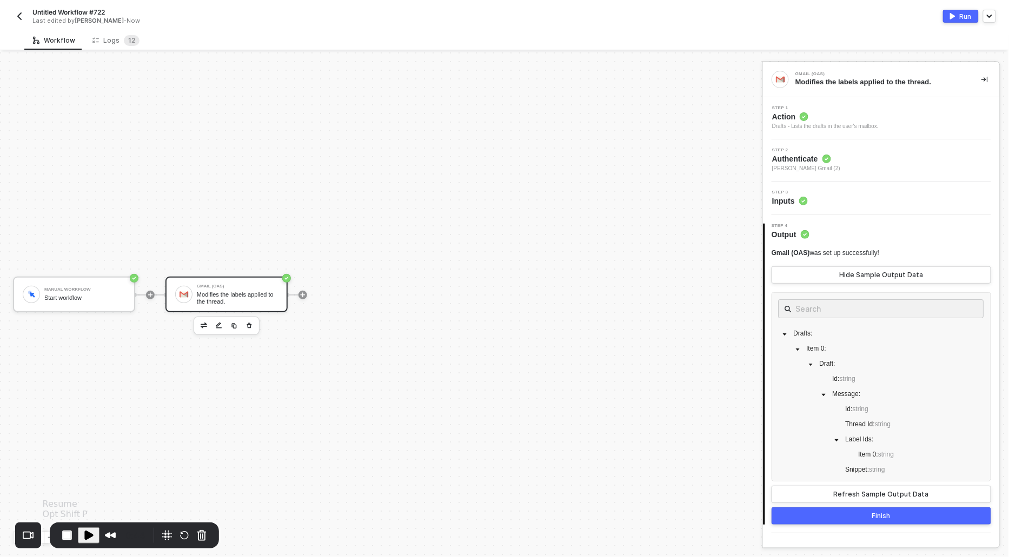
click at [85, 531] on span "Play Recording" at bounding box center [88, 535] width 13 height 13
click at [131, 37] on span "2" at bounding box center [133, 40] width 4 height 8
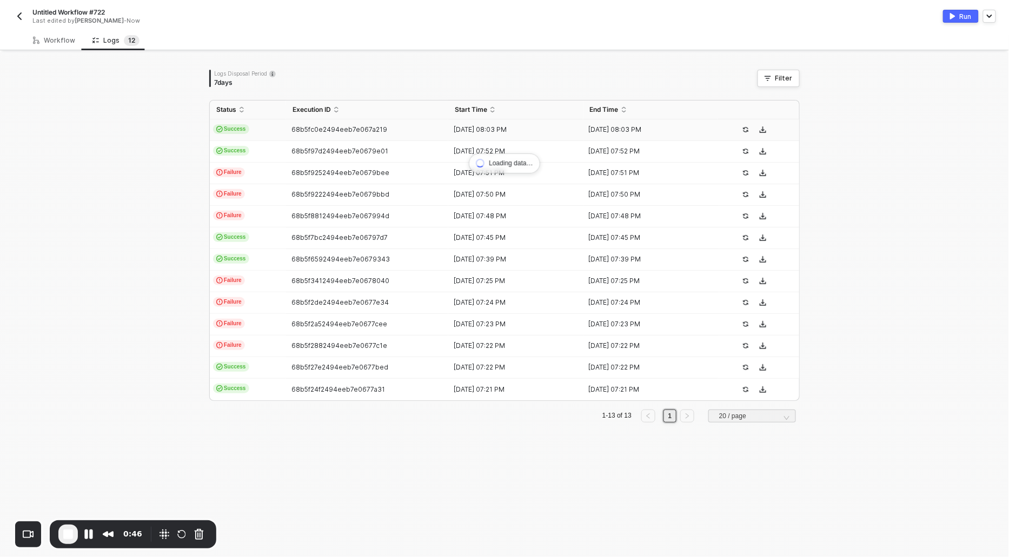
click at [236, 129] on span "Success" at bounding box center [231, 129] width 36 height 10
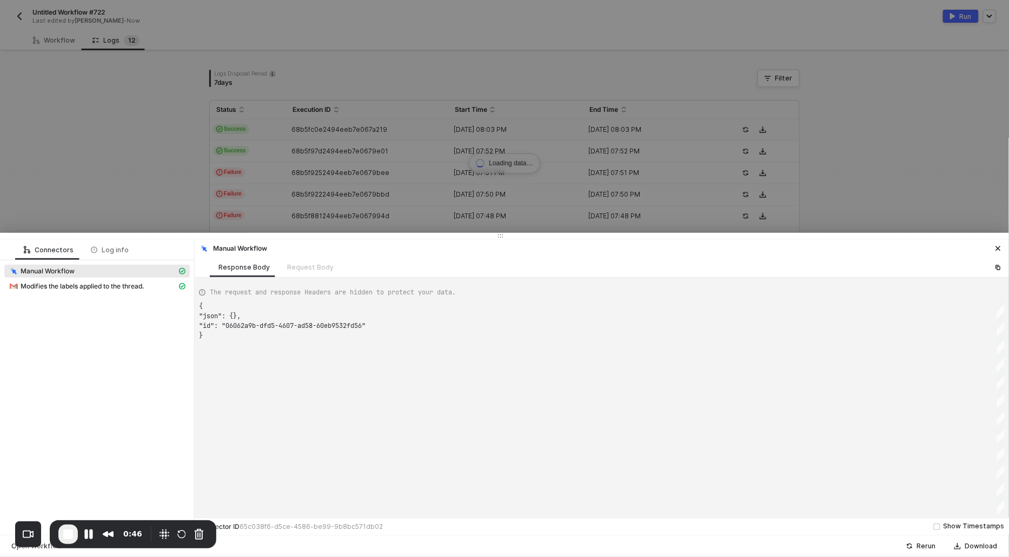
scroll to position [29, 0]
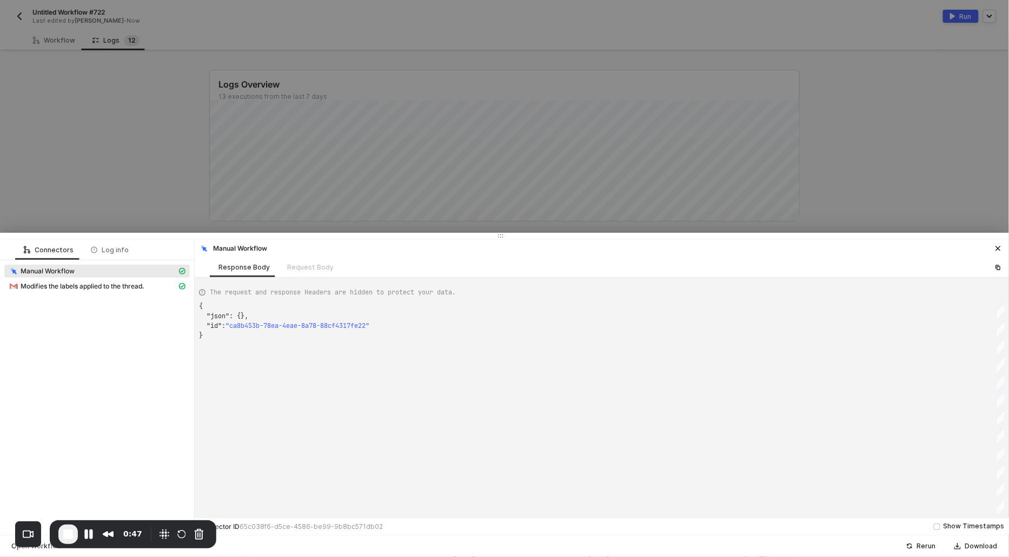
click at [85, 292] on div "Modifies the labels applied to the thread." at bounding box center [96, 287] width 185 height 15
click at [83, 285] on span "Modifies the labels applied to the thread." at bounding box center [83, 286] width 124 height 9
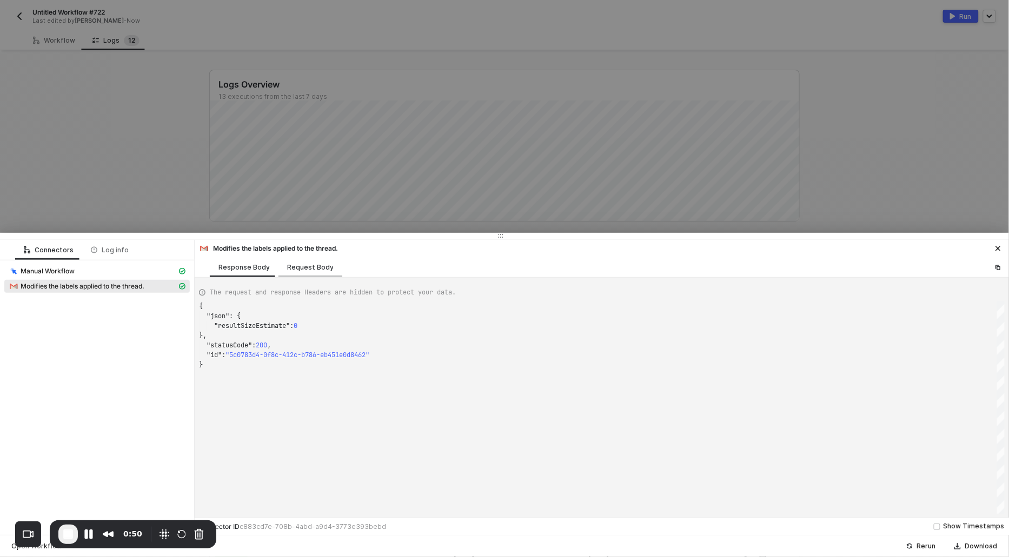
click at [310, 268] on div "Request Body" at bounding box center [310, 267] width 46 height 9
click at [233, 264] on div "Response Body" at bounding box center [243, 267] width 51 height 9
type textarea "{ "json": { "resultSizeEstimate": 0 }, "statusCode": 200, "id": "5c0783d4-0f8c-…"
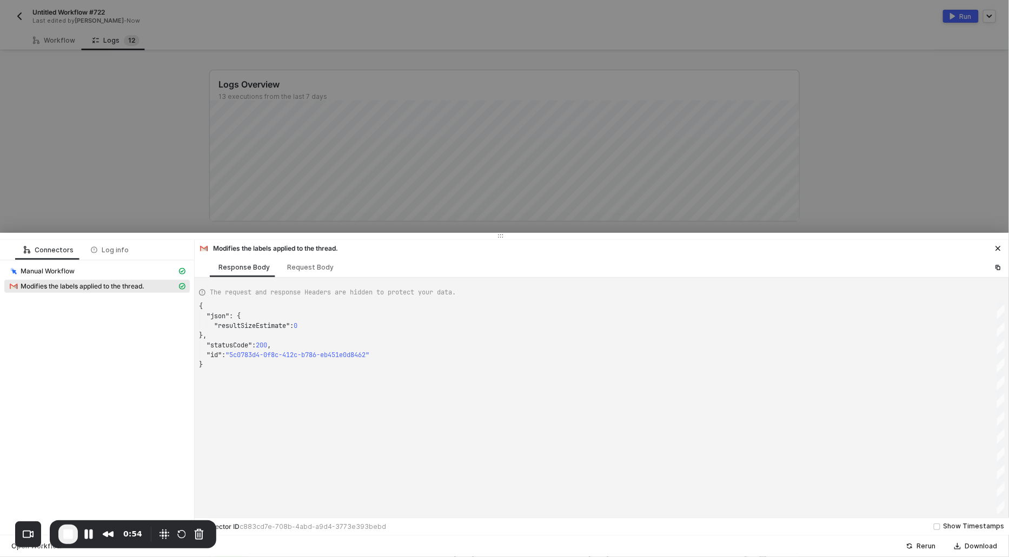
click at [65, 537] on span "End Recording" at bounding box center [68, 534] width 13 height 13
